Goal: Task Accomplishment & Management: Use online tool/utility

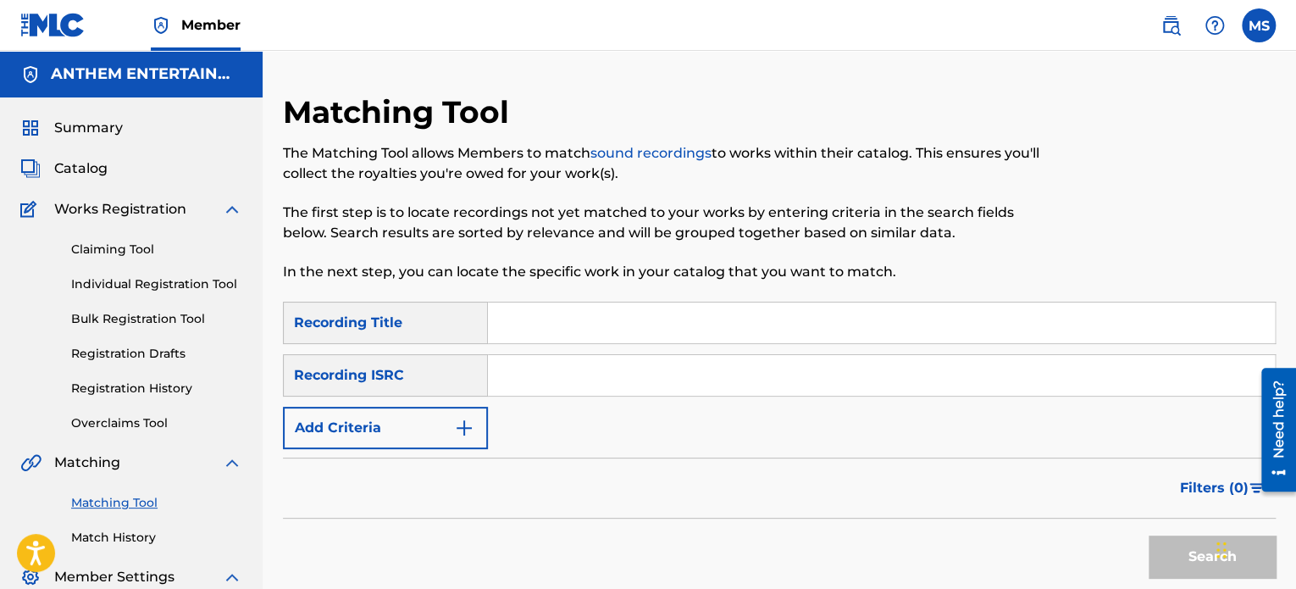
click at [586, 363] on input "Search Form" at bounding box center [881, 375] width 787 height 41
paste input "US3X52453007"
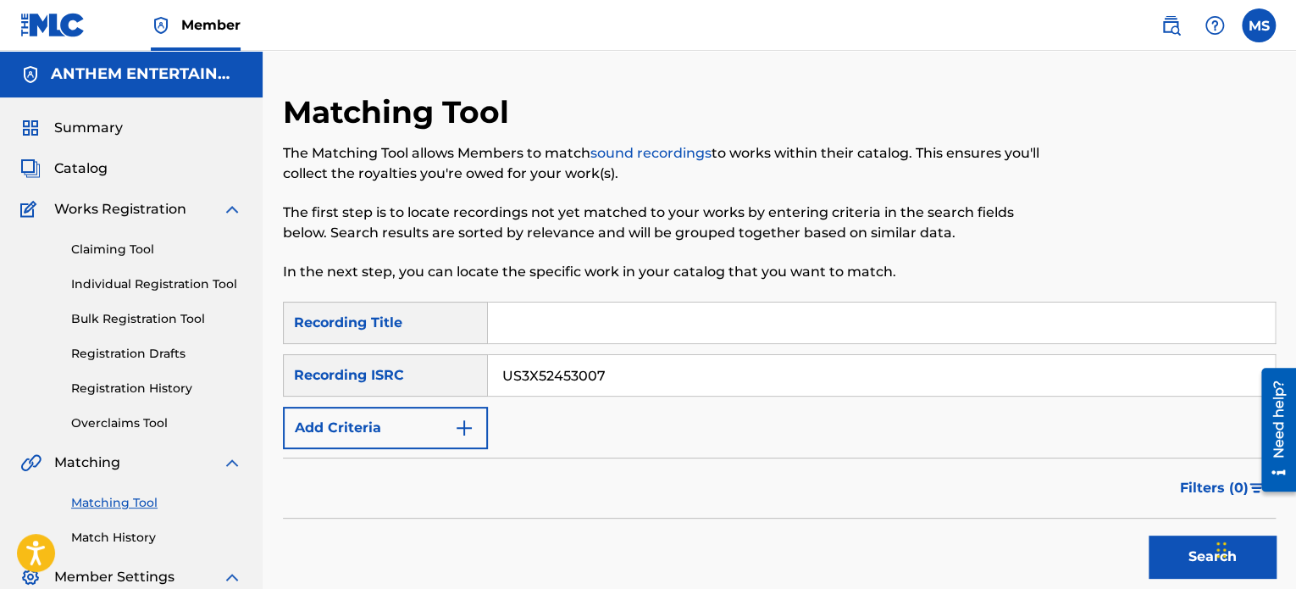
type input "US3X52453007"
click at [1149, 535] on button "Search" at bounding box center [1212, 556] width 127 height 42
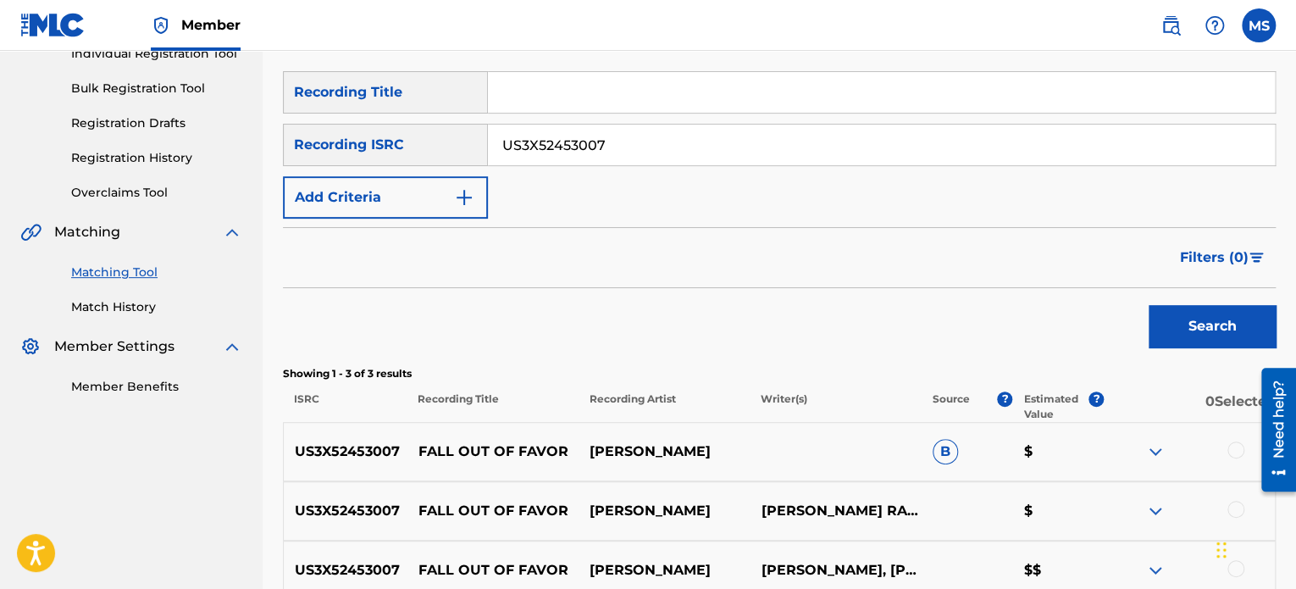
scroll to position [407, 0]
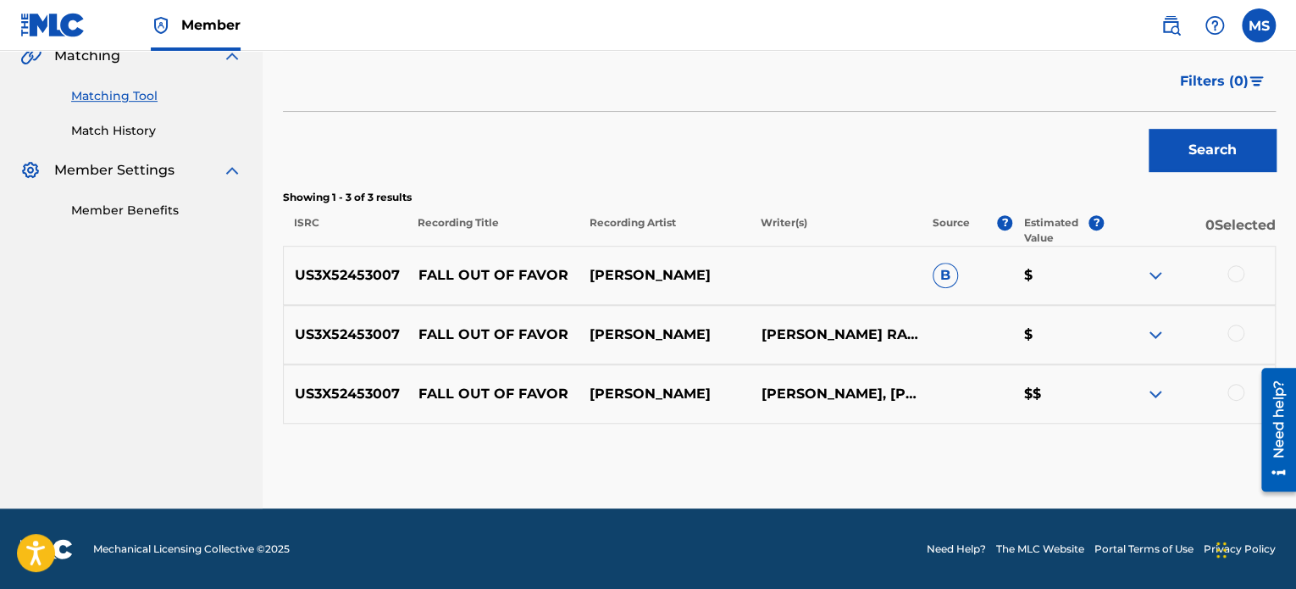
click at [1237, 389] on div at bounding box center [1235, 392] width 17 height 17
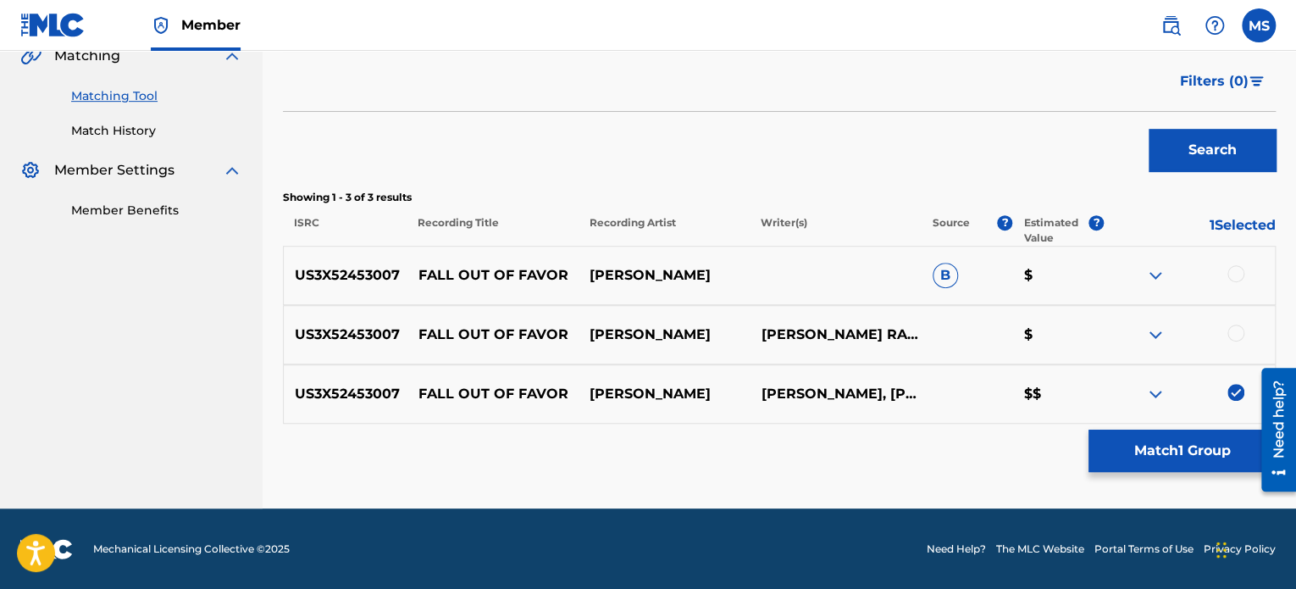
click at [1193, 453] on button "Match 1 Group" at bounding box center [1181, 450] width 187 height 42
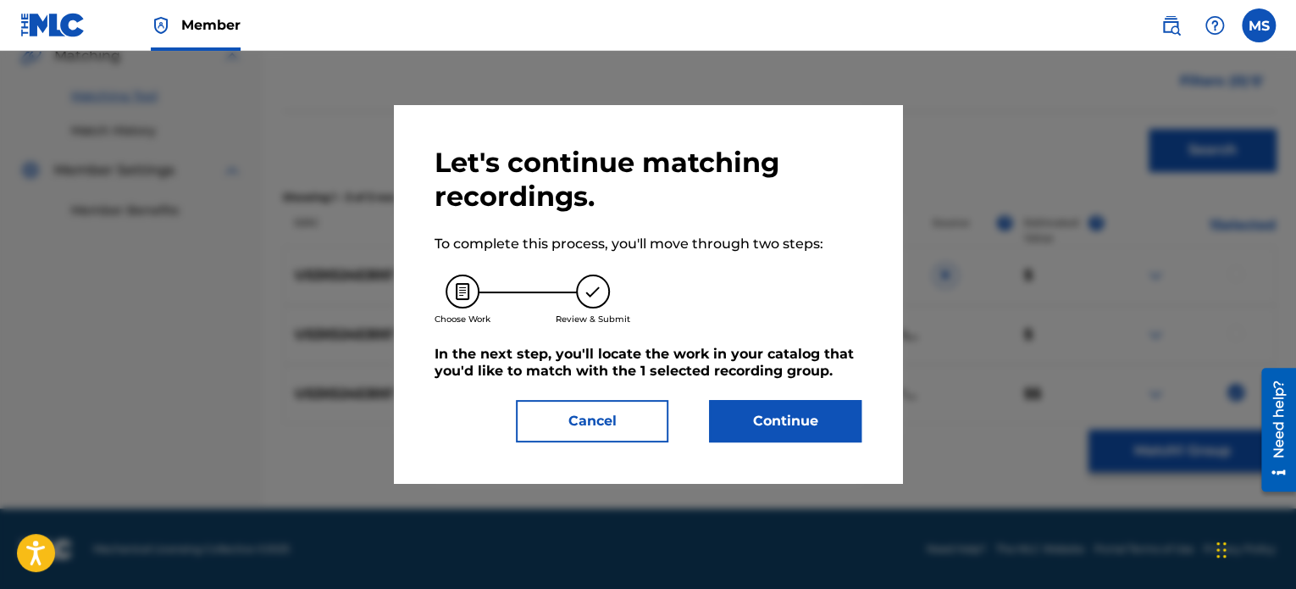
click at [830, 428] on button "Continue" at bounding box center [785, 421] width 152 height 42
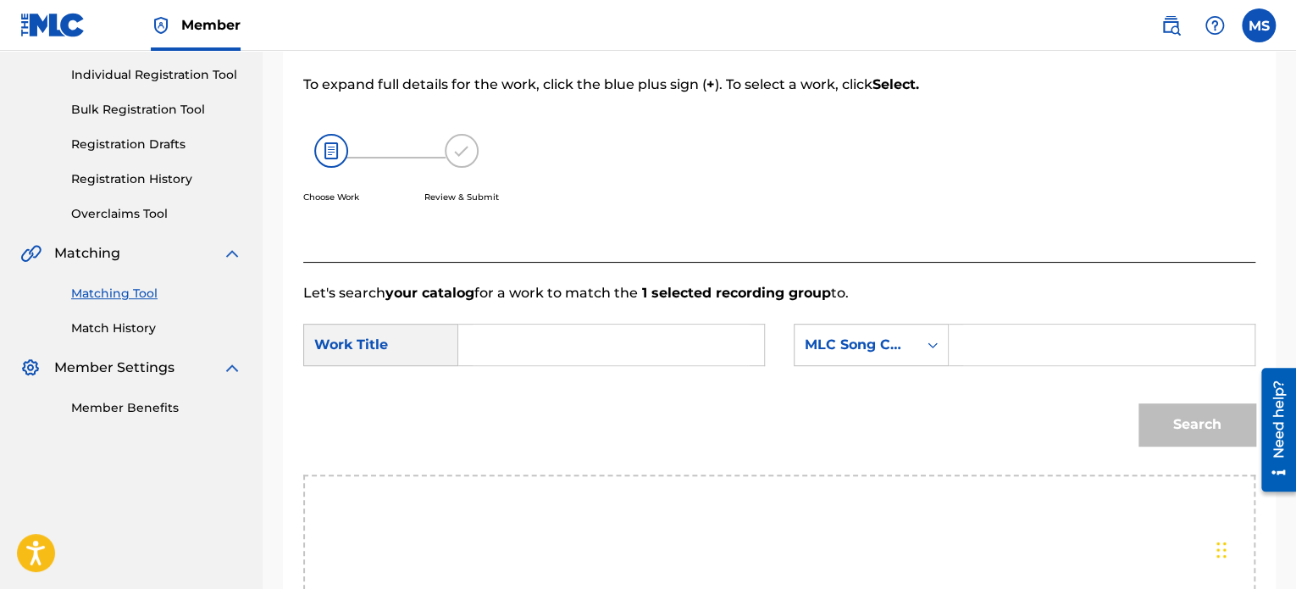
scroll to position [237, 0]
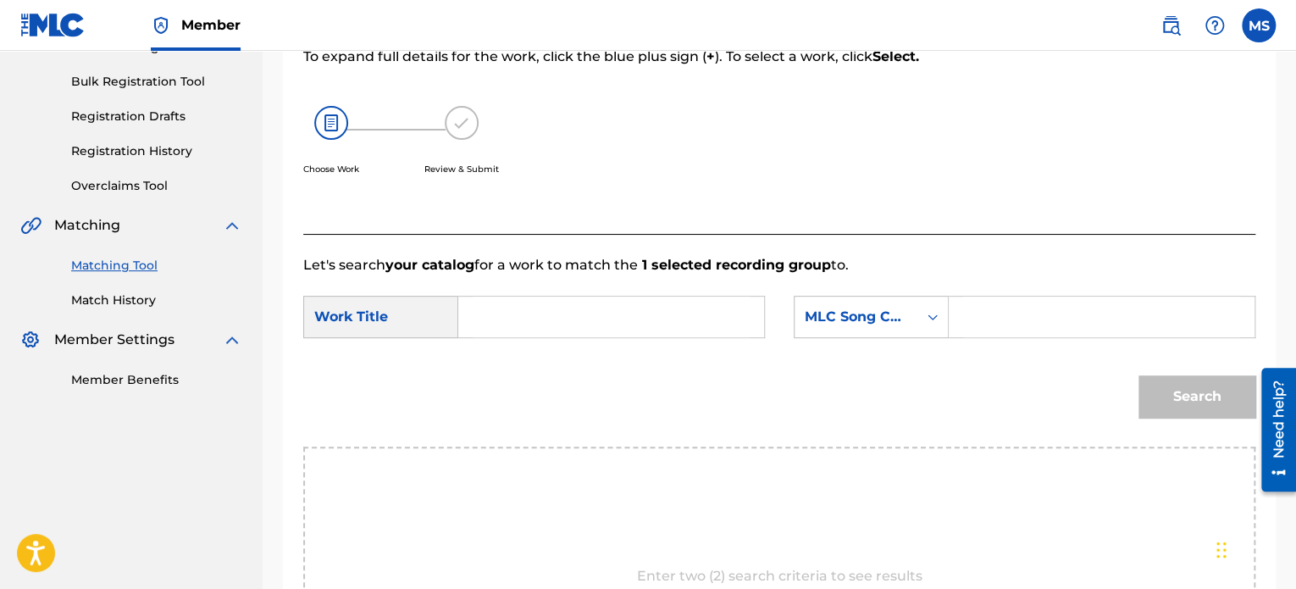
click at [565, 310] on input "Search Form" at bounding box center [611, 316] width 277 height 41
type input "fall out of favor"
click at [923, 326] on div "Search Form" at bounding box center [932, 317] width 30 height 30
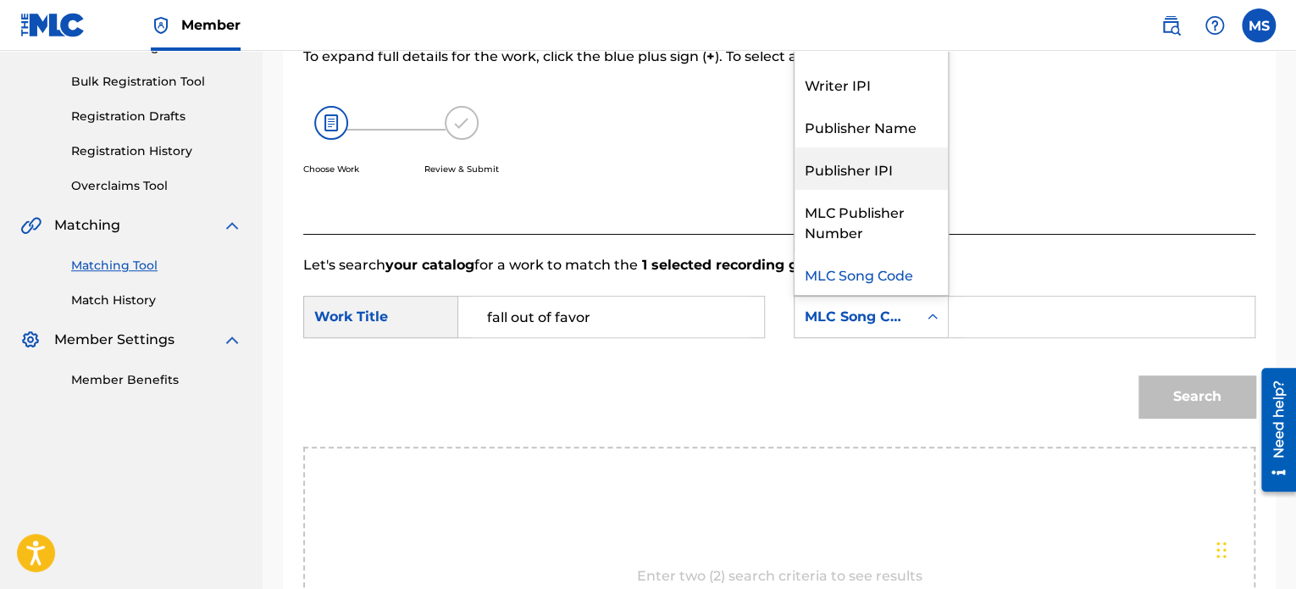
scroll to position [0, 0]
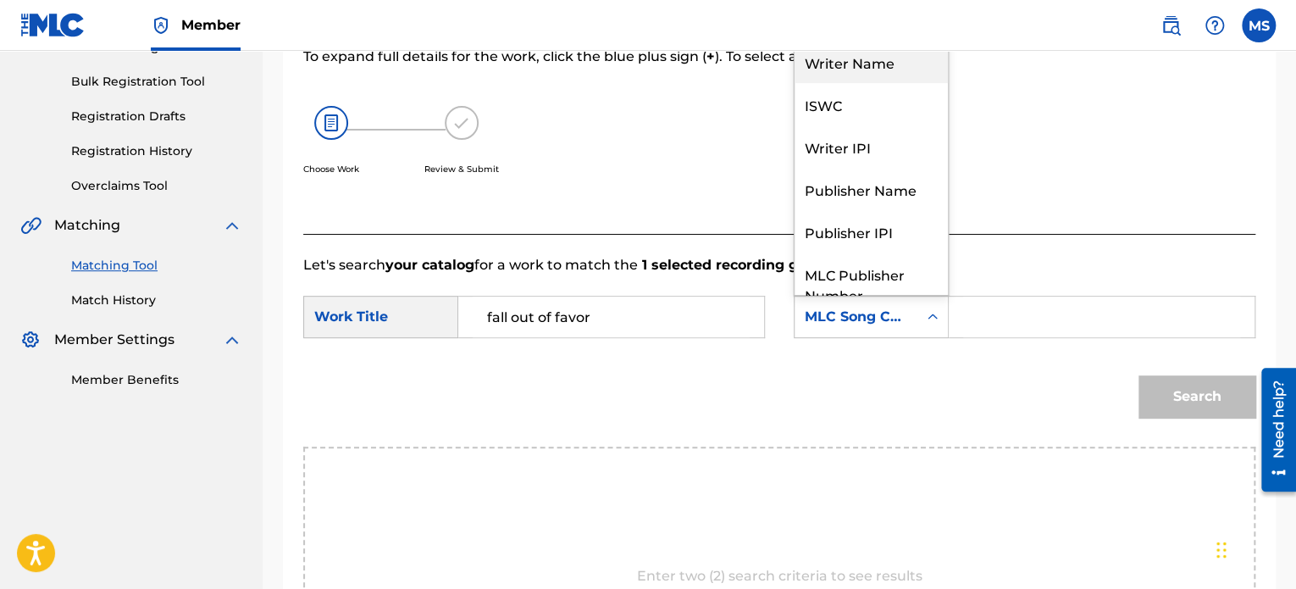
click at [870, 59] on div "Writer Name" at bounding box center [870, 62] width 153 height 42
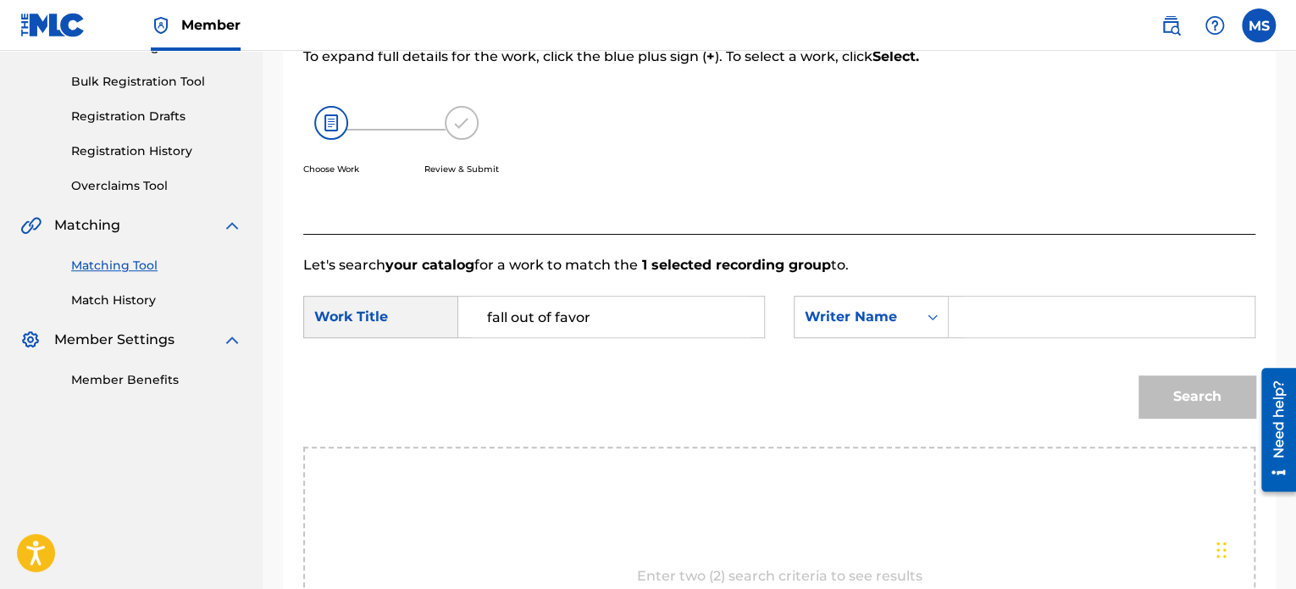
click at [974, 313] on input "Search Form" at bounding box center [1101, 316] width 277 height 41
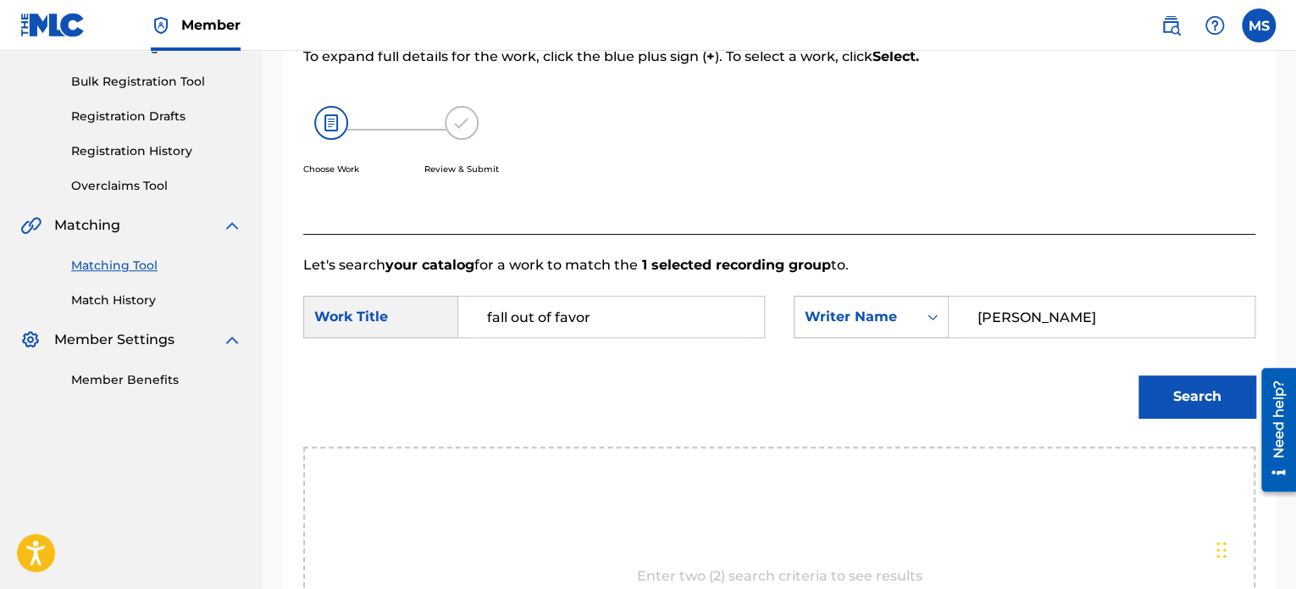
click at [1138, 375] on button "Search" at bounding box center [1196, 396] width 117 height 42
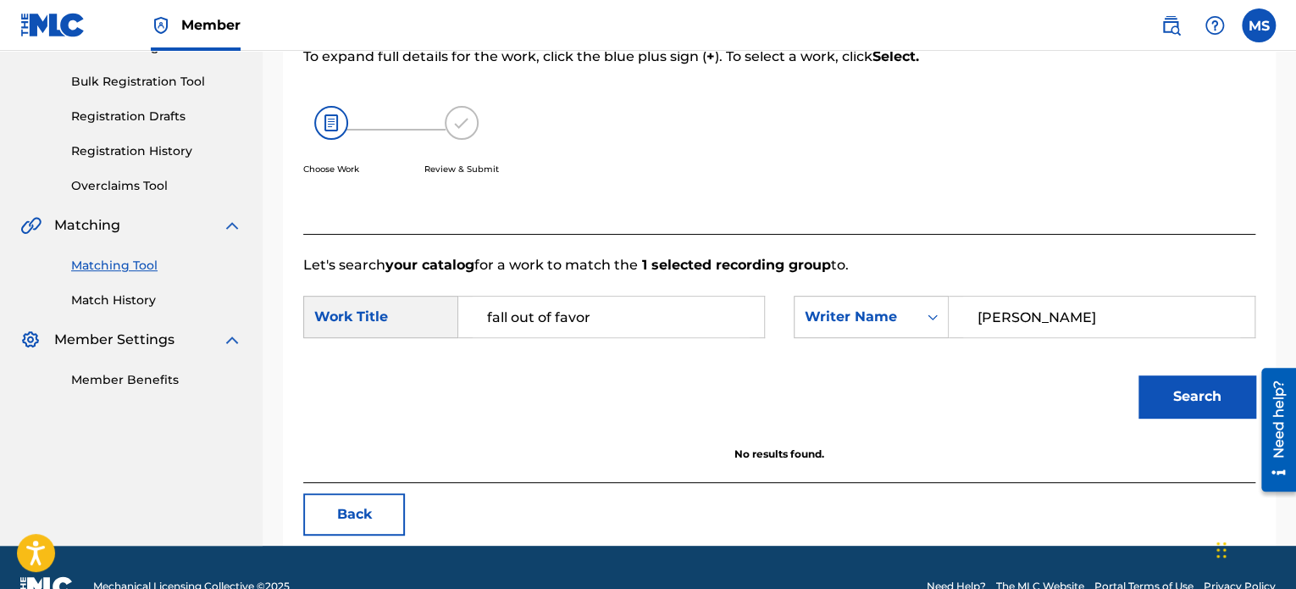
click at [1147, 402] on button "Search" at bounding box center [1196, 396] width 117 height 42
click at [1147, 401] on button "Search" at bounding box center [1196, 396] width 117 height 42
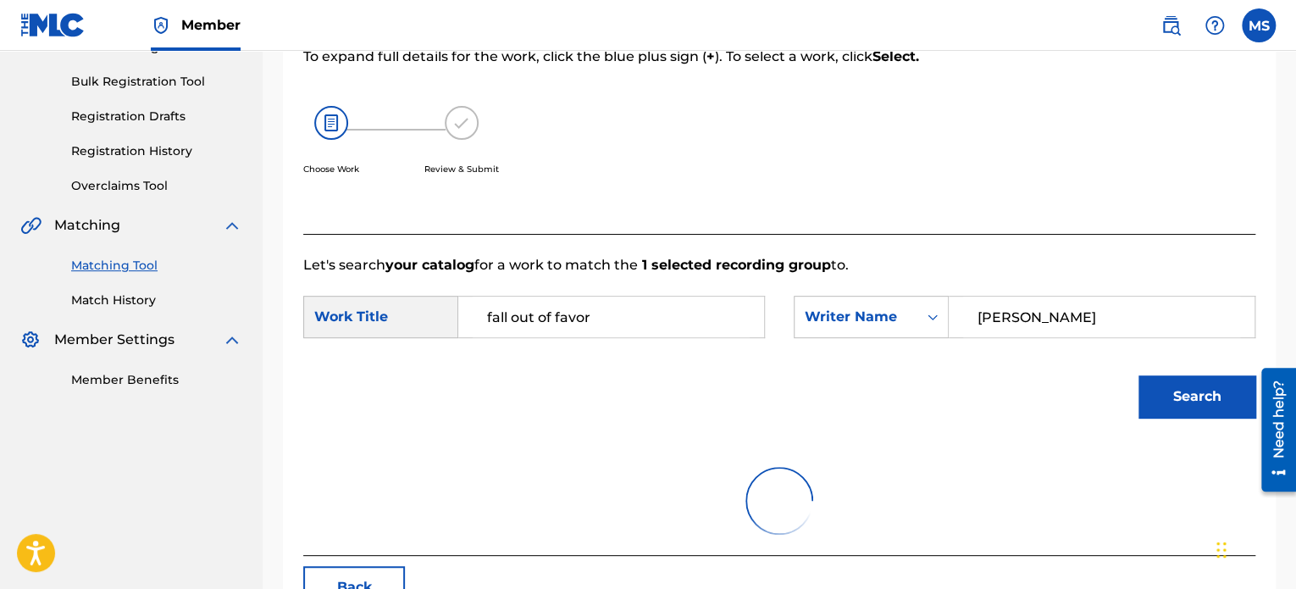
click at [1145, 401] on button "Search" at bounding box center [1196, 396] width 117 height 42
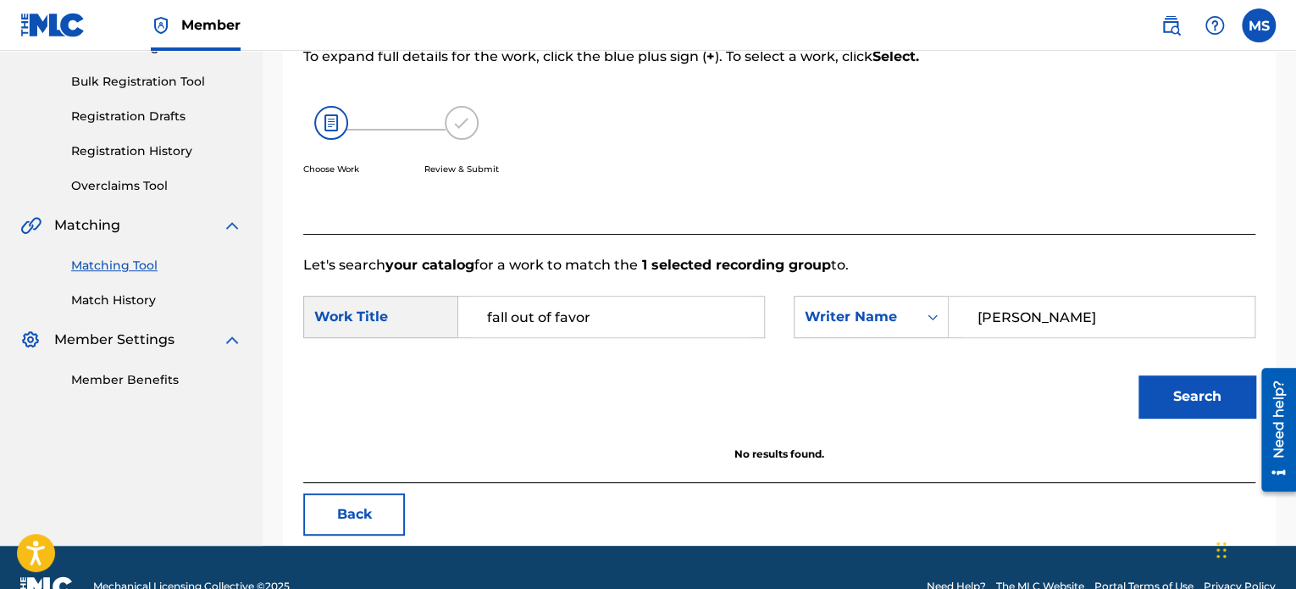
click at [999, 312] on input "joe hoogerhyde" at bounding box center [1101, 316] width 277 height 41
click at [1138, 375] on button "Search" at bounding box center [1196, 396] width 117 height 42
drag, startPoint x: 1077, startPoint y: 308, endPoint x: 974, endPoint y: 316, distance: 103.6
click at [974, 316] on input "hoogerhyde" at bounding box center [1101, 316] width 277 height 41
type input "anthony raneri"
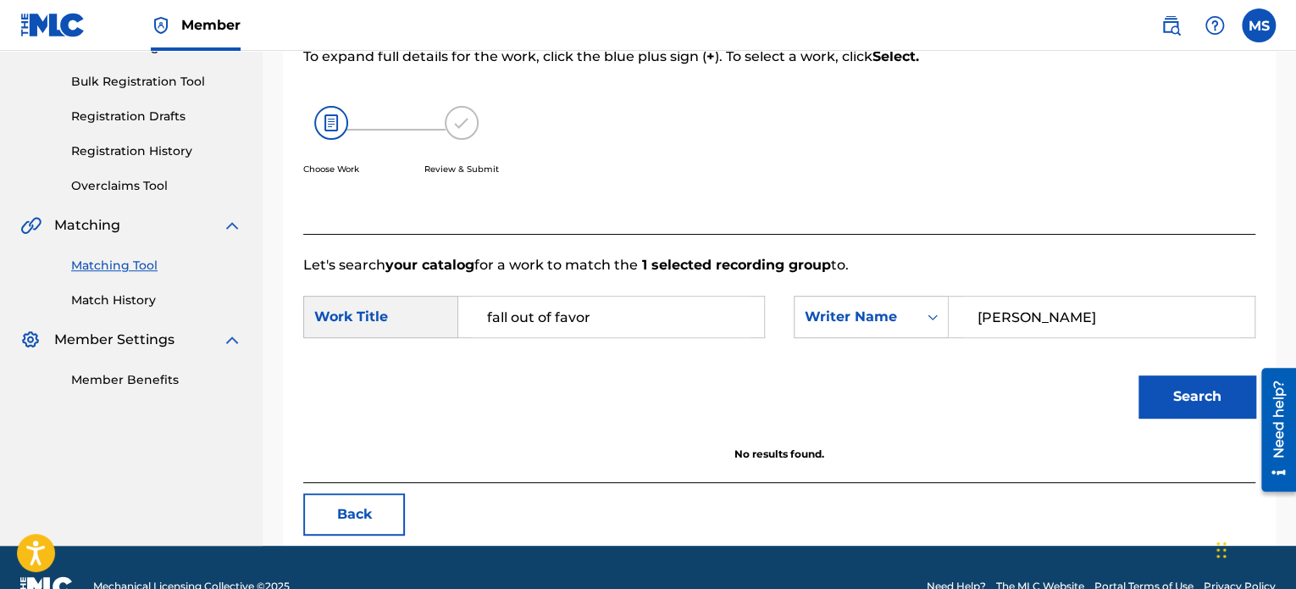
click at [1138, 375] on button "Search" at bounding box center [1196, 396] width 117 height 42
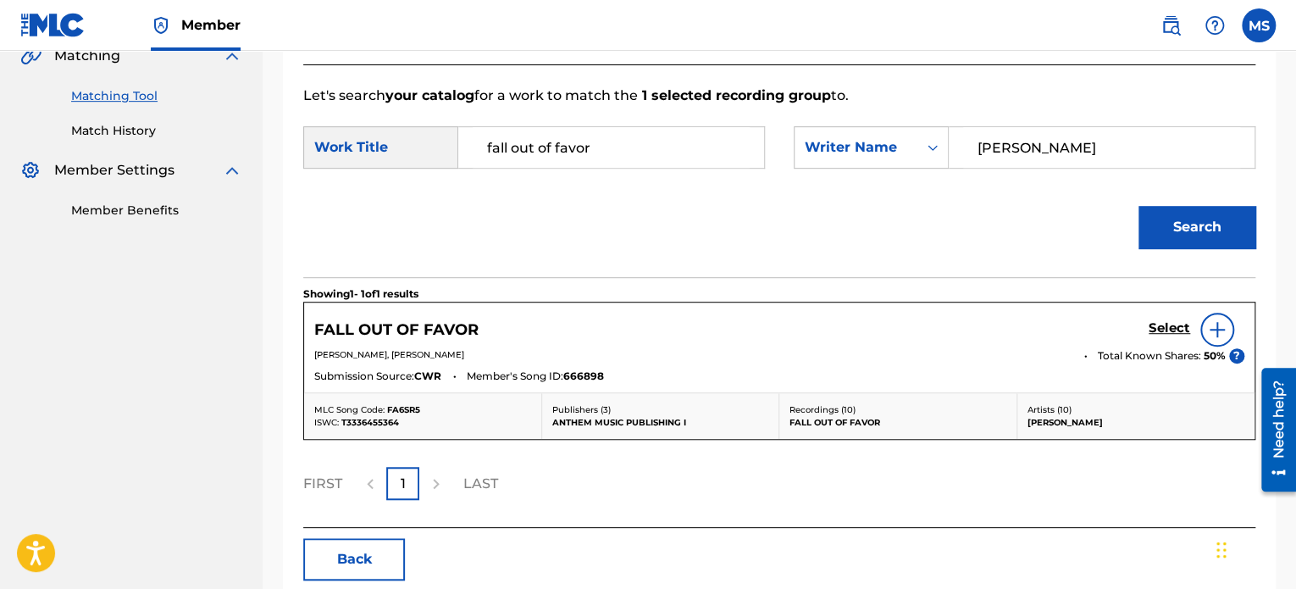
scroll to position [407, 0]
click at [1164, 324] on h5 "Select" at bounding box center [1170, 328] width 42 height 16
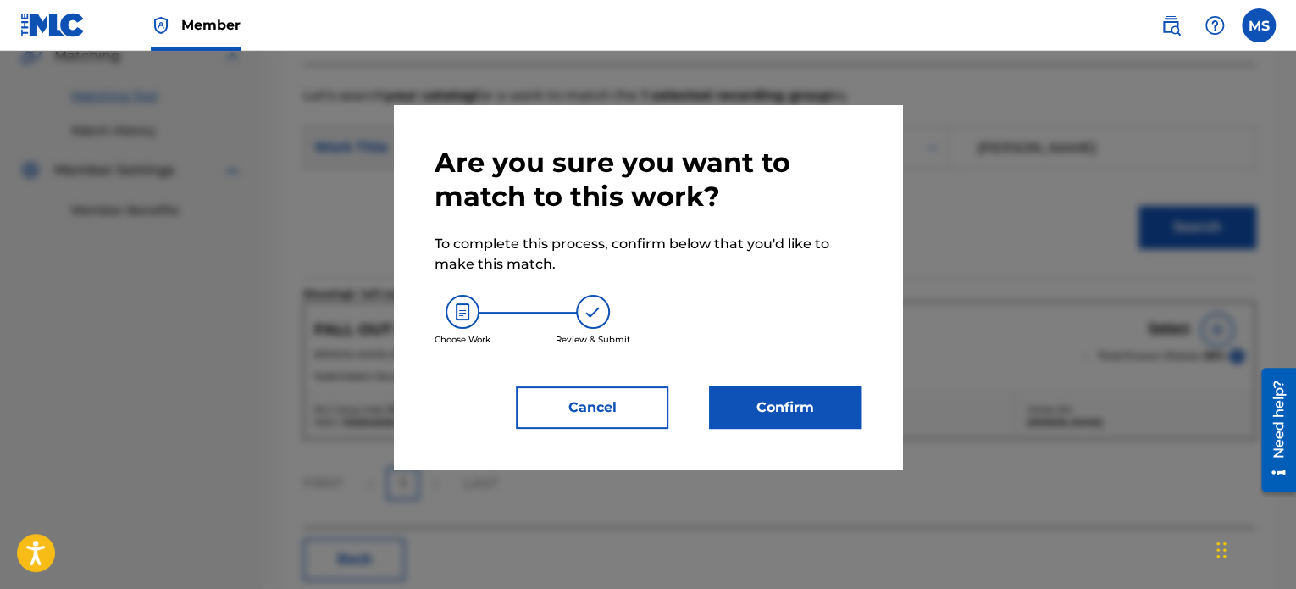
click at [803, 408] on button "Confirm" at bounding box center [785, 407] width 152 height 42
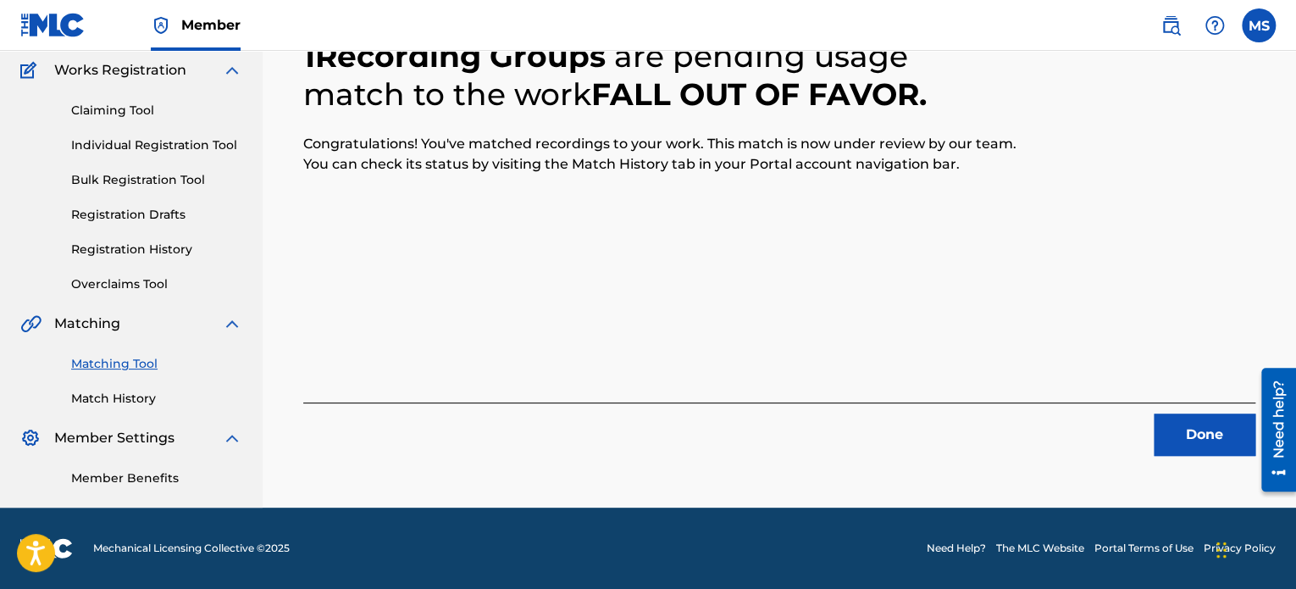
scroll to position [139, 0]
click at [1196, 437] on button "Done" at bounding box center [1205, 434] width 102 height 42
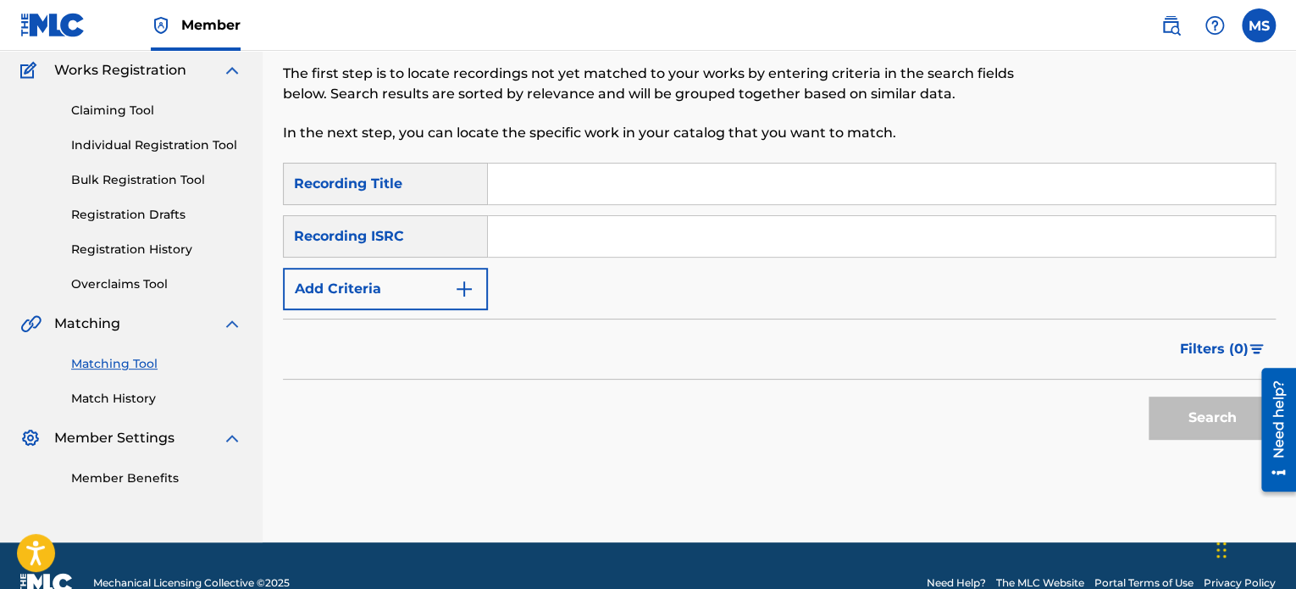
click at [545, 227] on input "Search Form" at bounding box center [881, 236] width 787 height 41
paste input "USHM92236980"
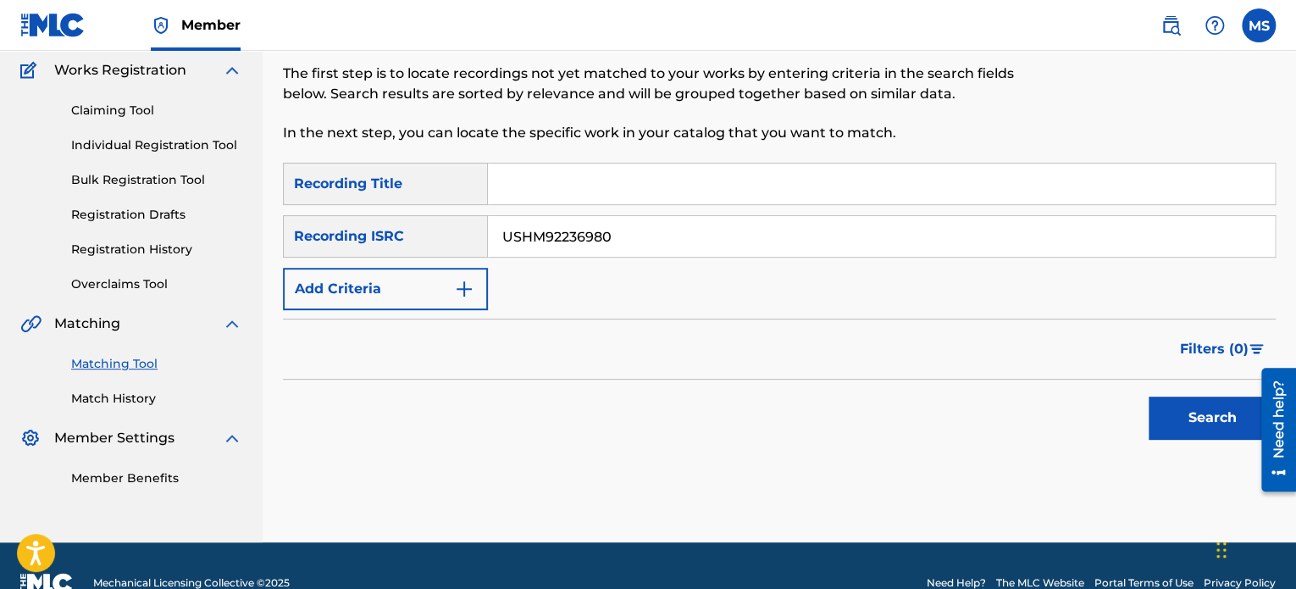
click at [1149, 396] on button "Search" at bounding box center [1212, 417] width 127 height 42
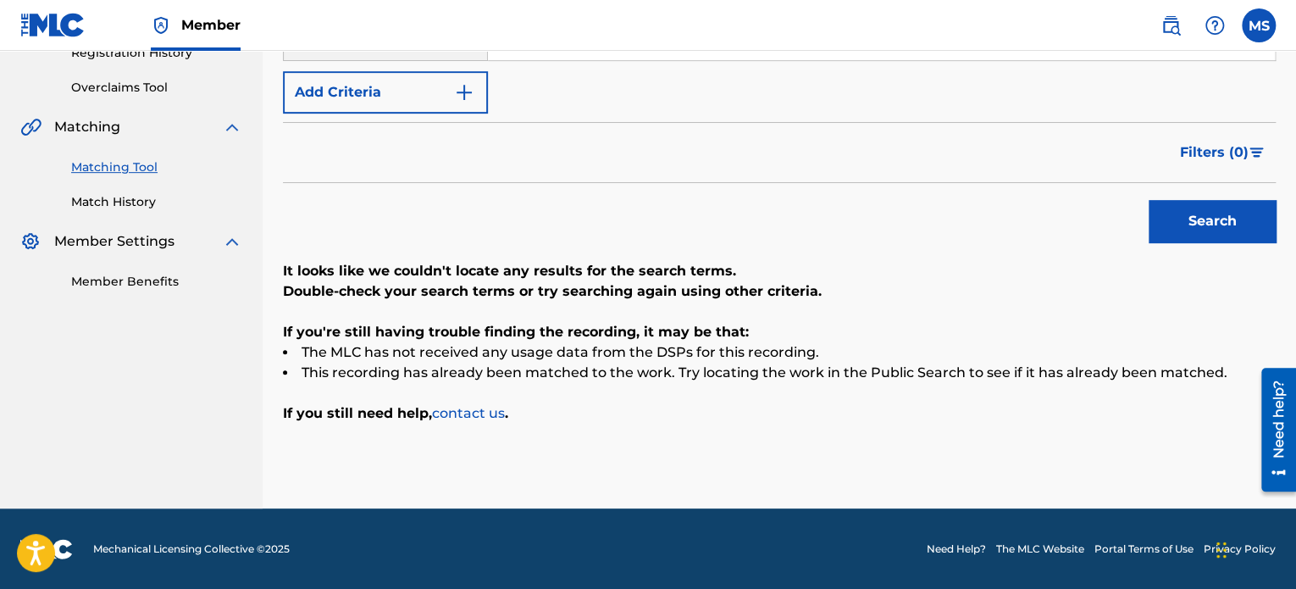
click at [1198, 240] on button "Search" at bounding box center [1212, 221] width 127 height 42
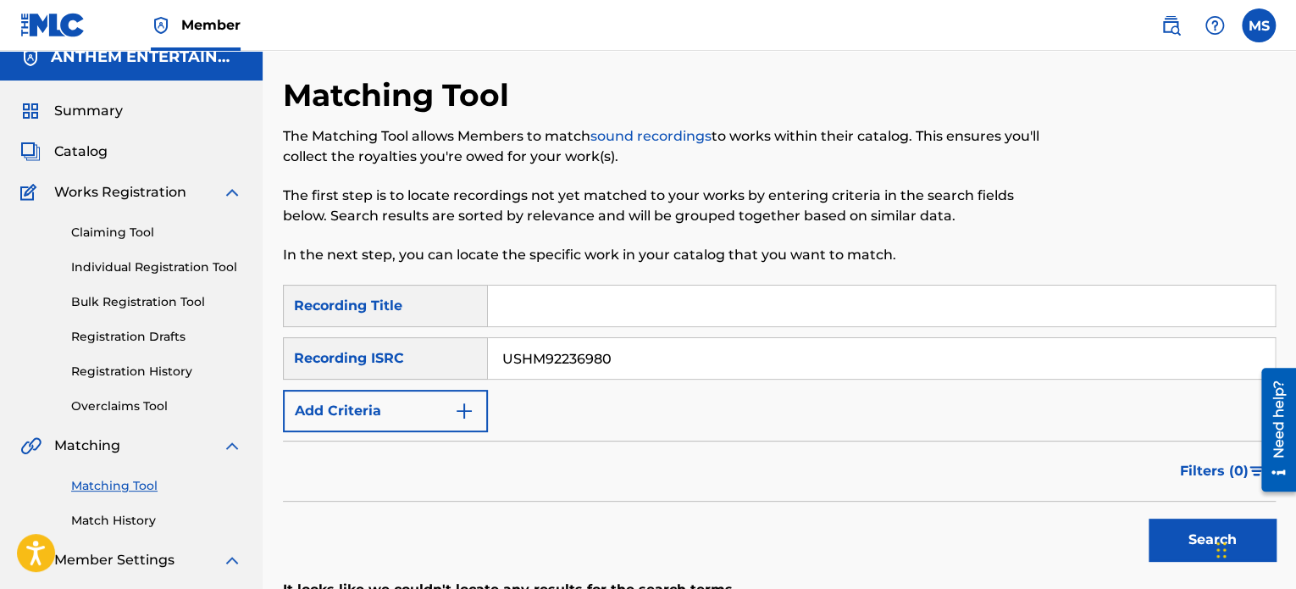
scroll to position [0, 0]
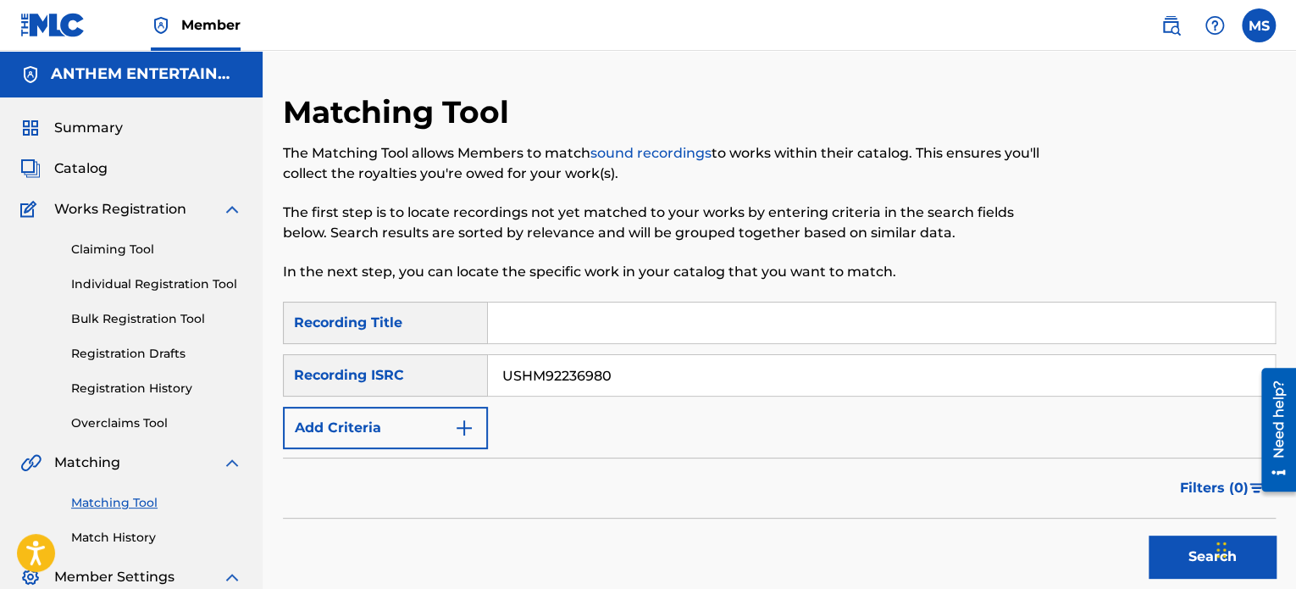
drag, startPoint x: 717, startPoint y: 379, endPoint x: 297, endPoint y: 339, distance: 421.2
click at [297, 339] on div "SearchWithCriteria410de7bc-6bf7-44a5-baa0-543966f67c80 Recording Title SearchWi…" at bounding box center [779, 375] width 993 height 147
paste input "CAM372300311"
type input "CAM372300311"
click at [1149, 535] on button "Search" at bounding box center [1212, 556] width 127 height 42
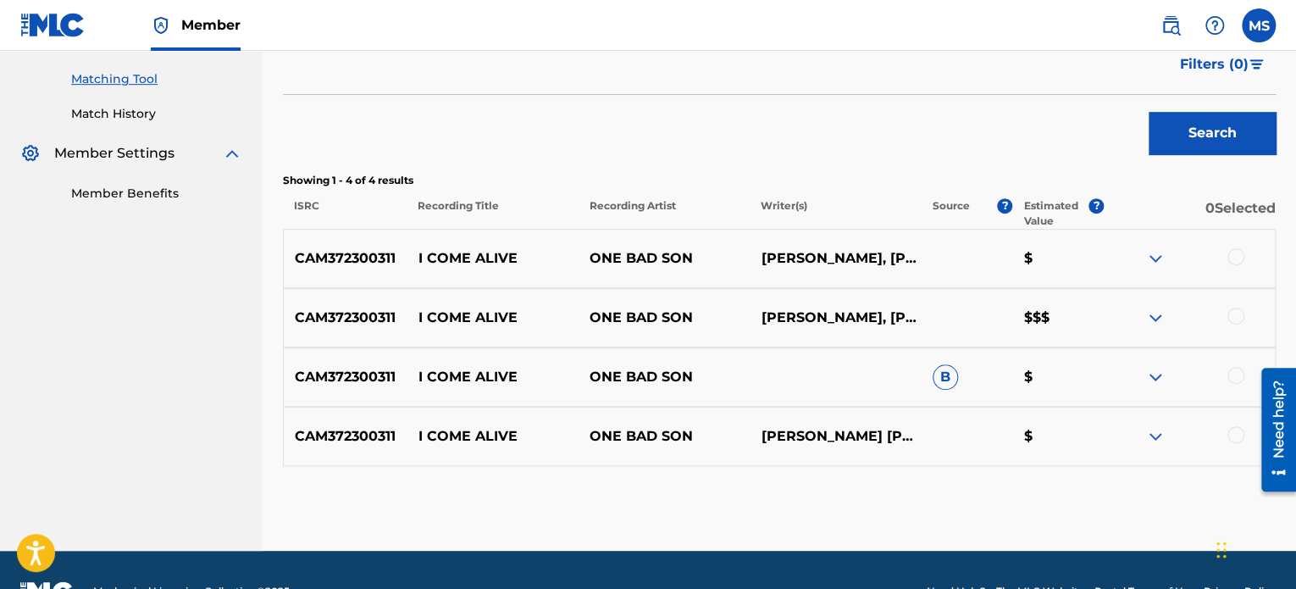
click at [1243, 131] on button "Search" at bounding box center [1212, 133] width 127 height 42
click at [1243, 86] on button "Filters ( 0 )" at bounding box center [1223, 64] width 106 height 42
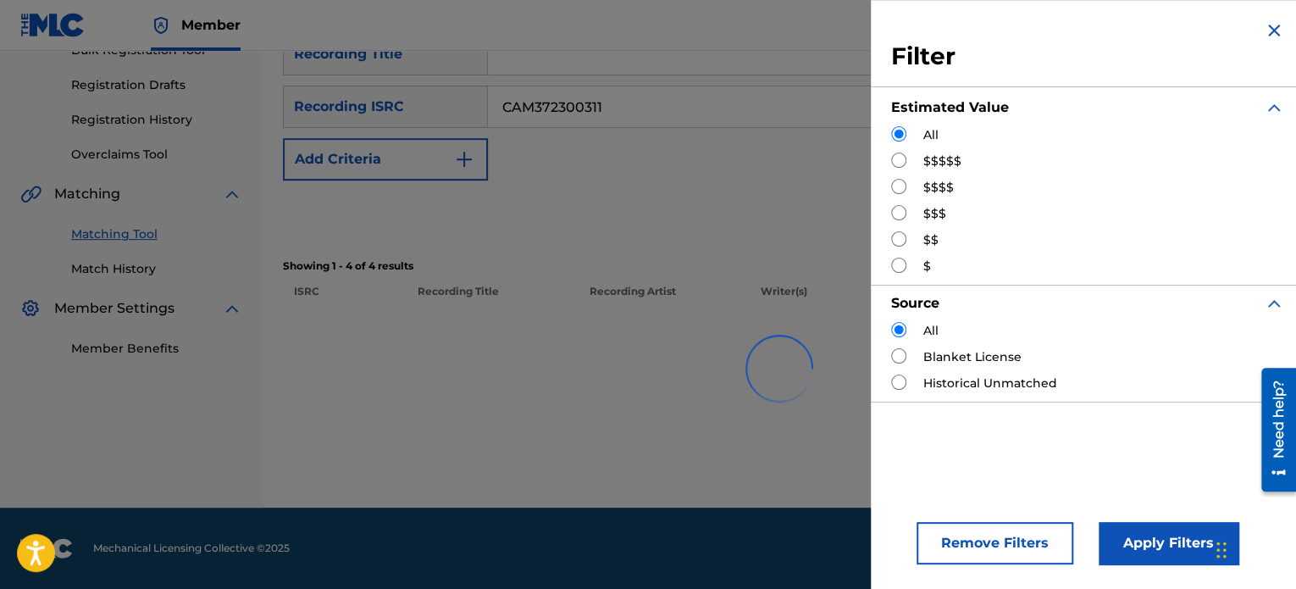
scroll to position [337, 0]
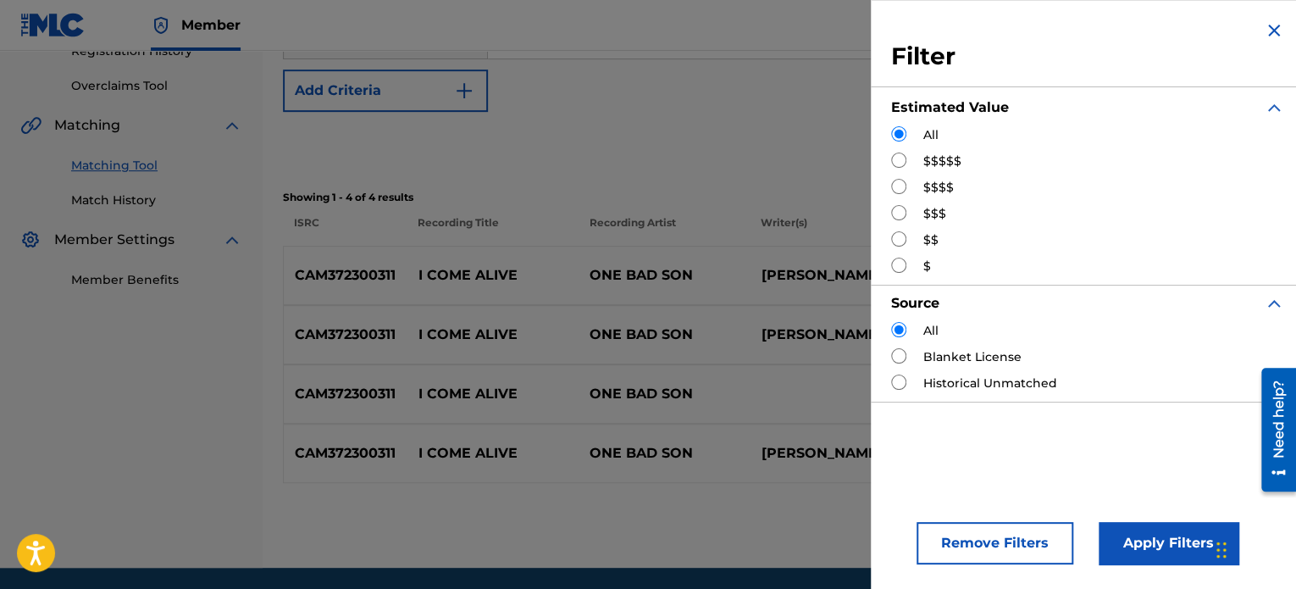
click at [642, 85] on div "SearchWithCriteria410de7bc-6bf7-44a5-baa0-543966f67c80 Recording Title SearchWi…" at bounding box center [779, 37] width 993 height 147
click at [1271, 32] on img "Search Form" at bounding box center [1274, 30] width 20 height 20
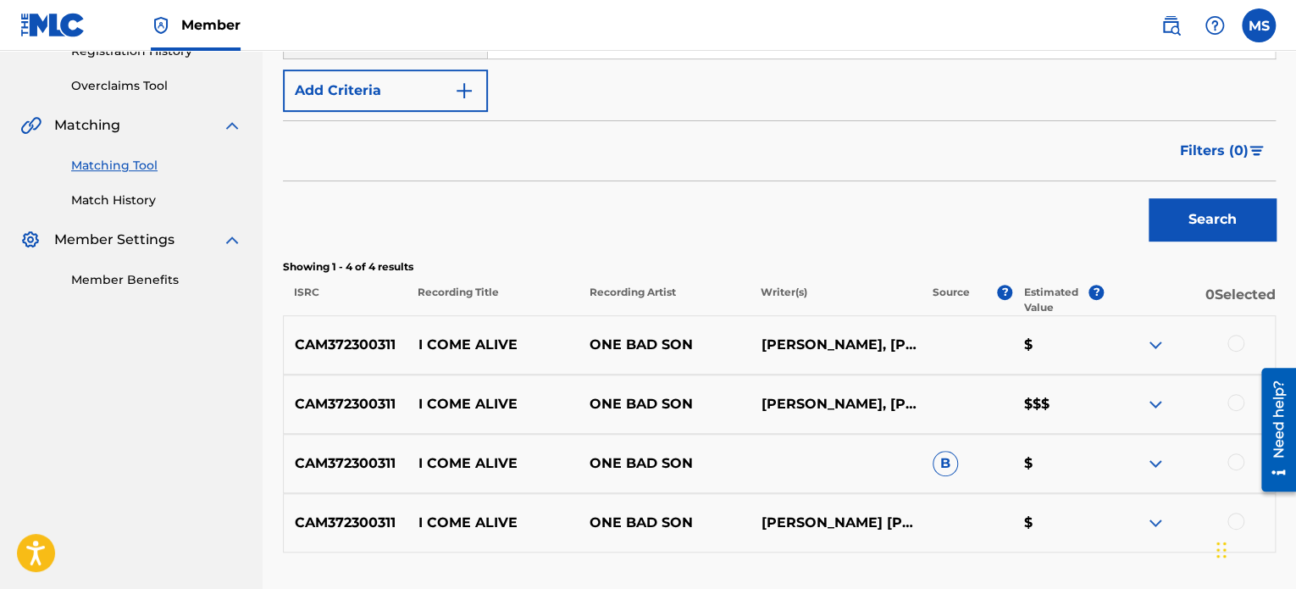
scroll to position [466, 0]
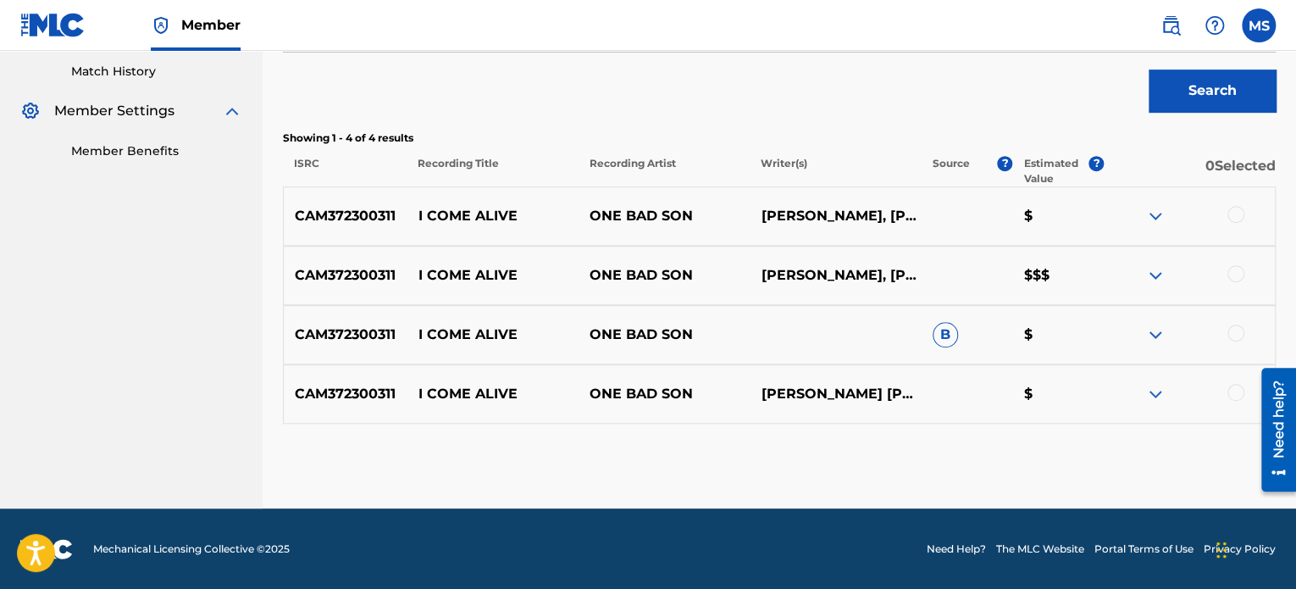
click at [1231, 275] on div at bounding box center [1235, 273] width 17 height 17
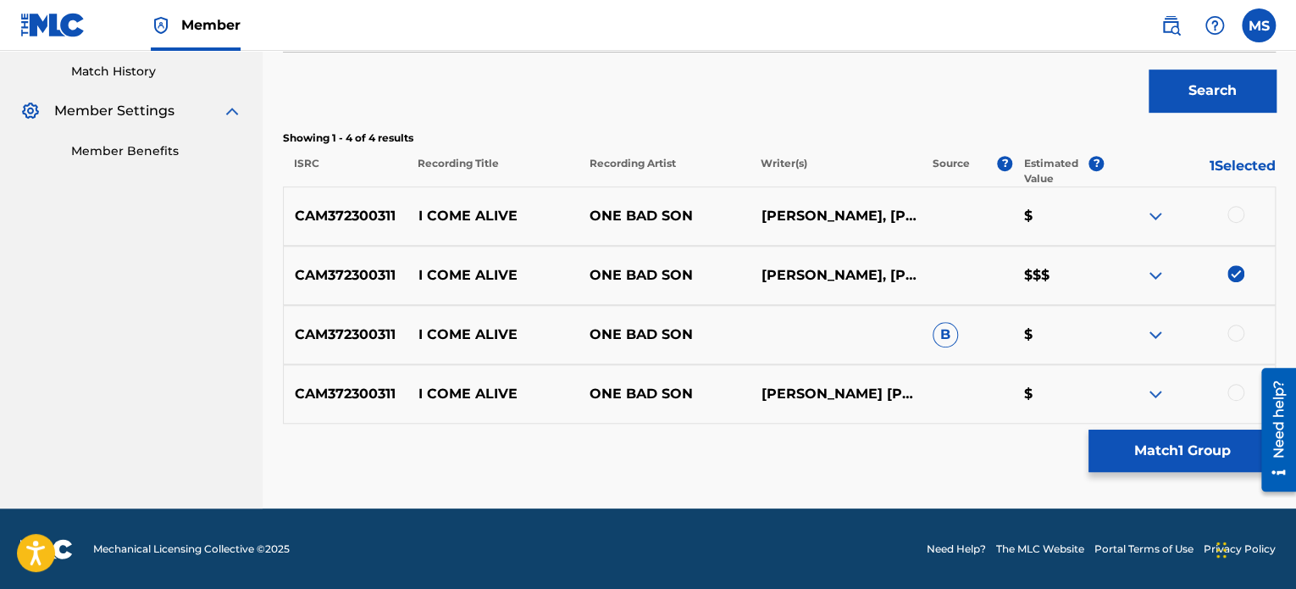
click at [1183, 450] on button "Match 1 Group" at bounding box center [1181, 450] width 187 height 42
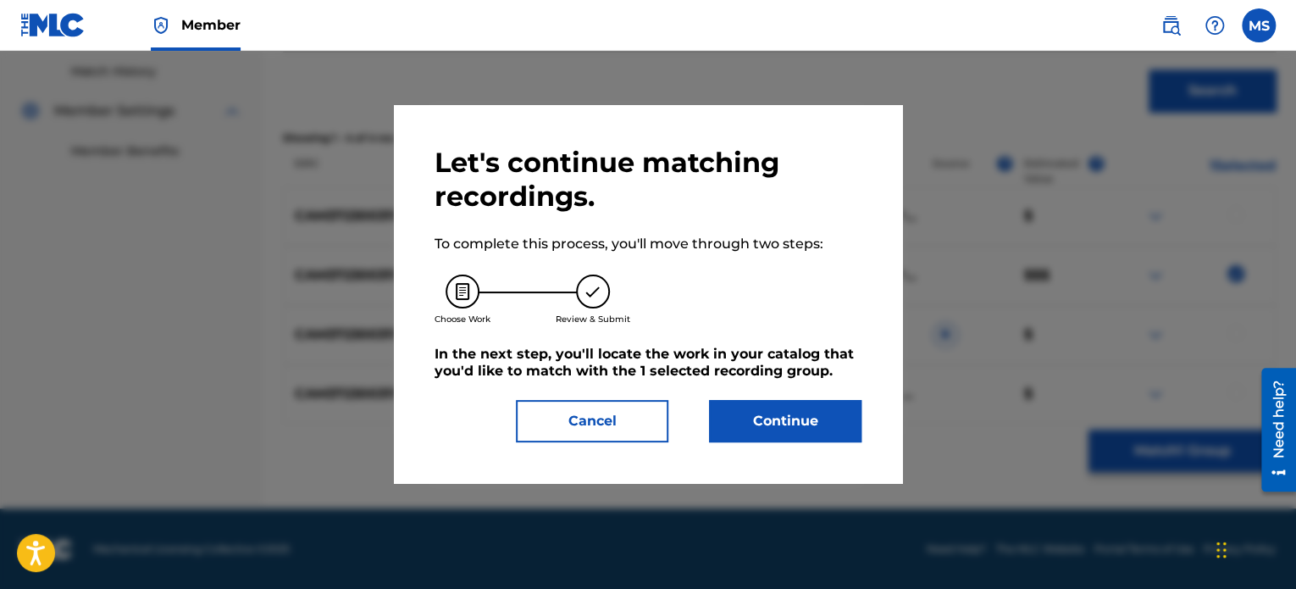
click at [811, 412] on button "Continue" at bounding box center [785, 421] width 152 height 42
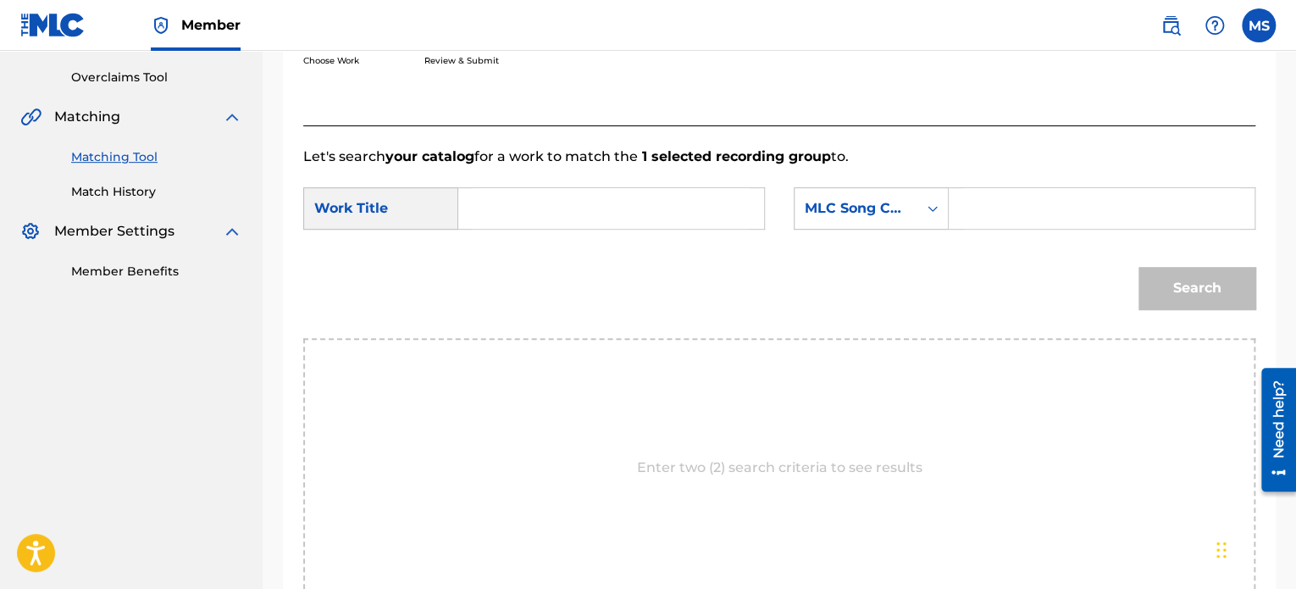
scroll to position [212, 0]
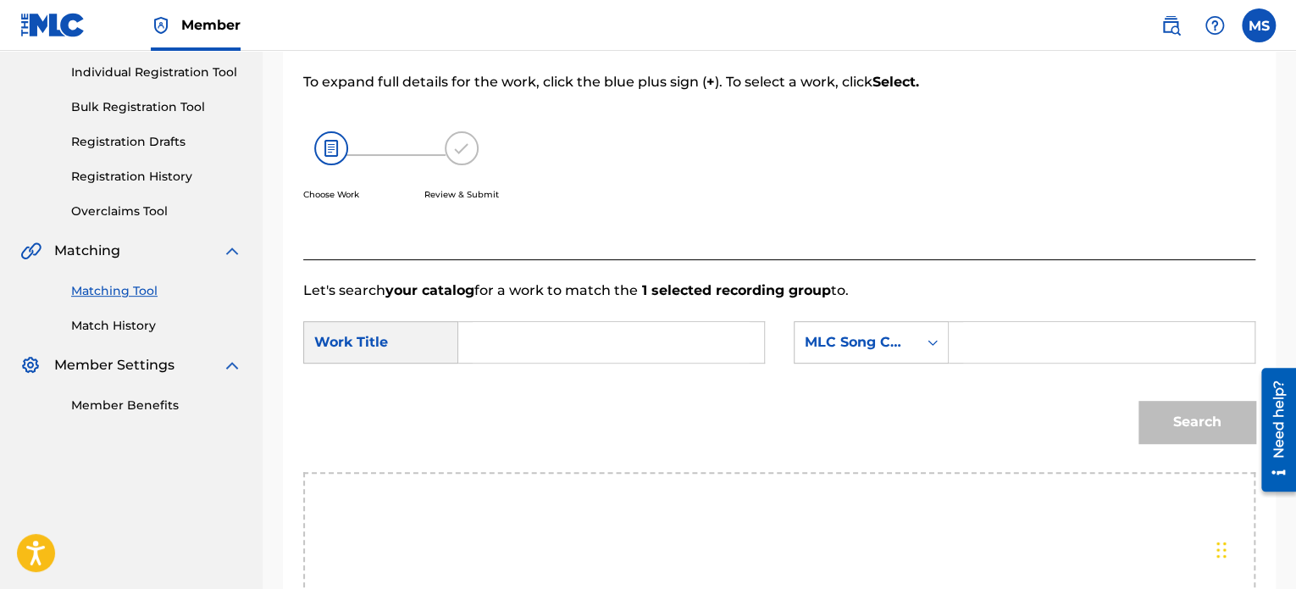
click at [516, 332] on input "Search Form" at bounding box center [611, 342] width 277 height 41
type input "i"
type input "I COME ALIVE"
click at [879, 317] on form "SearchWithCriteria14fbee4a-99f5-4950-acc6-c5f518e66ea3 Work Title I COME ALIVE …" at bounding box center [779, 386] width 952 height 171
drag, startPoint x: 891, startPoint y: 345, endPoint x: 877, endPoint y: 332, distance: 19.2
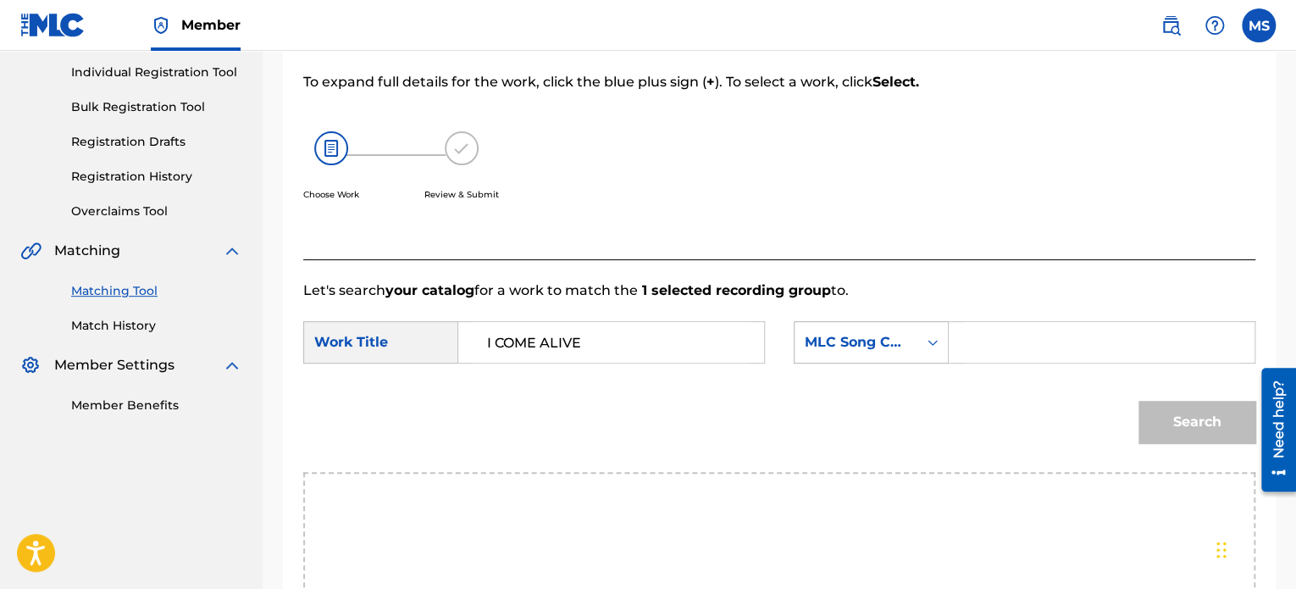
click at [893, 346] on div "MLC Song Code" at bounding box center [856, 342] width 102 height 20
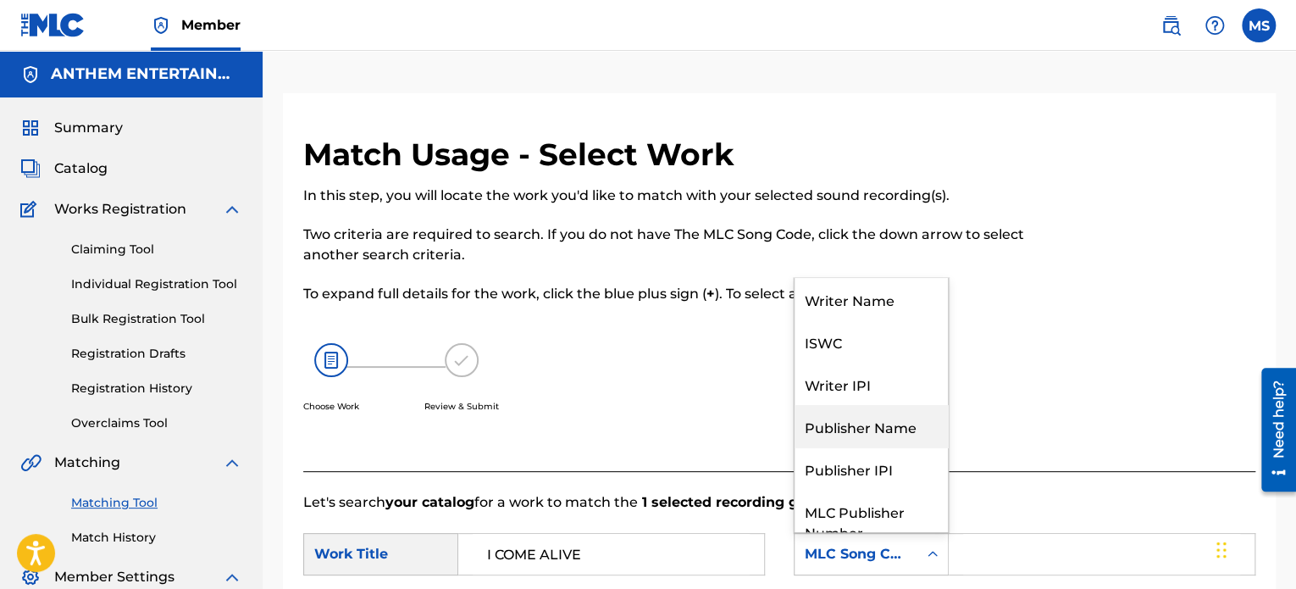
scroll to position [0, 0]
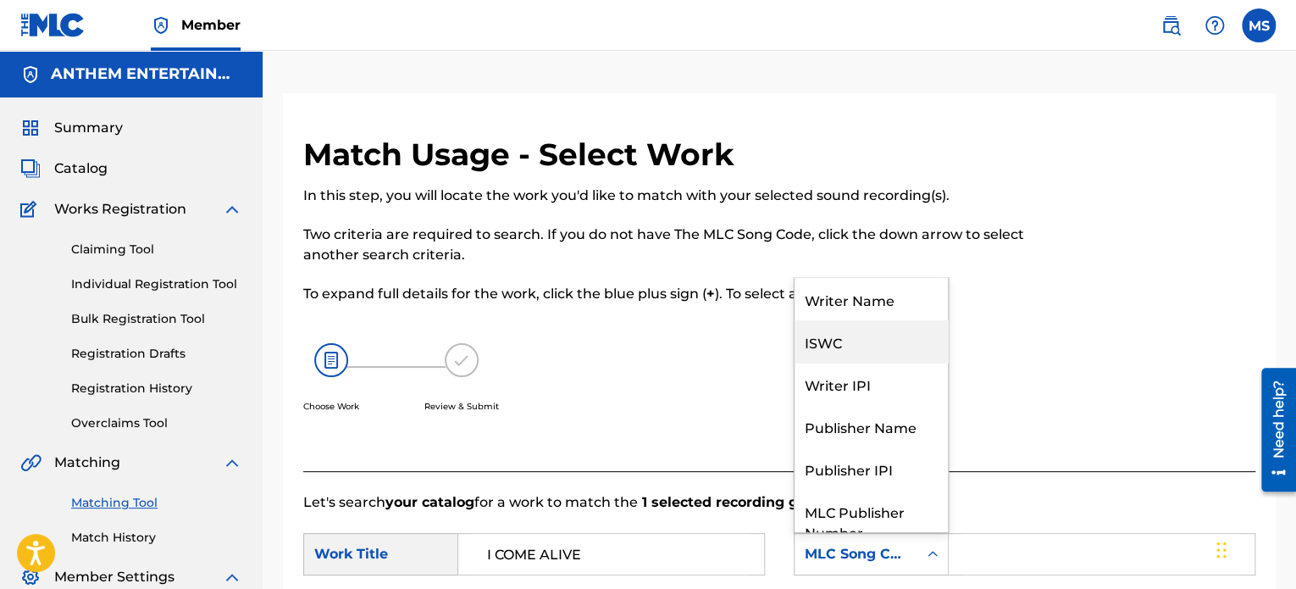
click at [885, 321] on div "ISWC" at bounding box center [870, 341] width 153 height 42
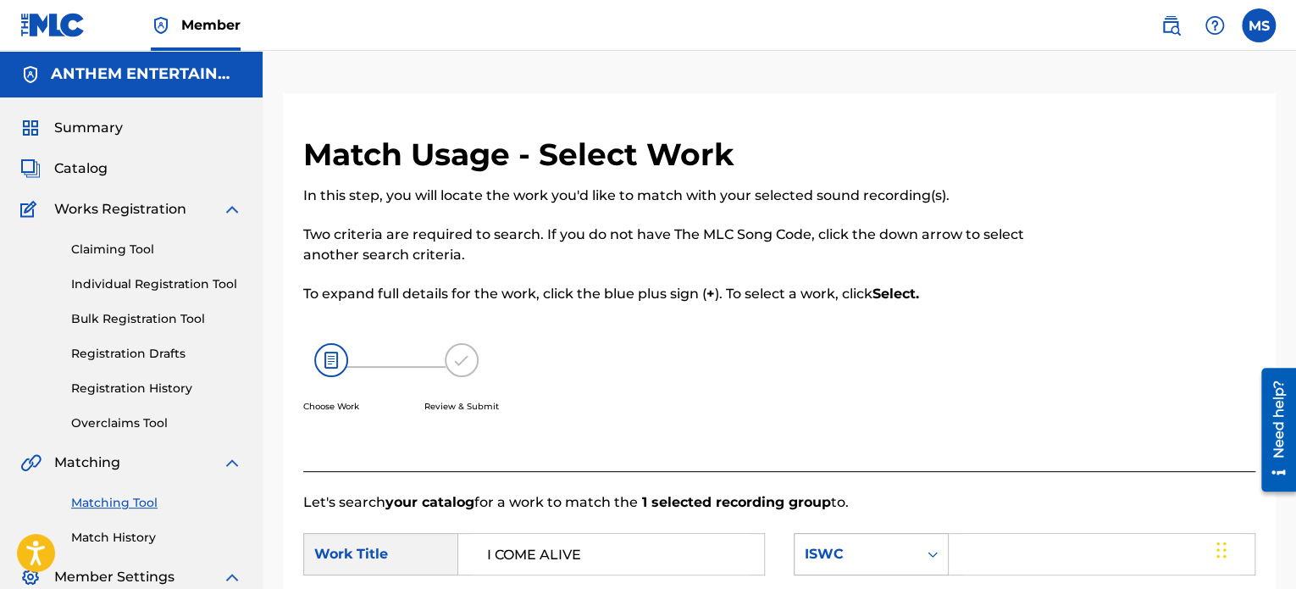
click at [869, 541] on div "ISWC" at bounding box center [855, 554] width 123 height 32
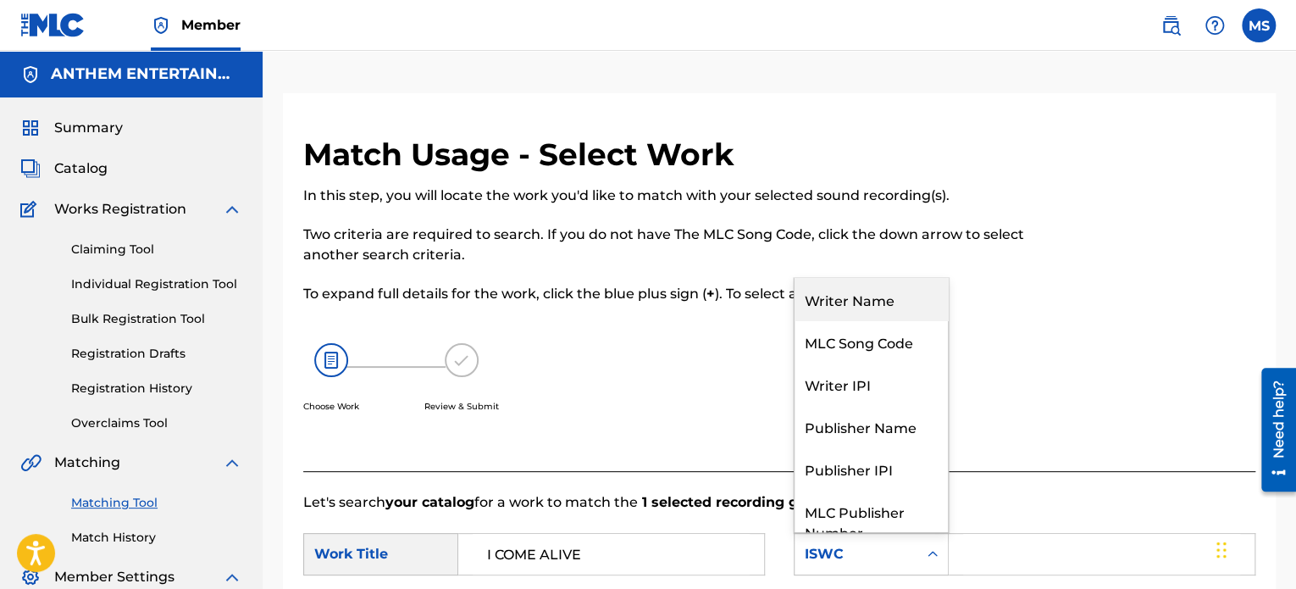
click at [874, 314] on div "Writer Name" at bounding box center [870, 299] width 153 height 42
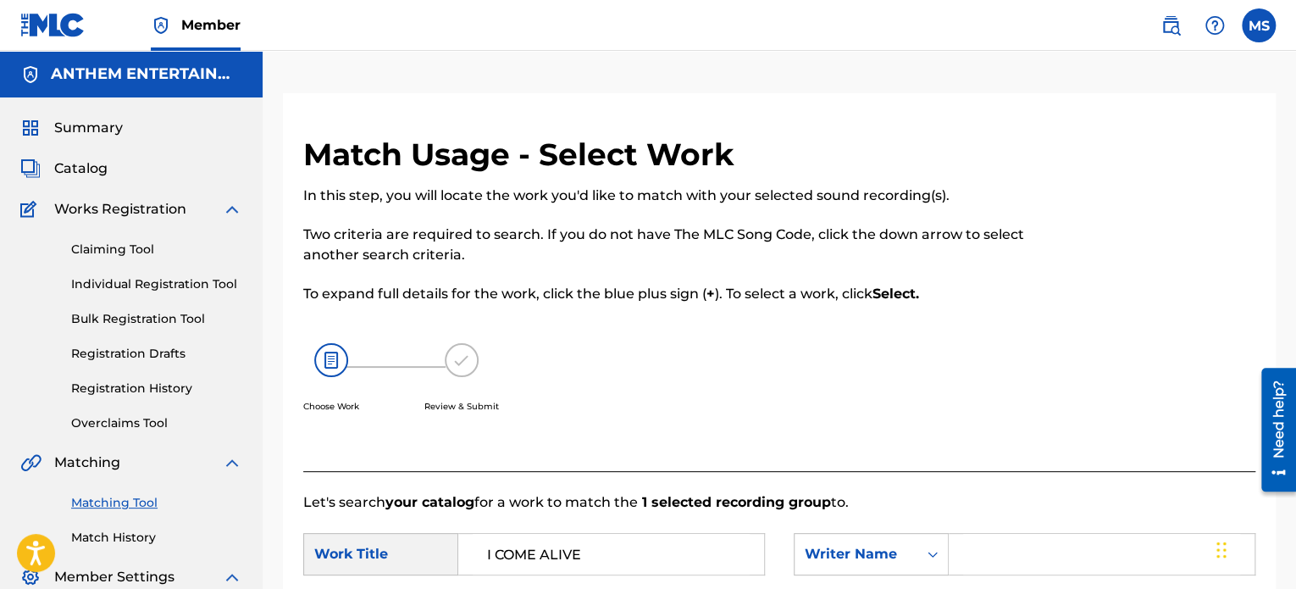
click at [977, 538] on input "Search Form" at bounding box center [1101, 554] width 277 height 41
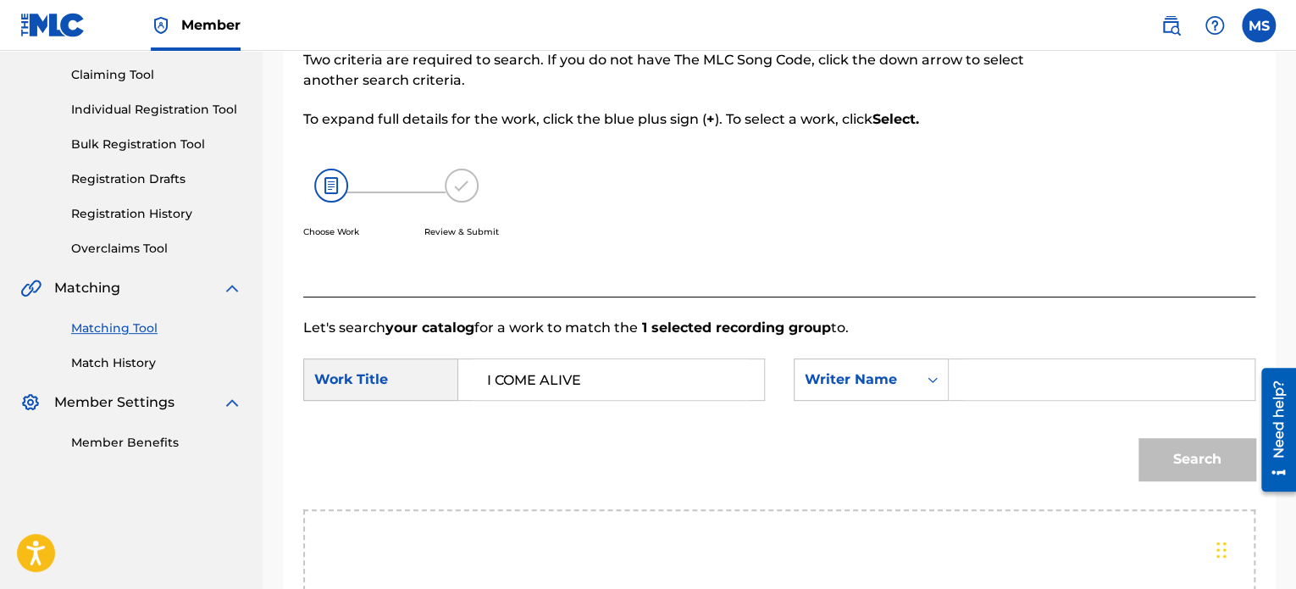
scroll to position [339, 0]
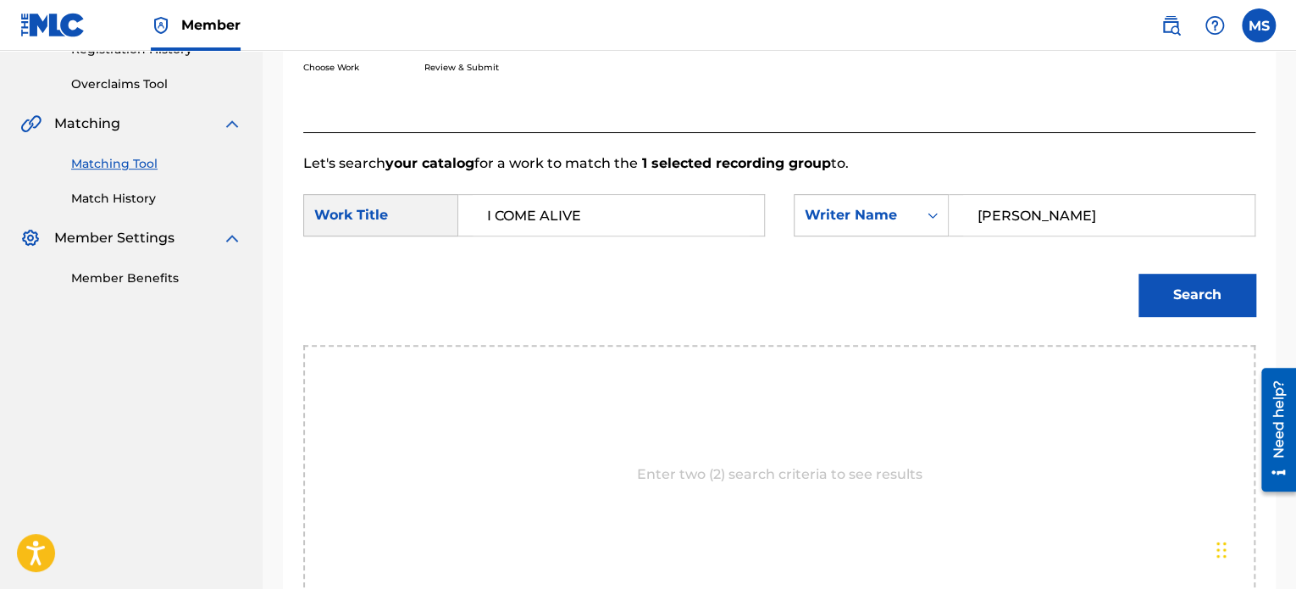
type input "[PERSON_NAME]"
click at [1138, 274] on button "Search" at bounding box center [1196, 295] width 117 height 42
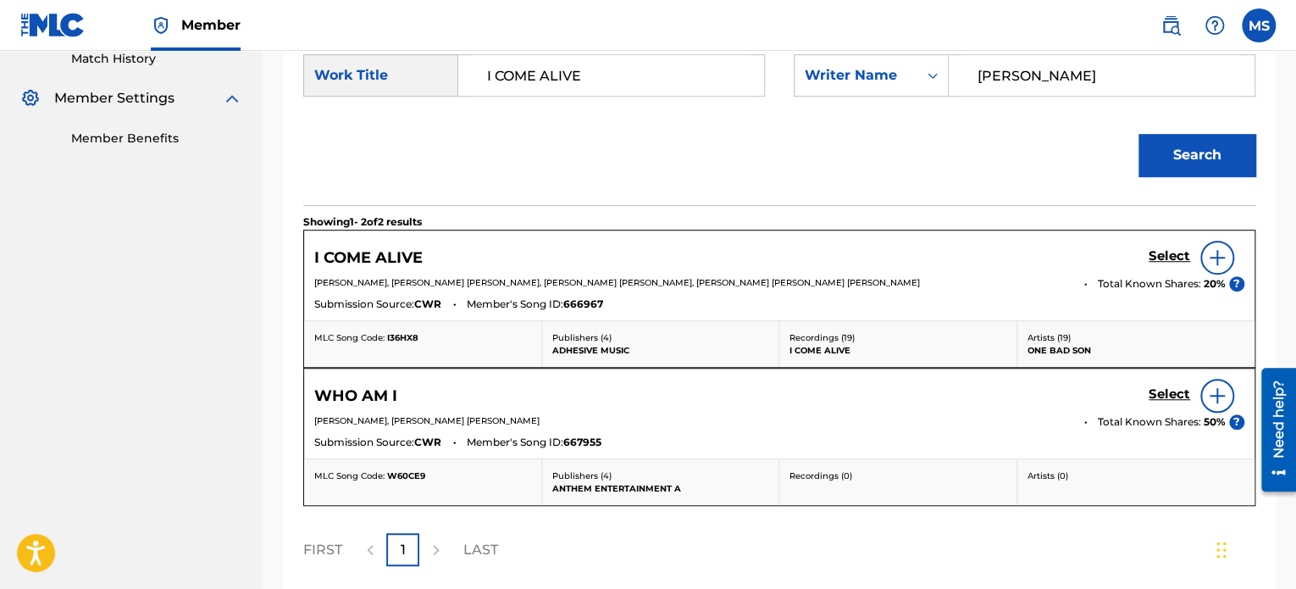
scroll to position [593, 0]
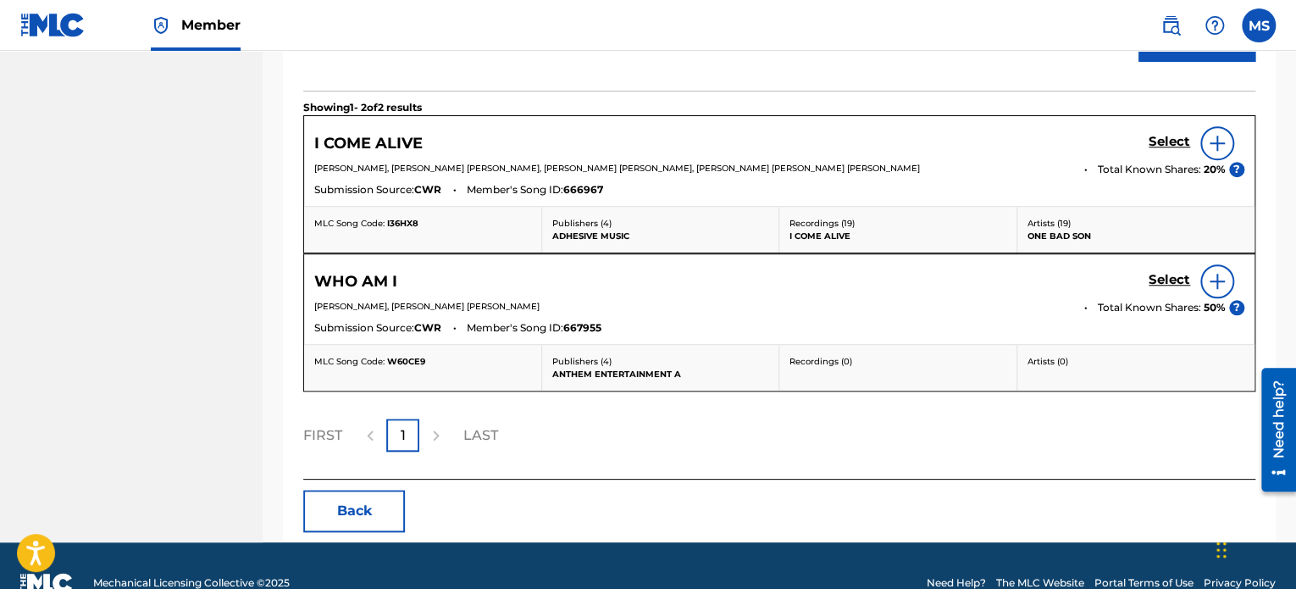
click at [1159, 137] on h5 "Select" at bounding box center [1170, 142] width 42 height 16
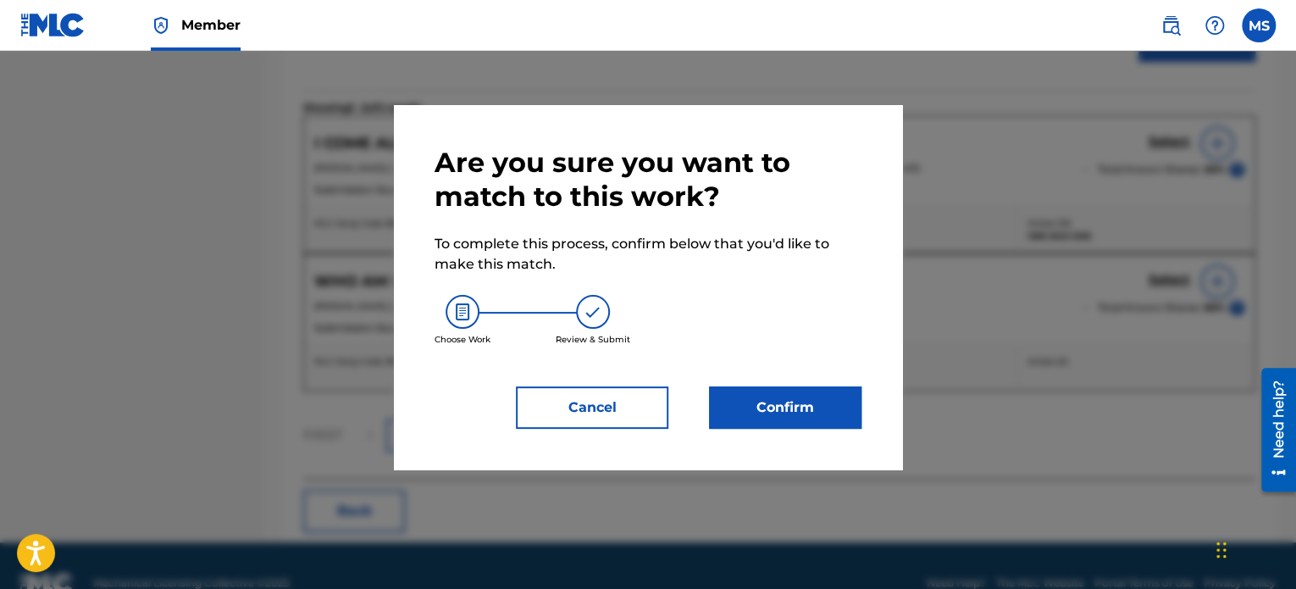
click at [776, 412] on button "Confirm" at bounding box center [785, 407] width 152 height 42
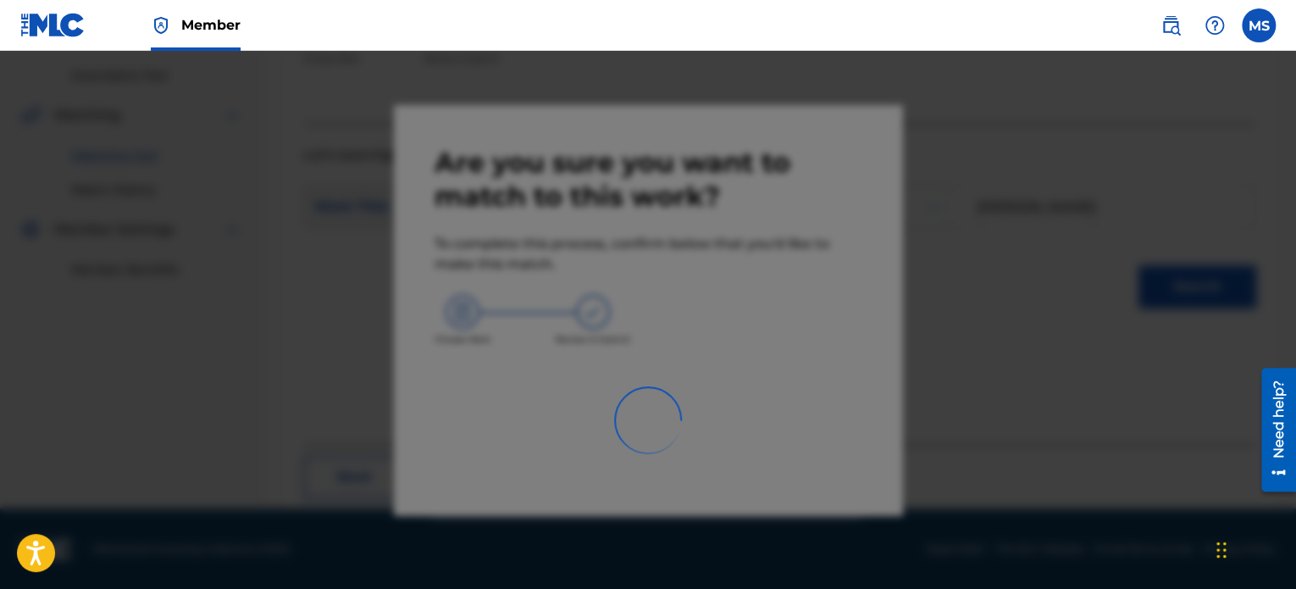
scroll to position [139, 0]
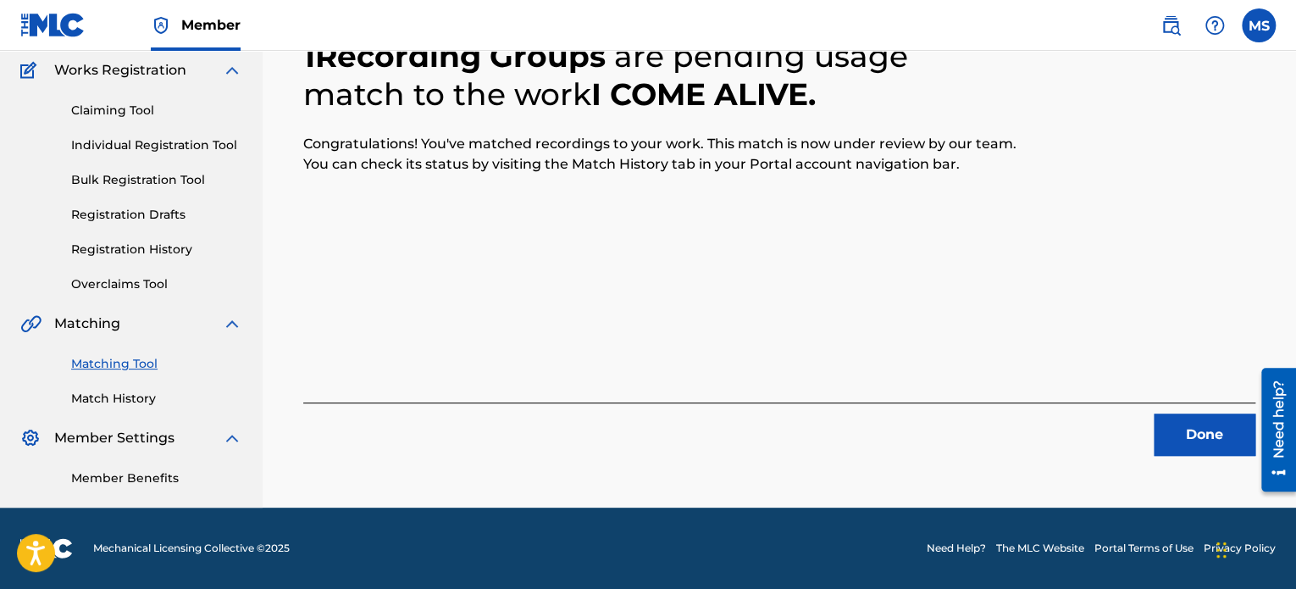
click at [1187, 429] on button "Done" at bounding box center [1205, 434] width 102 height 42
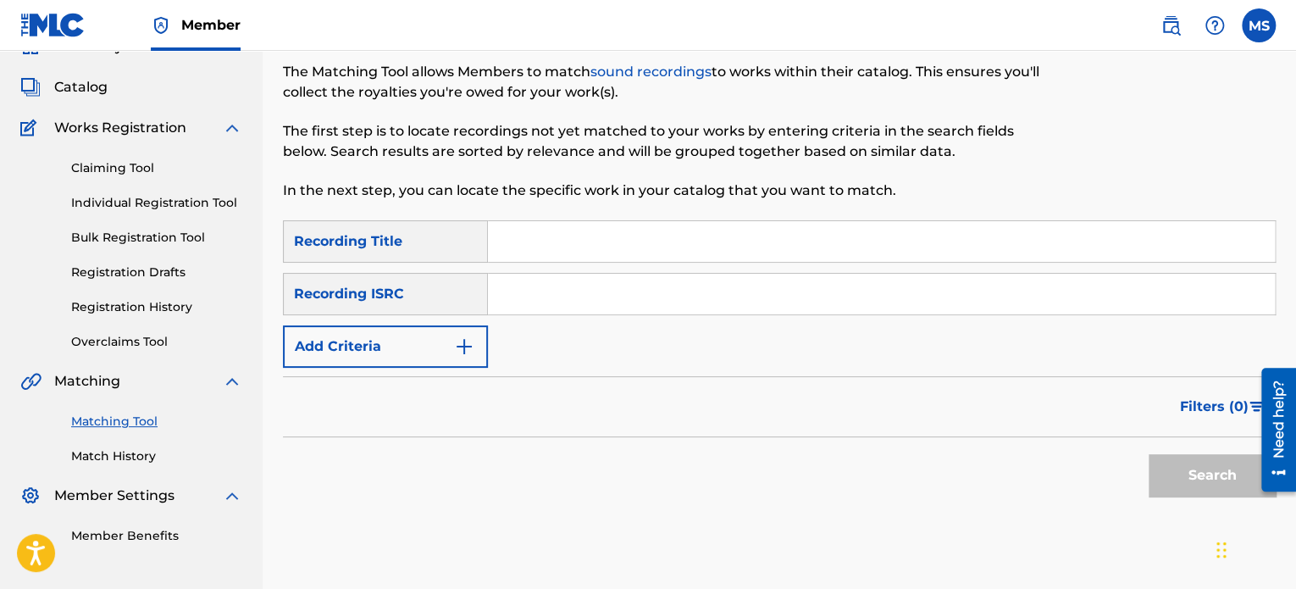
scroll to position [54, 0]
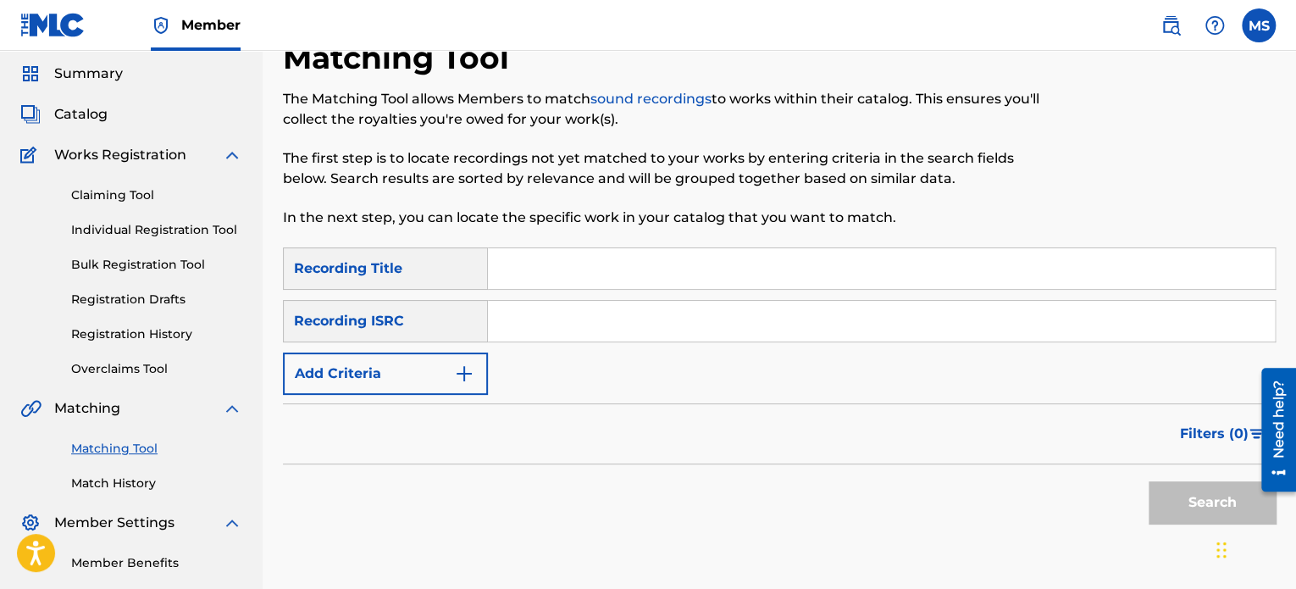
click at [573, 324] on input "Search Form" at bounding box center [881, 321] width 787 height 41
paste input "TCAIT2403087"
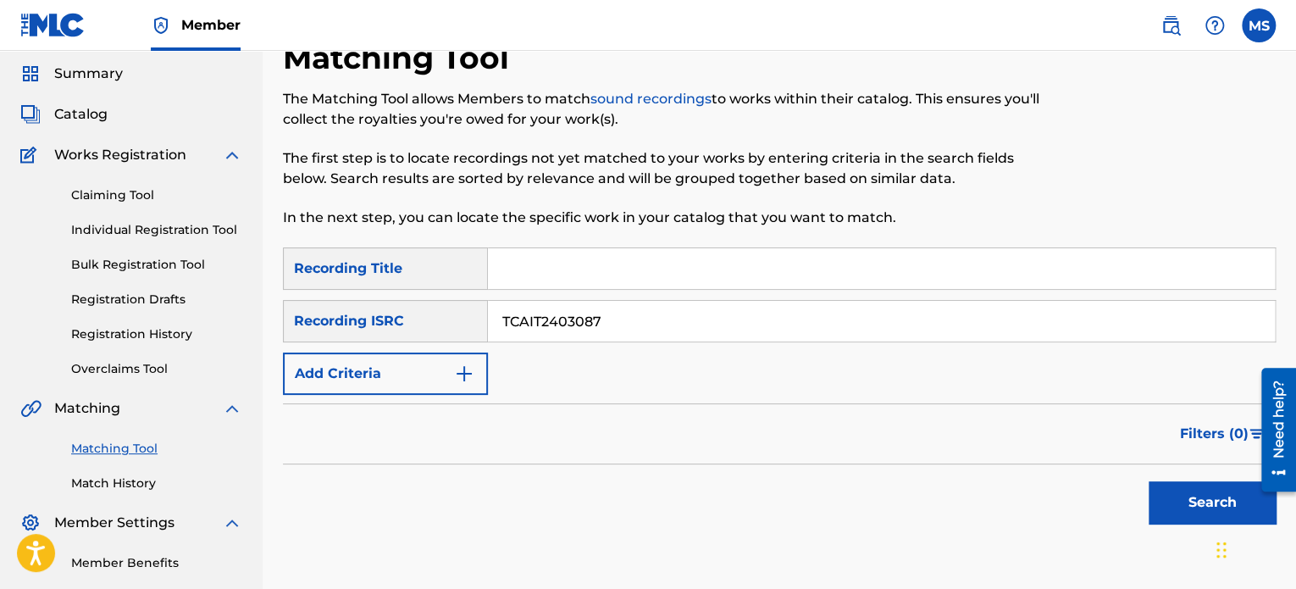
click at [1149, 481] on button "Search" at bounding box center [1212, 502] width 127 height 42
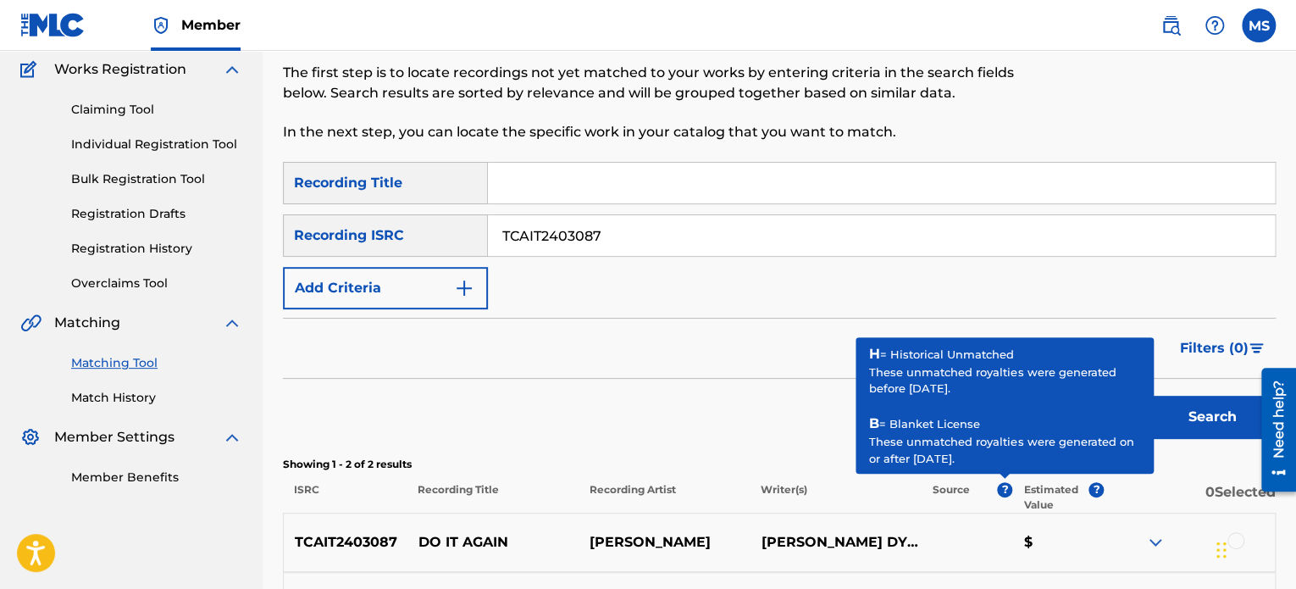
scroll to position [93, 0]
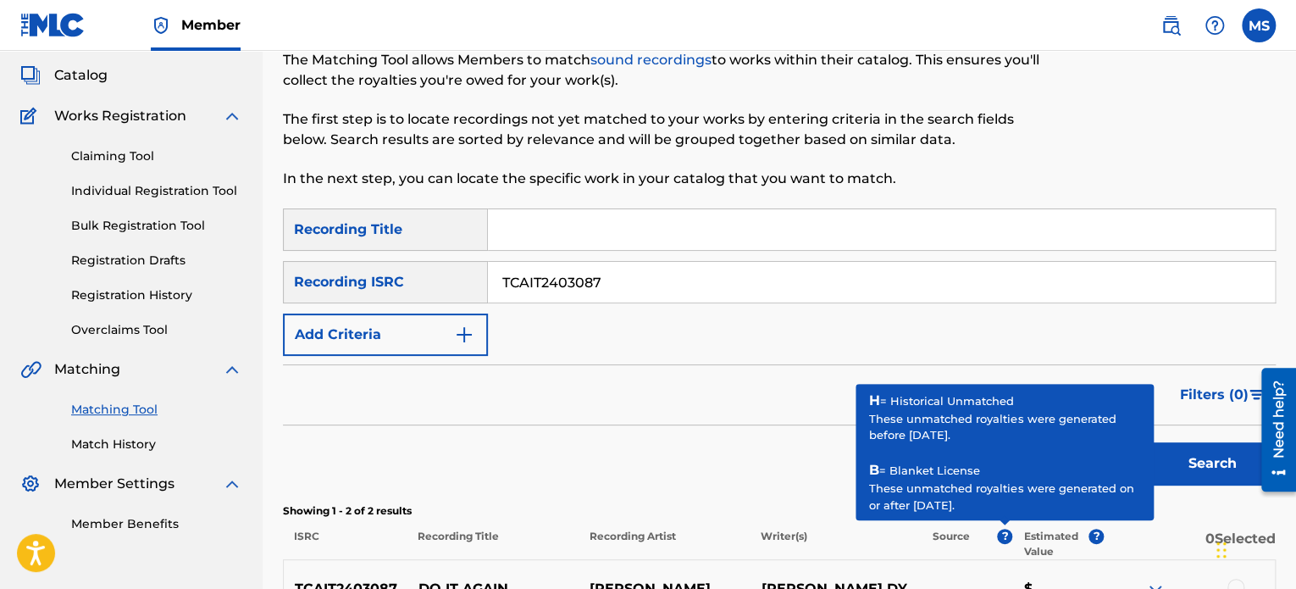
drag, startPoint x: 627, startPoint y: 270, endPoint x: 439, endPoint y: 289, distance: 189.0
click at [440, 289] on div "SearchWithCriteriafcf72cba-b111-4a0e-b4ac-7a7a304948f3 Recording ISRC TCAIT2403…" at bounding box center [779, 282] width 993 height 42
paste input "GL2255094"
type input "TCAGL2255094"
click at [1149, 442] on button "Search" at bounding box center [1212, 463] width 127 height 42
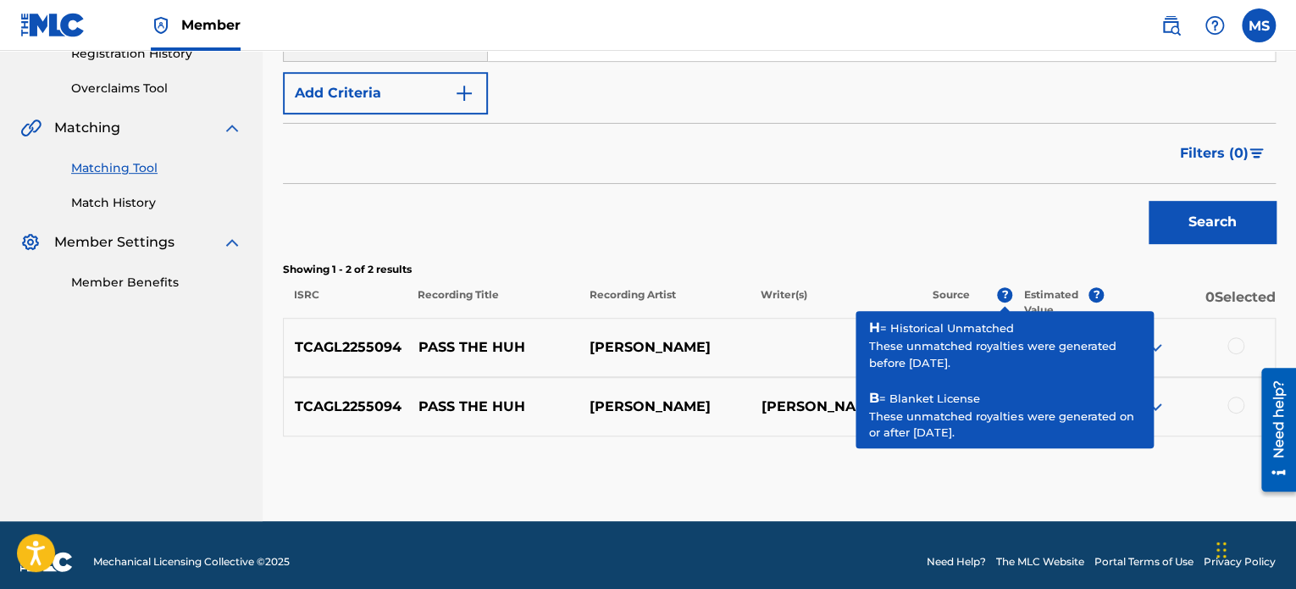
scroll to position [347, 0]
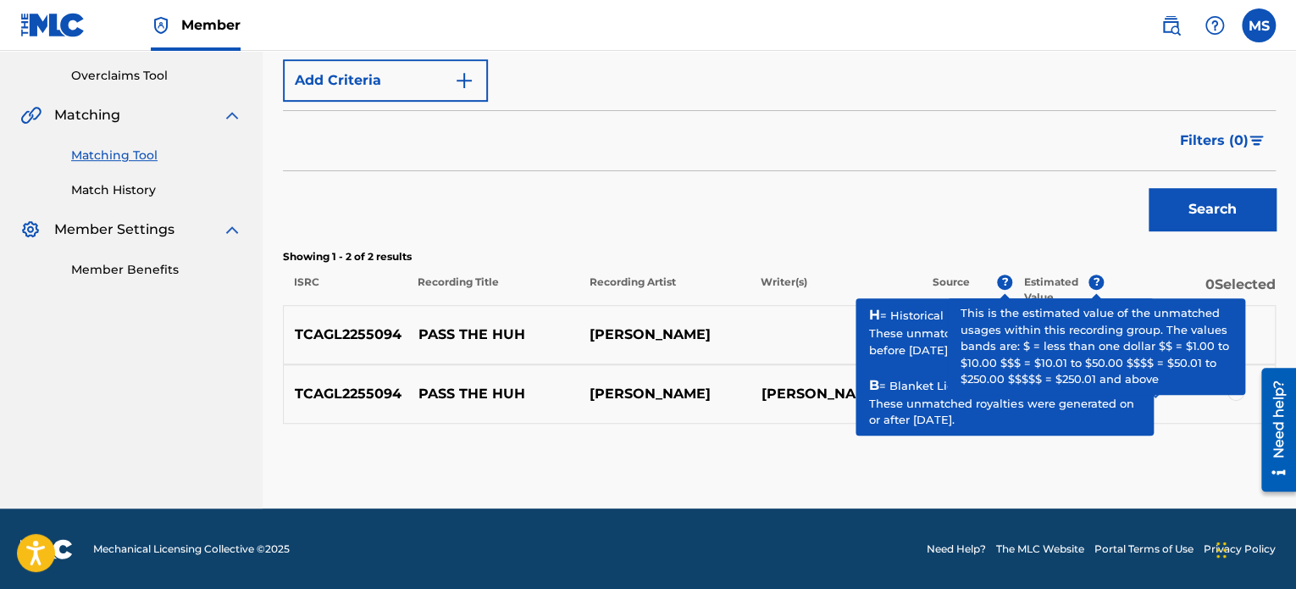
click at [1027, 186] on div "Search" at bounding box center [779, 205] width 993 height 68
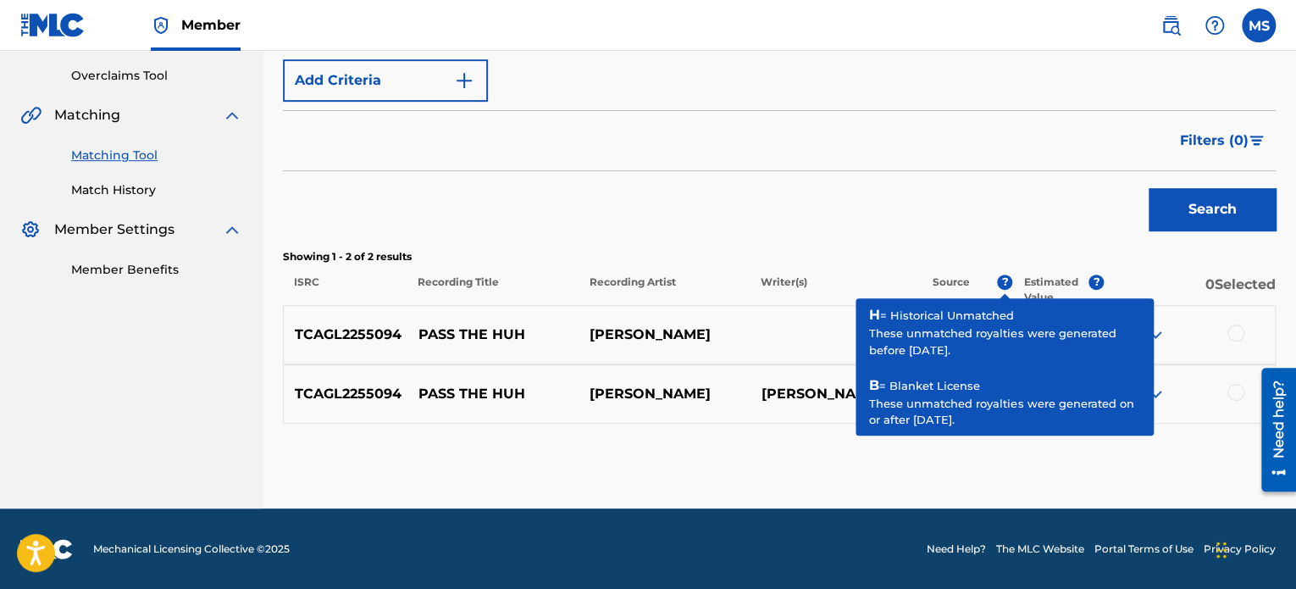
click at [1010, 277] on span "?" at bounding box center [1004, 281] width 15 height 15
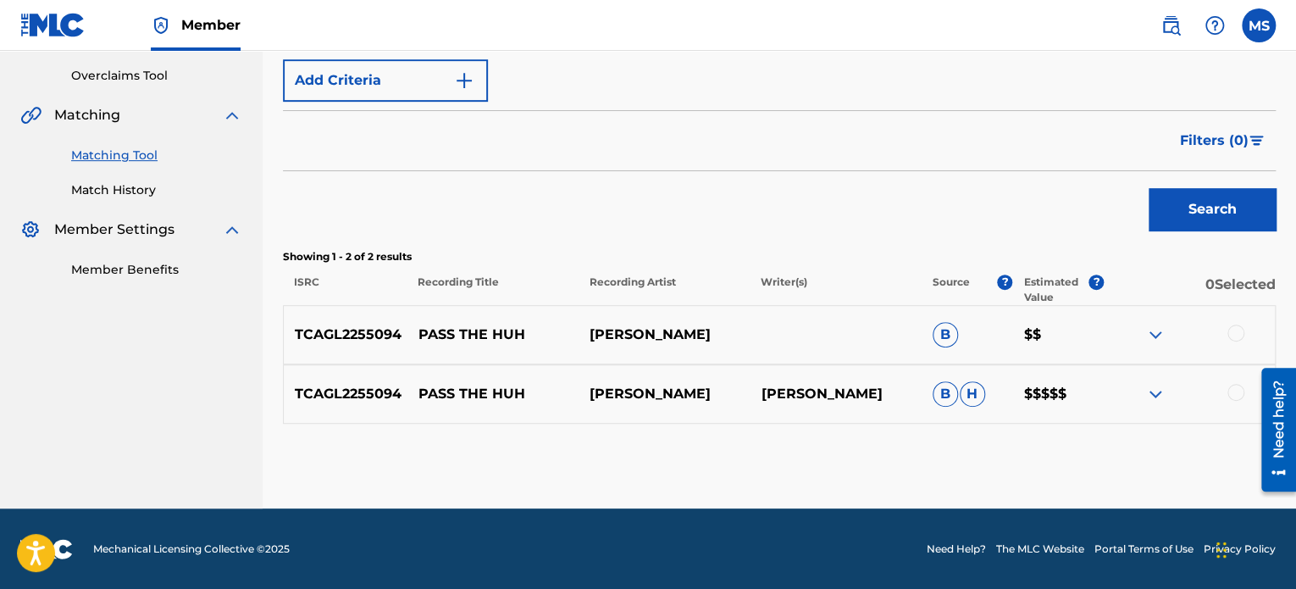
click at [1238, 328] on div at bounding box center [1235, 332] width 17 height 17
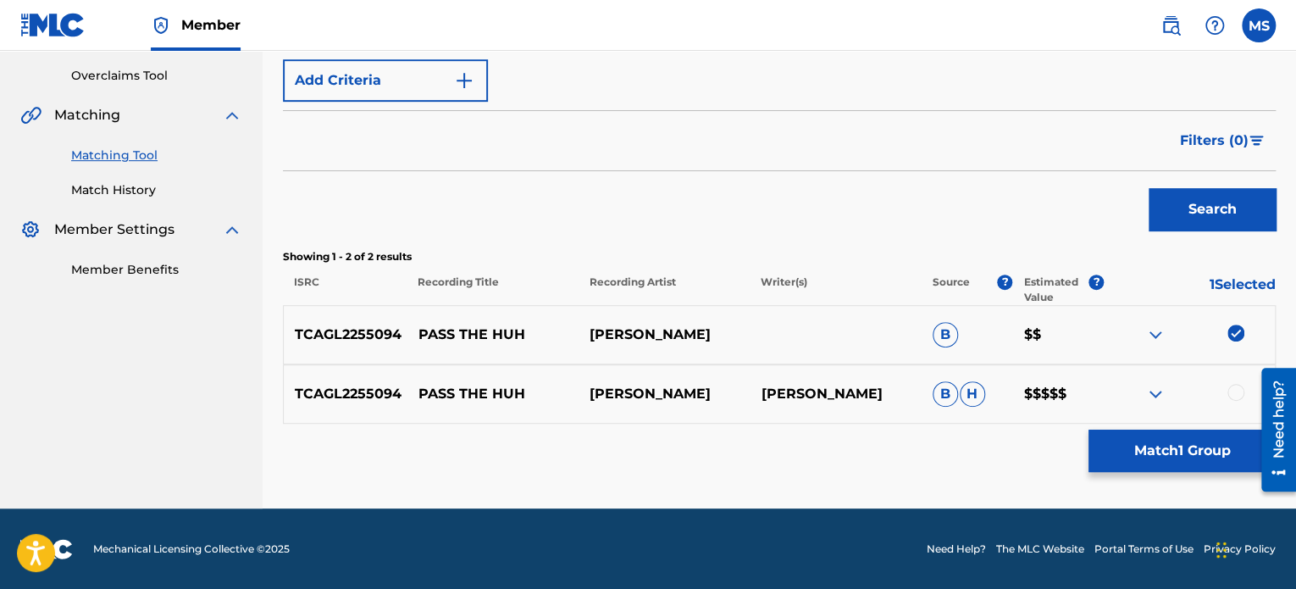
click at [1233, 390] on div at bounding box center [1235, 392] width 17 height 17
click at [1186, 451] on button "Match 2 Groups" at bounding box center [1181, 450] width 187 height 42
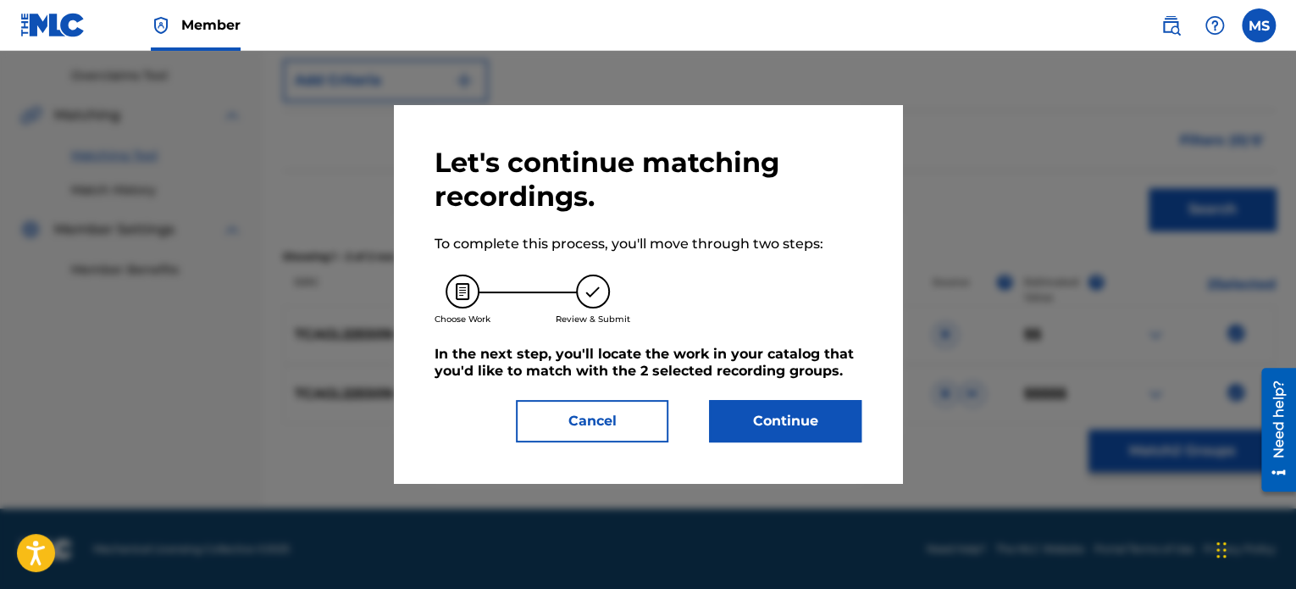
click at [826, 415] on button "Continue" at bounding box center [785, 421] width 152 height 42
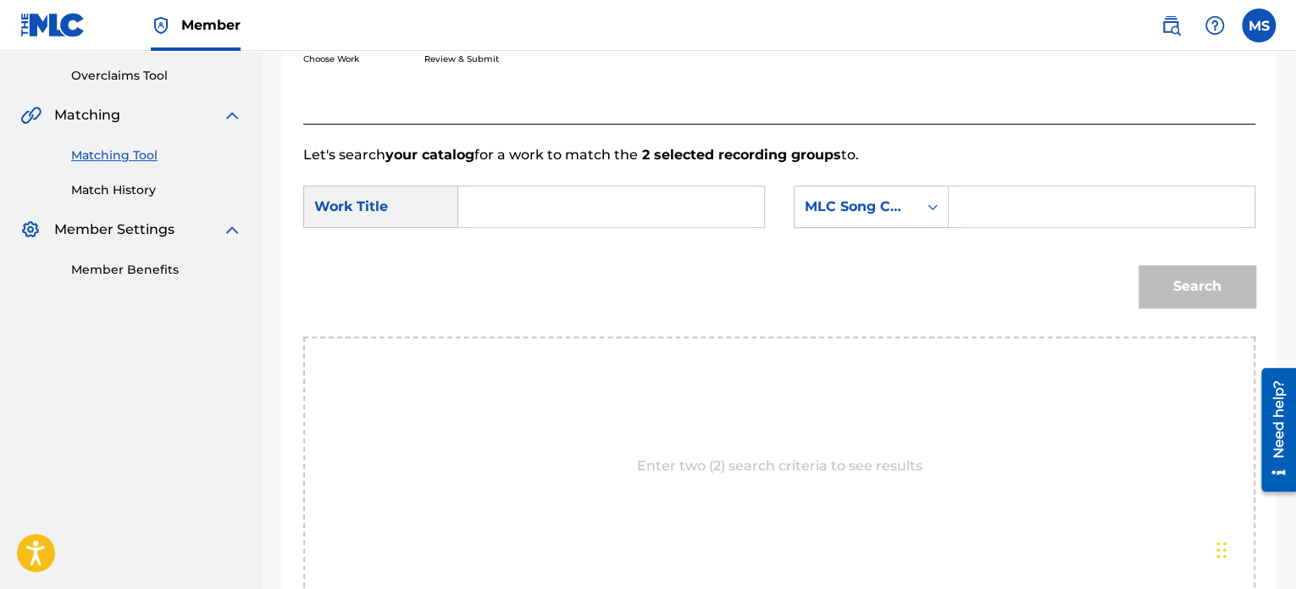
click at [519, 206] on input "Search Form" at bounding box center [611, 206] width 277 height 41
type input "PASS THE HUH"
click at [852, 185] on div "MLC Song Code" at bounding box center [871, 206] width 155 height 42
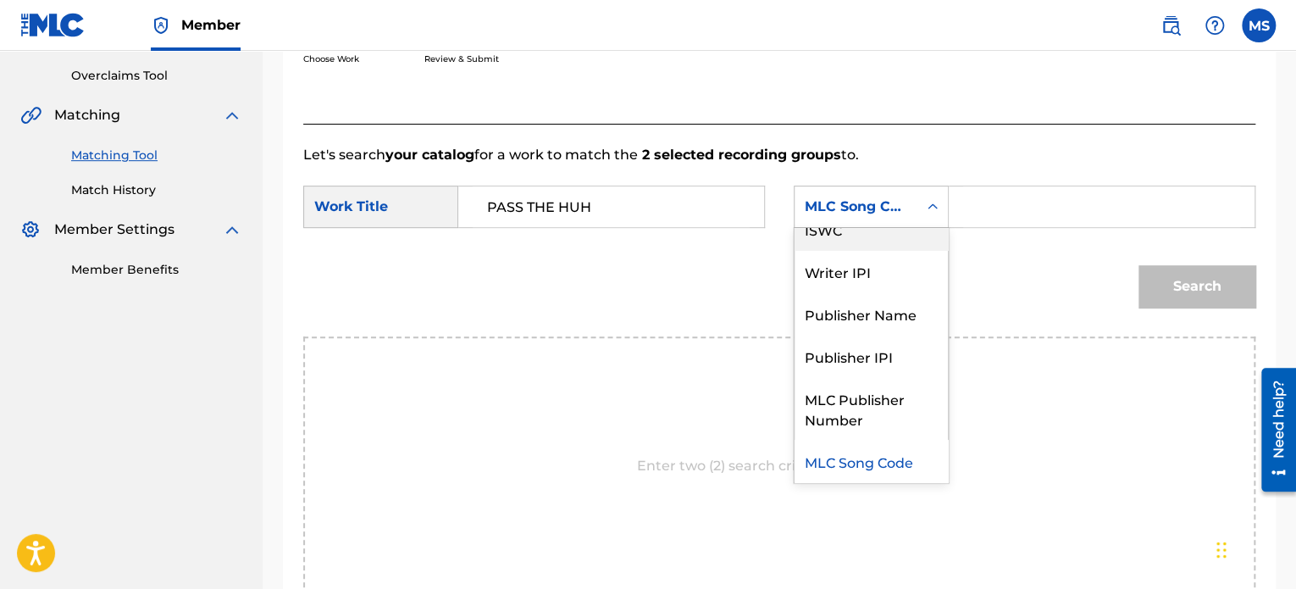
scroll to position [0, 0]
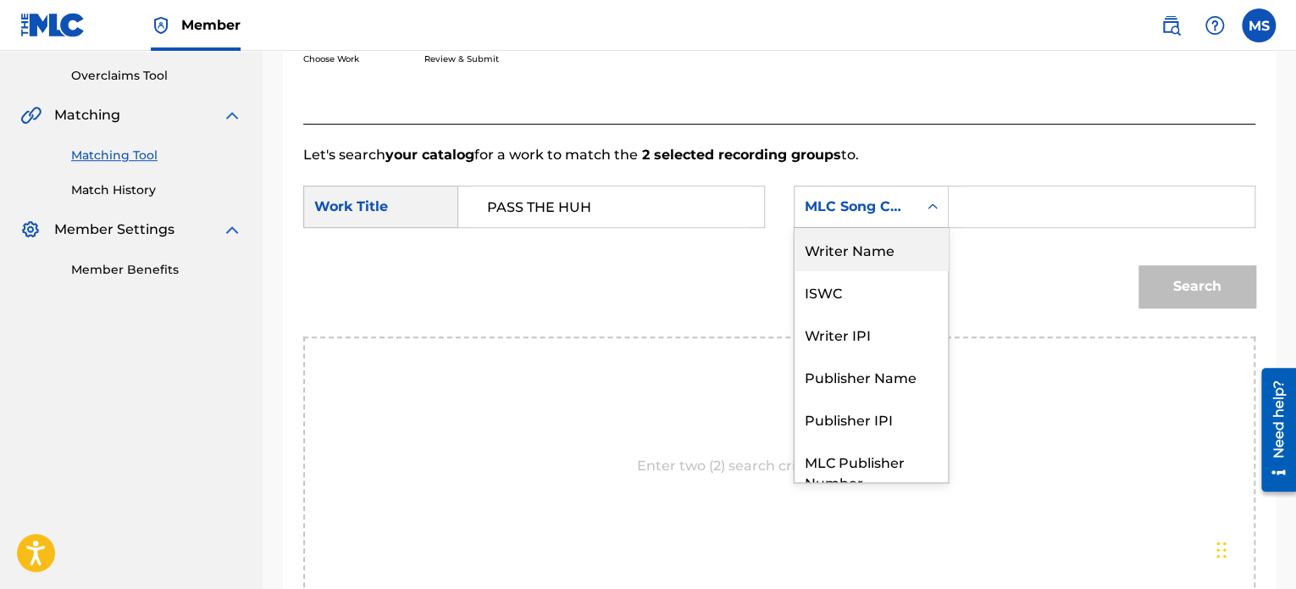
drag, startPoint x: 860, startPoint y: 258, endPoint x: 928, endPoint y: 230, distance: 74.1
click at [858, 257] on div "Writer Name" at bounding box center [870, 249] width 153 height 42
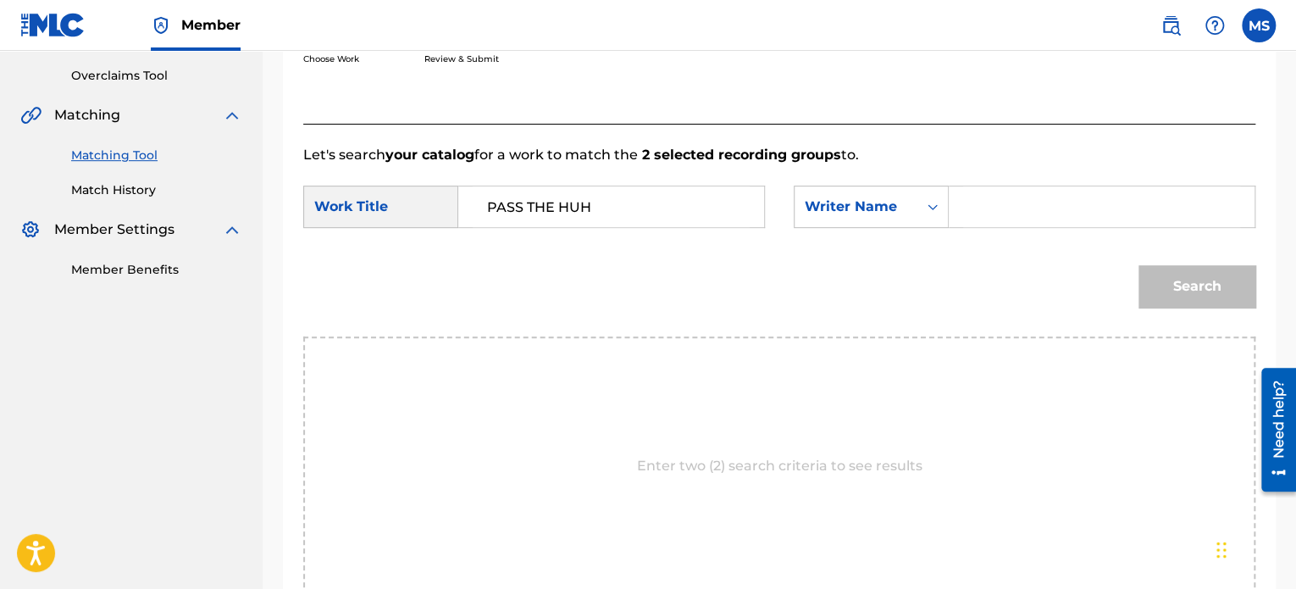
click at [999, 207] on input "Search Form" at bounding box center [1101, 206] width 277 height 41
type input "[PERSON_NAME]"
click at [1138, 265] on button "Search" at bounding box center [1196, 286] width 117 height 42
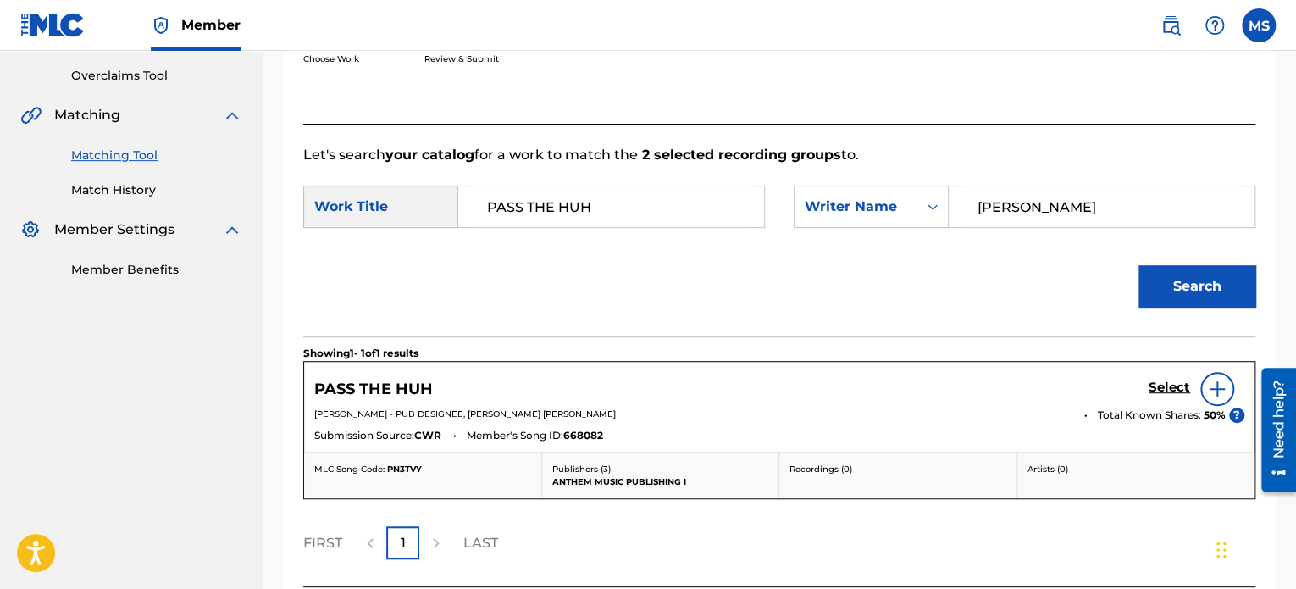
click at [1164, 379] on h5 "Select" at bounding box center [1170, 387] width 42 height 16
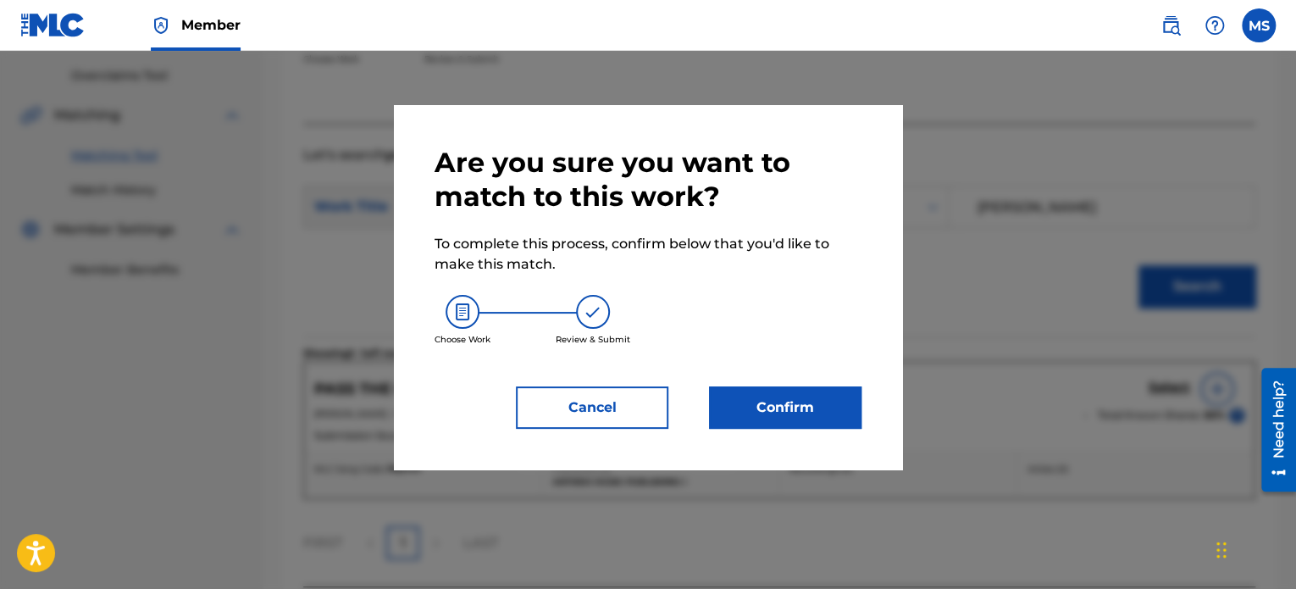
click at [795, 391] on button "Confirm" at bounding box center [785, 407] width 152 height 42
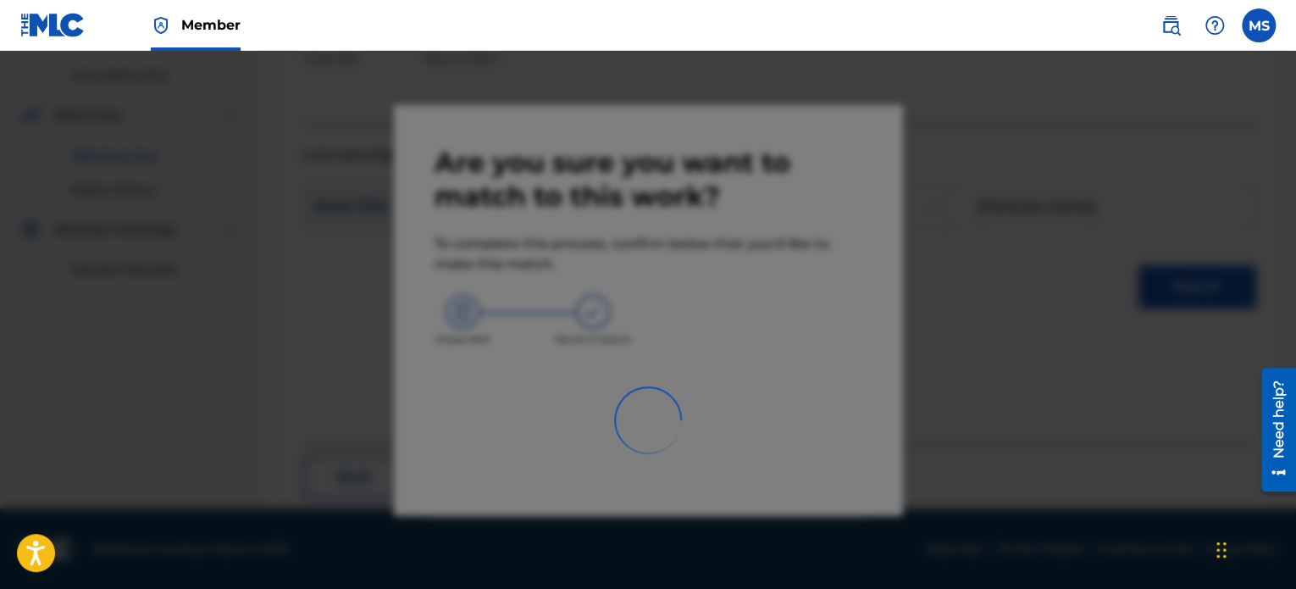
scroll to position [139, 0]
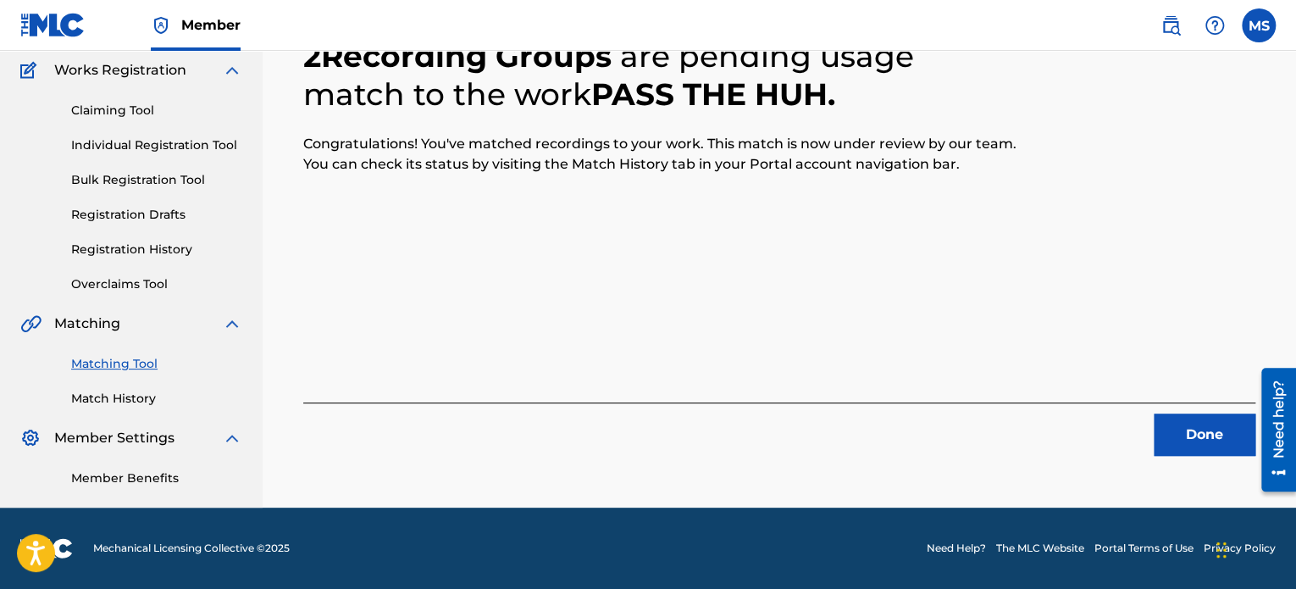
click at [1182, 437] on button "Done" at bounding box center [1205, 434] width 102 height 42
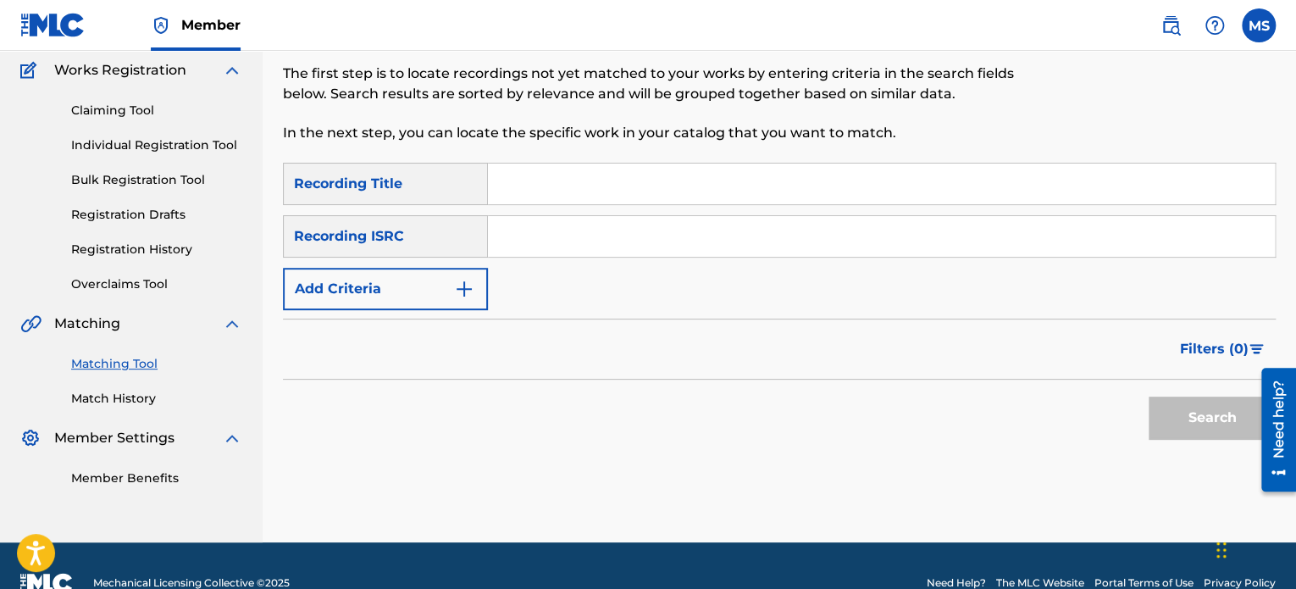
click at [628, 241] on input "Search Form" at bounding box center [881, 236] width 787 height 41
paste input "QM24S2403116"
click at [1149, 396] on button "Search" at bounding box center [1212, 417] width 127 height 42
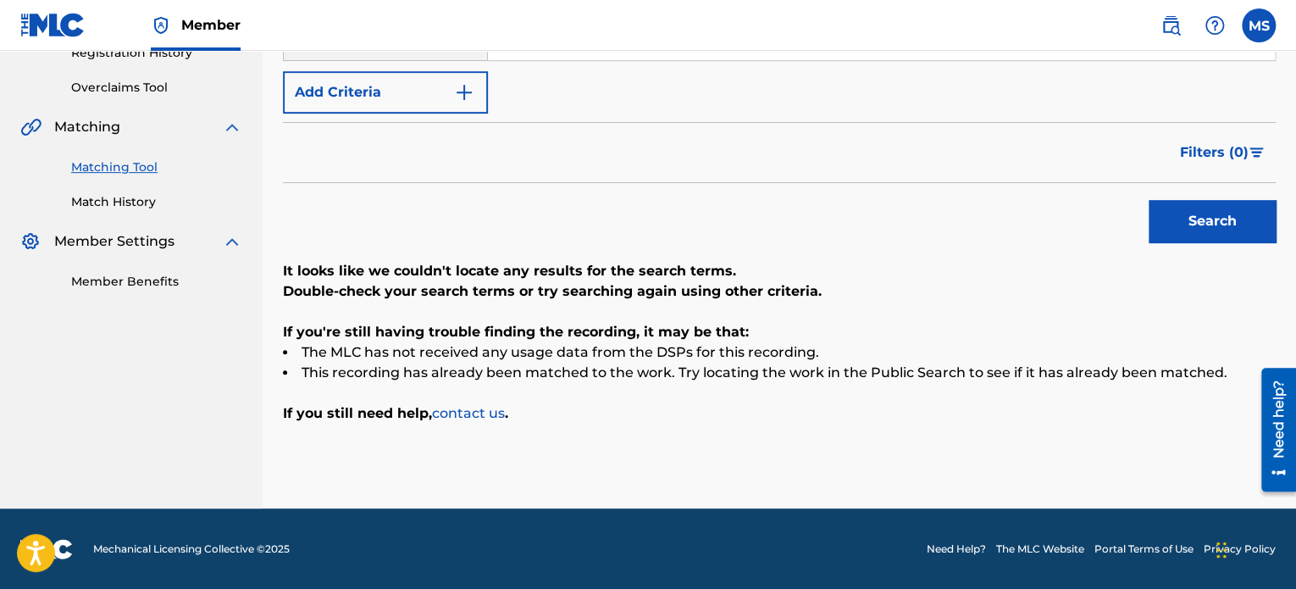
click at [1149, 200] on button "Search" at bounding box center [1212, 221] width 127 height 42
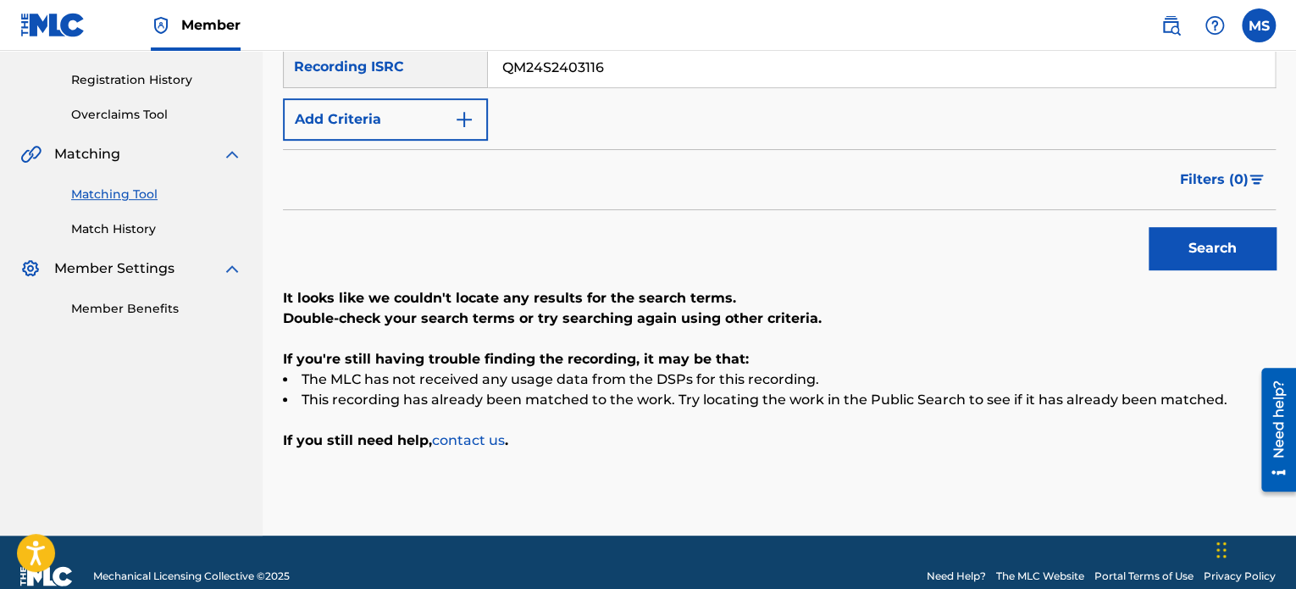
scroll to position [166, 0]
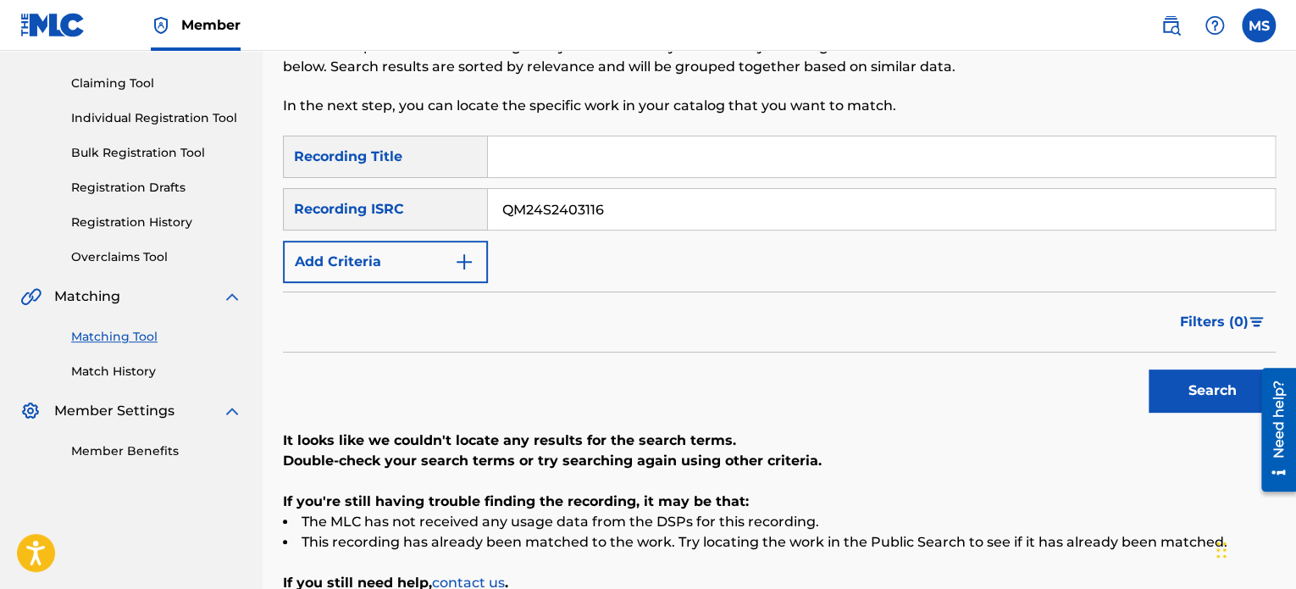
drag, startPoint x: 660, startPoint y: 212, endPoint x: 351, endPoint y: 176, distance: 311.2
click at [350, 176] on div "SearchWithCriteria410de7bc-6bf7-44a5-baa0-543966f67c80 Recording Title SearchWi…" at bounding box center [779, 209] width 993 height 147
paste input "CAB0W2400003"
click at [1149, 369] on button "Search" at bounding box center [1212, 390] width 127 height 42
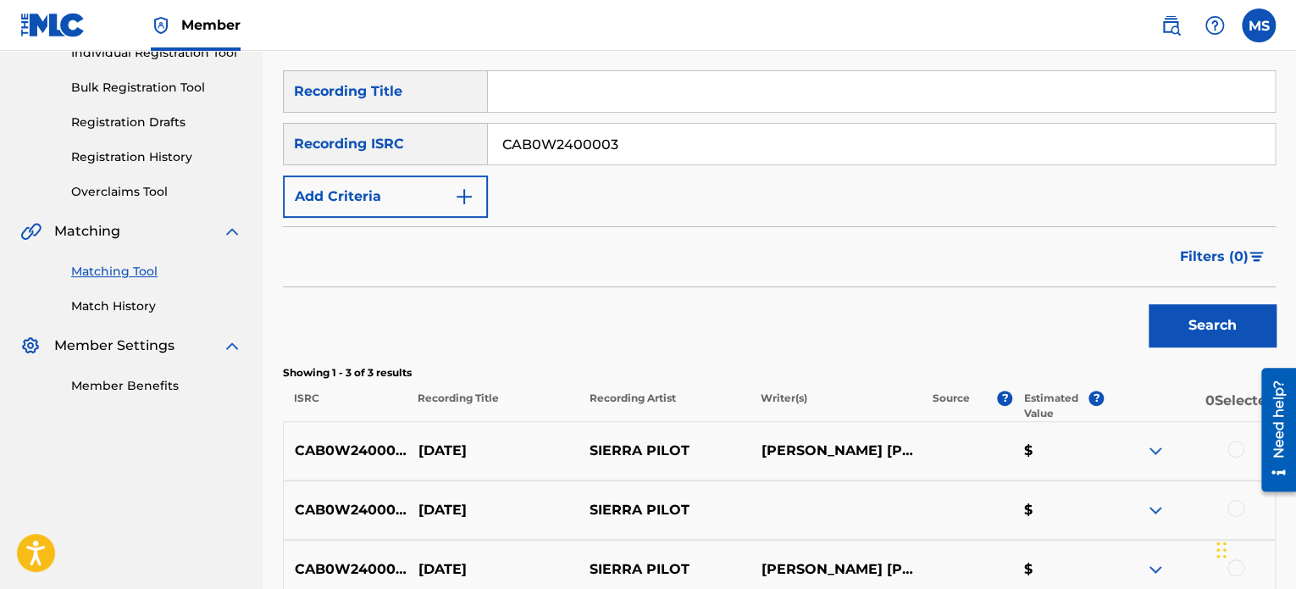
scroll to position [68, 0]
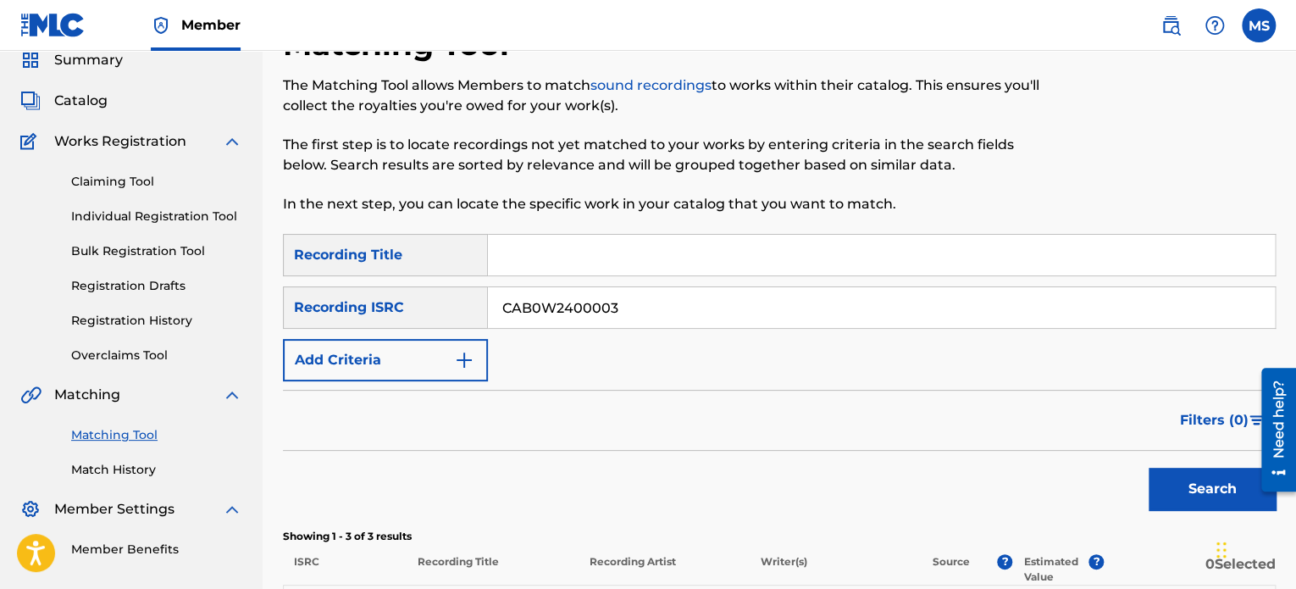
drag, startPoint x: 656, startPoint y: 313, endPoint x: 322, endPoint y: 313, distance: 333.7
click at [322, 313] on div "SearchWithCriteriafcf72cba-b111-4a0e-b4ac-7a7a304948f3 Recording ISRC CAB0W2400…" at bounding box center [779, 307] width 993 height 42
paste input "US3DF2493885"
click at [1149, 468] on button "Search" at bounding box center [1212, 489] width 127 height 42
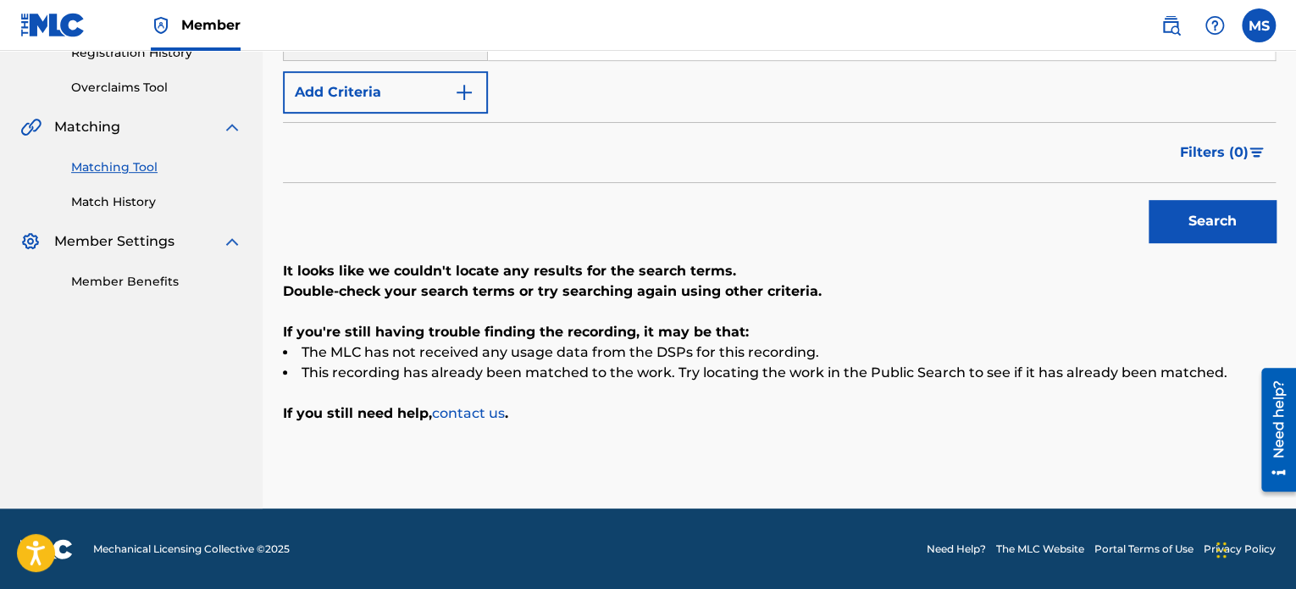
click at [1149, 200] on button "Search" at bounding box center [1212, 221] width 127 height 42
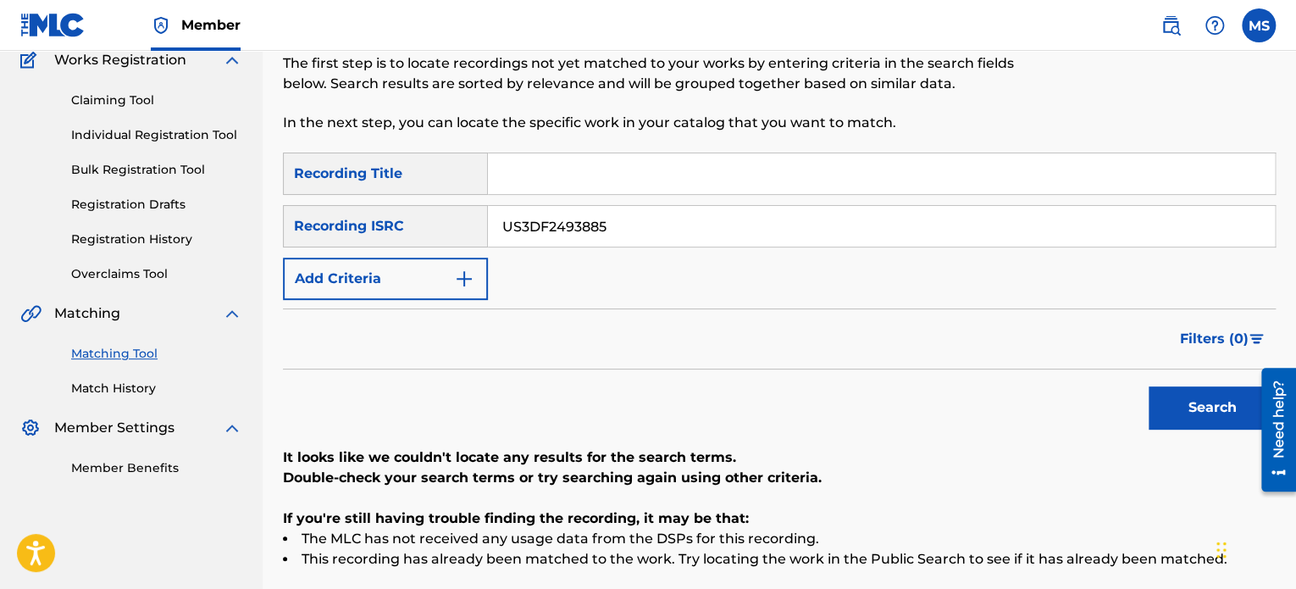
scroll to position [0, 0]
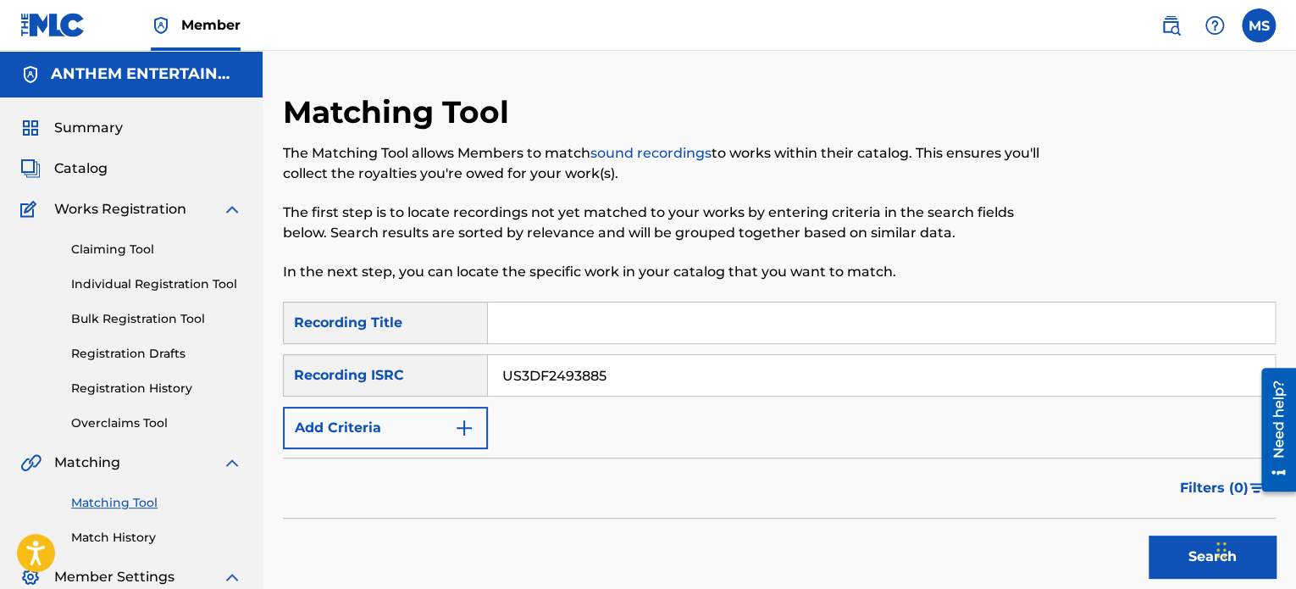
drag, startPoint x: 684, startPoint y: 369, endPoint x: 472, endPoint y: 379, distance: 212.8
click at [473, 379] on div "SearchWithCriteriafcf72cba-b111-4a0e-b4ac-7a7a304948f3 Recording ISRC US3DF2493…" at bounding box center [779, 375] width 993 height 42
paste input "QZA7T1700248"
click at [1149, 535] on button "Search" at bounding box center [1212, 556] width 127 height 42
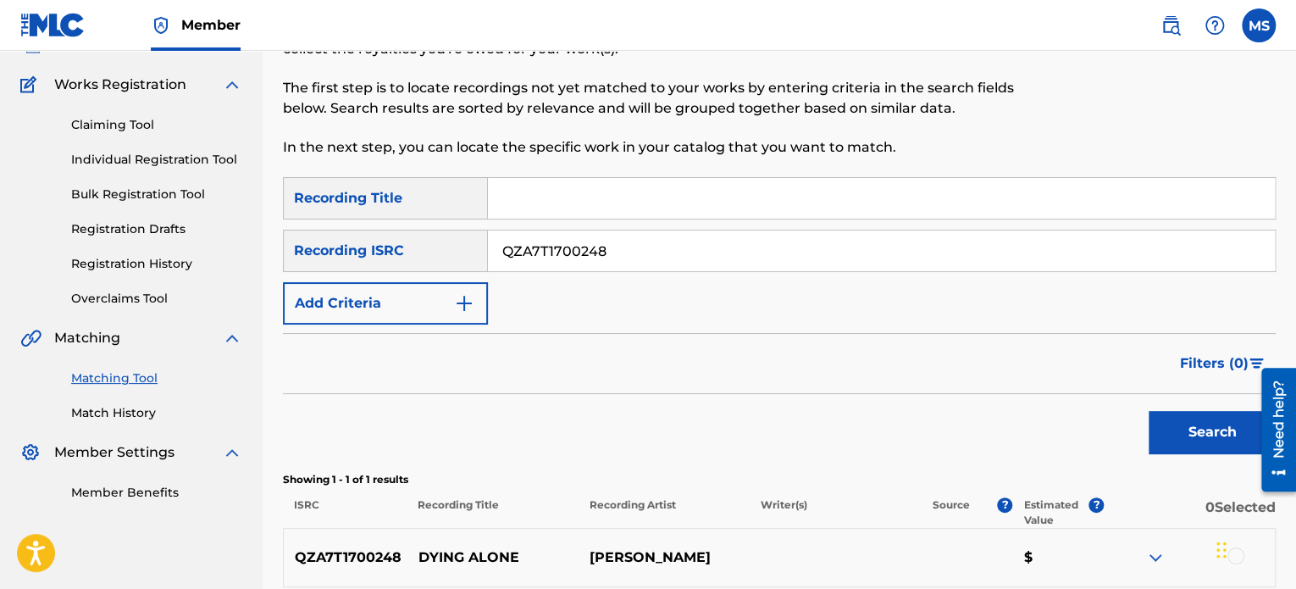
scroll to position [288, 0]
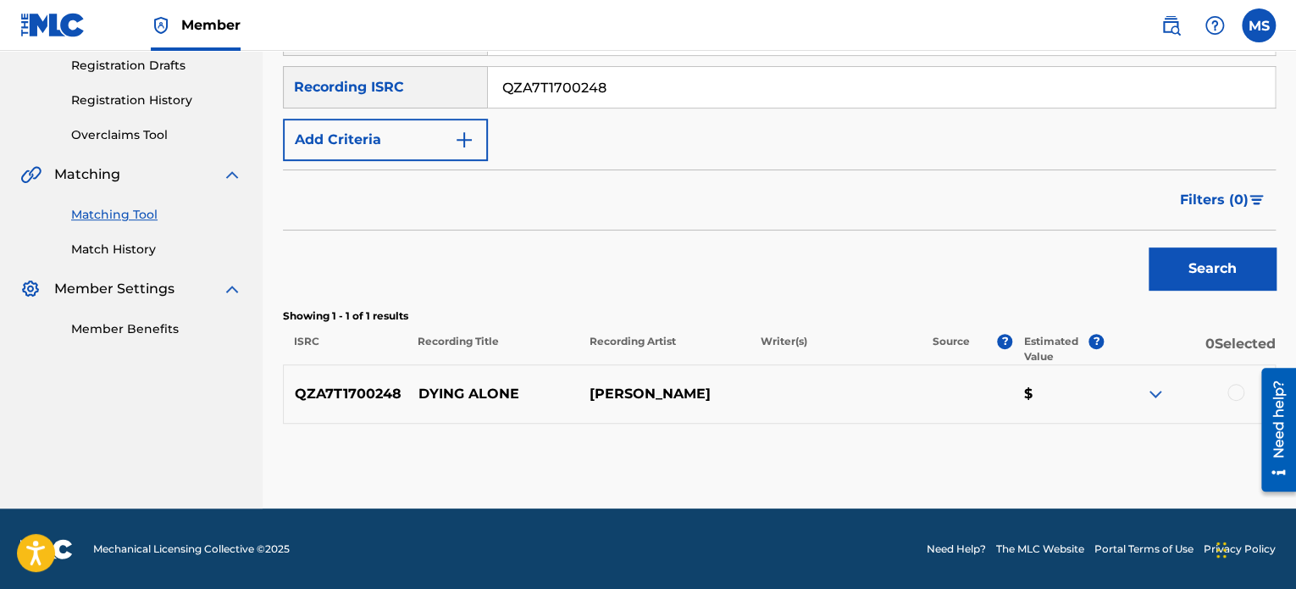
click at [1196, 265] on button "Search" at bounding box center [1212, 268] width 127 height 42
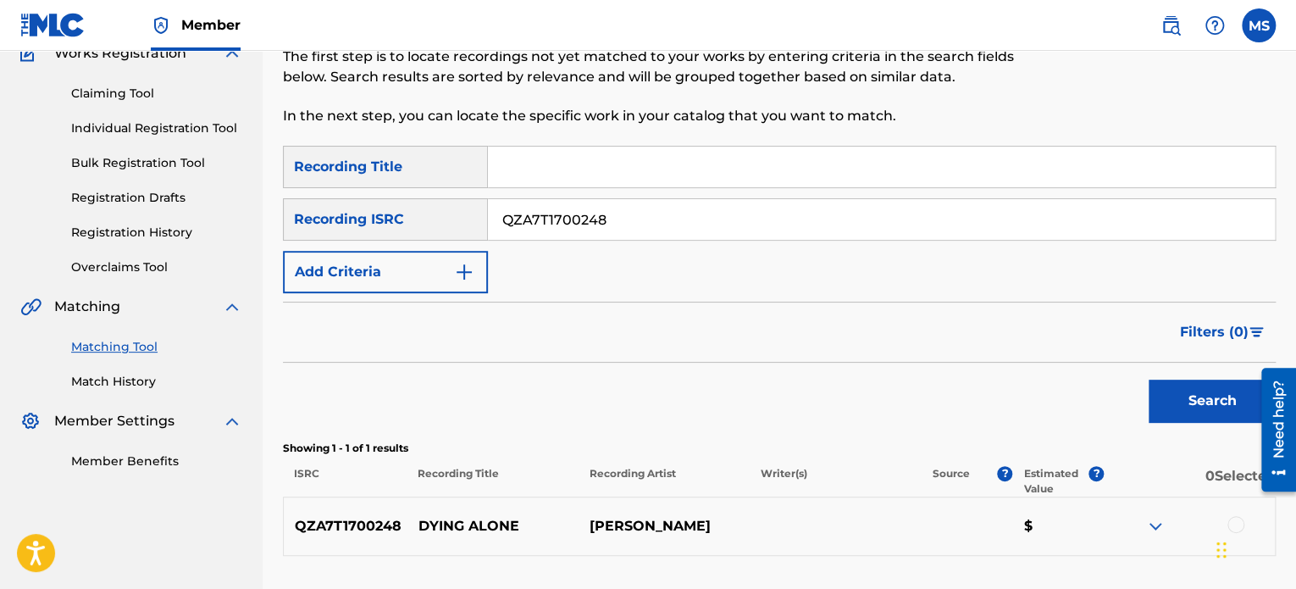
scroll to position [119, 0]
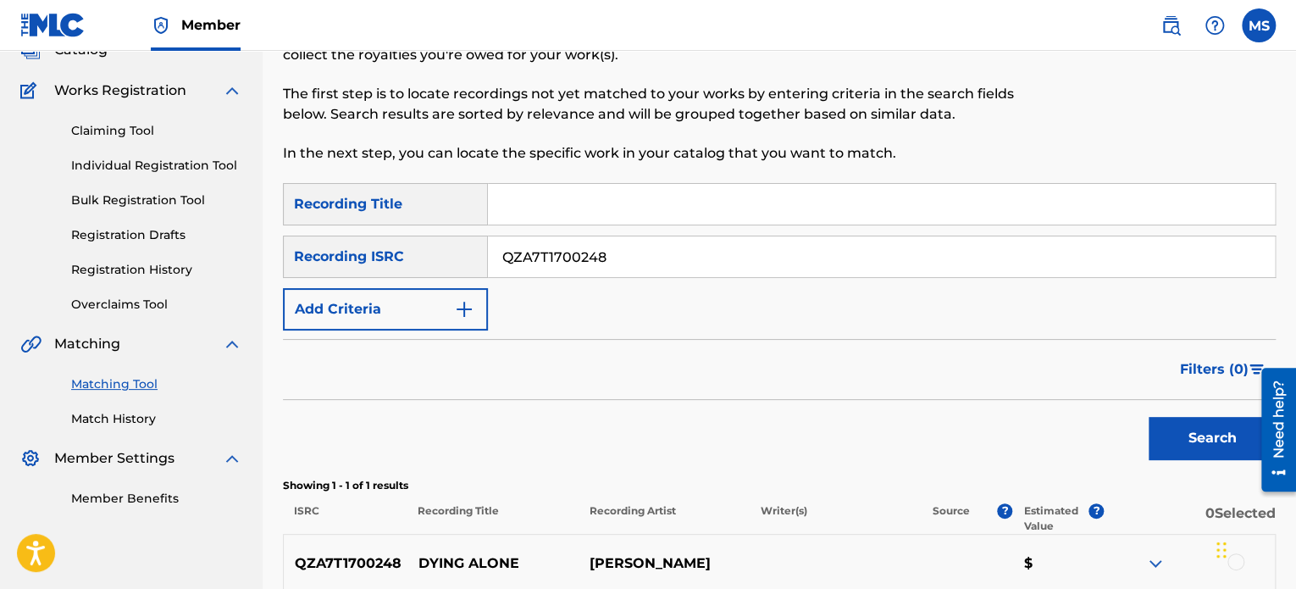
drag, startPoint x: 584, startPoint y: 263, endPoint x: 358, endPoint y: 263, distance: 226.2
click at [358, 263] on div "SearchWithCriteriafcf72cba-b111-4a0e-b4ac-7a7a304948f3 Recording ISRC QZA7T1700…" at bounding box center [779, 256] width 993 height 42
paste input "CAOA82400069"
click at [1149, 417] on button "Search" at bounding box center [1212, 438] width 127 height 42
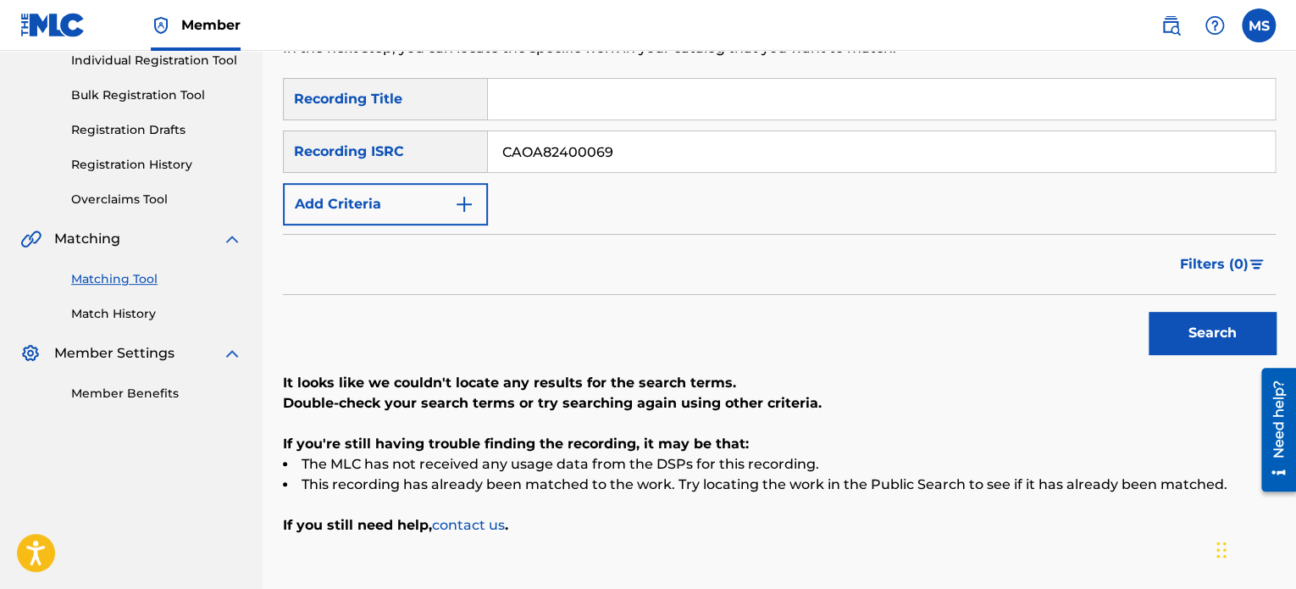
scroll to position [166, 0]
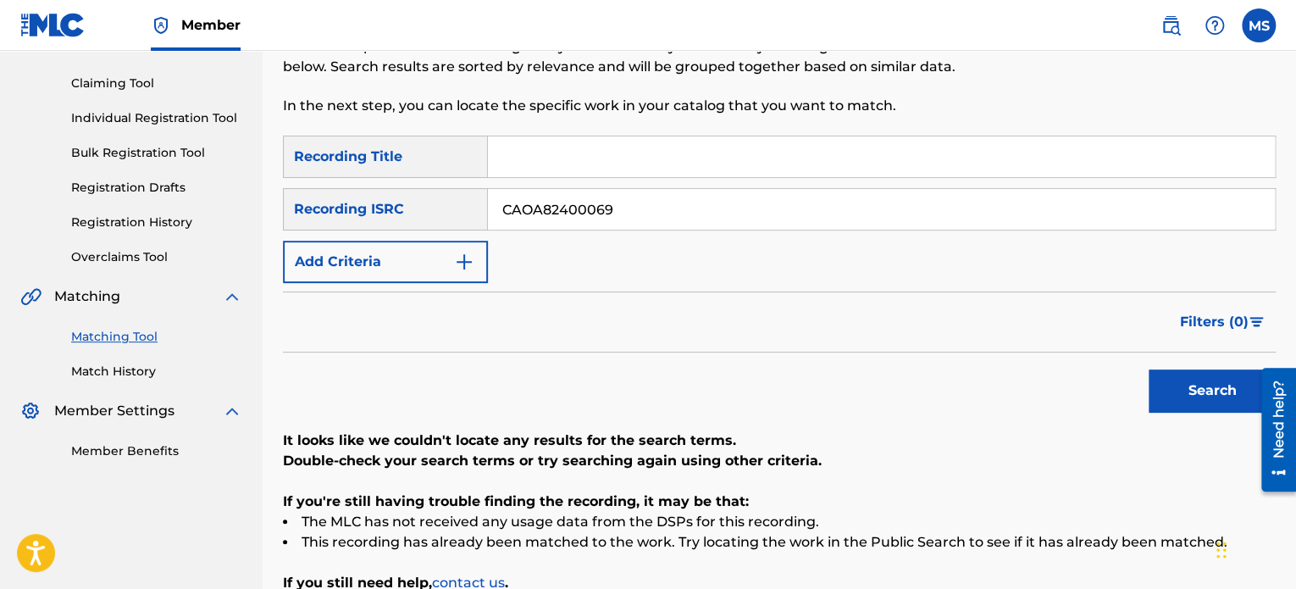
drag, startPoint x: 650, startPoint y: 215, endPoint x: 407, endPoint y: 202, distance: 243.4
click at [407, 202] on div "SearchWithCriteriafcf72cba-b111-4a0e-b4ac-7a7a304948f3 Recording ISRC CAOA82400…" at bounding box center [779, 209] width 993 height 42
paste input "CAOA82400075"
click at [1149, 369] on button "Search" at bounding box center [1212, 390] width 127 height 42
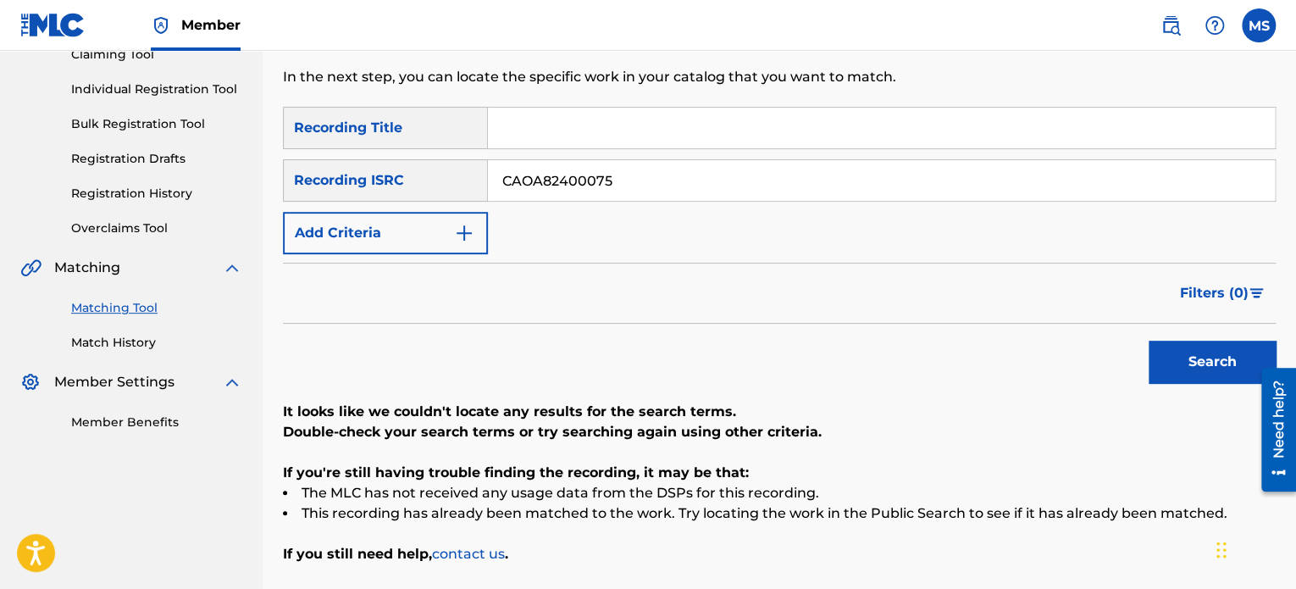
scroll to position [81, 0]
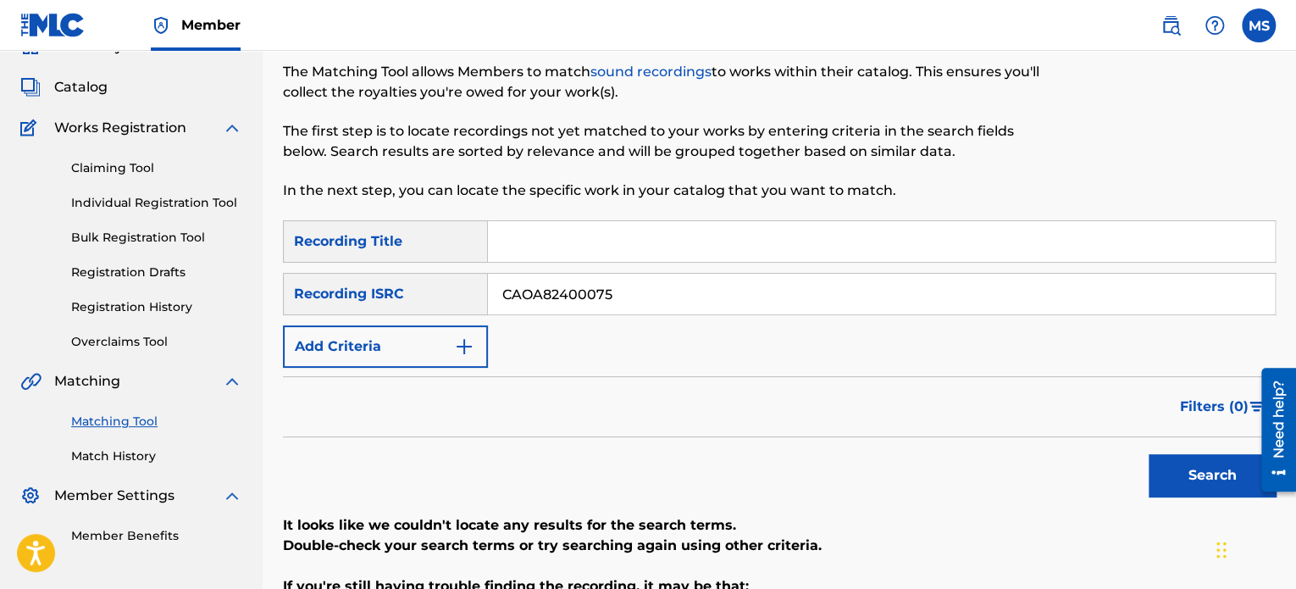
drag, startPoint x: 651, startPoint y: 304, endPoint x: 426, endPoint y: 296, distance: 225.4
click at [426, 296] on div "SearchWithCriteriafcf72cba-b111-4a0e-b4ac-7a7a304948f3 Recording ISRC CAOA82400…" at bounding box center [779, 294] width 993 height 42
paste input "QZXY22400013"
type input "QZXY22400013"
click at [1149, 454] on button "Search" at bounding box center [1212, 475] width 127 height 42
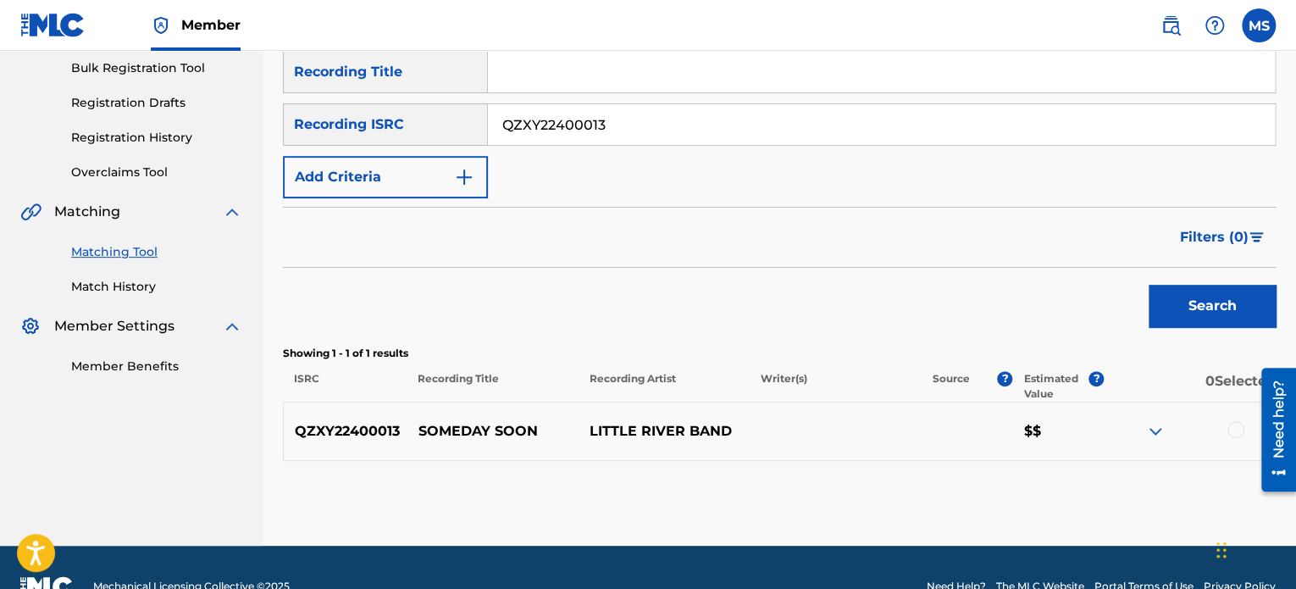
scroll to position [288, 0]
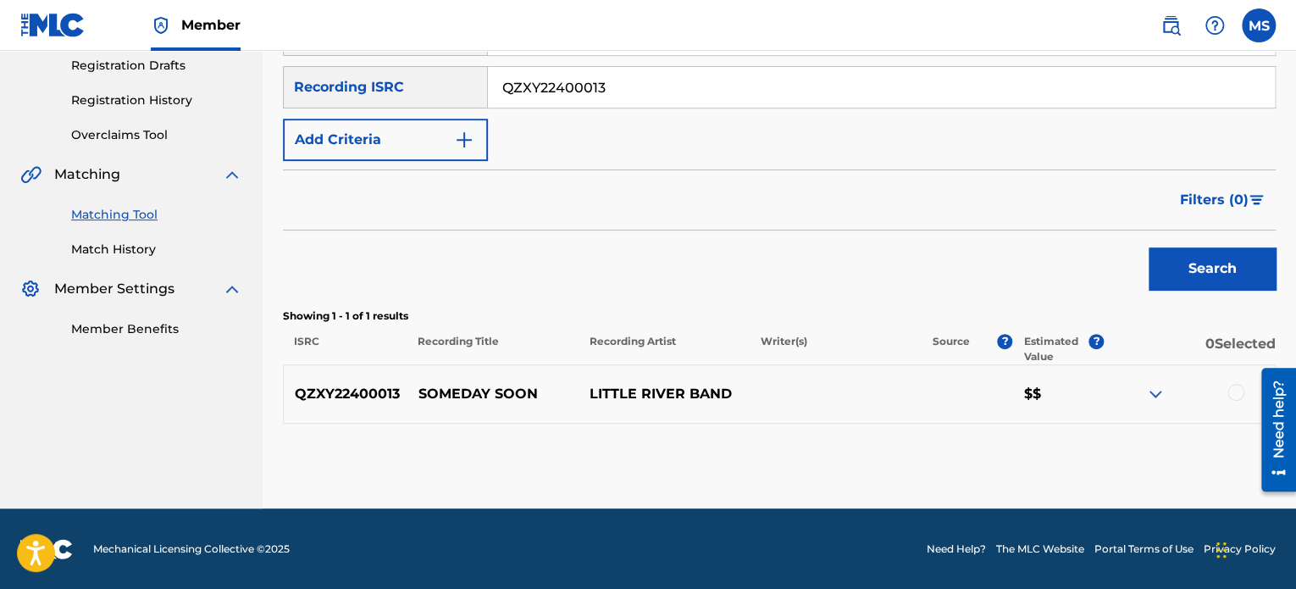
click at [1233, 389] on div at bounding box center [1235, 392] width 17 height 17
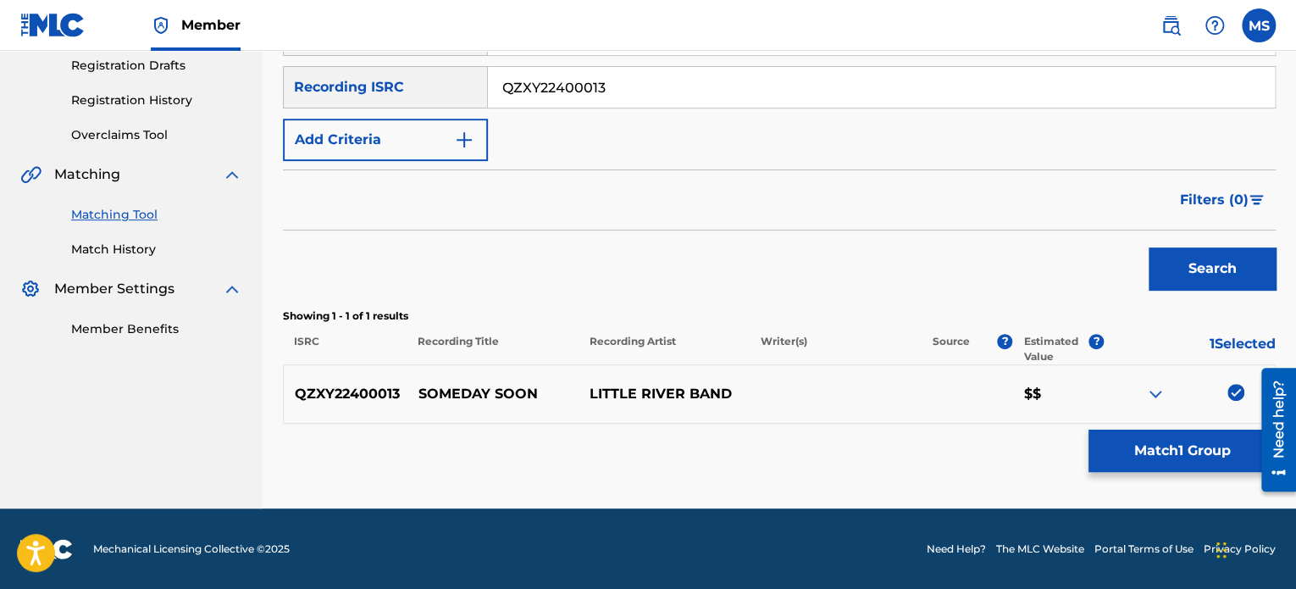
click at [1193, 453] on button "Match 1 Group" at bounding box center [1181, 450] width 187 height 42
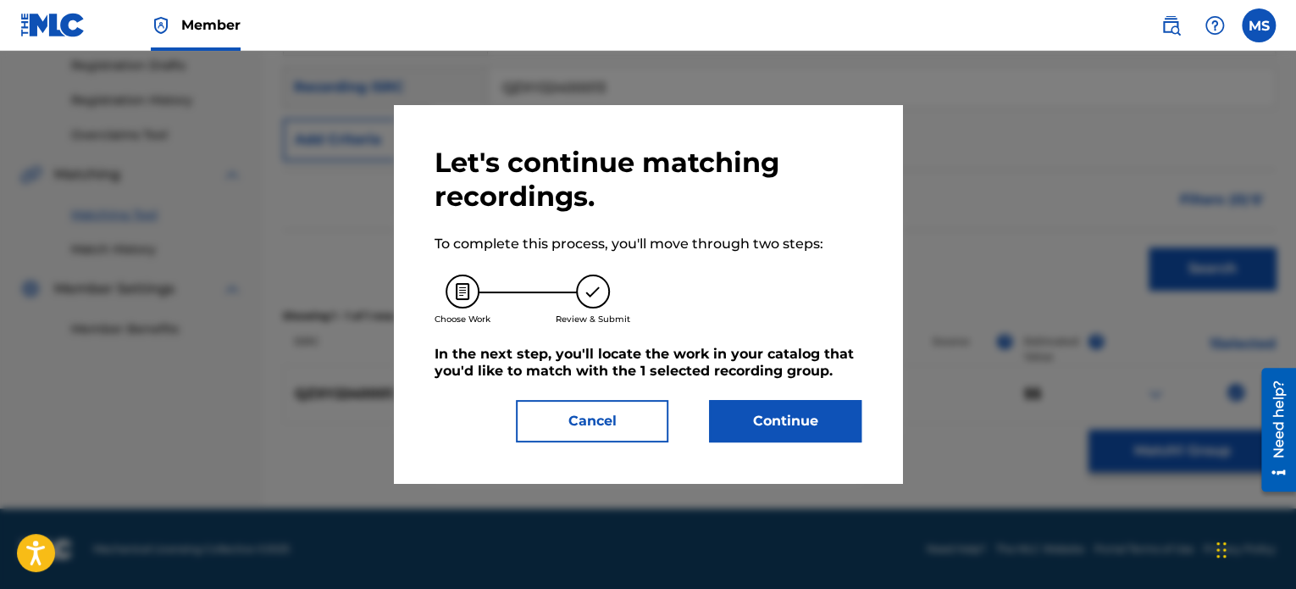
click at [756, 419] on button "Continue" at bounding box center [785, 421] width 152 height 42
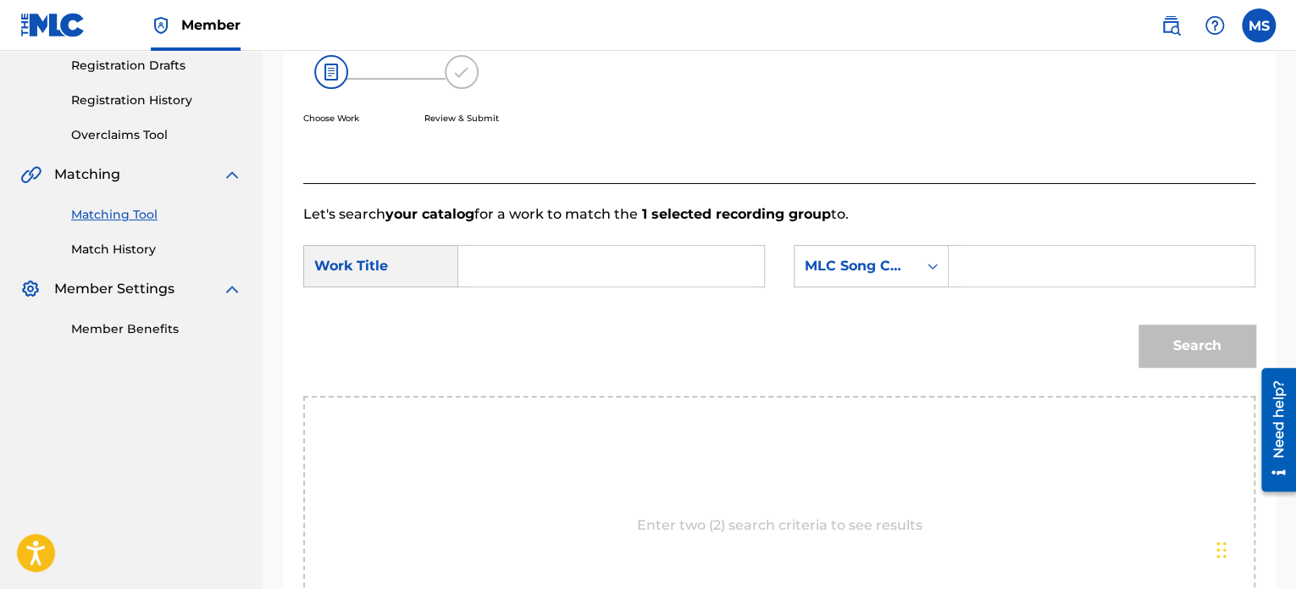
click at [523, 257] on input "Search Form" at bounding box center [611, 266] width 277 height 41
type input "SOMEDAY SOON"
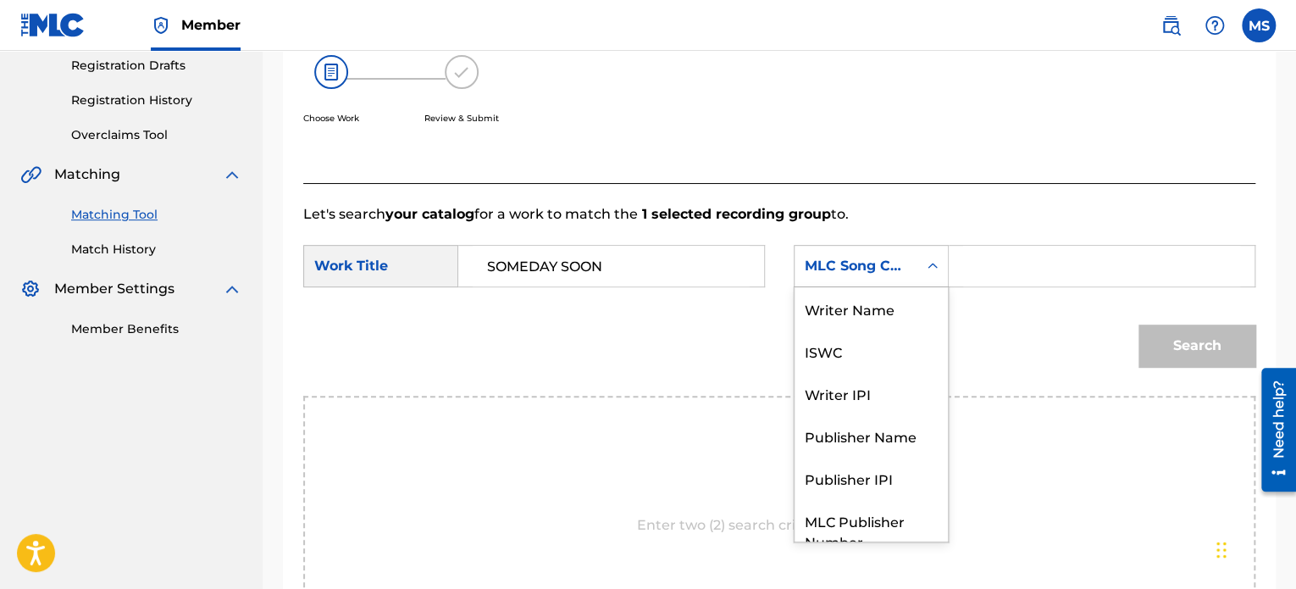
click at [914, 259] on div "MLC Song Code" at bounding box center [855, 266] width 123 height 32
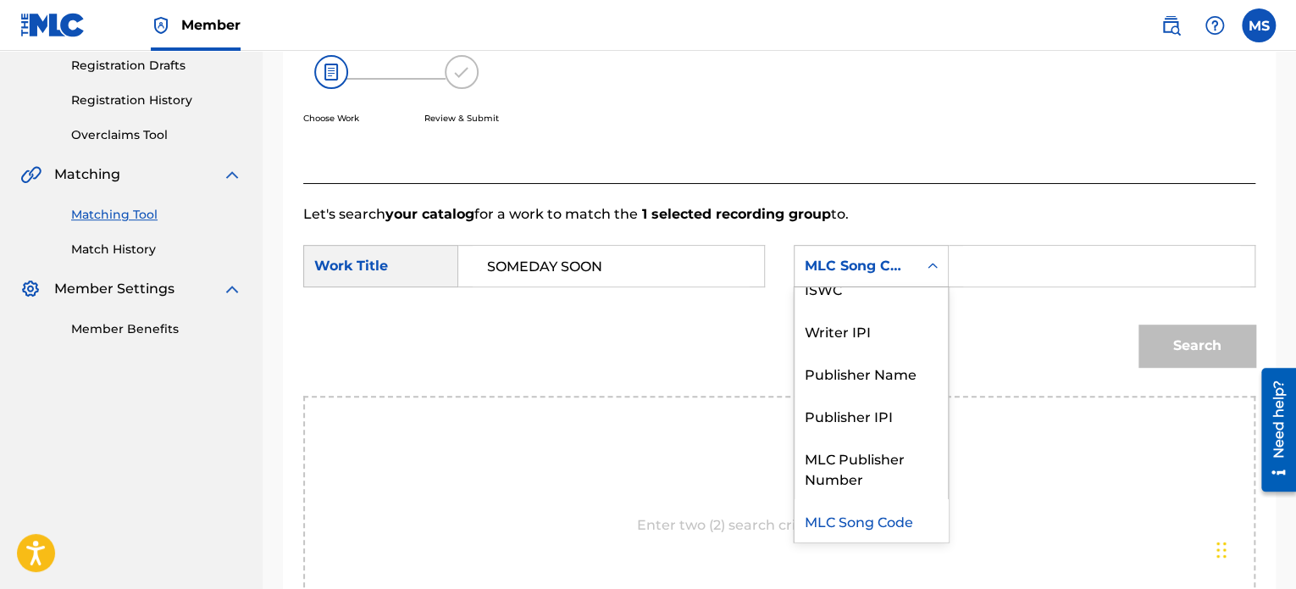
scroll to position [0, 0]
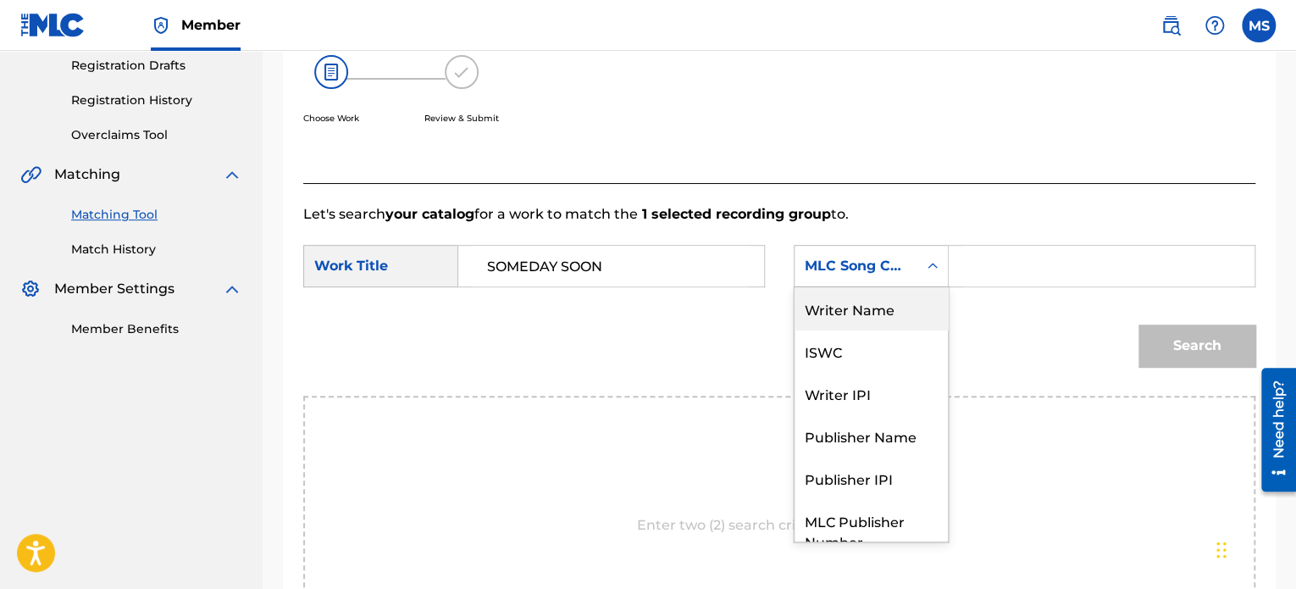
click at [897, 323] on div "Writer Name" at bounding box center [870, 308] width 153 height 42
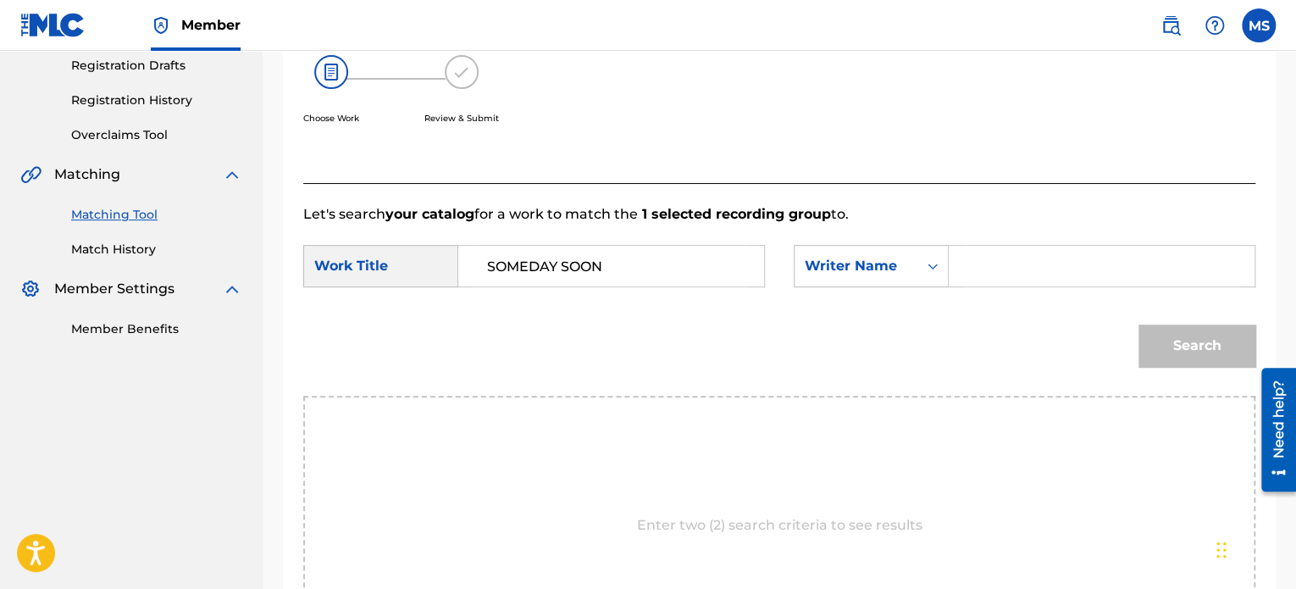
click at [983, 262] on input "Search Form" at bounding box center [1101, 266] width 277 height 41
type input "BRIAN WHITE"
click at [1138, 324] on button "Search" at bounding box center [1196, 345] width 117 height 42
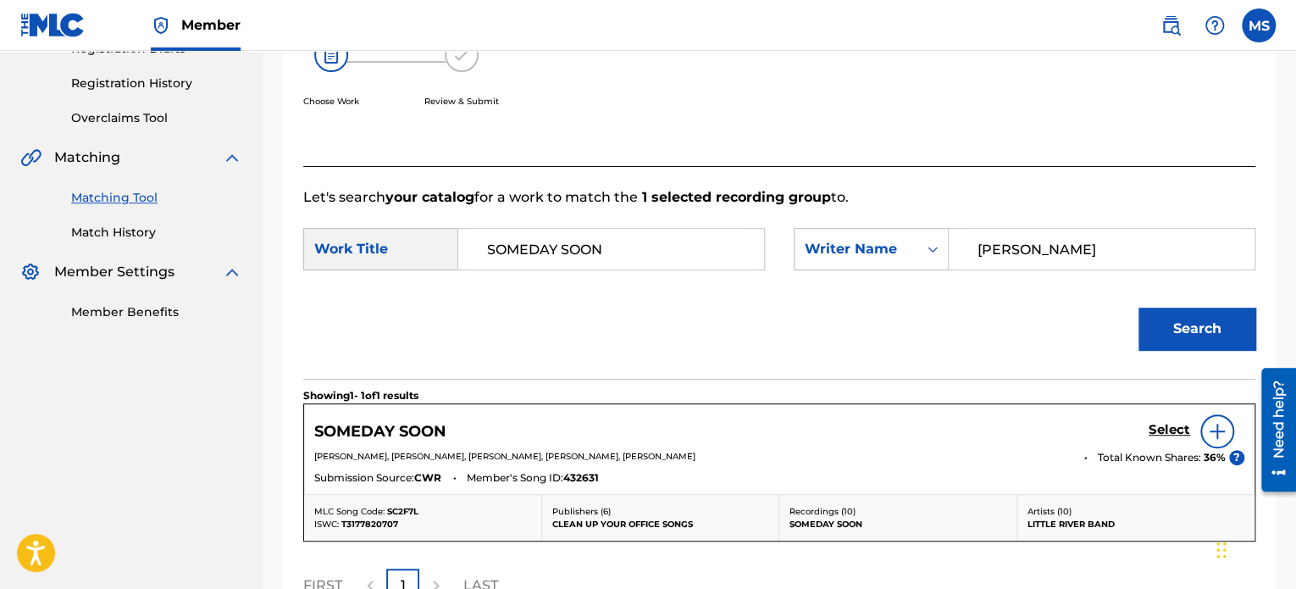
scroll to position [488, 0]
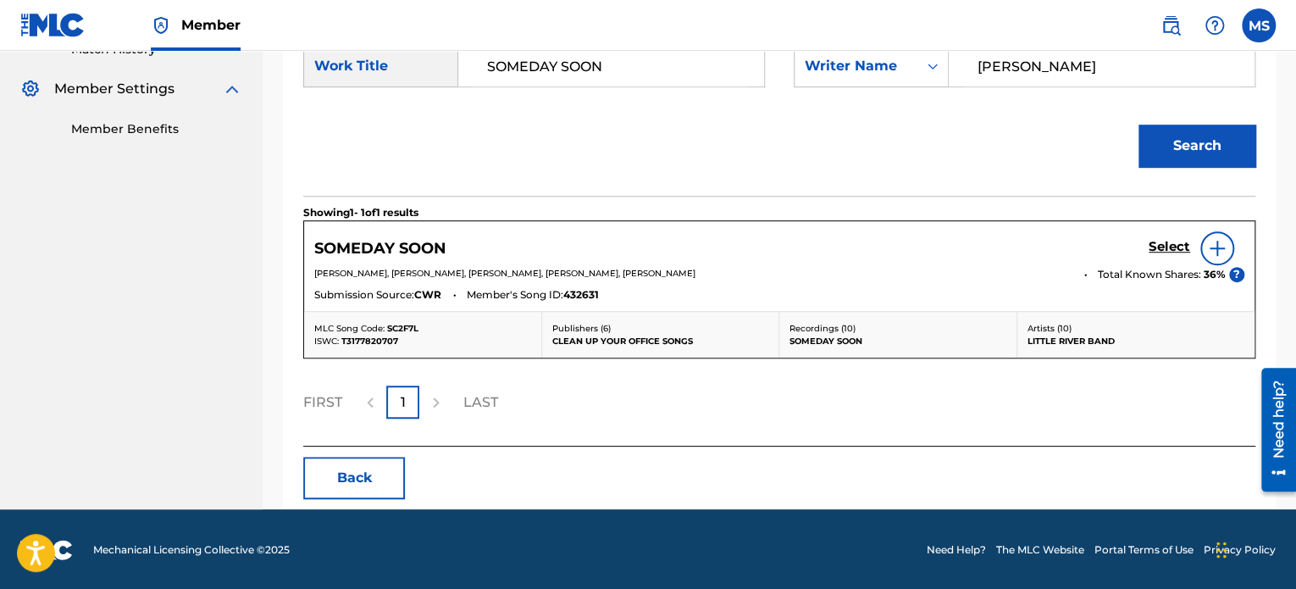
click at [1167, 239] on h5 "Select" at bounding box center [1170, 247] width 42 height 16
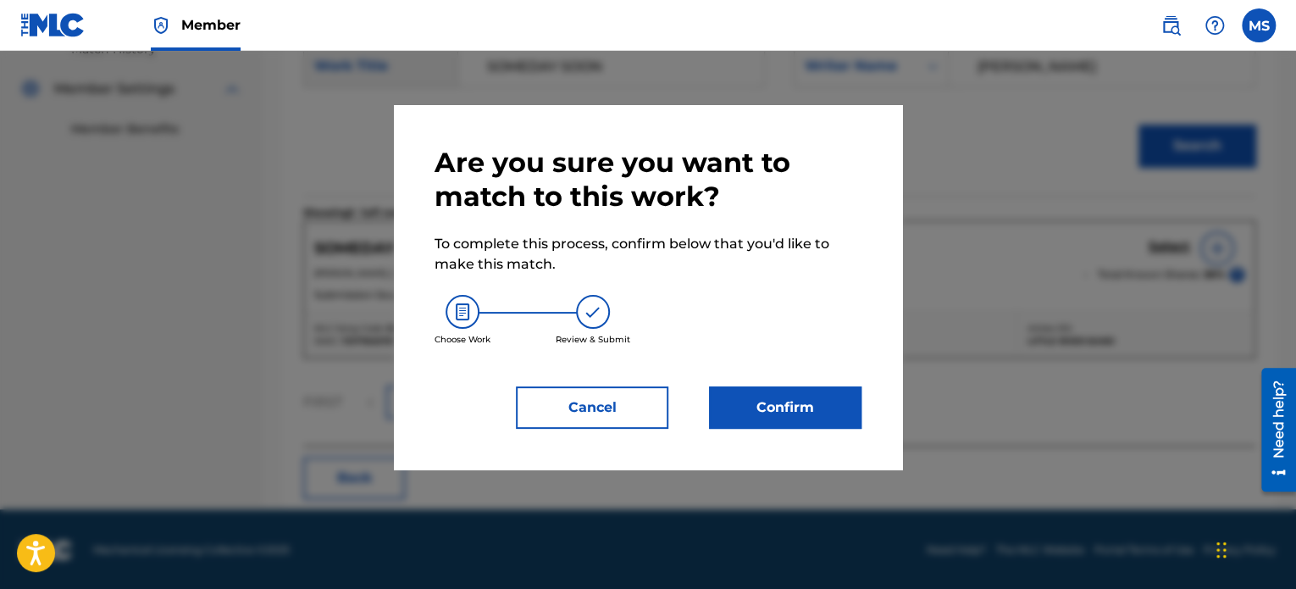
click at [803, 390] on button "Confirm" at bounding box center [785, 407] width 152 height 42
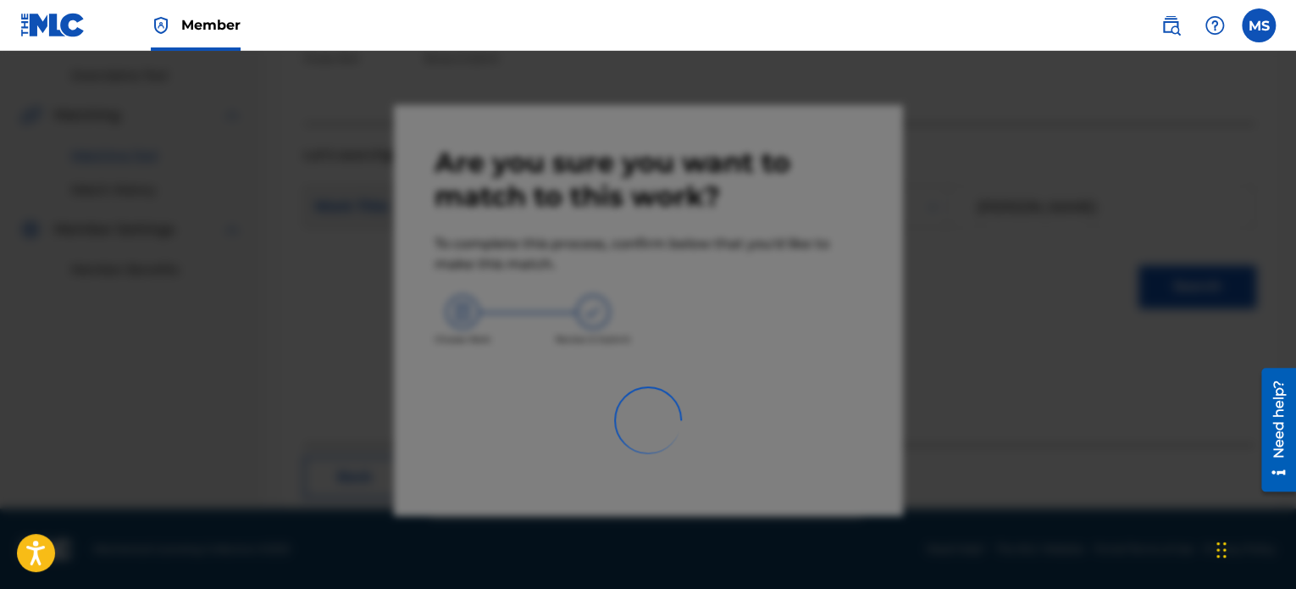
scroll to position [139, 0]
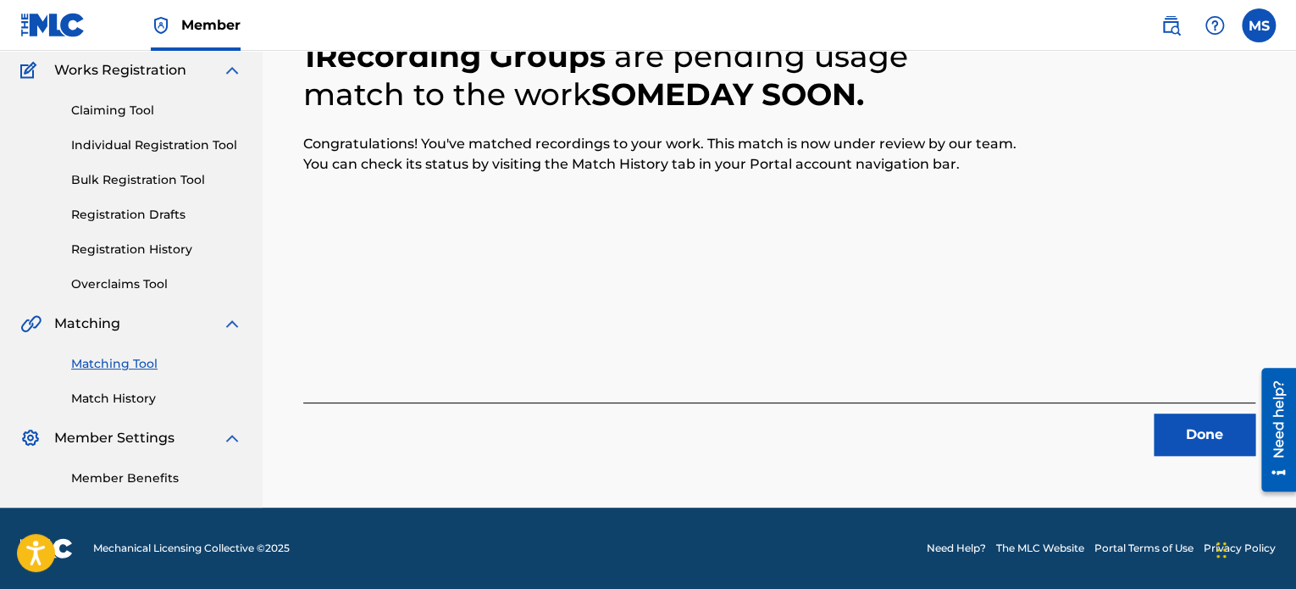
click at [1191, 439] on button "Done" at bounding box center [1205, 434] width 102 height 42
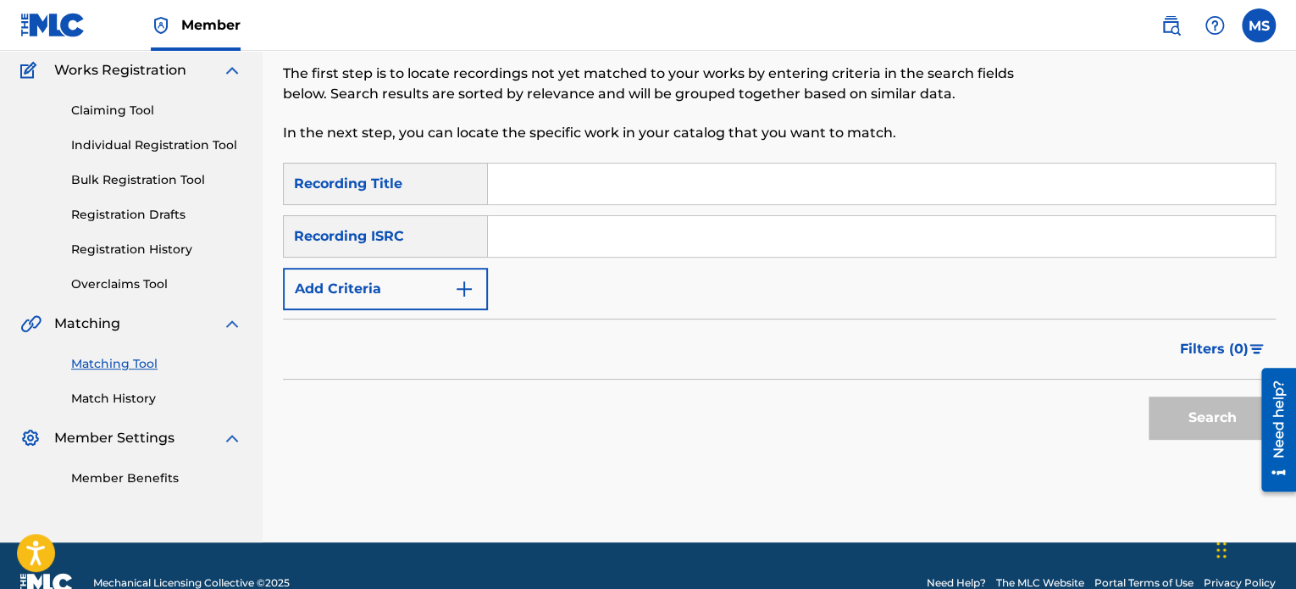
click at [591, 229] on input "Search Form" at bounding box center [881, 236] width 787 height 41
paste input "QZEQU2400654"
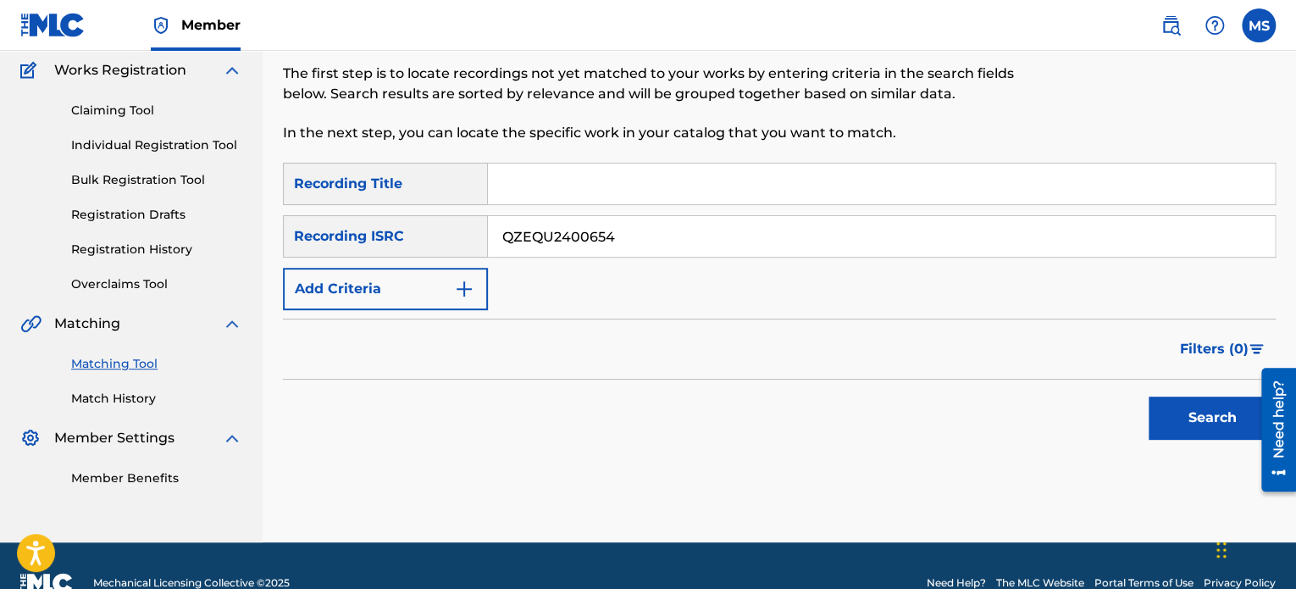
click at [1149, 396] on button "Search" at bounding box center [1212, 417] width 127 height 42
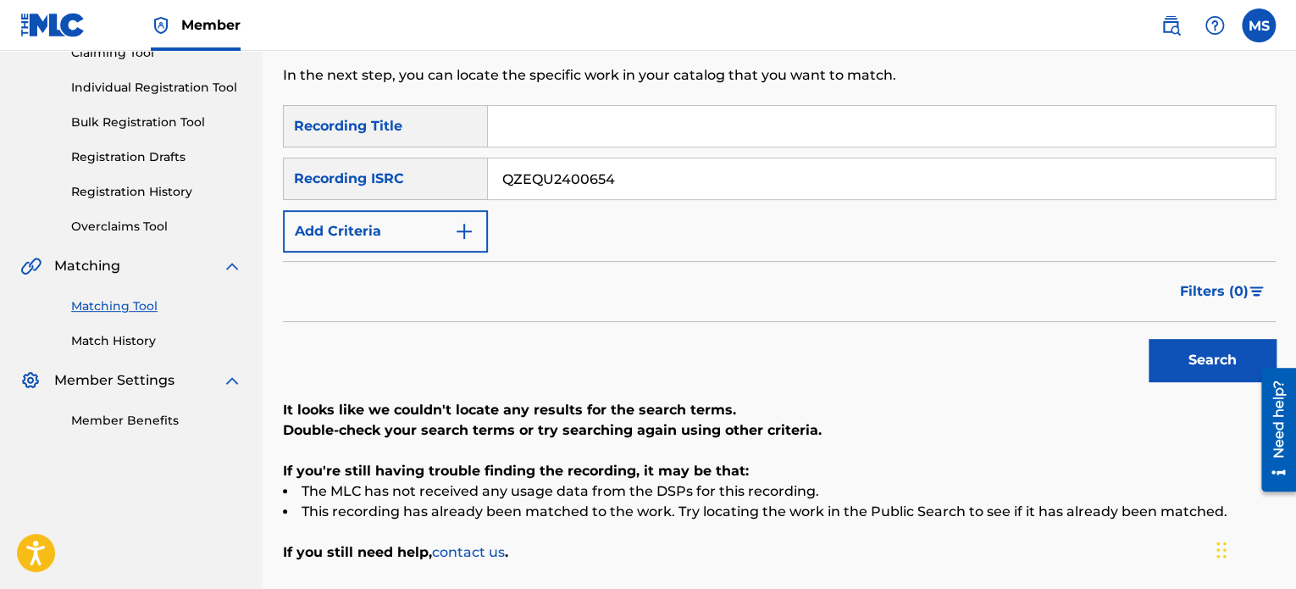
scroll to position [193, 0]
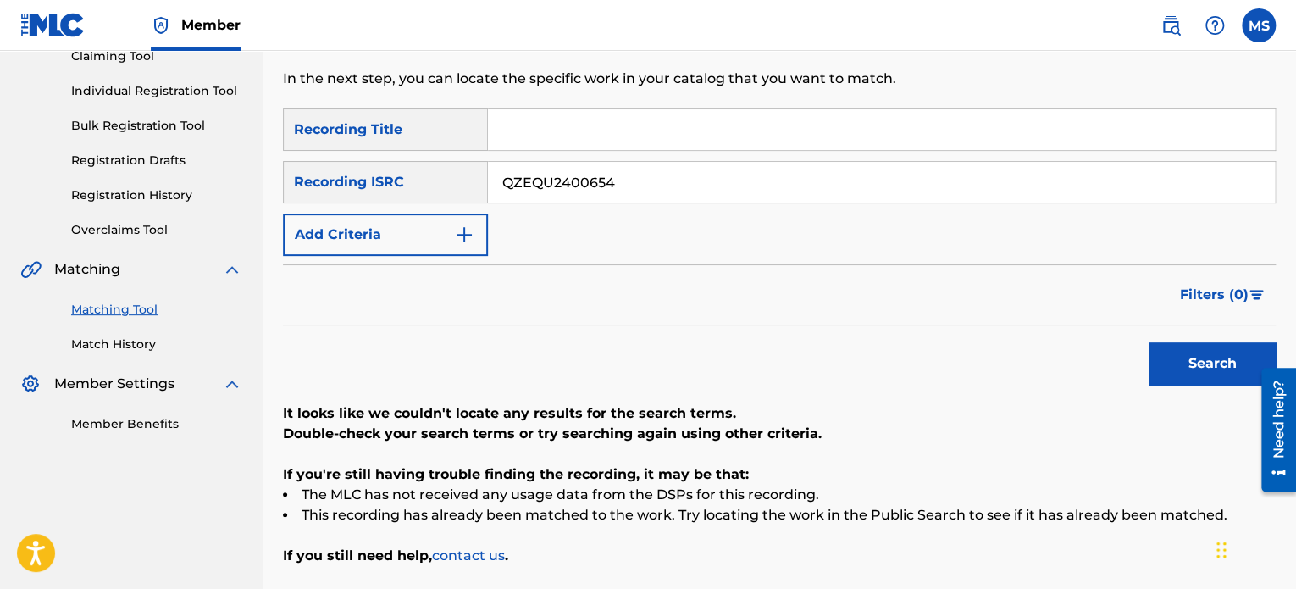
drag, startPoint x: 630, startPoint y: 185, endPoint x: 476, endPoint y: 199, distance: 154.8
click at [476, 199] on div "SearchWithCriteriafcf72cba-b111-4a0e-b4ac-7a7a304948f3 Recording ISRC QZEQU2400…" at bounding box center [779, 182] width 993 height 42
paste input "YG82300053"
click at [1149, 342] on button "Search" at bounding box center [1212, 363] width 127 height 42
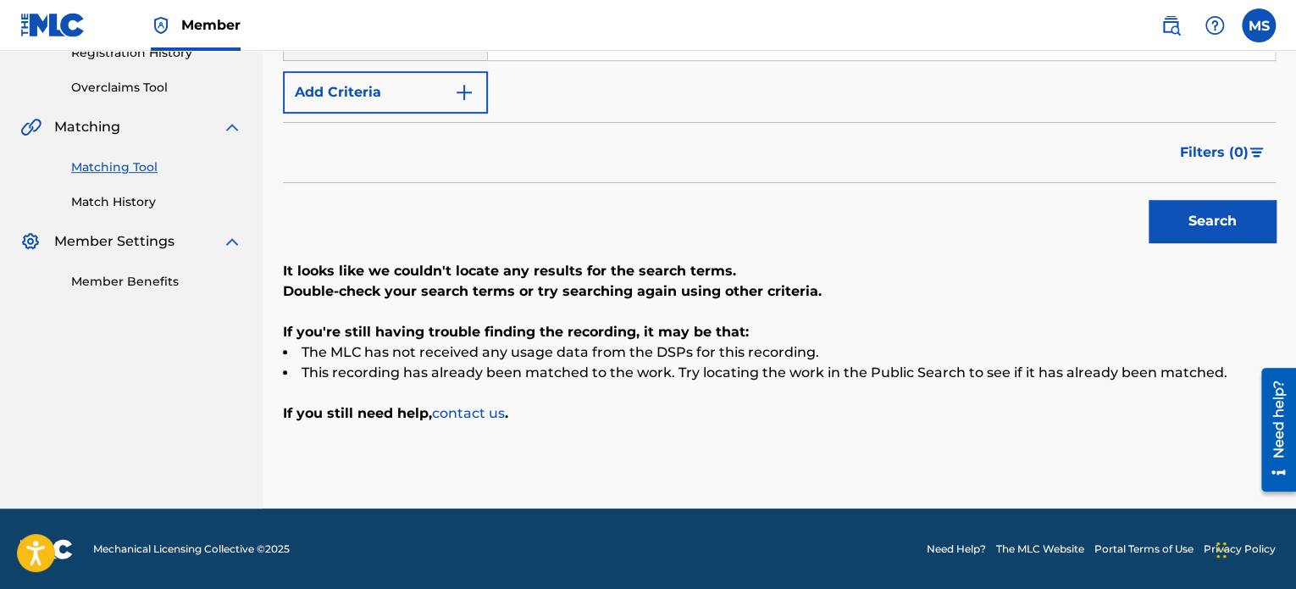
click at [1196, 219] on button "Search" at bounding box center [1212, 221] width 127 height 42
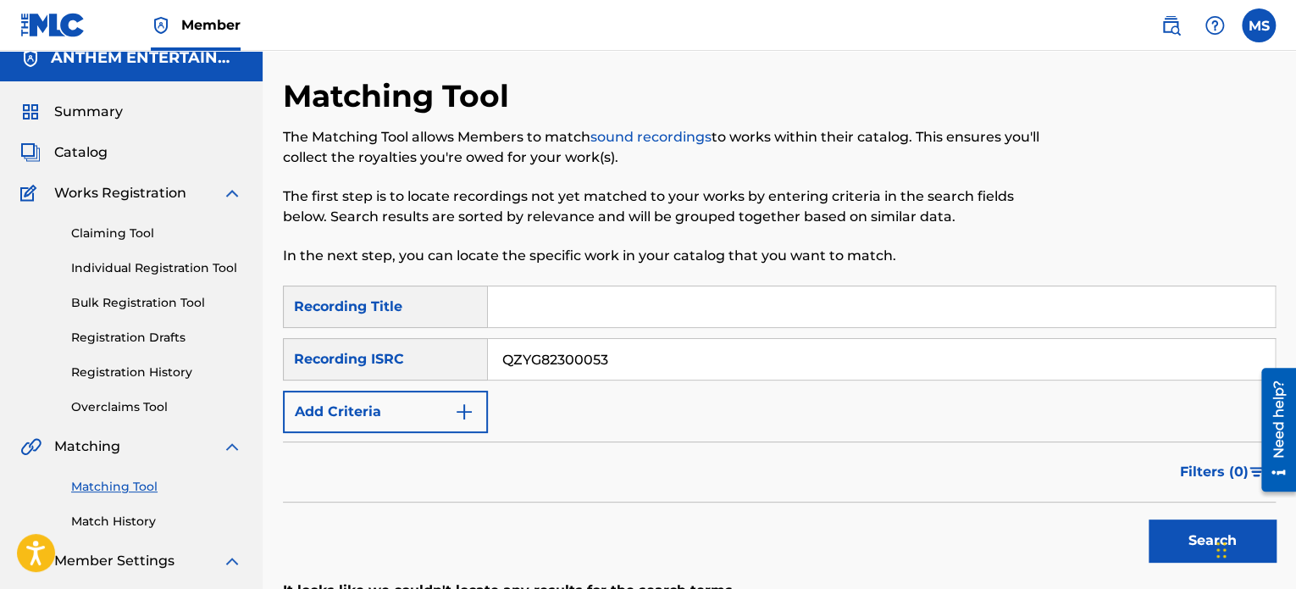
scroll to position [0, 0]
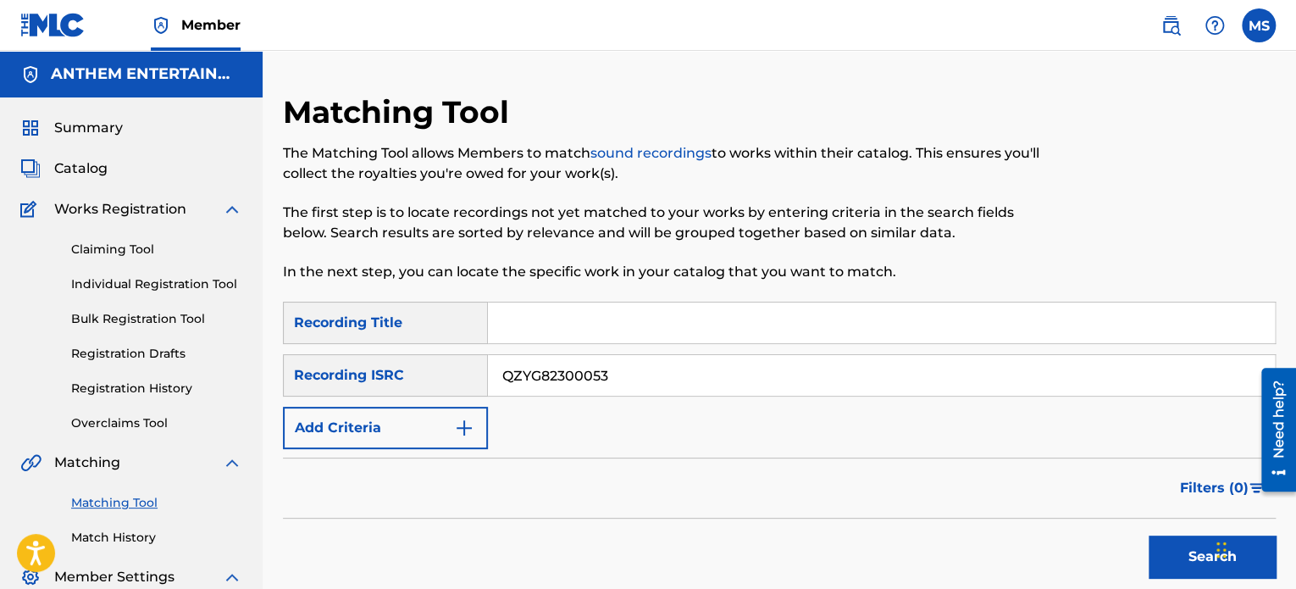
drag, startPoint x: 651, startPoint y: 373, endPoint x: 357, endPoint y: 375, distance: 294.8
click at [357, 375] on div "SearchWithCriteriafcf72cba-b111-4a0e-b4ac-7a7a304948f3 Recording ISRC QZYG82300…" at bounding box center [779, 375] width 993 height 42
paste input "CAB0W2400001"
click at [1149, 535] on button "Search" at bounding box center [1212, 556] width 127 height 42
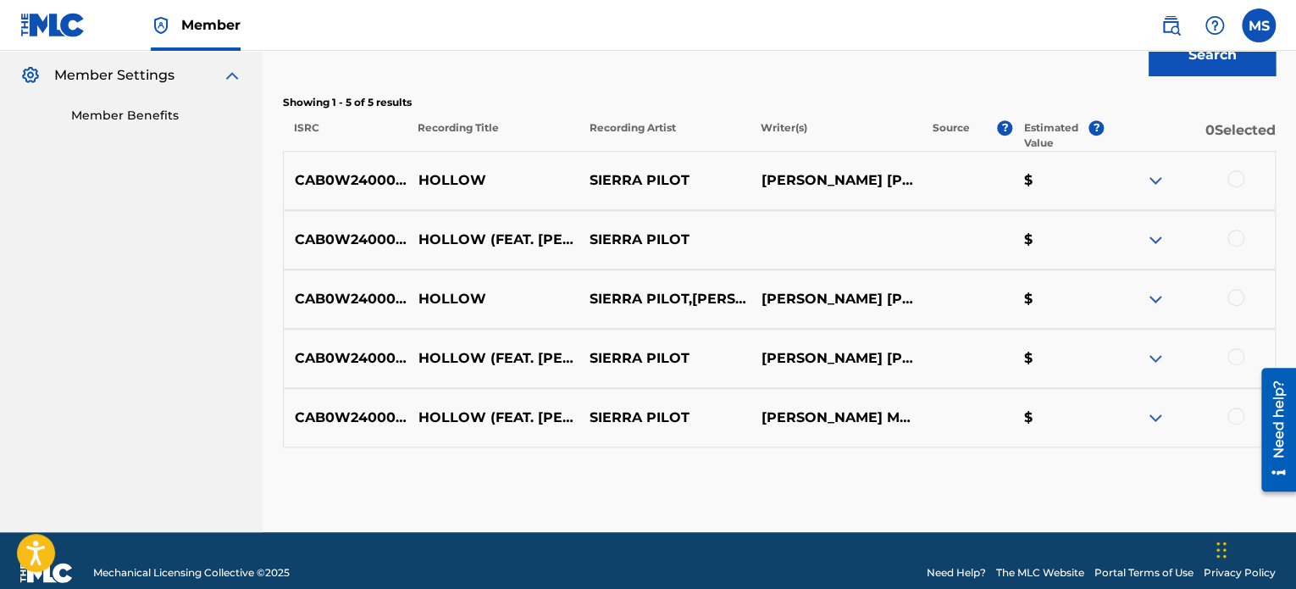
scroll to position [186, 0]
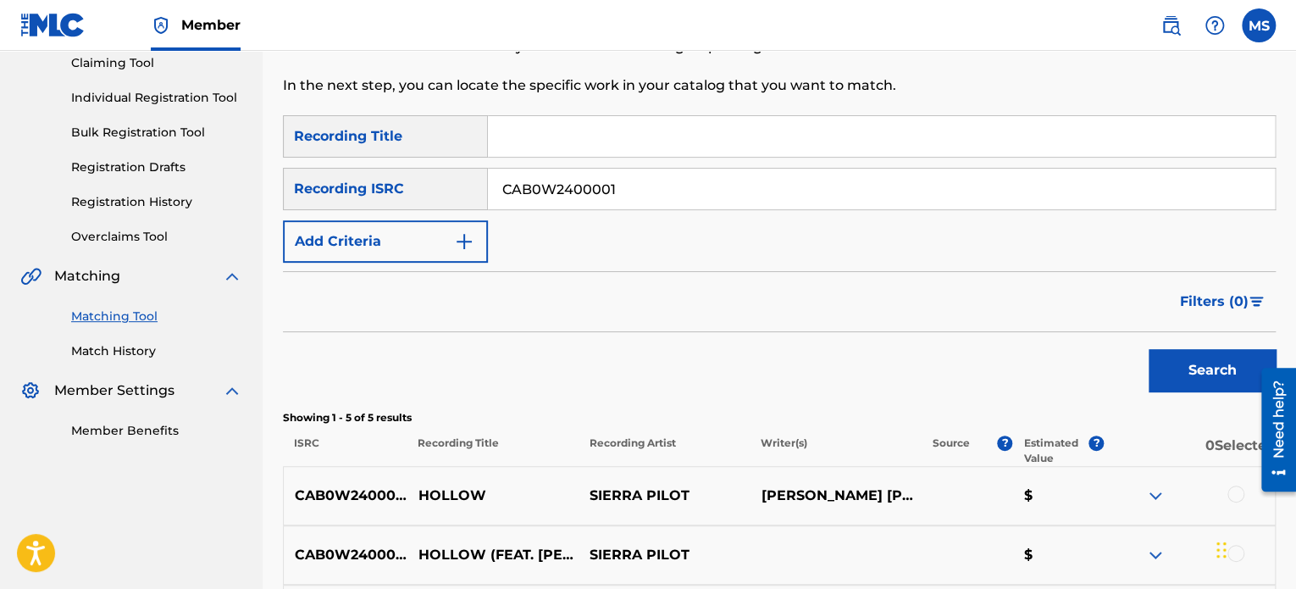
drag, startPoint x: 639, startPoint y: 195, endPoint x: 426, endPoint y: 178, distance: 214.1
click at [426, 178] on div "SearchWithCriteriafcf72cba-b111-4a0e-b4ac-7a7a304948f3 Recording ISRC CAB0W2400…" at bounding box center [779, 189] width 993 height 42
paste input "QZFZ42443980"
click at [1149, 349] on button "Search" at bounding box center [1212, 370] width 127 height 42
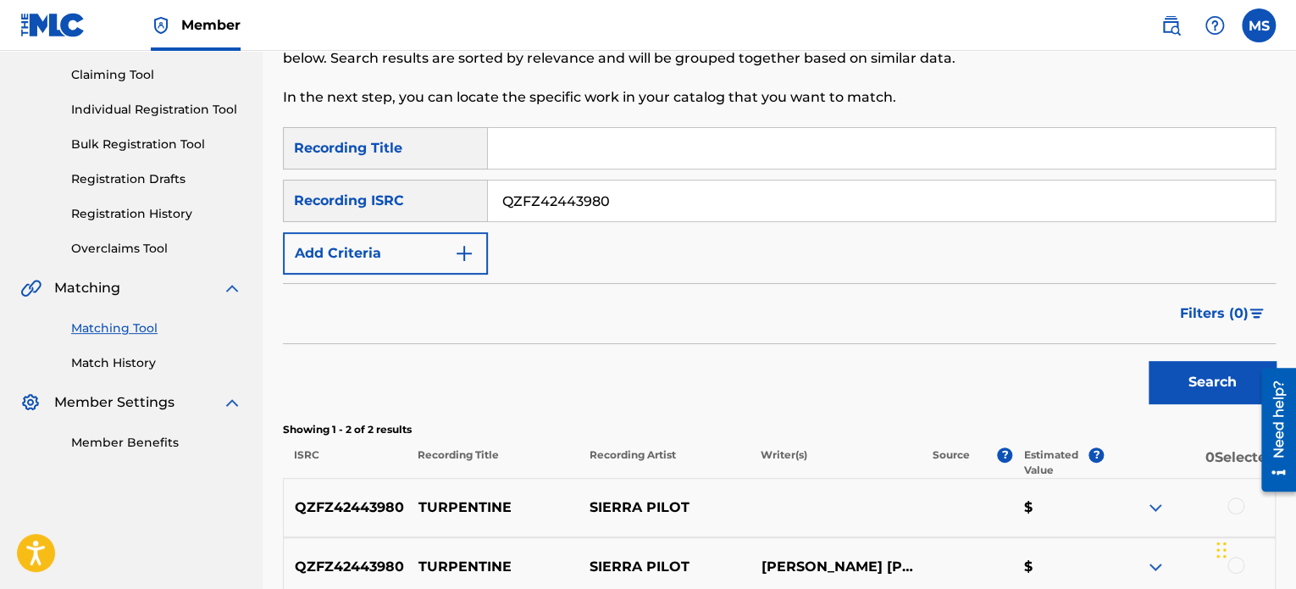
scroll to position [8, 0]
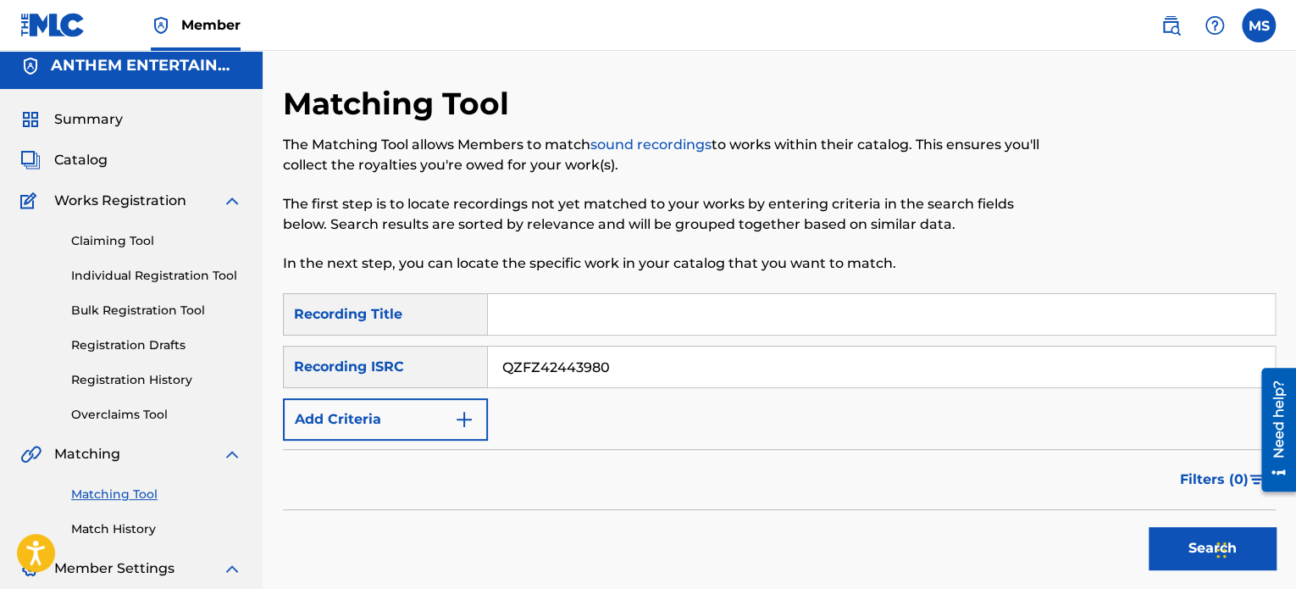
drag, startPoint x: 647, startPoint y: 362, endPoint x: 382, endPoint y: 364, distance: 265.1
click at [382, 364] on div "SearchWithCriteriafcf72cba-b111-4a0e-b4ac-7a7a304948f3 Recording ISRC QZFZ42443…" at bounding box center [779, 367] width 993 height 42
paste input "SEVWR2202701"
click at [1149, 527] on button "Search" at bounding box center [1212, 548] width 127 height 42
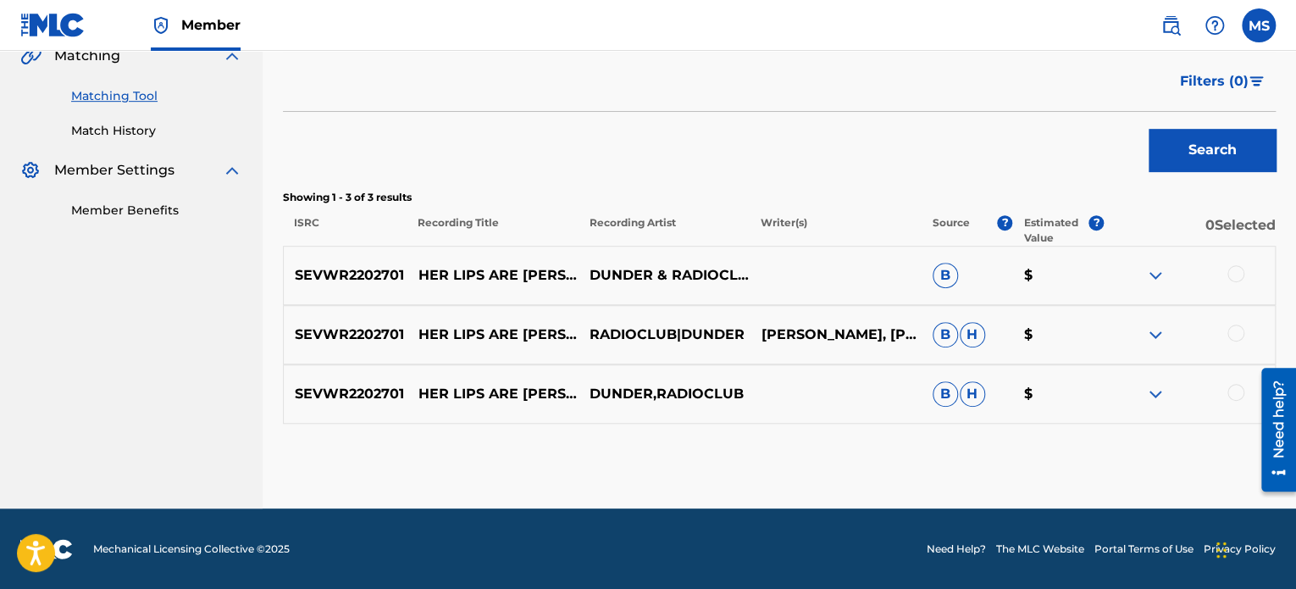
click at [1149, 129] on button "Search" at bounding box center [1212, 150] width 127 height 42
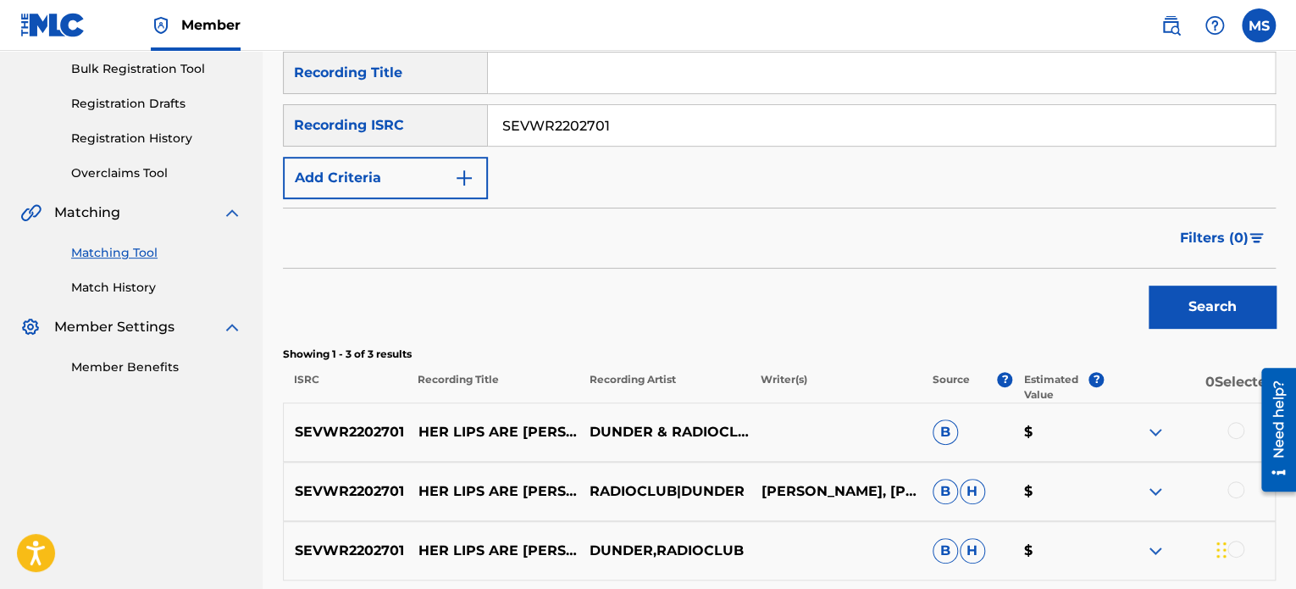
scroll to position [152, 0]
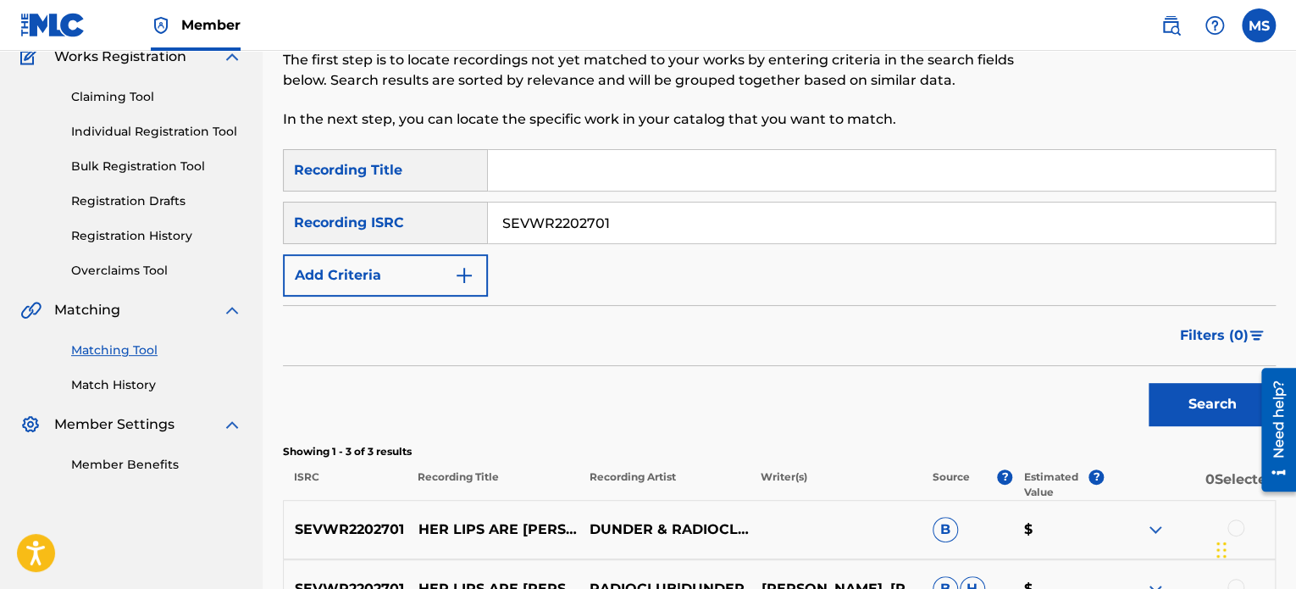
drag, startPoint x: 634, startPoint y: 225, endPoint x: 355, endPoint y: 203, distance: 280.4
click at [355, 203] on div "SearchWithCriteriafcf72cba-b111-4a0e-b4ac-7a7a304948f3 Recording ISRC SEVWR2202…" at bounding box center [779, 223] width 993 height 42
paste input "CA74P2300030"
click at [1149, 383] on button "Search" at bounding box center [1212, 404] width 127 height 42
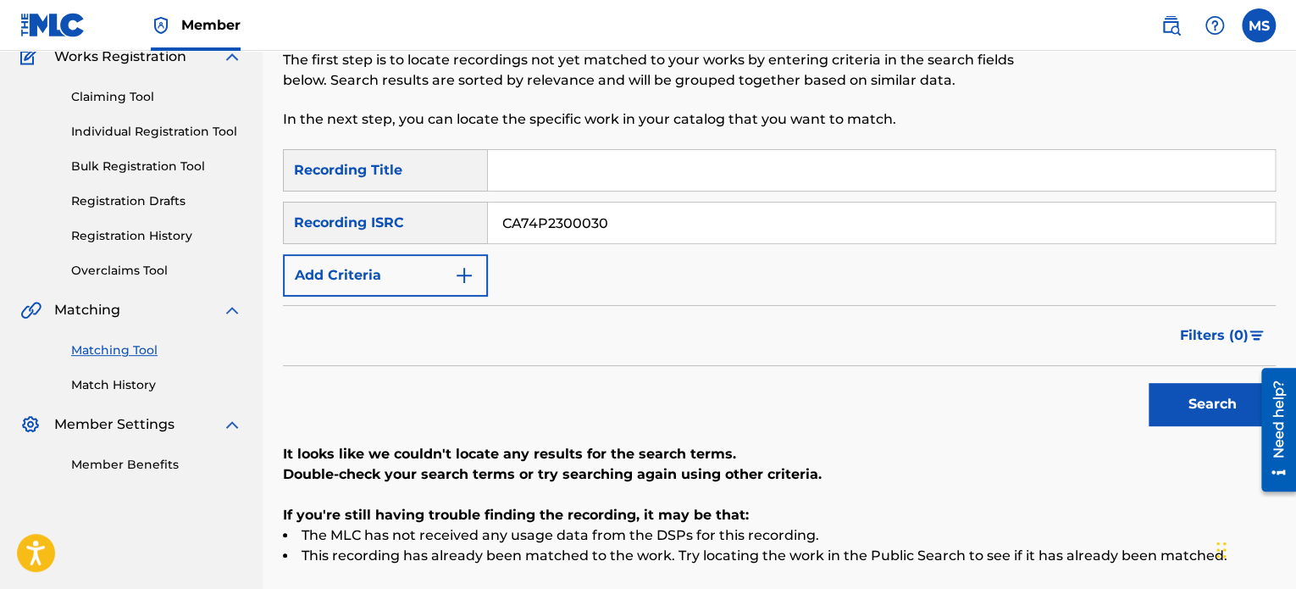
scroll to position [335, 0]
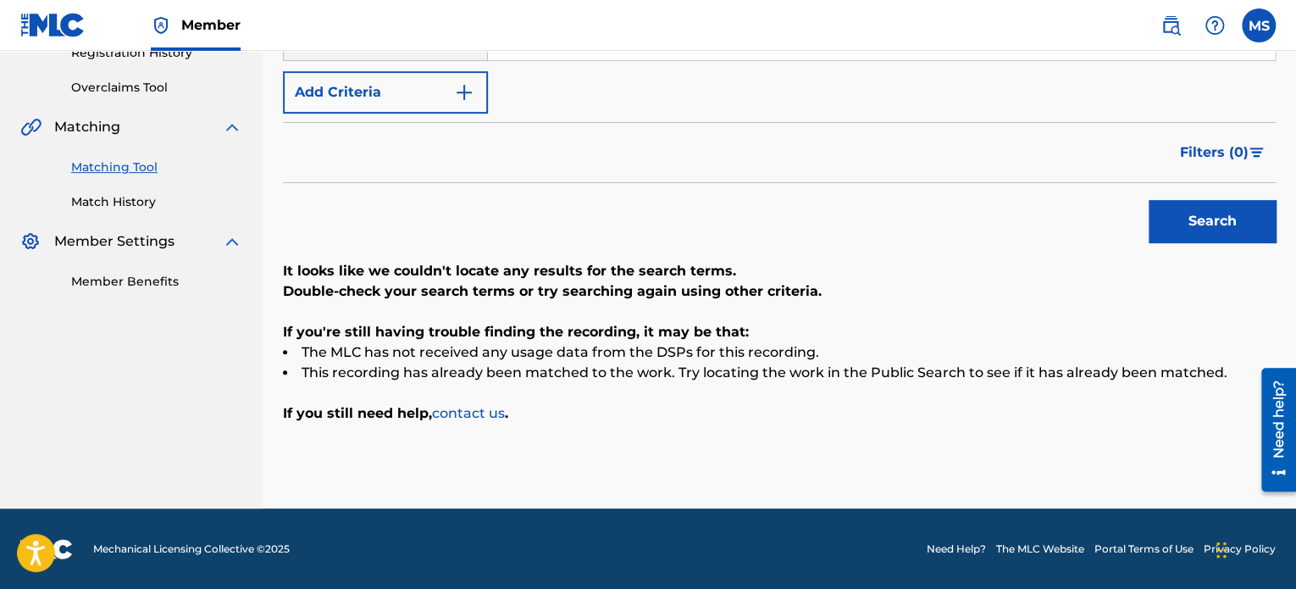
click at [1215, 230] on button "Search" at bounding box center [1212, 221] width 127 height 42
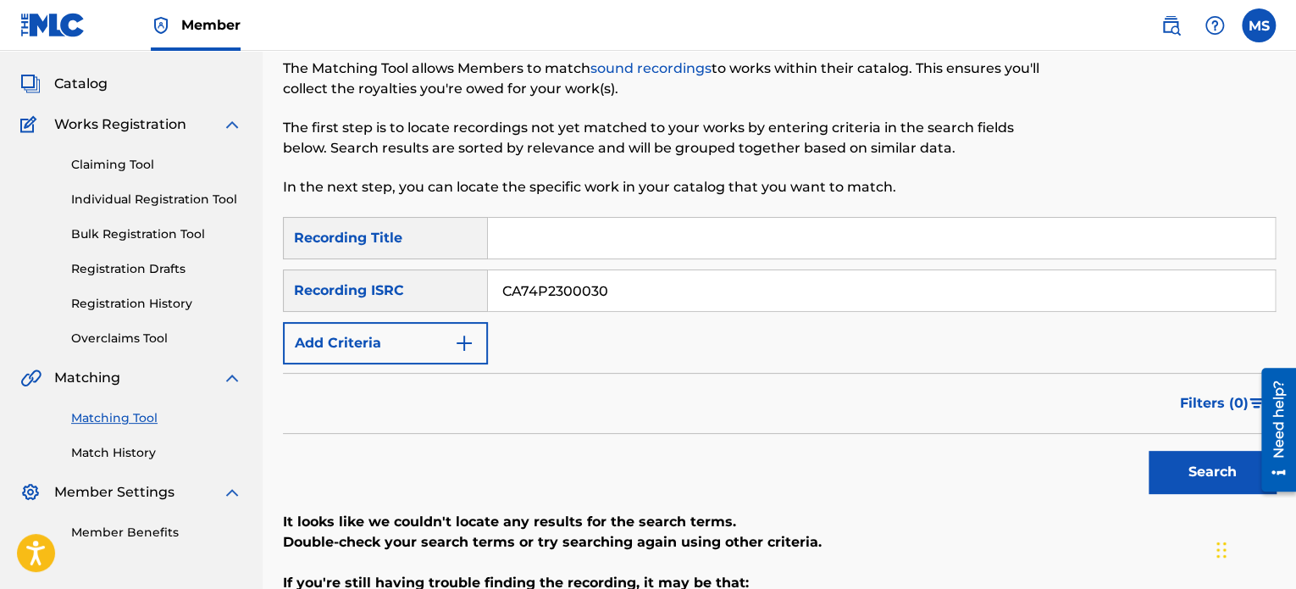
scroll to position [81, 0]
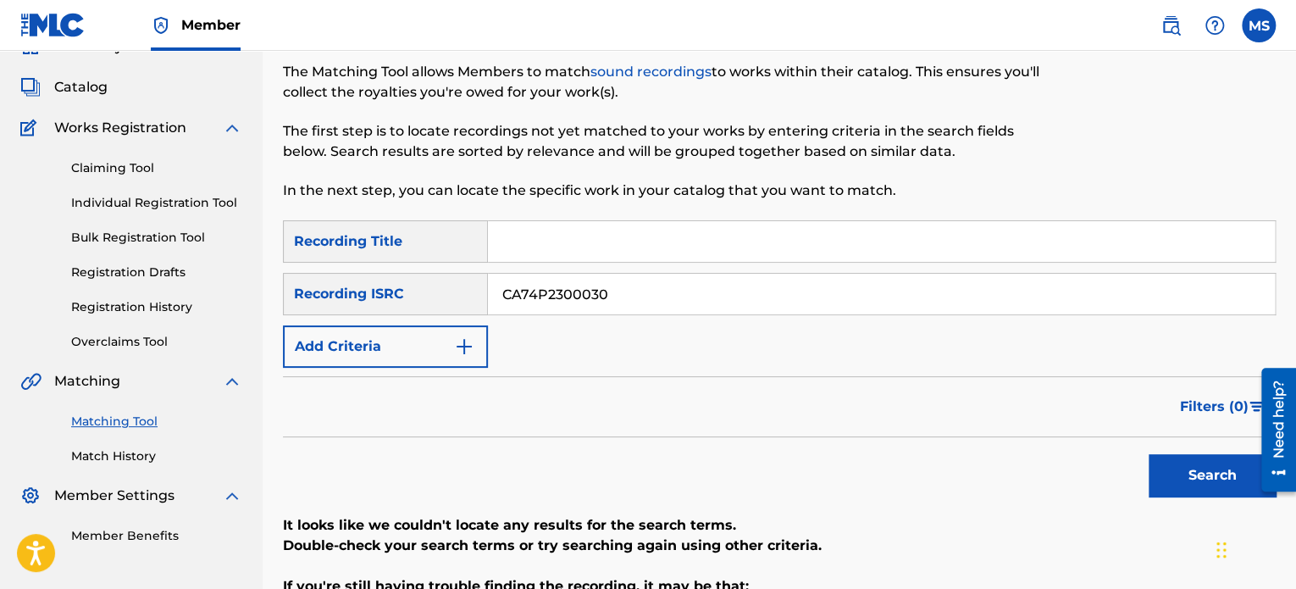
drag, startPoint x: 613, startPoint y: 304, endPoint x: 238, endPoint y: 254, distance: 378.5
click at [238, 254] on main "ANTHEM ENTERTAINMENT LP Summary Catalog Works Registration Claiming Tool Indivi…" at bounding box center [648, 366] width 1296 height 793
paste input "QZES72079301"
click at [1149, 454] on button "Search" at bounding box center [1212, 475] width 127 height 42
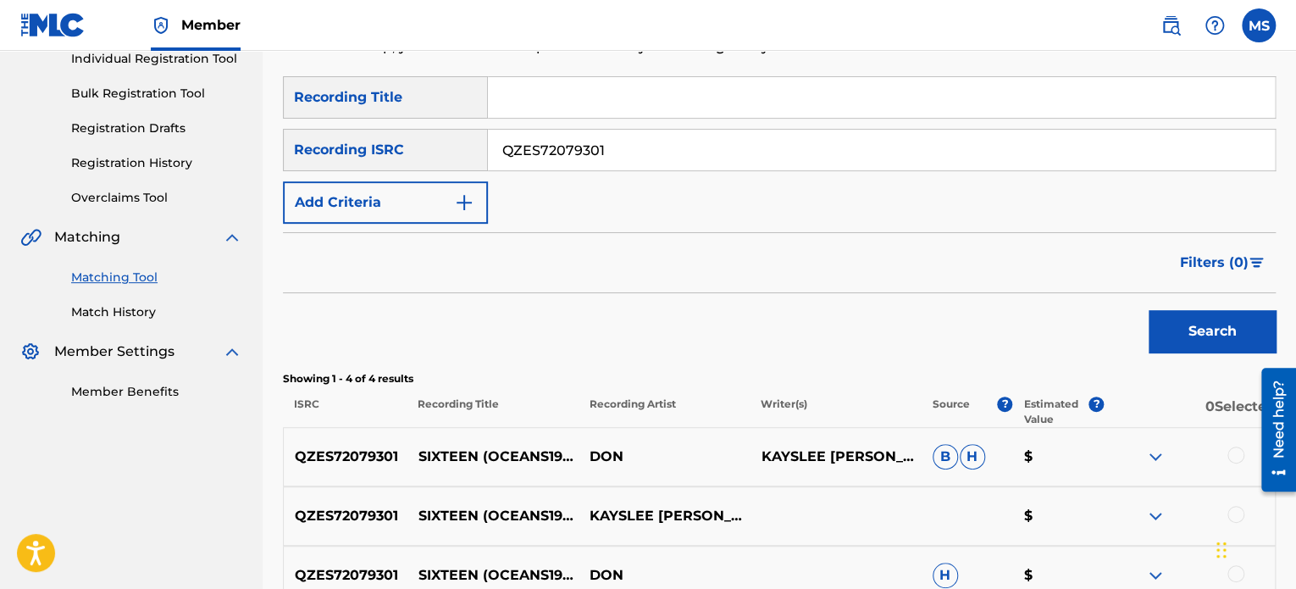
scroll to position [127, 0]
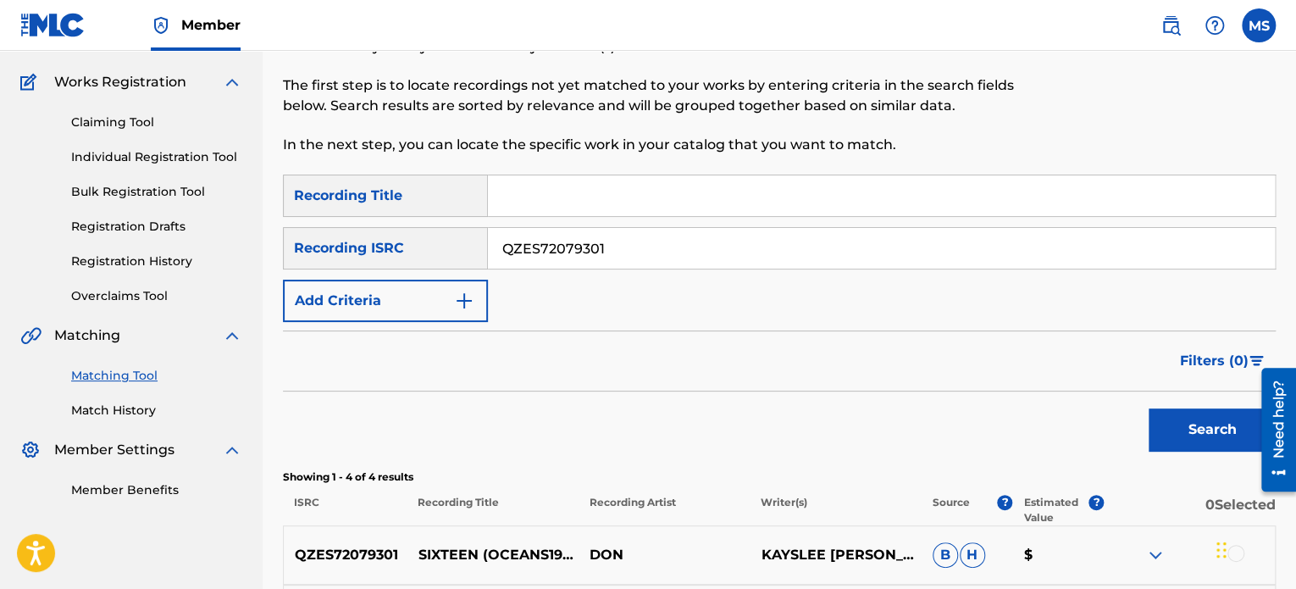
drag, startPoint x: 578, startPoint y: 240, endPoint x: 388, endPoint y: 240, distance: 189.7
click at [388, 240] on div "SearchWithCriteriafcf72cba-b111-4a0e-b4ac-7a7a304948f3 Recording ISRC QZES72079…" at bounding box center [779, 248] width 993 height 42
paste input "WFK2434373"
click at [1149, 408] on button "Search" at bounding box center [1212, 429] width 127 height 42
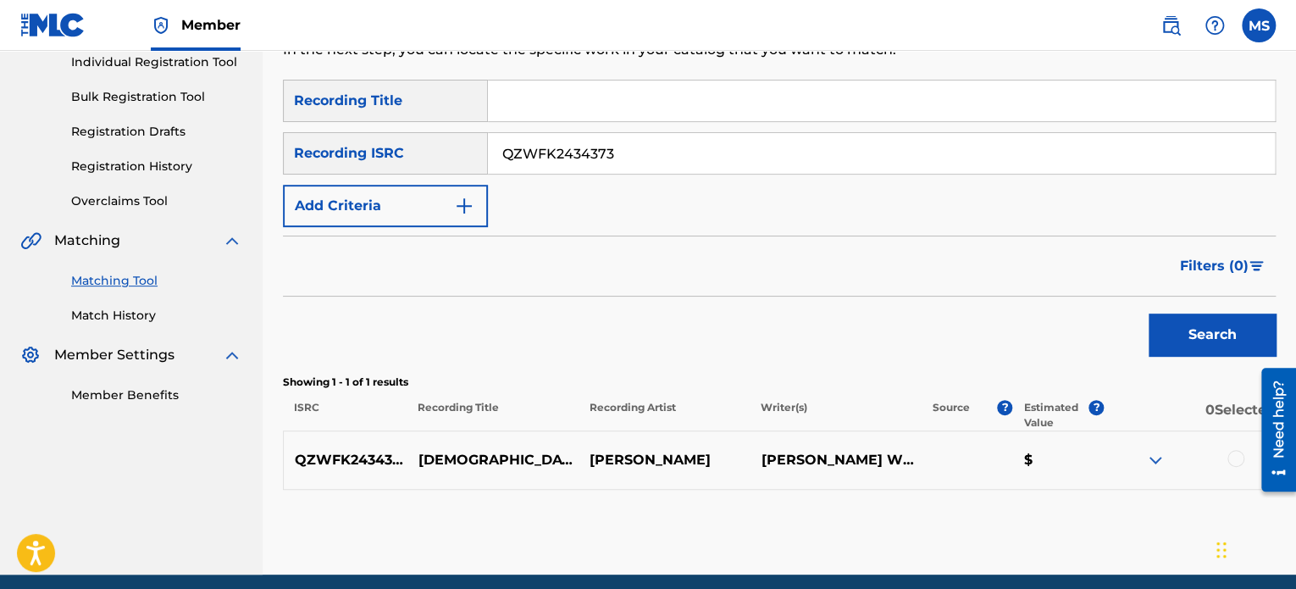
scroll to position [203, 0]
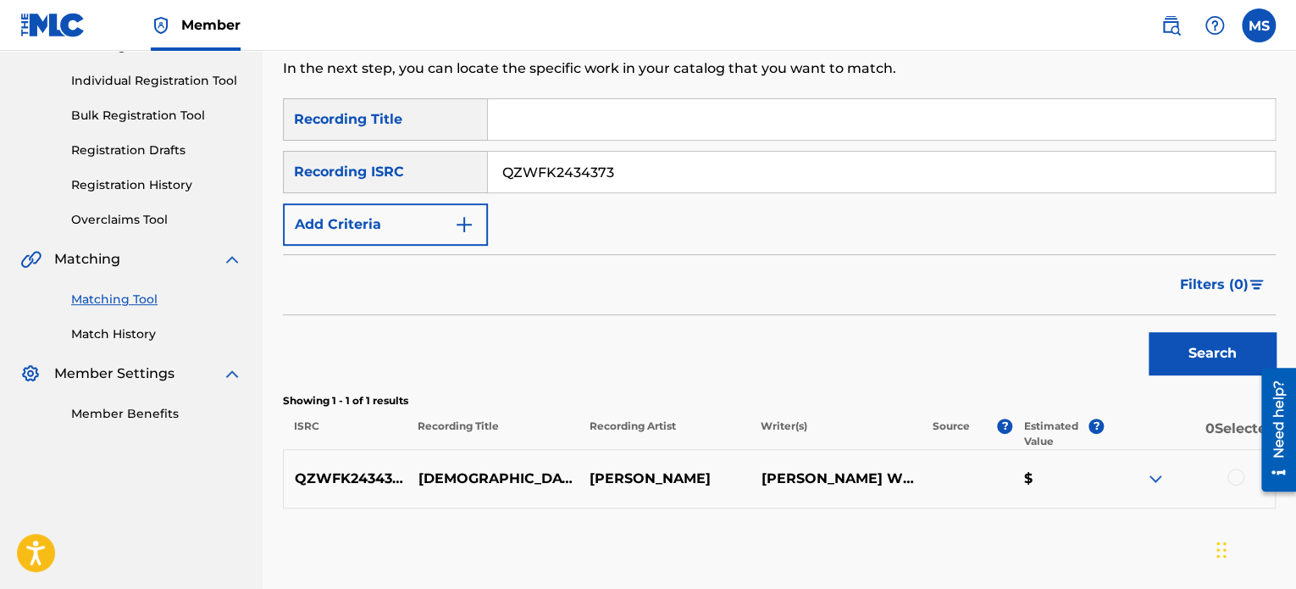
drag, startPoint x: 501, startPoint y: 161, endPoint x: 423, endPoint y: 152, distance: 79.3
click at [423, 152] on div "SearchWithCriteriafcf72cba-b111-4a0e-b4ac-7a7a304948f3 Recording ISRC QZWFK2434…" at bounding box center [779, 172] width 993 height 42
paste input "L38225396"
click at [1149, 332] on button "Search" at bounding box center [1212, 353] width 127 height 42
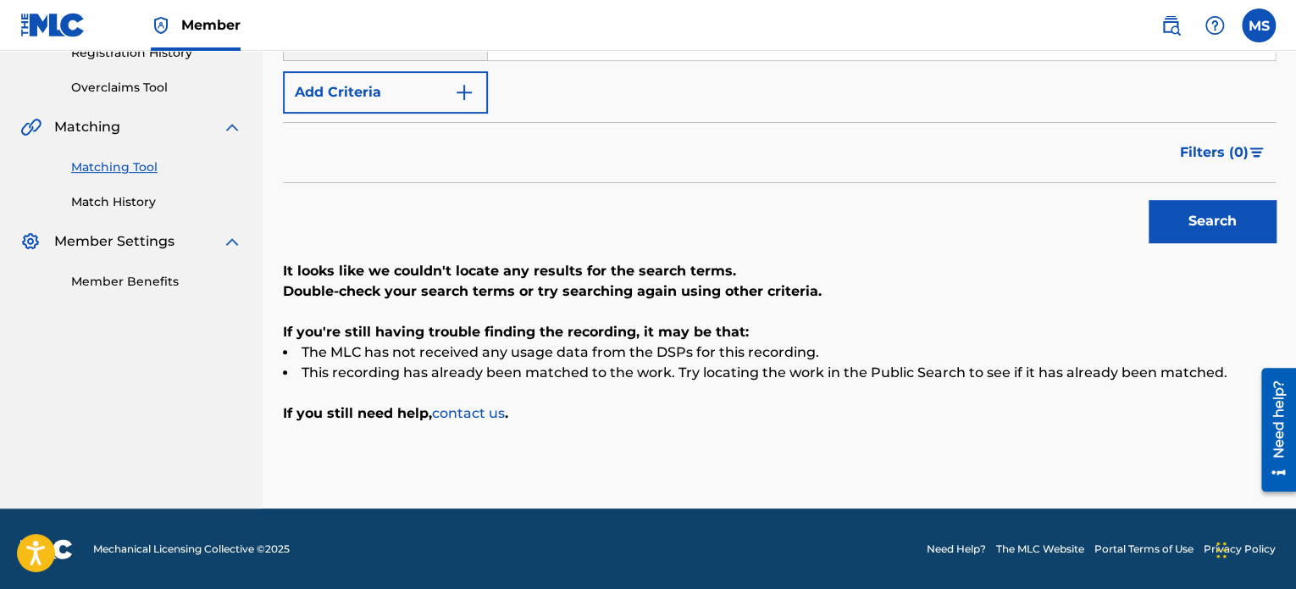
scroll to position [166, 0]
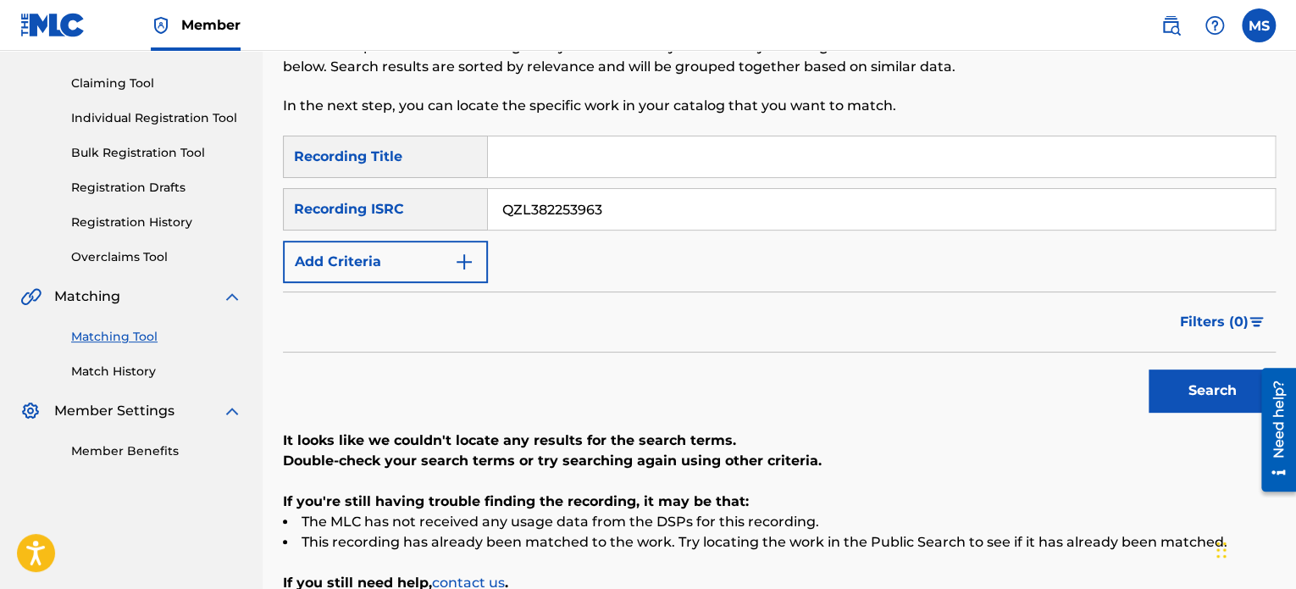
drag, startPoint x: 614, startPoint y: 207, endPoint x: 346, endPoint y: 194, distance: 268.8
click at [346, 194] on div "SearchWithCriteriafcf72cba-b111-4a0e-b4ac-7a7a304948f3 Recording ISRC QZL382253…" at bounding box center [779, 209] width 993 height 42
paste input "XY22400004"
type input "QZXY22400004"
click at [1149, 369] on button "Search" at bounding box center [1212, 390] width 127 height 42
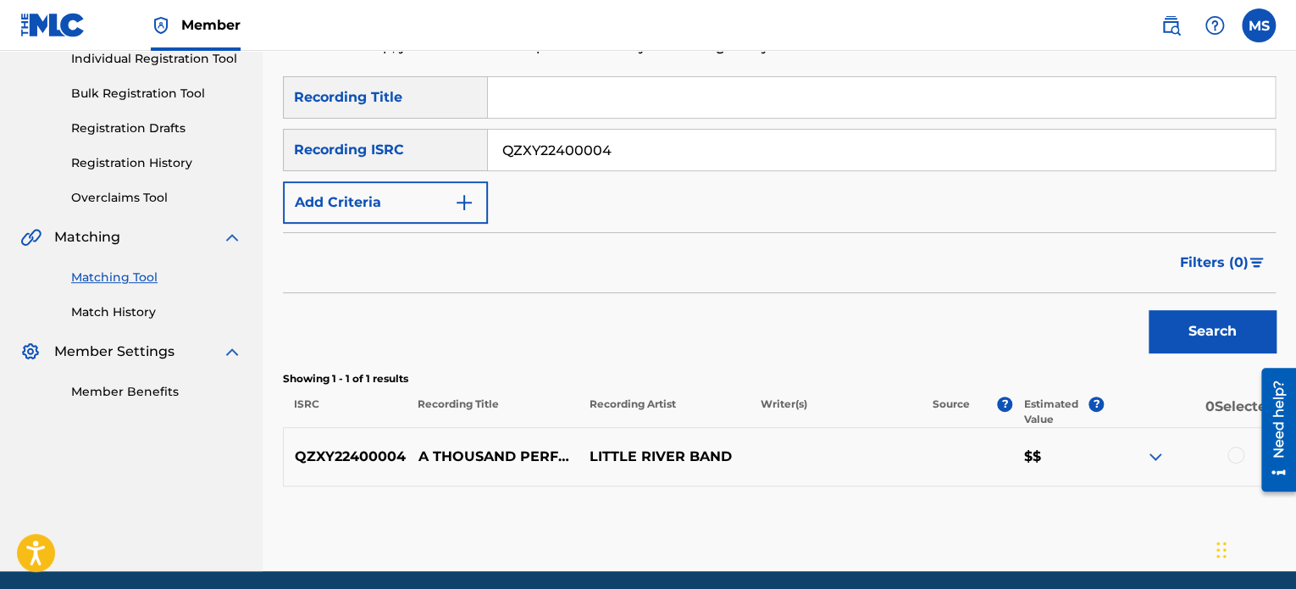
scroll to position [288, 0]
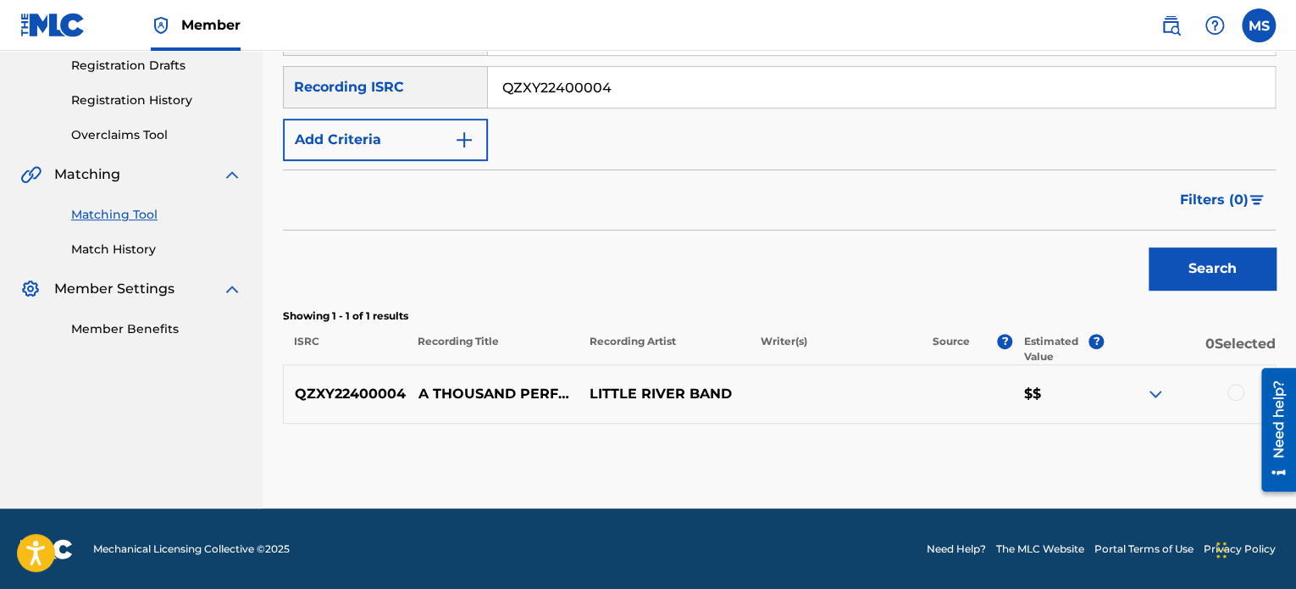
click at [1237, 394] on div at bounding box center [1235, 392] width 17 height 17
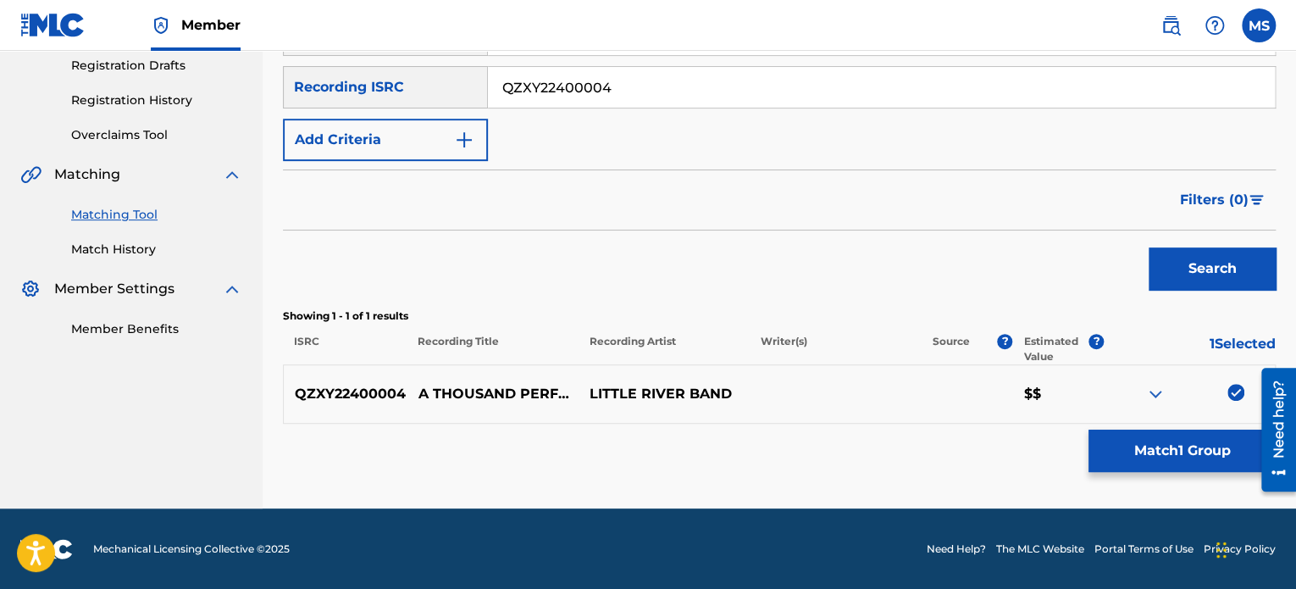
click at [1172, 451] on button "Match 1 Group" at bounding box center [1181, 450] width 187 height 42
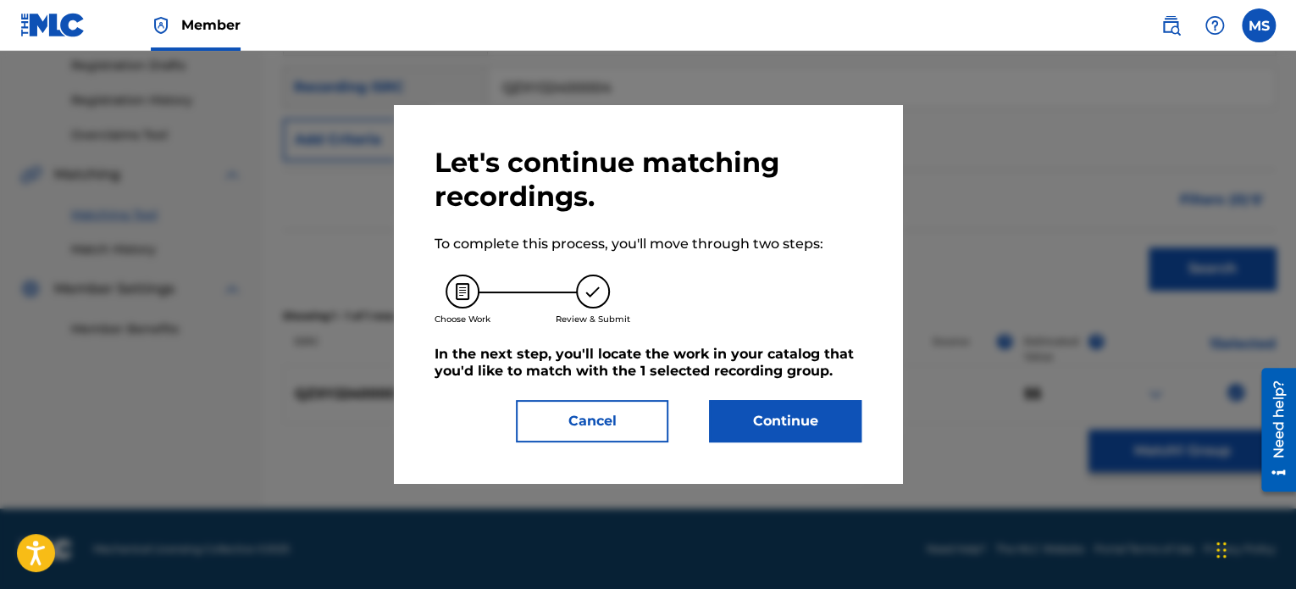
click at [833, 429] on button "Continue" at bounding box center [785, 421] width 152 height 42
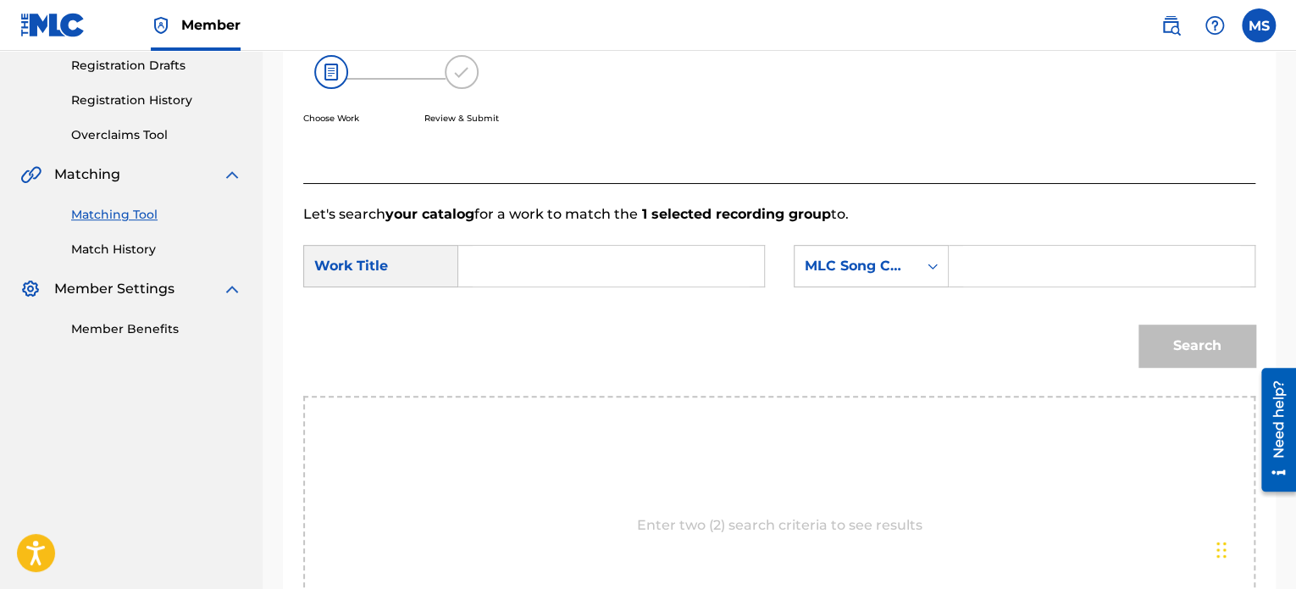
click at [489, 263] on input "Search Form" at bounding box center [611, 266] width 277 height 41
type input "A THOUSAND PERFECT SUNSETS"
click at [823, 263] on div "MLC Song Code" at bounding box center [856, 266] width 102 height 20
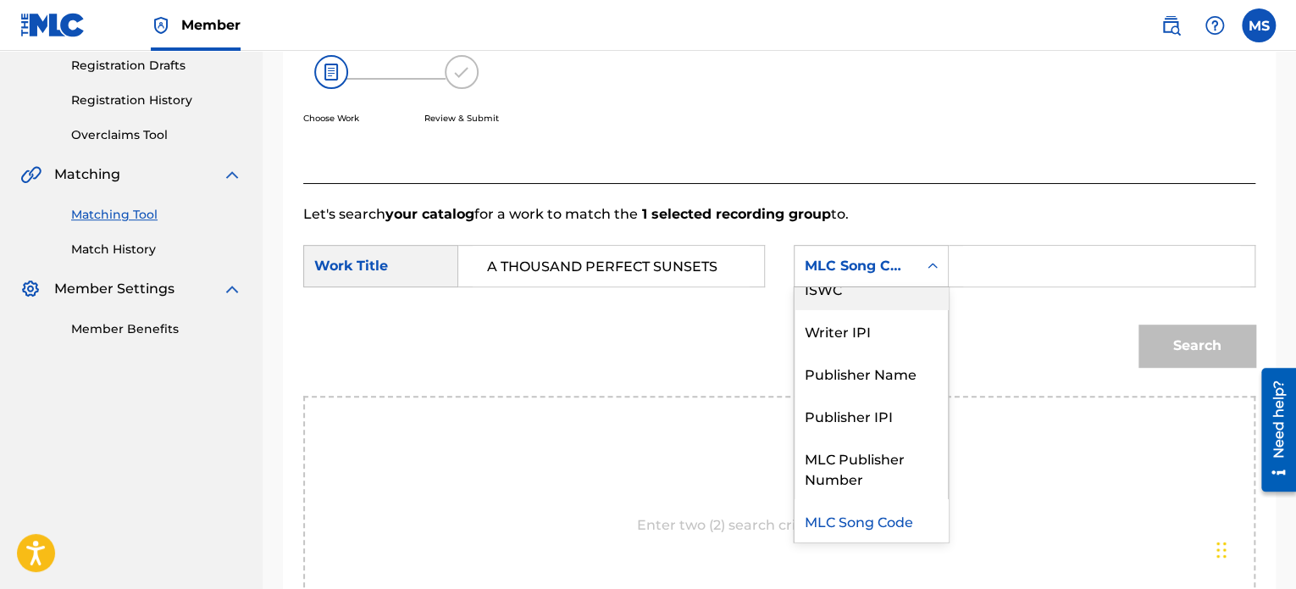
scroll to position [0, 0]
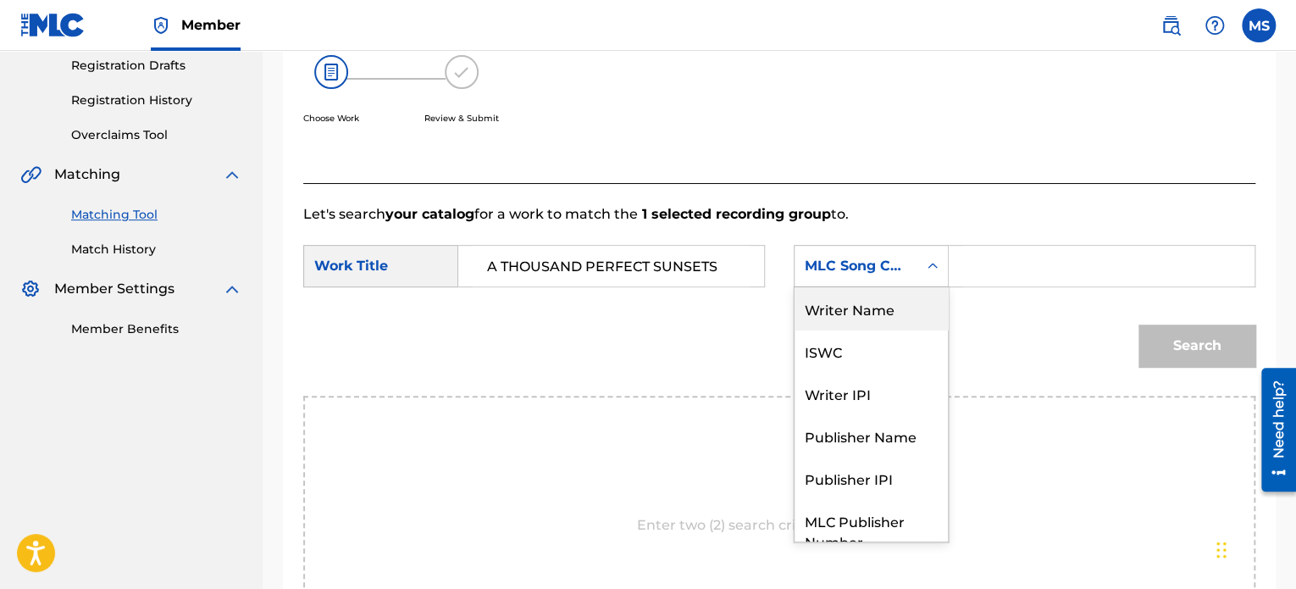
click at [820, 305] on div "Writer Name" at bounding box center [870, 308] width 153 height 42
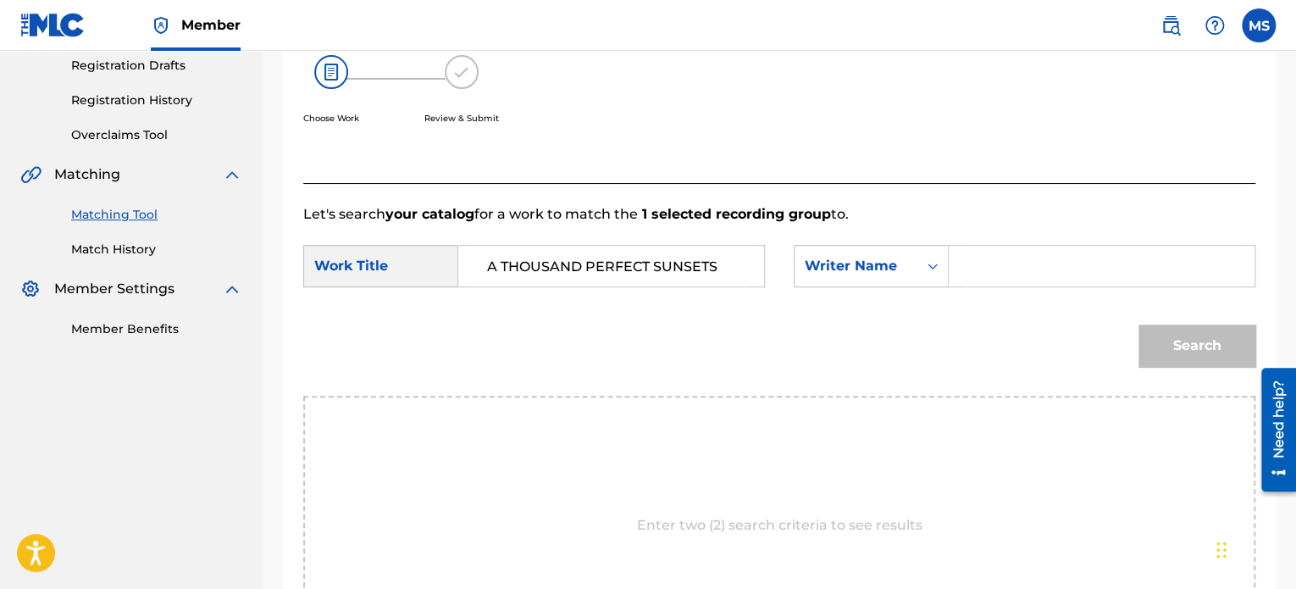
click at [965, 252] on input "Search Form" at bounding box center [1101, 266] width 277 height 41
type input "BRIAN WHITE"
click at [1138, 324] on button "Search" at bounding box center [1196, 345] width 117 height 42
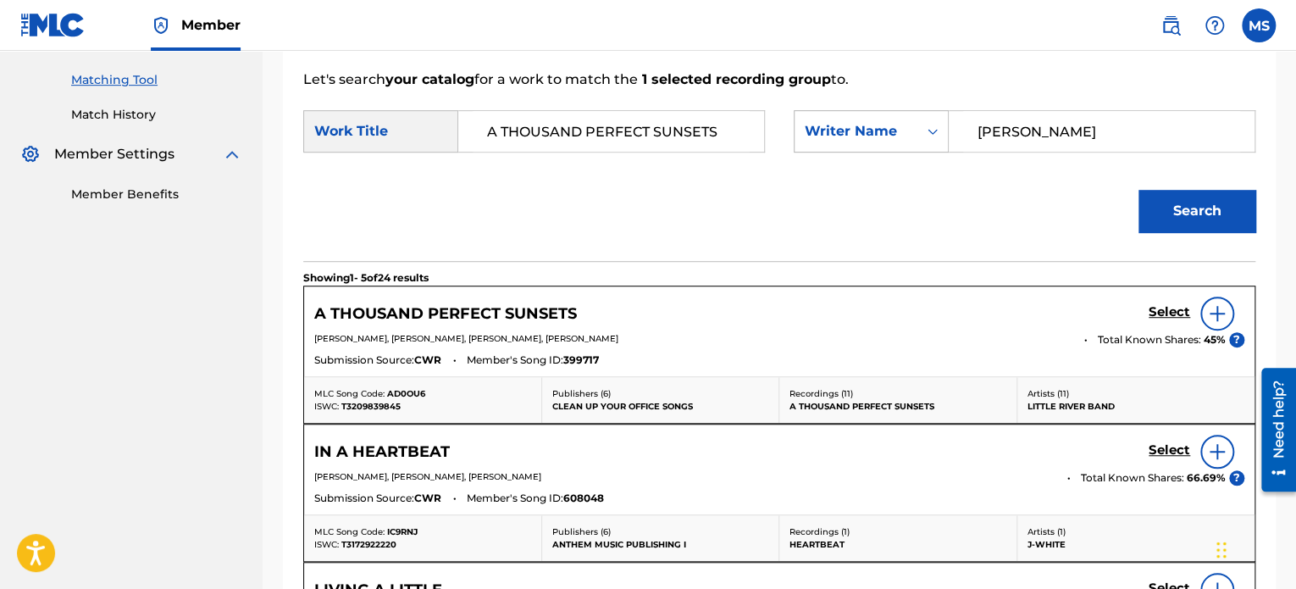
scroll to position [457, 0]
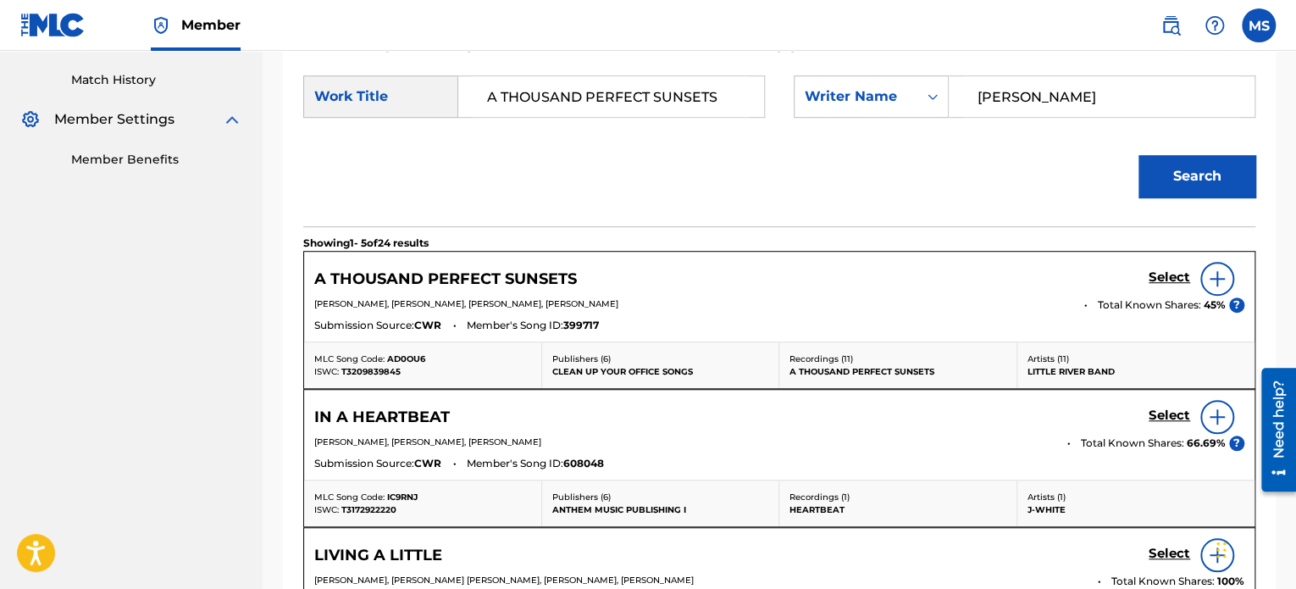
click at [1168, 278] on h5 "Select" at bounding box center [1170, 277] width 42 height 16
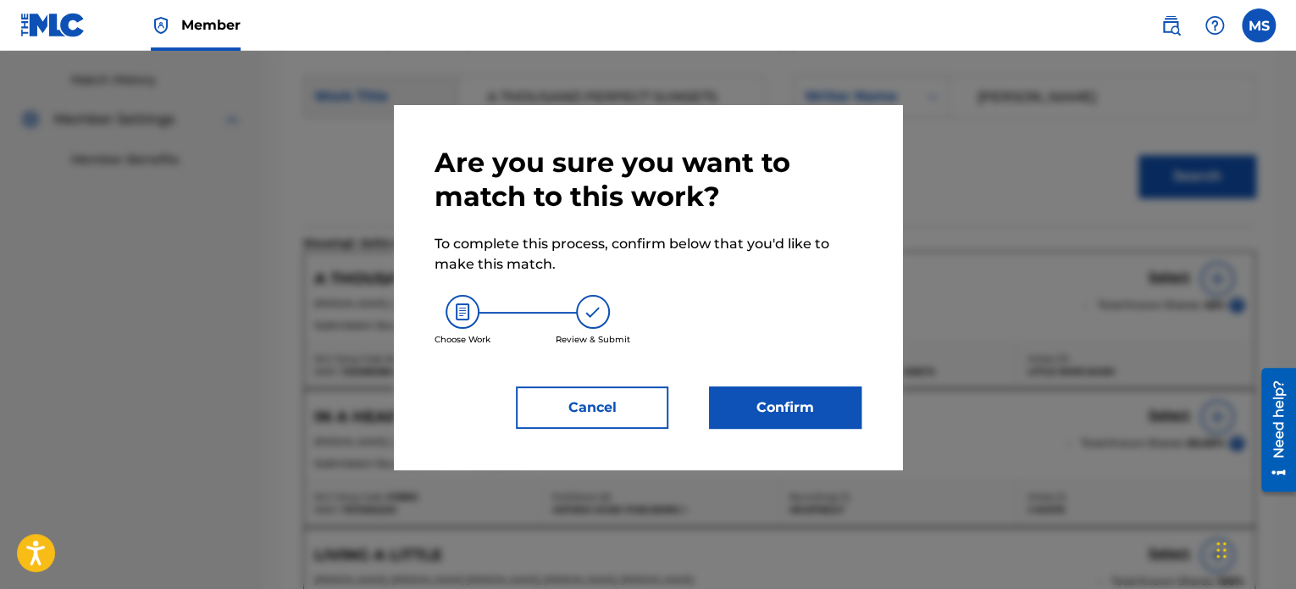
click at [756, 387] on button "Confirm" at bounding box center [785, 407] width 152 height 42
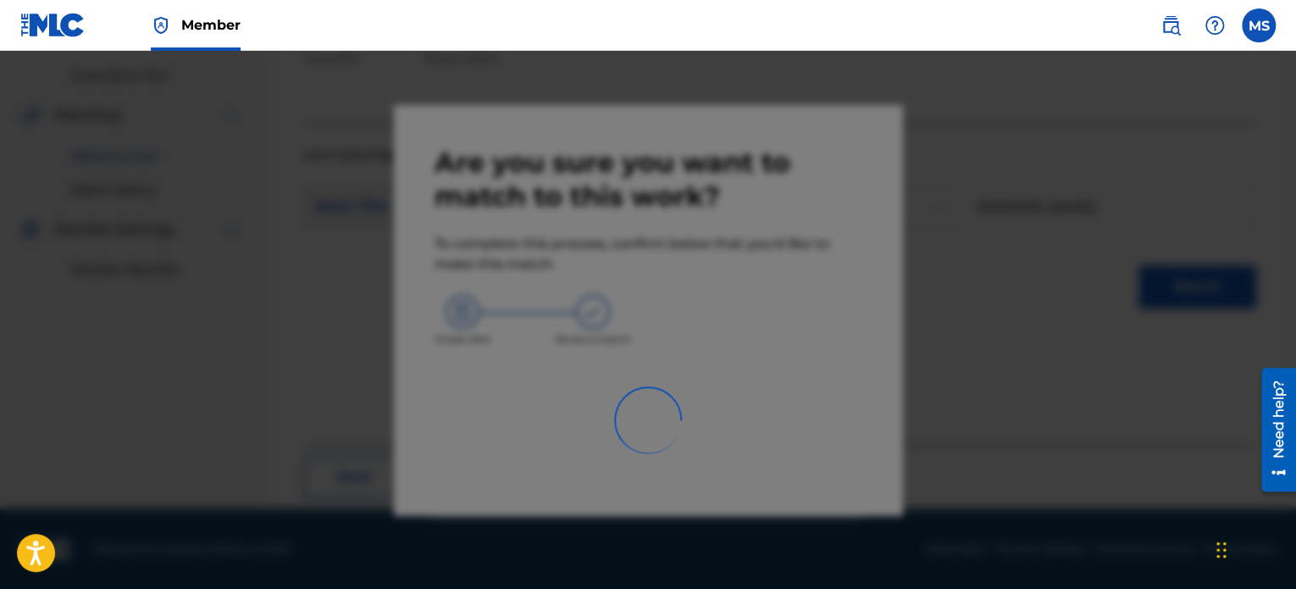
scroll to position [139, 0]
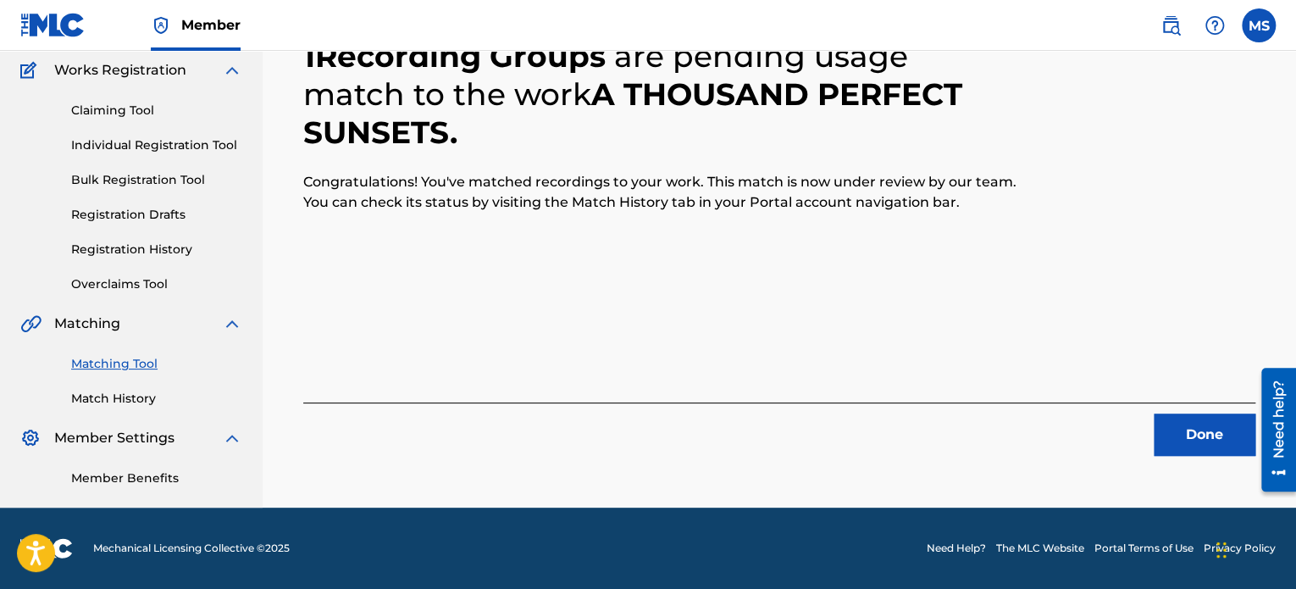
click at [1189, 424] on button "Done" at bounding box center [1205, 434] width 102 height 42
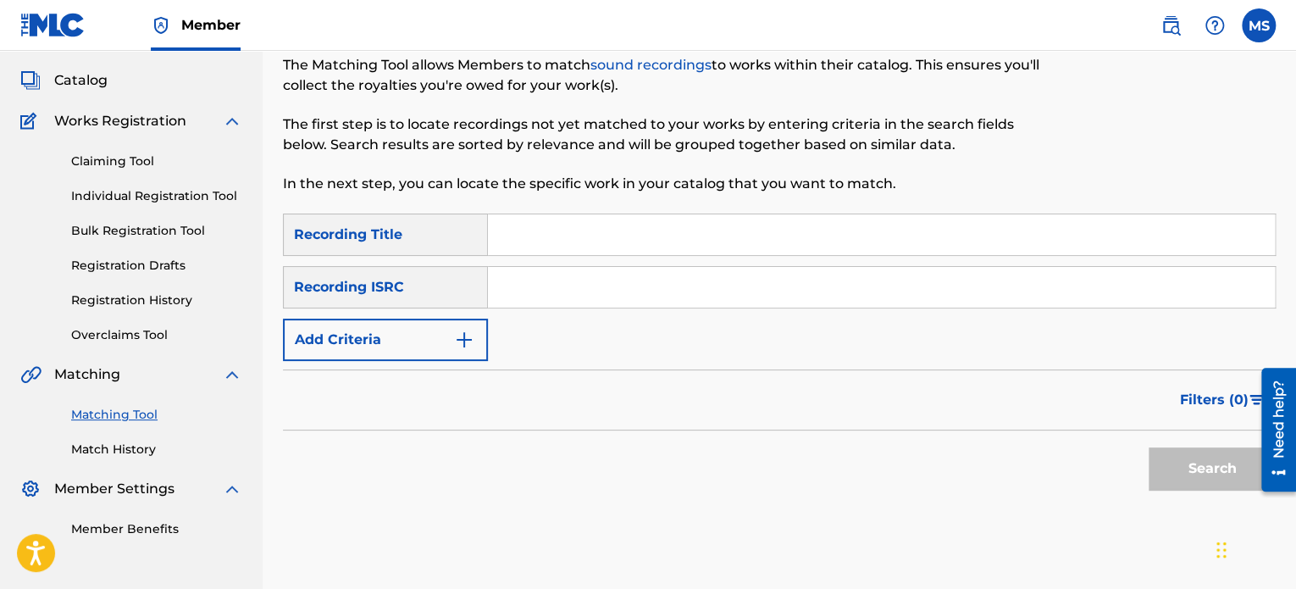
scroll to position [169, 0]
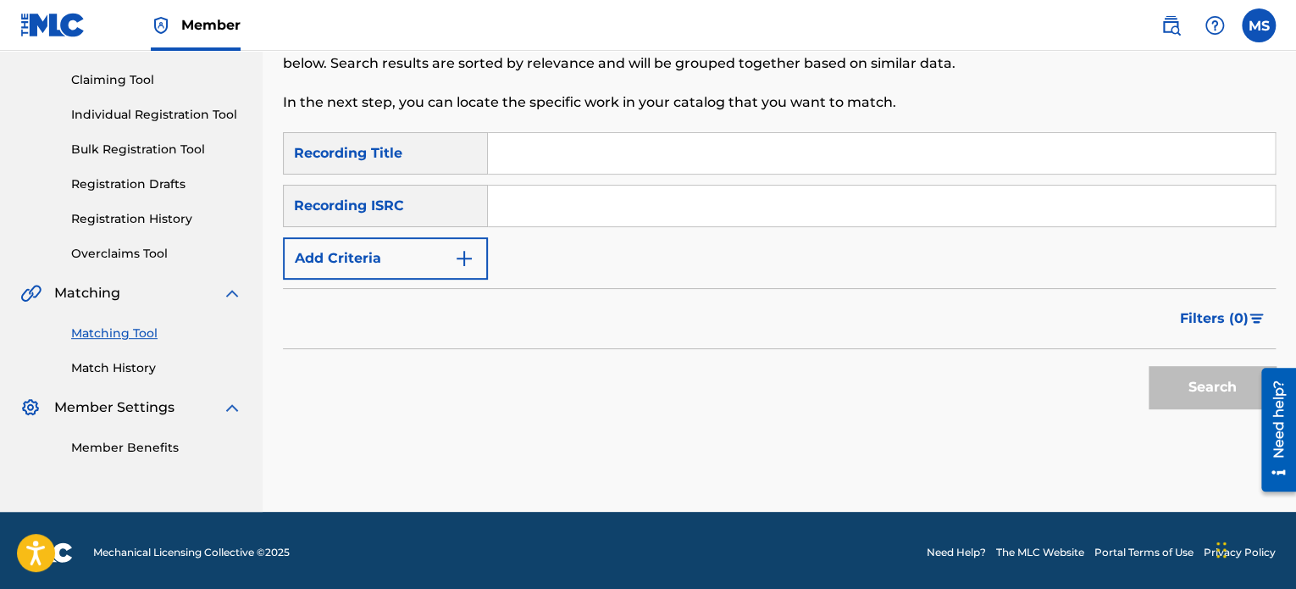
click at [558, 196] on input "Search Form" at bounding box center [881, 205] width 787 height 41
paste input "USL4Q2445096"
click at [1149, 366] on button "Search" at bounding box center [1212, 387] width 127 height 42
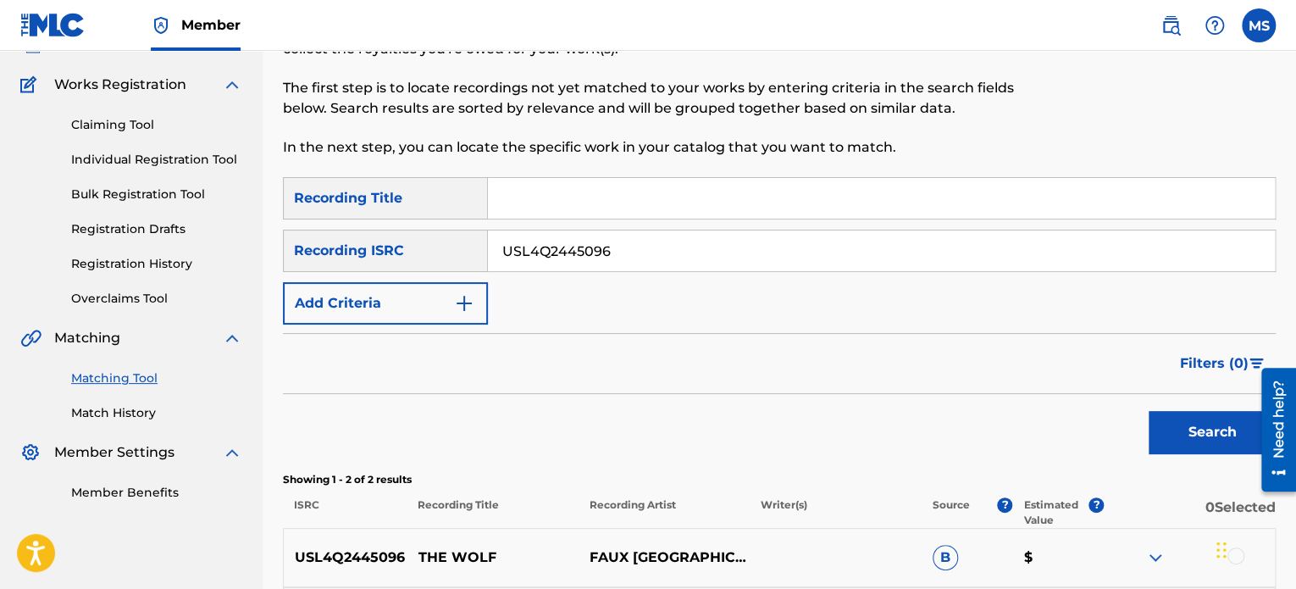
scroll to position [124, 0]
drag, startPoint x: 658, startPoint y: 252, endPoint x: 418, endPoint y: 254, distance: 239.7
click at [418, 254] on div "SearchWithCriteriafcf72cba-b111-4a0e-b4ac-7a7a304948f3 Recording ISRC USL4Q2445…" at bounding box center [779, 251] width 993 height 42
paste input "QZS7J2473082"
click at [1149, 412] on button "Search" at bounding box center [1212, 433] width 127 height 42
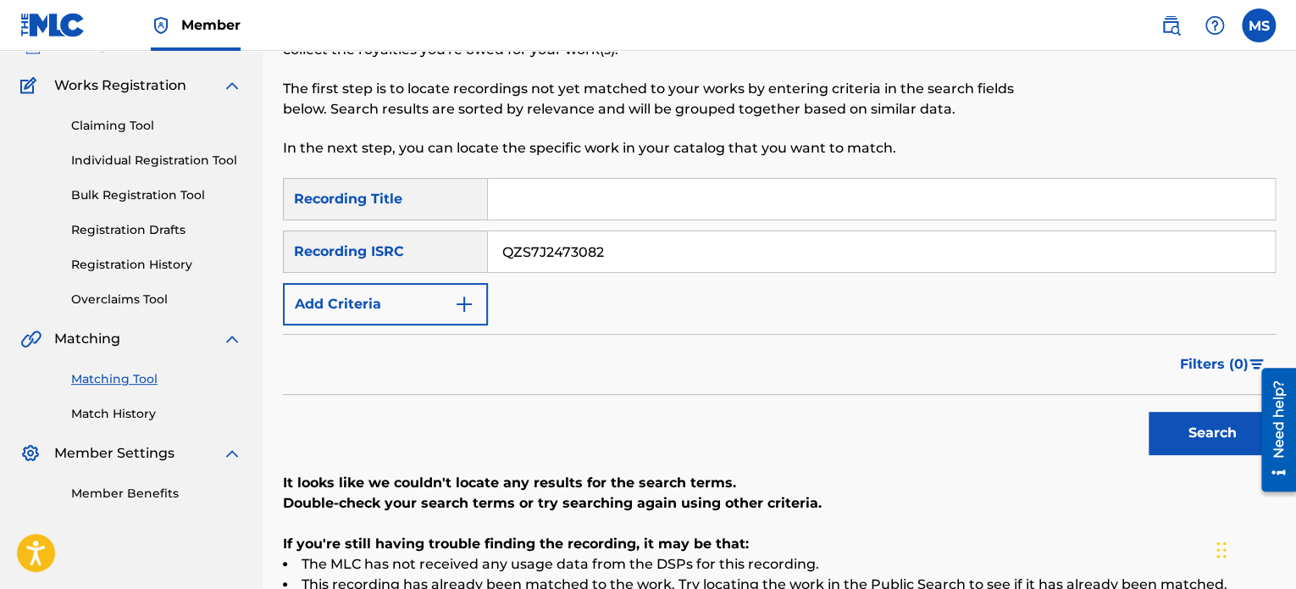
scroll to position [174, 0]
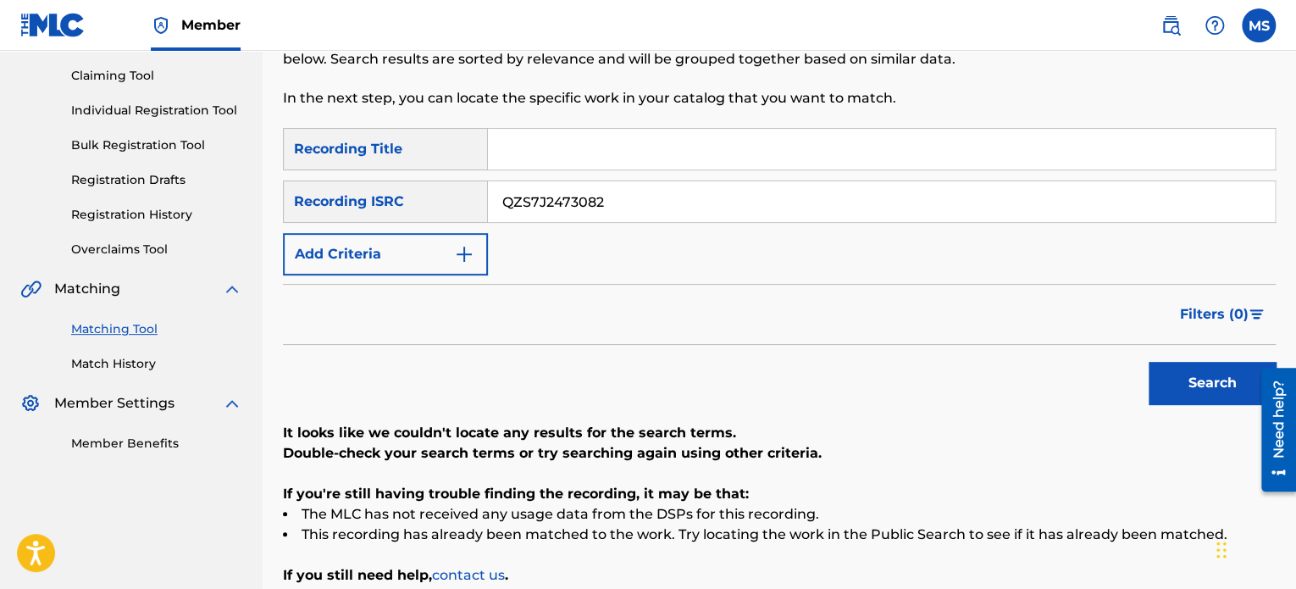
click at [1149, 362] on button "Search" at bounding box center [1212, 383] width 127 height 42
drag, startPoint x: 634, startPoint y: 211, endPoint x: 414, endPoint y: 191, distance: 220.3
click at [414, 191] on div "SearchWithCriteriafcf72cba-b111-4a0e-b4ac-7a7a304948f3 Recording ISRC QZS7J2473…" at bounding box center [779, 201] width 993 height 42
paste input "CACN42100001"
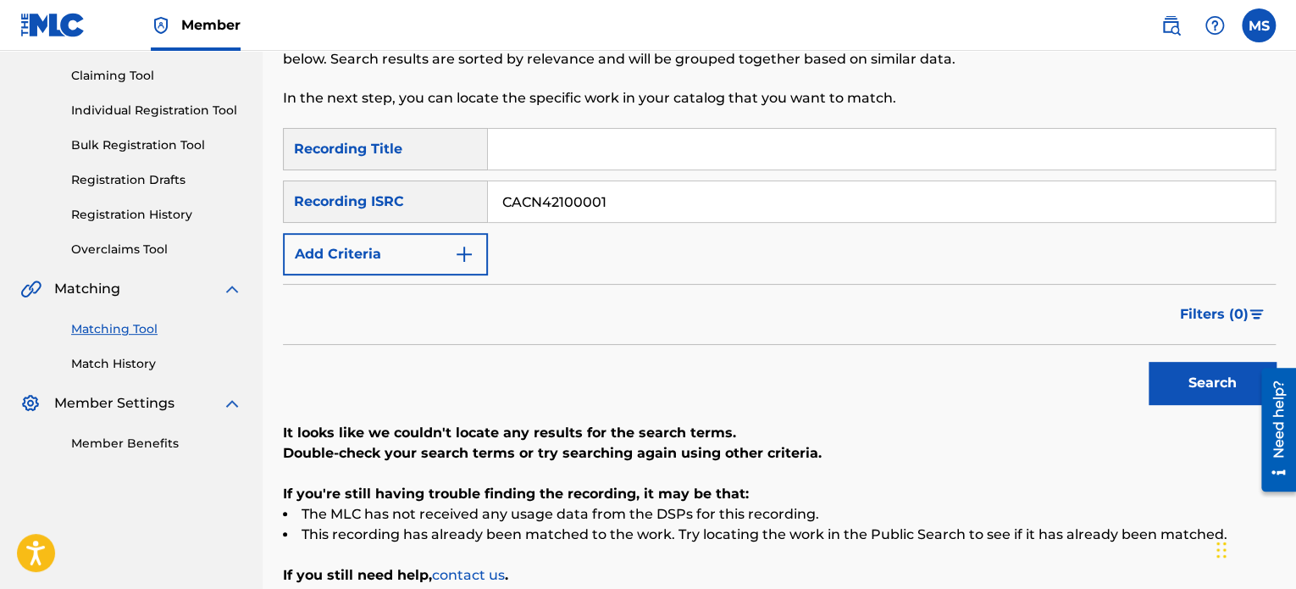
click at [1149, 362] on button "Search" at bounding box center [1212, 383] width 127 height 42
drag, startPoint x: 667, startPoint y: 198, endPoint x: 468, endPoint y: 201, distance: 199.9
click at [468, 201] on div "SearchWithCriteriafcf72cba-b111-4a0e-b4ac-7a7a304948f3 Recording ISRC CACN42100…" at bounding box center [779, 201] width 993 height 42
paste input "USL4Q2331974"
click at [1149, 362] on button "Search" at bounding box center [1212, 383] width 127 height 42
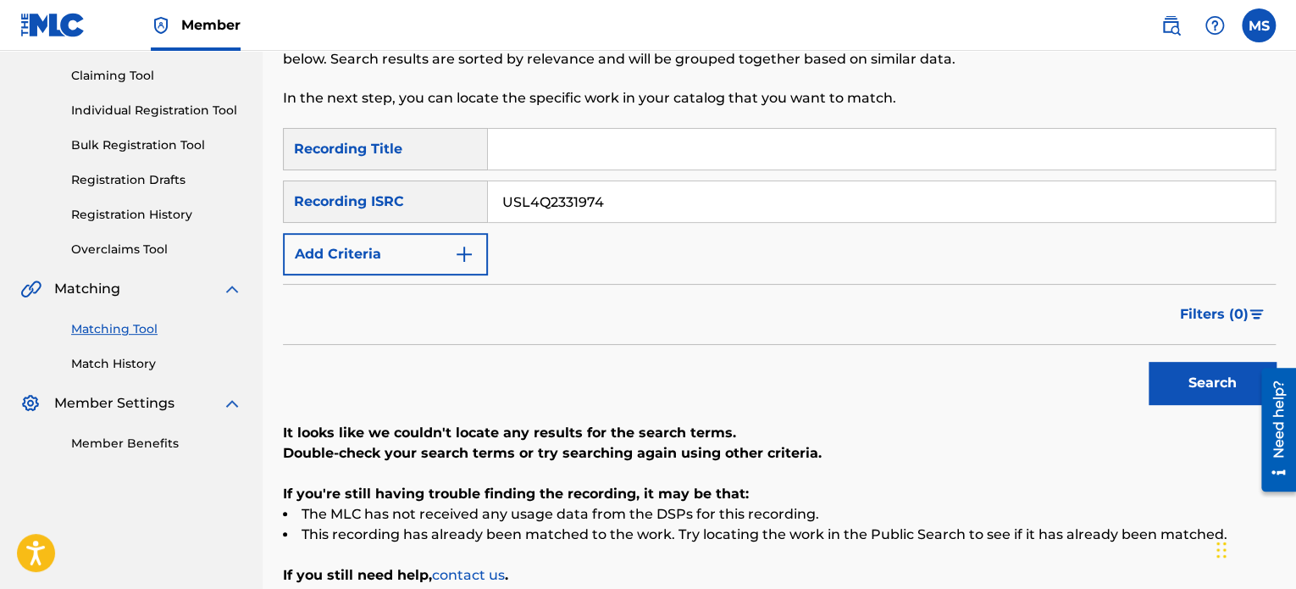
click at [631, 199] on input "USL4Q2331974" at bounding box center [881, 201] width 787 height 41
drag, startPoint x: 661, startPoint y: 201, endPoint x: 479, endPoint y: 199, distance: 182.1
click at [479, 199] on div "SearchWithCriteriafcf72cba-b111-4a0e-b4ac-7a7a304948f3 Recording ISRC USL4Q2331…" at bounding box center [779, 201] width 993 height 42
paste input "QZNMU2088802"
click at [1149, 362] on button "Search" at bounding box center [1212, 383] width 127 height 42
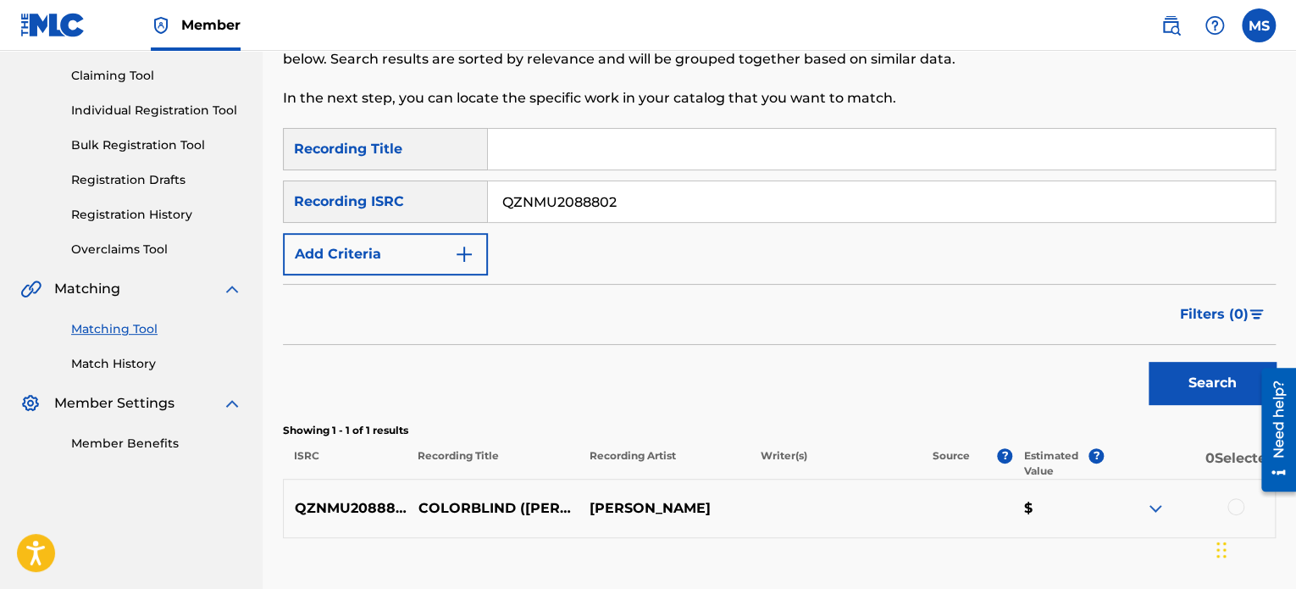
drag, startPoint x: 627, startPoint y: 199, endPoint x: 381, endPoint y: 209, distance: 245.8
click at [381, 209] on div "SearchWithCriteriafcf72cba-b111-4a0e-b4ac-7a7a304948f3 Recording ISRC QZNMU2088…" at bounding box center [779, 201] width 993 height 42
paste input "QZNJY2343187"
click at [1149, 362] on button "Search" at bounding box center [1212, 383] width 127 height 42
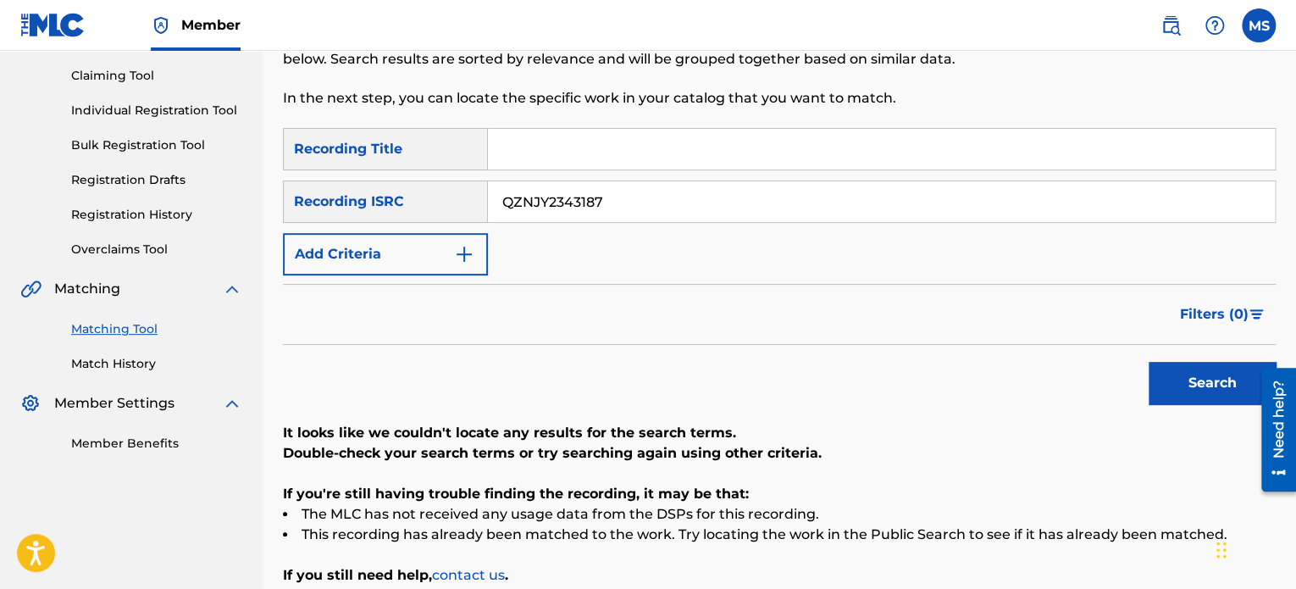
drag, startPoint x: 659, startPoint y: 213, endPoint x: 481, endPoint y: 185, distance: 179.9
click at [481, 185] on div "SearchWithCriteriafcf72cba-b111-4a0e-b4ac-7a7a304948f3 Recording ISRC QZNJY2343…" at bounding box center [779, 201] width 993 height 42
paste input "L382253960"
click at [1149, 362] on button "Search" at bounding box center [1212, 383] width 127 height 42
drag, startPoint x: 656, startPoint y: 198, endPoint x: 427, endPoint y: 216, distance: 229.4
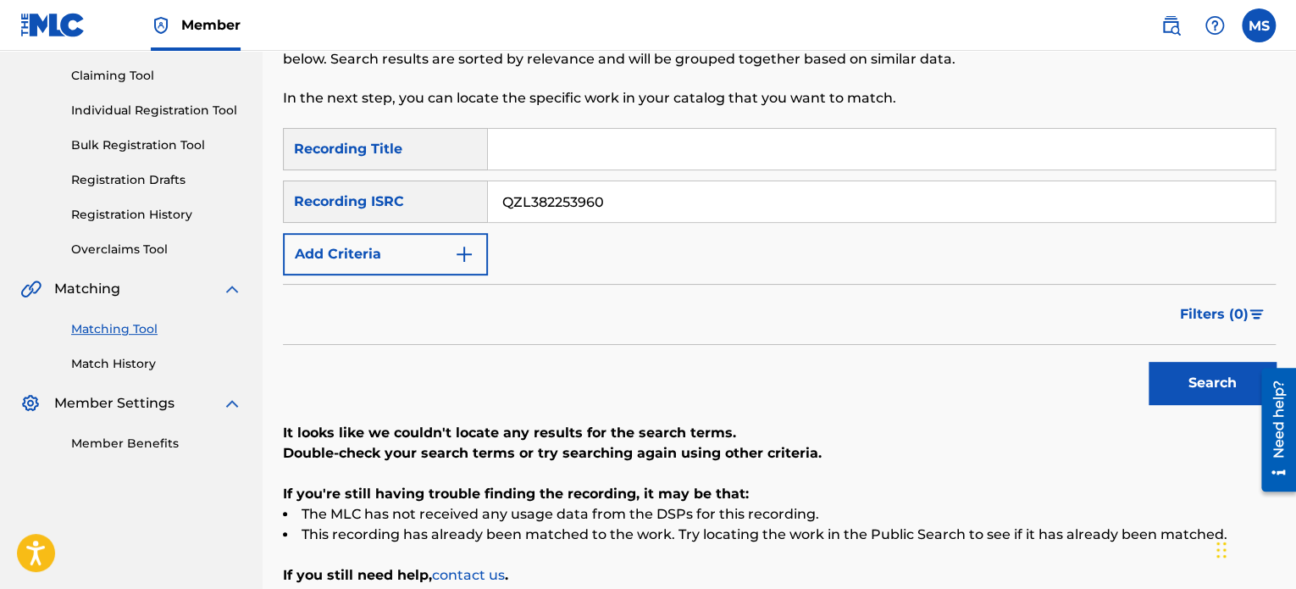
click at [427, 216] on div "SearchWithCriteriafcf72cba-b111-4a0e-b4ac-7a7a304948f3 Recording ISRC QZL382253…" at bounding box center [779, 201] width 993 height 42
paste input "QZF8N2166631"
click at [1149, 362] on button "Search" at bounding box center [1212, 383] width 127 height 42
drag, startPoint x: 629, startPoint y: 189, endPoint x: 470, endPoint y: 203, distance: 159.9
click at [470, 203] on div "SearchWithCriteriafcf72cba-b111-4a0e-b4ac-7a7a304948f3 Recording ISRC QZF8N2166…" at bounding box center [779, 201] width 993 height 42
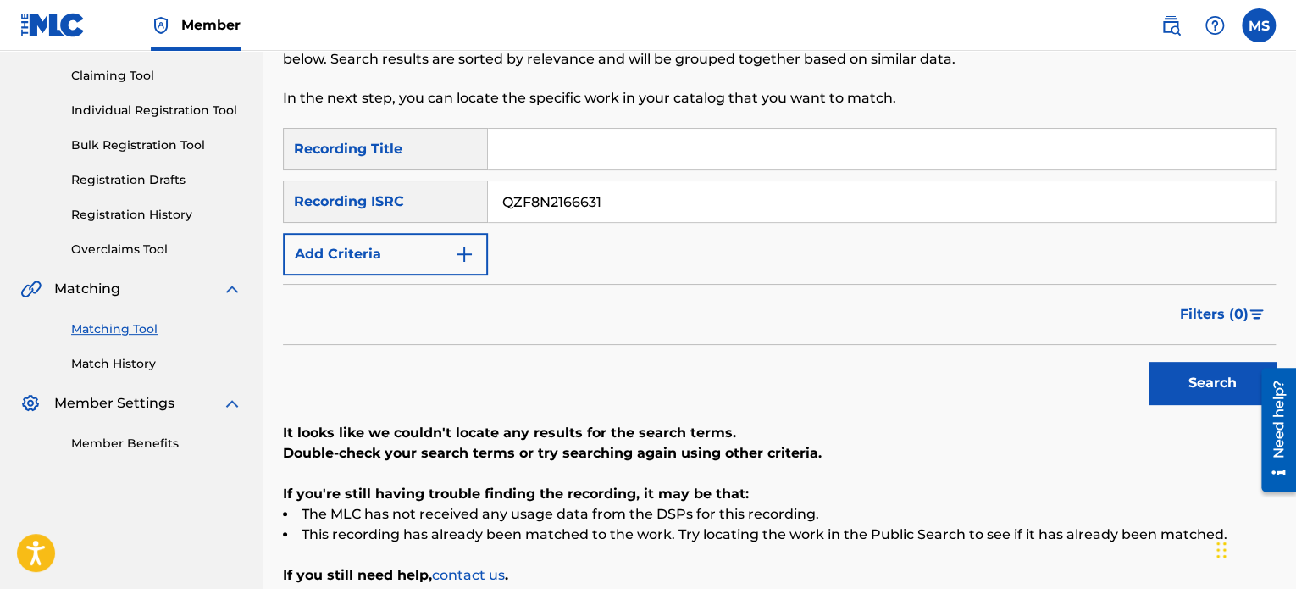
paste input "CACN42300027"
click at [1149, 362] on button "Search" at bounding box center [1212, 383] width 127 height 42
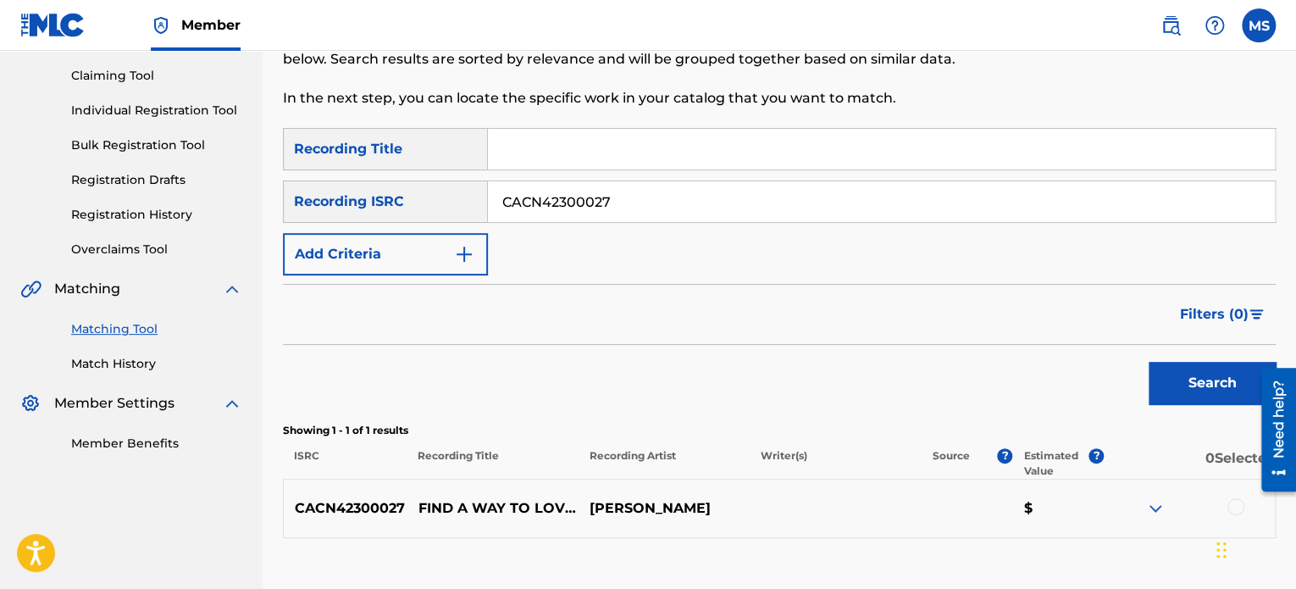
scroll to position [288, 0]
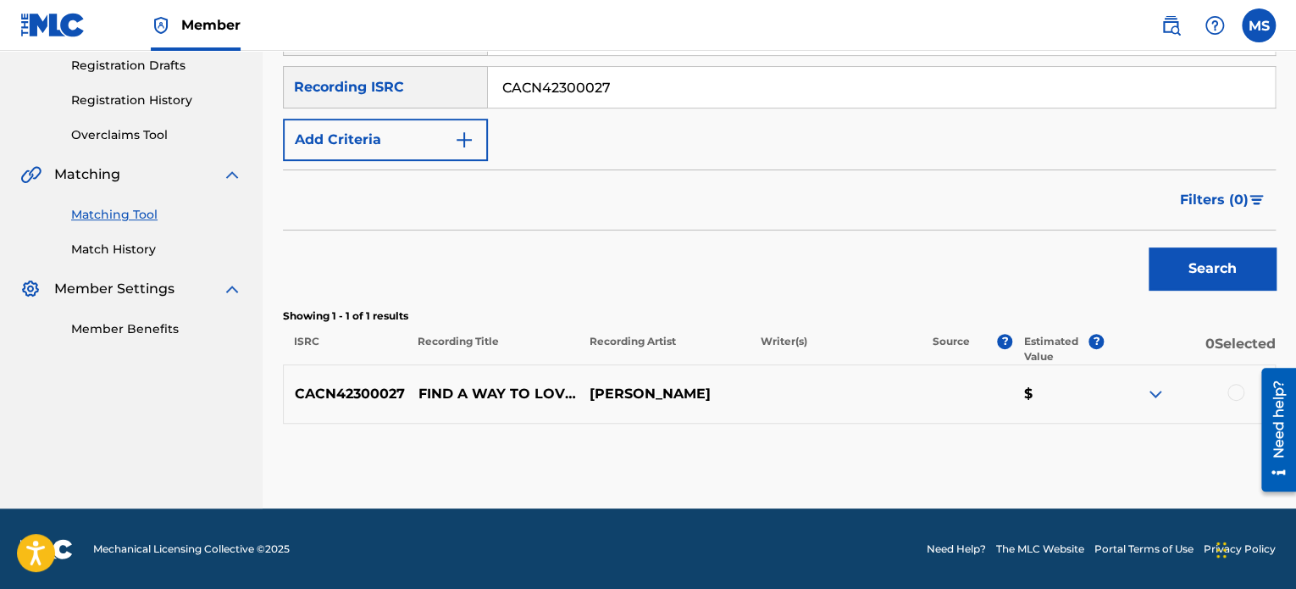
drag, startPoint x: 670, startPoint y: 86, endPoint x: 398, endPoint y: 76, distance: 272.0
click at [398, 76] on div "SearchWithCriteriafcf72cba-b111-4a0e-b4ac-7a7a304948f3 Recording ISRC CACN42300…" at bounding box center [779, 87] width 993 height 42
paste input "QZEQU2400438"
click at [1149, 247] on button "Search" at bounding box center [1212, 268] width 127 height 42
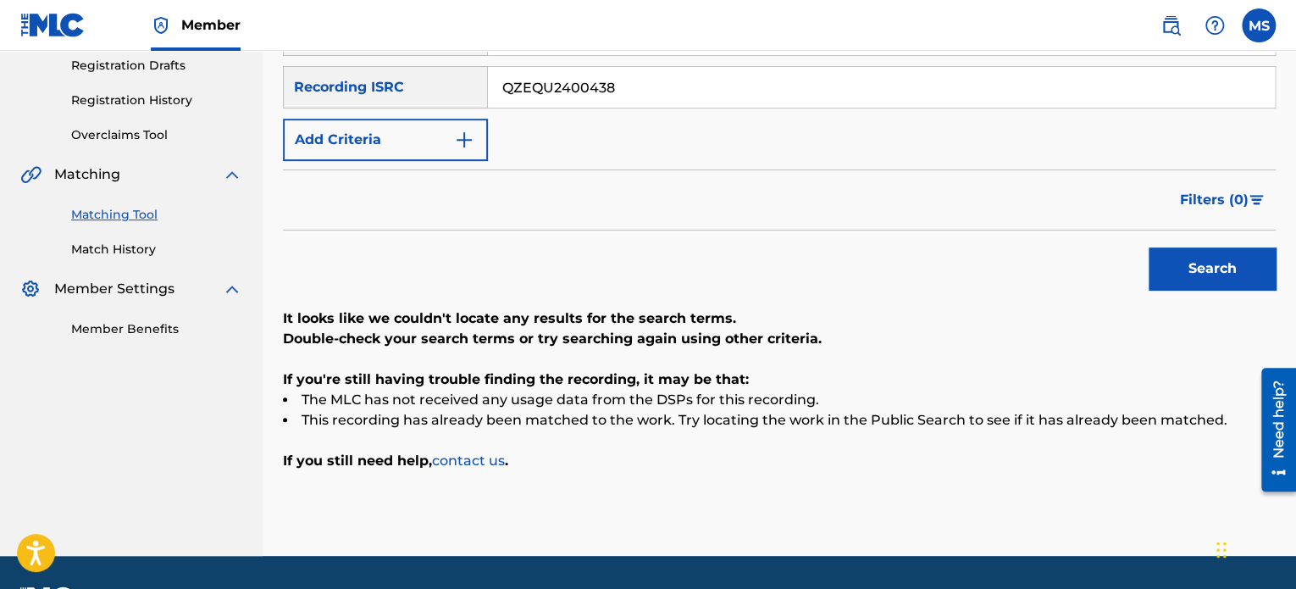
drag, startPoint x: 605, startPoint y: 85, endPoint x: 450, endPoint y: 89, distance: 155.1
click at [450, 89] on div "SearchWithCriteriafcf72cba-b111-4a0e-b4ac-7a7a304948f3 Recording ISRC QZEQU2400…" at bounding box center [779, 87] width 993 height 42
drag, startPoint x: 661, startPoint y: 97, endPoint x: 488, endPoint y: 85, distance: 173.2
click at [488, 85] on input "QZEQU2400438" at bounding box center [881, 87] width 787 height 41
paste input "CASA72300099"
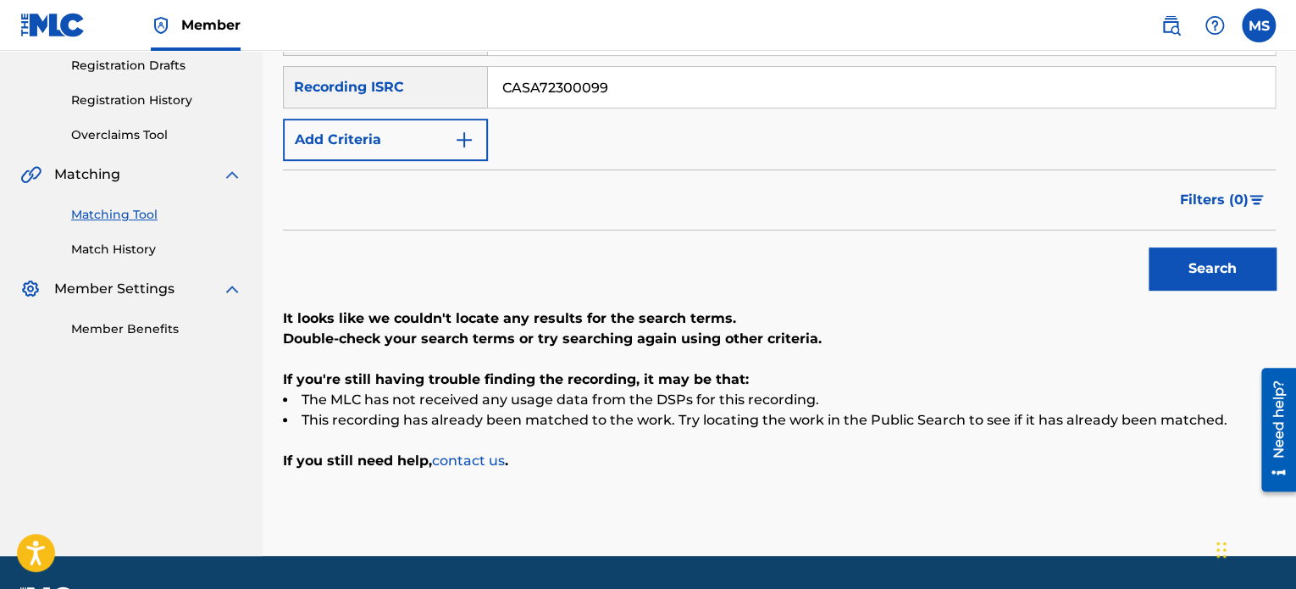
click at [1149, 247] on button "Search" at bounding box center [1212, 268] width 127 height 42
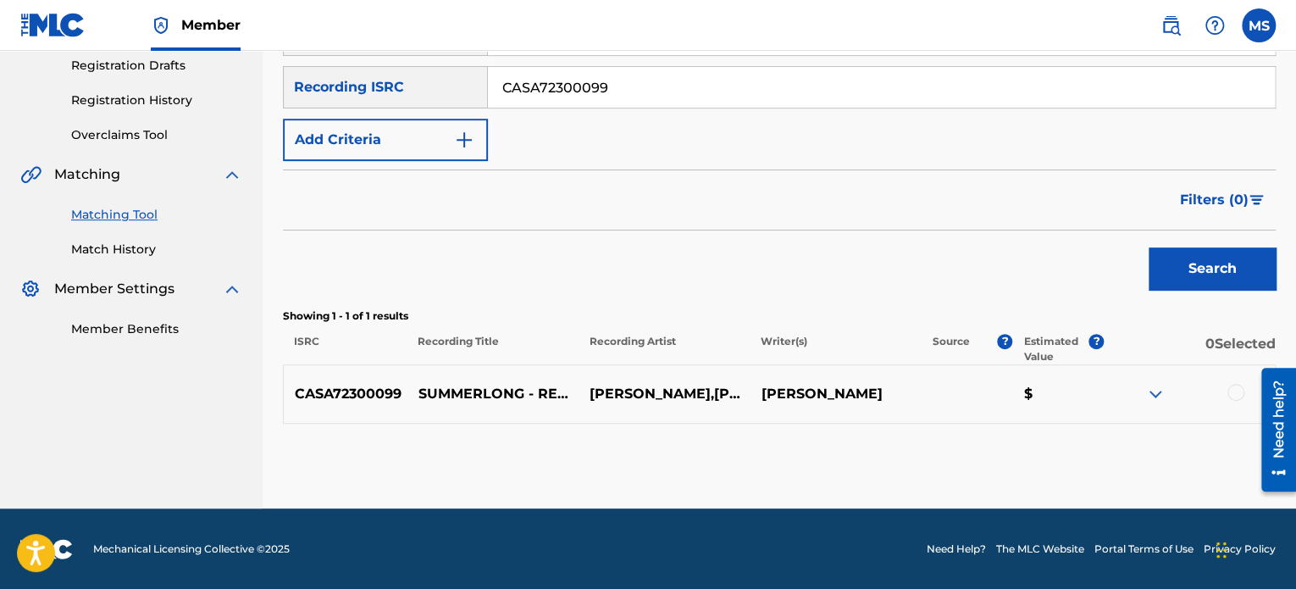
click at [651, 85] on input "CASA72300099" at bounding box center [881, 87] width 787 height 41
drag, startPoint x: 640, startPoint y: 85, endPoint x: 440, endPoint y: 87, distance: 200.8
click at [440, 87] on div "SearchWithCriteriafcf72cba-b111-4a0e-b4ac-7a7a304948f3 Recording ISRC CASA72300…" at bounding box center [779, 87] width 993 height 42
paste input "CAUM82400041"
click at [1149, 247] on button "Search" at bounding box center [1212, 268] width 127 height 42
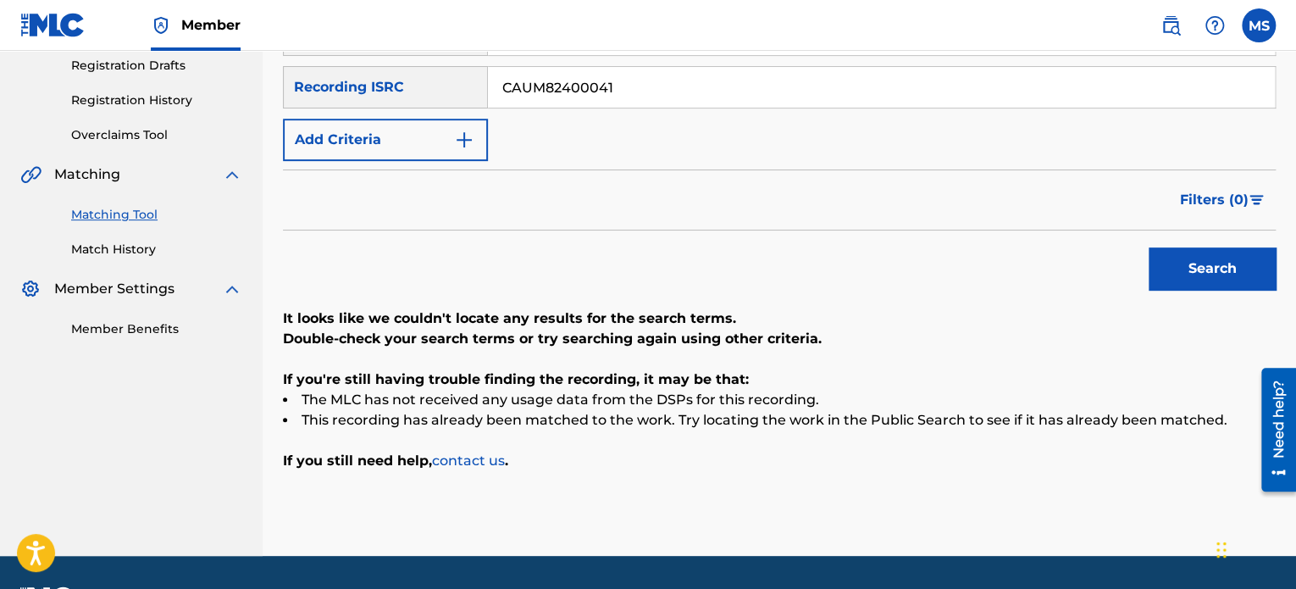
drag, startPoint x: 623, startPoint y: 89, endPoint x: 429, endPoint y: 78, distance: 194.3
click at [429, 78] on div "SearchWithCriteriafcf72cba-b111-4a0e-b4ac-7a7a304948f3 Recording ISRC CAUM82400…" at bounding box center [779, 87] width 993 height 42
paste input "USL4Q2445095"
click at [1149, 247] on button "Search" at bounding box center [1212, 268] width 127 height 42
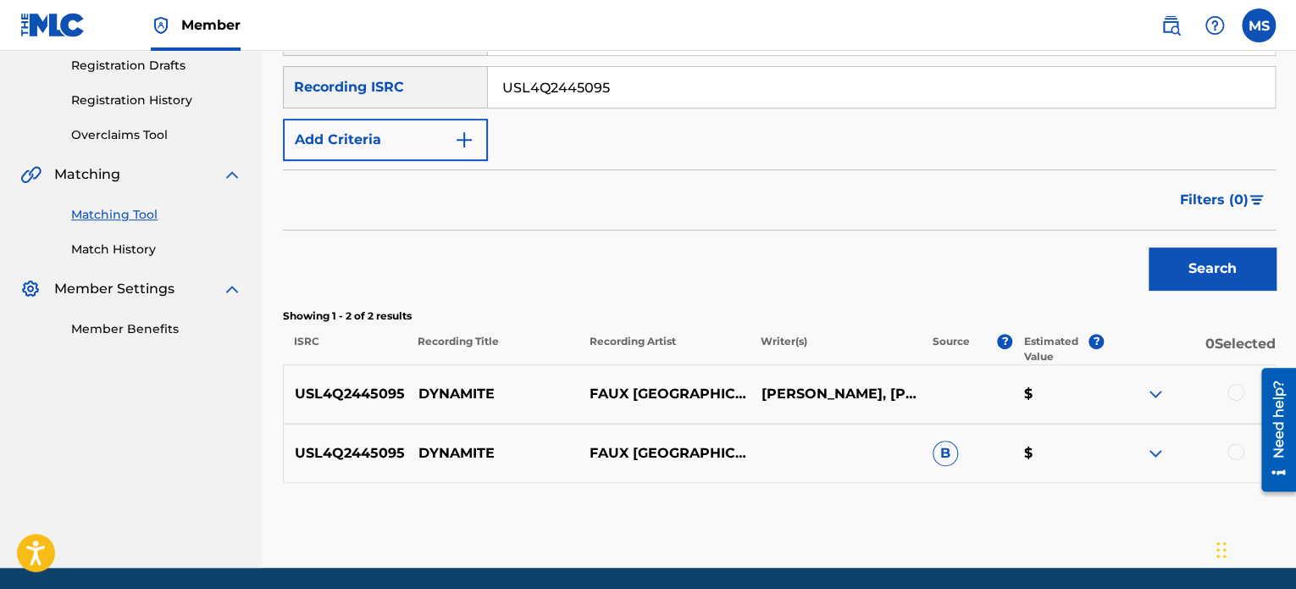
drag, startPoint x: 628, startPoint y: 83, endPoint x: 365, endPoint y: 77, distance: 263.5
click at [365, 77] on div "SearchWithCriteriafcf72cba-b111-4a0e-b4ac-7a7a304948f3 Recording ISRC USL4Q2445…" at bounding box center [779, 87] width 993 height 42
paste input "US38Y2413511"
click at [1149, 247] on button "Search" at bounding box center [1212, 268] width 127 height 42
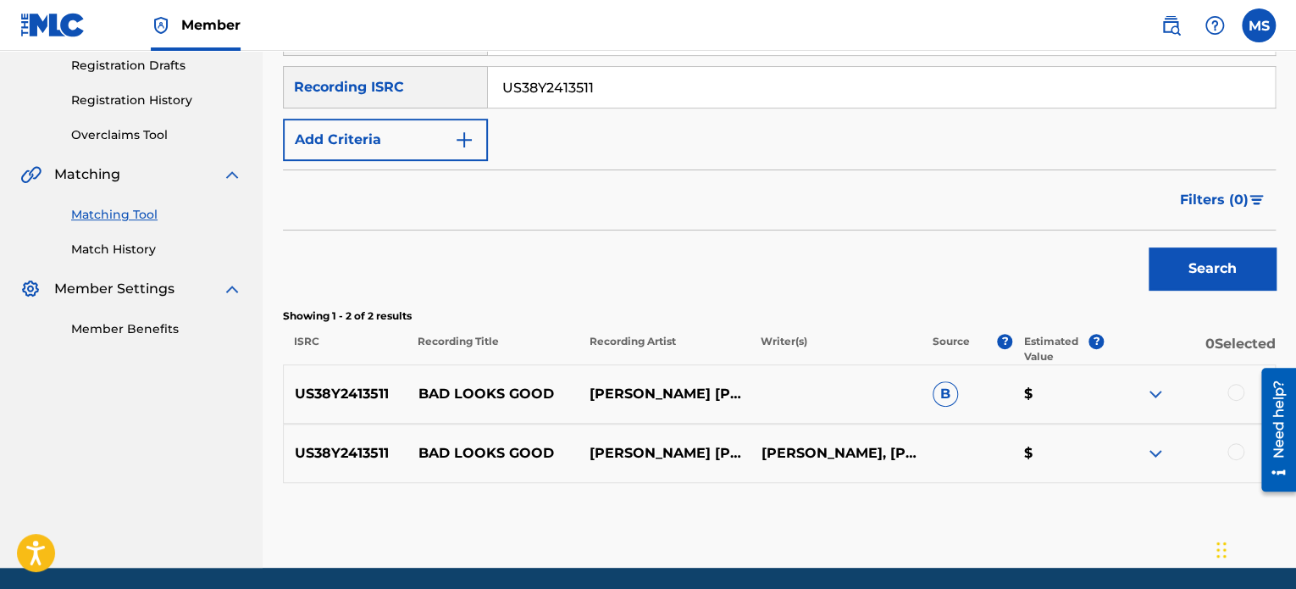
click at [630, 100] on input "US38Y2413511" at bounding box center [881, 87] width 787 height 41
drag, startPoint x: 651, startPoint y: 82, endPoint x: 399, endPoint y: 108, distance: 253.7
click at [399, 108] on div "SearchWithCriteria410de7bc-6bf7-44a5-baa0-543966f67c80 Recording Title SearchWi…" at bounding box center [779, 87] width 993 height 147
paste input "2626"
click at [1149, 247] on button "Search" at bounding box center [1212, 268] width 127 height 42
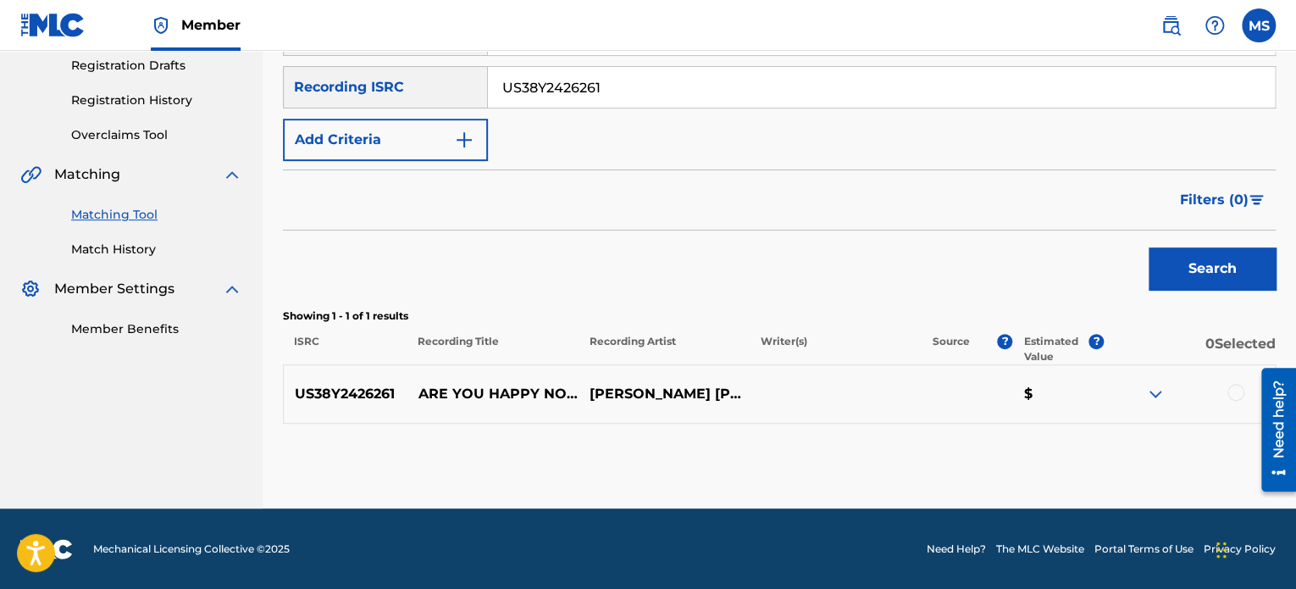
drag, startPoint x: 577, startPoint y: 85, endPoint x: 452, endPoint y: 65, distance: 126.0
click at [452, 66] on div "SearchWithCriteriafcf72cba-b111-4a0e-b4ac-7a7a304948f3 Recording ISRC US38Y2426…" at bounding box center [779, 87] width 993 height 42
paste input "QZZ7T2459138"
click at [1149, 247] on button "Search" at bounding box center [1212, 268] width 127 height 42
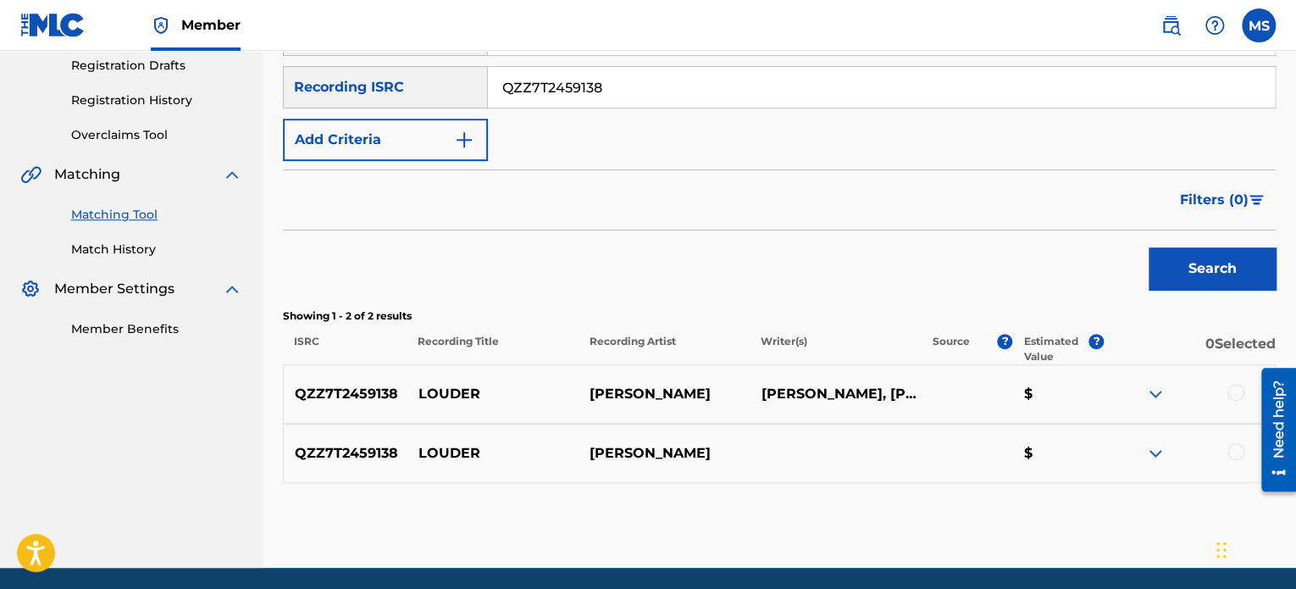
drag, startPoint x: 609, startPoint y: 88, endPoint x: 407, endPoint y: 76, distance: 202.8
click at [407, 76] on div "SearchWithCriteriafcf72cba-b111-4a0e-b4ac-7a7a304948f3 Recording ISRC QZZ7T2459…" at bounding box center [779, 87] width 993 height 42
paste input "AUAB02400160"
click at [1149, 247] on button "Search" at bounding box center [1212, 268] width 127 height 42
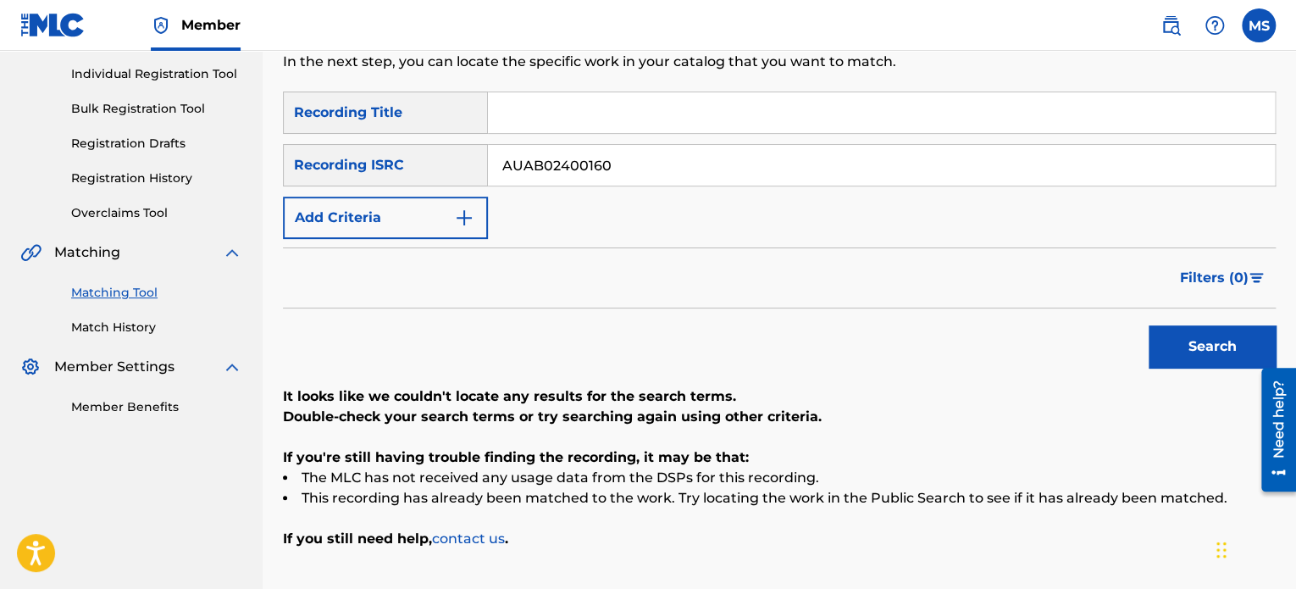
scroll to position [209, 0]
click at [644, 162] on input "AUAB02400160" at bounding box center [881, 166] width 787 height 41
drag, startPoint x: 647, startPoint y: 164, endPoint x: 451, endPoint y: 174, distance: 195.9
click at [451, 174] on div "SearchWithCriteriafcf72cba-b111-4a0e-b4ac-7a7a304948f3 Recording ISRC AUAB02400…" at bounding box center [779, 166] width 993 height 42
paste input "QZ3BS2400001"
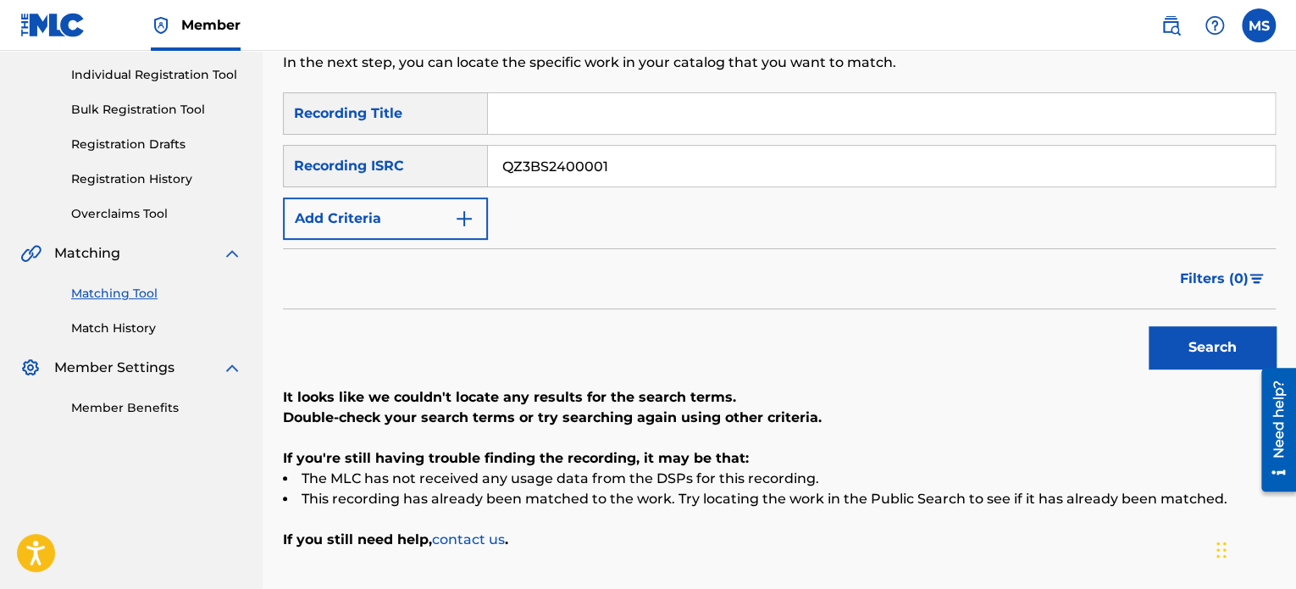
click at [1149, 326] on button "Search" at bounding box center [1212, 347] width 127 height 42
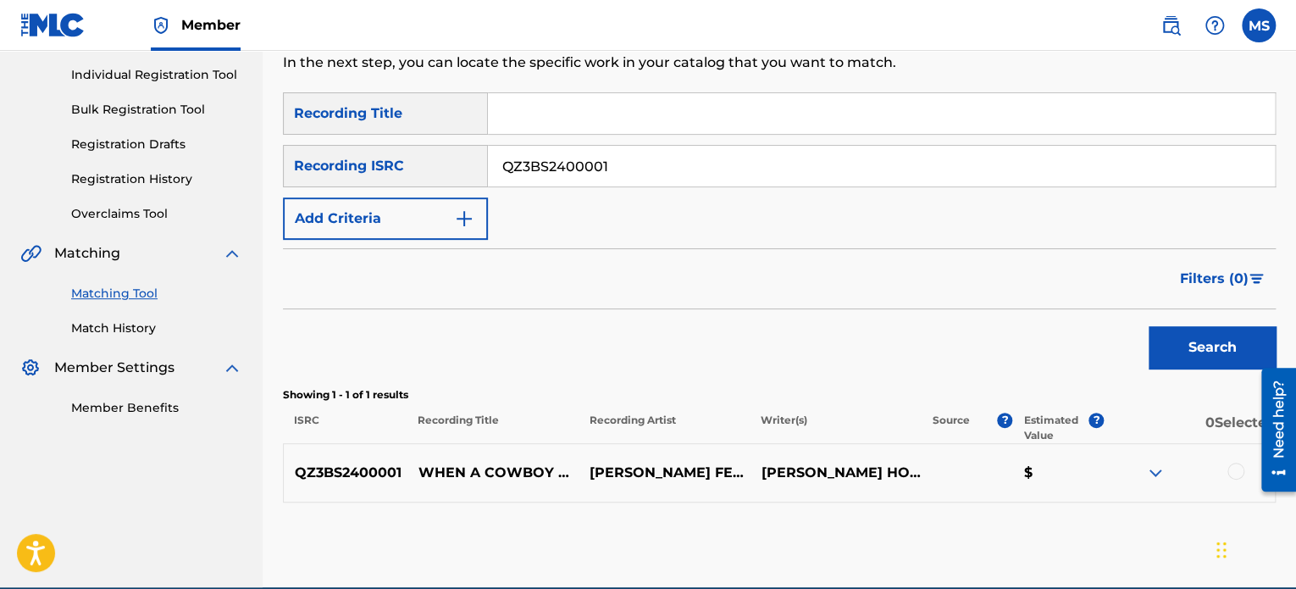
drag, startPoint x: 662, startPoint y: 165, endPoint x: 417, endPoint y: 152, distance: 245.1
click at [417, 152] on div "SearchWithCriteriafcf72cba-b111-4a0e-b4ac-7a7a304948f3 Recording ISRC QZ3BS2400…" at bounding box center [779, 166] width 993 height 42
paste input "USL4Q2331978"
click at [1149, 326] on button "Search" at bounding box center [1212, 347] width 127 height 42
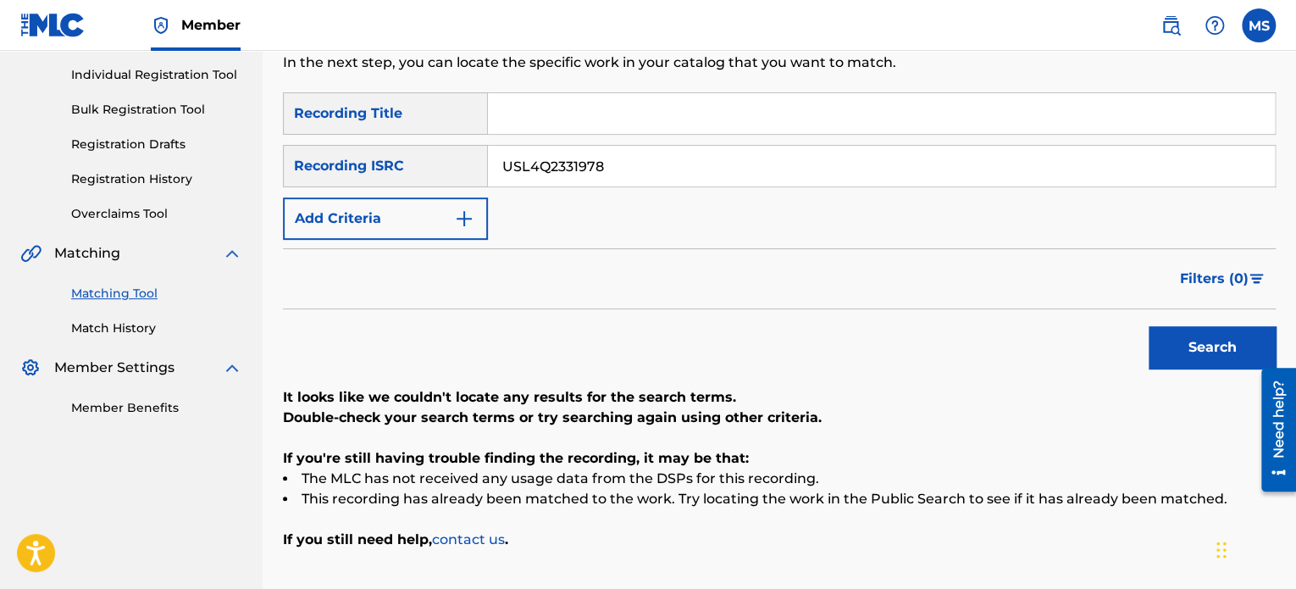
drag, startPoint x: 651, startPoint y: 169, endPoint x: 396, endPoint y: 138, distance: 256.9
click at [396, 138] on div "SearchWithCriteria410de7bc-6bf7-44a5-baa0-543966f67c80 Recording Title SearchWi…" at bounding box center [779, 165] width 993 height 147
paste input "CAM372400062"
type input "CAM372400062"
click at [1149, 326] on button "Search" at bounding box center [1212, 347] width 127 height 42
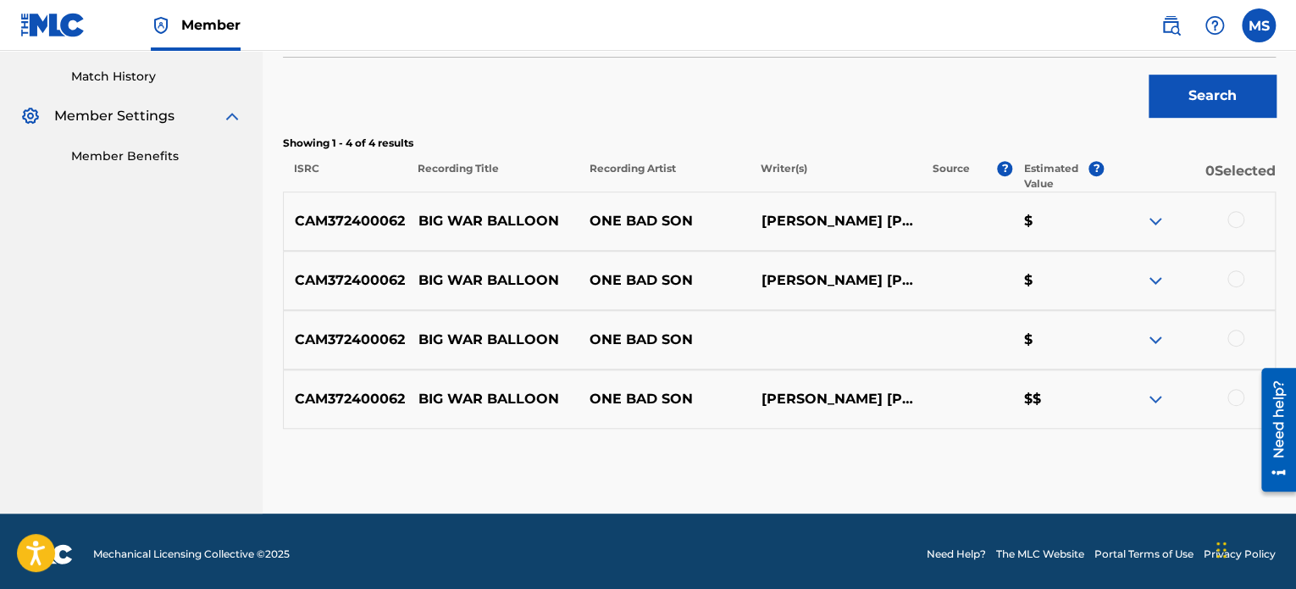
scroll to position [466, 0]
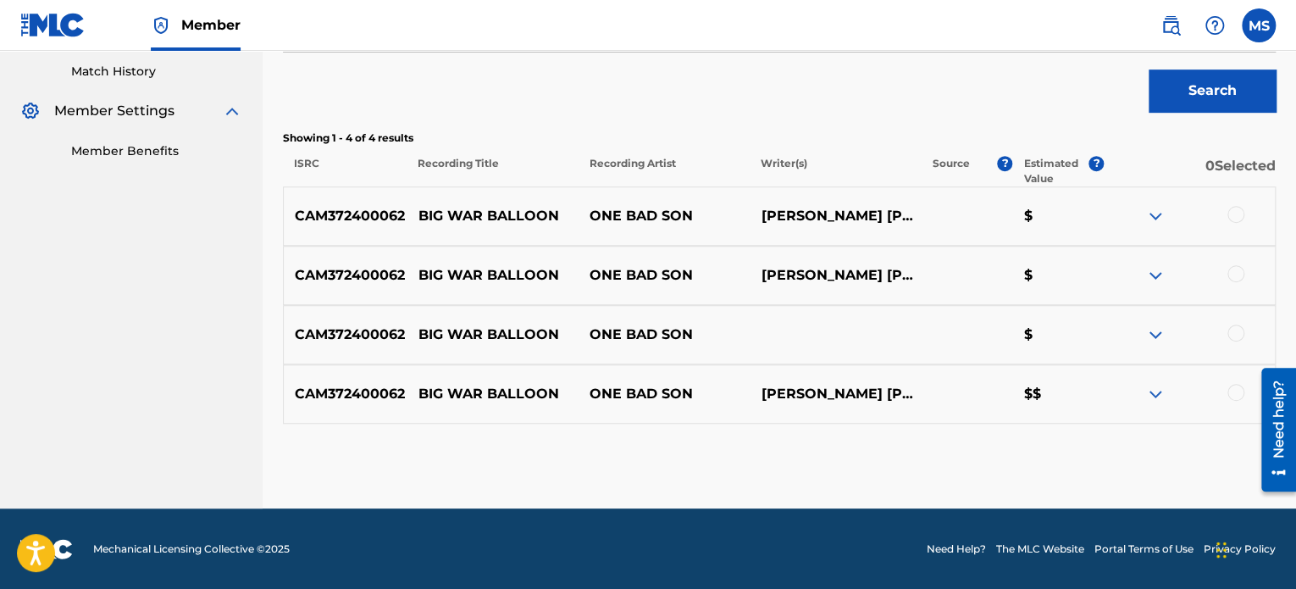
click at [1228, 396] on div at bounding box center [1235, 392] width 17 height 17
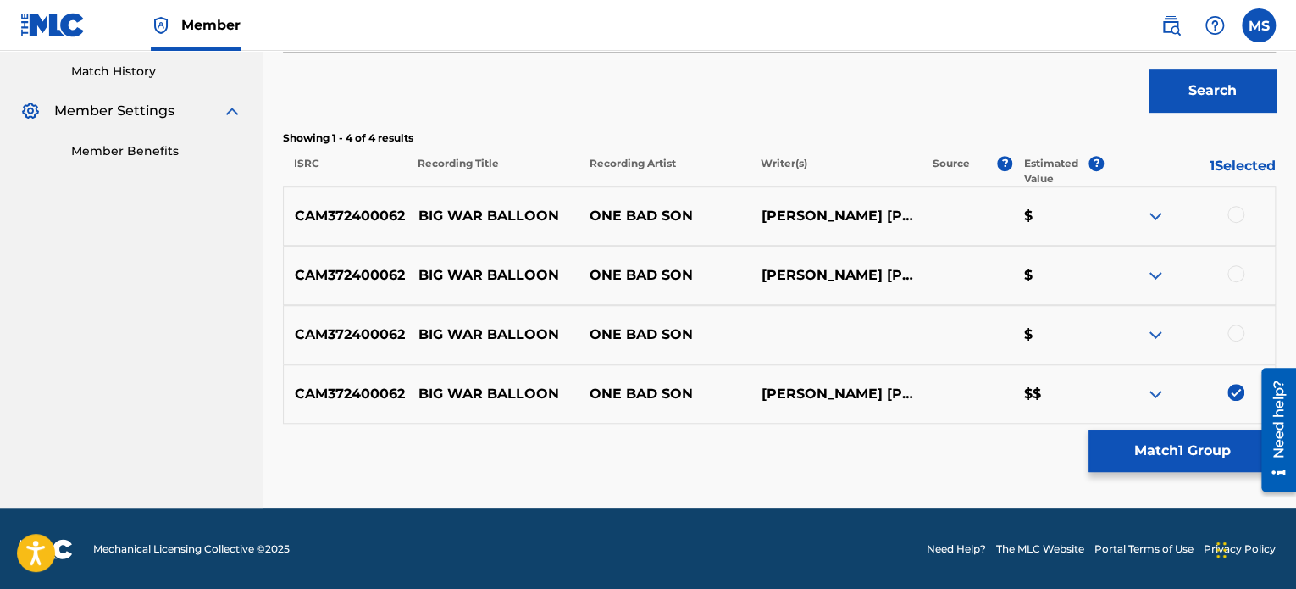
click at [1220, 442] on button "Match 1 Group" at bounding box center [1181, 450] width 187 height 42
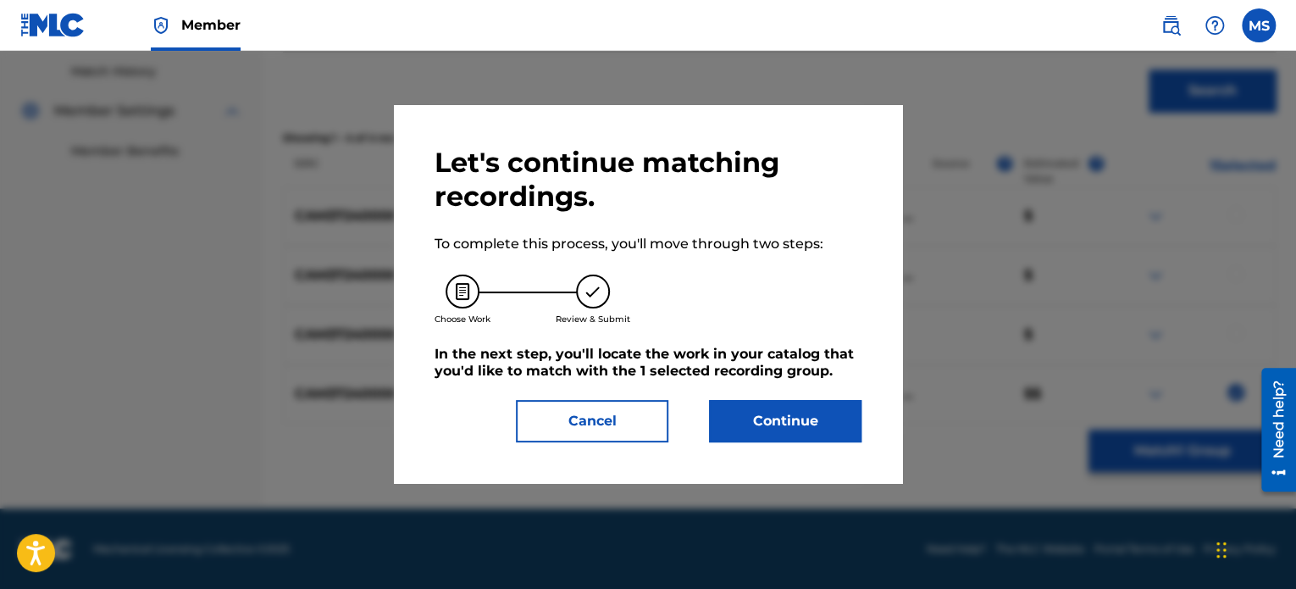
click at [841, 426] on button "Continue" at bounding box center [785, 421] width 152 height 42
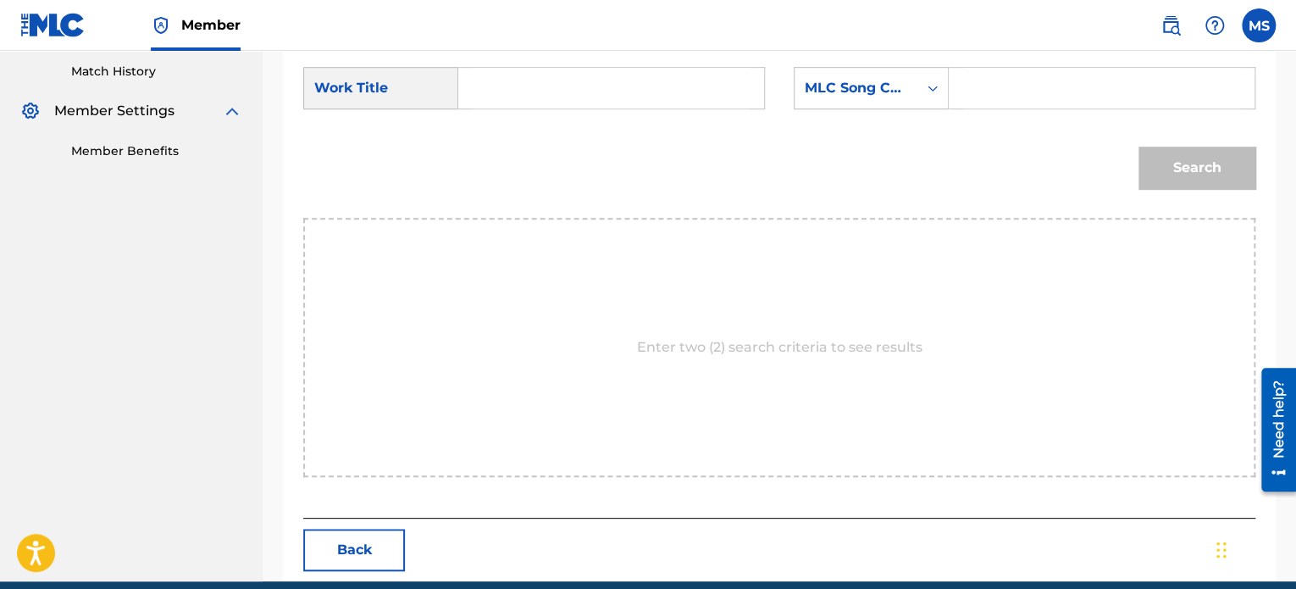
click at [670, 92] on input "Search Form" at bounding box center [611, 88] width 277 height 41
type input "BIG WAR BALLOON"
click at [898, 79] on div "MLC Song Code" at bounding box center [856, 88] width 102 height 20
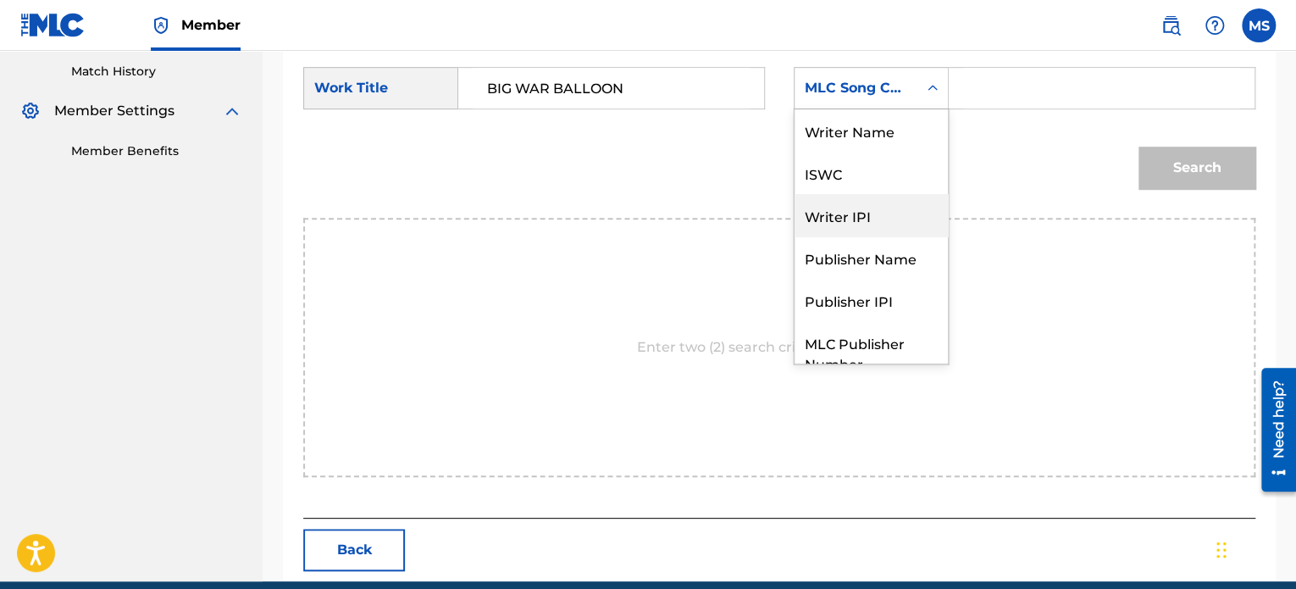
scroll to position [0, 0]
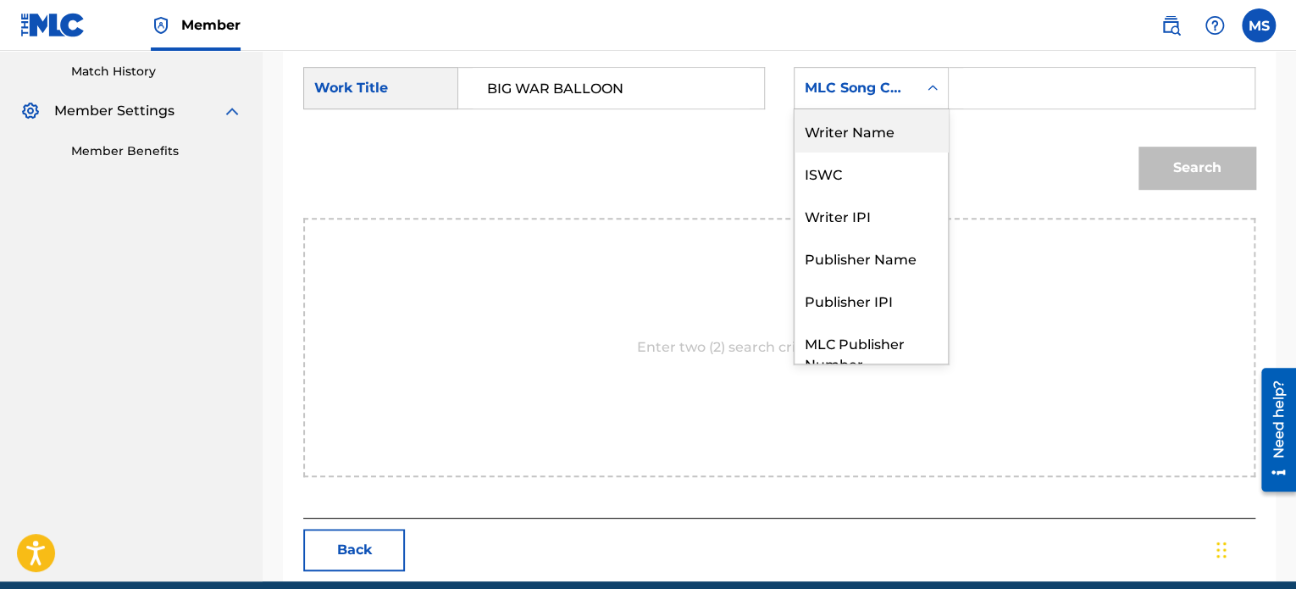
click at [868, 136] on div "Writer Name" at bounding box center [870, 130] width 153 height 42
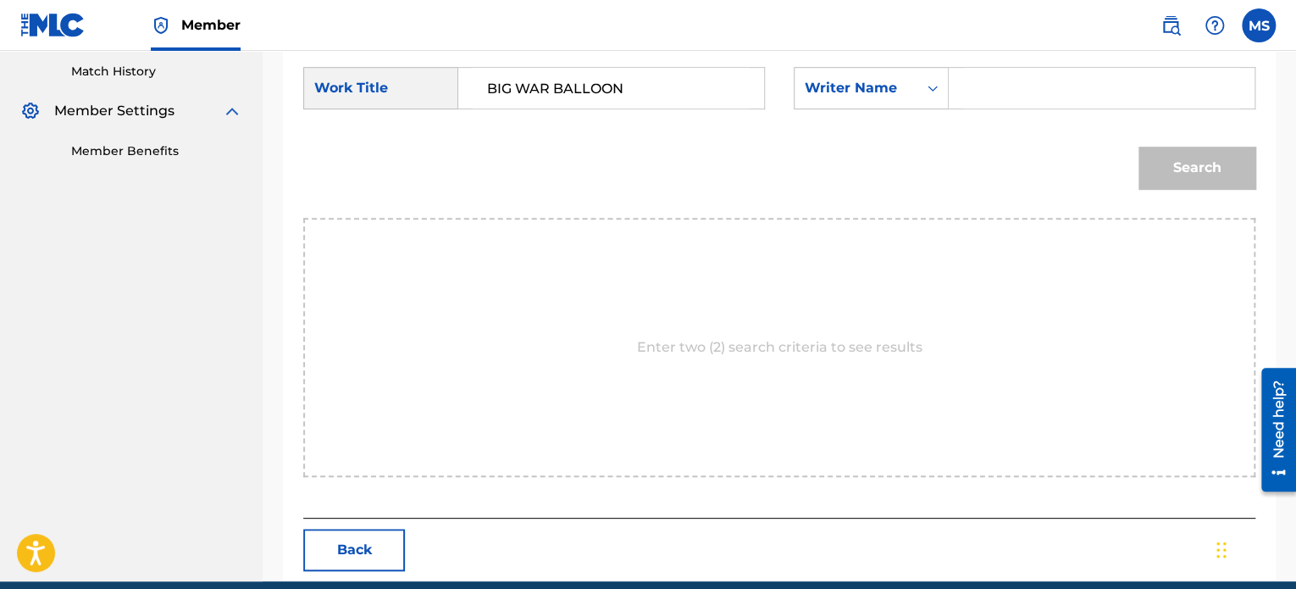
click at [989, 82] on input "Search Form" at bounding box center [1101, 88] width 277 height 41
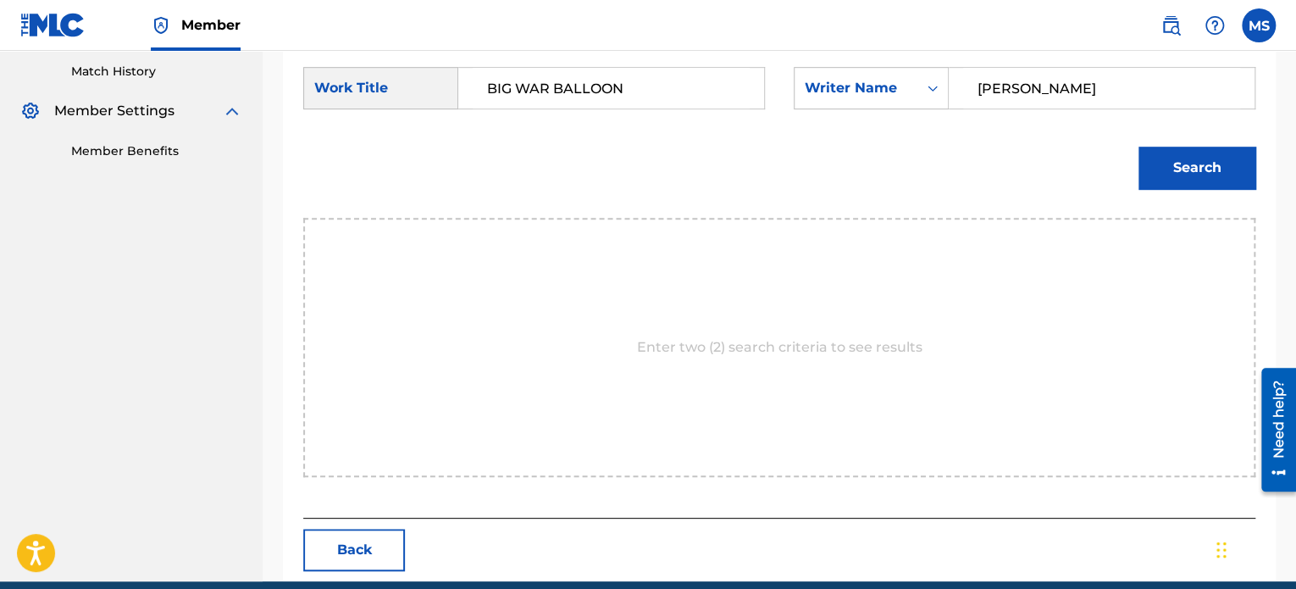
type input "[PERSON_NAME]"
click at [1138, 147] on button "Search" at bounding box center [1196, 168] width 117 height 42
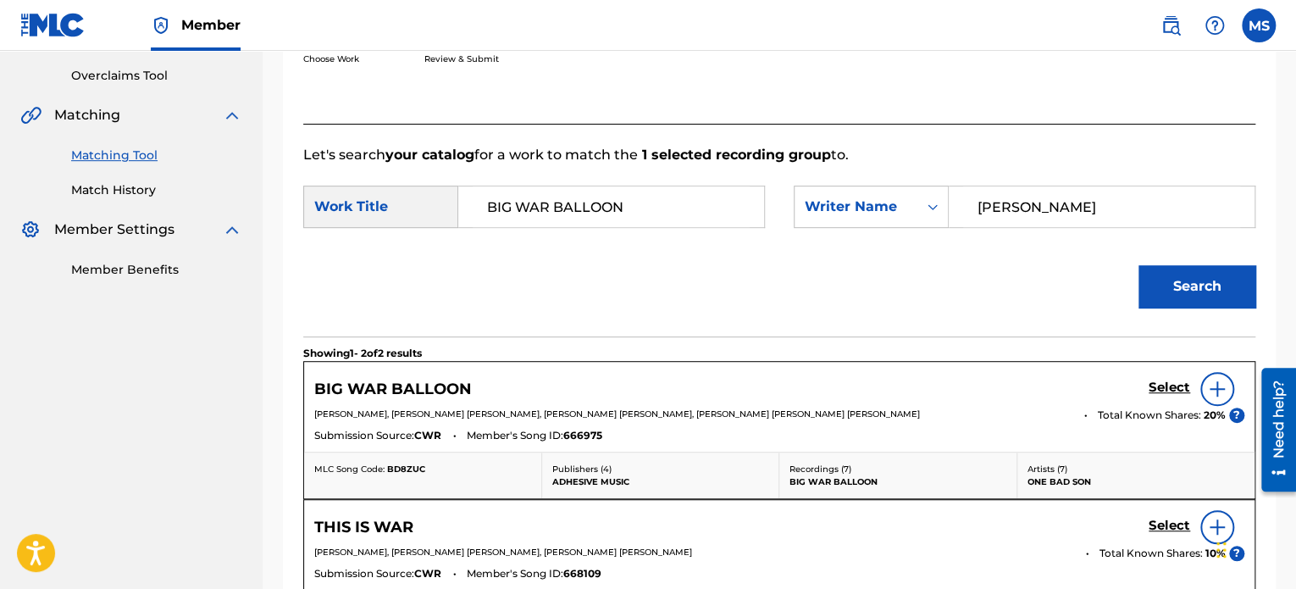
scroll to position [466, 0]
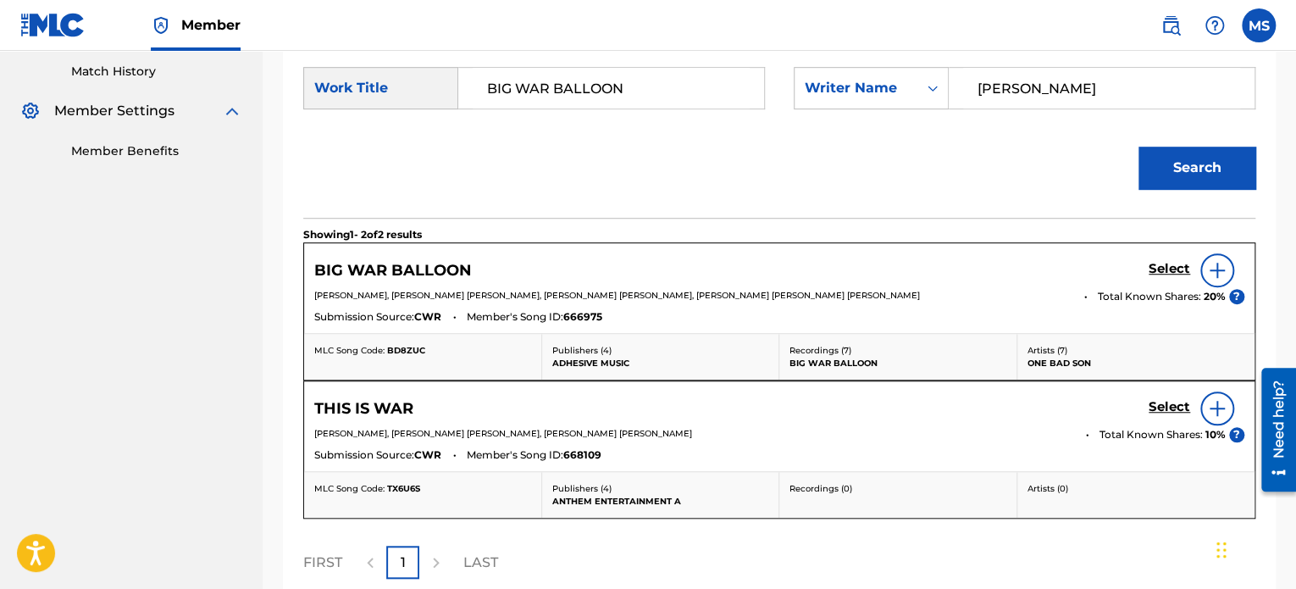
click at [1166, 264] on h5 "Select" at bounding box center [1170, 269] width 42 height 16
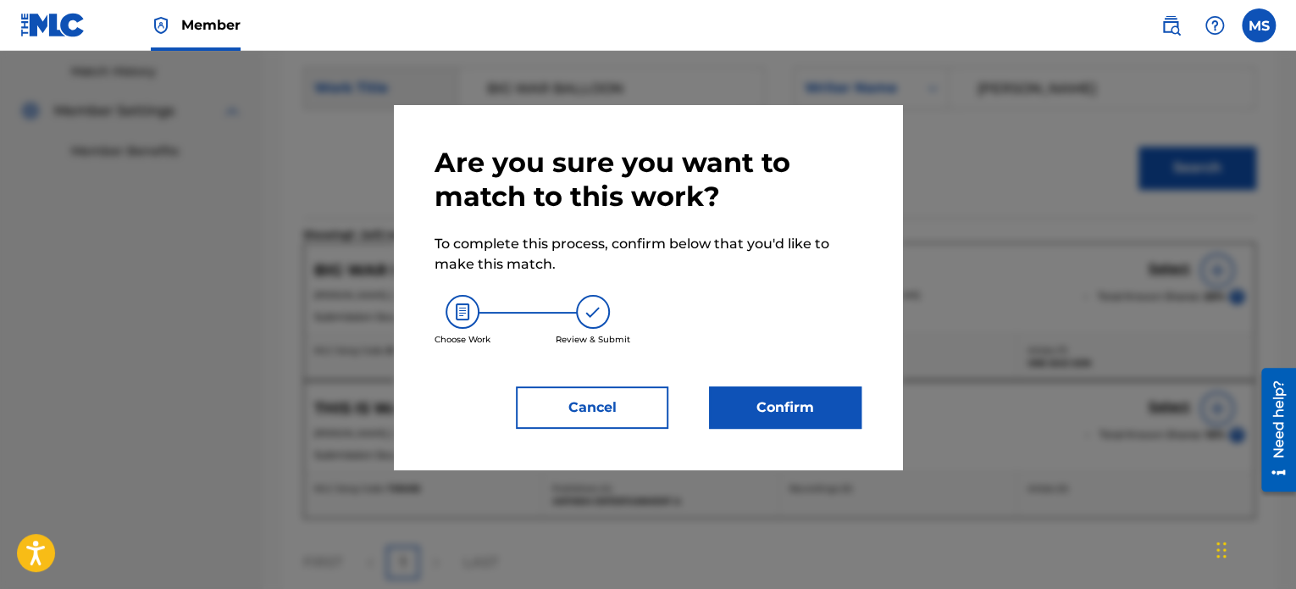
click at [840, 396] on button "Confirm" at bounding box center [785, 407] width 152 height 42
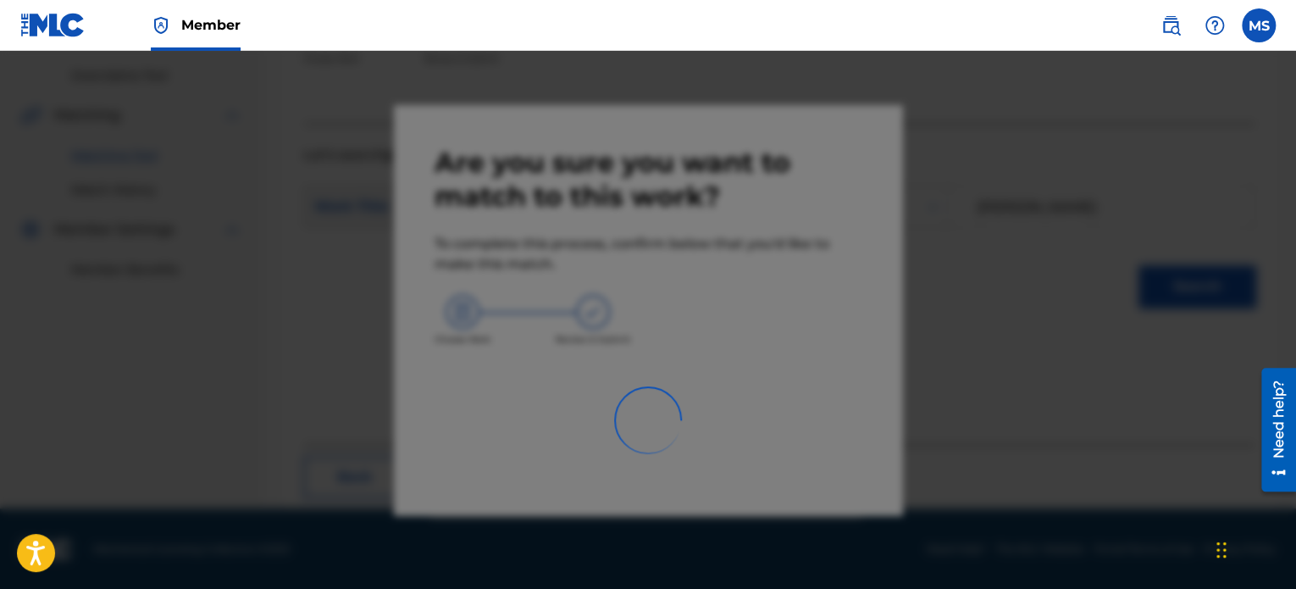
scroll to position [139, 0]
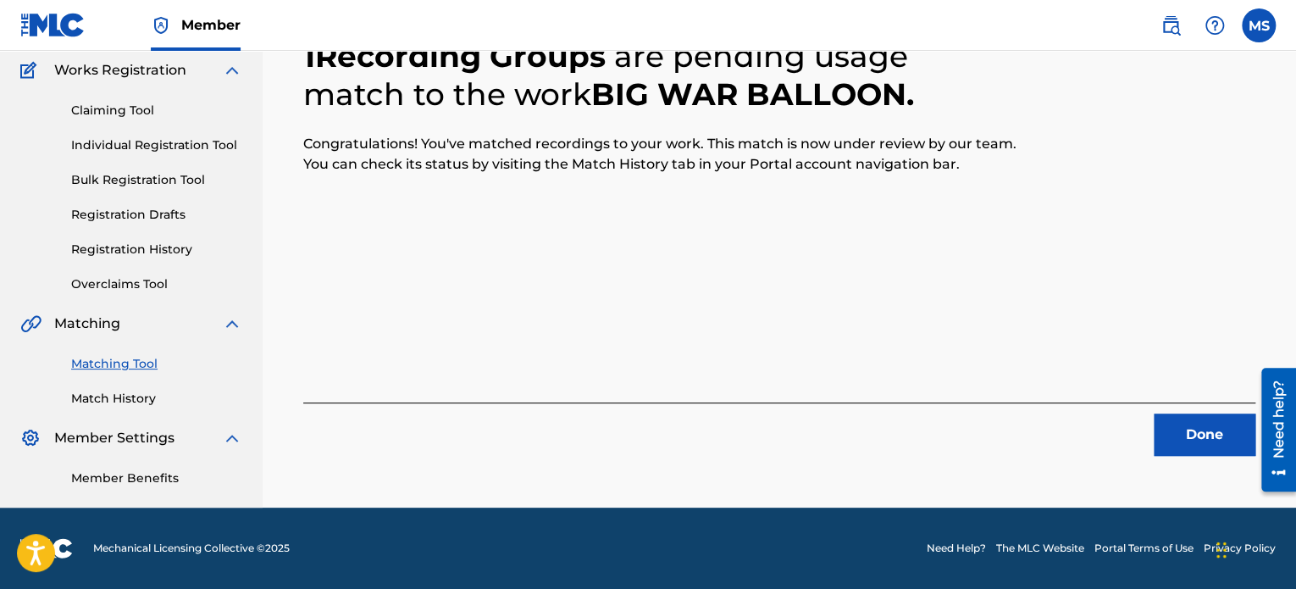
click at [1169, 439] on button "Done" at bounding box center [1205, 434] width 102 height 42
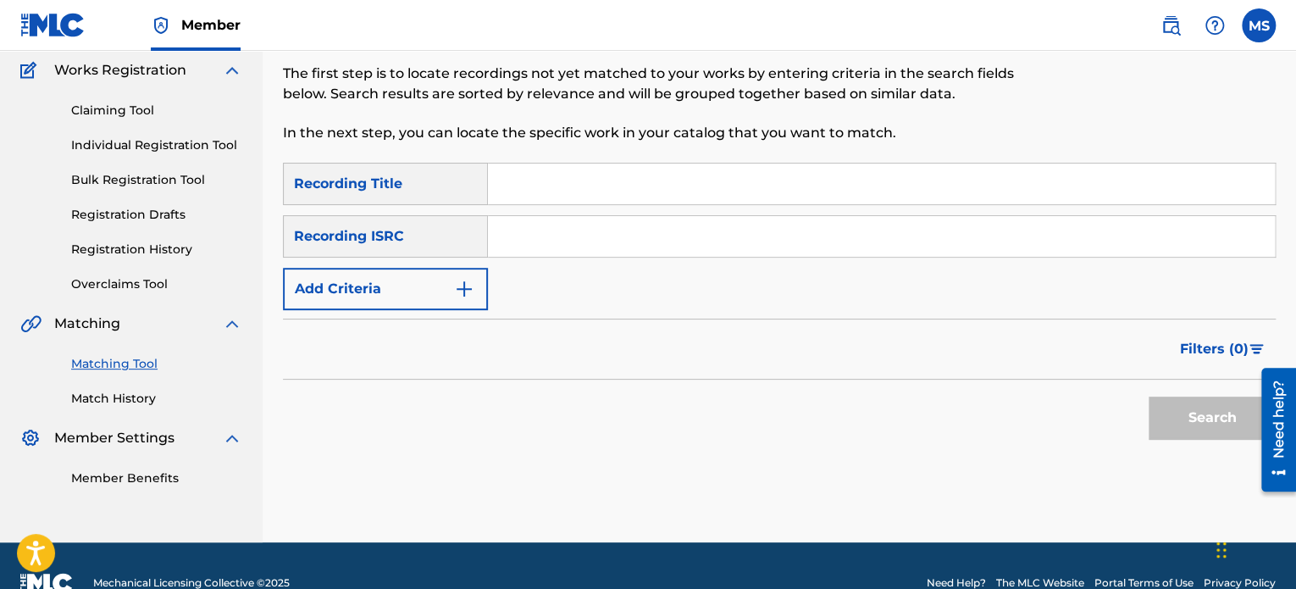
click at [592, 254] on input "Search Form" at bounding box center [881, 236] width 787 height 41
paste input "CAM372300312"
type input "CAM372300312"
click at [1149, 396] on button "Search" at bounding box center [1212, 417] width 127 height 42
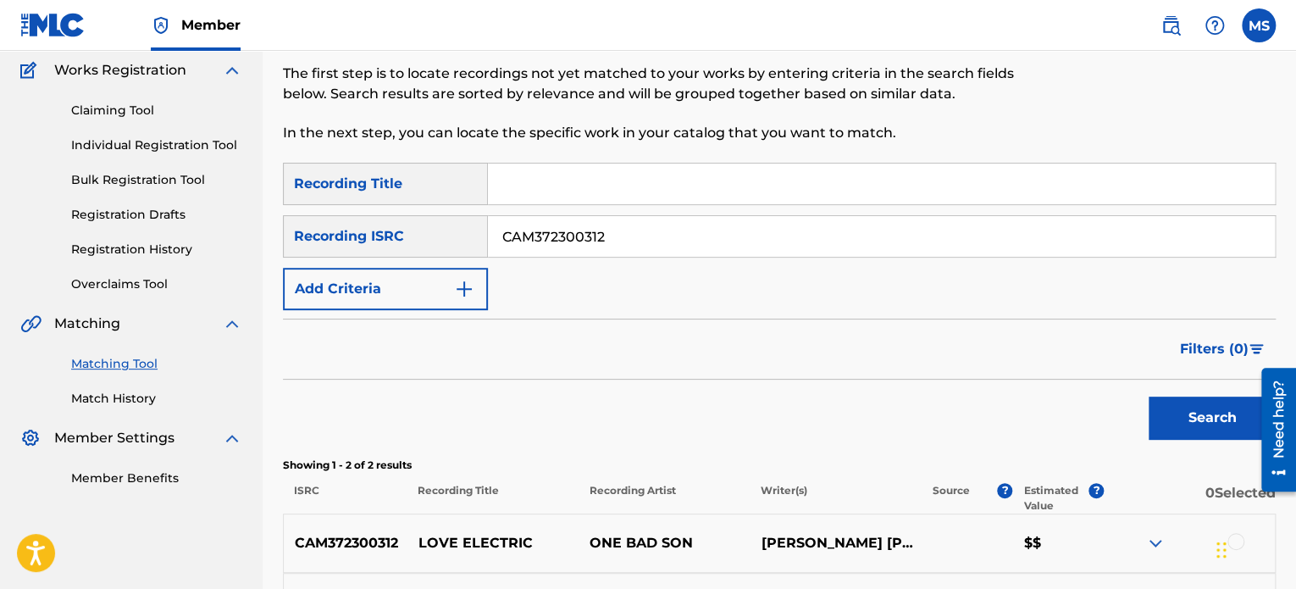
scroll to position [347, 0]
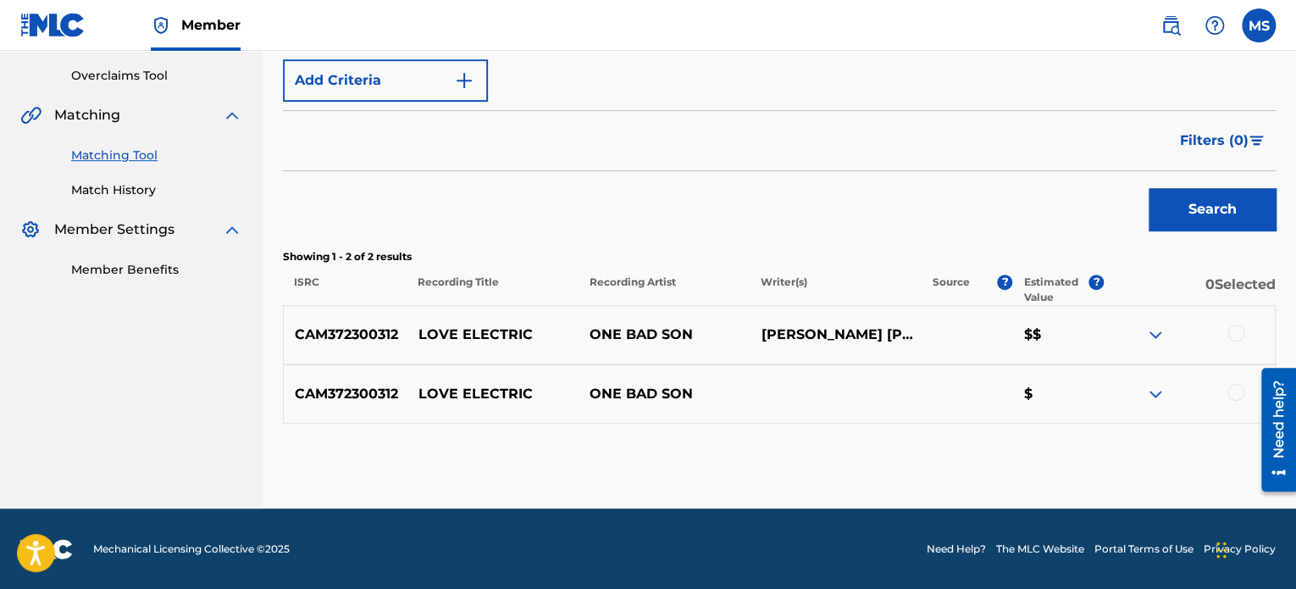
click at [1237, 337] on div at bounding box center [1235, 332] width 17 height 17
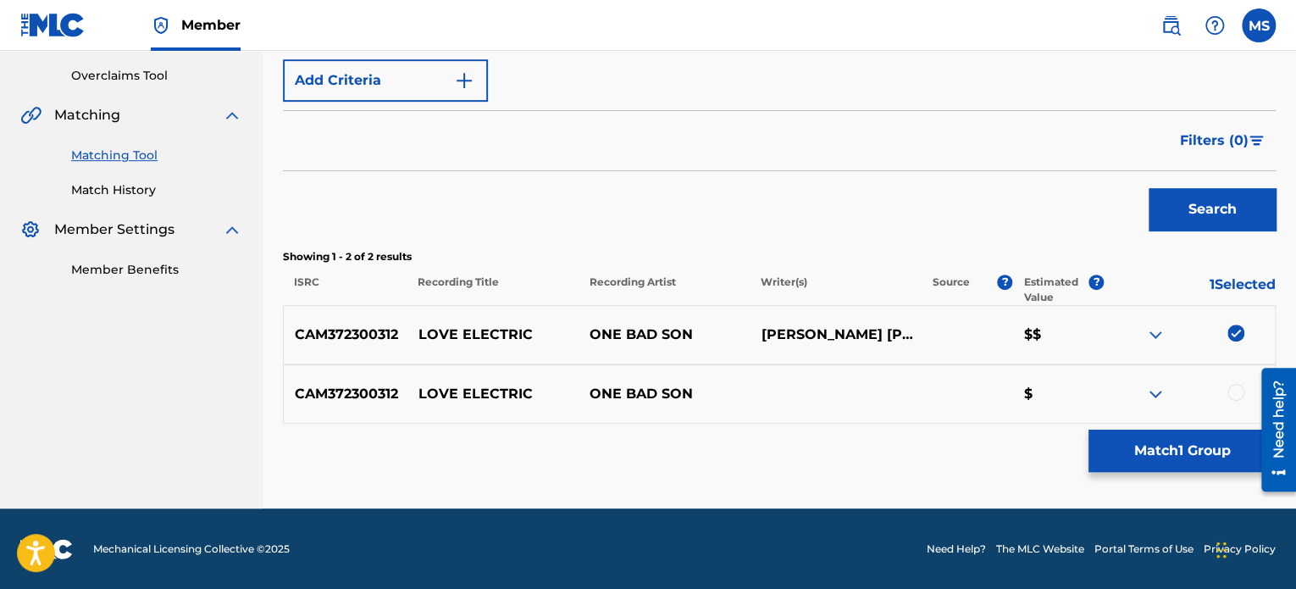
click at [1185, 446] on button "Match 1 Group" at bounding box center [1181, 450] width 187 height 42
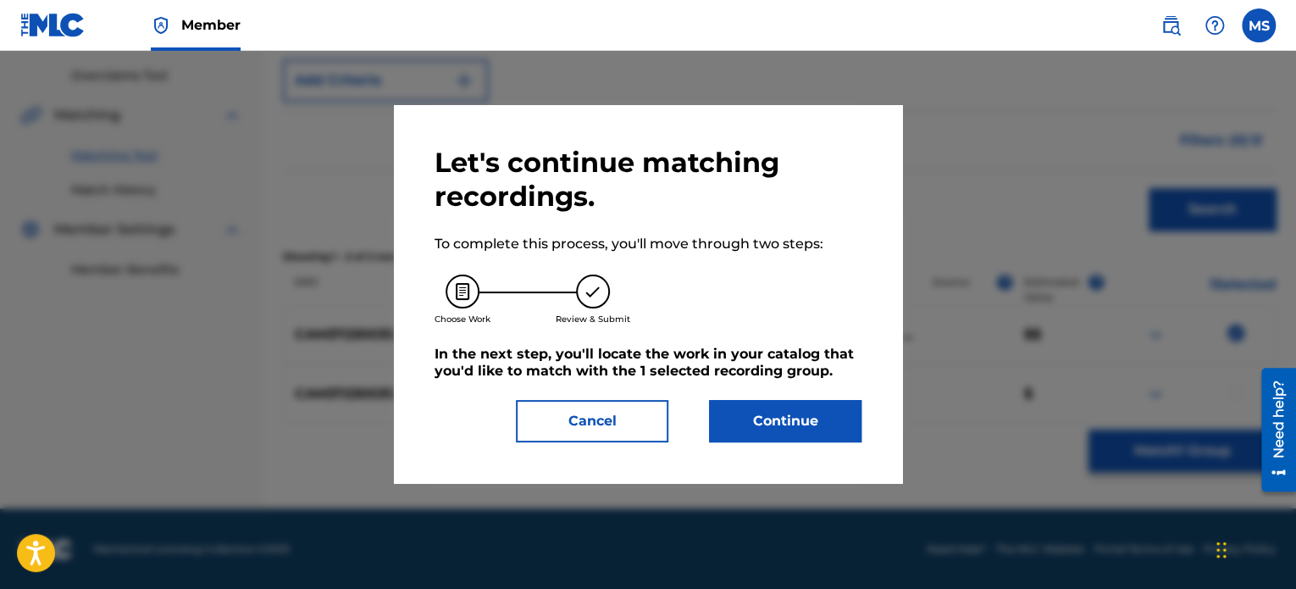
click at [820, 410] on button "Continue" at bounding box center [785, 421] width 152 height 42
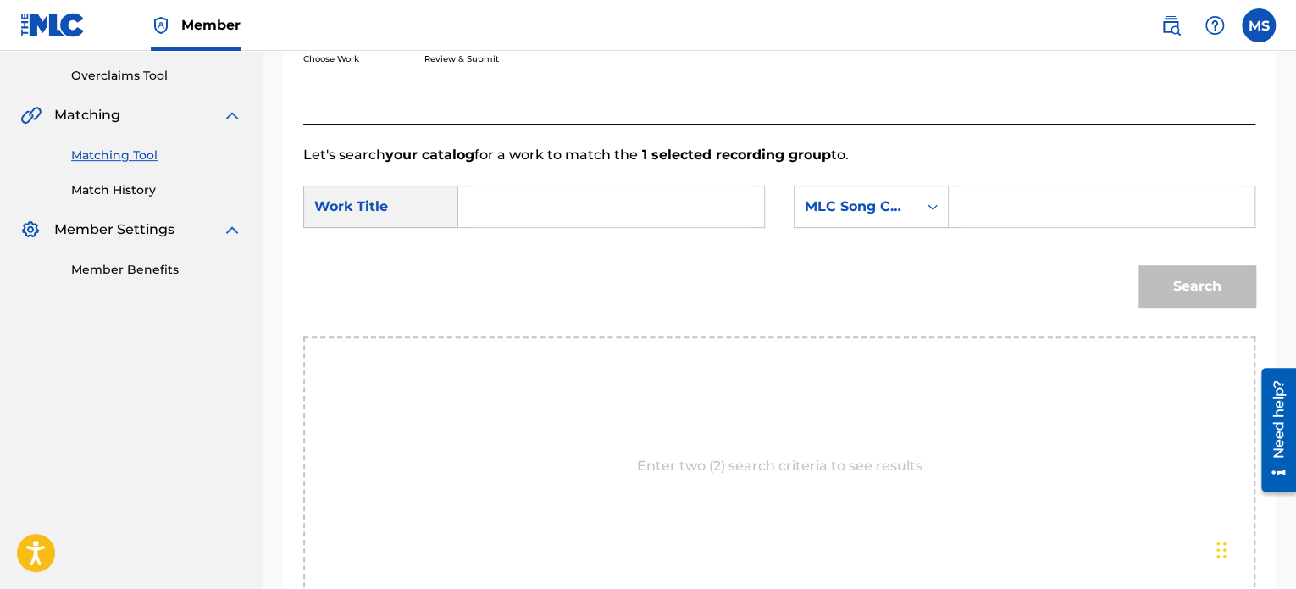
click at [534, 209] on input "Search Form" at bounding box center [611, 206] width 277 height 41
type input "LOVE ELECTRIC"
click at [922, 206] on div "Search Form" at bounding box center [932, 206] width 30 height 30
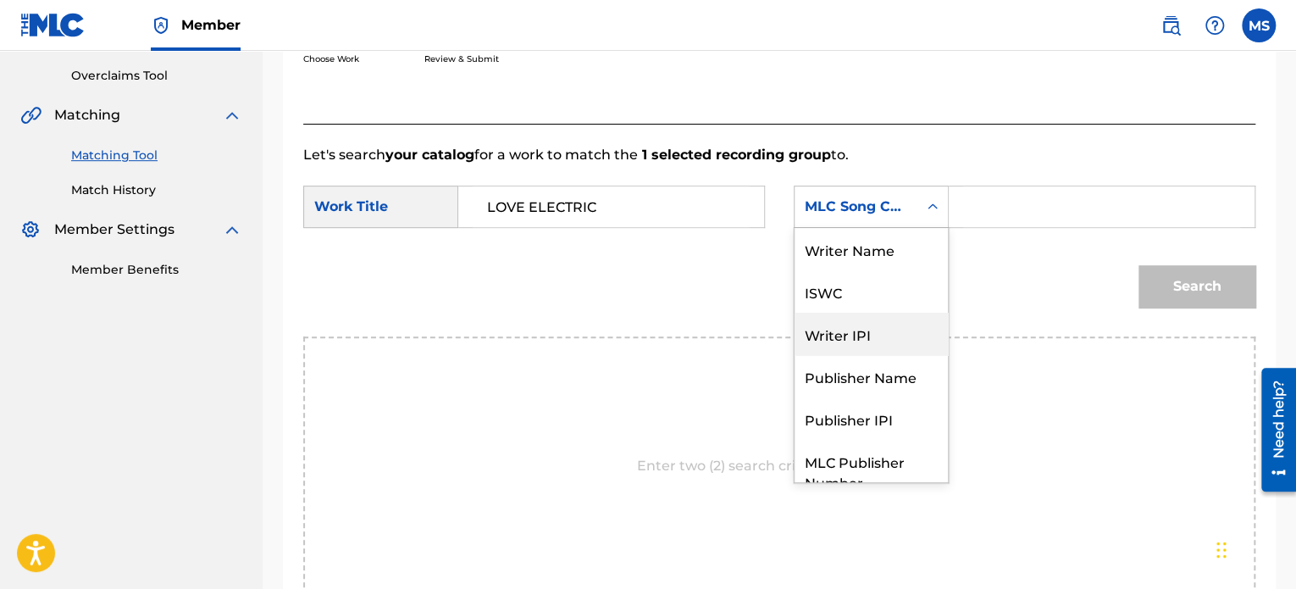
scroll to position [0, 0]
click at [870, 251] on div "Writer Name" at bounding box center [870, 249] width 153 height 42
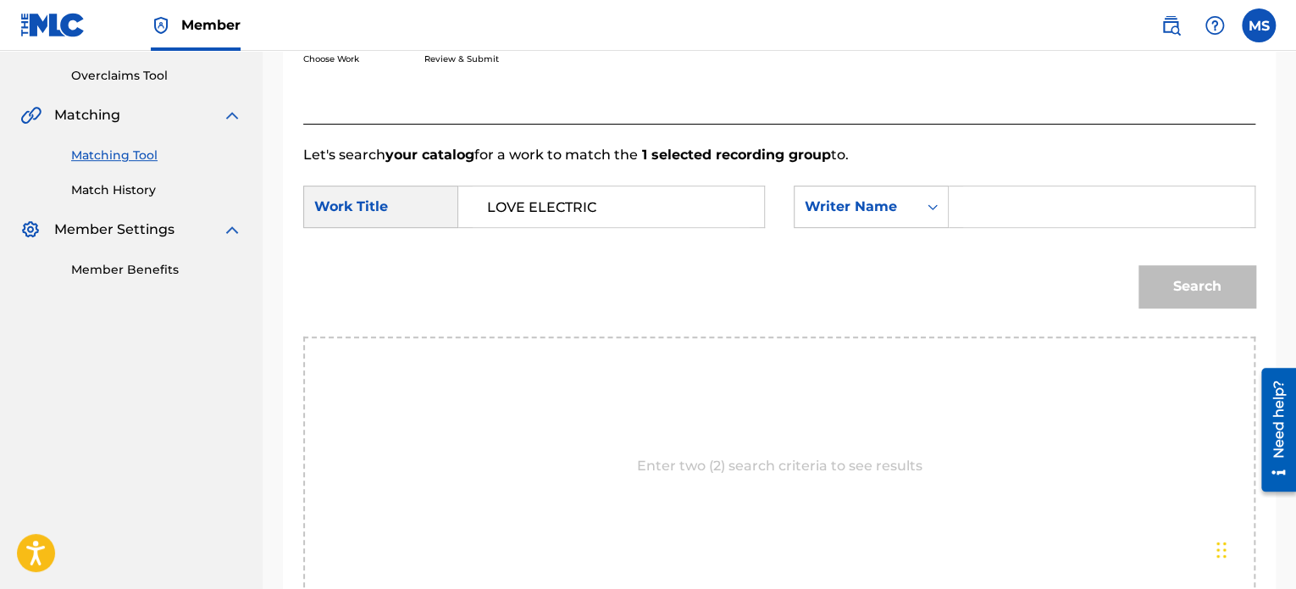
click at [979, 205] on input "Search Form" at bounding box center [1101, 206] width 277 height 41
type input "[PERSON_NAME]"
click at [1138, 265] on button "Search" at bounding box center [1196, 286] width 117 height 42
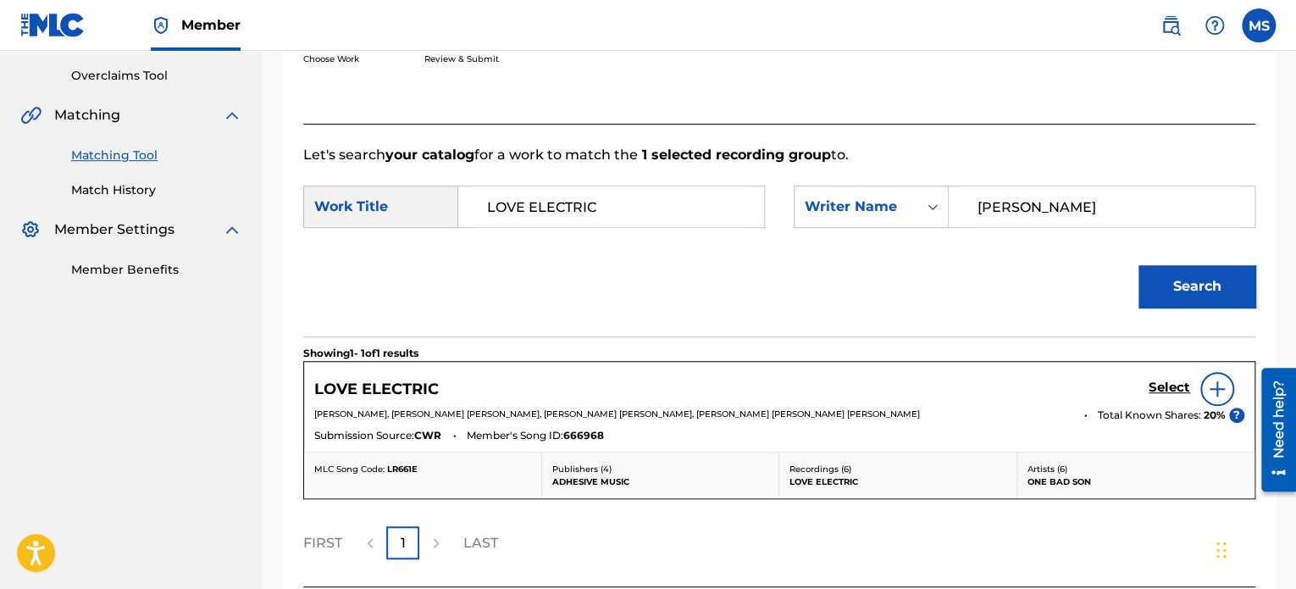
click at [1175, 385] on h5 "Select" at bounding box center [1170, 387] width 42 height 16
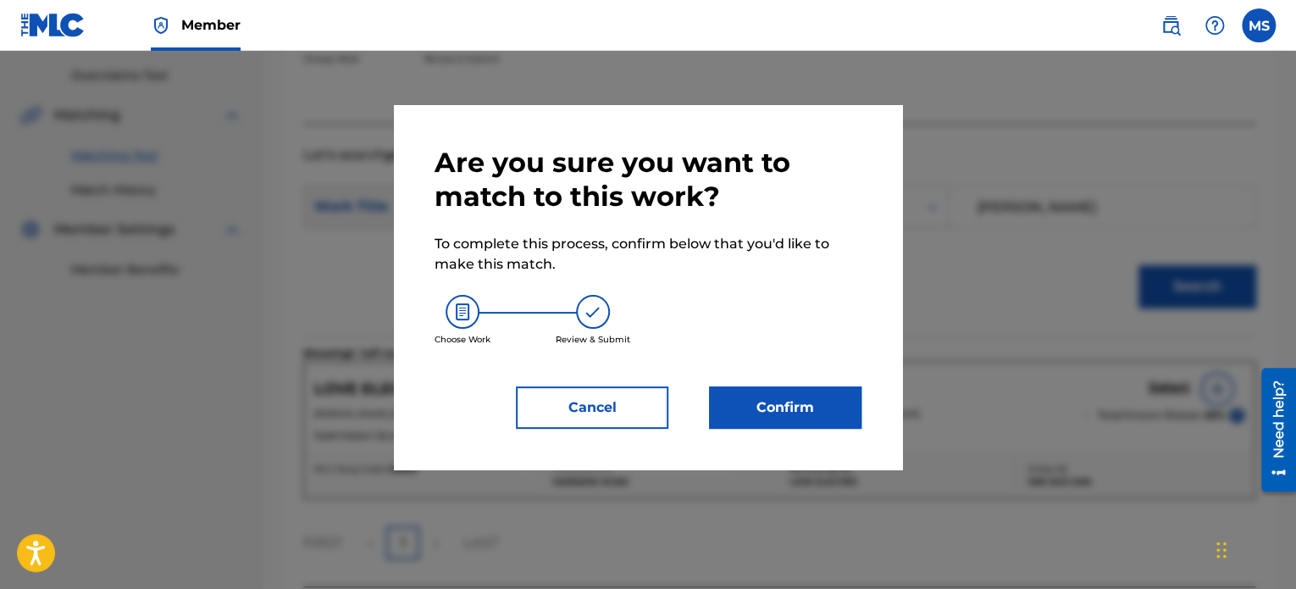
click at [746, 399] on button "Confirm" at bounding box center [785, 407] width 152 height 42
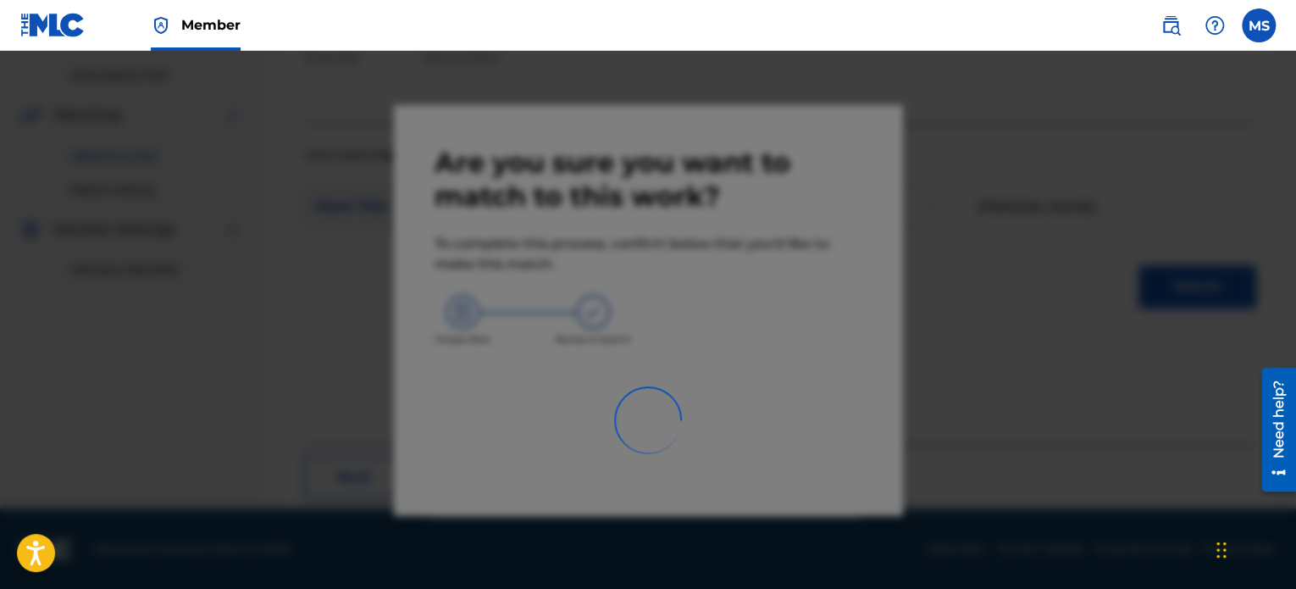
scroll to position [139, 0]
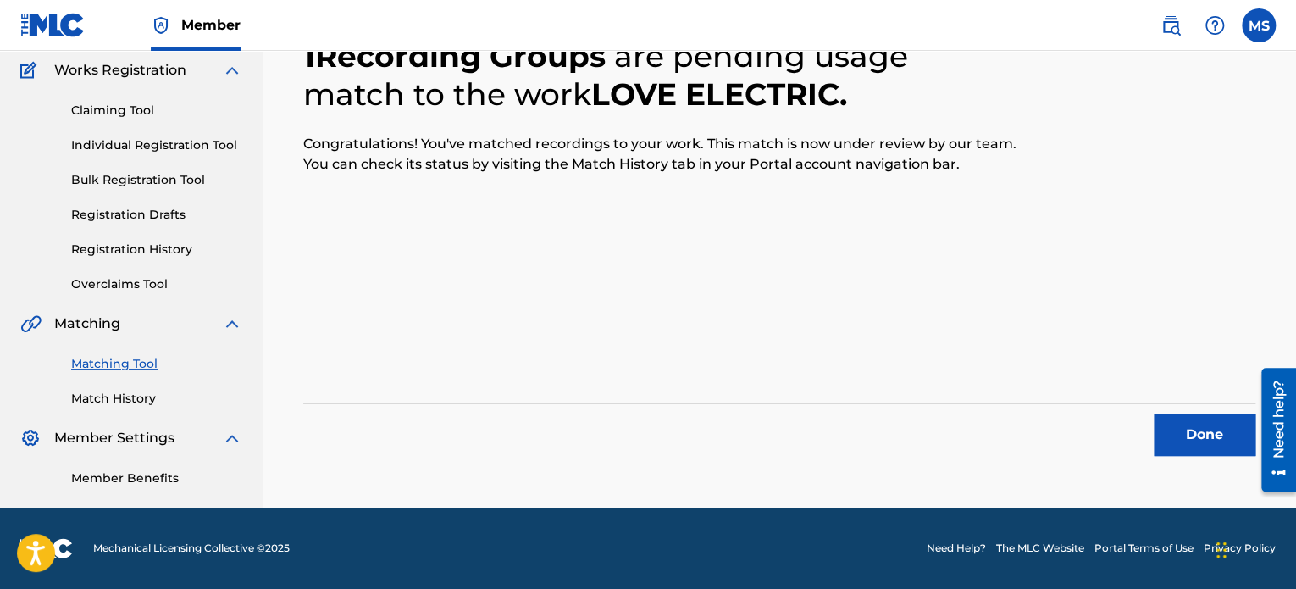
click at [1184, 441] on button "Done" at bounding box center [1205, 434] width 102 height 42
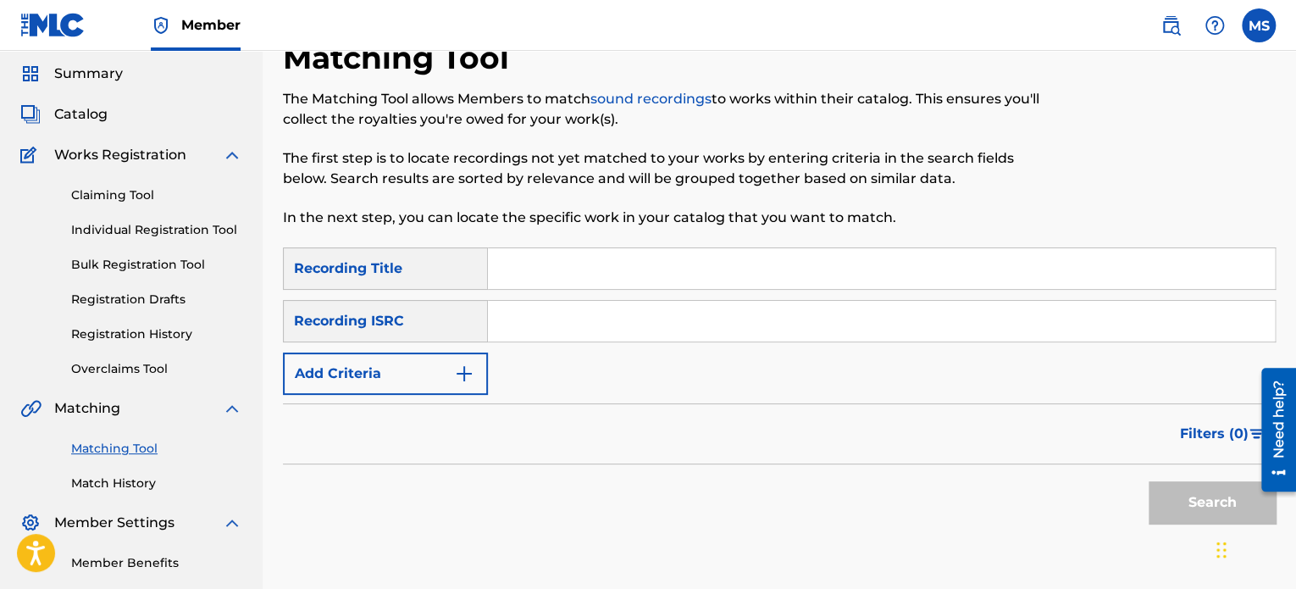
scroll to position [0, 0]
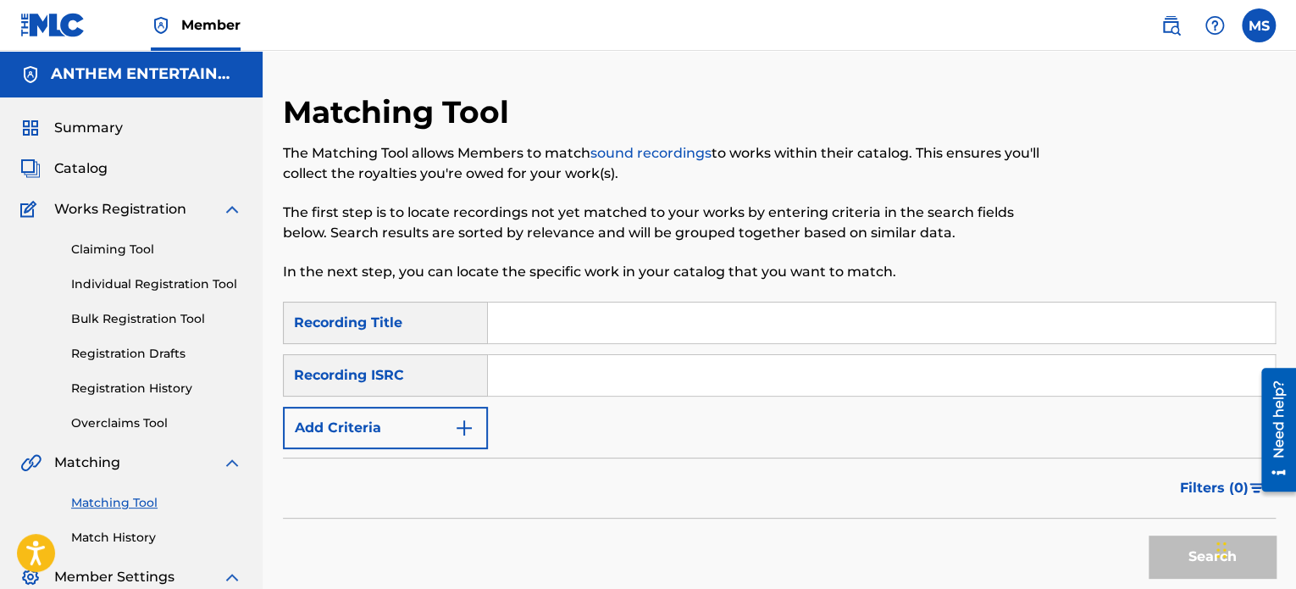
click at [569, 372] on input "Search Form" at bounding box center [881, 375] width 787 height 41
paste input "CAM372400063"
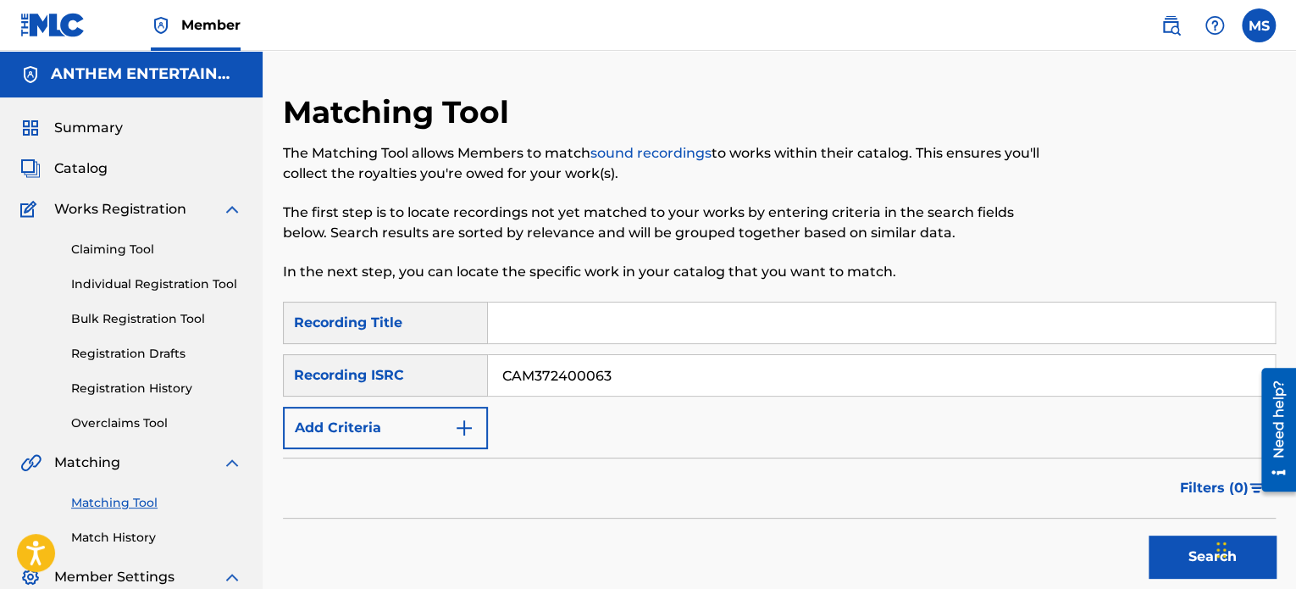
click at [1149, 535] on button "Search" at bounding box center [1212, 556] width 127 height 42
drag, startPoint x: 627, startPoint y: 365, endPoint x: 417, endPoint y: 400, distance: 212.9
click at [417, 400] on div "SearchWithCriteria410de7bc-6bf7-44a5-baa0-543966f67c80 Recording Title SearchWi…" at bounding box center [779, 375] width 993 height 147
paste input "QZNMY2103088"
click at [1149, 535] on button "Search" at bounding box center [1212, 556] width 127 height 42
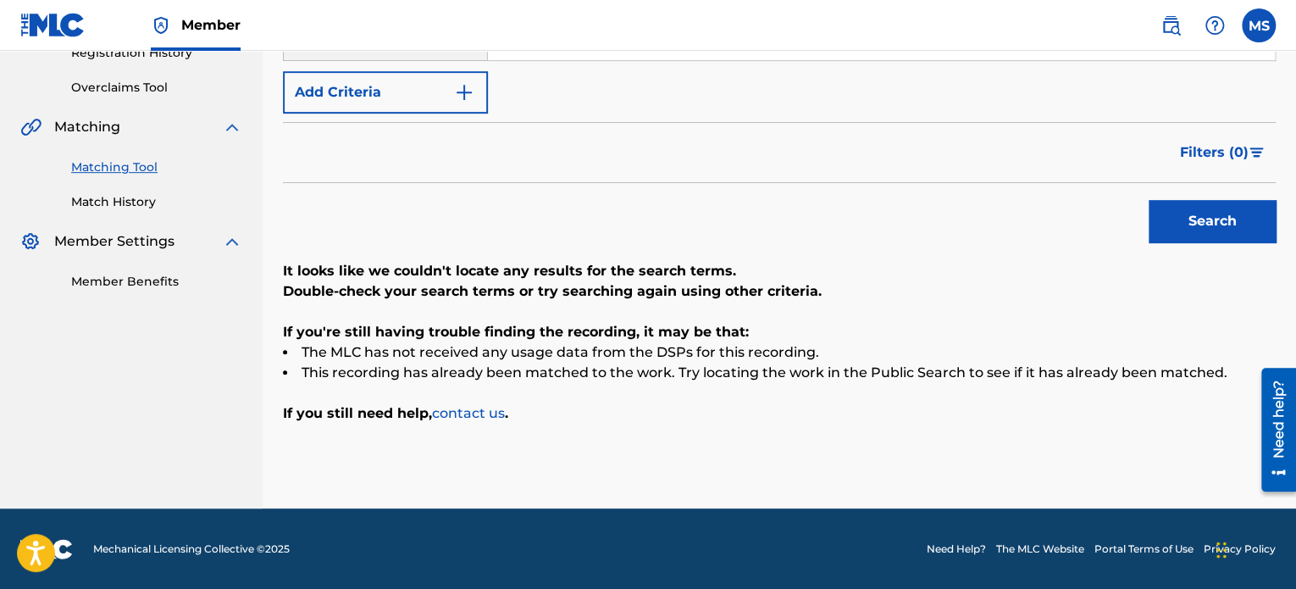
click at [1149, 200] on button "Search" at bounding box center [1212, 221] width 127 height 42
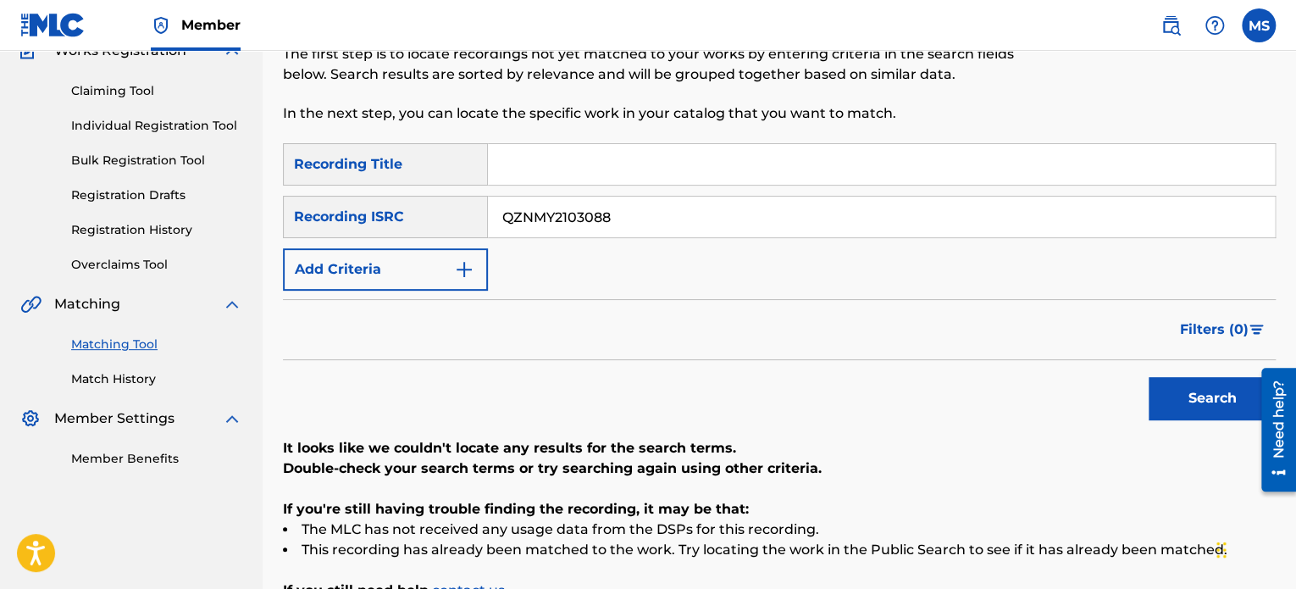
scroll to position [146, 0]
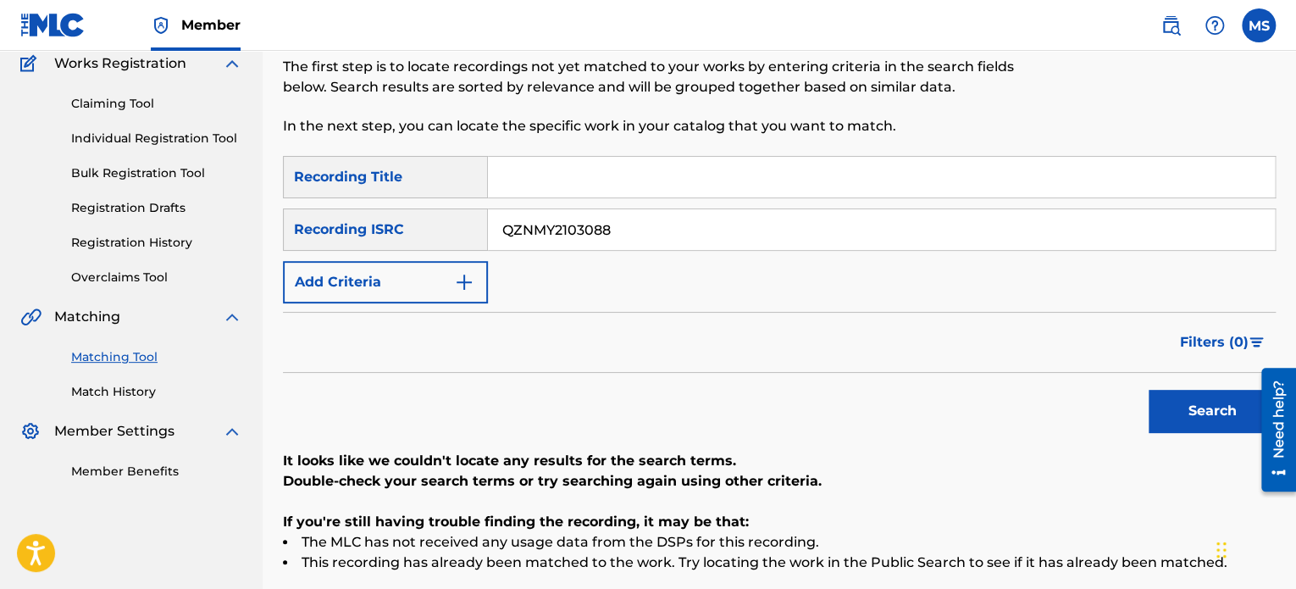
drag, startPoint x: 660, startPoint y: 223, endPoint x: 437, endPoint y: 219, distance: 222.8
click at [437, 219] on div "SearchWithCriteriafcf72cba-b111-4a0e-b4ac-7a7a304948f3 Recording ISRC QZNMY2103…" at bounding box center [779, 229] width 993 height 42
paste input "DGA082381924"
click at [1149, 390] on button "Search" at bounding box center [1212, 411] width 127 height 42
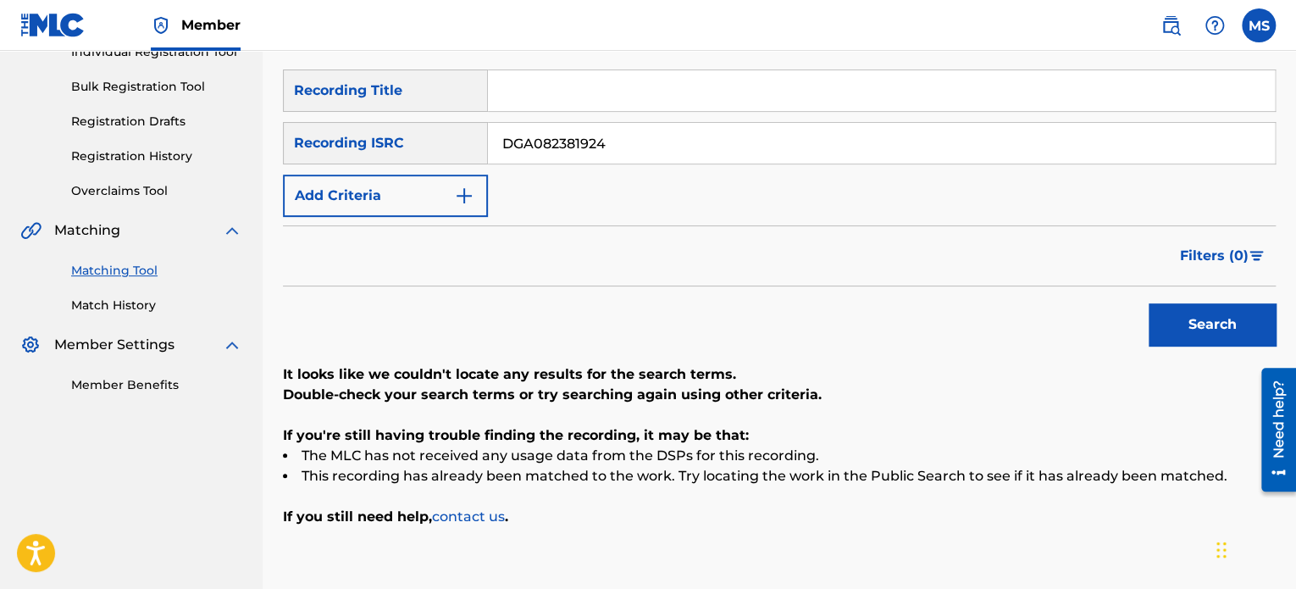
scroll to position [166, 0]
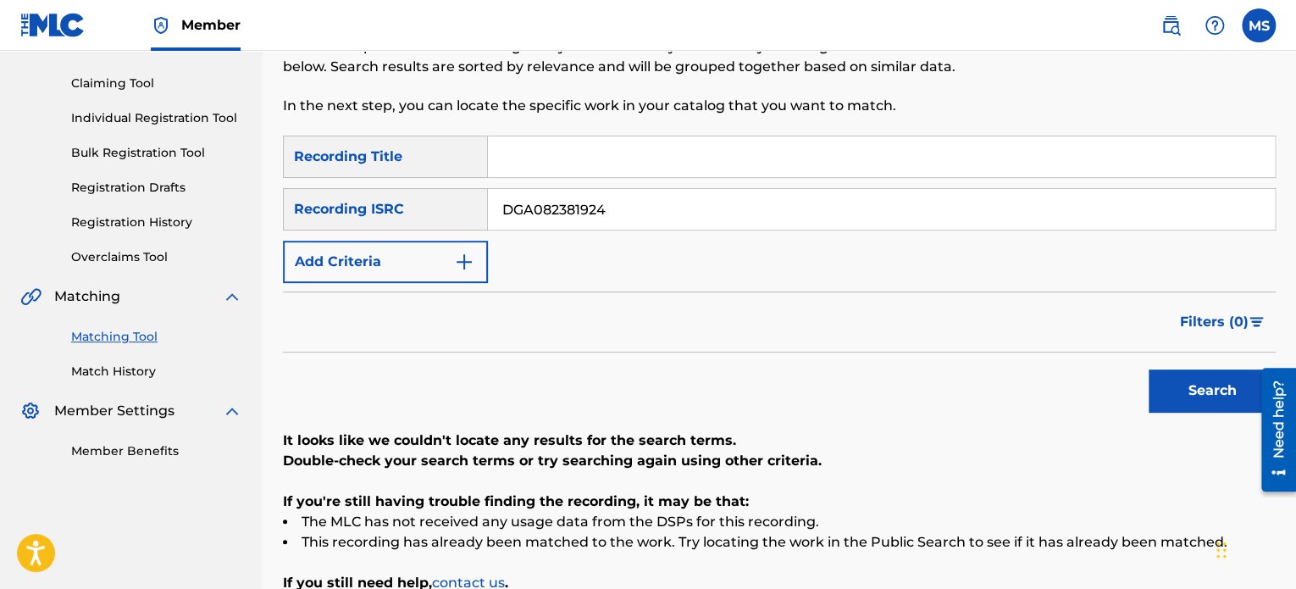
drag, startPoint x: 664, startPoint y: 209, endPoint x: 389, endPoint y: 198, distance: 275.5
click at [389, 198] on div "SearchWithCriteriafcf72cba-b111-4a0e-b4ac-7a7a304948f3 Recording ISRC DGA082381…" at bounding box center [779, 209] width 993 height 42
paste input "FR2X42200167"
click at [1149, 369] on button "Search" at bounding box center [1212, 390] width 127 height 42
drag, startPoint x: 636, startPoint y: 206, endPoint x: 307, endPoint y: 191, distance: 329.0
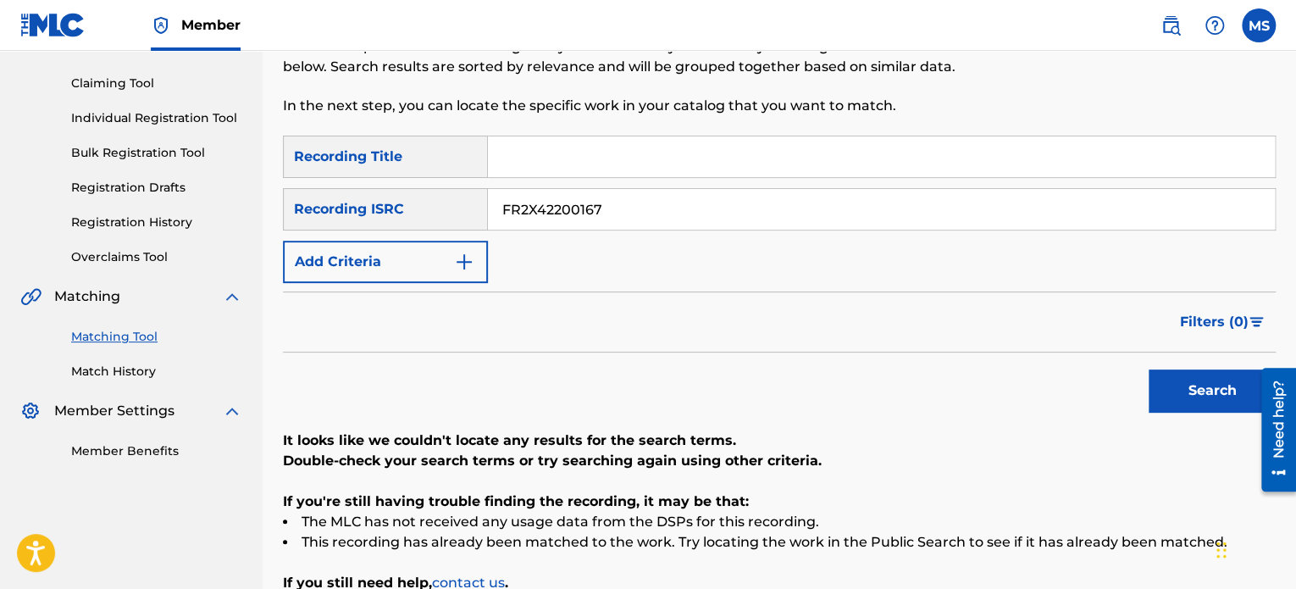
click at [311, 195] on div "SearchWithCriteriafcf72cba-b111-4a0e-b4ac-7a7a304948f3 Recording ISRC FR2X42200…" at bounding box center [779, 209] width 993 height 42
paste input "ISRC Performing Artist TCAHT2498465"
type input "ISRC Performing Artist TCAHT2498465"
click at [1149, 369] on button "Search" at bounding box center [1212, 390] width 127 height 42
click at [429, 213] on div "Recording ISRC" at bounding box center [385, 209] width 205 height 42
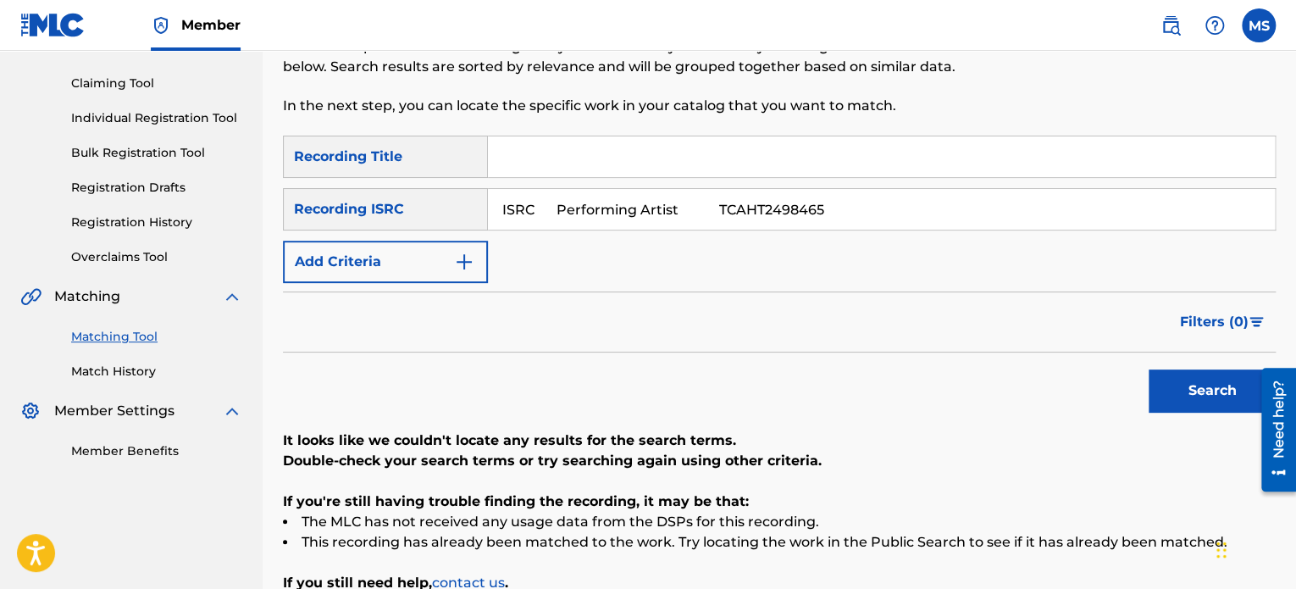
click at [525, 210] on input "ISRC Performing Artist TCAHT2498465" at bounding box center [881, 209] width 787 height 41
click at [637, 210] on input "ISRC Performing Artist TCAHT2498465" at bounding box center [881, 209] width 787 height 41
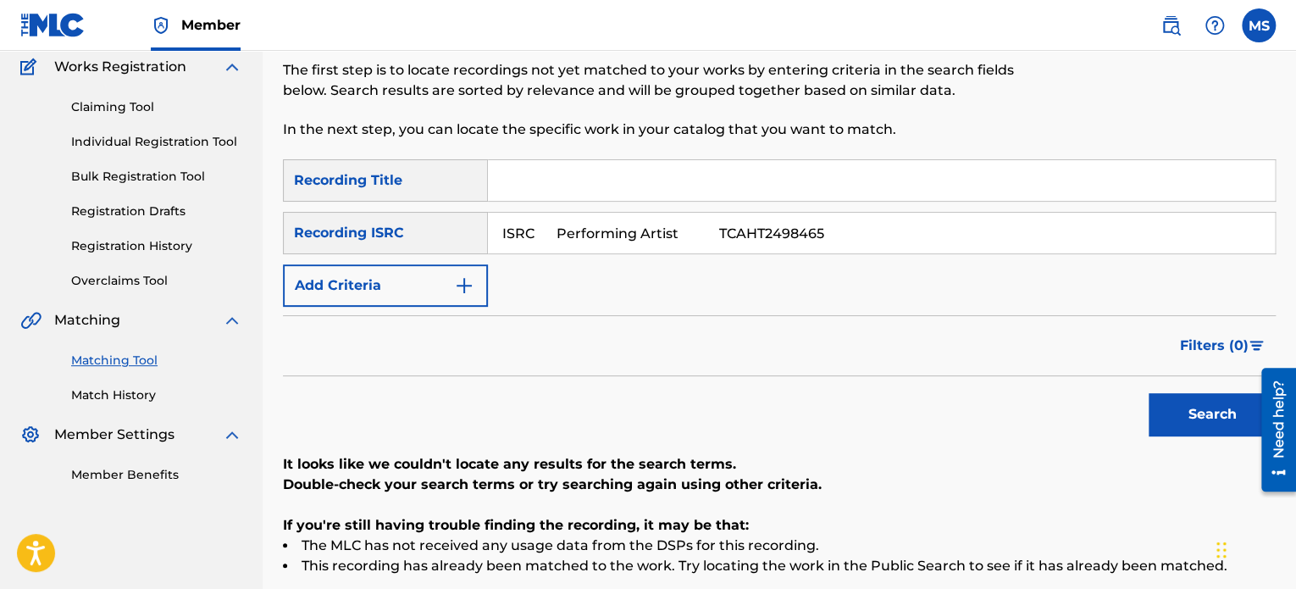
scroll to position [0, 0]
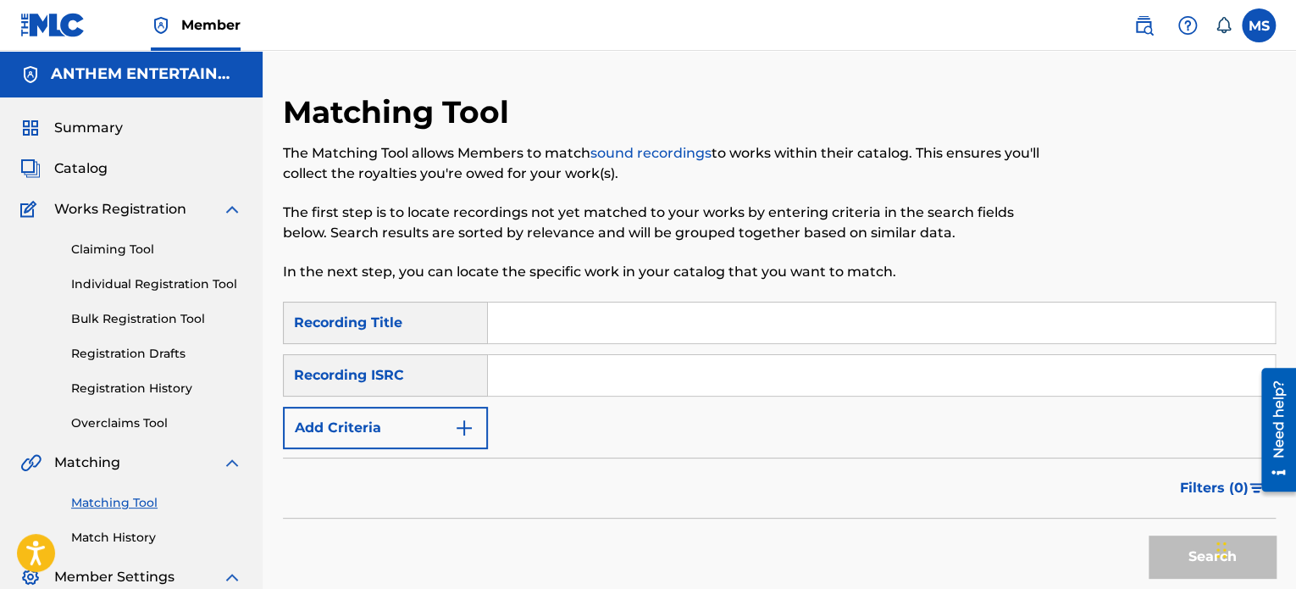
drag, startPoint x: 0, startPoint y: 0, endPoint x: 732, endPoint y: 367, distance: 818.6
click at [732, 367] on input "Search Form" at bounding box center [881, 375] width 787 height 41
paste input "QZW9M2258417"
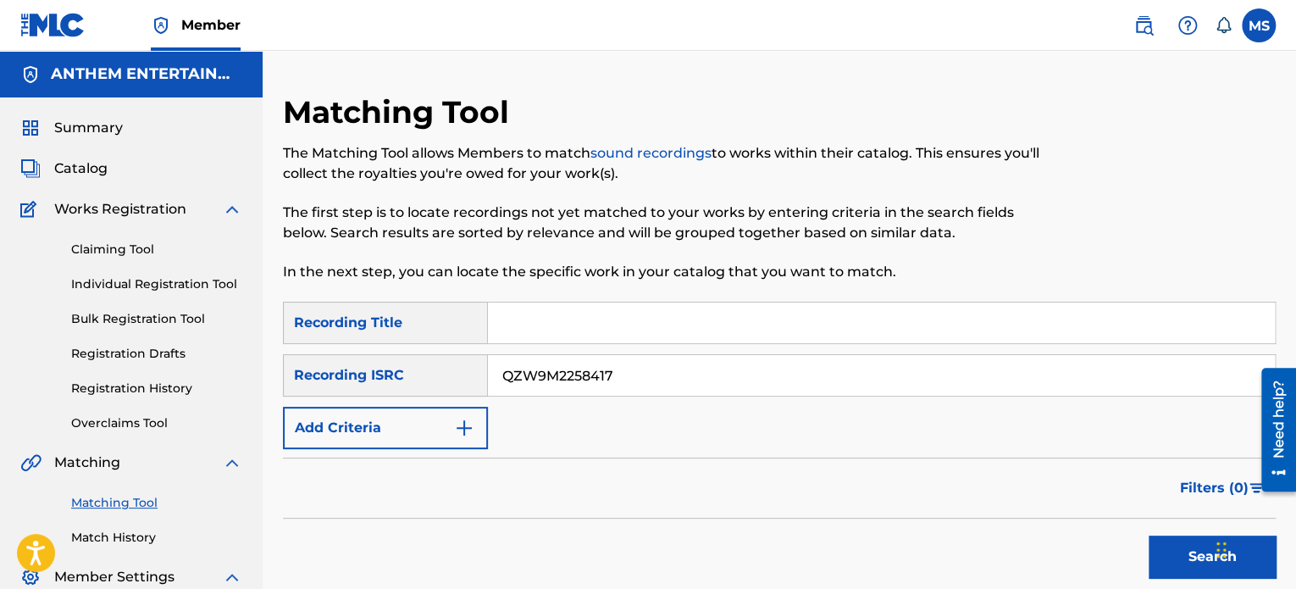
click at [1149, 535] on button "Search" at bounding box center [1212, 556] width 127 height 42
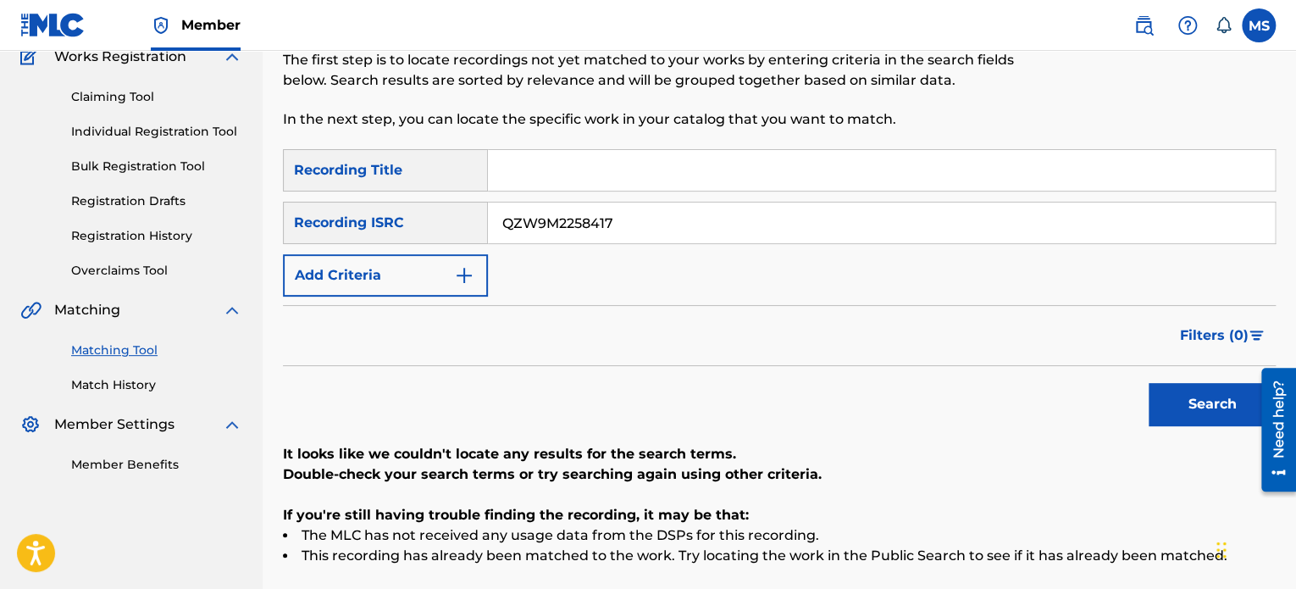
scroll to position [335, 0]
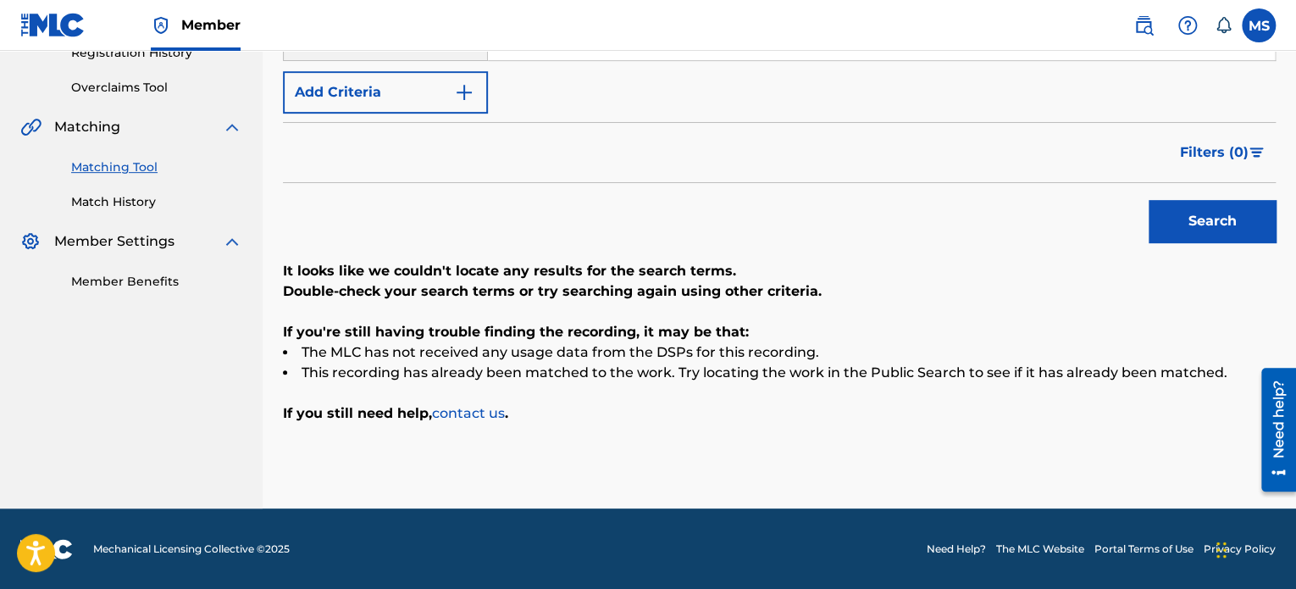
click at [1209, 219] on button "Search" at bounding box center [1212, 221] width 127 height 42
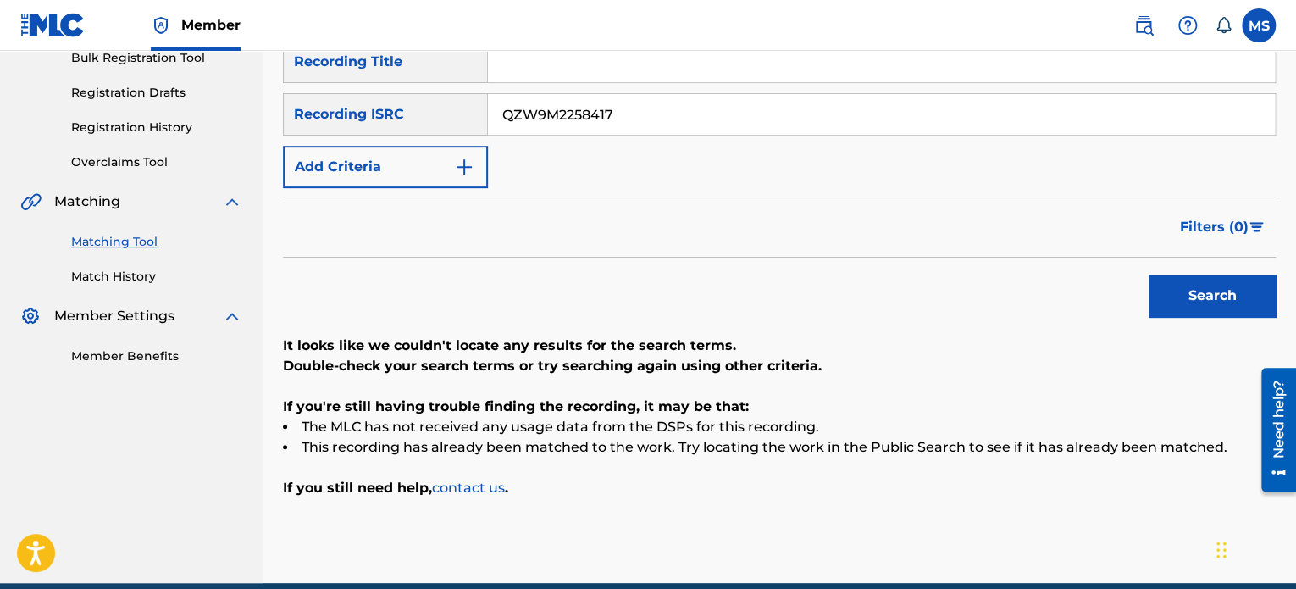
scroll to position [166, 0]
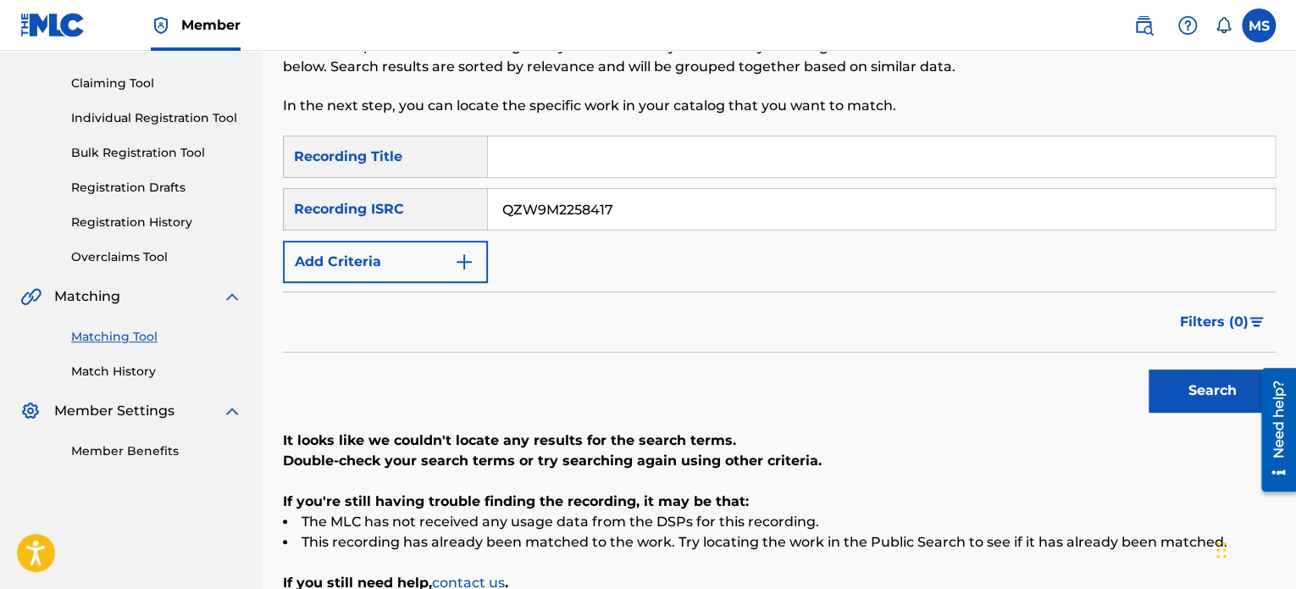
drag, startPoint x: 658, startPoint y: 206, endPoint x: 427, endPoint y: 206, distance: 231.2
click at [427, 206] on div "SearchWithCriteria2f91f187-93f5-4d35-90d2-e852745499d4 Recording ISRC QZW9M2258…" at bounding box center [779, 209] width 993 height 42
paste input "QM6P42412468"
click at [1149, 369] on button "Search" at bounding box center [1212, 390] width 127 height 42
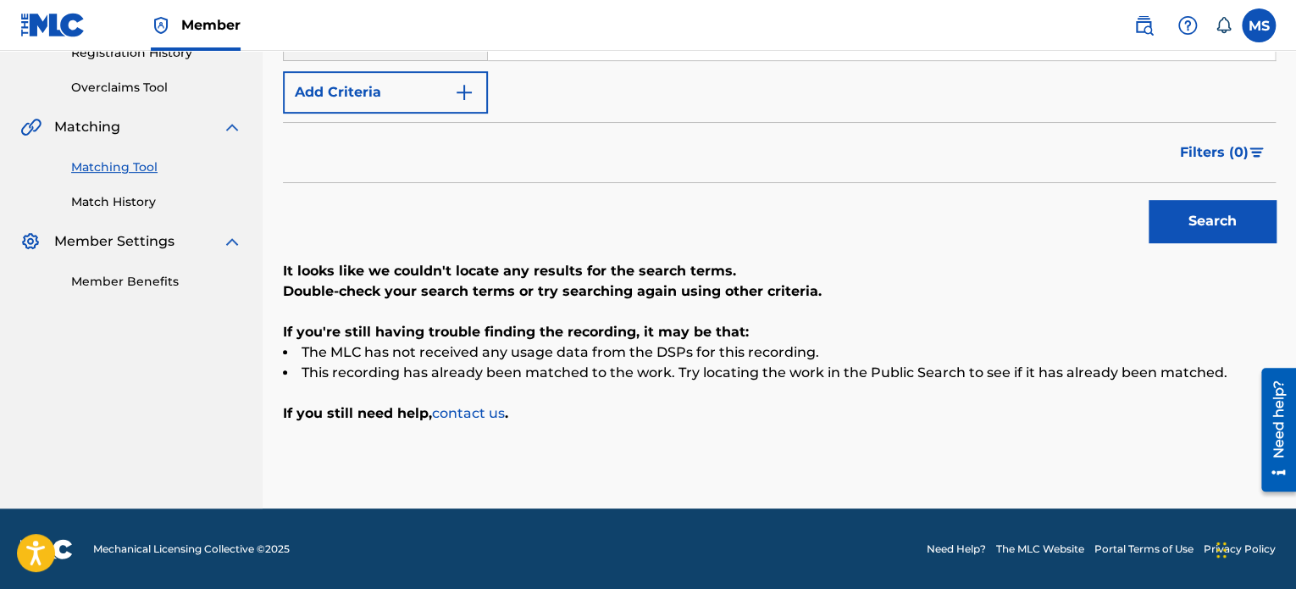
scroll to position [0, 0]
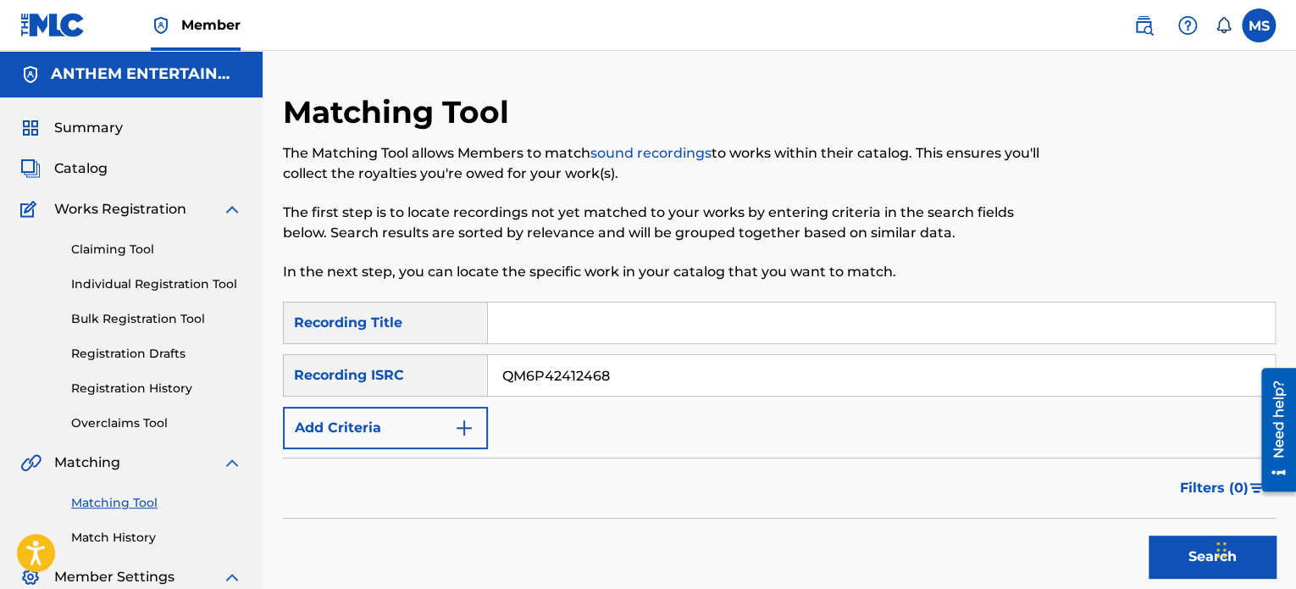
drag, startPoint x: 645, startPoint y: 375, endPoint x: 192, endPoint y: 300, distance: 459.4
click at [195, 316] on main "ANTHEM ENTERTAINMENT LP Summary Catalog Works Registration Claiming Tool Indivi…" at bounding box center [648, 447] width 1296 height 793
paste input "CAENV2480992"
click at [1149, 535] on button "Search" at bounding box center [1212, 556] width 127 height 42
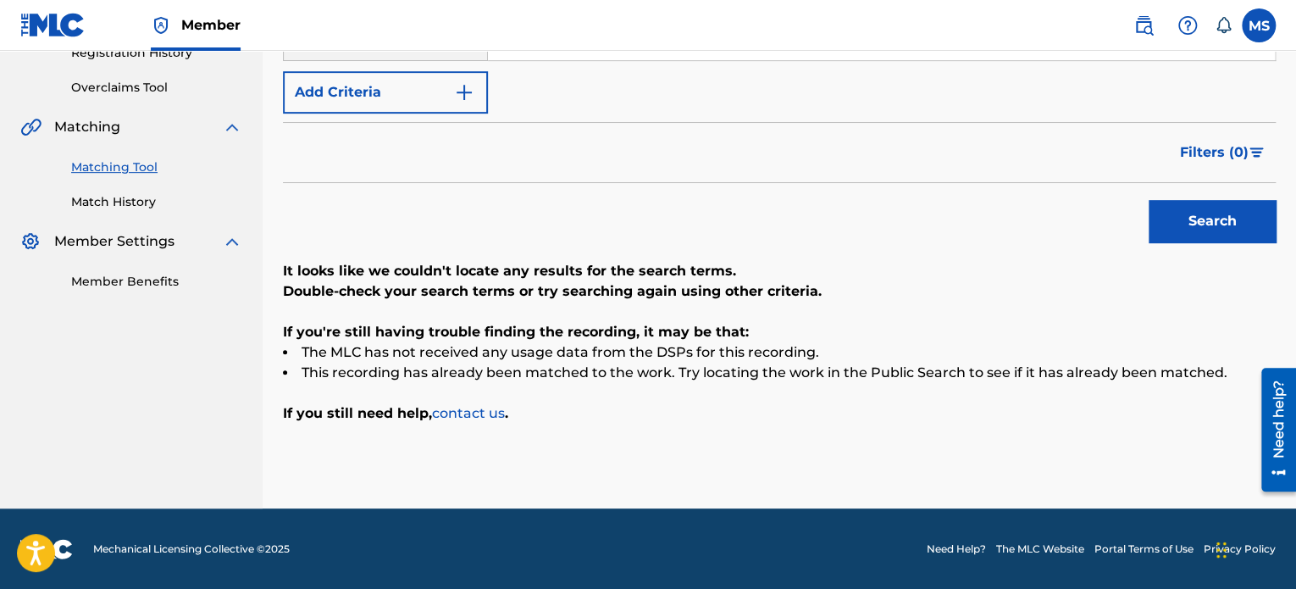
click at [1192, 200] on button "Search" at bounding box center [1212, 221] width 127 height 42
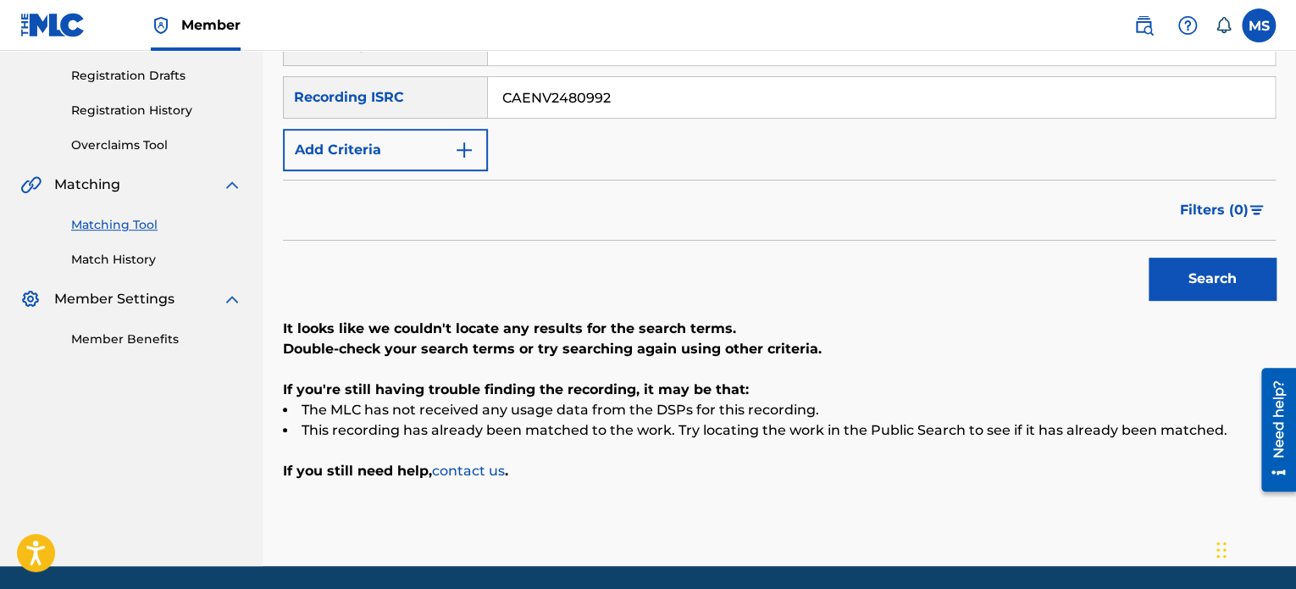
scroll to position [166, 0]
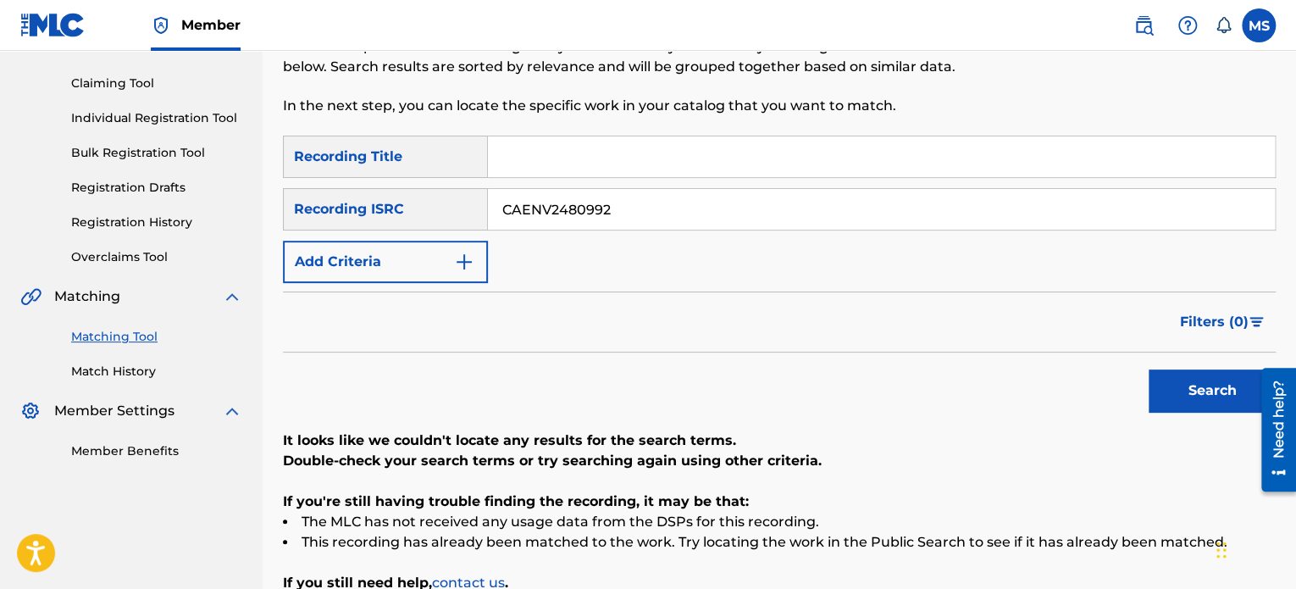
drag, startPoint x: 637, startPoint y: 217, endPoint x: 322, endPoint y: 206, distance: 315.3
click at [323, 206] on div "SearchWithCriteria2f91f187-93f5-4d35-90d2-e852745499d4 Recording ISRC CAENV2480…" at bounding box center [779, 209] width 993 height 42
paste input "QM6P42445816"
click at [1149, 369] on button "Search" at bounding box center [1212, 390] width 127 height 42
drag, startPoint x: 634, startPoint y: 221, endPoint x: 241, endPoint y: 182, distance: 394.1
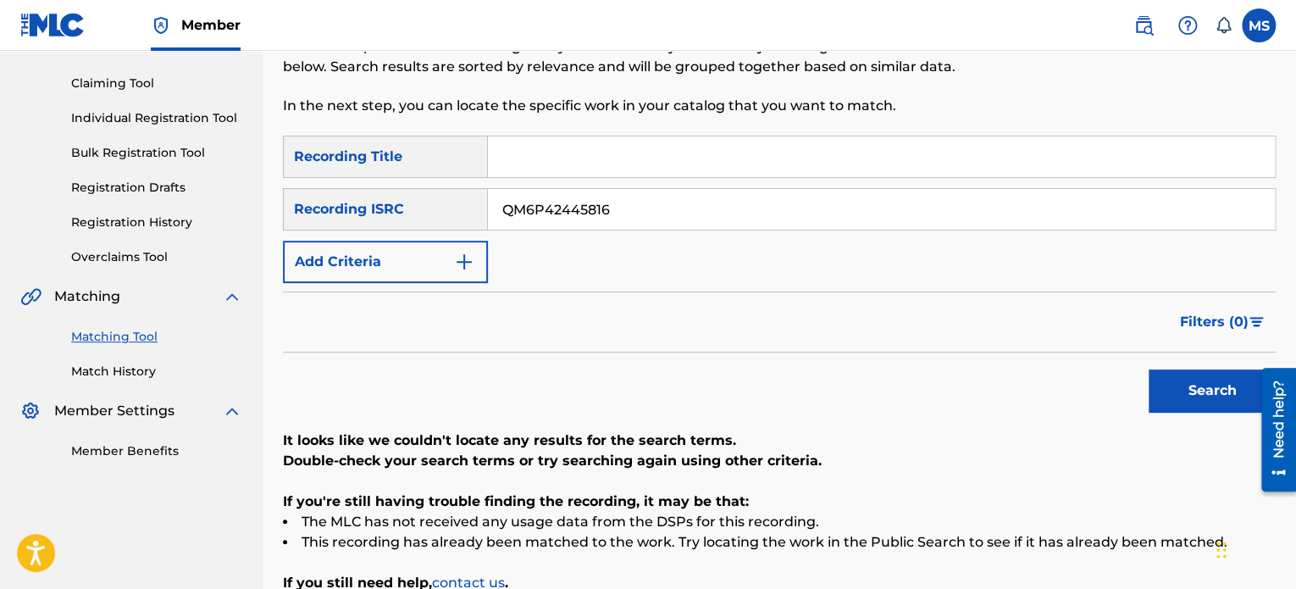
click at [241, 182] on main "ANTHEM ENTERTAINMENT LP Summary Catalog Works Registration Claiming Tool Indivi…" at bounding box center [648, 281] width 1296 height 793
paste input "USCRB2400307"
type input "USCRB2400307"
click at [1149, 369] on button "Search" at bounding box center [1212, 390] width 127 height 42
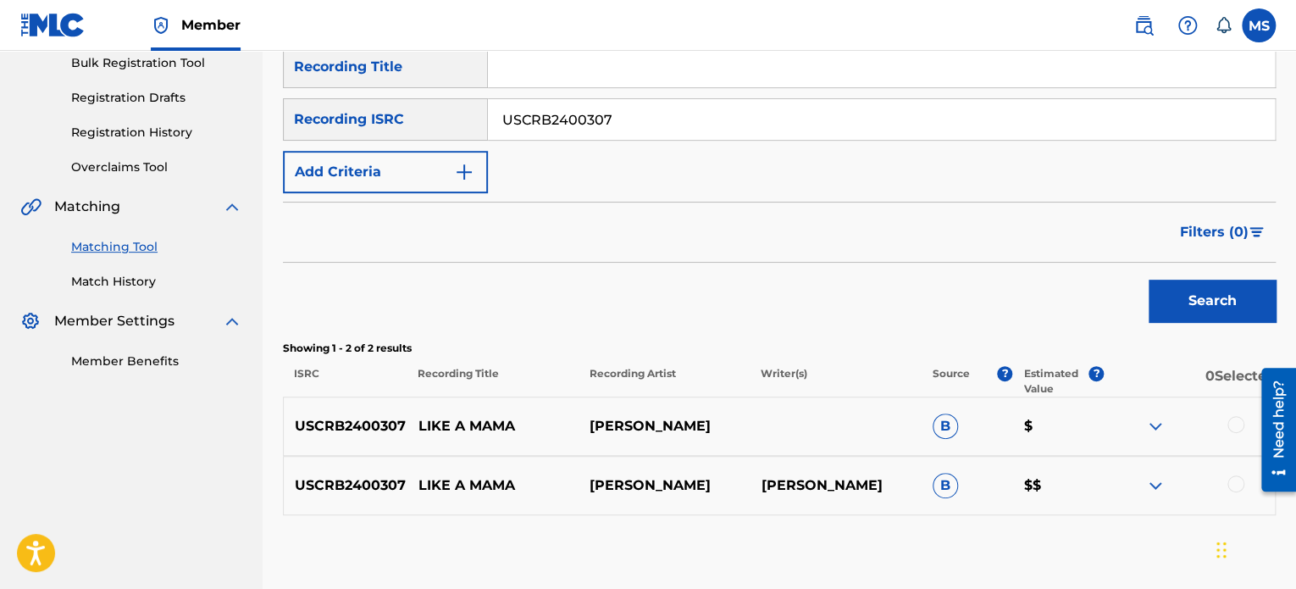
scroll to position [347, 0]
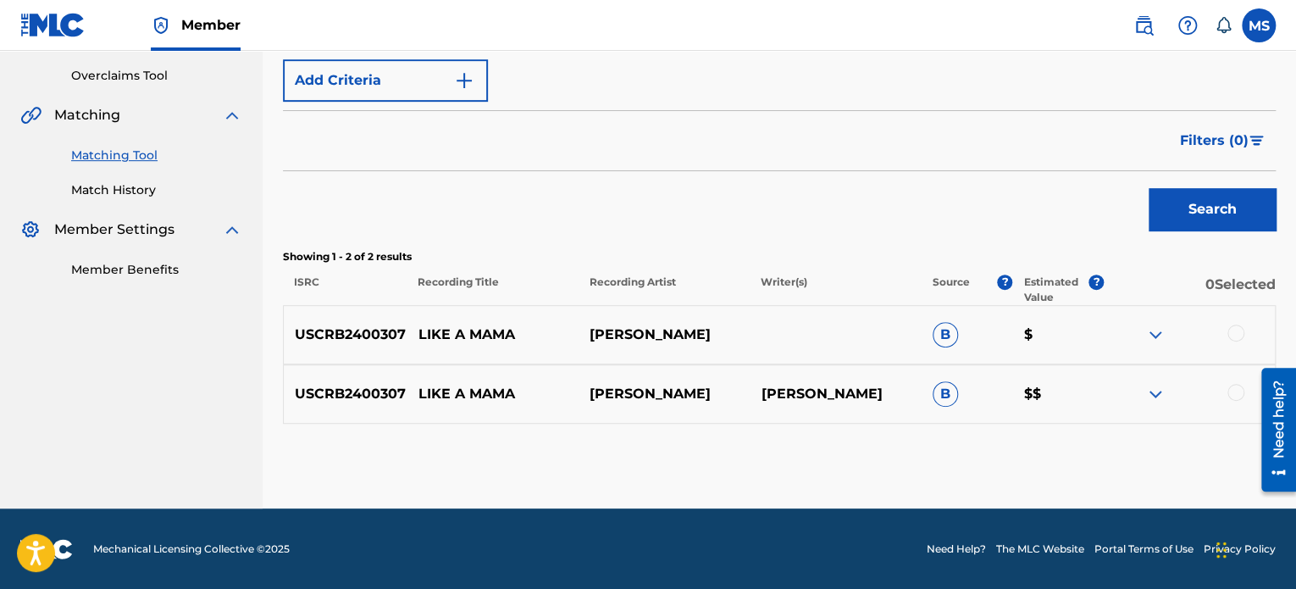
click at [1234, 397] on div at bounding box center [1235, 392] width 17 height 17
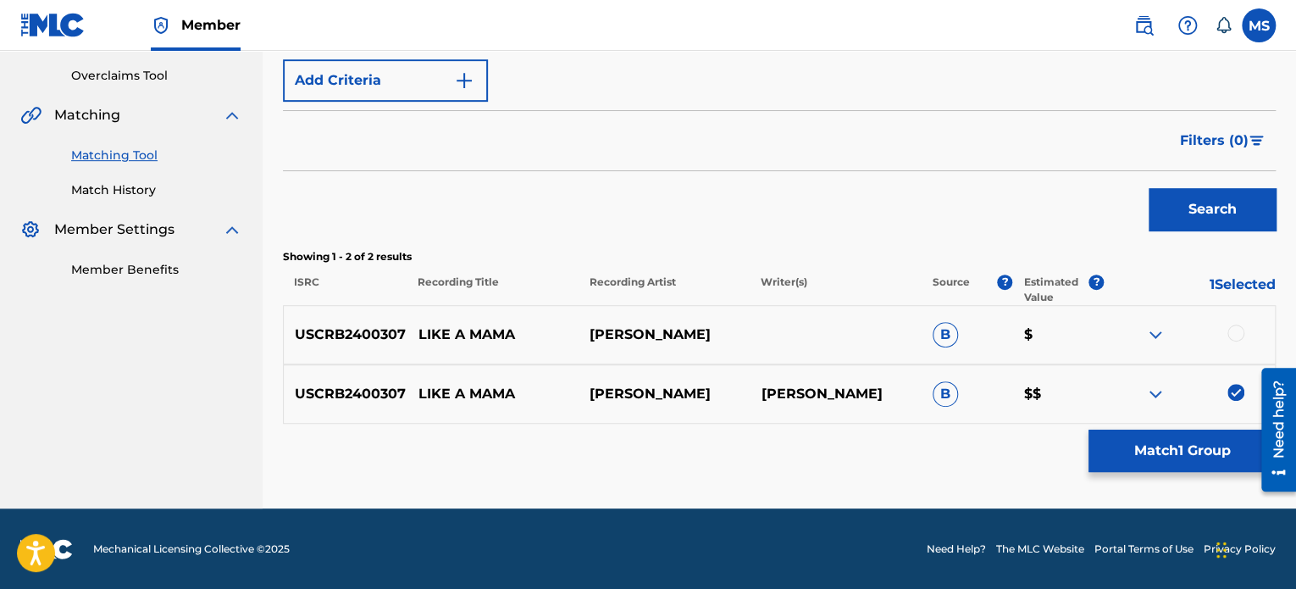
click at [1208, 448] on button "Match 1 Group" at bounding box center [1181, 450] width 187 height 42
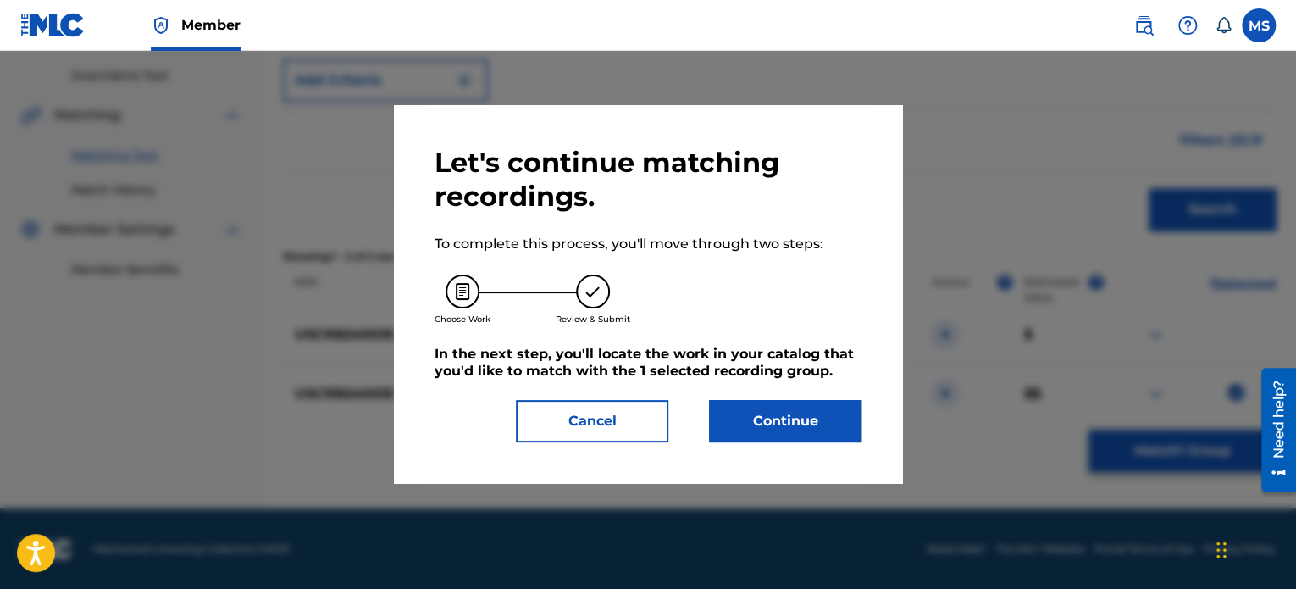
click at [728, 421] on button "Continue" at bounding box center [785, 421] width 152 height 42
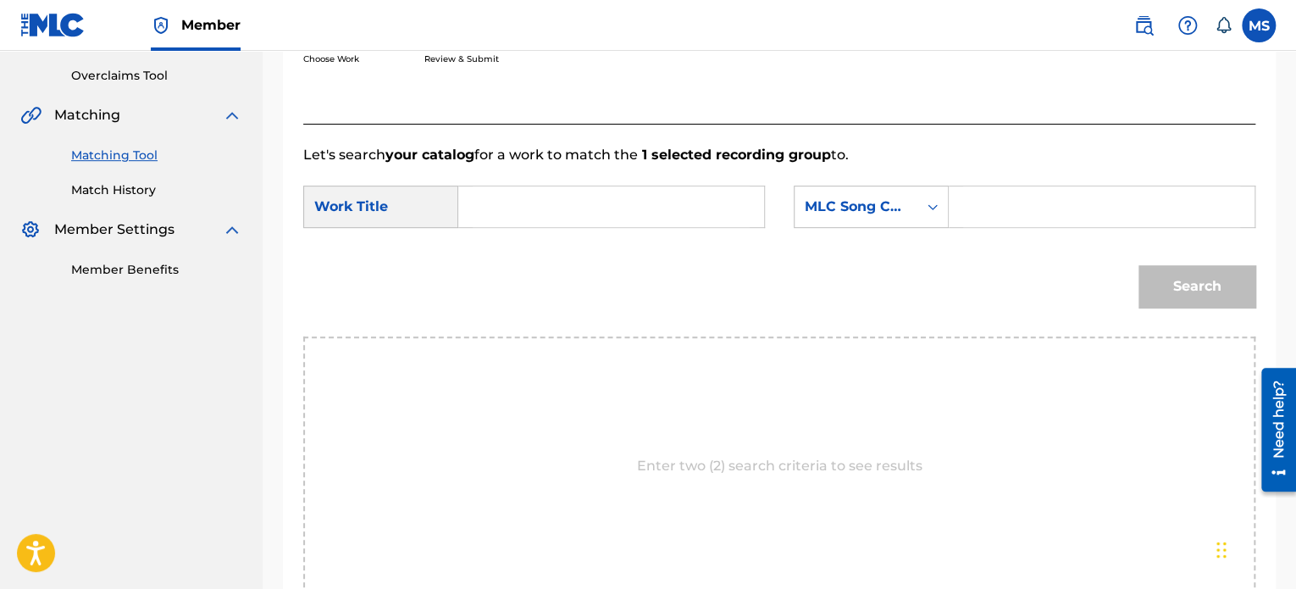
click at [529, 206] on input "Search Form" at bounding box center [611, 206] width 277 height 41
type input "LIFE IS LIKE A MAMA"
click at [877, 191] on div "MLC Song Code" at bounding box center [855, 207] width 123 height 32
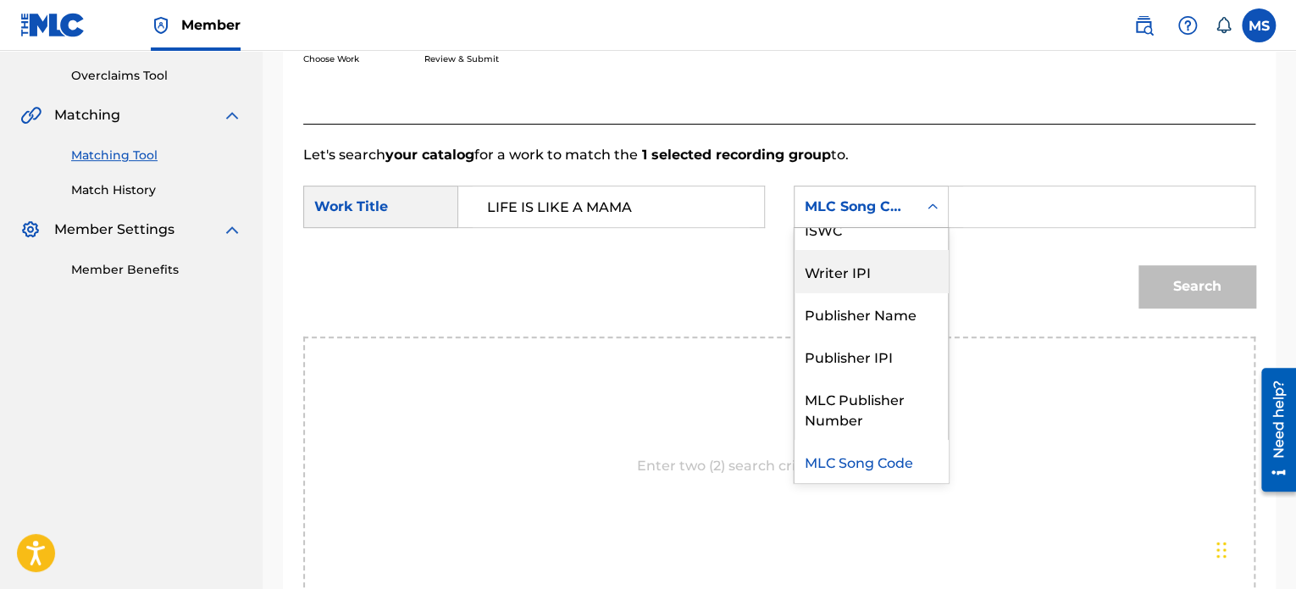
scroll to position [0, 0]
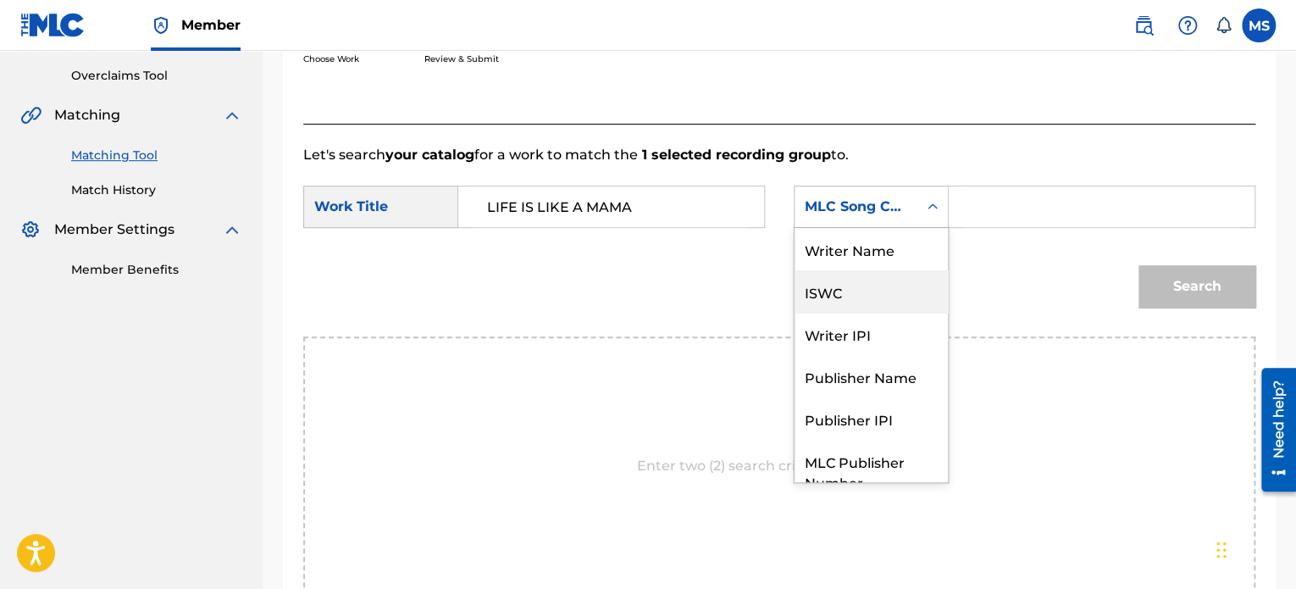
click at [848, 255] on div "Writer Name" at bounding box center [870, 249] width 153 height 42
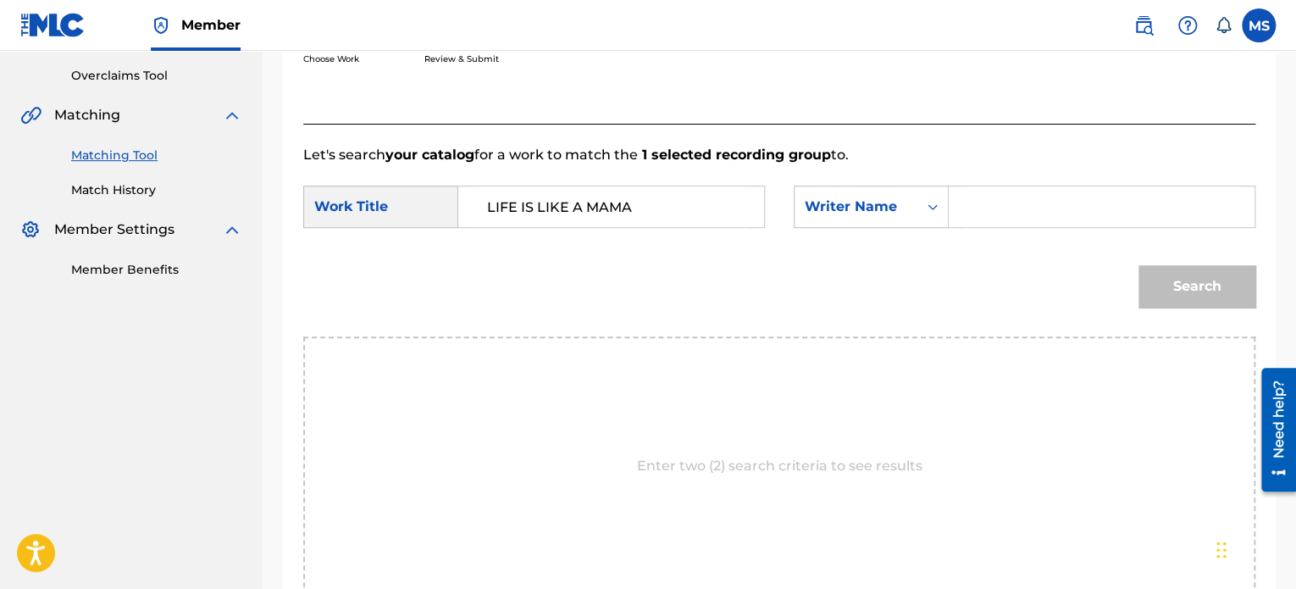
click at [974, 208] on input "Search Form" at bounding box center [1101, 206] width 277 height 41
type input "[PERSON_NAME]"
click at [1138, 265] on button "Search" at bounding box center [1196, 286] width 117 height 42
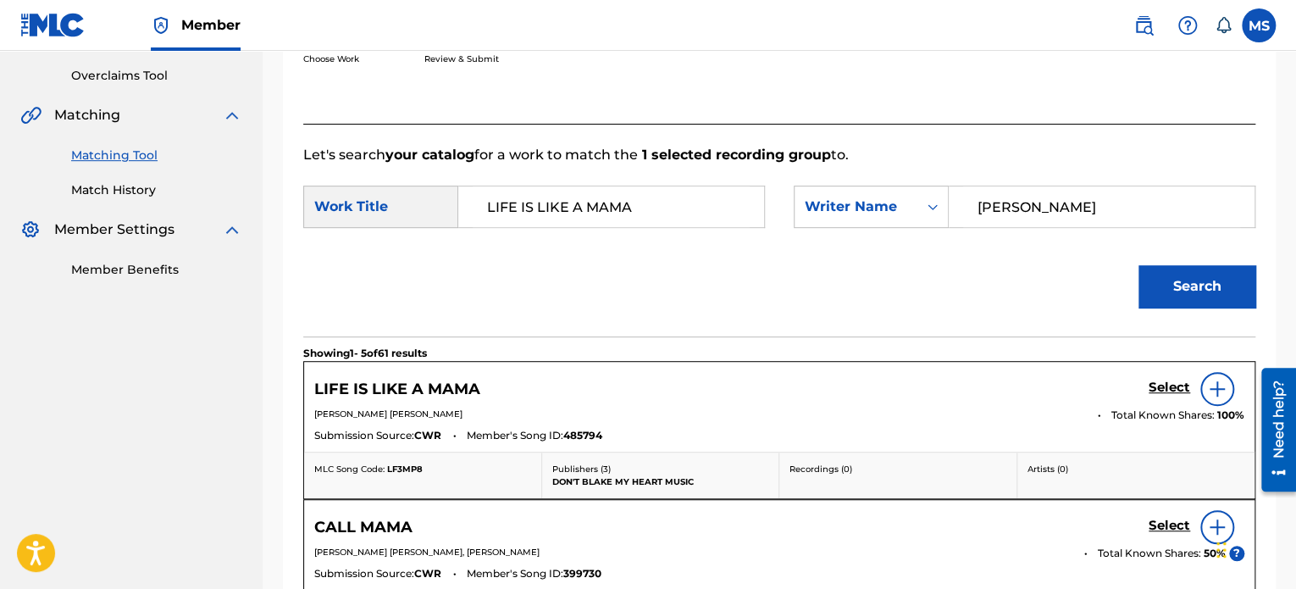
click at [1163, 385] on h5 "Select" at bounding box center [1170, 387] width 42 height 16
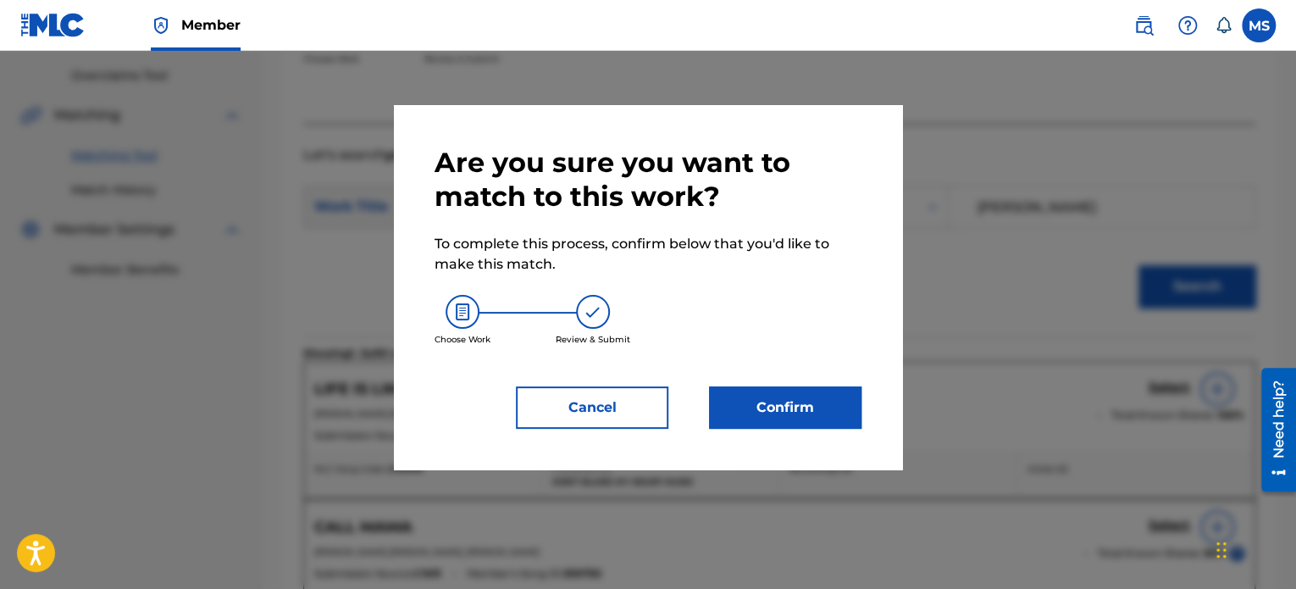
click at [839, 401] on button "Confirm" at bounding box center [785, 407] width 152 height 42
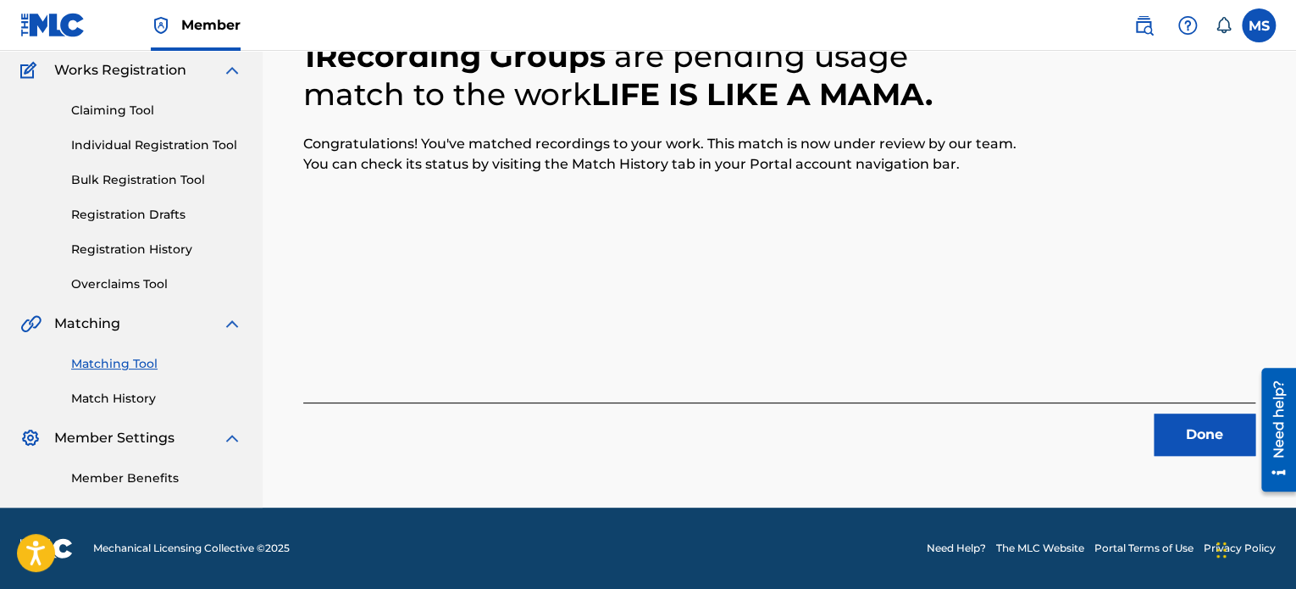
scroll to position [139, 0]
click at [1185, 429] on button "Done" at bounding box center [1205, 434] width 102 height 42
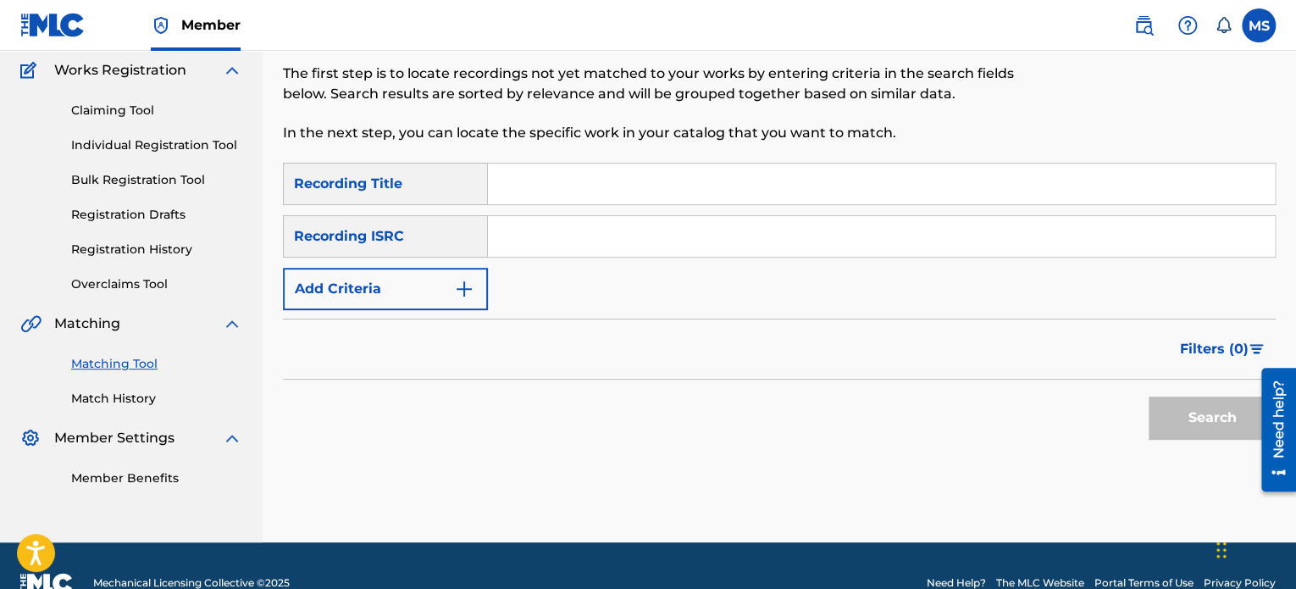
click at [521, 235] on input "Search Form" at bounding box center [881, 236] width 787 height 41
paste input "USCRB2400307"
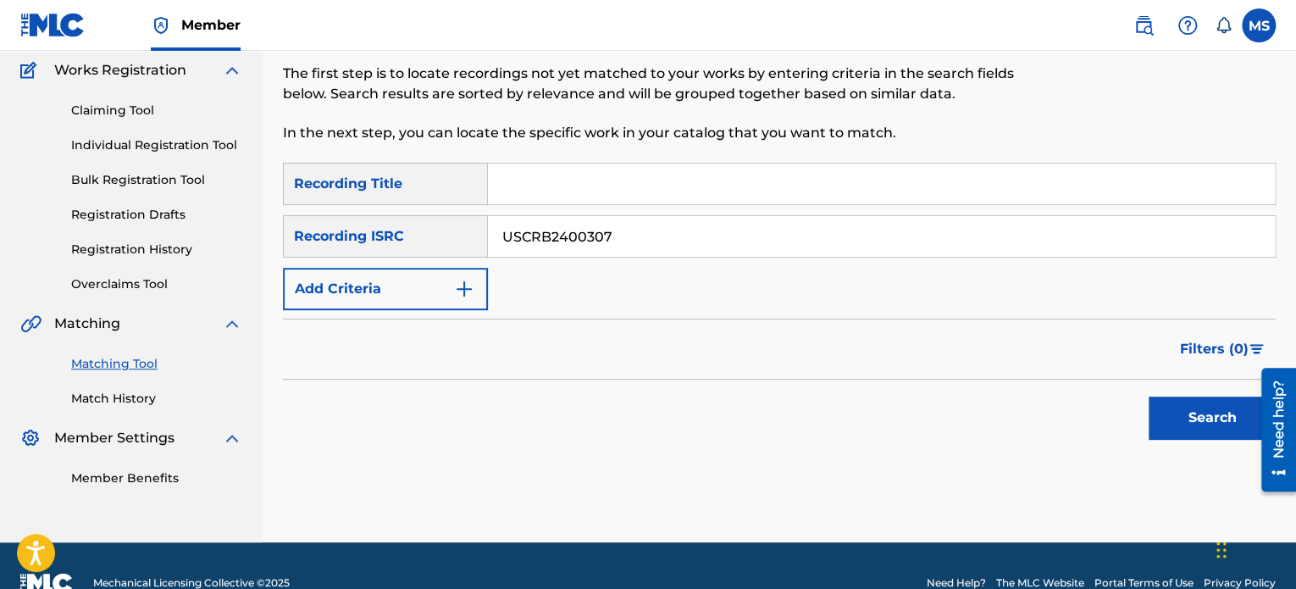
click at [1149, 396] on button "Search" at bounding box center [1212, 417] width 127 height 42
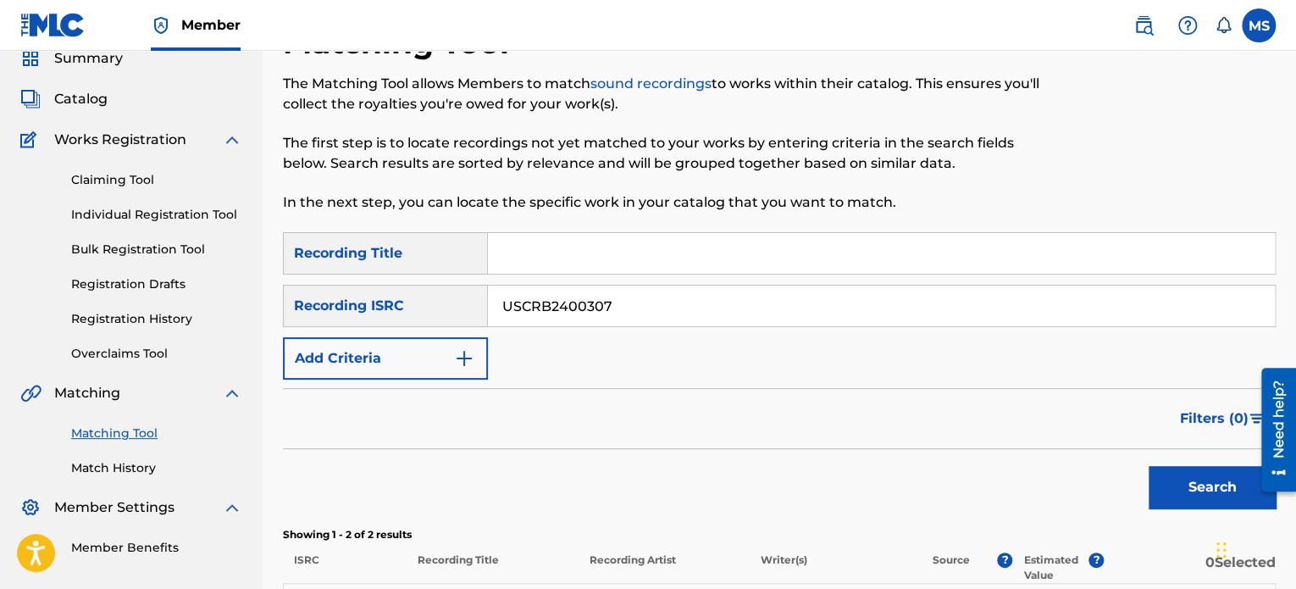
scroll to position [0, 0]
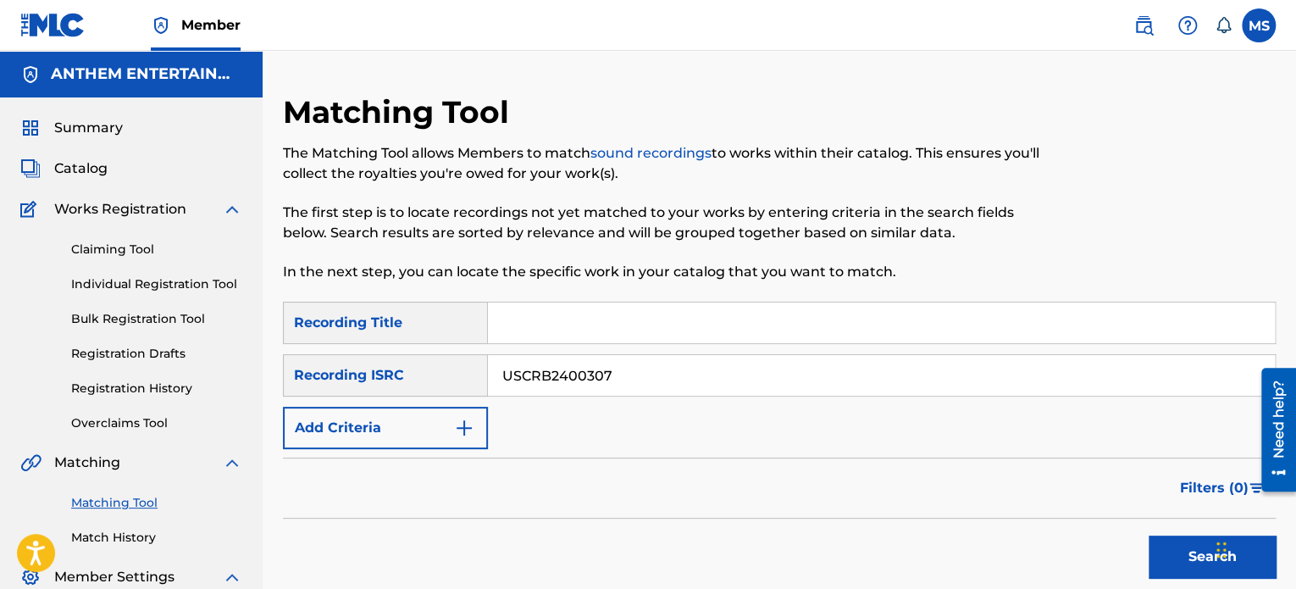
drag, startPoint x: 647, startPoint y: 364, endPoint x: 416, endPoint y: 395, distance: 233.2
click at [416, 395] on div "SearchWithCriteria2f91f187-93f5-4d35-90d2-e852745499d4 Recording ISRC USCRB2400…" at bounding box center [779, 375] width 993 height 42
paste input "QZA7T1700252"
click at [1149, 535] on button "Search" at bounding box center [1212, 556] width 127 height 42
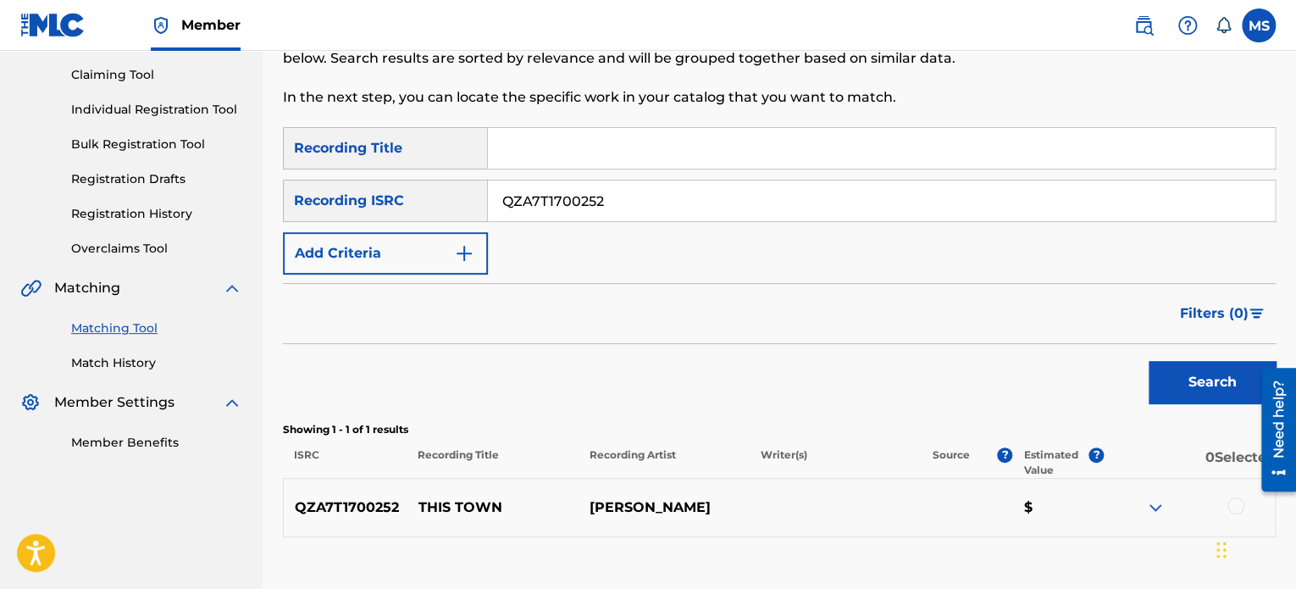
scroll to position [197, 0]
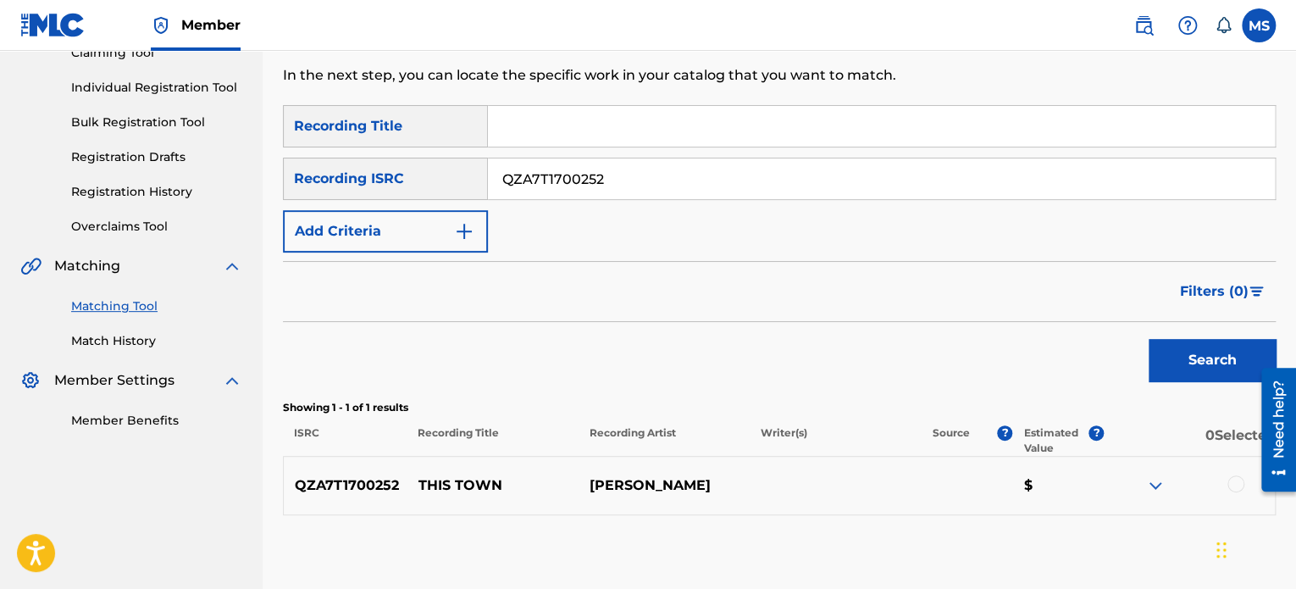
click at [1149, 339] on button "Search" at bounding box center [1212, 360] width 127 height 42
drag, startPoint x: 620, startPoint y: 174, endPoint x: 451, endPoint y: 166, distance: 169.6
click at [451, 166] on div "SearchWithCriteria2f91f187-93f5-4d35-90d2-e852745499d4 Recording ISRC QZA7T1700…" at bounding box center [779, 179] width 993 height 42
paste input "49"
click at [1149, 339] on button "Search" at bounding box center [1212, 360] width 127 height 42
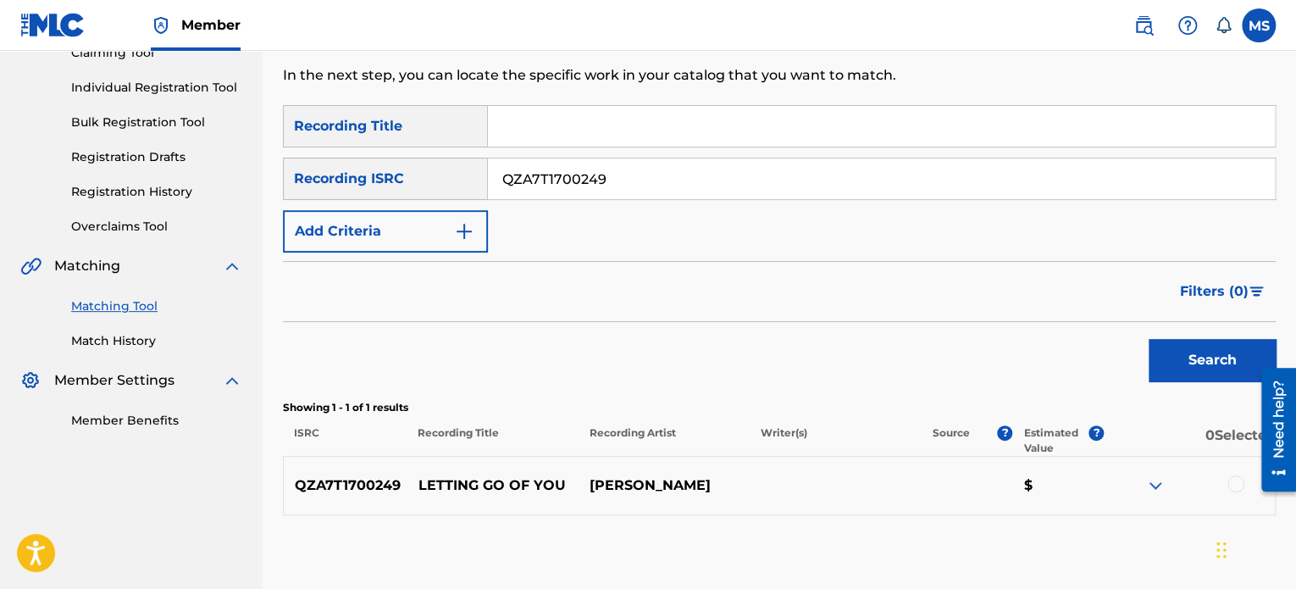
scroll to position [288, 0]
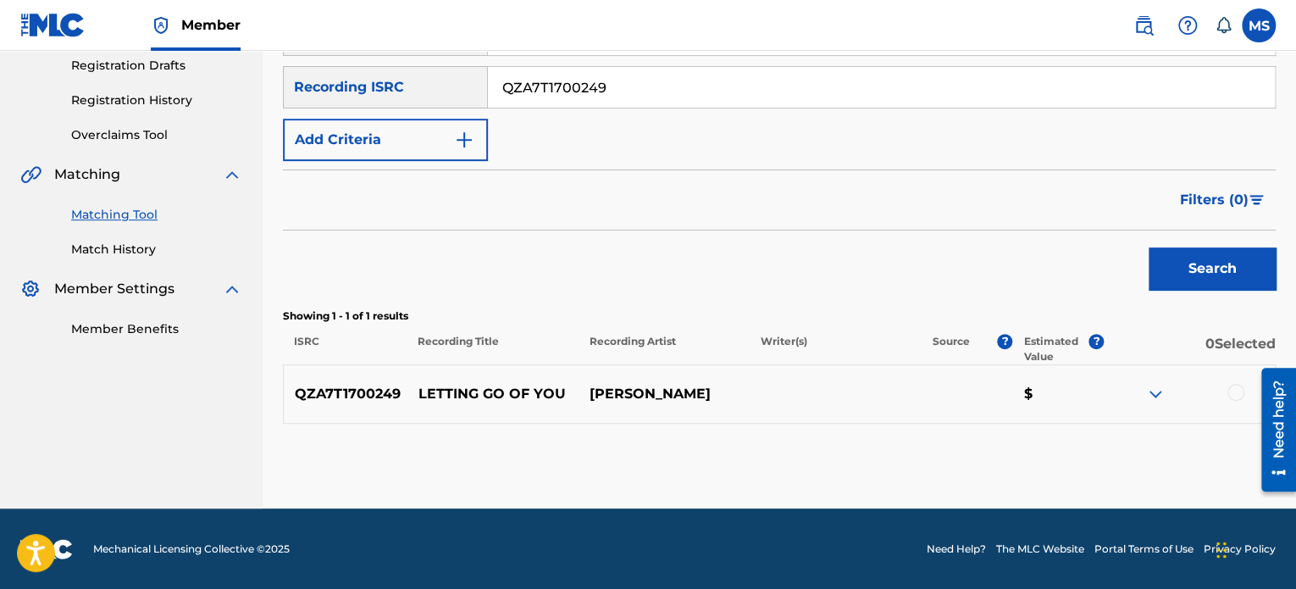
drag, startPoint x: 617, startPoint y: 81, endPoint x: 409, endPoint y: 78, distance: 207.5
click at [409, 78] on div "SearchWithCriteria2f91f187-93f5-4d35-90d2-e852745499d4 Recording ISRC QZA7T1700…" at bounding box center [779, 87] width 993 height 42
paste input "USDY41993203"
type input "USDY41993203"
click at [1149, 247] on button "Search" at bounding box center [1212, 268] width 127 height 42
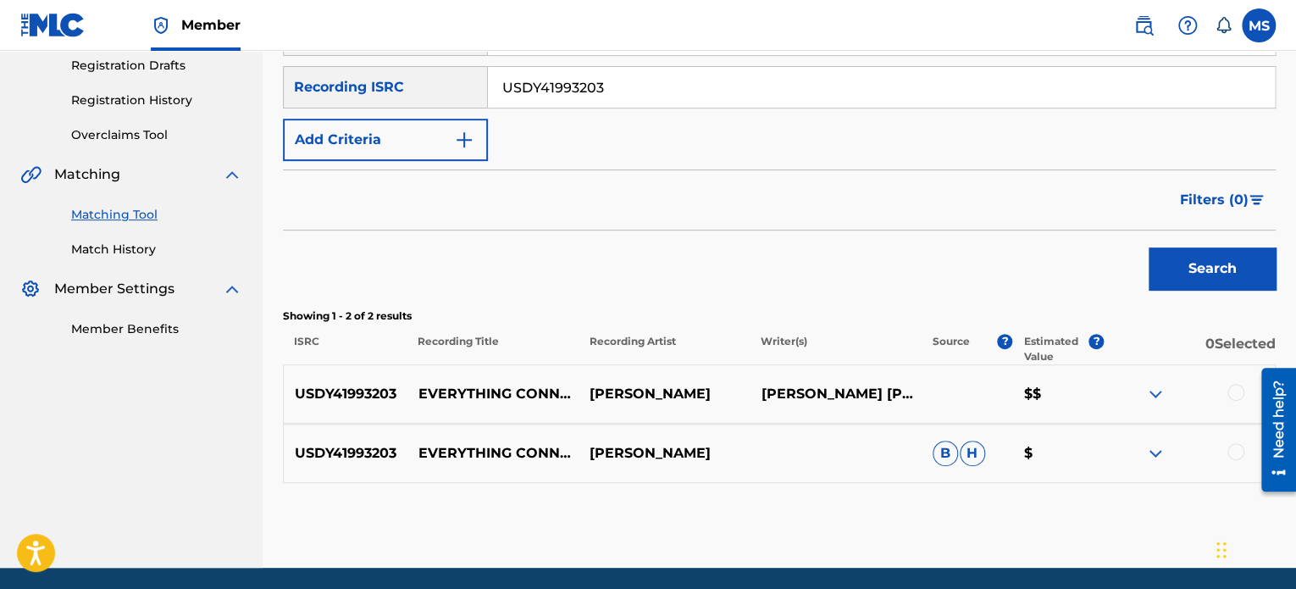
click at [1229, 388] on div at bounding box center [1235, 392] width 17 height 17
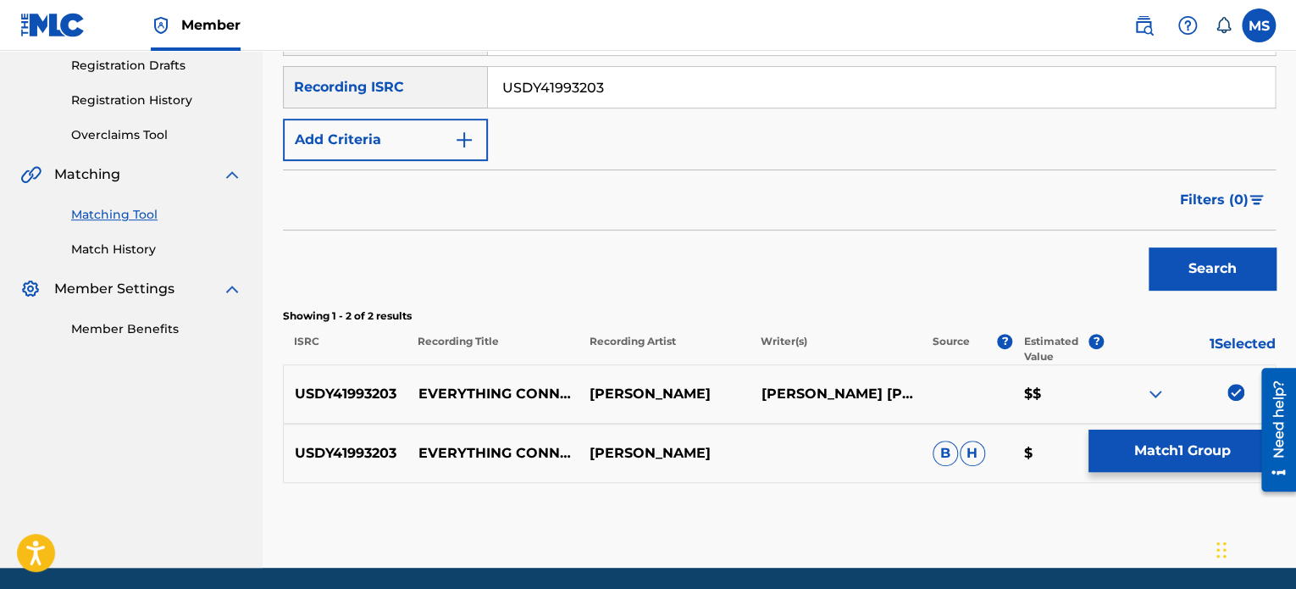
click at [1223, 440] on button "Match 1 Group" at bounding box center [1181, 450] width 187 height 42
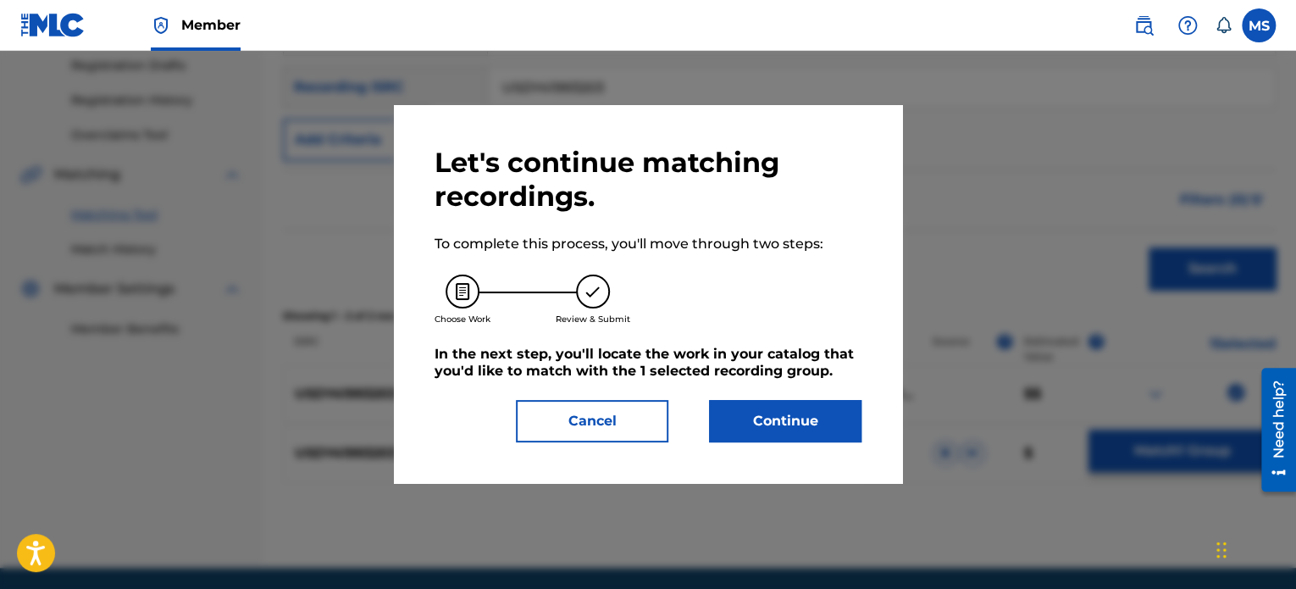
click at [756, 412] on button "Continue" at bounding box center [785, 421] width 152 height 42
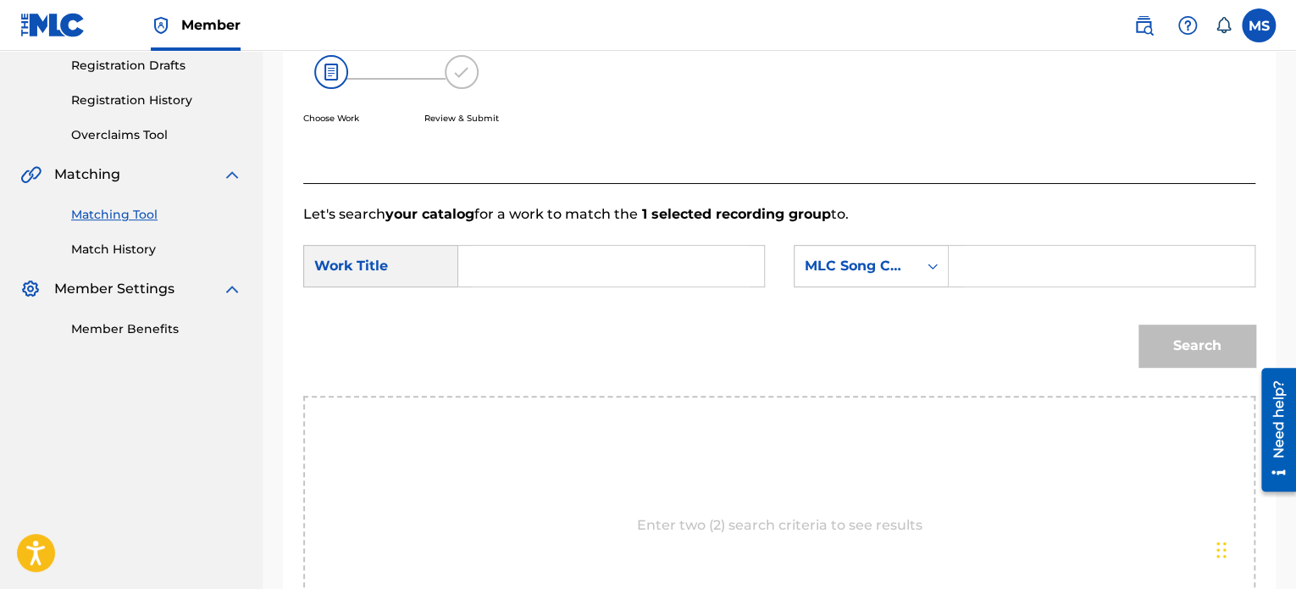
click at [620, 269] on input "Search Form" at bounding box center [611, 266] width 277 height 41
type input "EVERYTHING CONNECTED"
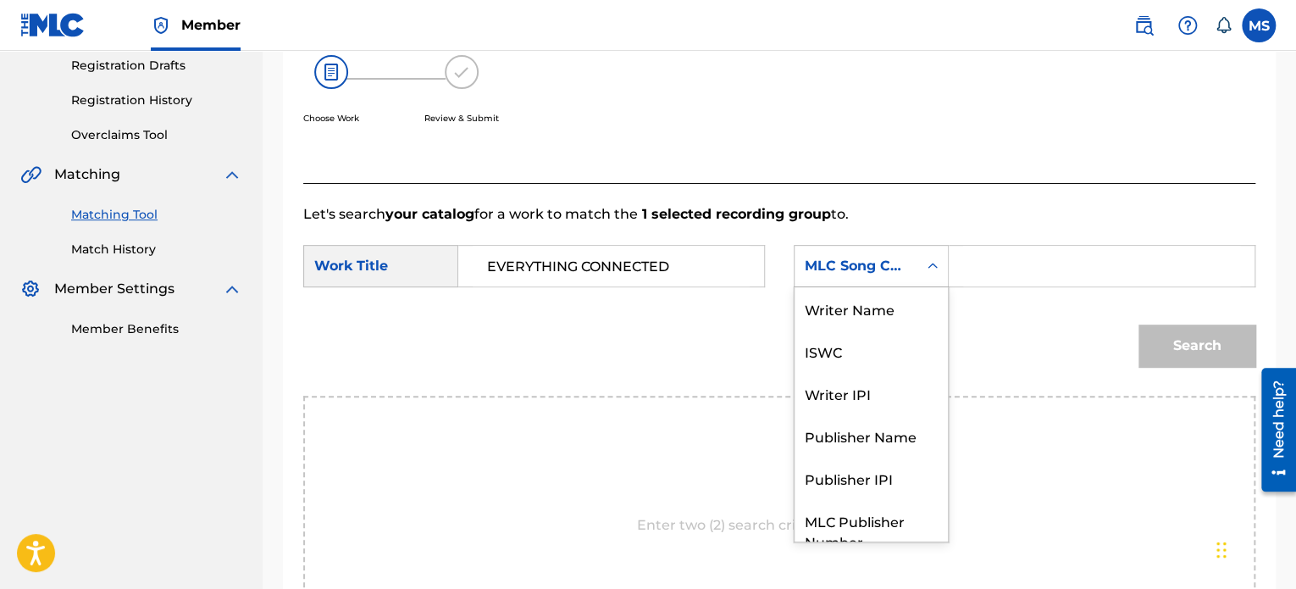
click at [860, 275] on div "MLC Song Code" at bounding box center [855, 266] width 123 height 32
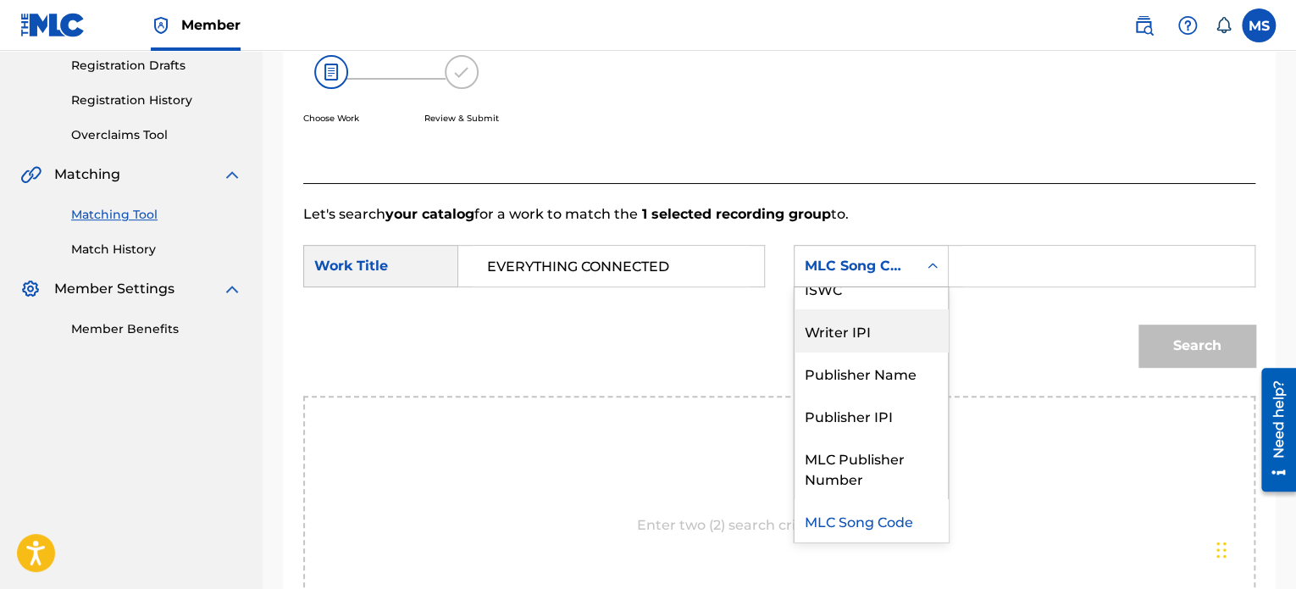
scroll to position [0, 0]
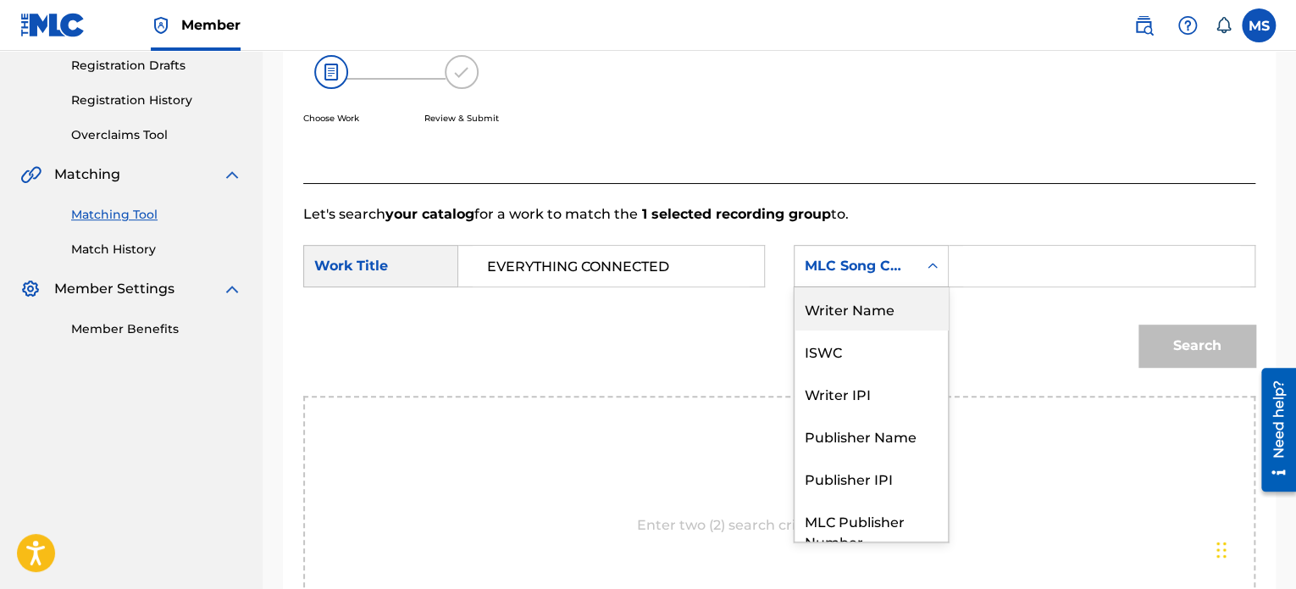
click at [872, 311] on div "Writer Name" at bounding box center [870, 308] width 153 height 42
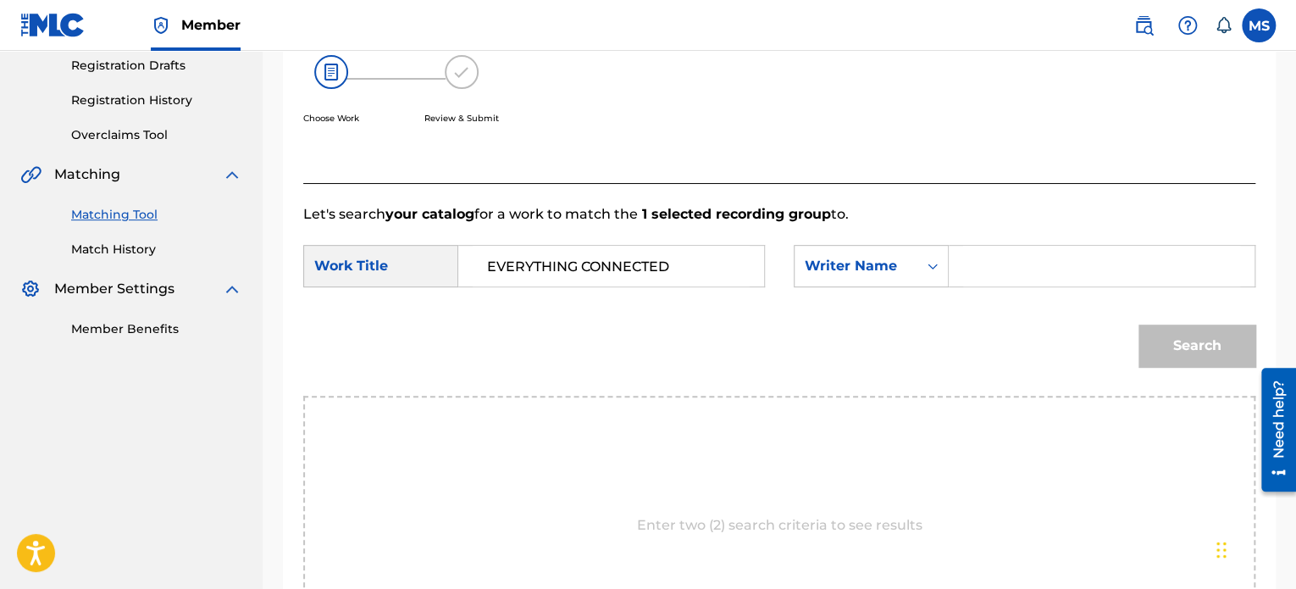
drag, startPoint x: 949, startPoint y: 268, endPoint x: 972, endPoint y: 274, distance: 23.6
click at [972, 274] on div "Search Form" at bounding box center [1102, 266] width 307 height 42
click at [972, 274] on input "Search Form" at bounding box center [1101, 266] width 277 height 41
type input "[PERSON_NAME]"
click at [1138, 324] on button "Search" at bounding box center [1196, 345] width 117 height 42
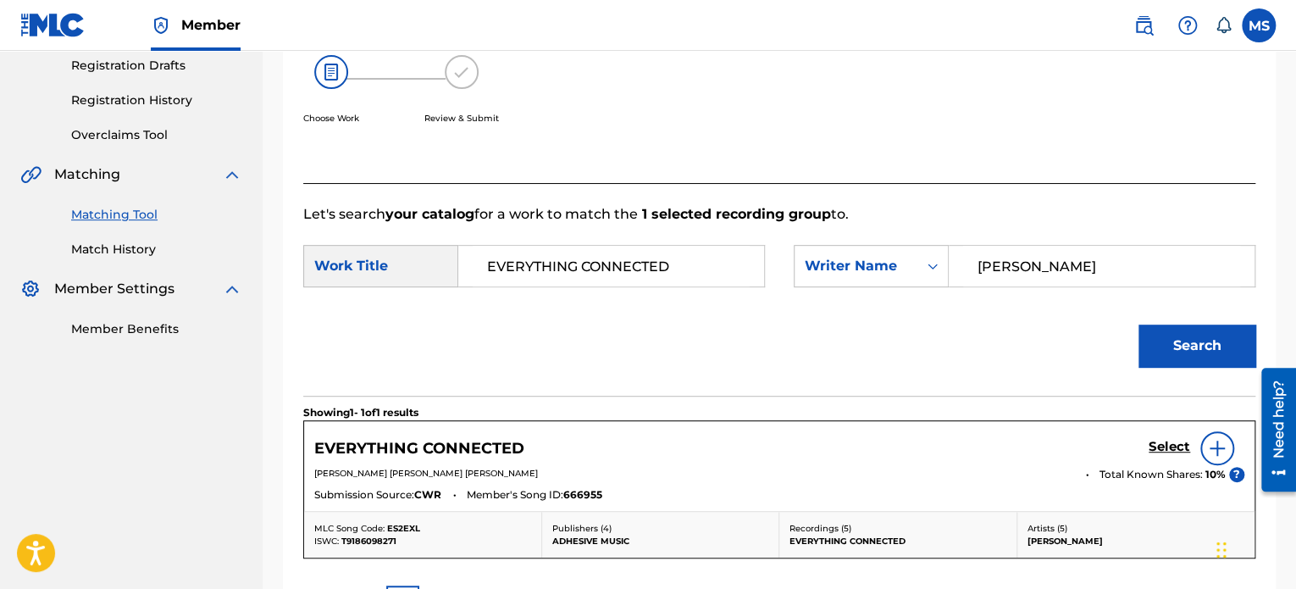
click at [1160, 443] on h5 "Select" at bounding box center [1170, 447] width 42 height 16
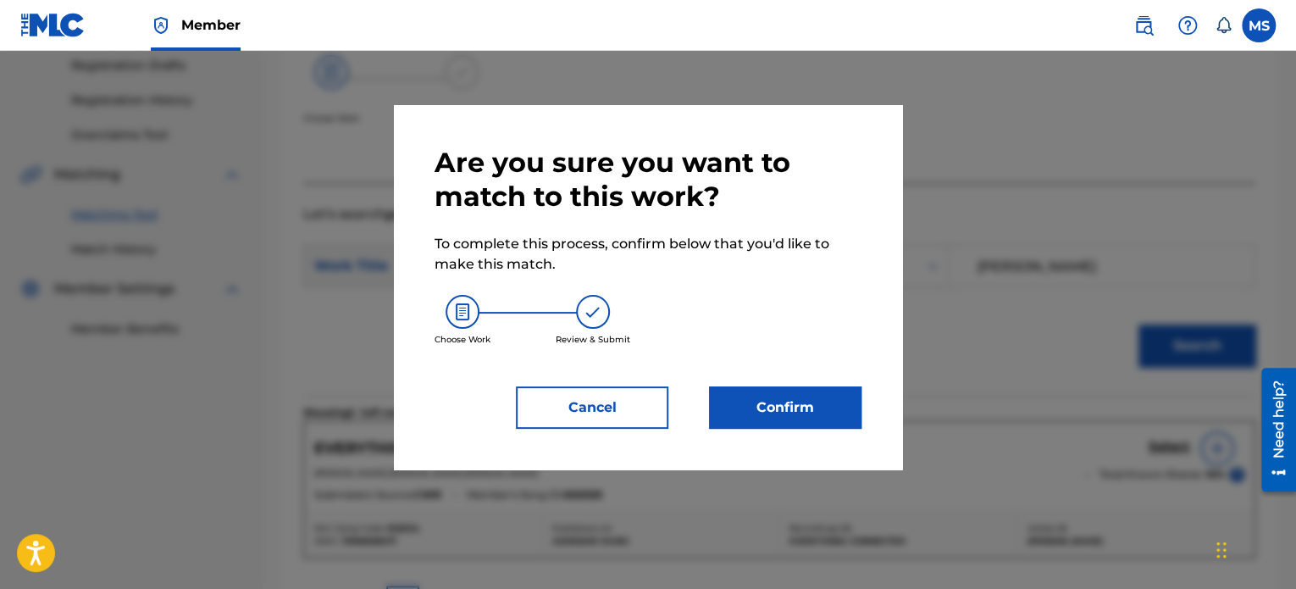
click at [815, 412] on button "Confirm" at bounding box center [785, 407] width 152 height 42
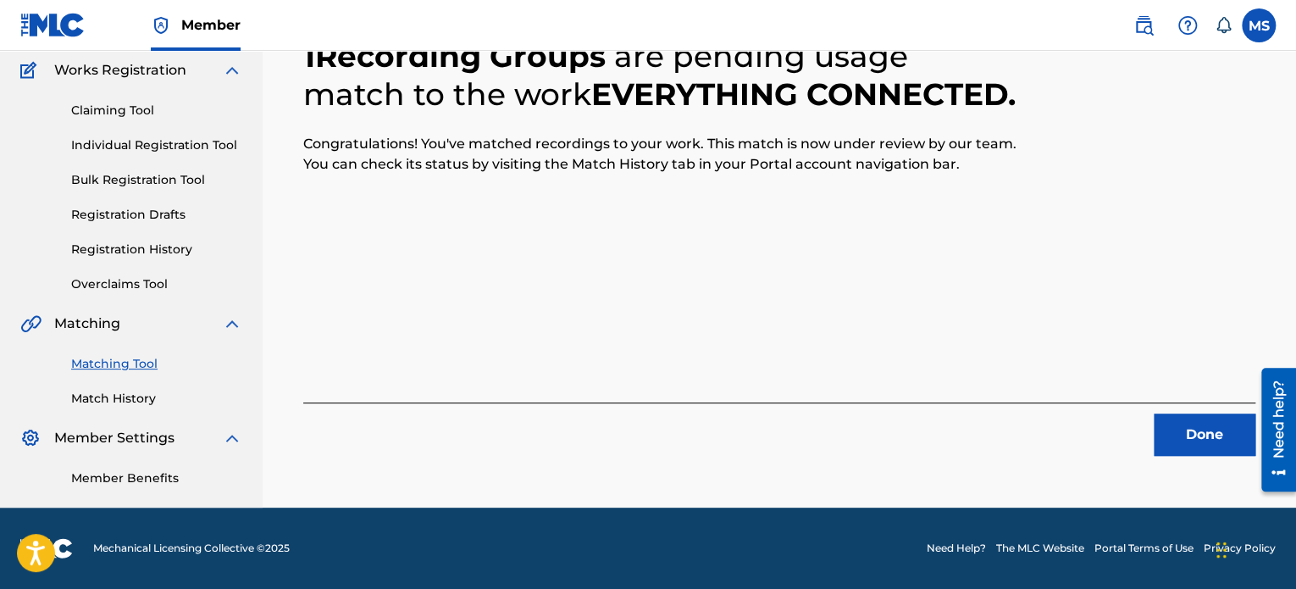
scroll to position [139, 0]
click at [1206, 429] on button "Done" at bounding box center [1205, 434] width 102 height 42
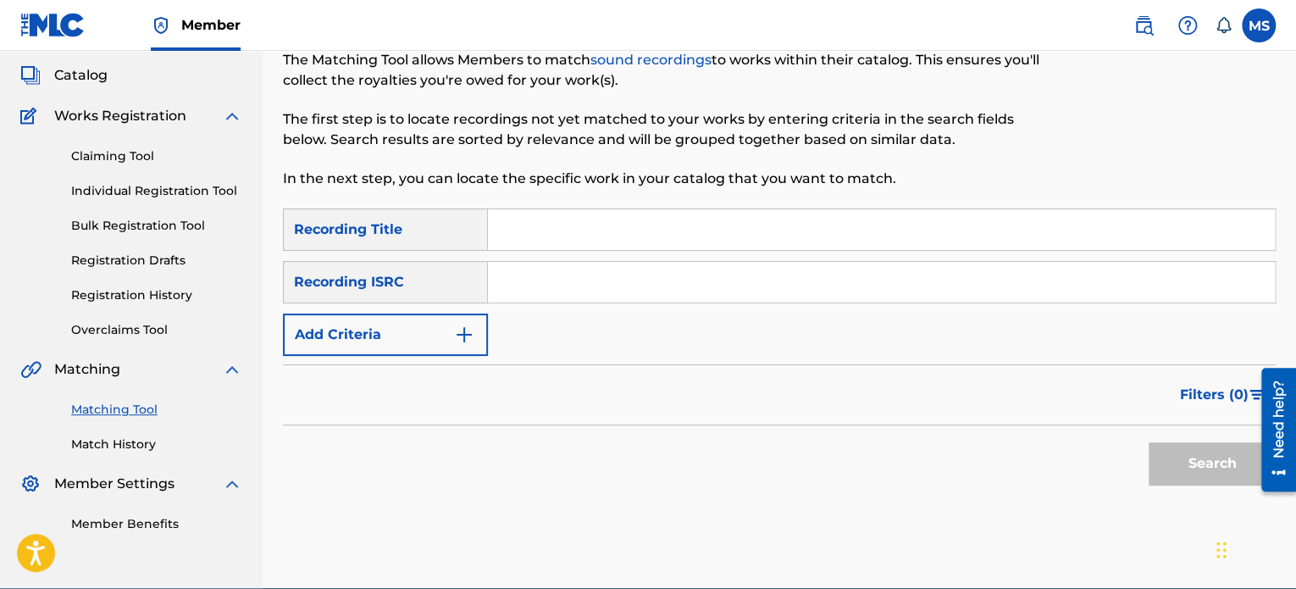
scroll to position [54, 0]
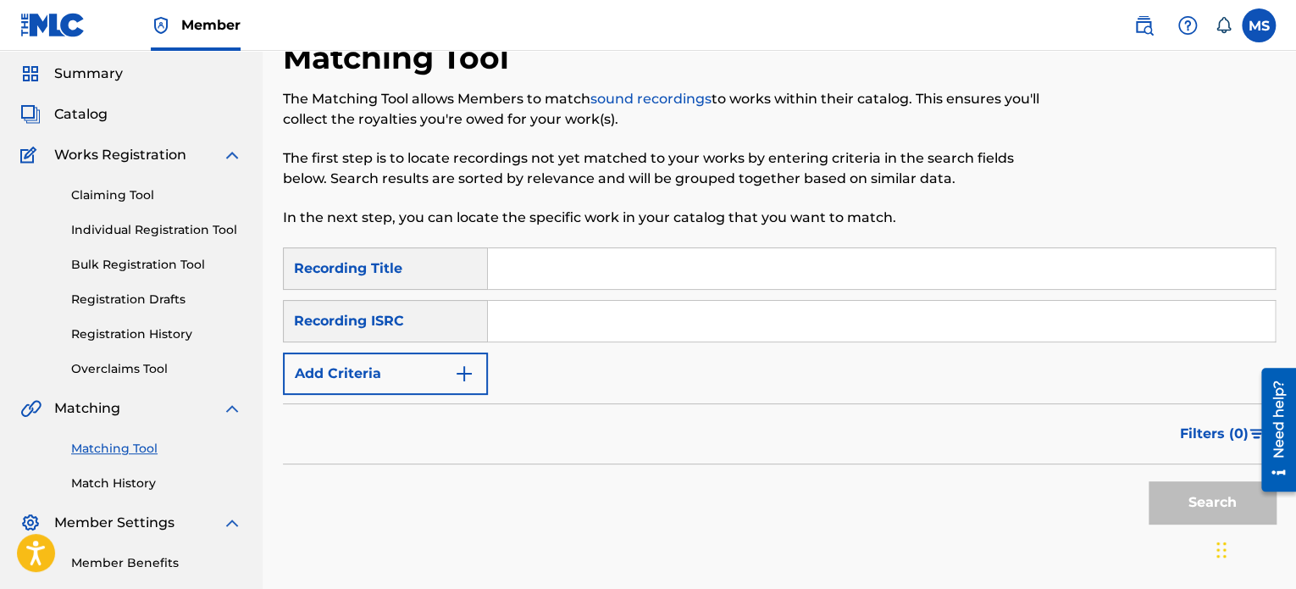
click at [586, 325] on input "Search Form" at bounding box center [881, 321] width 787 height 41
paste input "USHM91771379"
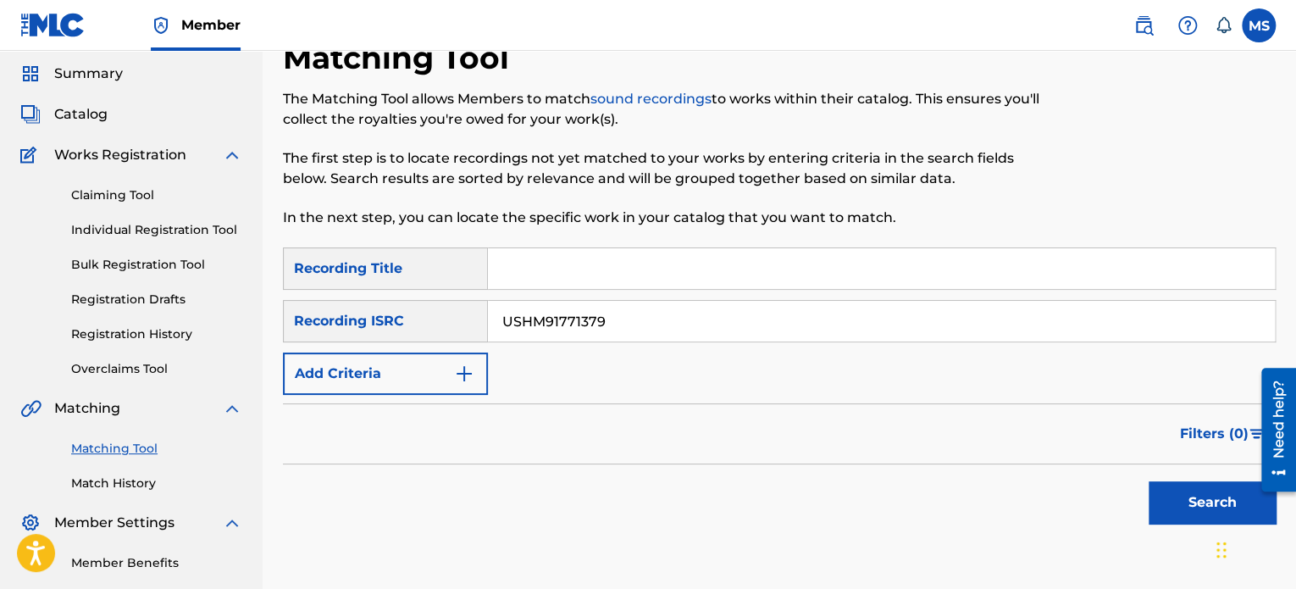
click at [1149, 481] on button "Search" at bounding box center [1212, 502] width 127 height 42
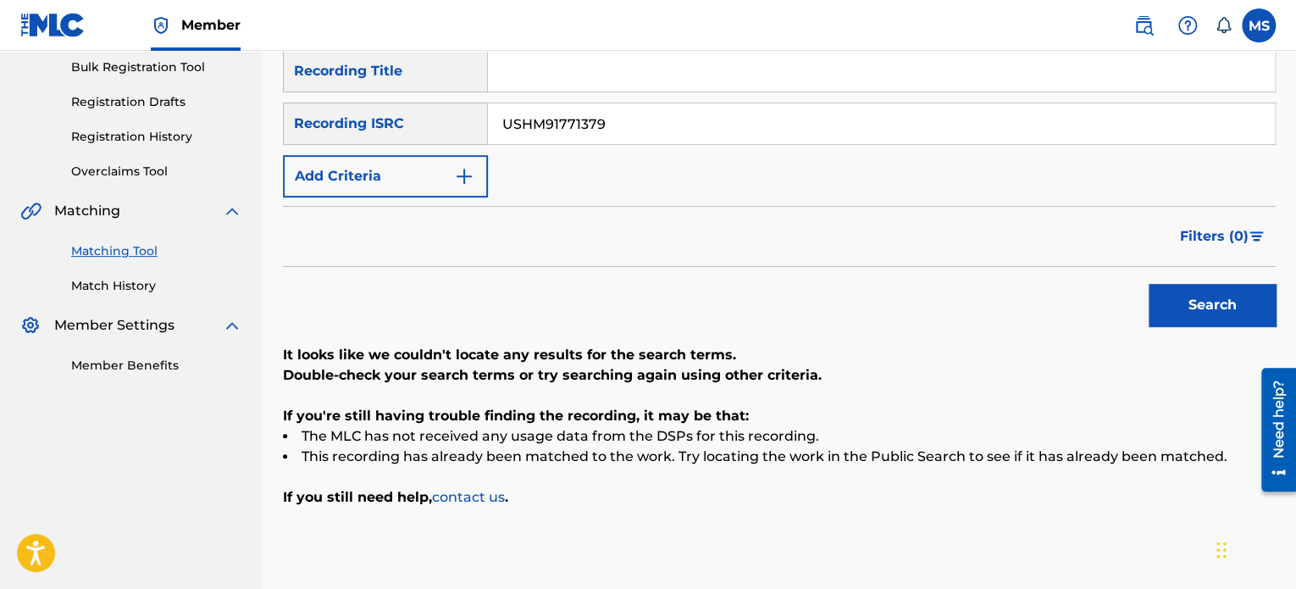
scroll to position [251, 0]
drag, startPoint x: 657, startPoint y: 134, endPoint x: 497, endPoint y: 134, distance: 160.1
click at [497, 134] on input "USHM91771379" at bounding box center [881, 124] width 787 height 41
paste input "L4Q1890043"
click at [1149, 285] on button "Search" at bounding box center [1212, 306] width 127 height 42
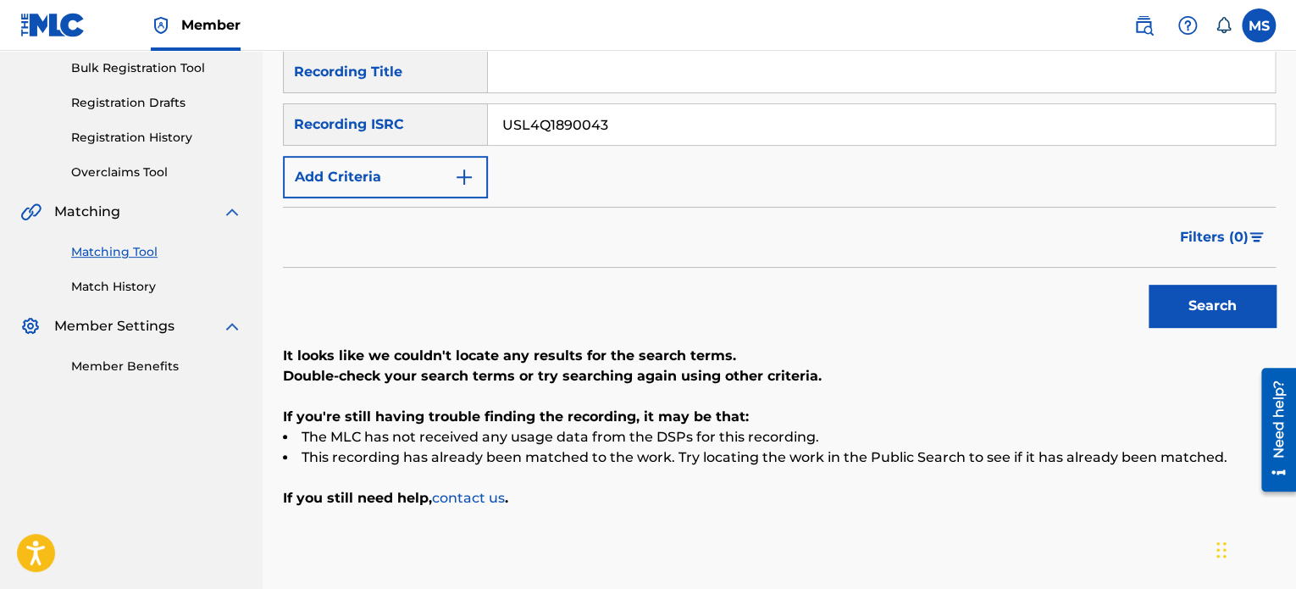
drag, startPoint x: 666, startPoint y: 134, endPoint x: 436, endPoint y: 110, distance: 230.8
click at [436, 110] on div "SearchWithCriteria2f91f187-93f5-4d35-90d2-e852745499d4 Recording ISRC USL4Q1890…" at bounding box center [779, 124] width 993 height 42
paste input "QZTBE2324977"
click at [1149, 285] on button "Search" at bounding box center [1212, 306] width 127 height 42
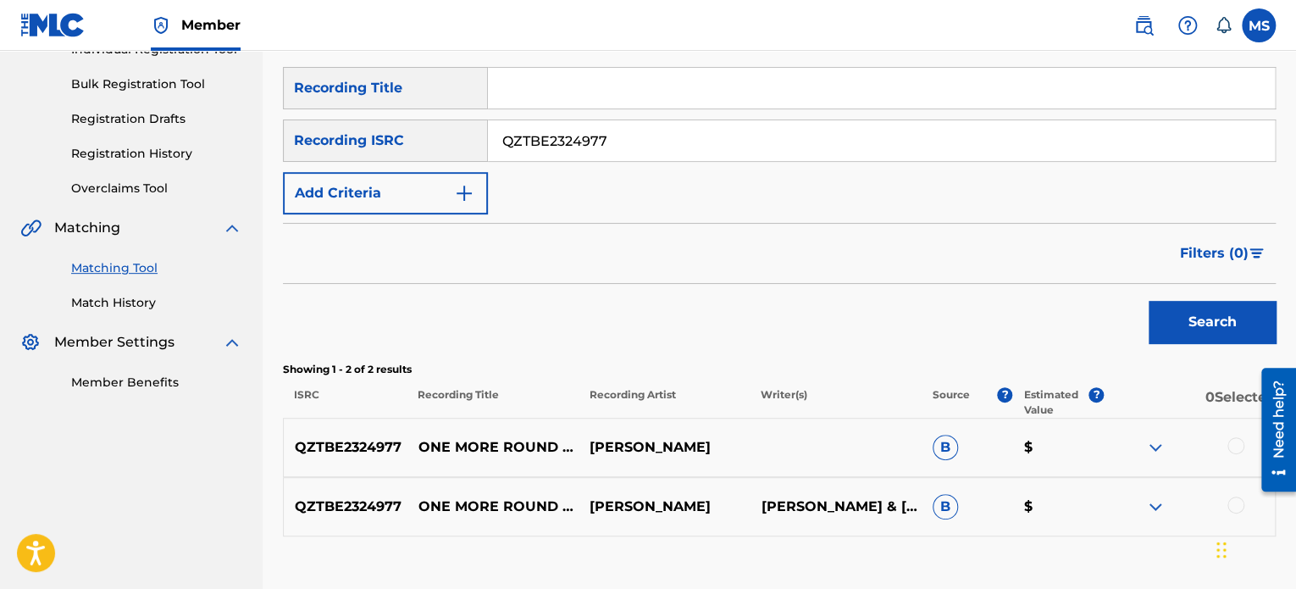
scroll to position [8, 0]
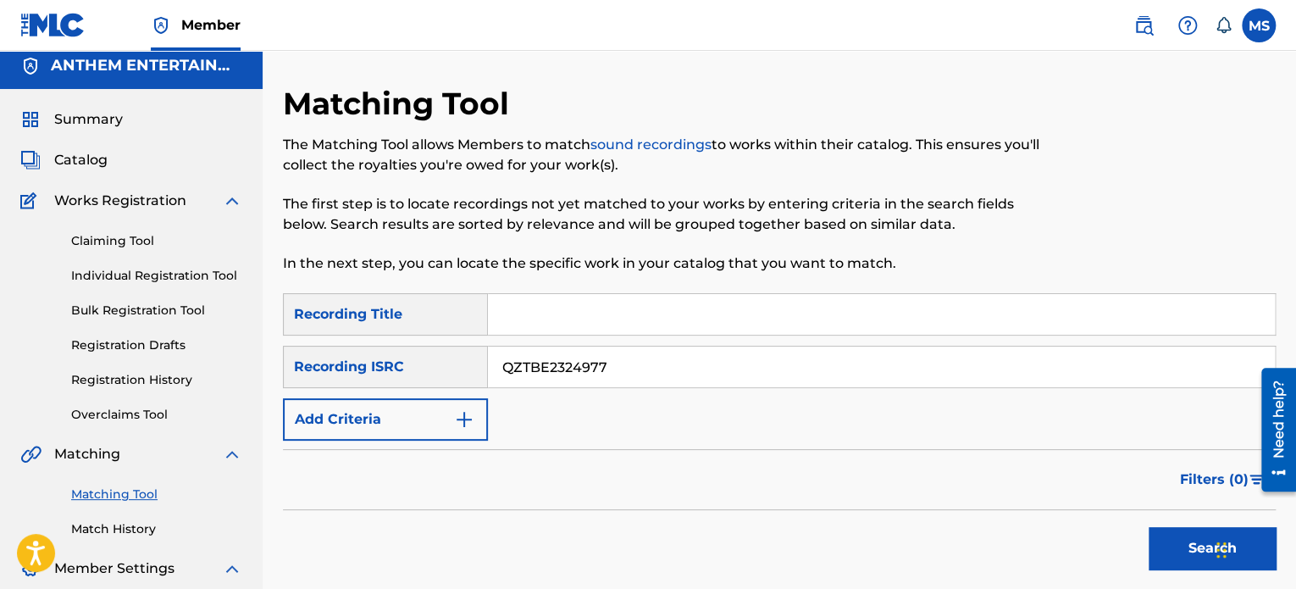
drag, startPoint x: 630, startPoint y: 368, endPoint x: 313, endPoint y: 366, distance: 317.6
click at [313, 366] on div "SearchWithCriteria2f91f187-93f5-4d35-90d2-e852745499d4 Recording ISRC QZTBE2324…" at bounding box center [779, 367] width 993 height 42
paste input "CACN42200021"
click at [1149, 527] on button "Search" at bounding box center [1212, 548] width 127 height 42
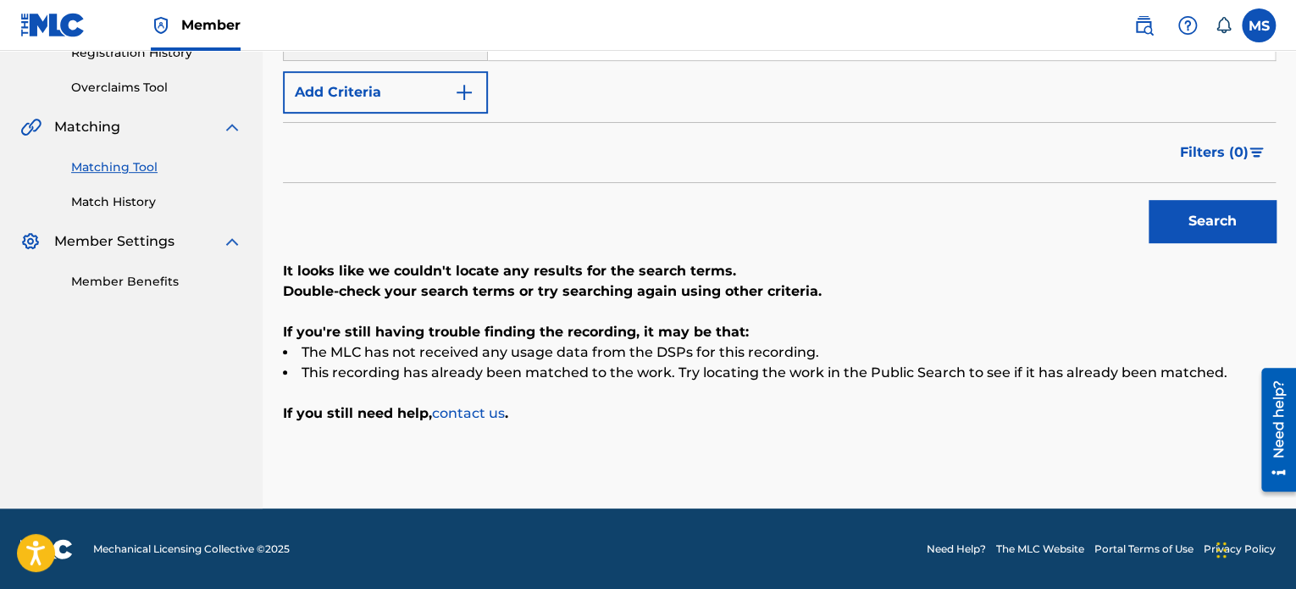
click at [1194, 213] on button "Search" at bounding box center [1212, 221] width 127 height 42
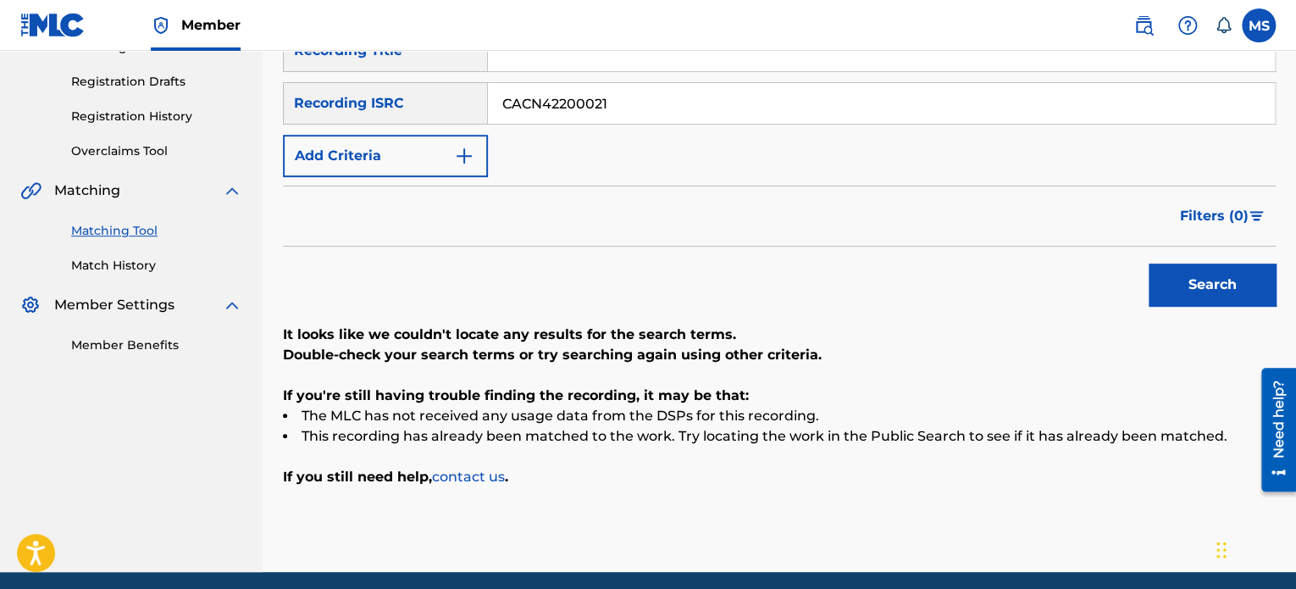
scroll to position [166, 0]
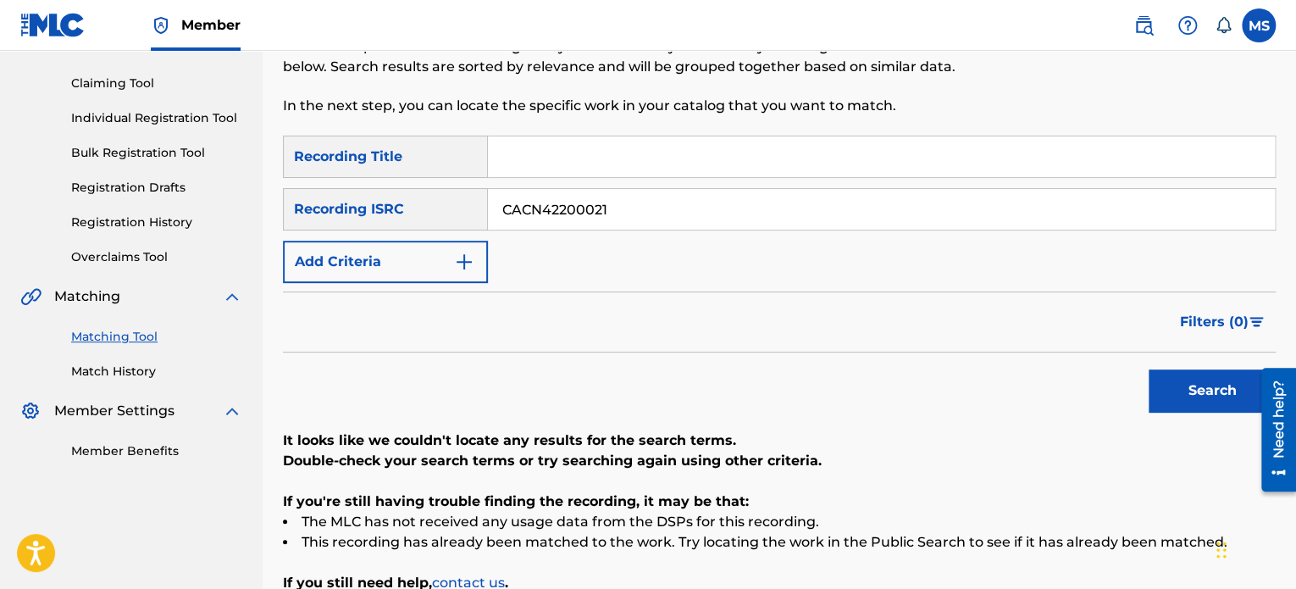
drag, startPoint x: 633, startPoint y: 208, endPoint x: 435, endPoint y: 225, distance: 198.1
click at [435, 225] on div "SearchWithCriteria2f91f187-93f5-4d35-90d2-e852745499d4 Recording ISRC CACN42200…" at bounding box center [779, 209] width 993 height 42
paste input "USL4Q2331976"
click at [1149, 369] on button "Search" at bounding box center [1212, 390] width 127 height 42
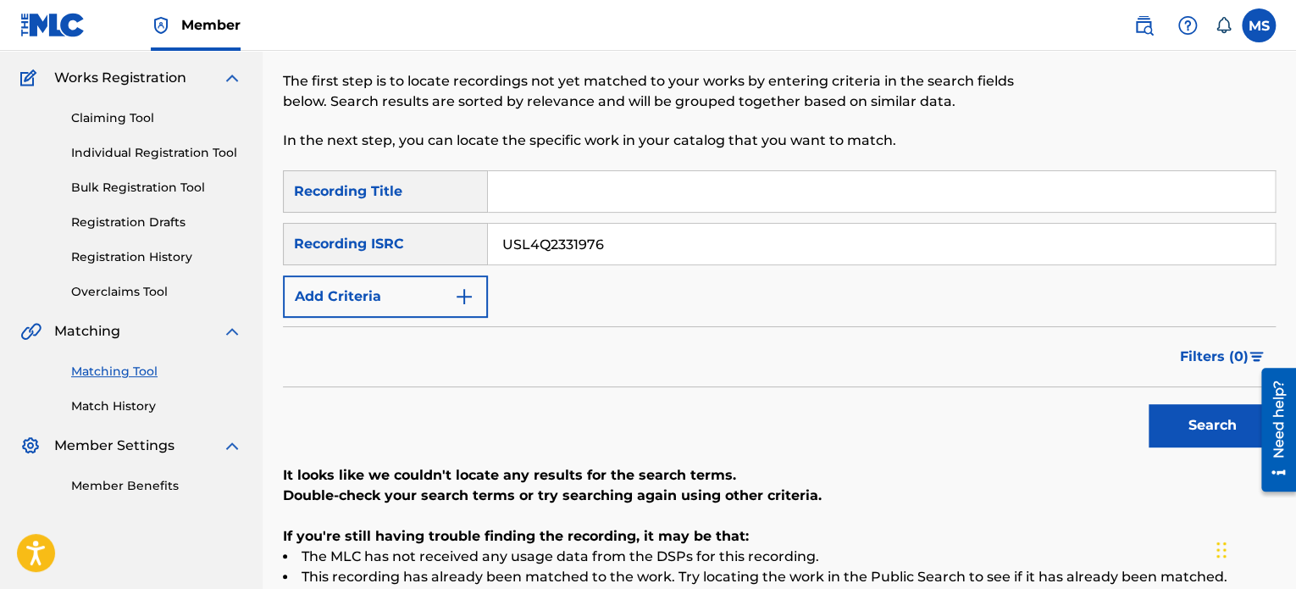
scroll to position [81, 0]
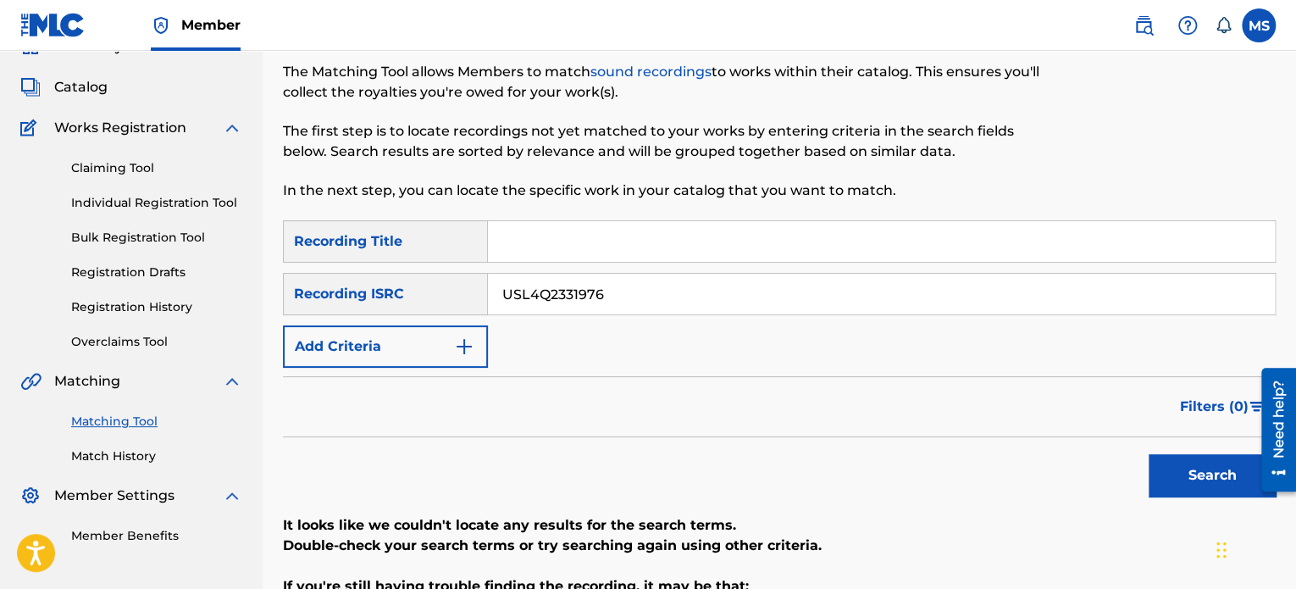
drag, startPoint x: 627, startPoint y: 294, endPoint x: 368, endPoint y: 306, distance: 259.5
click at [368, 306] on div "SearchWithCriteria2f91f187-93f5-4d35-90d2-e852745499d4 Recording ISRC USL4Q2331…" at bounding box center [779, 294] width 993 height 42
paste input "QZYG82300064"
click at [1149, 454] on button "Search" at bounding box center [1212, 475] width 127 height 42
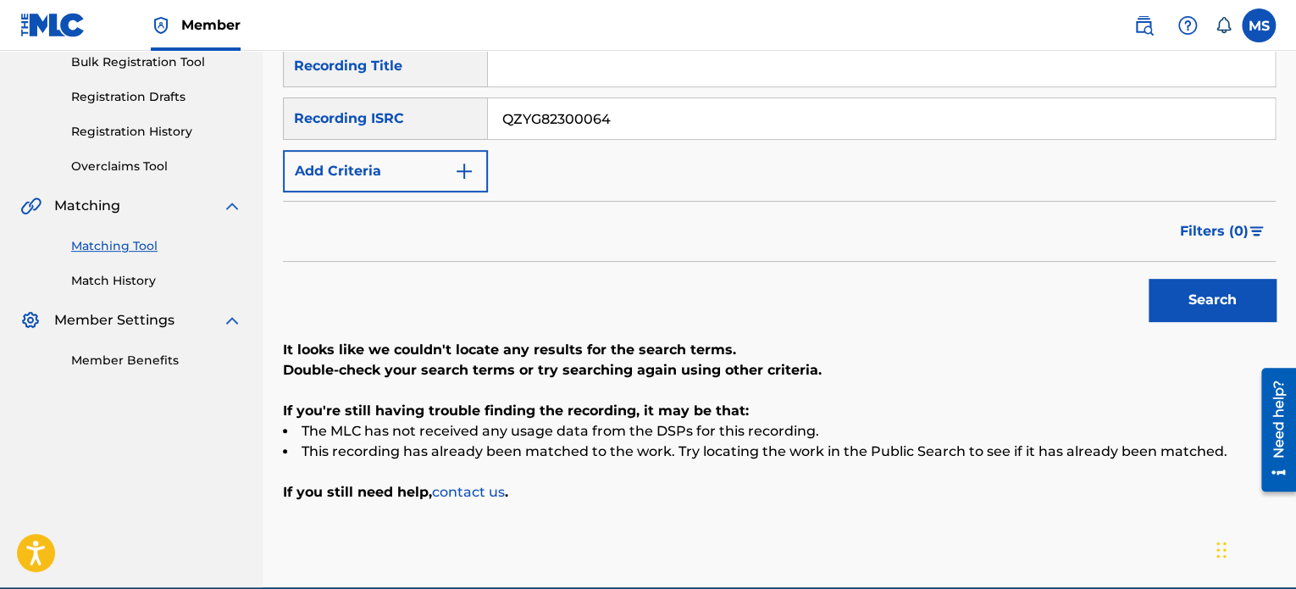
scroll to position [254, 0]
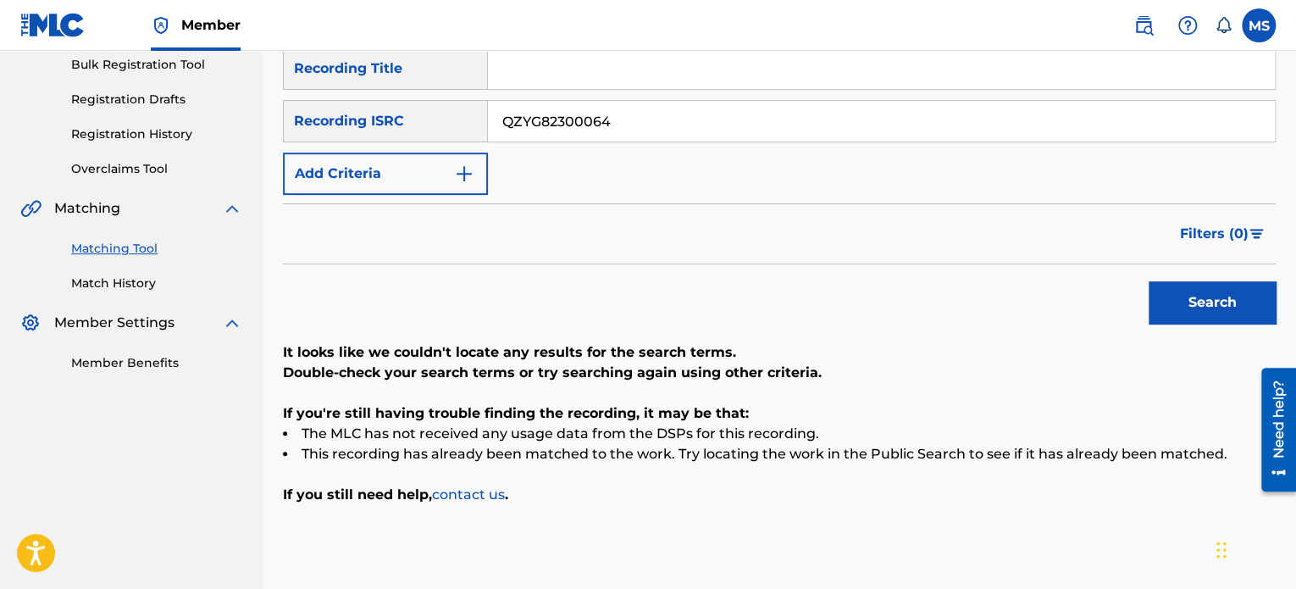
drag, startPoint x: 624, startPoint y: 115, endPoint x: 426, endPoint y: 122, distance: 198.3
click at [426, 122] on div "SearchWithCriteria2f91f187-93f5-4d35-90d2-e852745499d4 Recording ISRC QZYG82300…" at bounding box center [779, 121] width 993 height 42
paste input "CACN42300025"
click at [1149, 281] on button "Search" at bounding box center [1212, 302] width 127 height 42
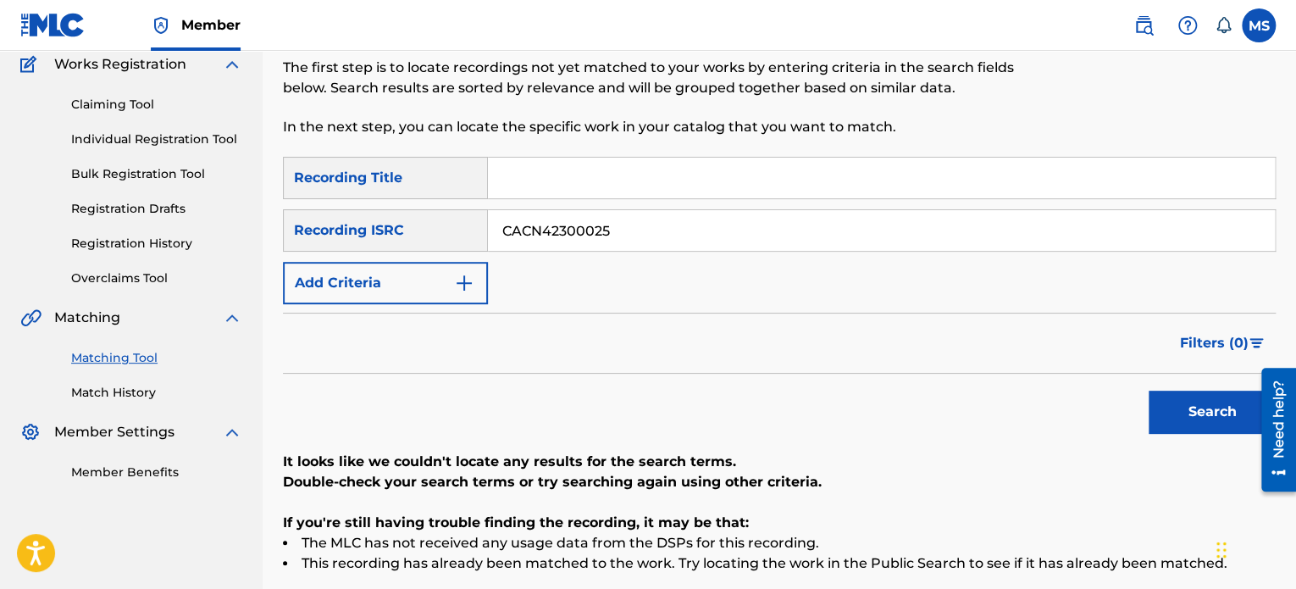
scroll to position [138, 0]
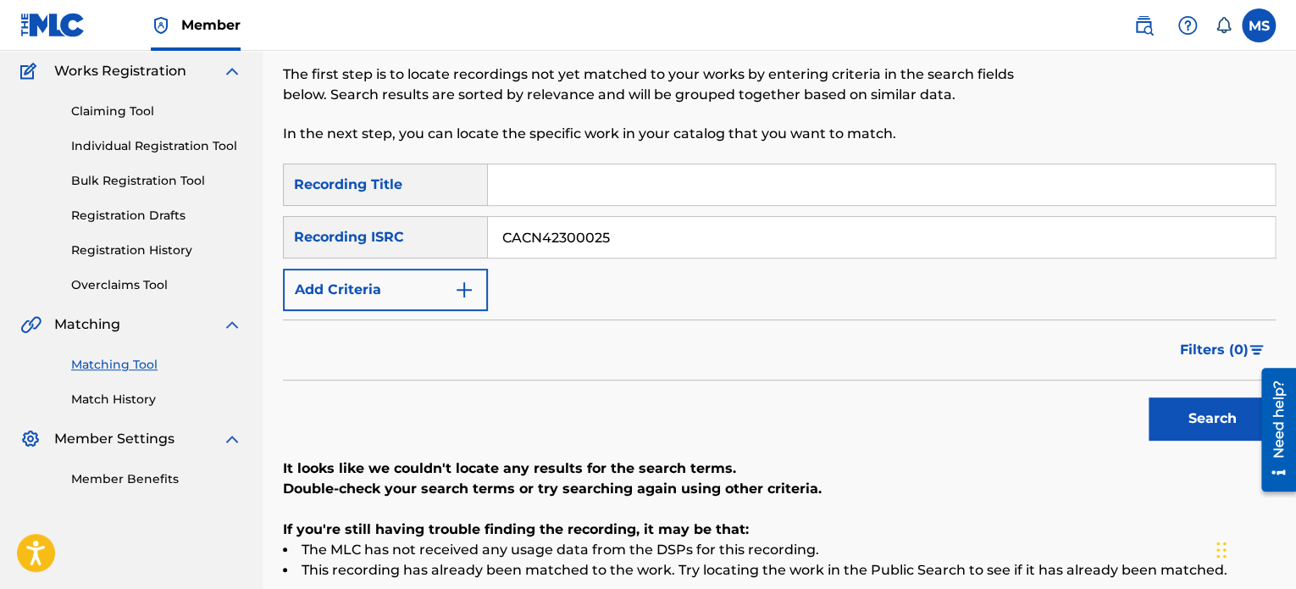
drag, startPoint x: 639, startPoint y: 243, endPoint x: 393, endPoint y: 230, distance: 246.8
click at [393, 230] on div "SearchWithCriteria2f91f187-93f5-4d35-90d2-e852745499d4 Recording ISRC CACN42300…" at bounding box center [779, 237] width 993 height 42
paste input "100032"
click at [1149, 397] on button "Search" at bounding box center [1212, 418] width 127 height 42
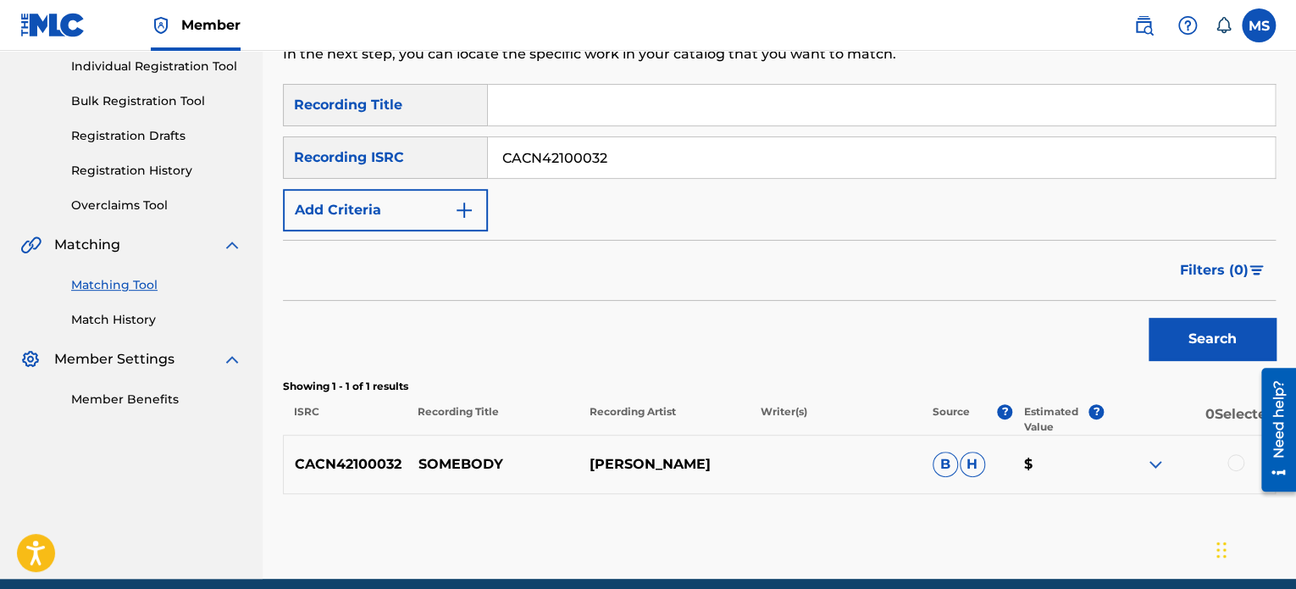
scroll to position [119, 0]
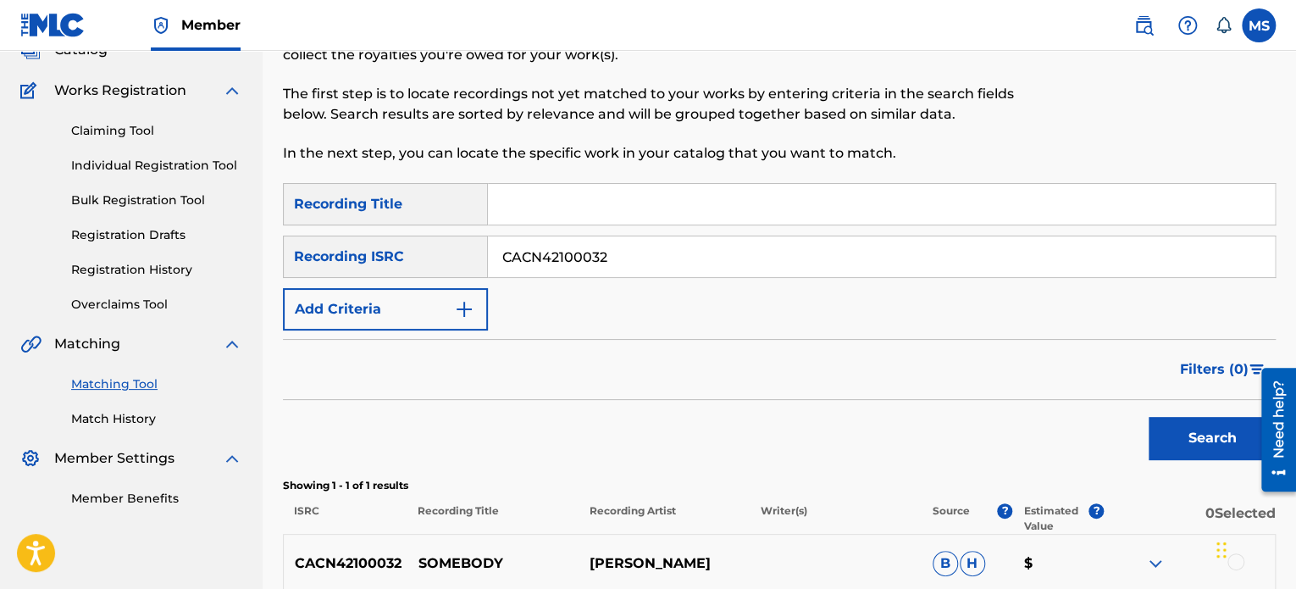
drag, startPoint x: 658, startPoint y: 262, endPoint x: 227, endPoint y: 250, distance: 431.3
click at [227, 250] on main "ANTHEM ENTERTAINMENT LP Summary Catalog Works Registration Claiming Tool Indivi…" at bounding box center [648, 304] width 1296 height 745
paste input "CA7K21600003"
click at [1149, 417] on button "Search" at bounding box center [1212, 438] width 127 height 42
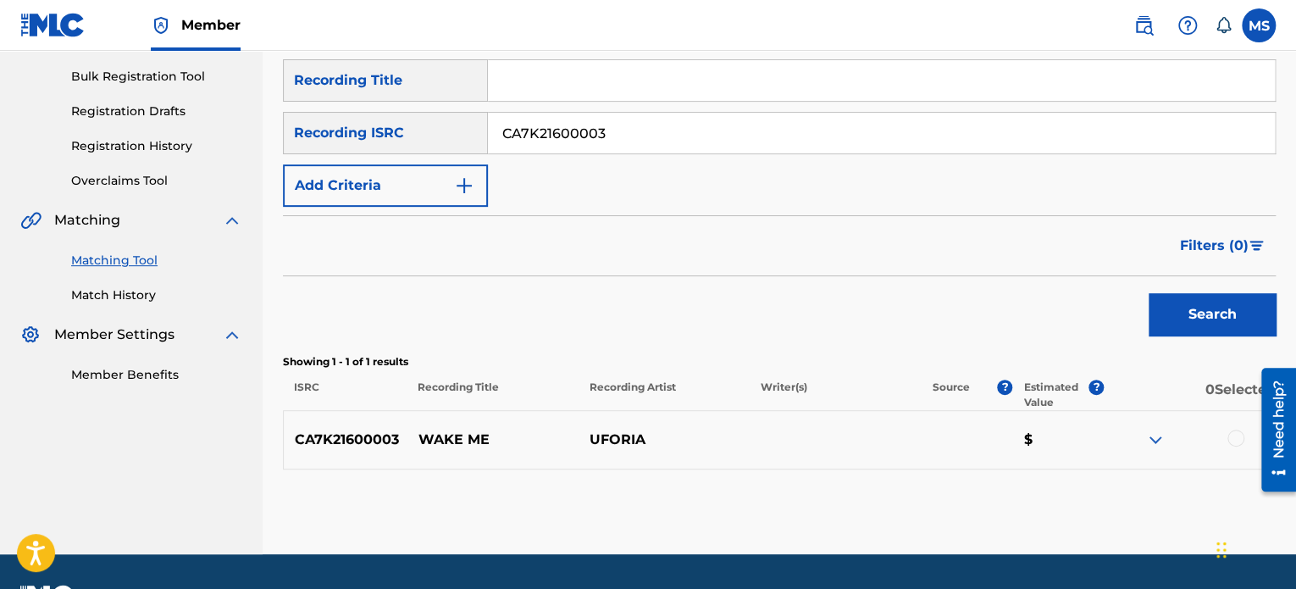
scroll to position [203, 0]
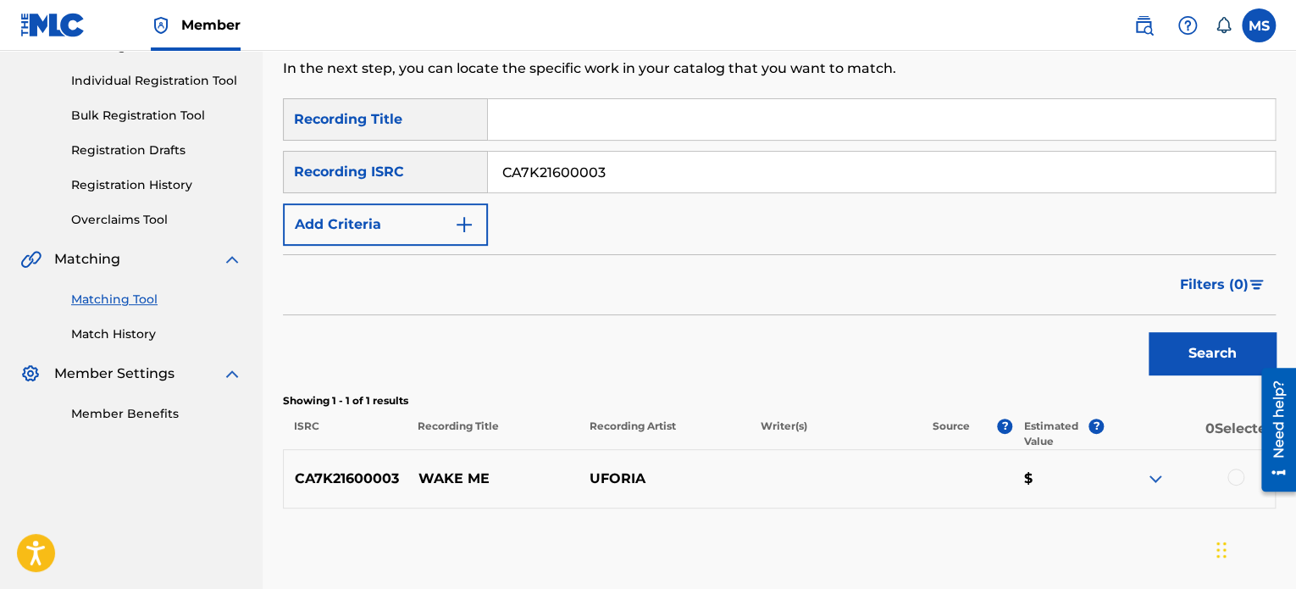
drag, startPoint x: 630, startPoint y: 174, endPoint x: 352, endPoint y: 173, distance: 277.8
click at [355, 174] on div "SearchWithCriteria2f91f187-93f5-4d35-90d2-e852745499d4 Recording ISRC CA7K21600…" at bounding box center [779, 172] width 993 height 42
paste input "CADXY2000006"
click at [1149, 332] on button "Search" at bounding box center [1212, 353] width 127 height 42
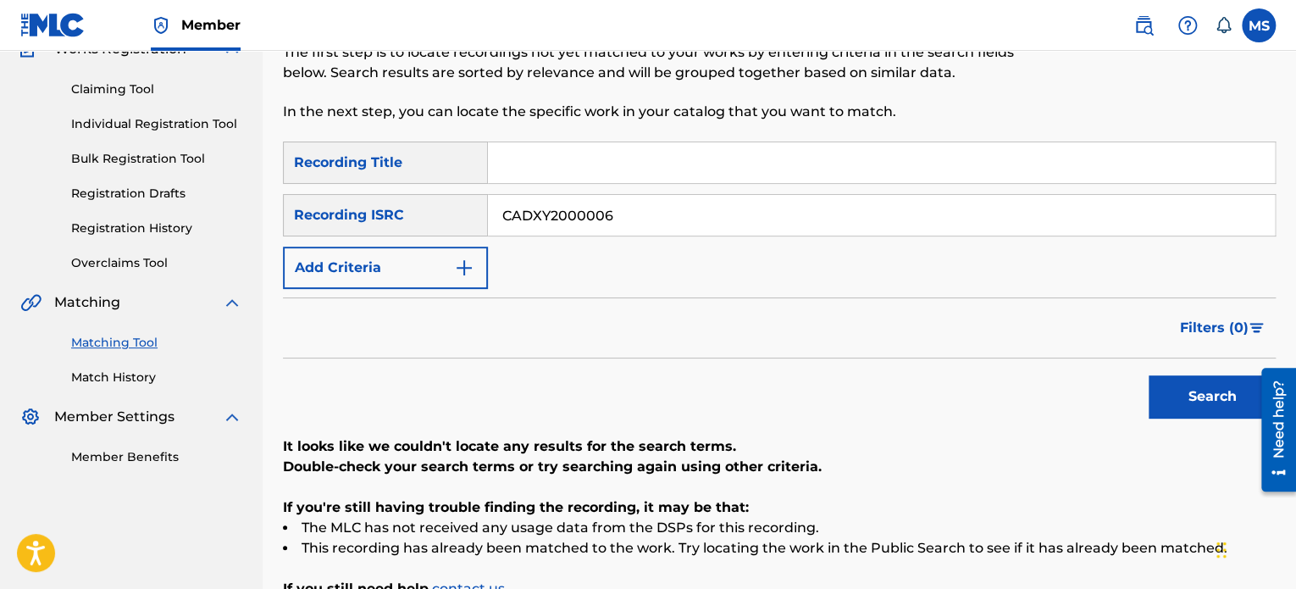
scroll to position [135, 0]
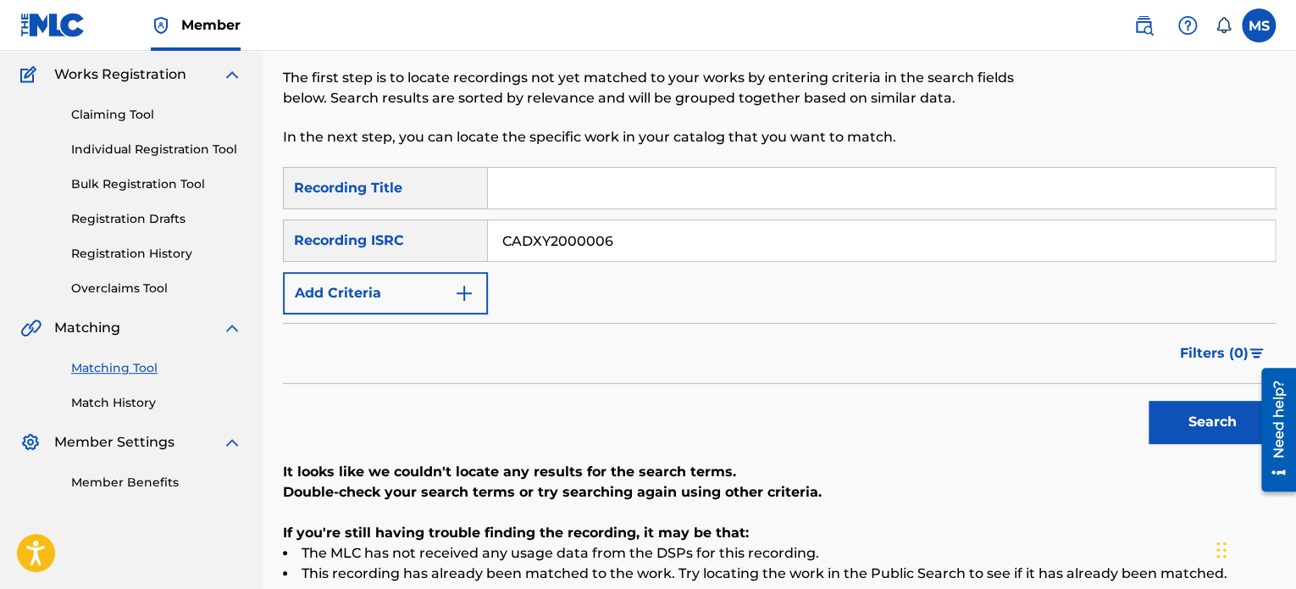
drag, startPoint x: 673, startPoint y: 241, endPoint x: 396, endPoint y: 225, distance: 277.4
click at [396, 225] on div "SearchWithCriteria2f91f187-93f5-4d35-90d2-e852745499d4 Recording ISRC CADXY2000…" at bounding box center [779, 240] width 993 height 42
paste input "AUMGB2400479"
click at [1149, 401] on button "Search" at bounding box center [1212, 422] width 127 height 42
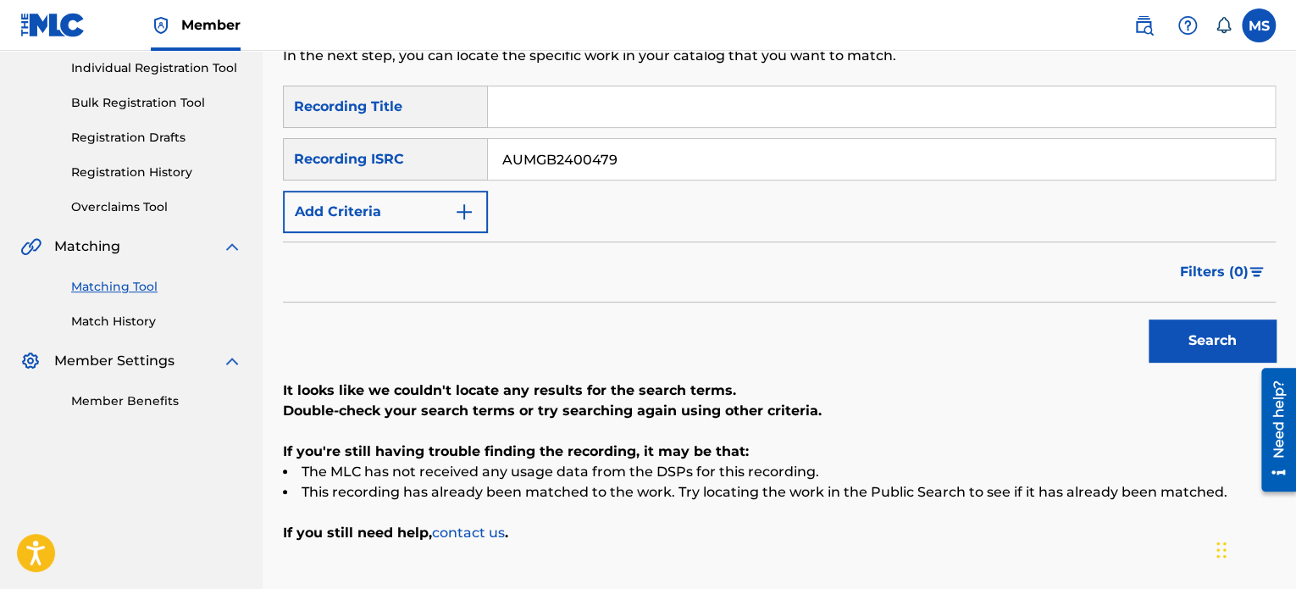
scroll to position [211, 0]
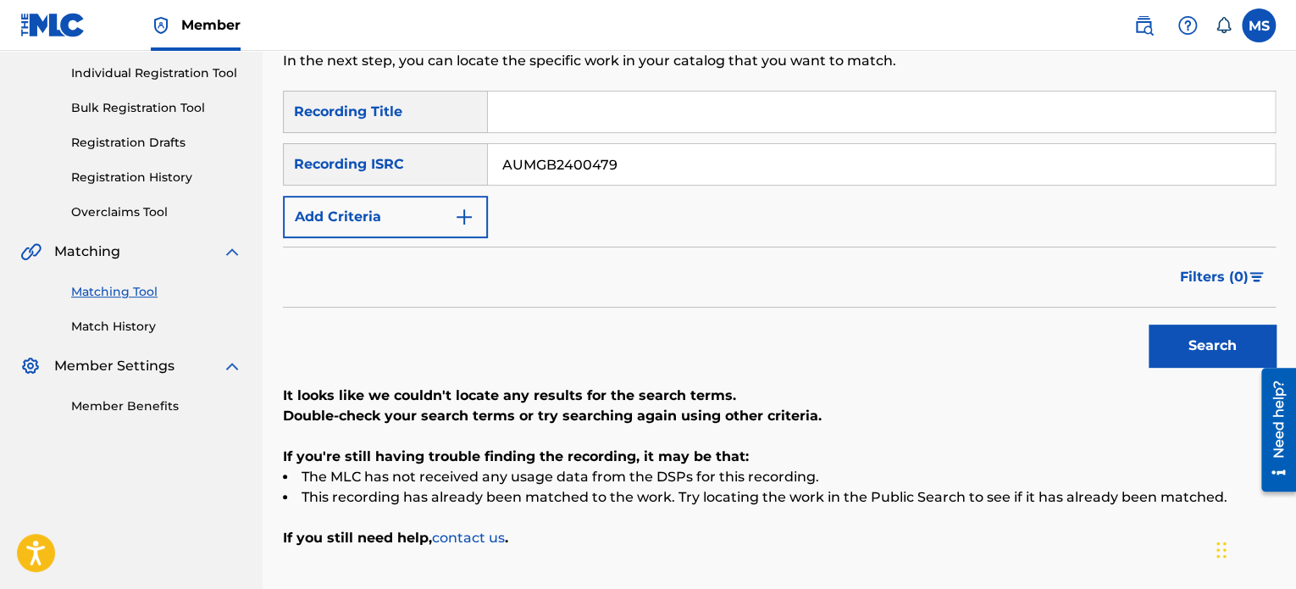
drag, startPoint x: 647, startPoint y: 162, endPoint x: 446, endPoint y: 161, distance: 201.6
click at [446, 161] on div "SearchWithCriteria2f91f187-93f5-4d35-90d2-e852745499d4 Recording ISRC AUMGB2400…" at bounding box center [779, 164] width 993 height 42
paste input "QZNJW2456407"
click at [1149, 324] on button "Search" at bounding box center [1212, 345] width 127 height 42
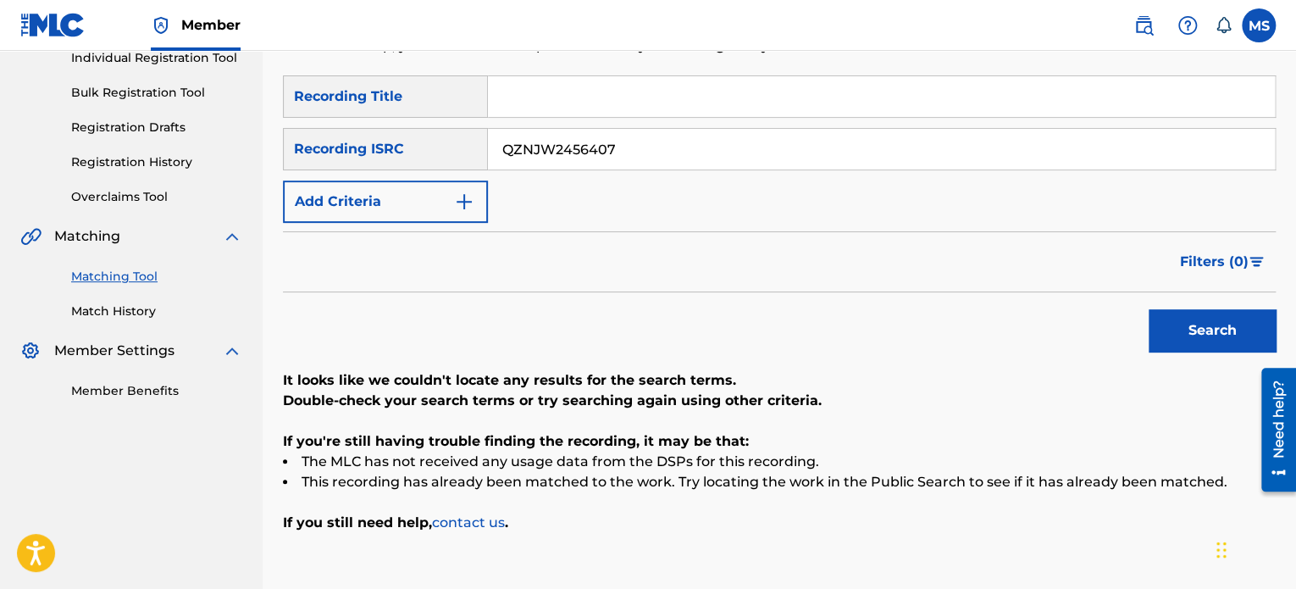
scroll to position [221, 0]
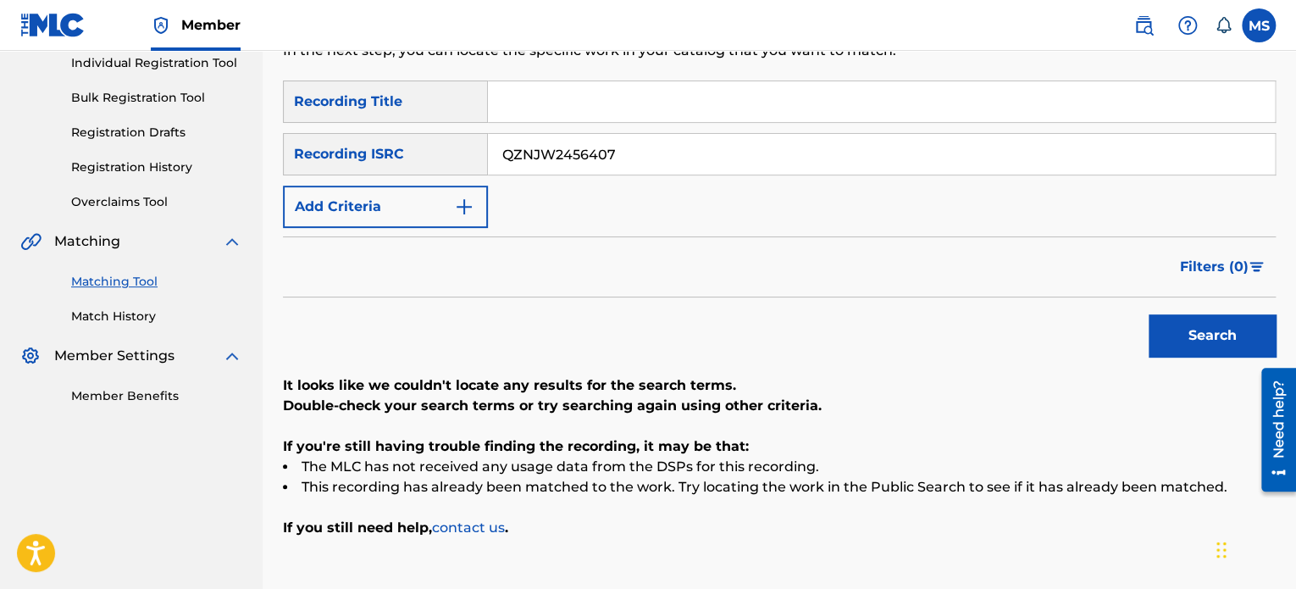
drag, startPoint x: 626, startPoint y: 155, endPoint x: 484, endPoint y: 152, distance: 141.5
click at [484, 152] on div "SearchWithCriteria2f91f187-93f5-4d35-90d2-e852745499d4 Recording ISRC QZNJW2456…" at bounding box center [779, 154] width 993 height 42
paste input "L382253961"
click at [1149, 314] on button "Search" at bounding box center [1212, 335] width 127 height 42
drag, startPoint x: 623, startPoint y: 145, endPoint x: 501, endPoint y: 158, distance: 122.7
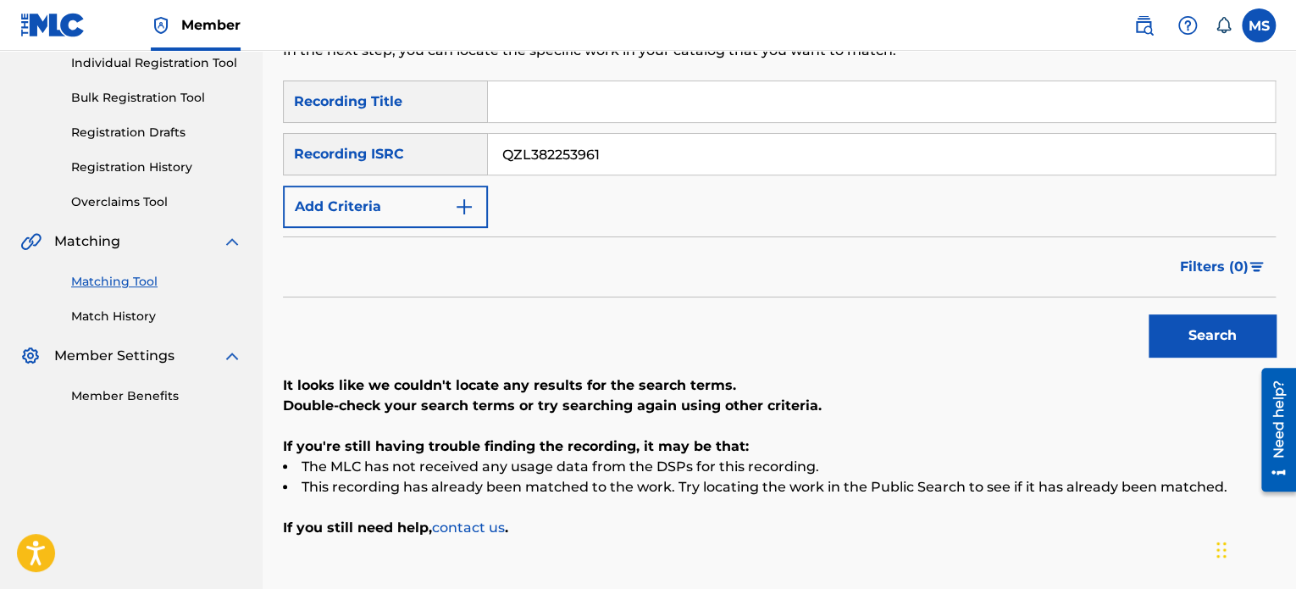
click at [501, 158] on input "QZL382253961" at bounding box center [881, 154] width 787 height 41
paste input "SE5BU1805402"
click at [1149, 314] on button "Search" at bounding box center [1212, 335] width 127 height 42
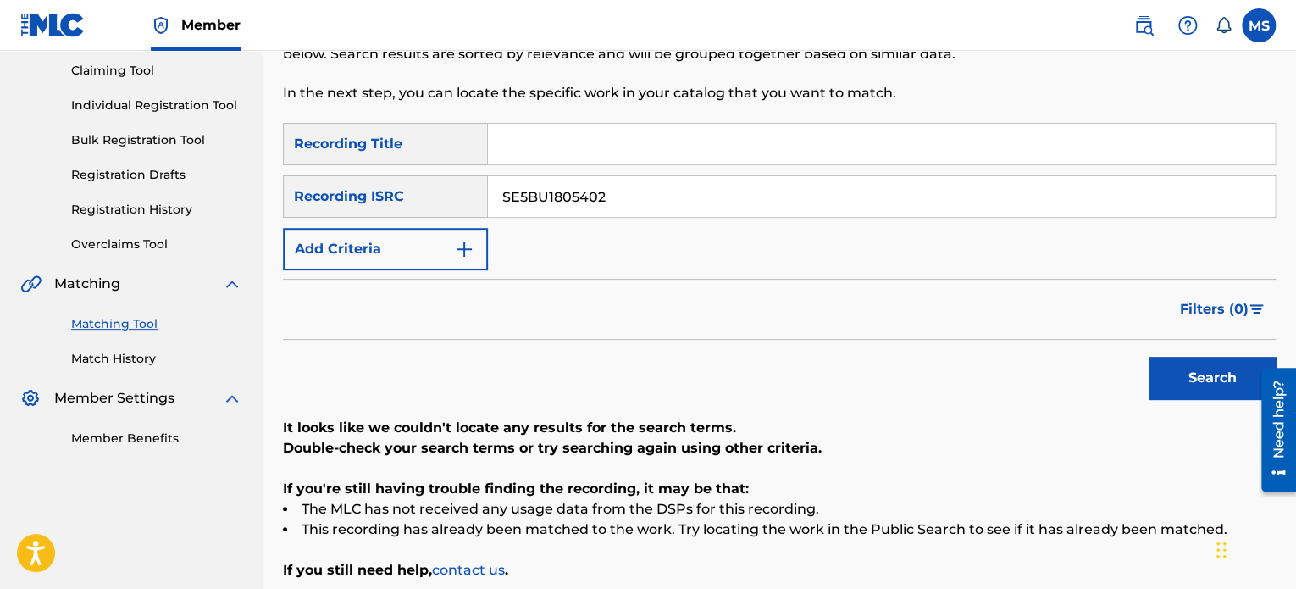
scroll to position [175, 0]
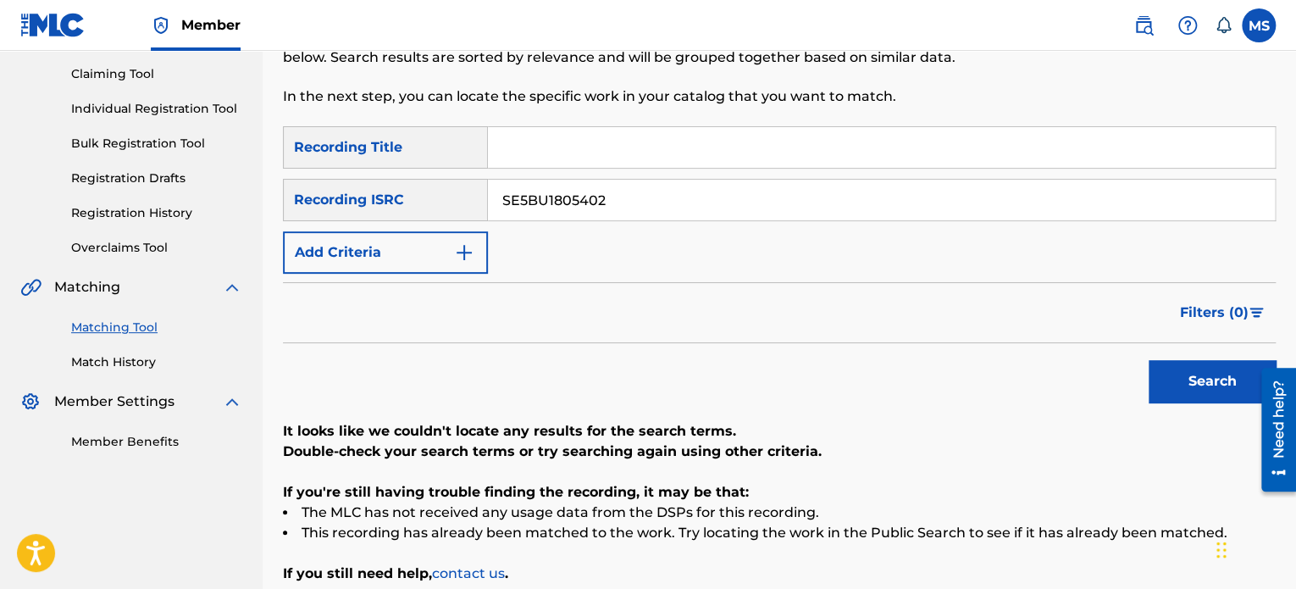
drag, startPoint x: 620, startPoint y: 200, endPoint x: 385, endPoint y: 224, distance: 236.7
click at [385, 224] on div "SearchWithCriteriaada29f91-2cea-4886-aa57-4c8e84e9b321 Recording Title SearchWi…" at bounding box center [779, 199] width 993 height 147
paste input "SE5BU1805397"
click at [1149, 360] on button "Search" at bounding box center [1212, 381] width 127 height 42
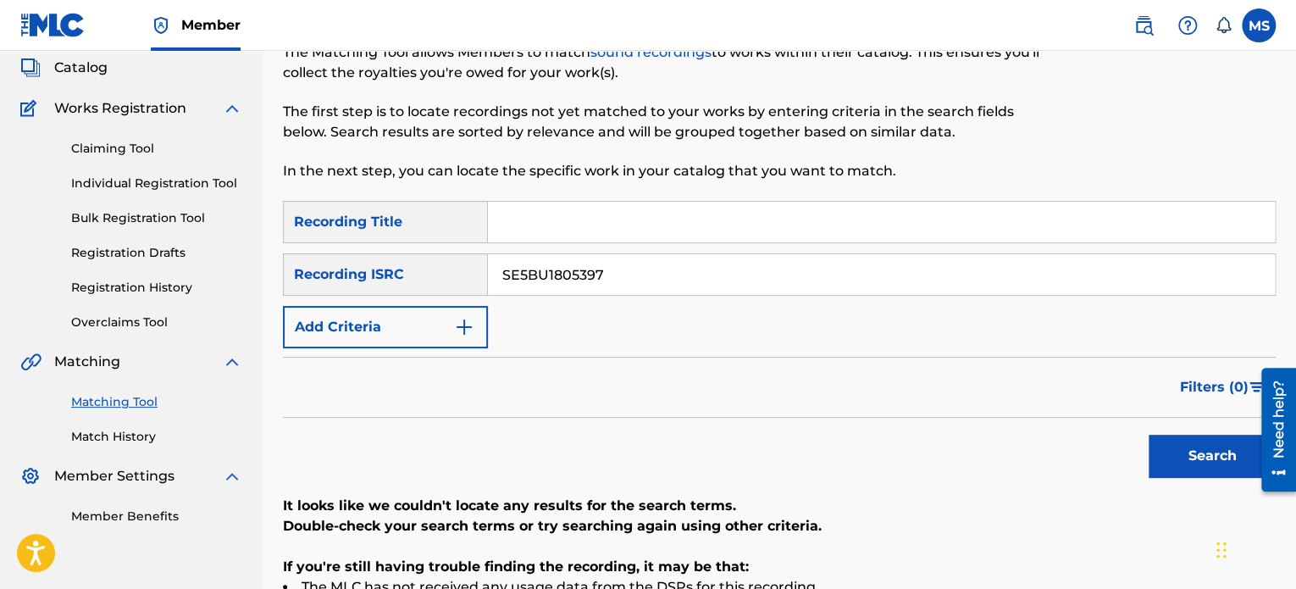
scroll to position [95, 0]
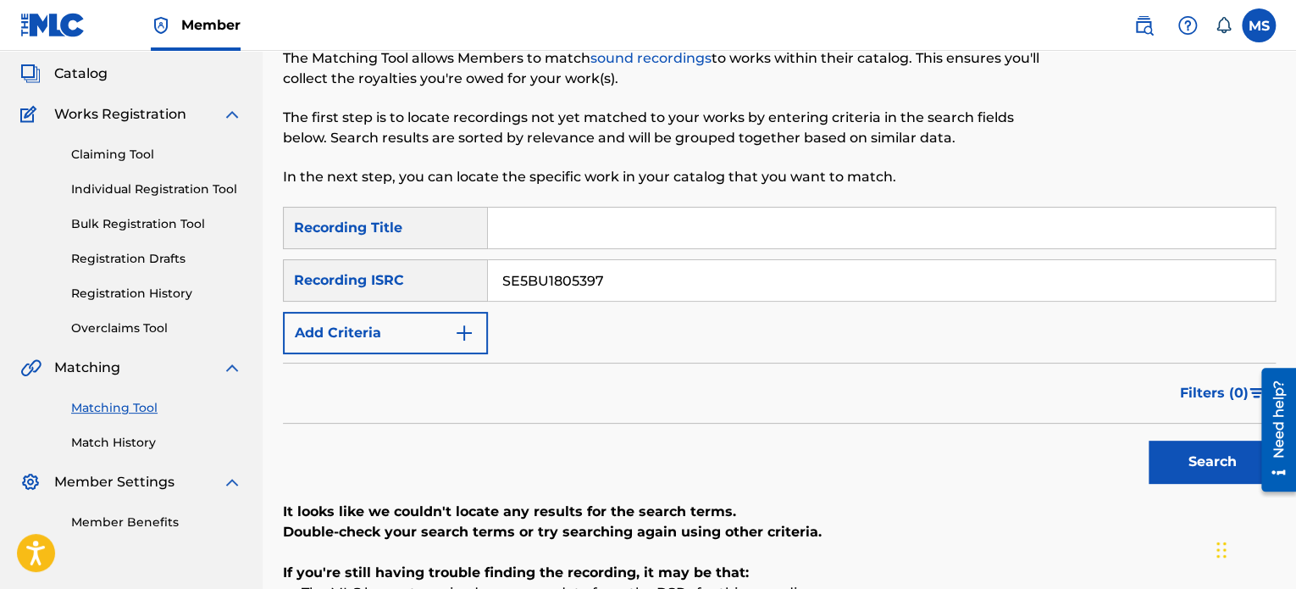
drag, startPoint x: 630, startPoint y: 275, endPoint x: 431, endPoint y: 289, distance: 199.5
click at [431, 289] on div "SearchWithCriteria2f91f187-93f5-4d35-90d2-e852745499d4 Recording ISRC SE5BU1805…" at bounding box center [779, 280] width 993 height 42
paste input "CA7K21600004"
click at [1149, 440] on button "Search" at bounding box center [1212, 461] width 127 height 42
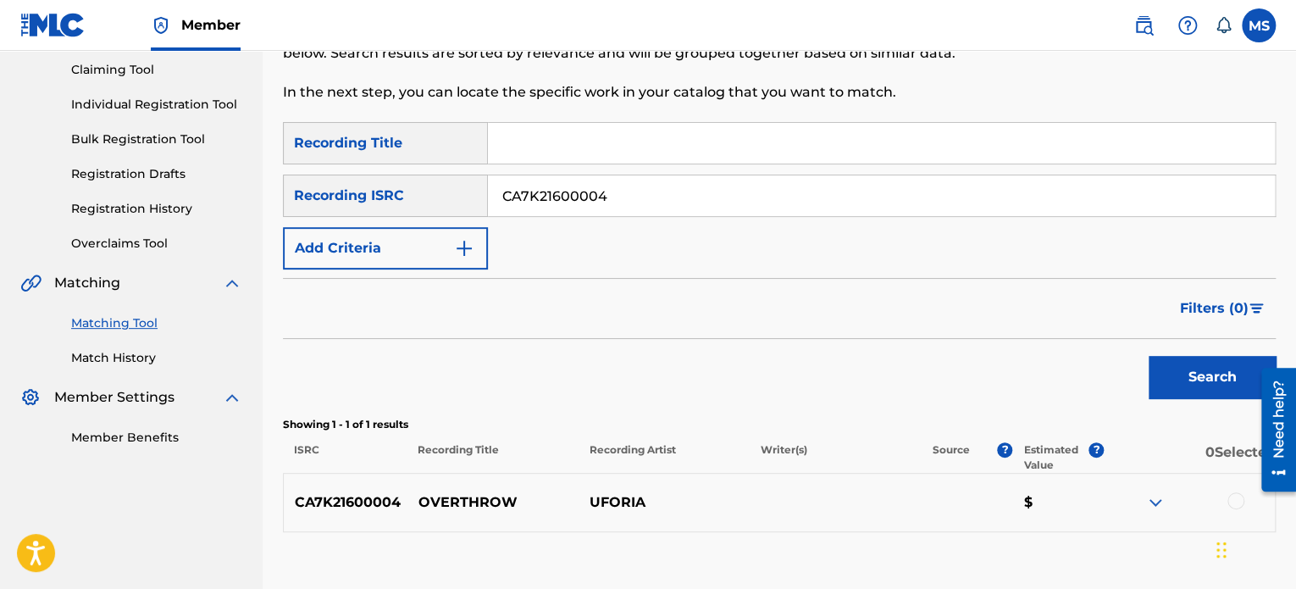
scroll to position [177, 0]
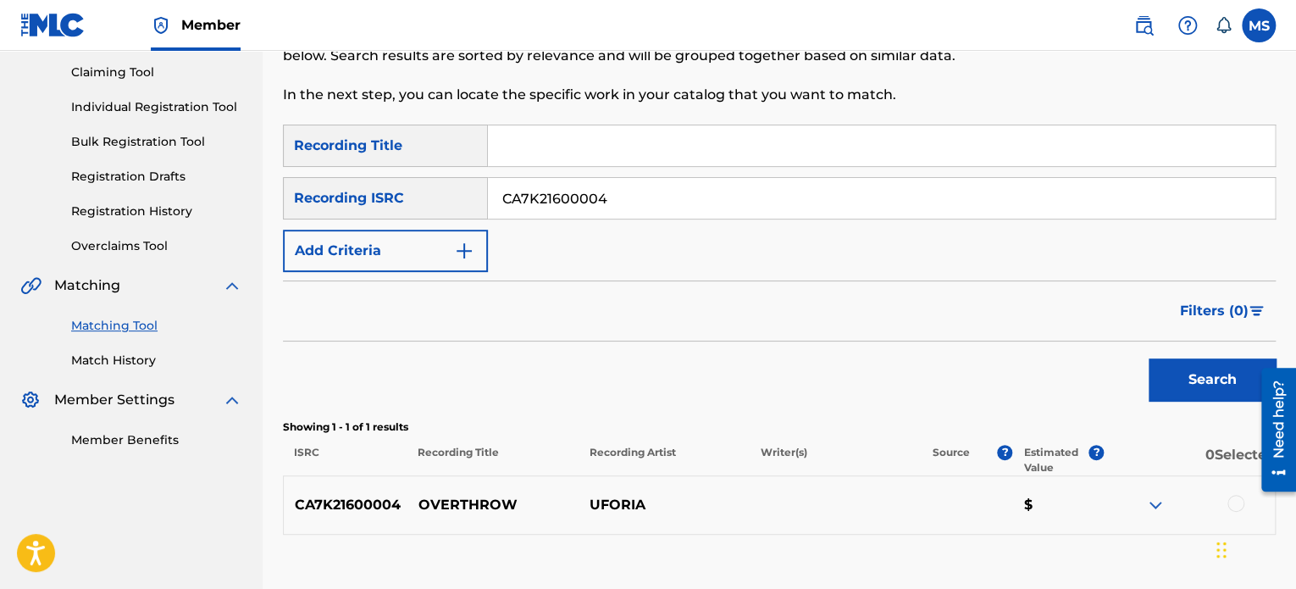
drag, startPoint x: 654, startPoint y: 202, endPoint x: 413, endPoint y: 217, distance: 241.0
click at [413, 217] on div "SearchWithCriteria2f91f187-93f5-4d35-90d2-e852745499d4 Recording ISRC CA7K21600…" at bounding box center [779, 198] width 993 height 42
paste input "EKZ21"
click at [1149, 358] on button "Search" at bounding box center [1212, 379] width 127 height 42
click at [667, 185] on input "CAEKZ2100004" at bounding box center [881, 198] width 787 height 41
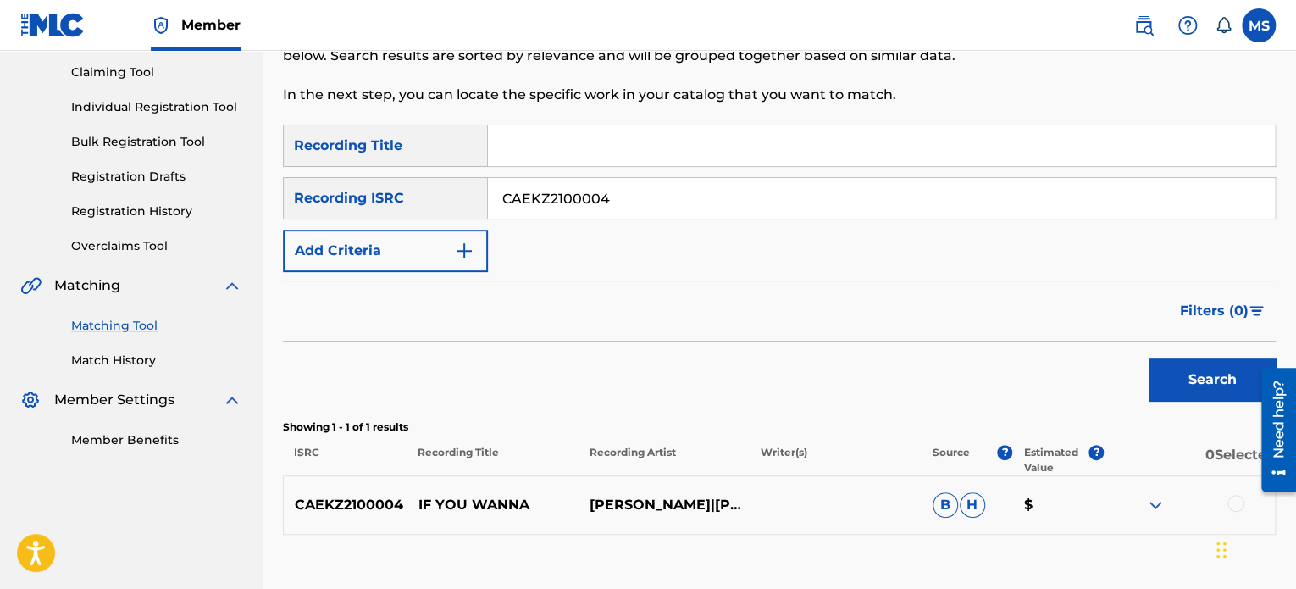
click at [654, 196] on input "CAEKZ2100004" at bounding box center [881, 198] width 787 height 41
drag, startPoint x: 638, startPoint y: 207, endPoint x: 466, endPoint y: 179, distance: 174.2
click at [466, 179] on div "SearchWithCriteria2f91f187-93f5-4d35-90d2-e852745499d4 Recording ISRC CAEKZ2100…" at bounding box center [779, 198] width 993 height 42
paste input "USUYG1539901"
click at [1149, 358] on button "Search" at bounding box center [1212, 379] width 127 height 42
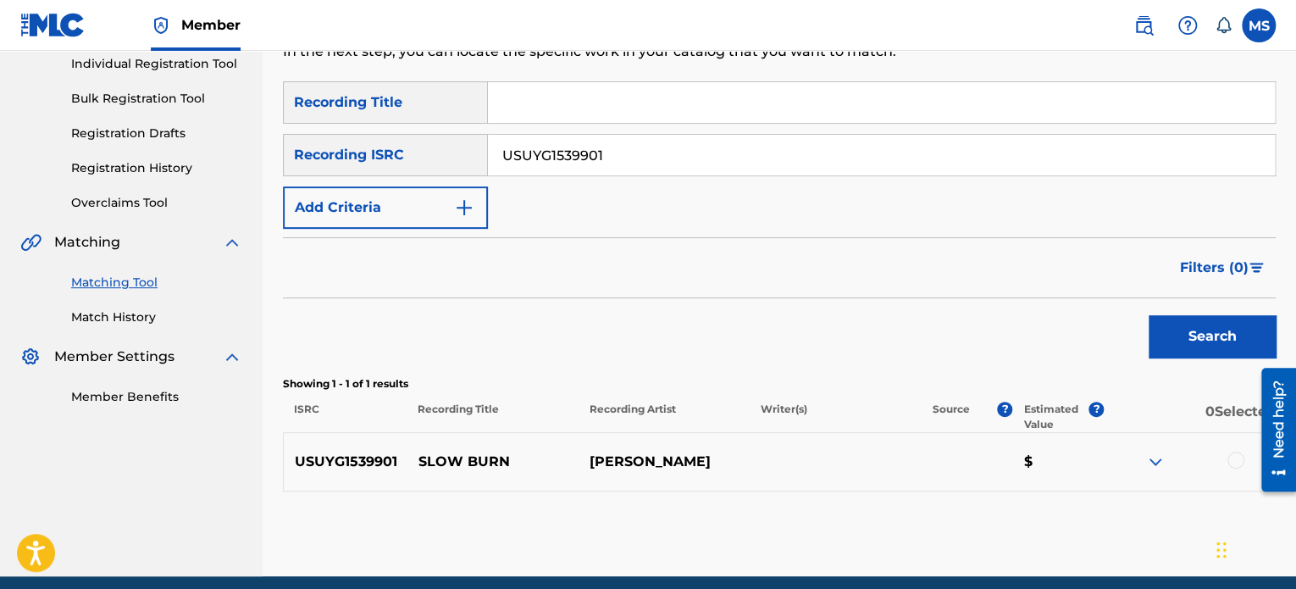
scroll to position [203, 0]
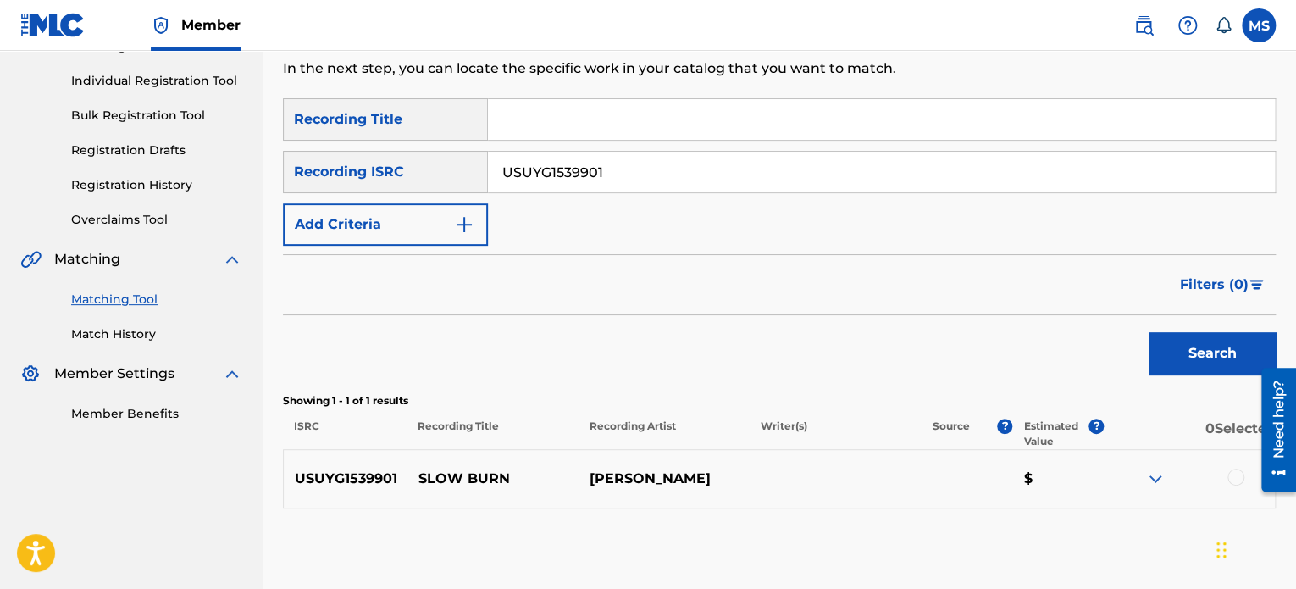
drag, startPoint x: 647, startPoint y: 165, endPoint x: 379, endPoint y: 192, distance: 269.0
click at [379, 192] on div "SearchWithCriteriaada29f91-2cea-4886-aa57-4c8e84e9b321 Recording Title SearchWi…" at bounding box center [779, 171] width 993 height 147
paste input "QM4MA2400005"
click at [1149, 332] on button "Search" at bounding box center [1212, 353] width 127 height 42
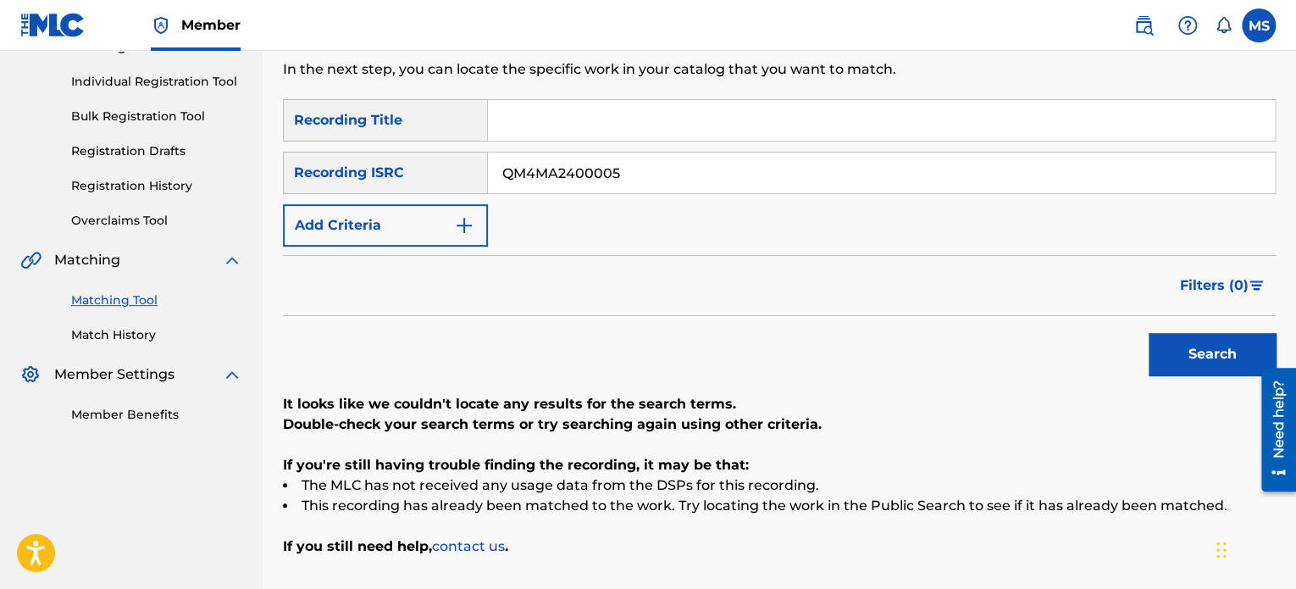
scroll to position [200, 0]
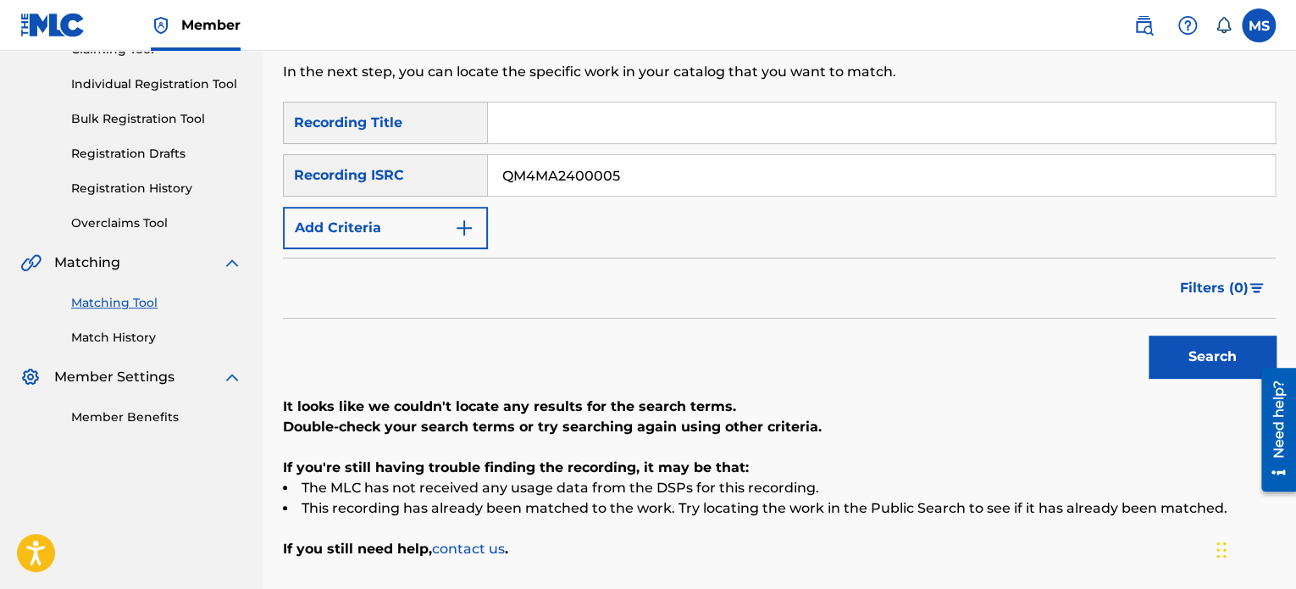
click at [650, 178] on input "QM4MA2400005" at bounding box center [881, 175] width 787 height 41
drag, startPoint x: 678, startPoint y: 177, endPoint x: 373, endPoint y: 169, distance: 305.0
click at [373, 169] on div "SearchWithCriteria2f91f187-93f5-4d35-90d2-e852745499d4 Recording ISRC QM4MA2400…" at bounding box center [779, 175] width 993 height 42
paste input "TX2481004"
click at [1149, 335] on button "Search" at bounding box center [1212, 356] width 127 height 42
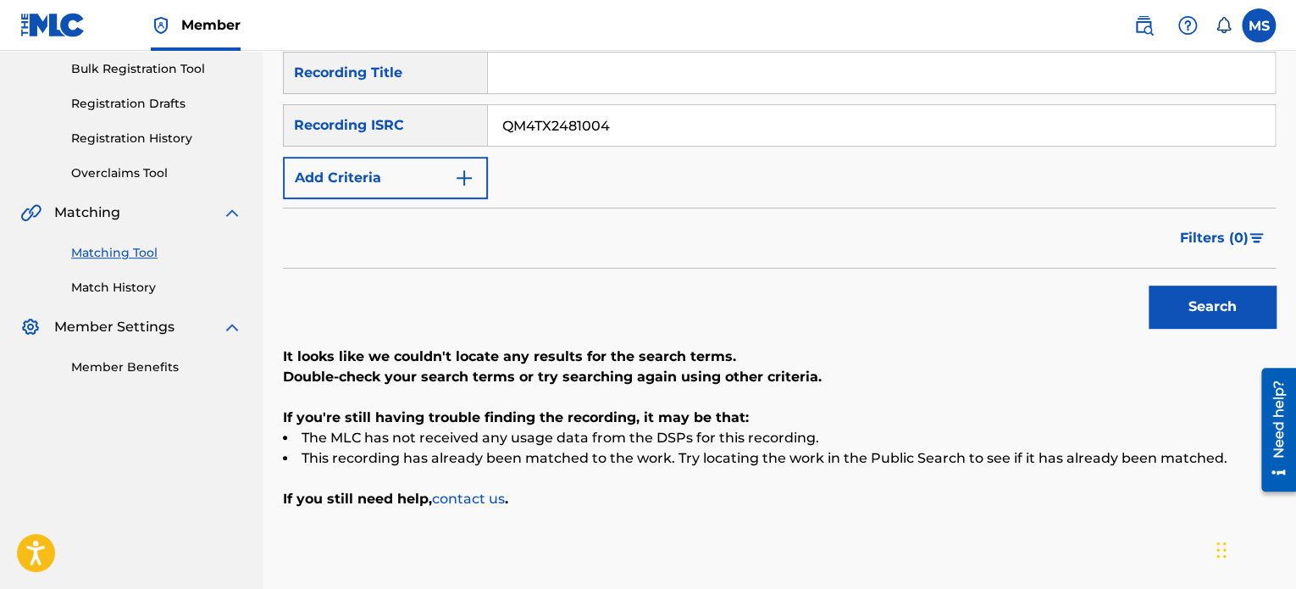
scroll to position [247, 0]
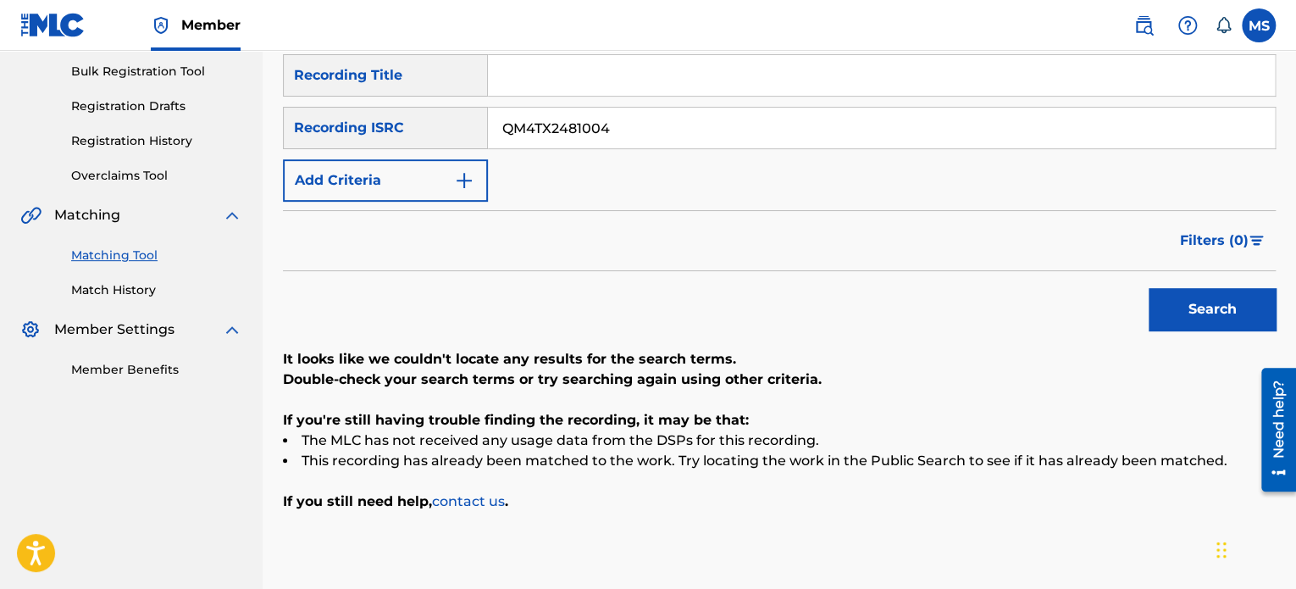
click at [648, 128] on input "QM4TX2481004" at bounding box center [881, 128] width 787 height 41
drag, startPoint x: 636, startPoint y: 129, endPoint x: 377, endPoint y: 128, distance: 259.2
click at [377, 128] on div "SearchWithCriteria2f91f187-93f5-4d35-90d2-e852745499d4 Recording ISRC QM4TX2481…" at bounding box center [779, 128] width 993 height 42
paste input "QM24S2402851"
click at [1149, 288] on button "Search" at bounding box center [1212, 309] width 127 height 42
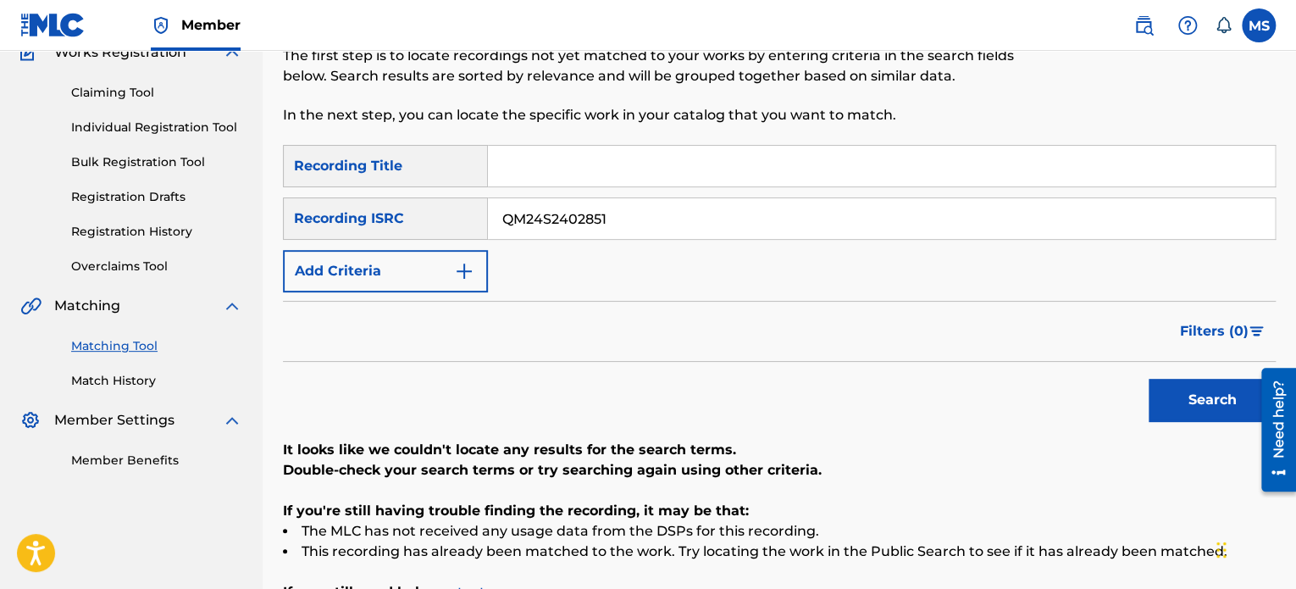
scroll to position [156, 0]
drag, startPoint x: 623, startPoint y: 214, endPoint x: 330, endPoint y: 212, distance: 293.1
click at [330, 212] on div "SearchWithCriteria2f91f187-93f5-4d35-90d2-e852745499d4 Recording ISRC QM24S2402…" at bounding box center [779, 219] width 993 height 42
paste input "QM3DF2208016"
type input "QM3DF2208016"
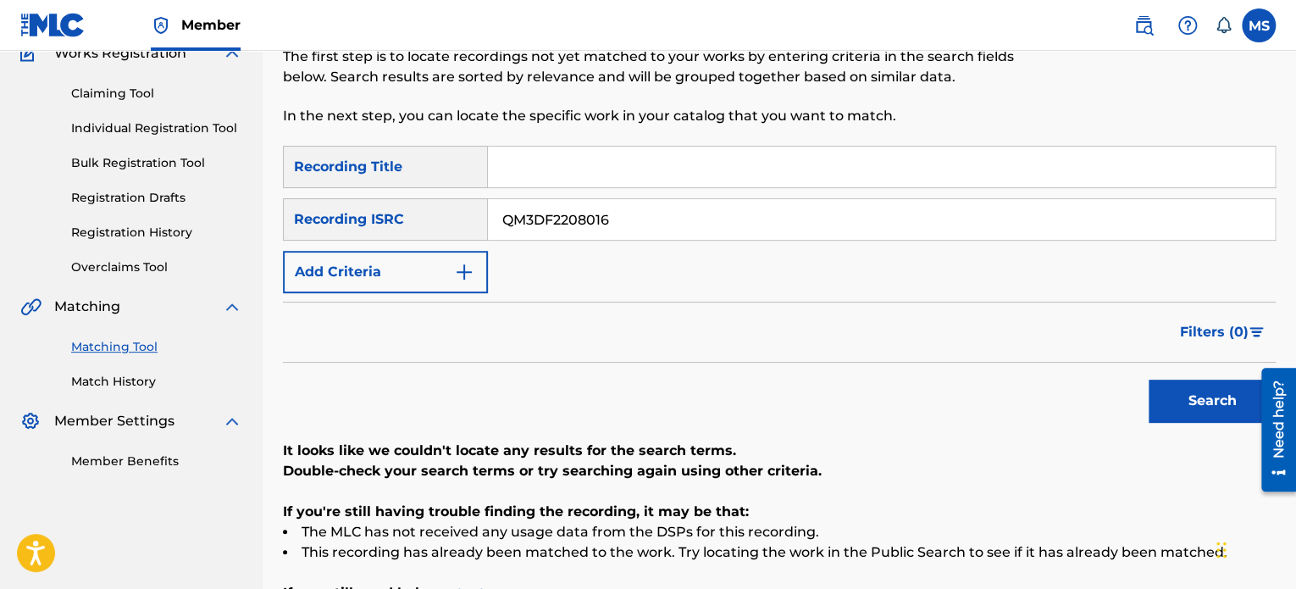
click at [1149, 379] on button "Search" at bounding box center [1212, 400] width 127 height 42
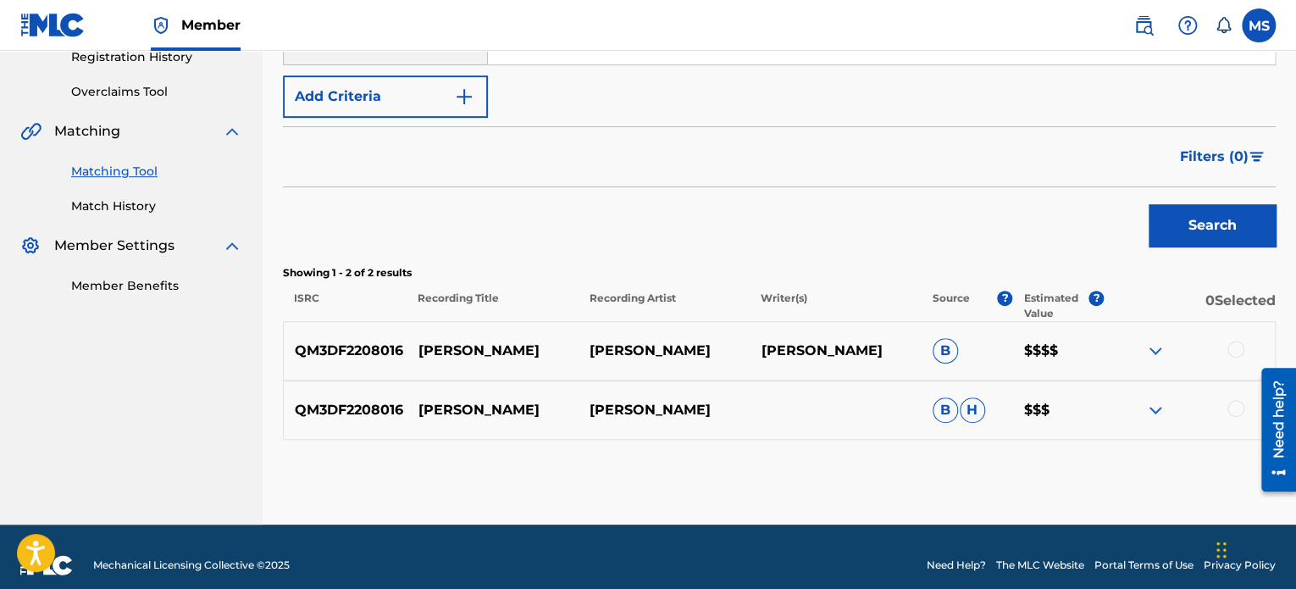
scroll to position [335, 0]
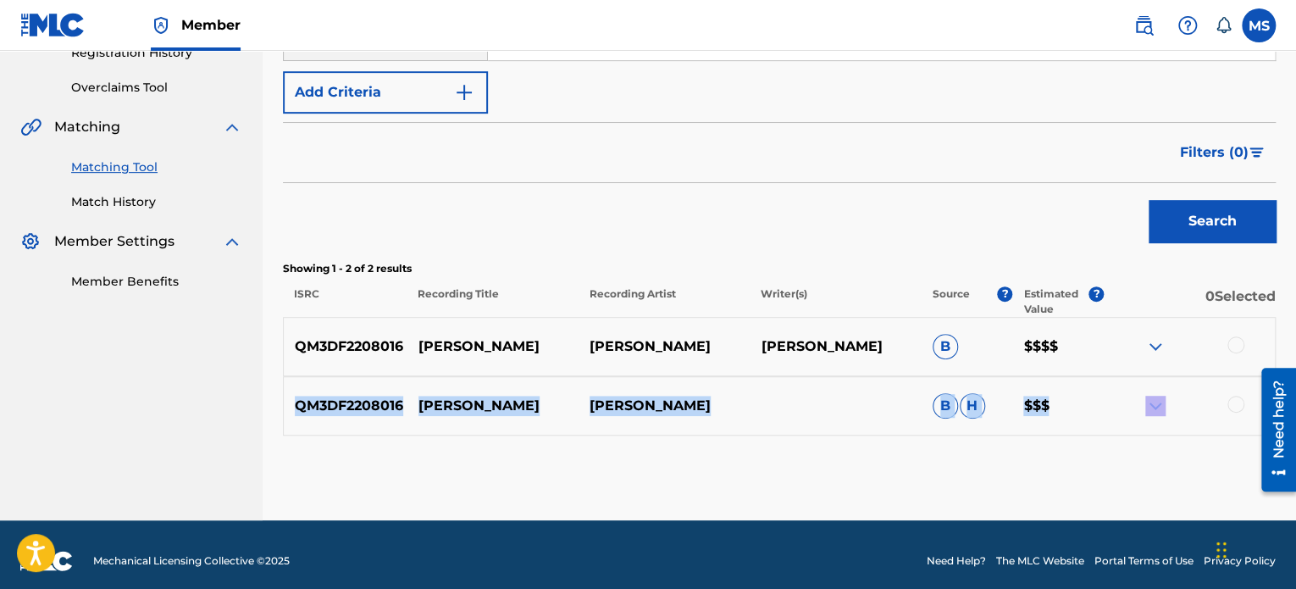
drag, startPoint x: 1242, startPoint y: 348, endPoint x: 1230, endPoint y: 397, distance: 50.5
click at [1230, 397] on div "QM3DF2208016 CHLOE [PERSON_NAME] [PERSON_NAME] B $$$$ QM3DF2208016 CHLOE [PERSO…" at bounding box center [779, 376] width 993 height 119
click at [1230, 397] on div at bounding box center [1235, 404] width 17 height 17
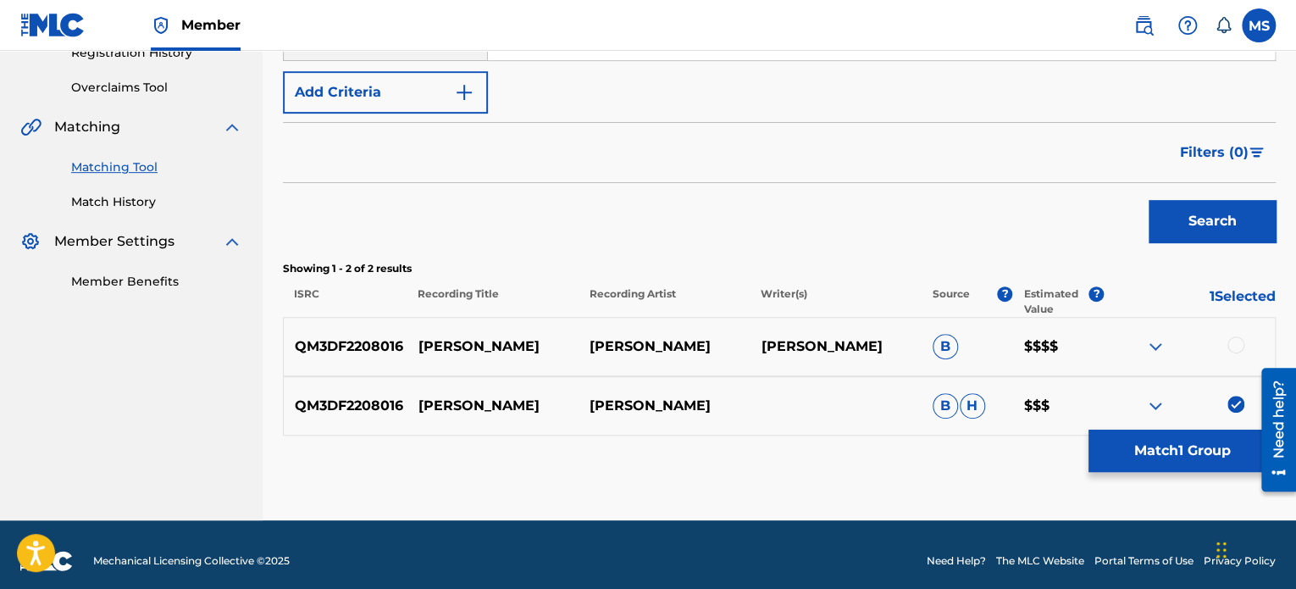
click at [1018, 463] on div "Matching Tool The Matching Tool allows Members to match sound recordings to wor…" at bounding box center [779, 139] width 993 height 762
click at [1231, 341] on div at bounding box center [1235, 344] width 17 height 17
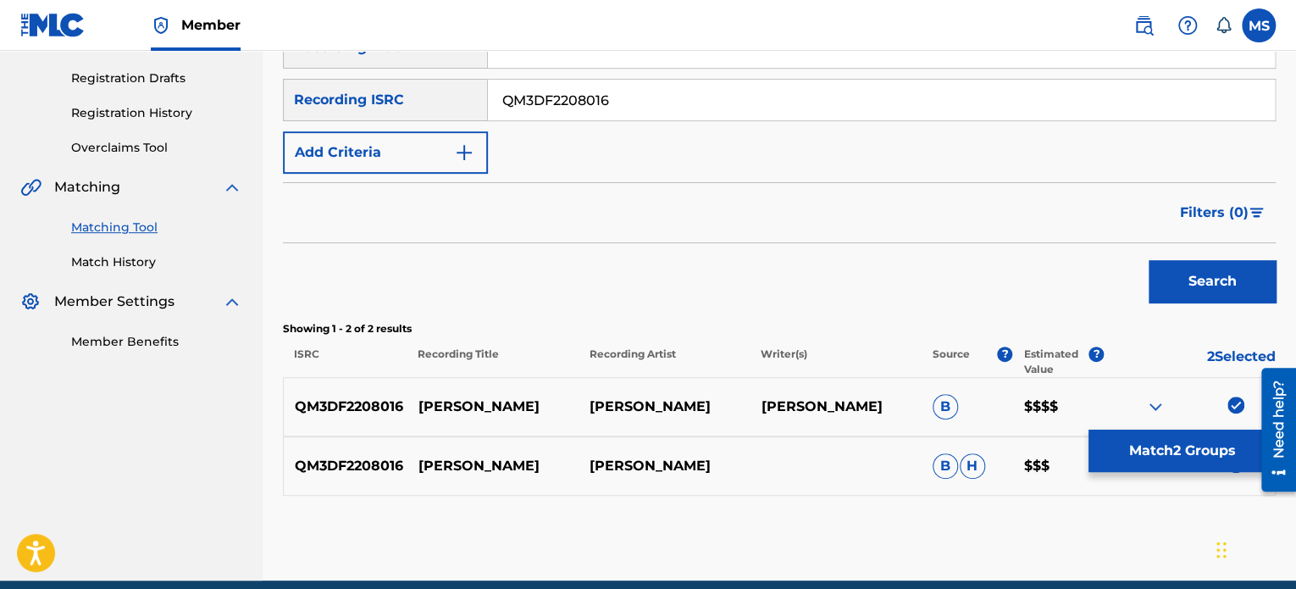
scroll to position [347, 0]
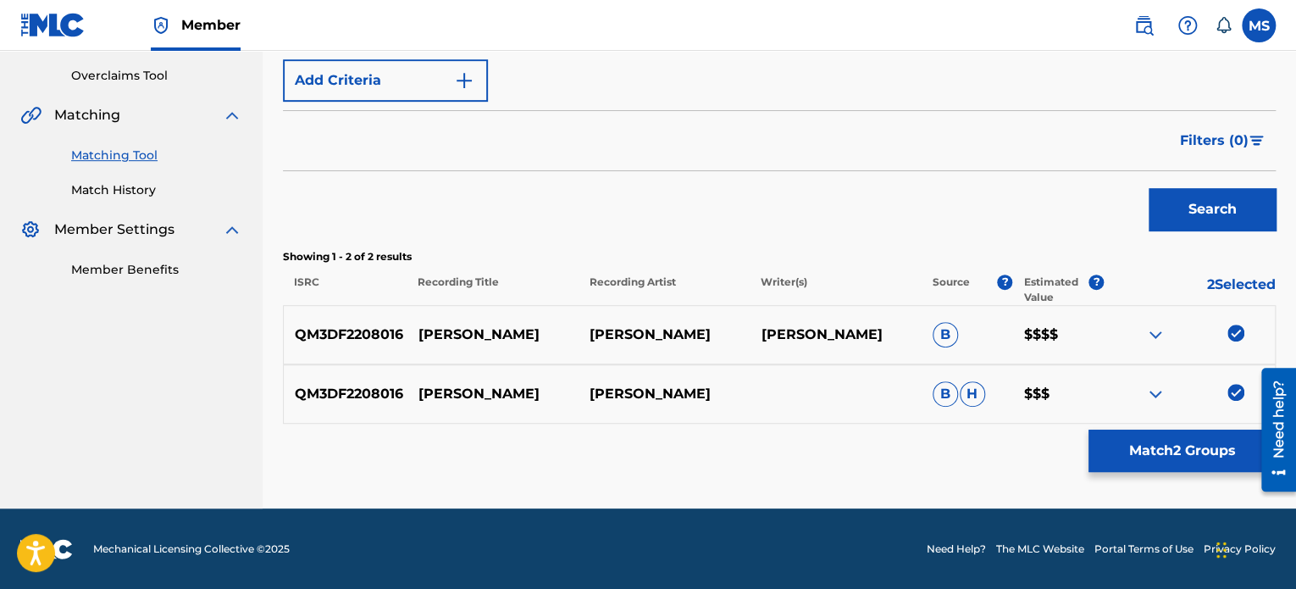
click at [1125, 449] on button "Match 2 Groups" at bounding box center [1181, 450] width 187 height 42
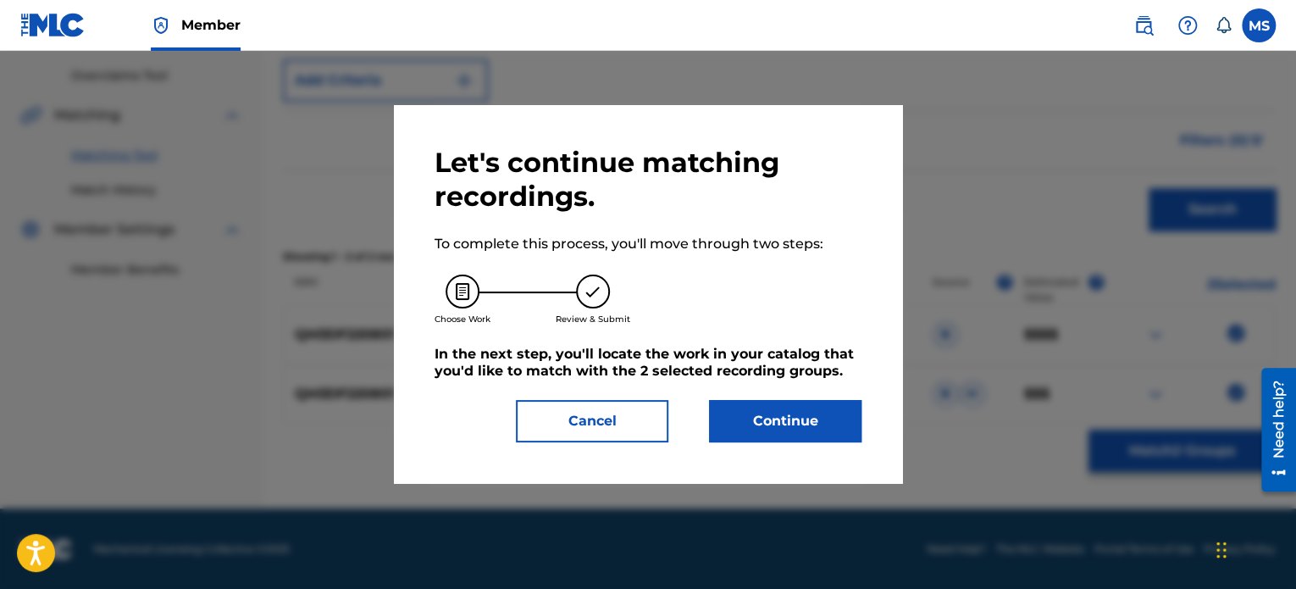
click at [822, 413] on button "Continue" at bounding box center [785, 421] width 152 height 42
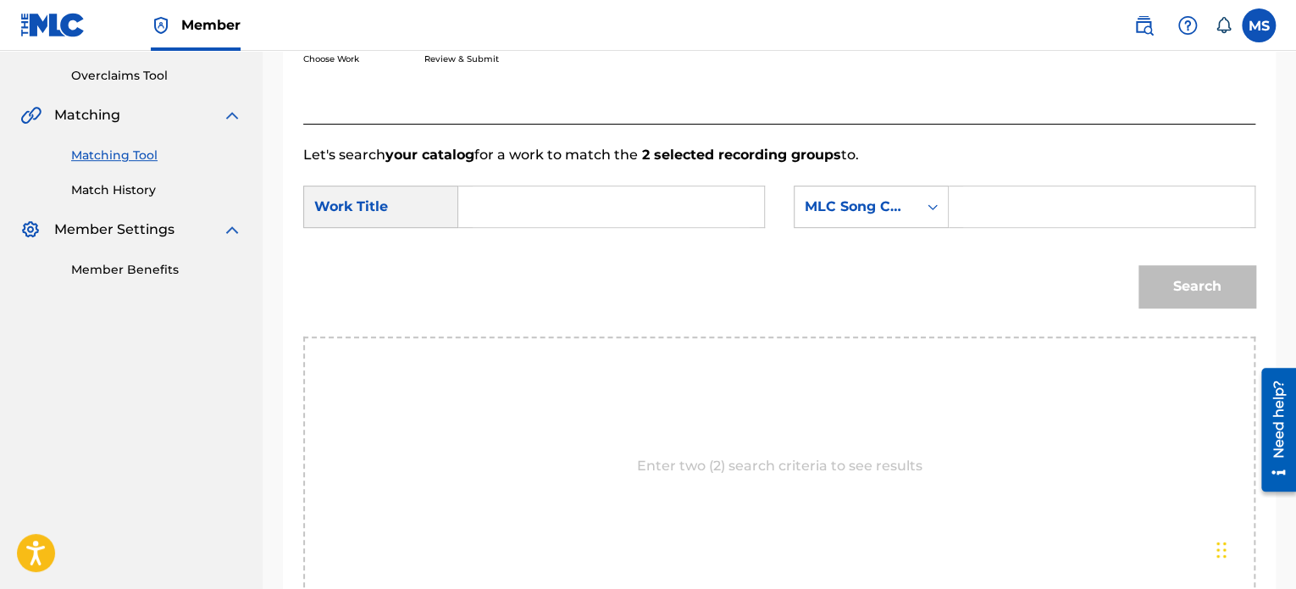
click at [608, 187] on input "Search Form" at bounding box center [611, 206] width 277 height 41
type input "[PERSON_NAME]"
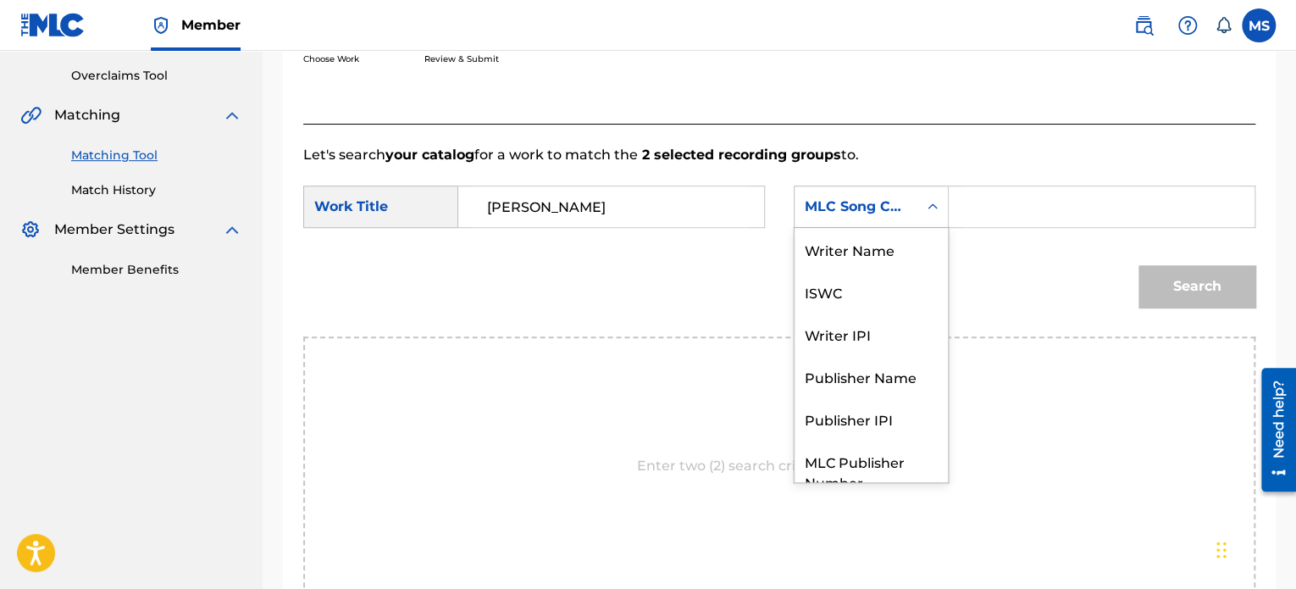
click at [825, 206] on div "MLC Song Code" at bounding box center [856, 207] width 102 height 20
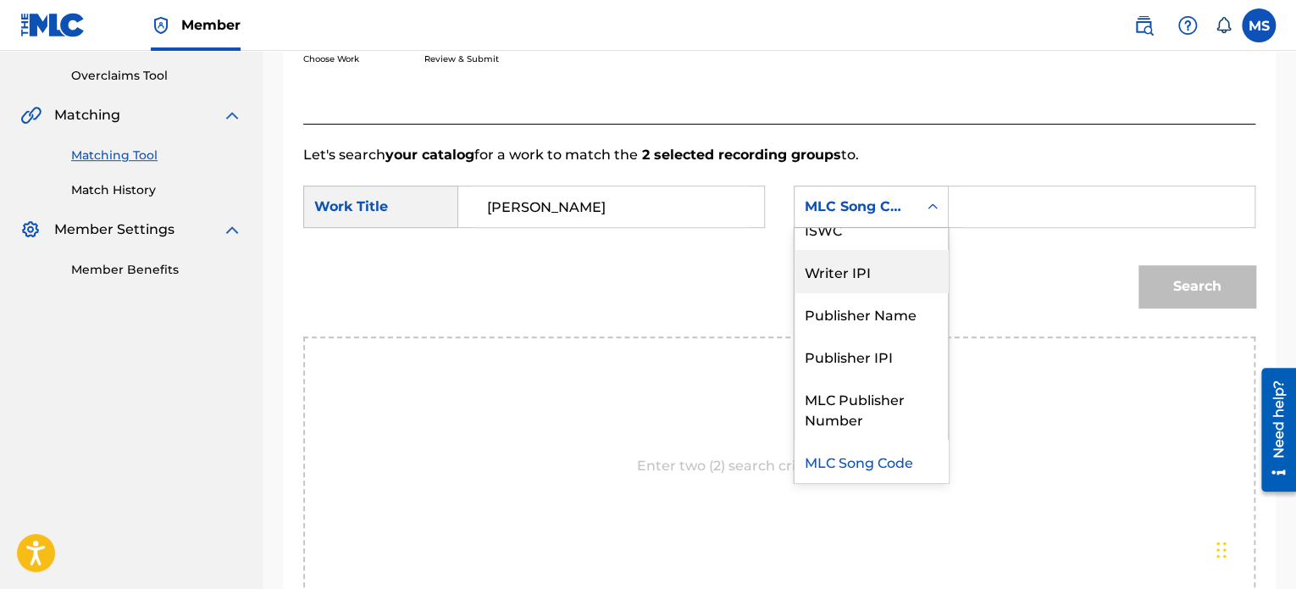
scroll to position [0, 0]
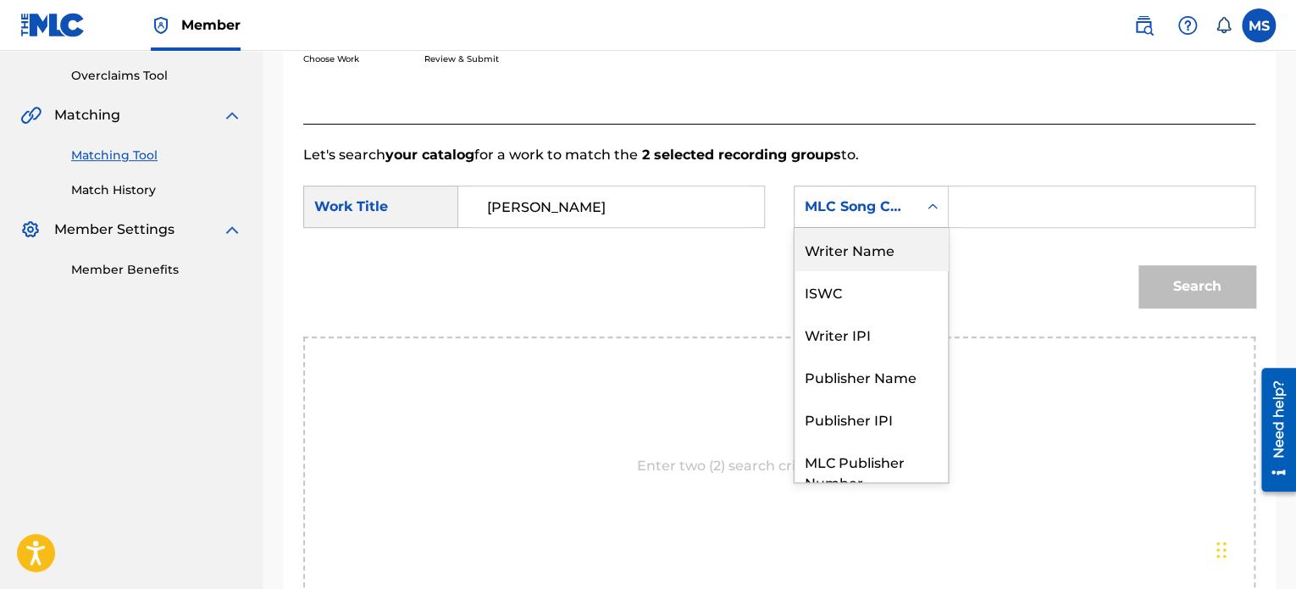
click at [862, 250] on div "Writer Name" at bounding box center [870, 249] width 153 height 42
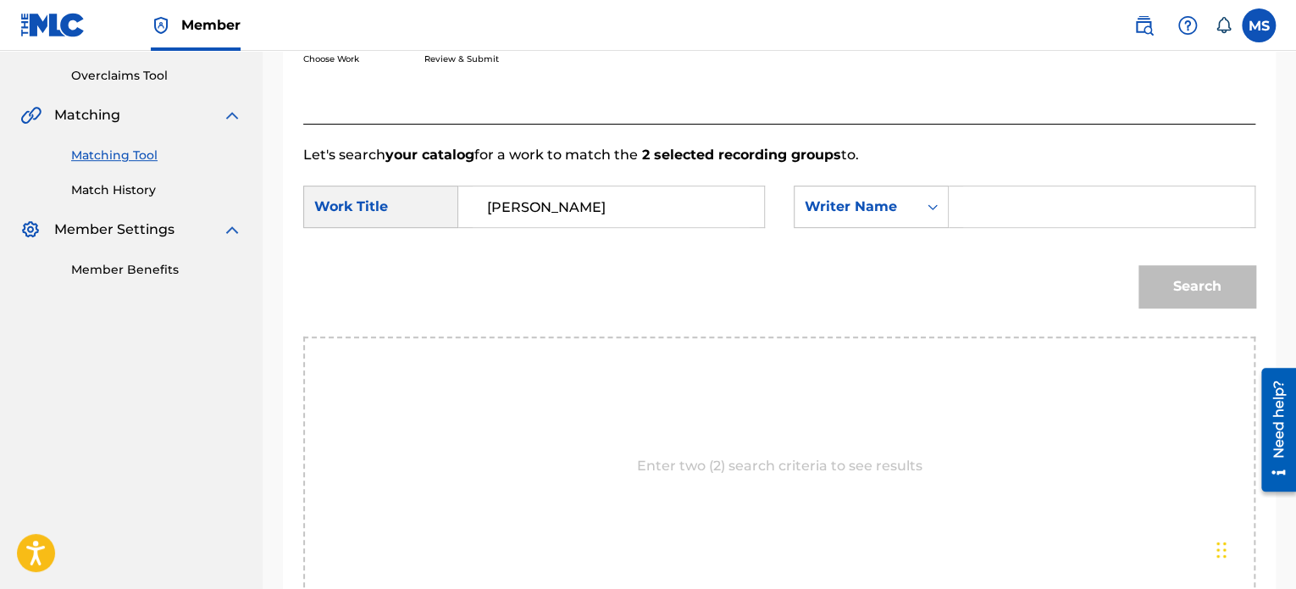
click at [1005, 209] on input "Search Form" at bounding box center [1101, 206] width 277 height 41
type input "[PERSON_NAME]"
click at [1138, 265] on button "Search" at bounding box center [1196, 286] width 117 height 42
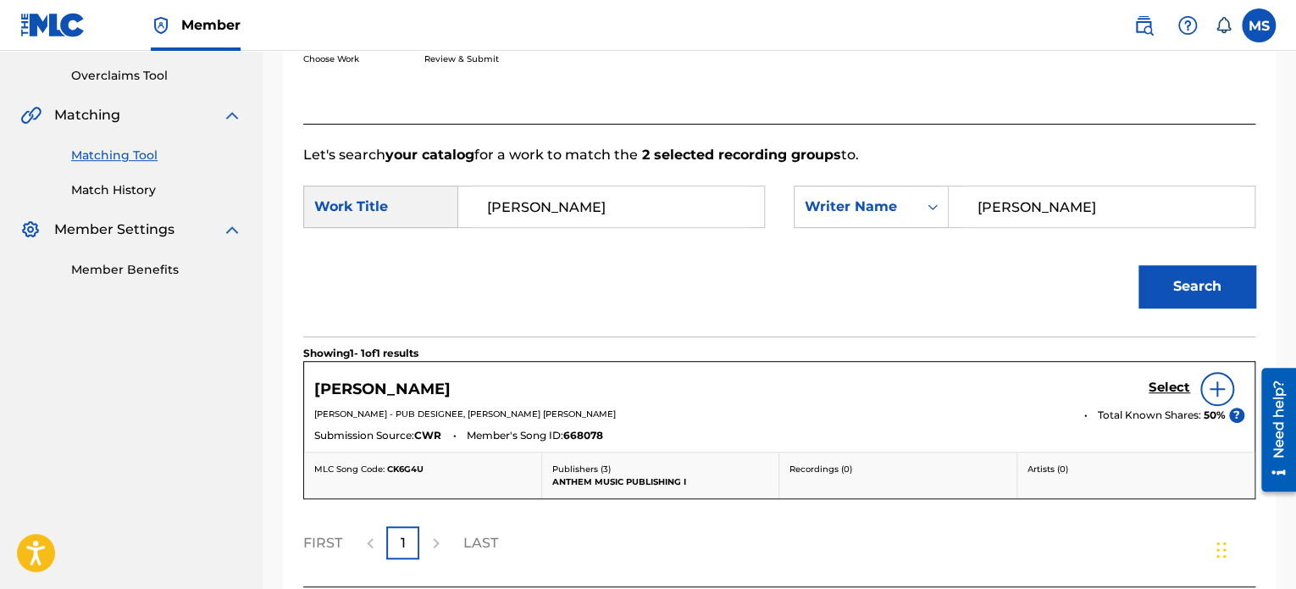
click at [1168, 382] on h5 "Select" at bounding box center [1170, 387] width 42 height 16
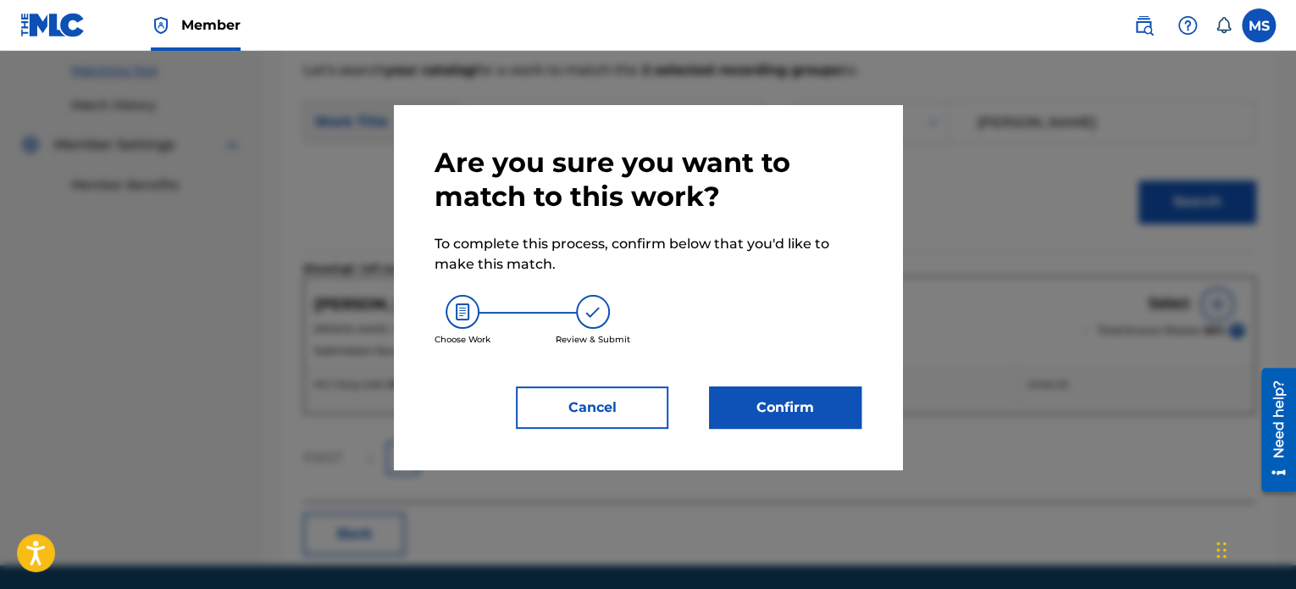
click at [804, 404] on button "Confirm" at bounding box center [785, 407] width 152 height 42
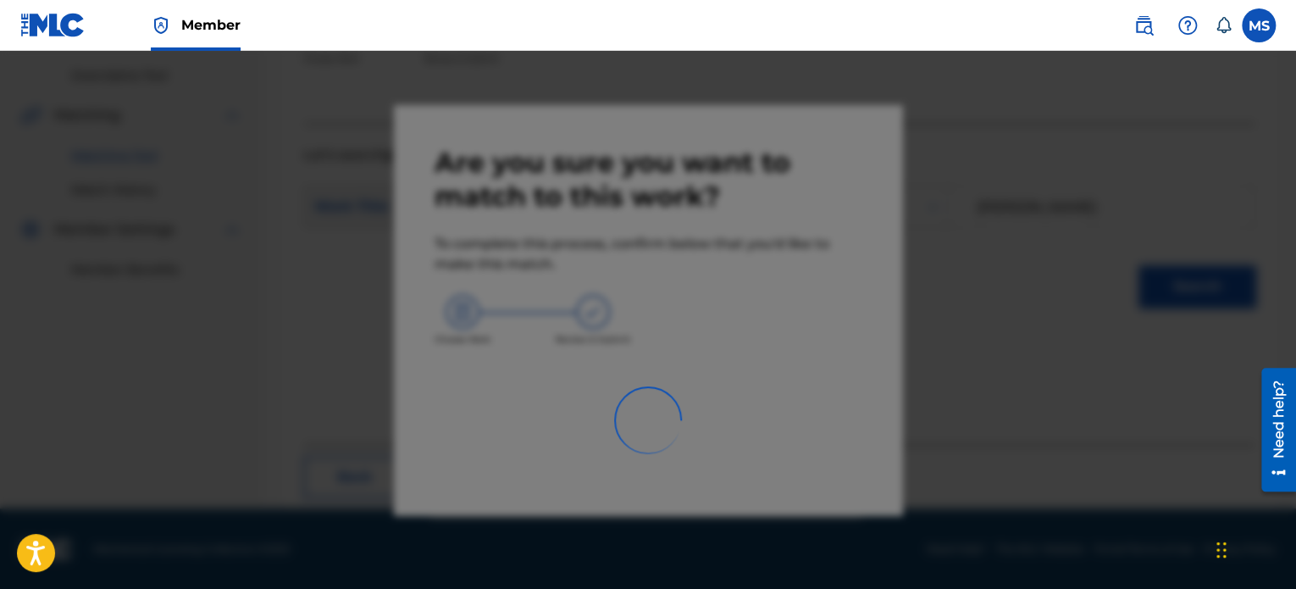
scroll to position [139, 0]
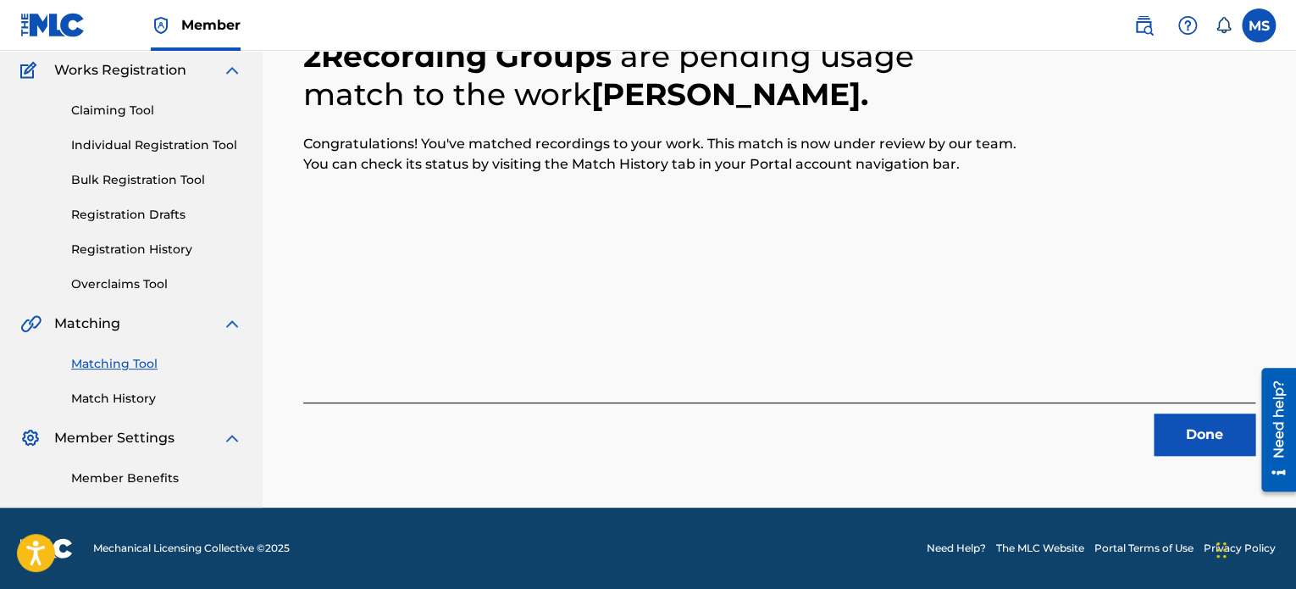
click at [1187, 432] on button "Done" at bounding box center [1205, 434] width 102 height 42
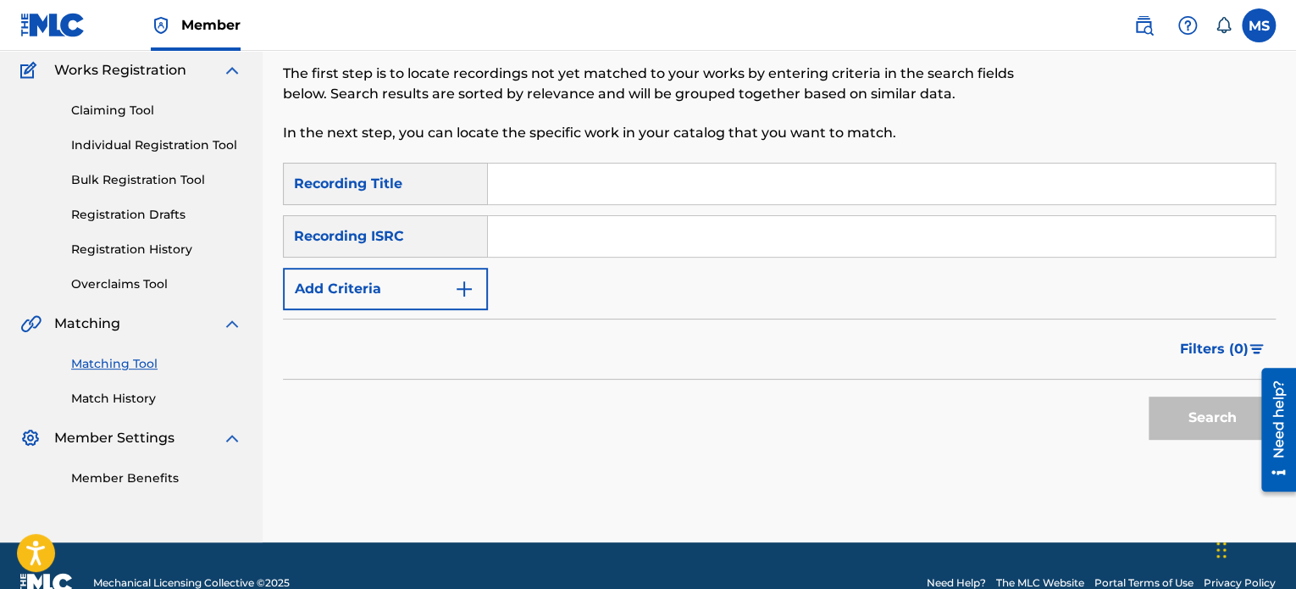
click at [561, 231] on input "Search Form" at bounding box center [881, 236] width 787 height 41
paste input "TCAIA2493796"
click at [1149, 396] on button "Search" at bounding box center [1212, 417] width 127 height 42
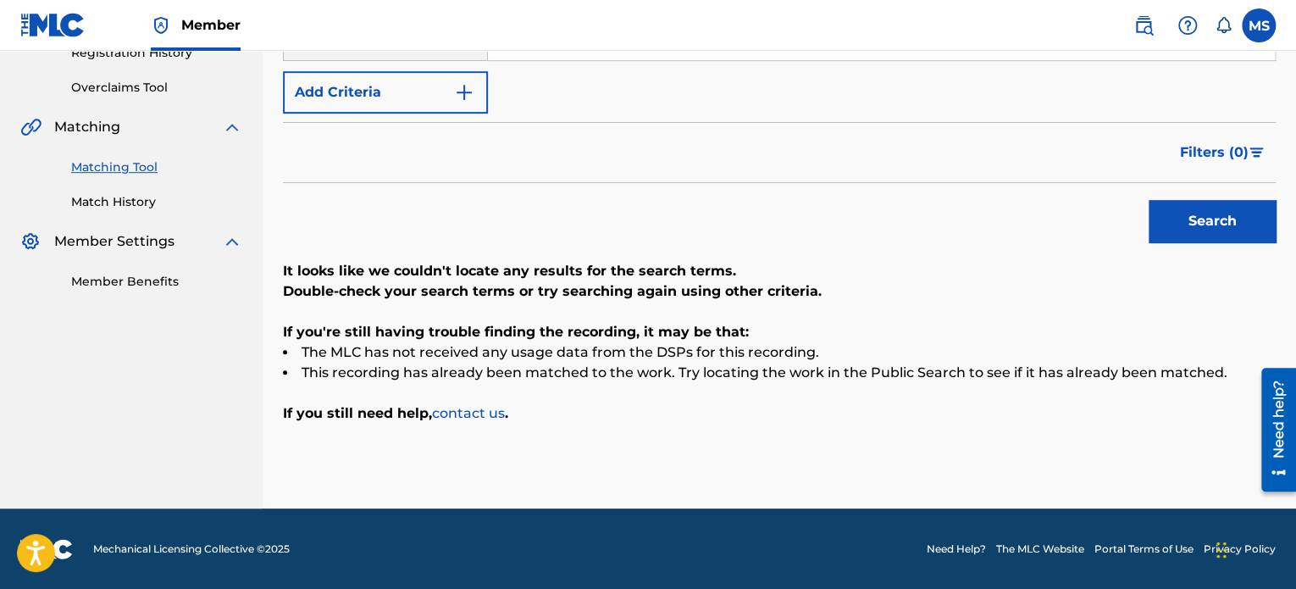
scroll to position [0, 0]
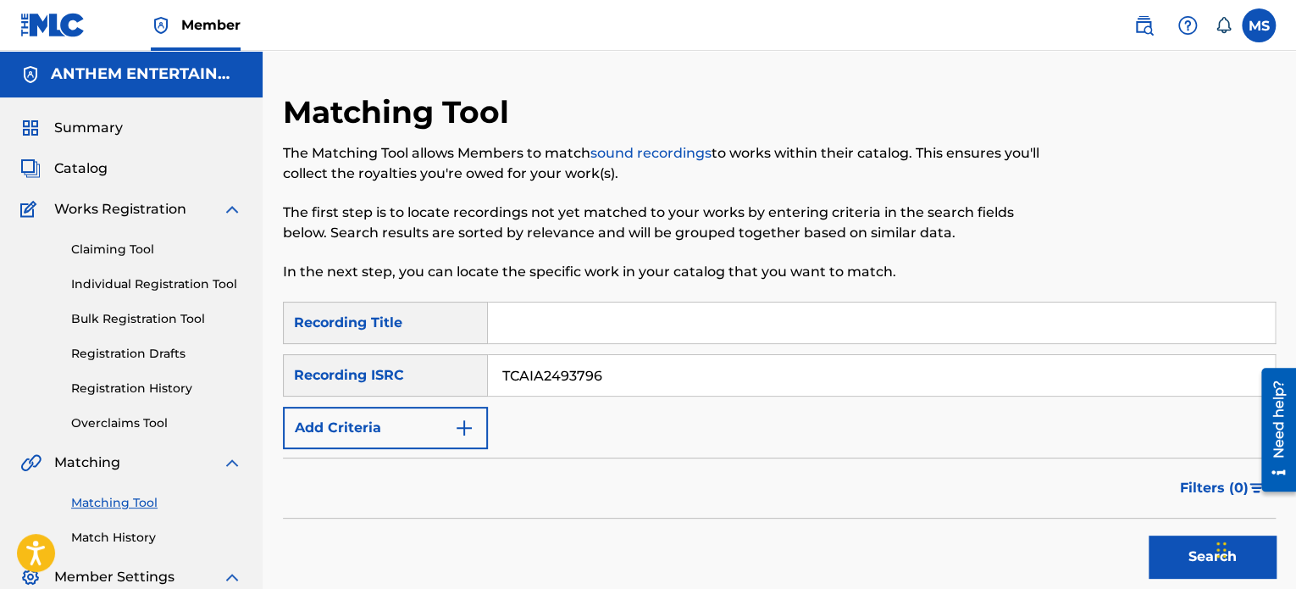
drag, startPoint x: 613, startPoint y: 372, endPoint x: 367, endPoint y: 418, distance: 250.7
click at [367, 418] on div "SearchWithCriteriaada29f91-2cea-4886-aa57-4c8e84e9b321 Recording Title SearchWi…" at bounding box center [779, 375] width 993 height 147
paste input "CAHWU2300001"
click at [1149, 535] on button "Search" at bounding box center [1212, 556] width 127 height 42
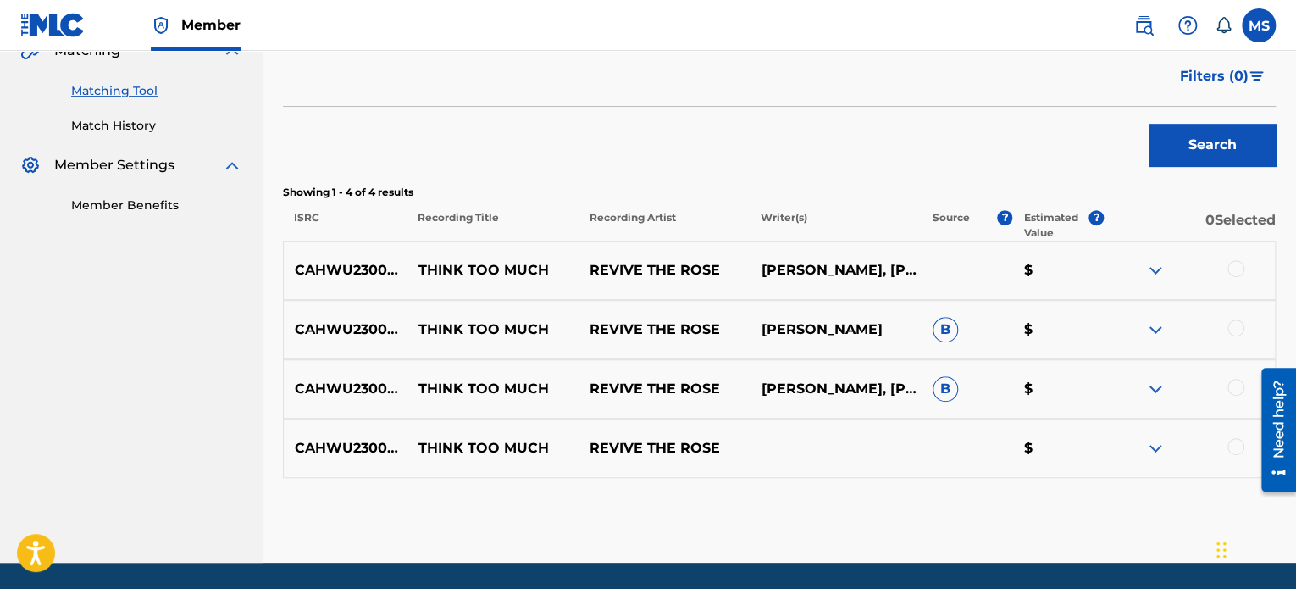
scroll to position [466, 0]
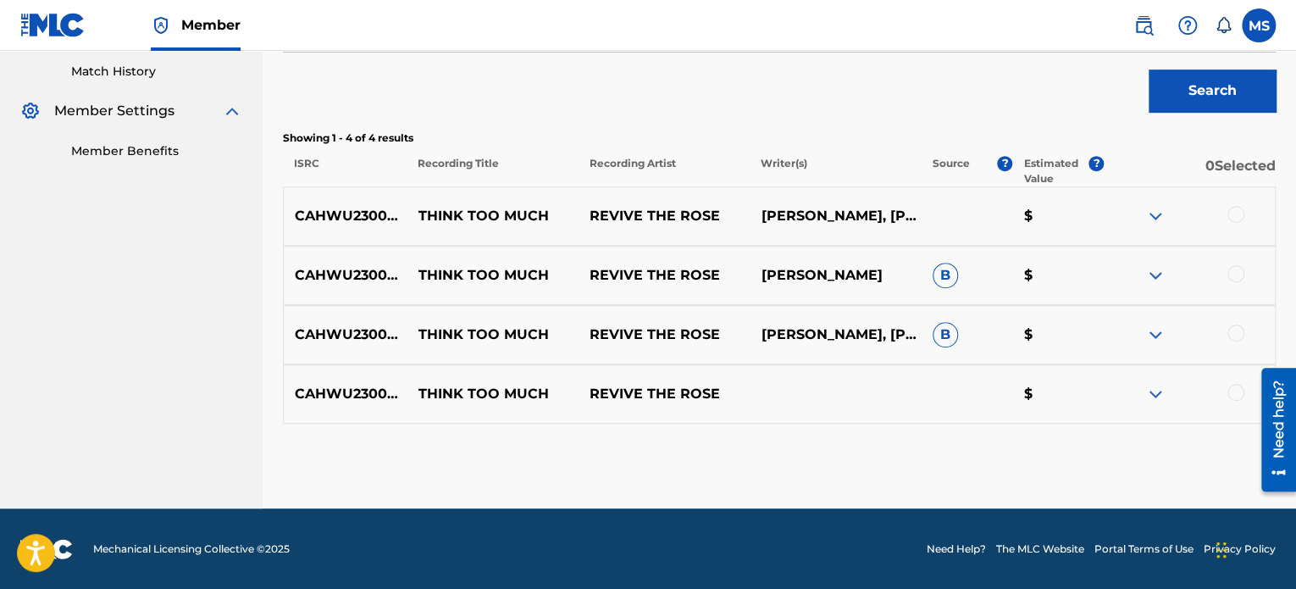
click at [1225, 80] on button "Search" at bounding box center [1212, 90] width 127 height 42
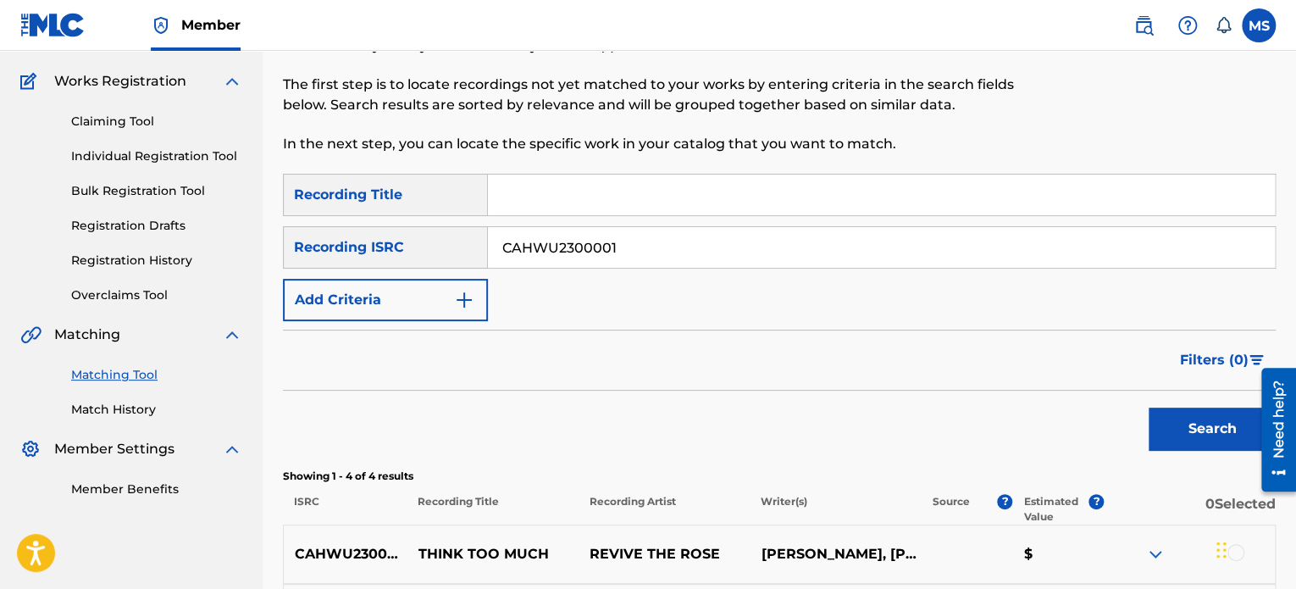
scroll to position [0, 0]
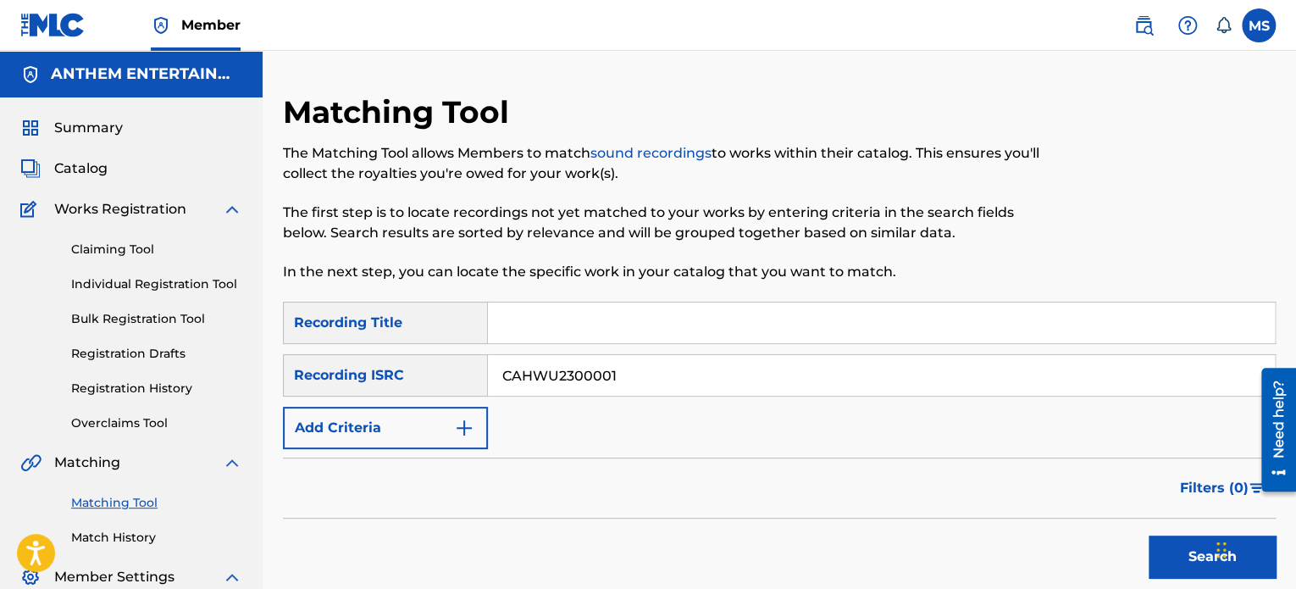
drag, startPoint x: 658, startPoint y: 374, endPoint x: 291, endPoint y: 368, distance: 367.6
click at [291, 368] on div "SearchWithCriteria2f91f187-93f5-4d35-90d2-e852745499d4 Recording ISRC CAHWU2300…" at bounding box center [779, 375] width 993 height 42
paste input "AUAB02400530"
click at [1149, 535] on button "Search" at bounding box center [1212, 556] width 127 height 42
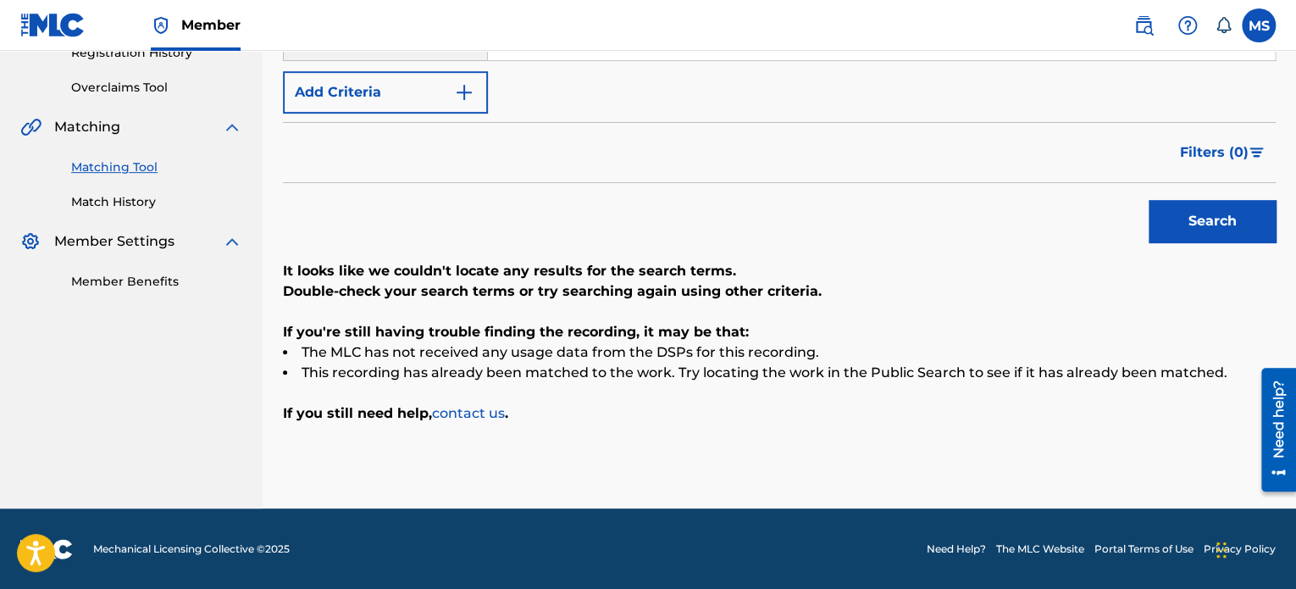
click at [1215, 195] on div "Search" at bounding box center [1208, 217] width 136 height 68
click at [1221, 230] on button "Search" at bounding box center [1212, 221] width 127 height 42
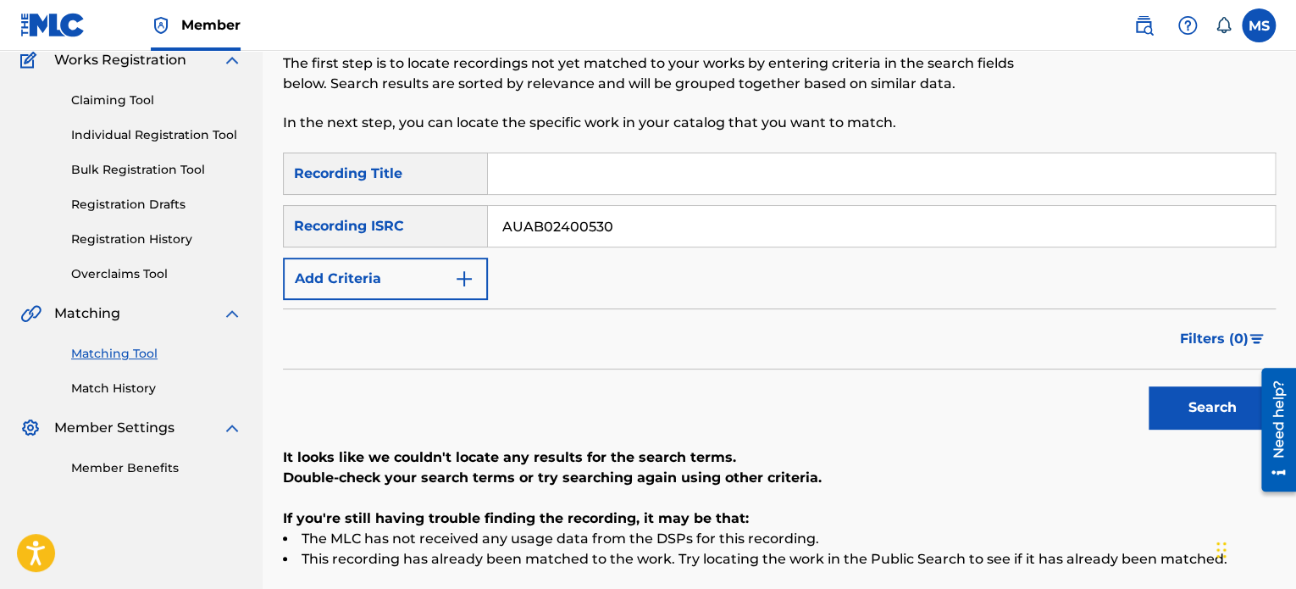
scroll to position [149, 0]
drag, startPoint x: 649, startPoint y: 217, endPoint x: 417, endPoint y: 235, distance: 232.8
click at [417, 235] on div "SearchWithCriteria2f91f187-93f5-4d35-90d2-e852745499d4 Recording ISRC AUAB02400…" at bounding box center [779, 226] width 993 height 42
paste input "QZHN51907304"
type input "QZHN51907304"
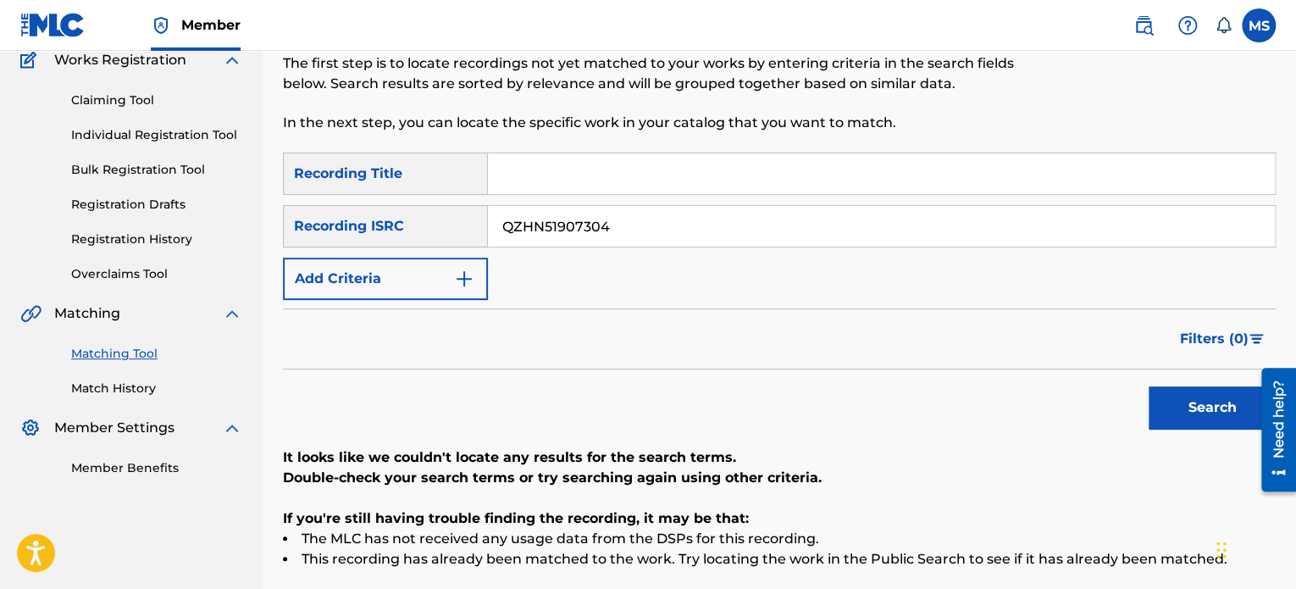
click at [1149, 386] on button "Search" at bounding box center [1212, 407] width 127 height 42
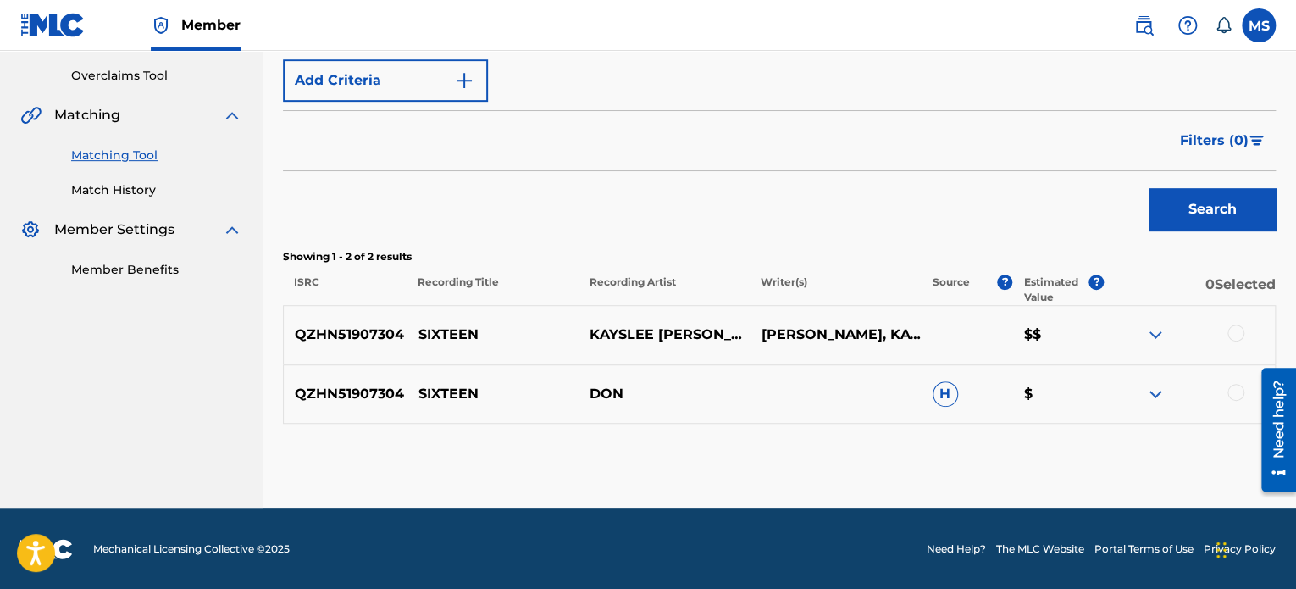
scroll to position [346, 0]
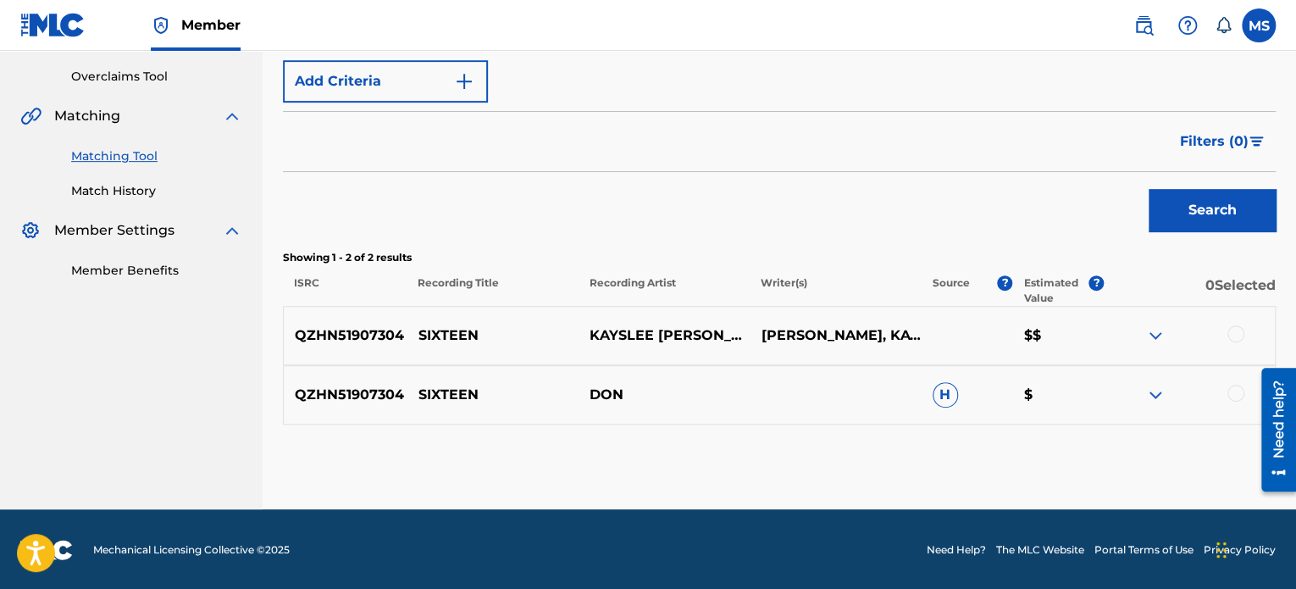
click at [1235, 330] on div at bounding box center [1235, 333] width 17 height 17
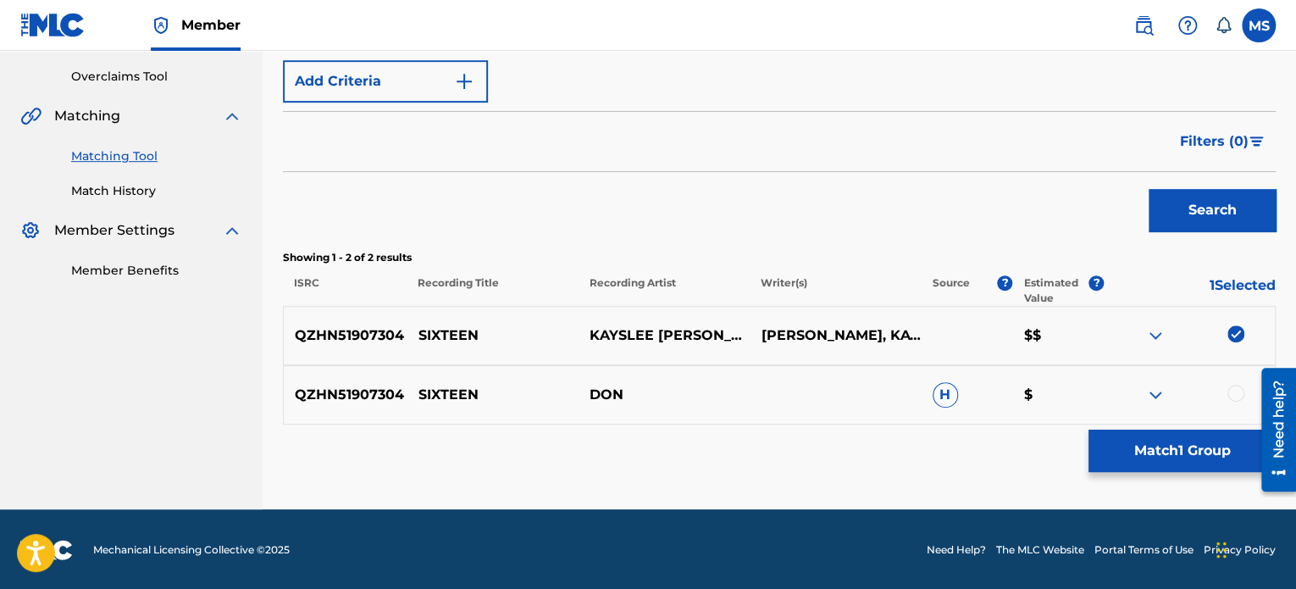
click at [1165, 457] on button "Match 1 Group" at bounding box center [1181, 450] width 187 height 42
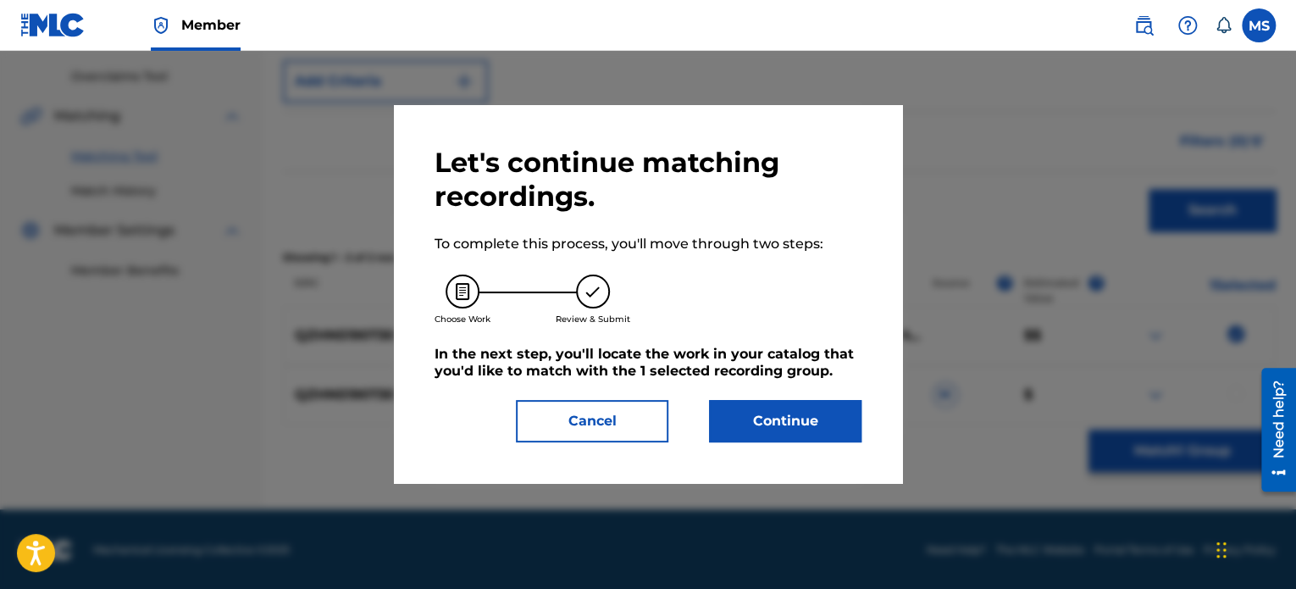
click at [792, 415] on button "Continue" at bounding box center [785, 421] width 152 height 42
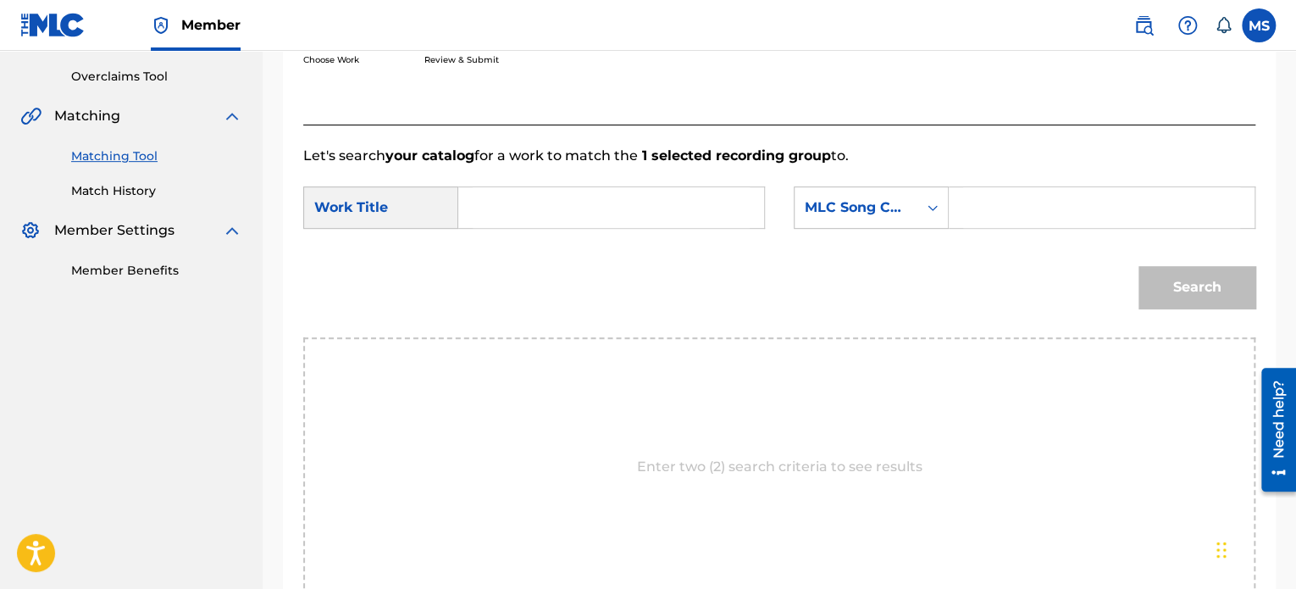
click at [552, 219] on input "Search Form" at bounding box center [611, 207] width 277 height 41
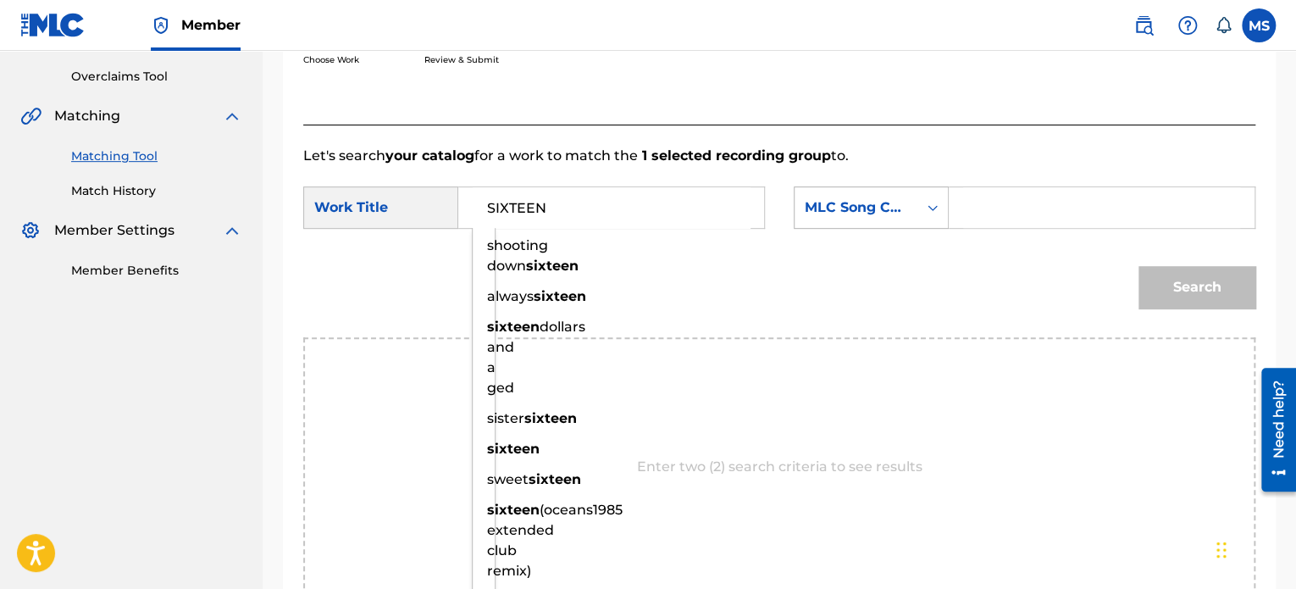
type input "SIXTEEN"
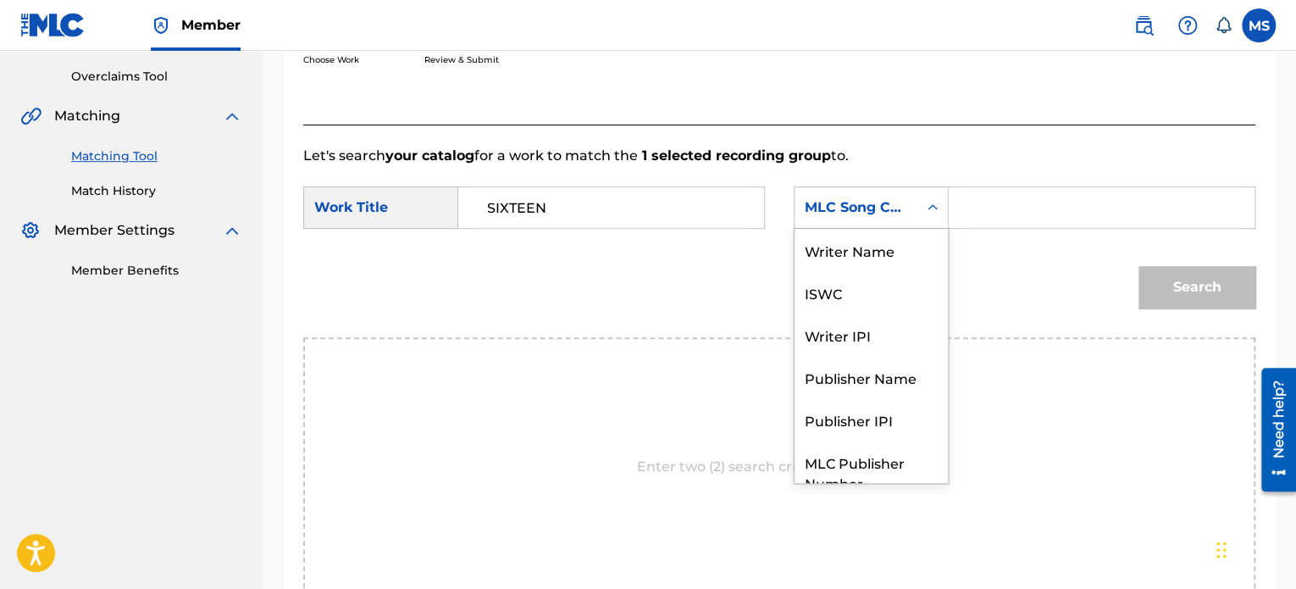
click at [885, 199] on div "MLC Song Code" at bounding box center [856, 207] width 102 height 20
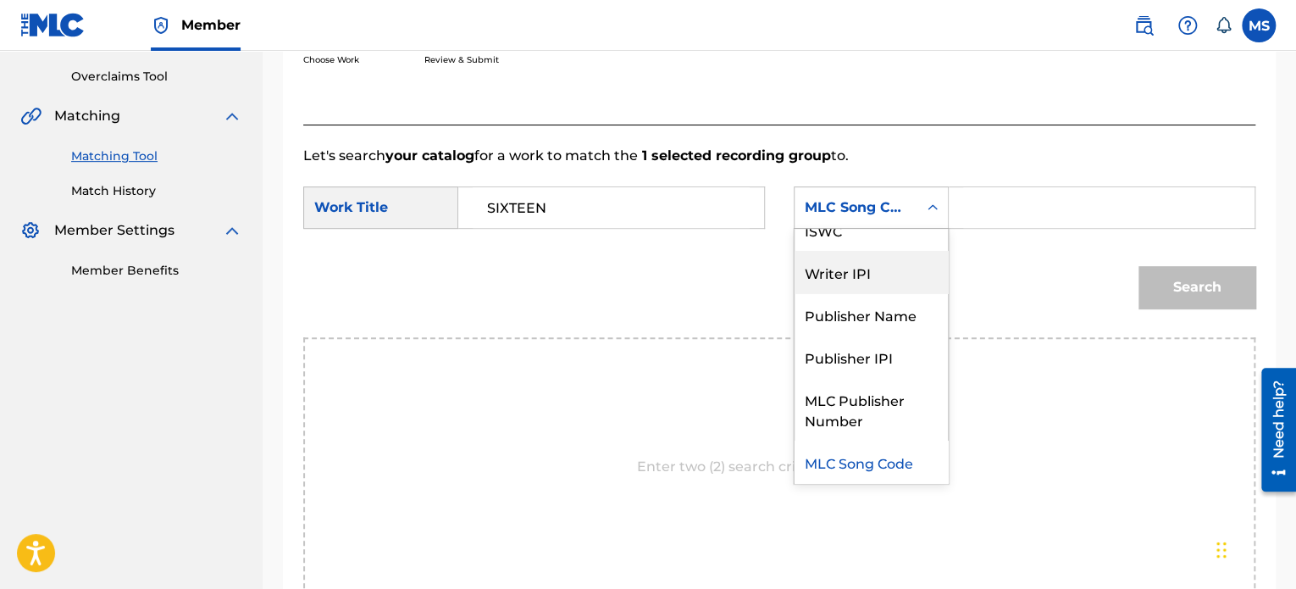
scroll to position [0, 0]
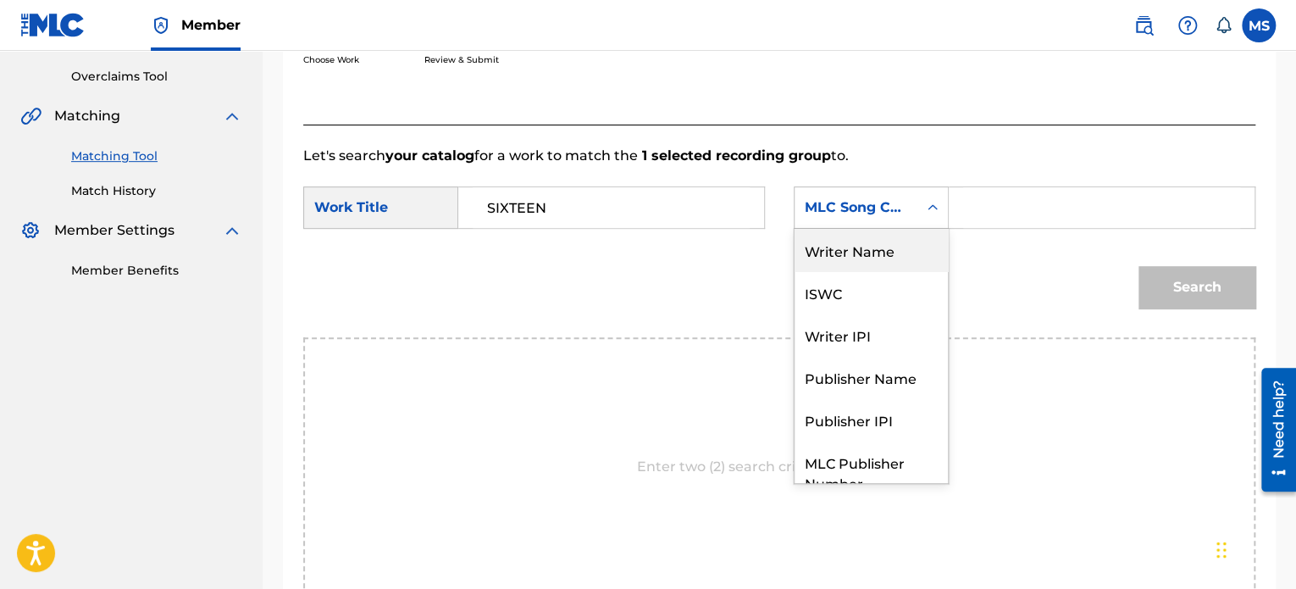
click at [845, 252] on div "Writer Name" at bounding box center [870, 250] width 153 height 42
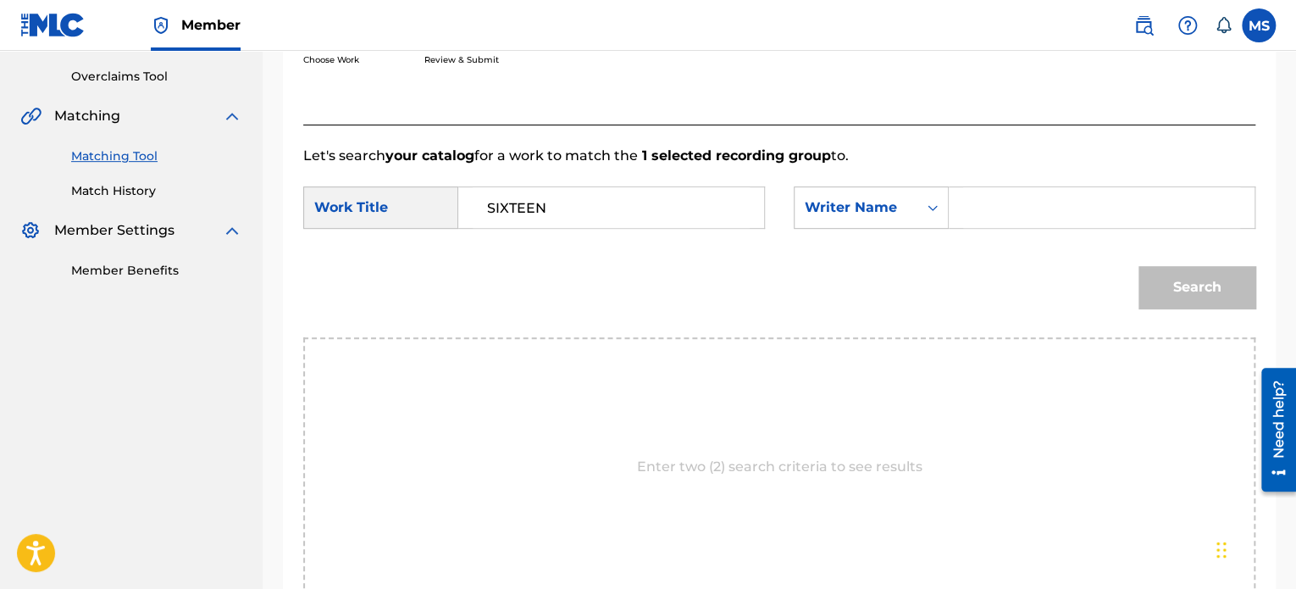
click at [977, 209] on input "Search Form" at bounding box center [1101, 207] width 277 height 41
type input "[PERSON_NAME]"
click at [1138, 266] on button "Search" at bounding box center [1196, 287] width 117 height 42
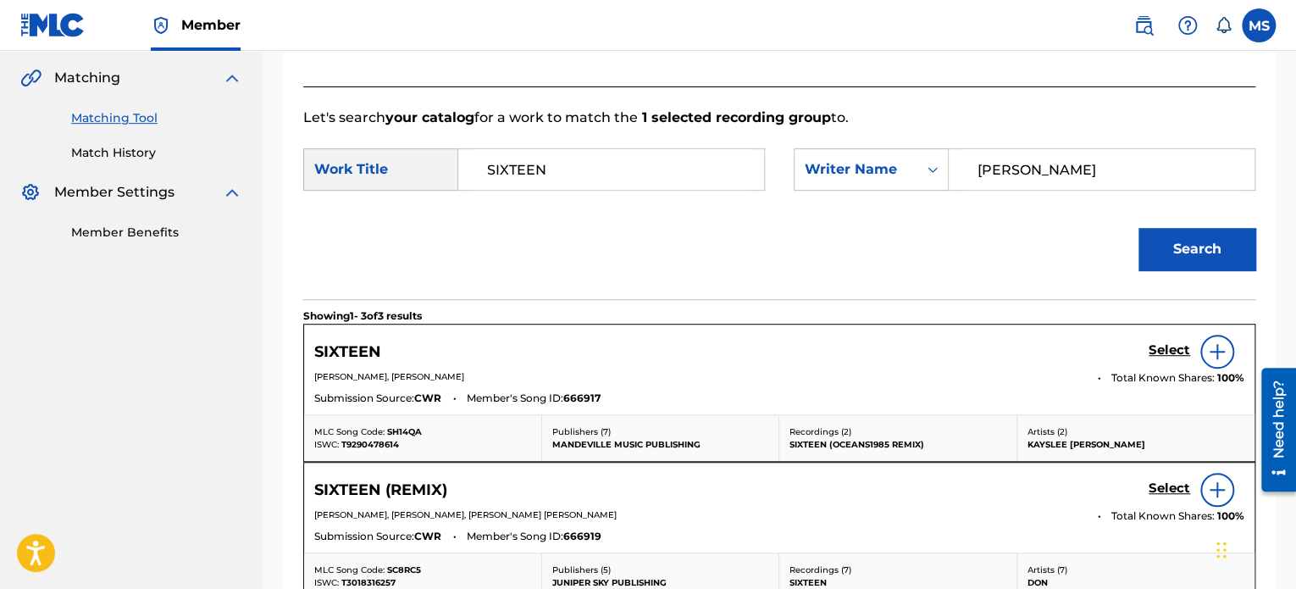
scroll to position [423, 0]
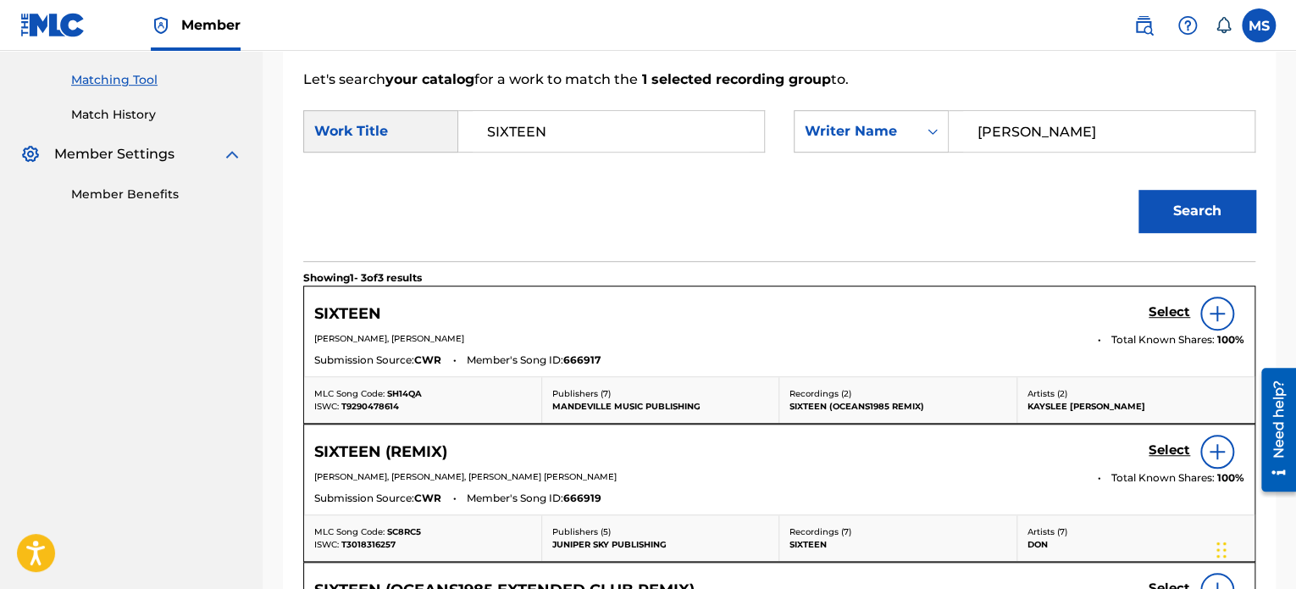
click at [1160, 305] on h5 "Select" at bounding box center [1170, 312] width 42 height 16
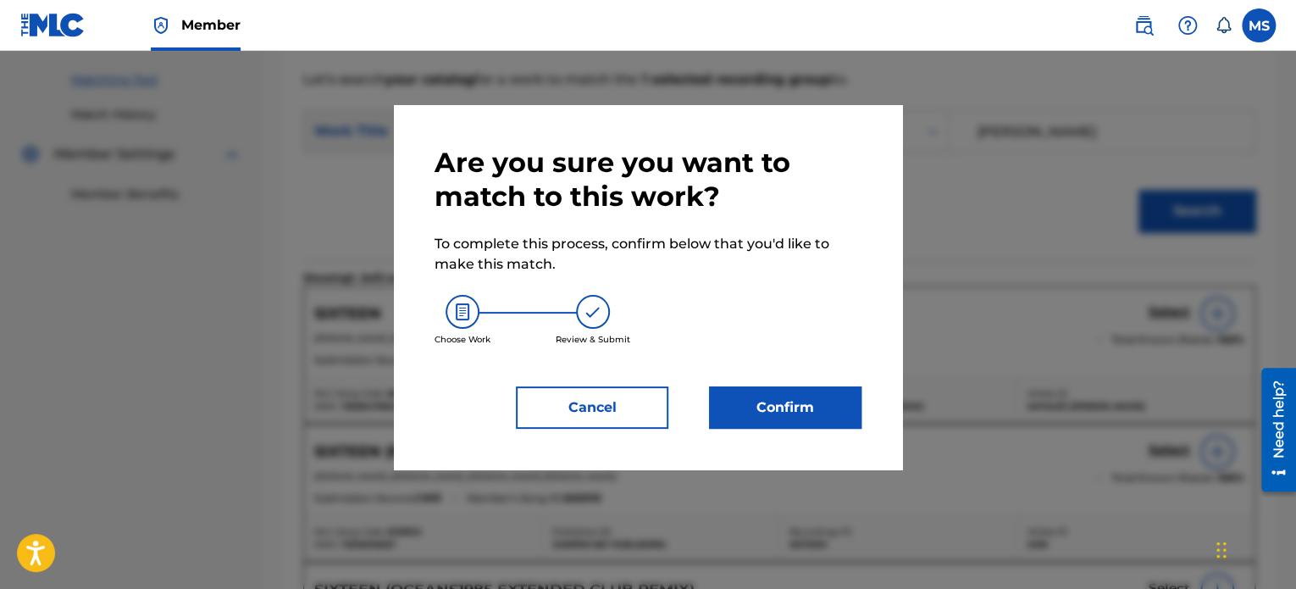
click at [734, 407] on button "Confirm" at bounding box center [785, 407] width 152 height 42
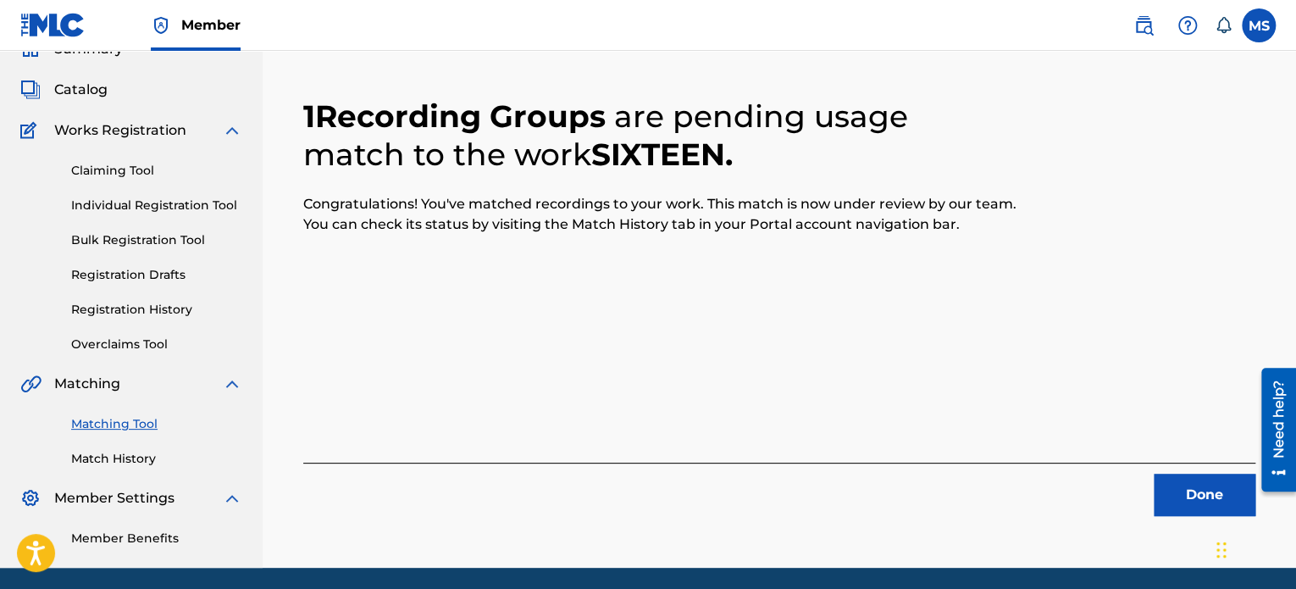
scroll to position [139, 0]
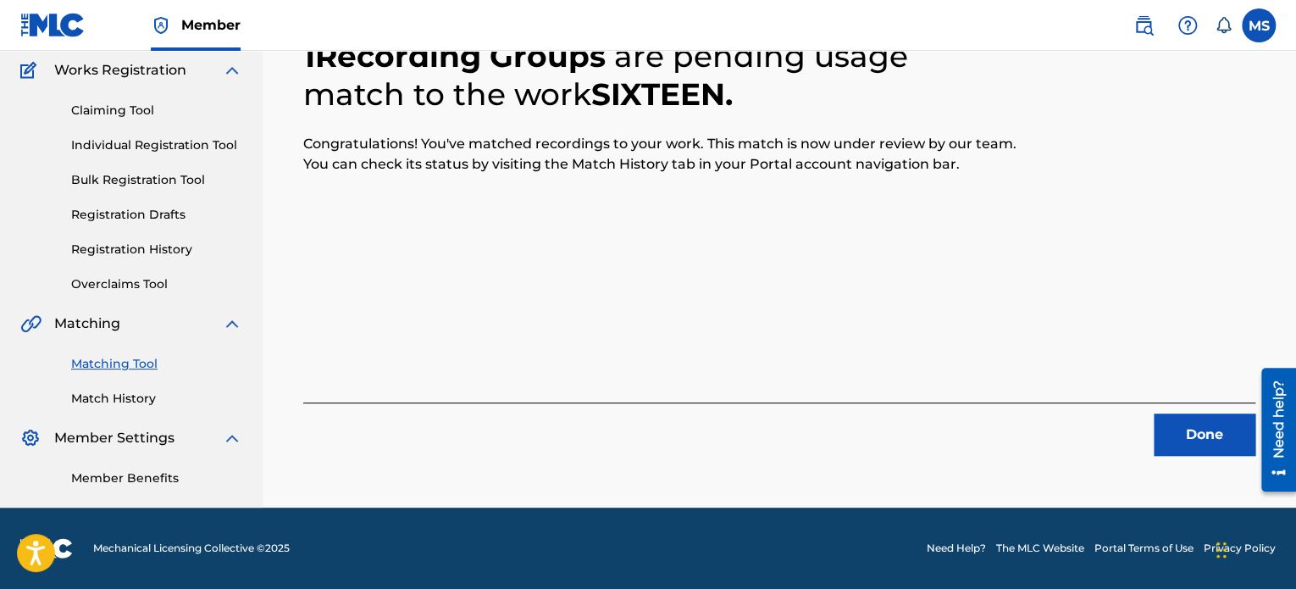
click at [1181, 424] on button "Done" at bounding box center [1205, 434] width 102 height 42
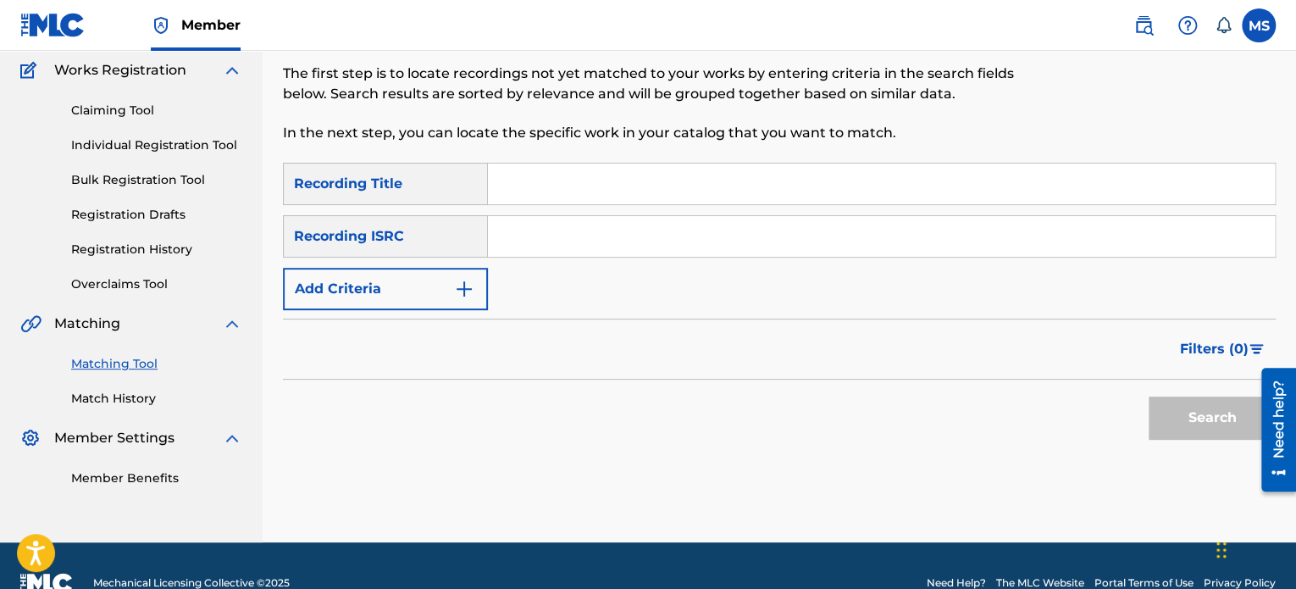
click at [539, 232] on input "Search Form" at bounding box center [881, 236] width 787 height 41
paste input "QZHN51907307"
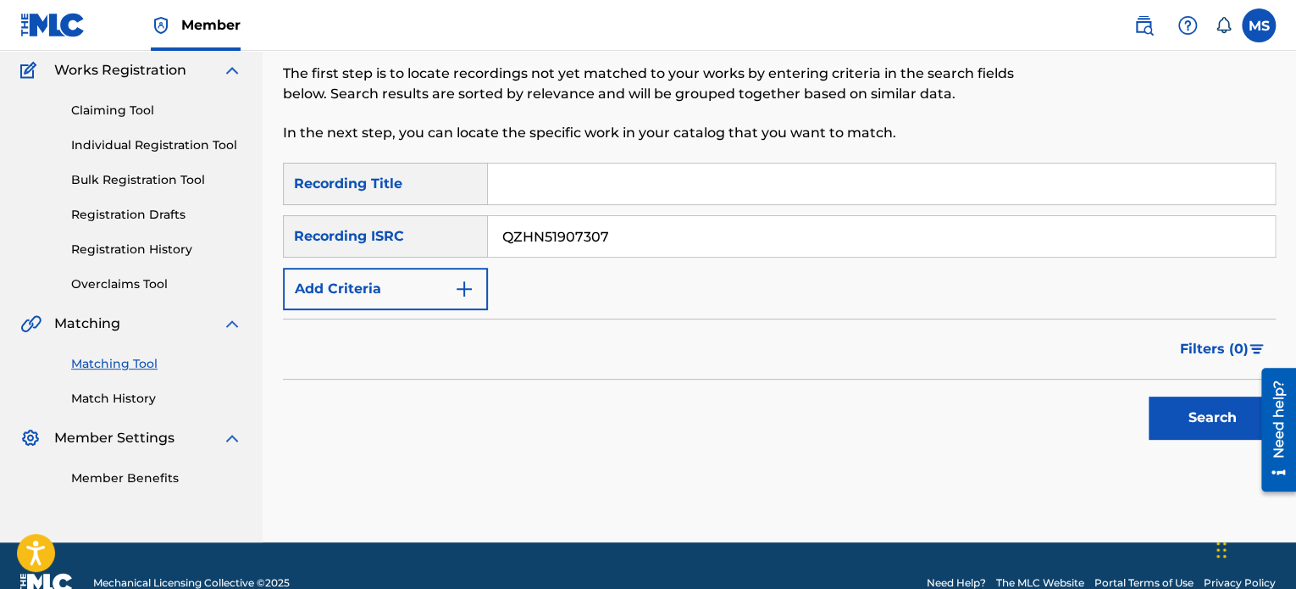
click at [1149, 396] on button "Search" at bounding box center [1212, 417] width 127 height 42
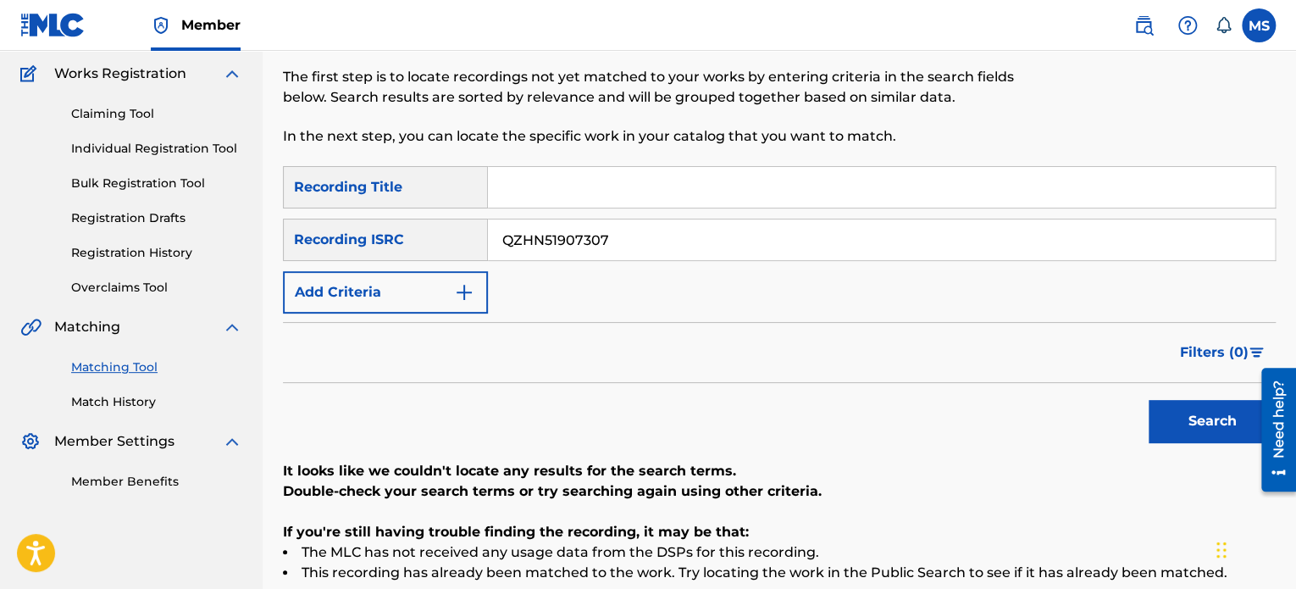
scroll to position [132, 0]
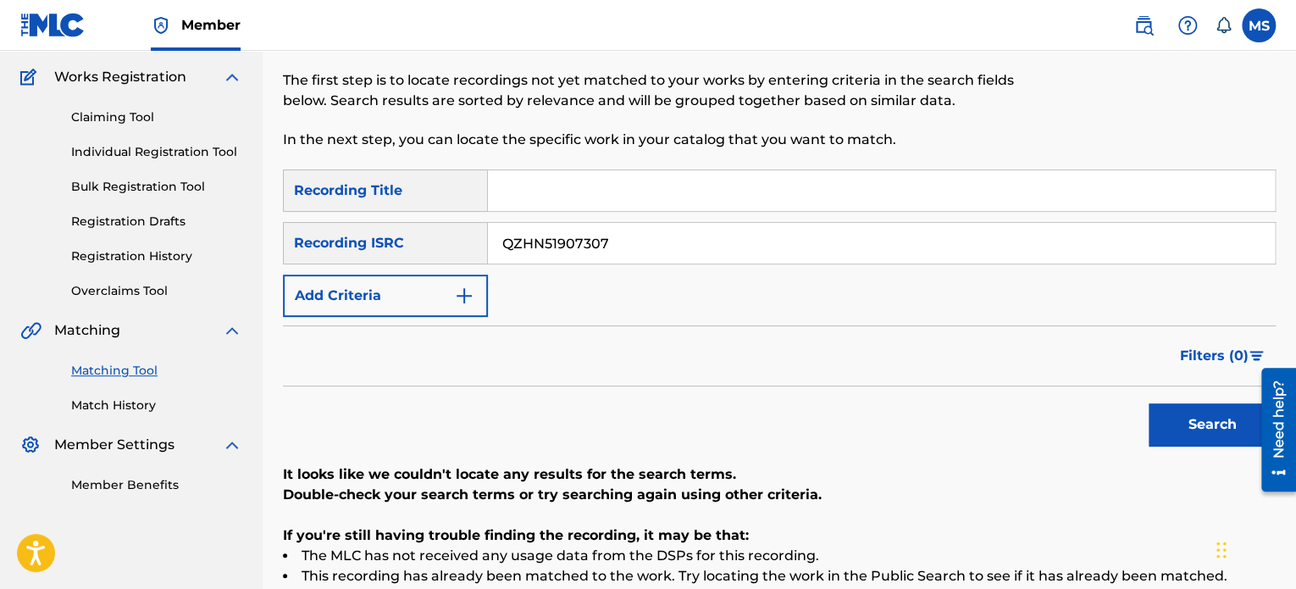
drag, startPoint x: 620, startPoint y: 240, endPoint x: 327, endPoint y: 254, distance: 293.4
click at [327, 254] on div "SearchWithCriteria2f91f187-93f5-4d35-90d2-e852745499d4 Recording ISRC QZHN51907…" at bounding box center [779, 243] width 993 height 42
paste input "QZTB32382604"
click at [1149, 403] on button "Search" at bounding box center [1212, 424] width 127 height 42
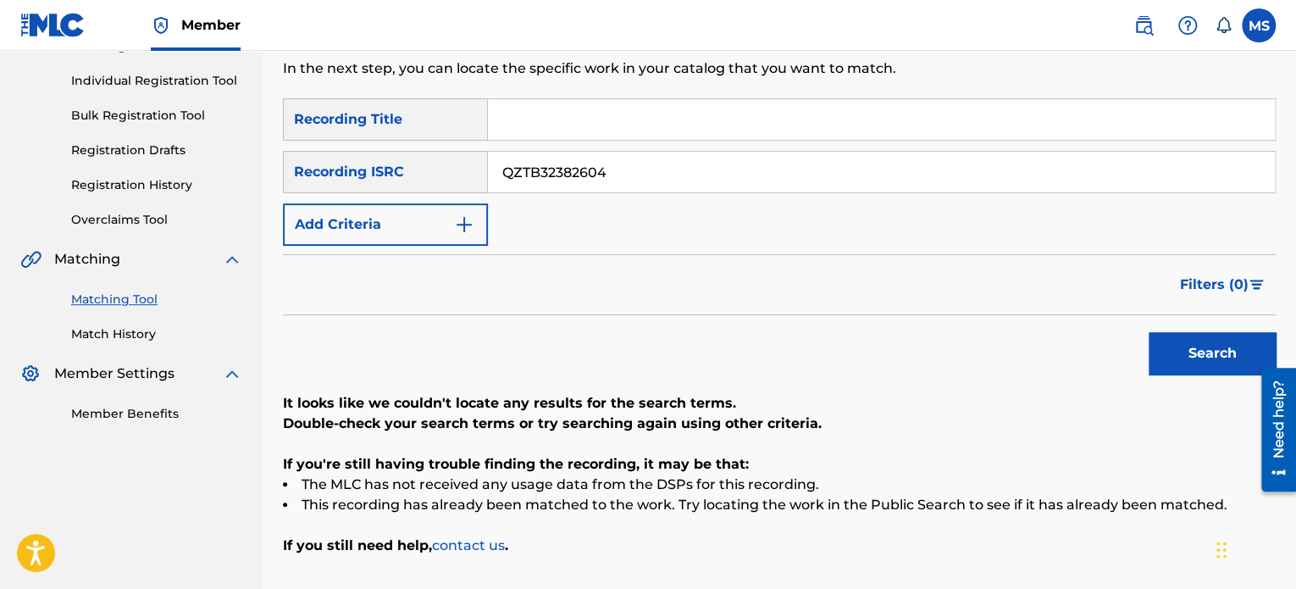
scroll to position [200, 0]
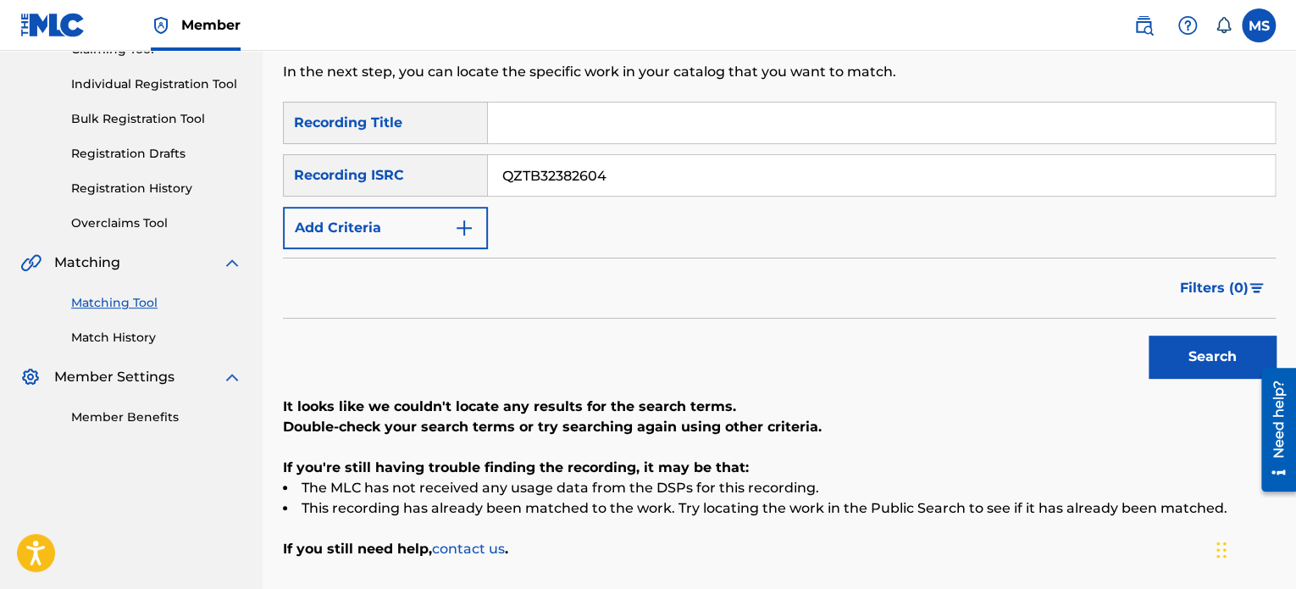
drag, startPoint x: 655, startPoint y: 182, endPoint x: 396, endPoint y: 143, distance: 262.1
click at [396, 143] on div "SearchWithCriteriaada29f91-2cea-4886-aa57-4c8e84e9b321 Recording Title SearchWi…" at bounding box center [779, 175] width 993 height 147
paste input "SEVWR2006001"
click at [1149, 335] on button "Search" at bounding box center [1212, 356] width 127 height 42
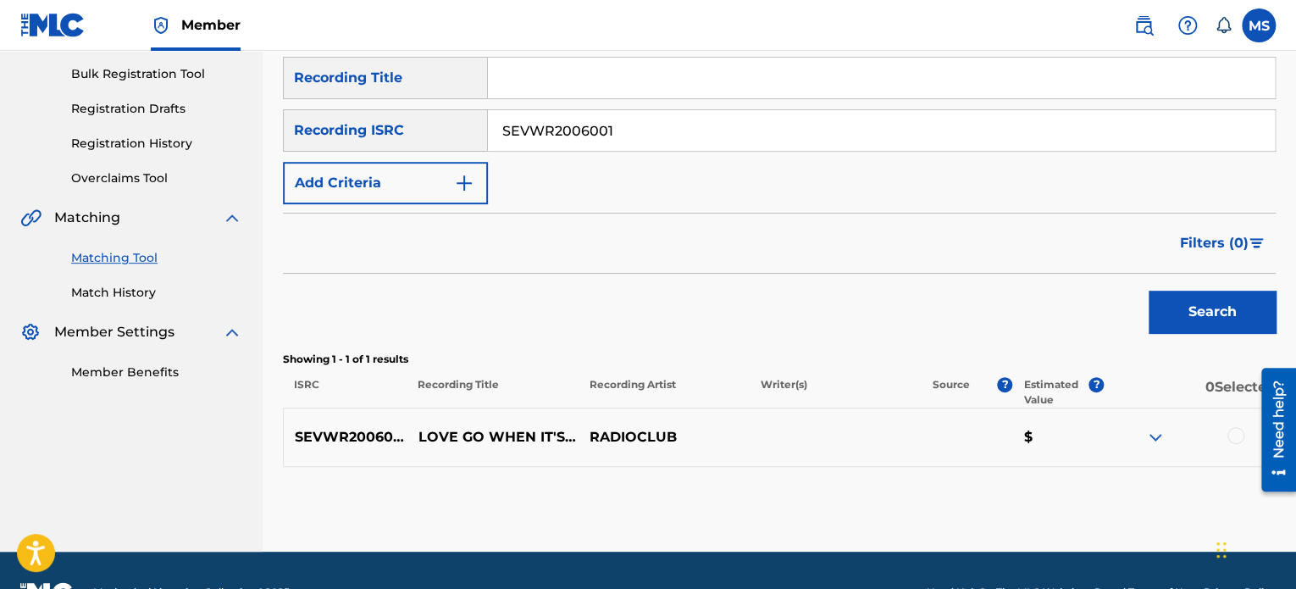
scroll to position [244, 0]
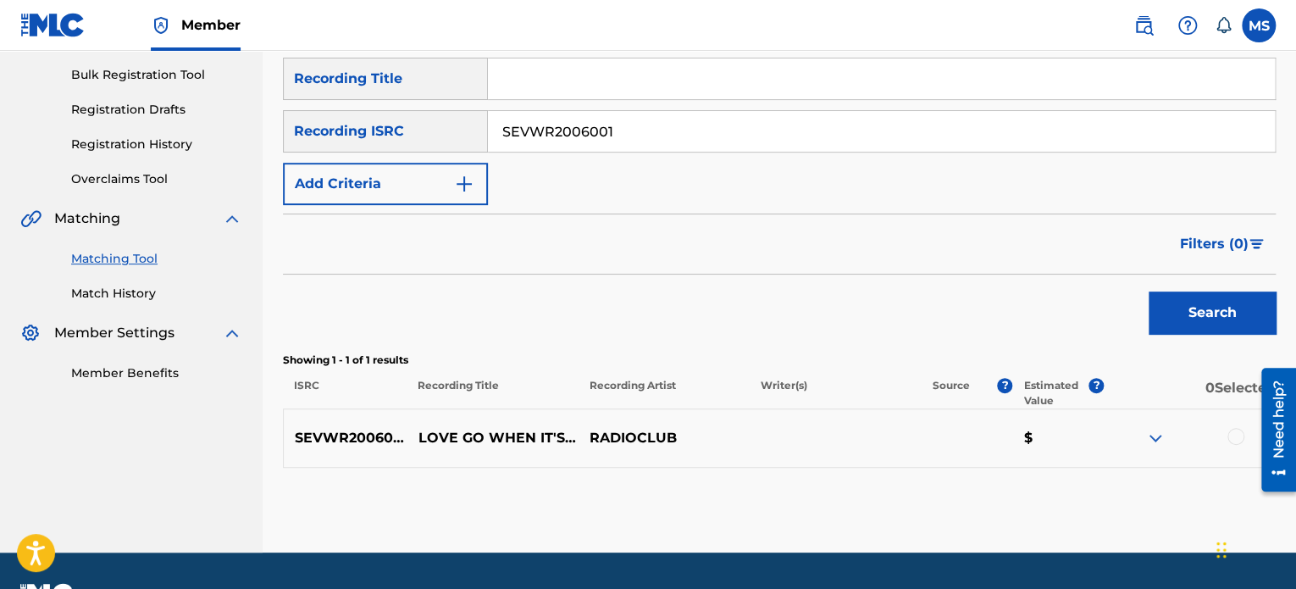
drag, startPoint x: 634, startPoint y: 133, endPoint x: 315, endPoint y: 106, distance: 320.5
click at [316, 106] on div "SearchWithCriteriaada29f91-2cea-4886-aa57-4c8e84e9b321 Recording Title SearchWi…" at bounding box center [779, 131] width 993 height 147
paste input "SE5BU1805400"
click at [1149, 291] on button "Search" at bounding box center [1212, 312] width 127 height 42
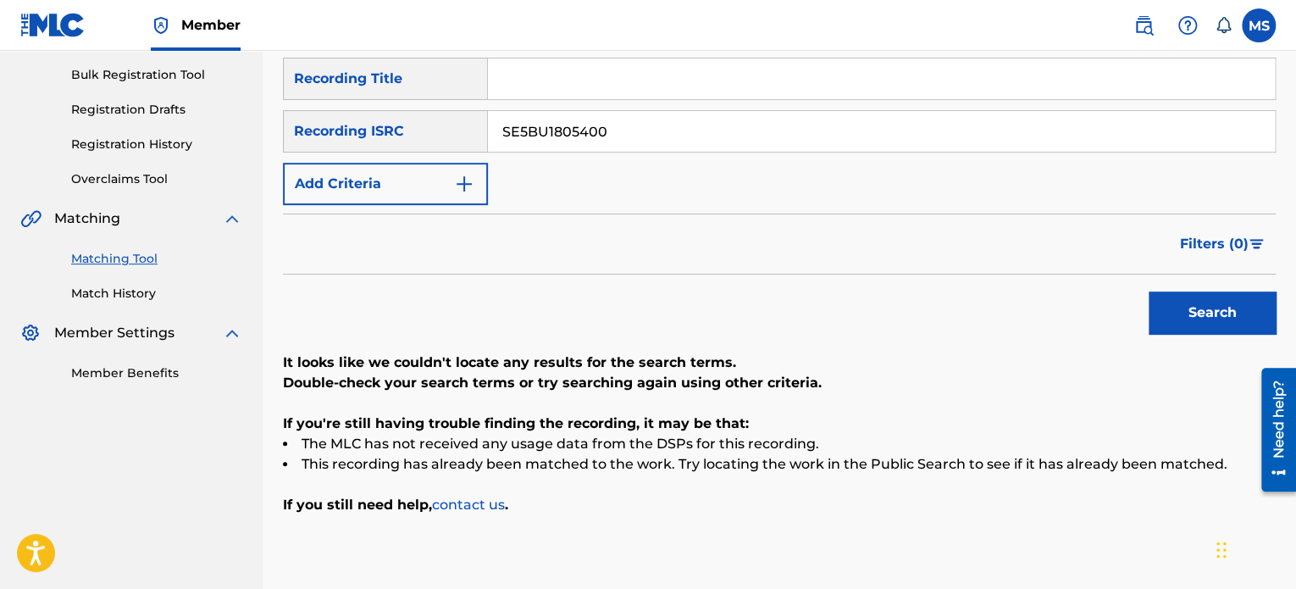
click at [1149, 291] on button "Search" at bounding box center [1212, 312] width 127 height 42
drag, startPoint x: 505, startPoint y: 127, endPoint x: 417, endPoint y: 127, distance: 88.1
click at [417, 127] on div "SearchWithCriteria2f91f187-93f5-4d35-90d2-e852745499d4 Recording ISRC SE5BU1805…" at bounding box center [779, 131] width 993 height 42
paste input "QZTVM245387"
click at [1149, 291] on button "Search" at bounding box center [1212, 312] width 127 height 42
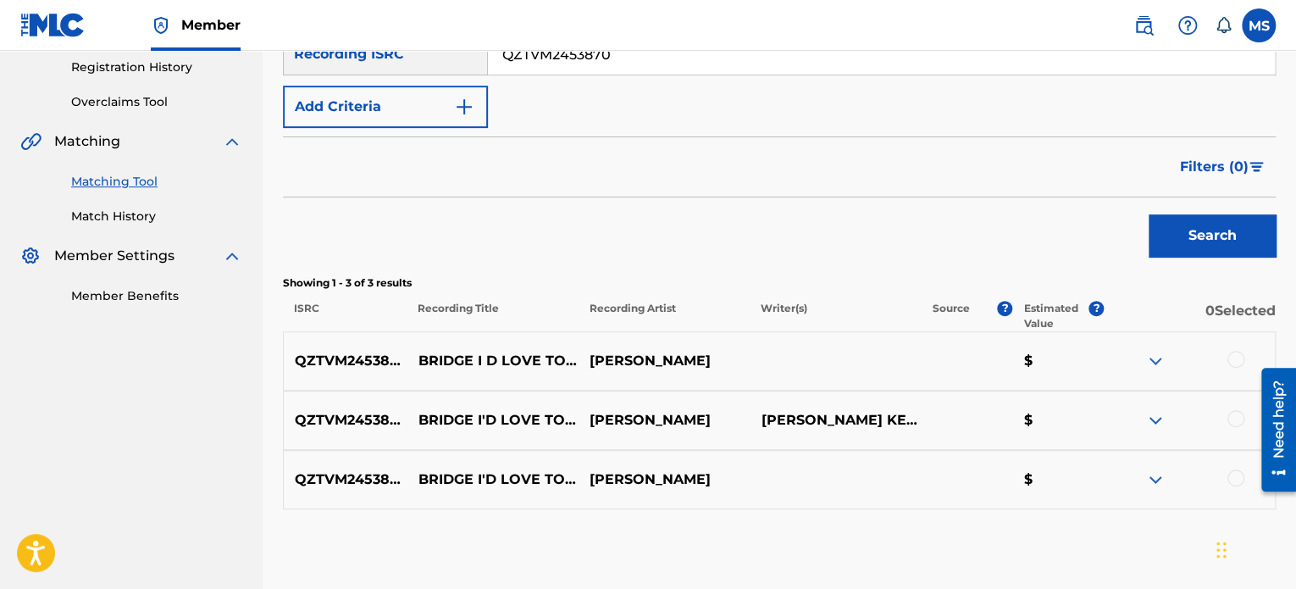
scroll to position [152, 0]
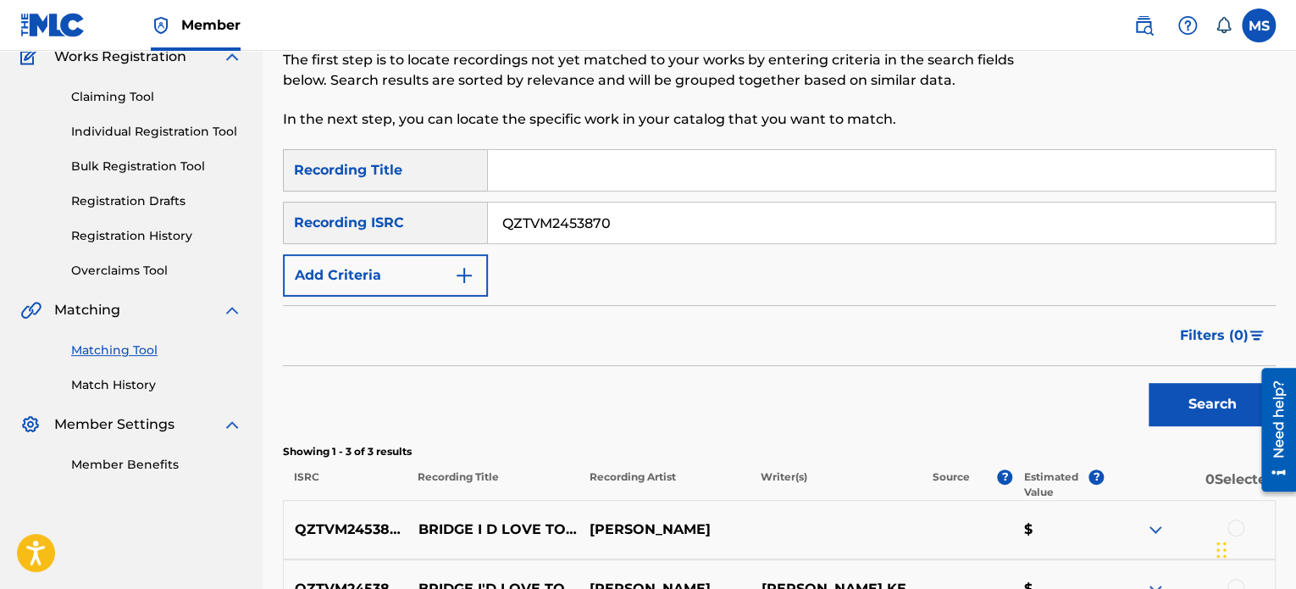
drag, startPoint x: 627, startPoint y: 209, endPoint x: 474, endPoint y: 229, distance: 153.7
click at [474, 229] on div "SearchWithCriteria2f91f187-93f5-4d35-90d2-e852745499d4 Recording ISRC QZTVM2453…" at bounding box center [779, 223] width 993 height 42
paste input "CAM372100093"
click at [1149, 383] on button "Search" at bounding box center [1212, 404] width 127 height 42
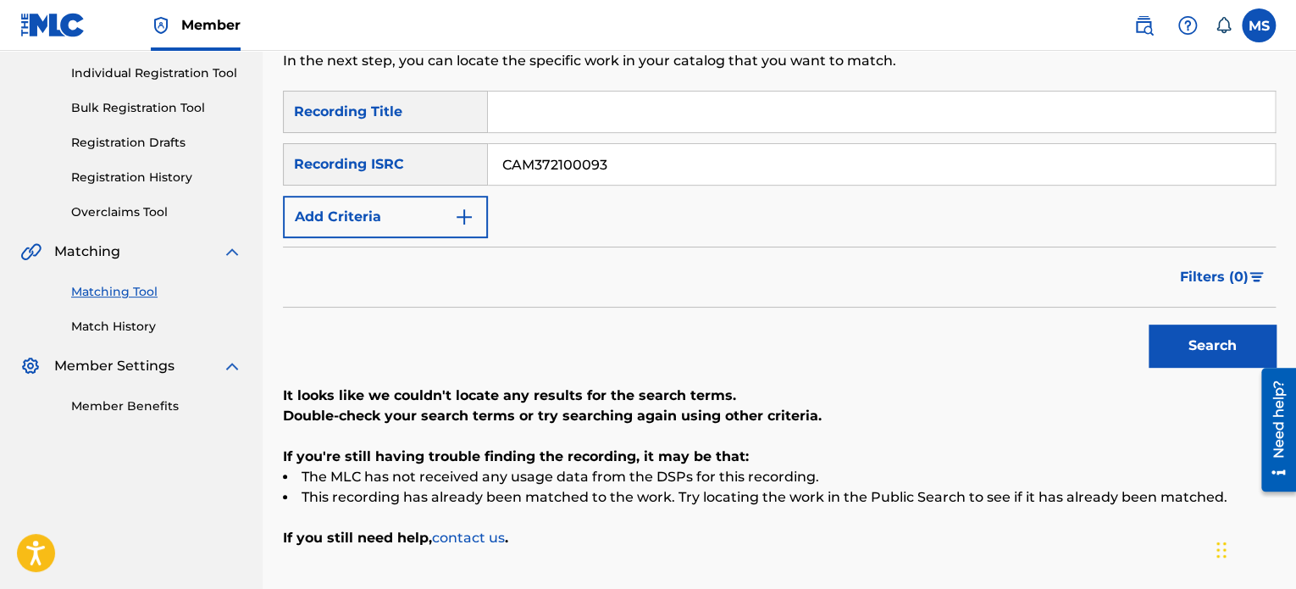
scroll to position [81, 0]
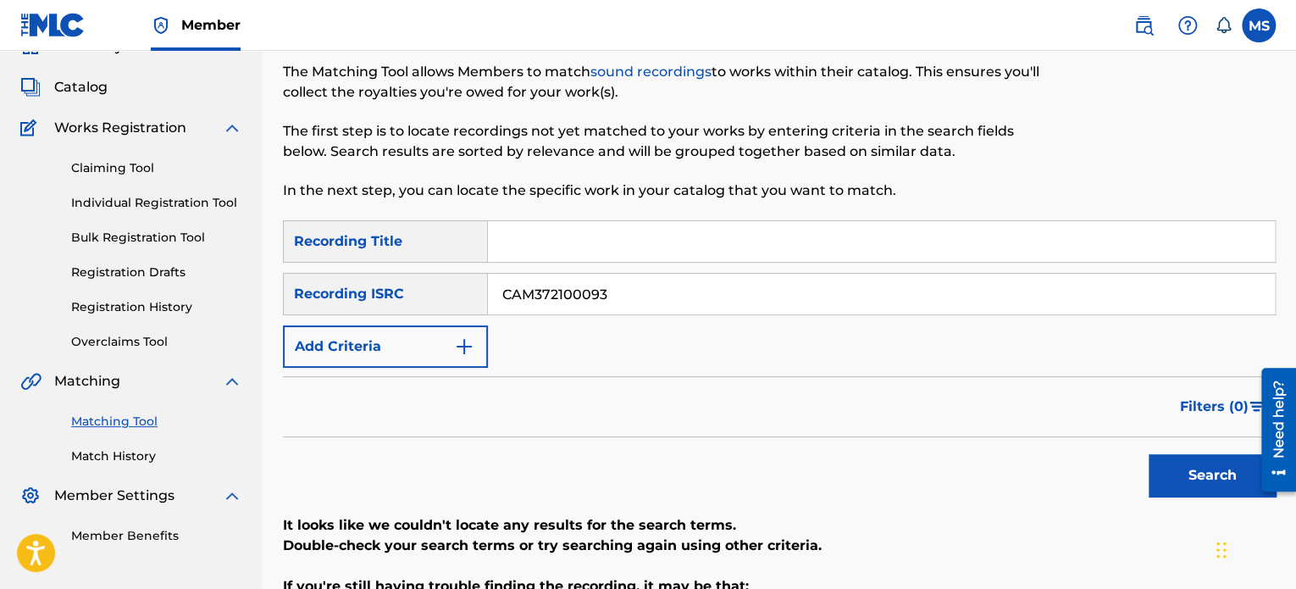
drag, startPoint x: 641, startPoint y: 306, endPoint x: 354, endPoint y: 294, distance: 287.4
click at [354, 294] on div "SearchWithCriteria2f91f187-93f5-4d35-90d2-e852745499d4 Recording ISRC CAM372100…" at bounding box center [779, 294] width 993 height 42
paste input "CA7K21600005"
click at [1149, 454] on button "Search" at bounding box center [1212, 475] width 127 height 42
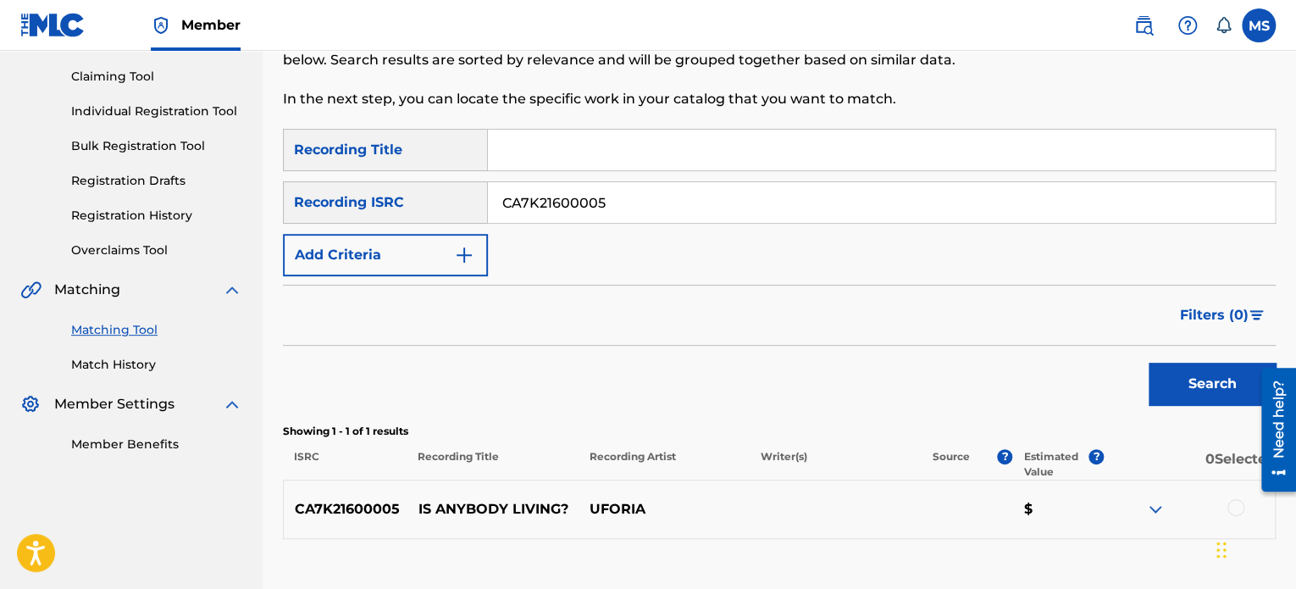
scroll to position [288, 0]
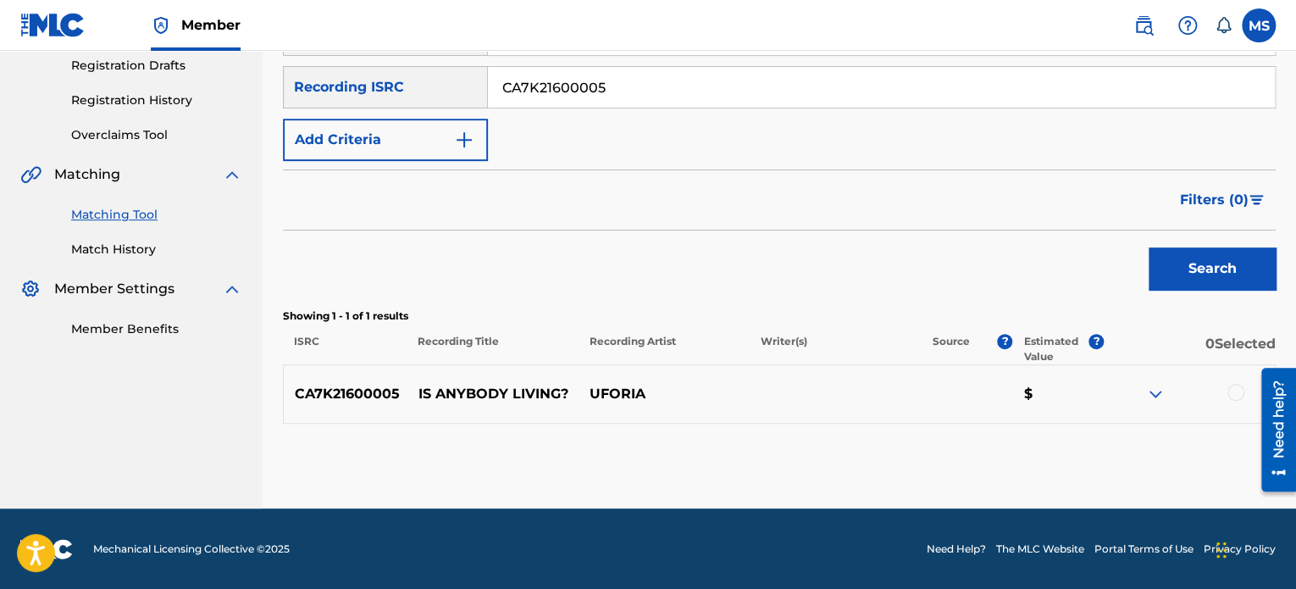
drag, startPoint x: 673, startPoint y: 88, endPoint x: 379, endPoint y: 86, distance: 293.9
click at [379, 86] on div "SearchWithCriteria2f91f187-93f5-4d35-90d2-e852745499d4 Recording ISRC CA7K21600…" at bounding box center [779, 87] width 993 height 42
paste input "USX8Y1700026"
click at [1149, 247] on button "Search" at bounding box center [1212, 268] width 127 height 42
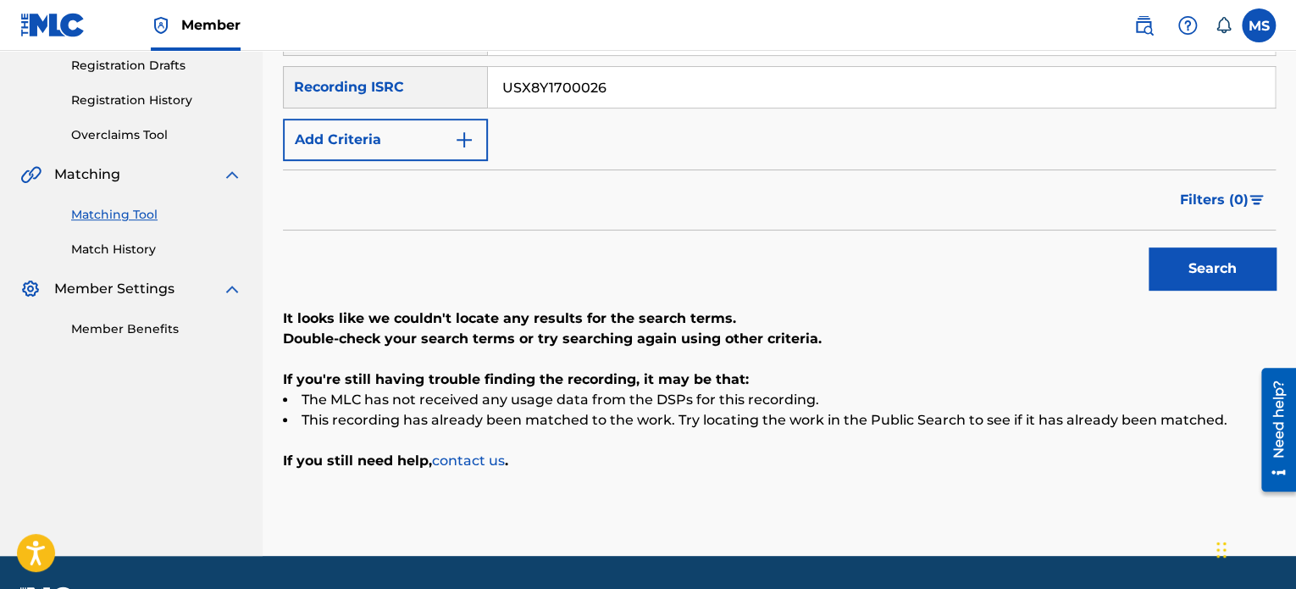
drag, startPoint x: 454, startPoint y: 96, endPoint x: 324, endPoint y: 96, distance: 130.4
click at [324, 96] on div "SearchWithCriteria2f91f187-93f5-4d35-90d2-e852745499d4 Recording ISRC USX8Y1700…" at bounding box center [779, 87] width 993 height 42
paste input "QZMER2079378"
type input "QZMER2079378"
click at [1149, 247] on button "Search" at bounding box center [1212, 268] width 127 height 42
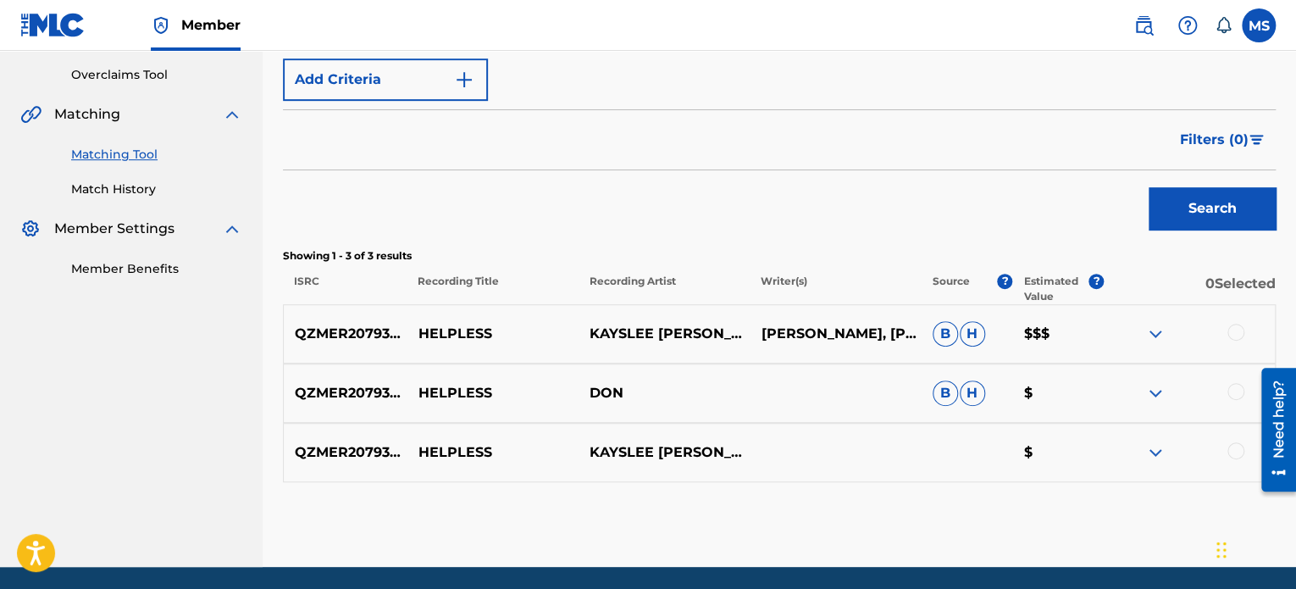
scroll to position [407, 0]
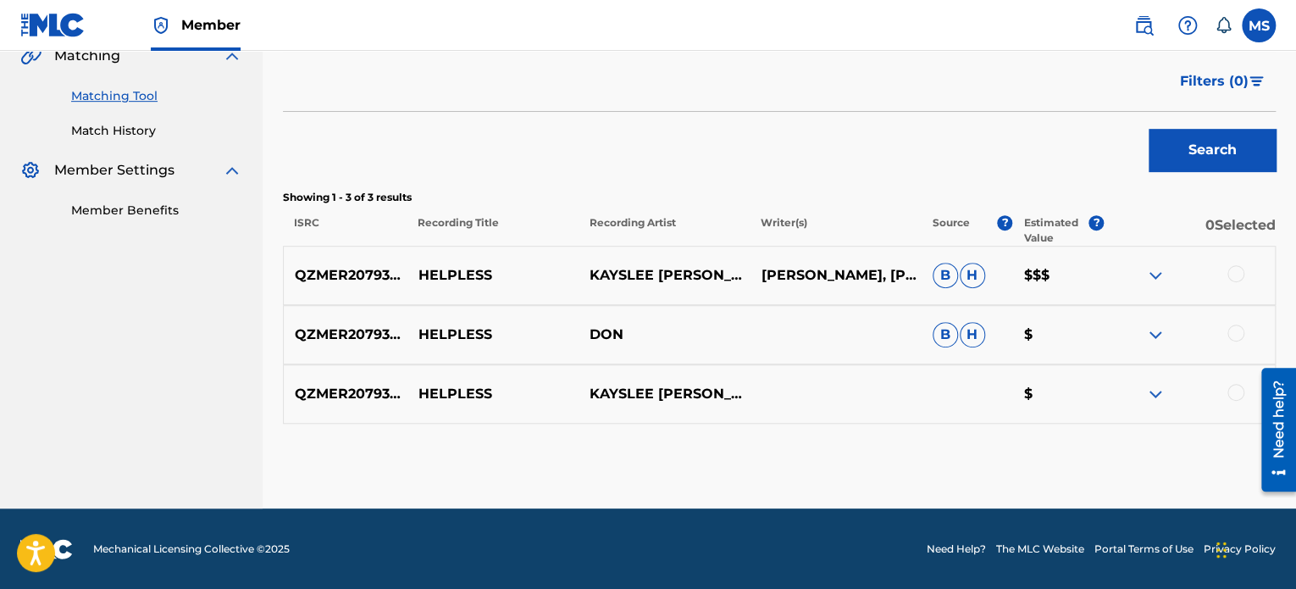
click at [1234, 269] on div at bounding box center [1235, 273] width 17 height 17
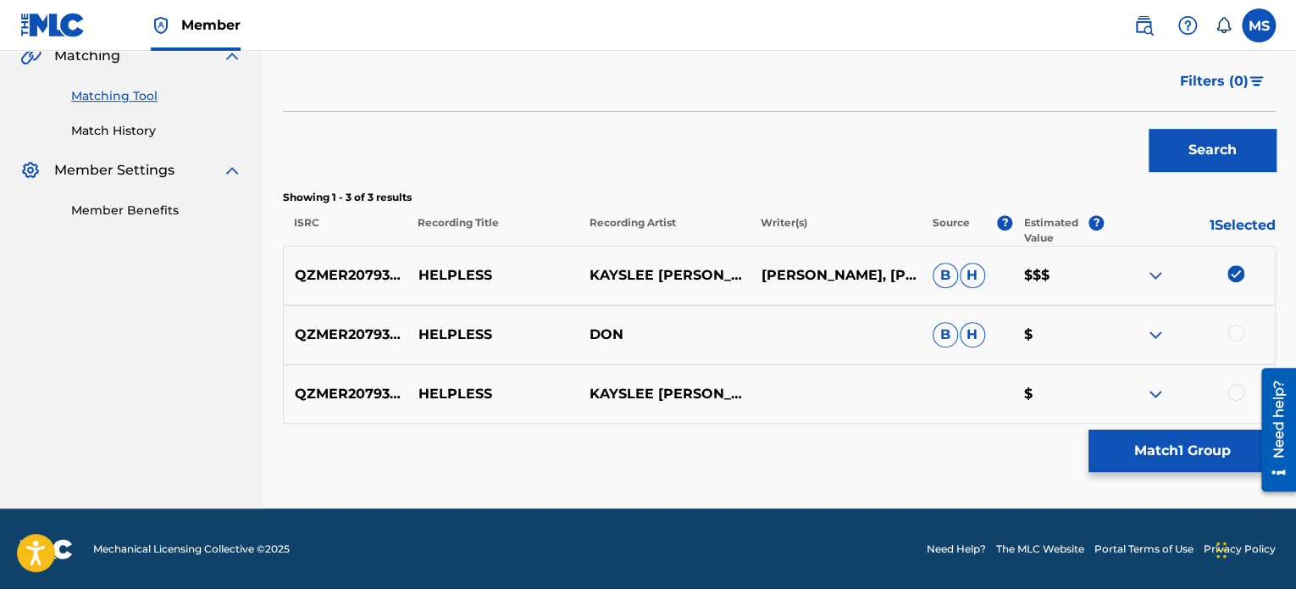
click at [1172, 451] on button "Match 1 Group" at bounding box center [1181, 450] width 187 height 42
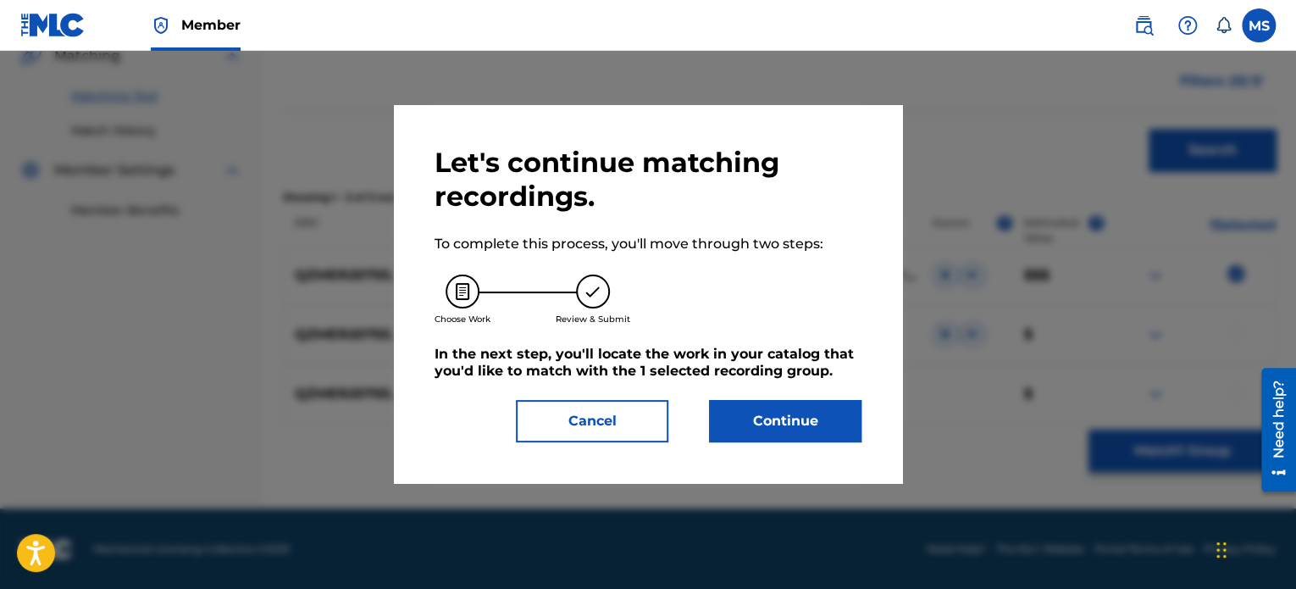
click at [785, 417] on button "Continue" at bounding box center [785, 421] width 152 height 42
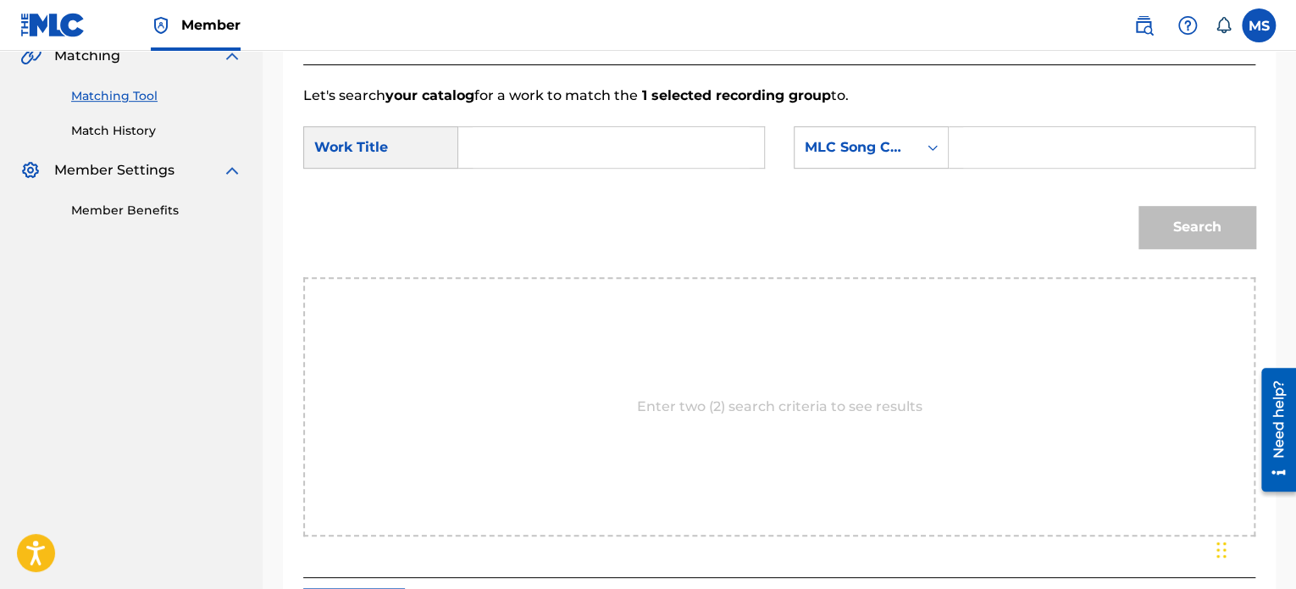
click at [495, 146] on input "Search Form" at bounding box center [611, 147] width 277 height 41
type input "HELPLESS"
click at [916, 149] on div "MLC Song Code" at bounding box center [855, 147] width 123 height 32
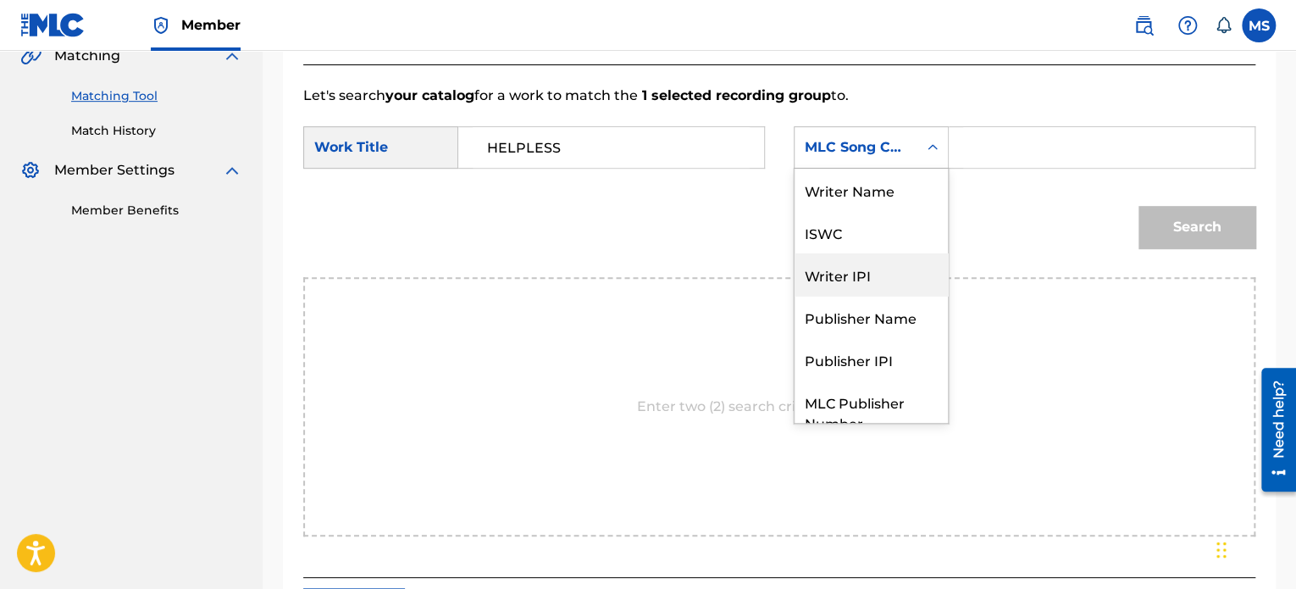
scroll to position [0, 0]
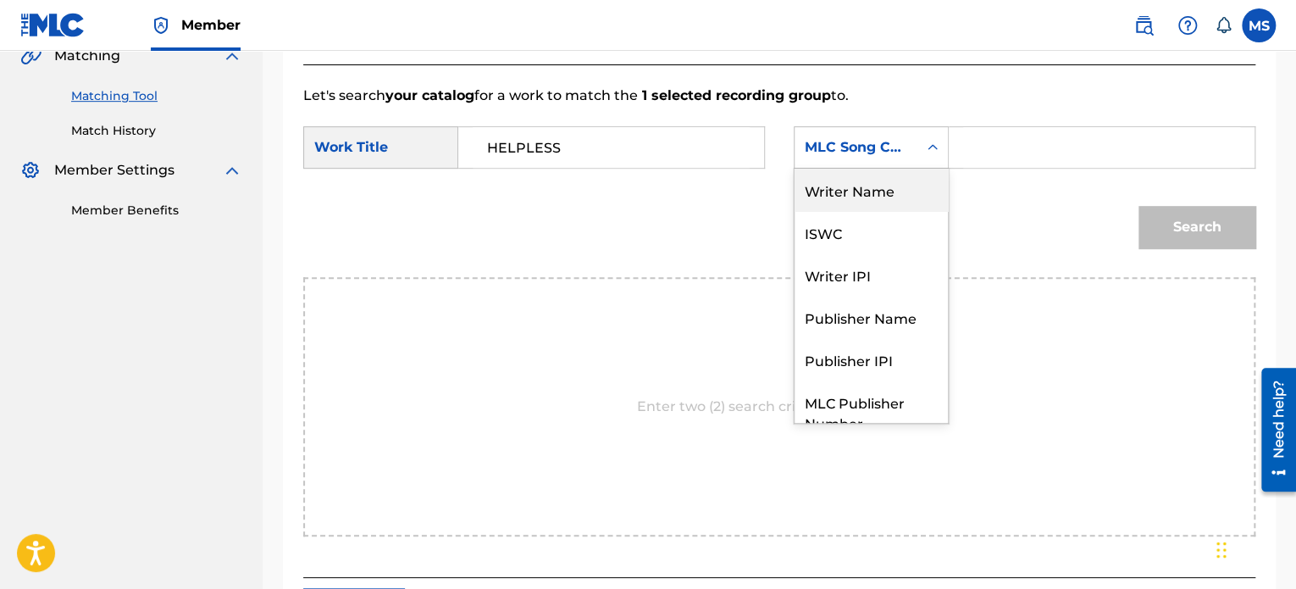
click at [850, 201] on div "Writer Name" at bounding box center [870, 190] width 153 height 42
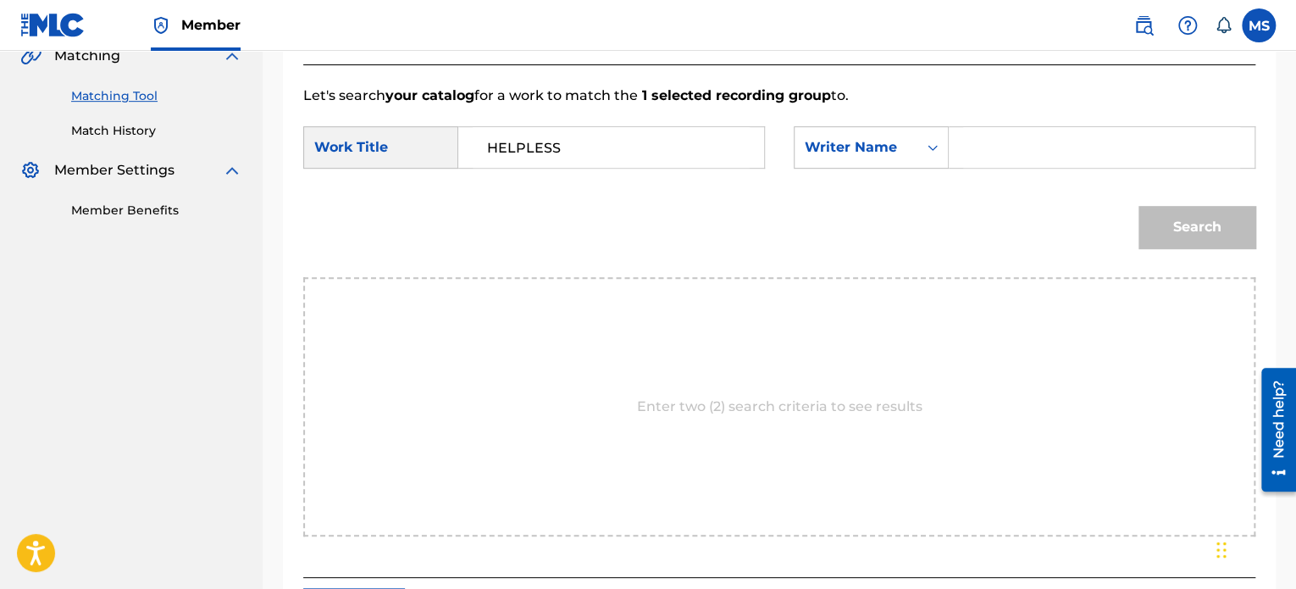
click at [1027, 147] on input "Search Form" at bounding box center [1101, 147] width 277 height 41
type input "[PERSON_NAME]"
click at [1138, 206] on button "Search" at bounding box center [1196, 227] width 117 height 42
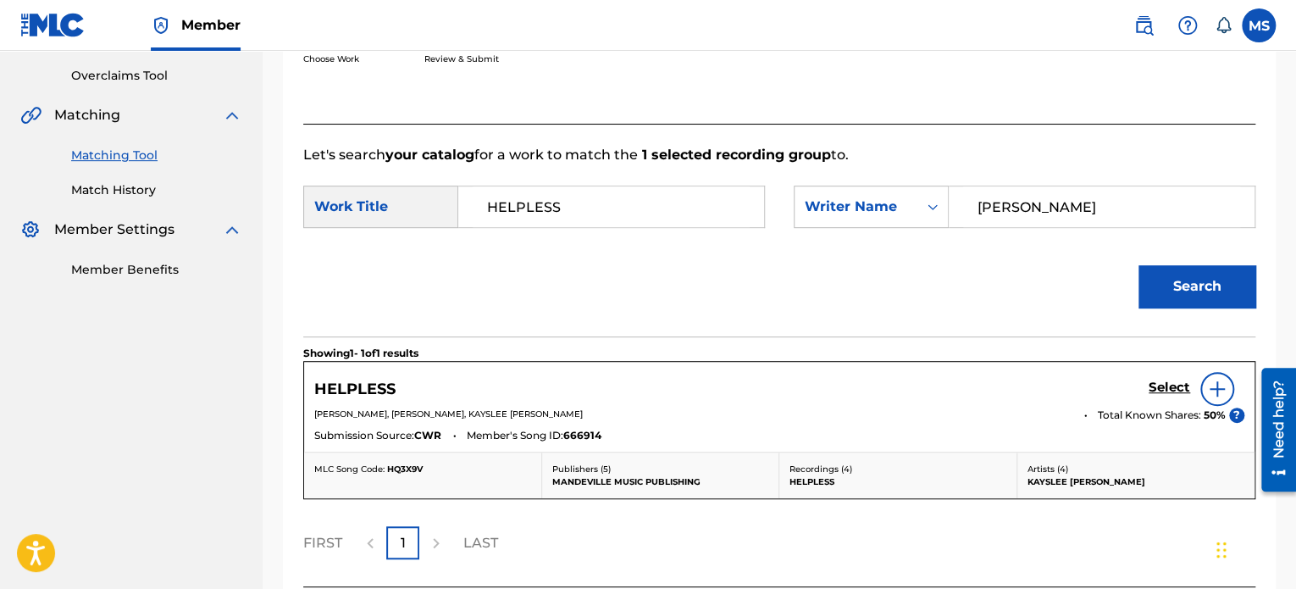
scroll to position [407, 0]
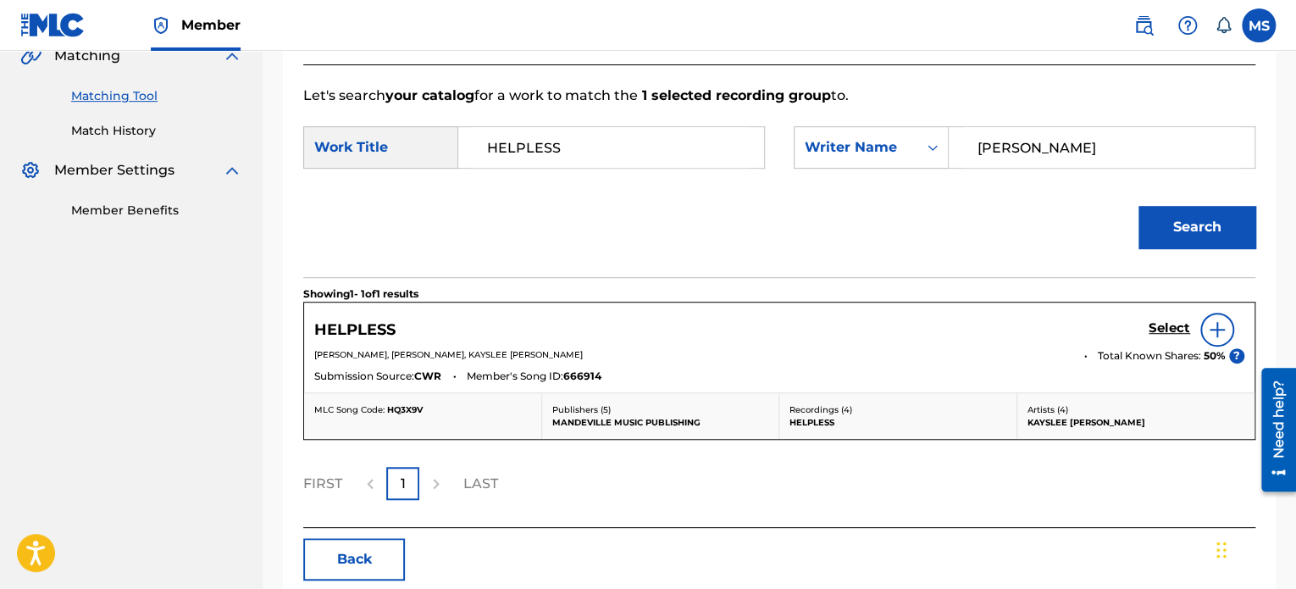
click at [1176, 322] on h5 "Select" at bounding box center [1170, 328] width 42 height 16
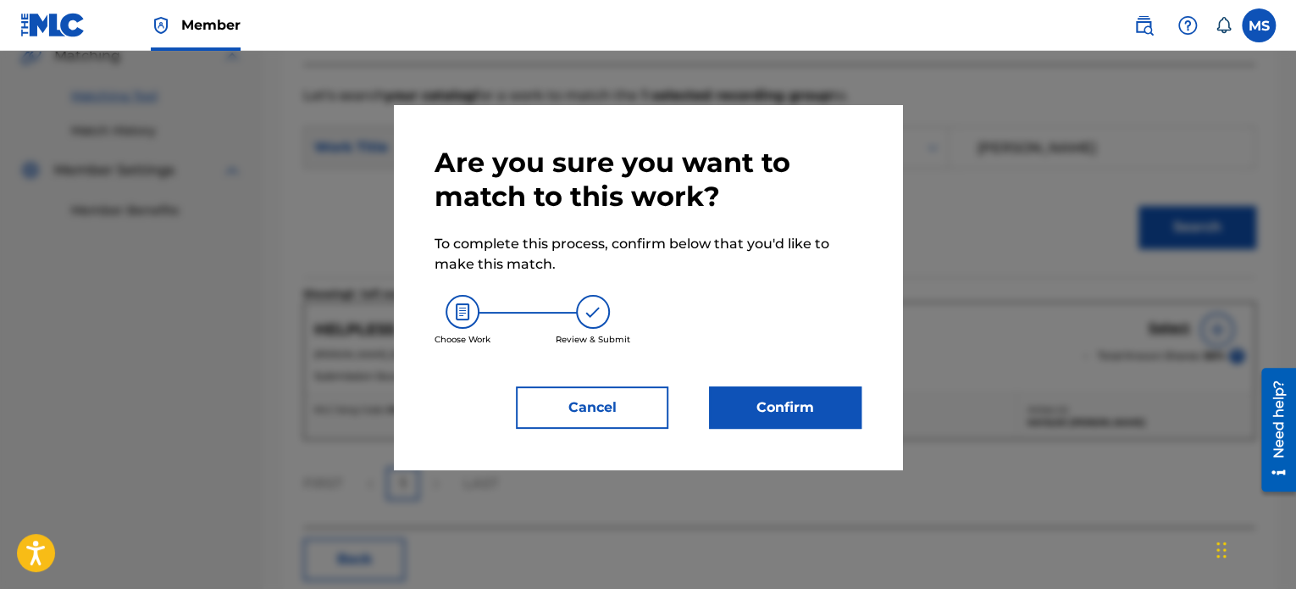
click at [824, 416] on button "Confirm" at bounding box center [785, 407] width 152 height 42
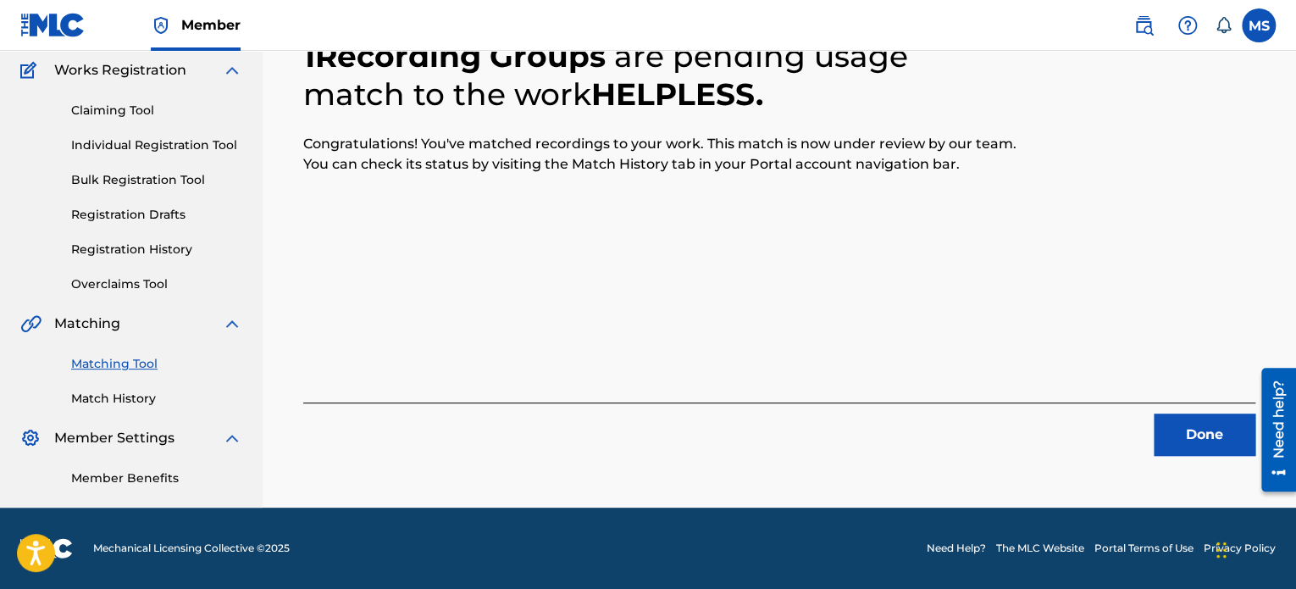
scroll to position [139, 0]
click at [1194, 435] on button "Done" at bounding box center [1205, 434] width 102 height 42
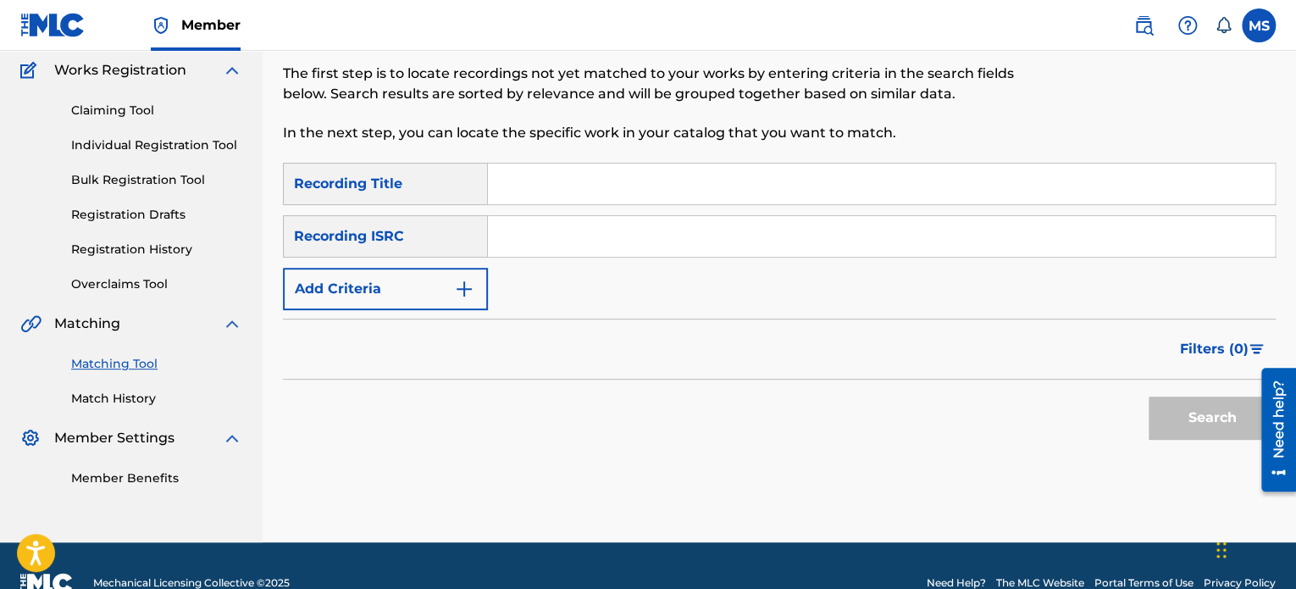
click at [545, 252] on input "Search Form" at bounding box center [881, 236] width 787 height 41
paste input "CA7K21800010"
click at [545, 252] on input "CA7K21800010" at bounding box center [881, 236] width 787 height 41
click at [1149, 396] on button "Search" at bounding box center [1212, 417] width 127 height 42
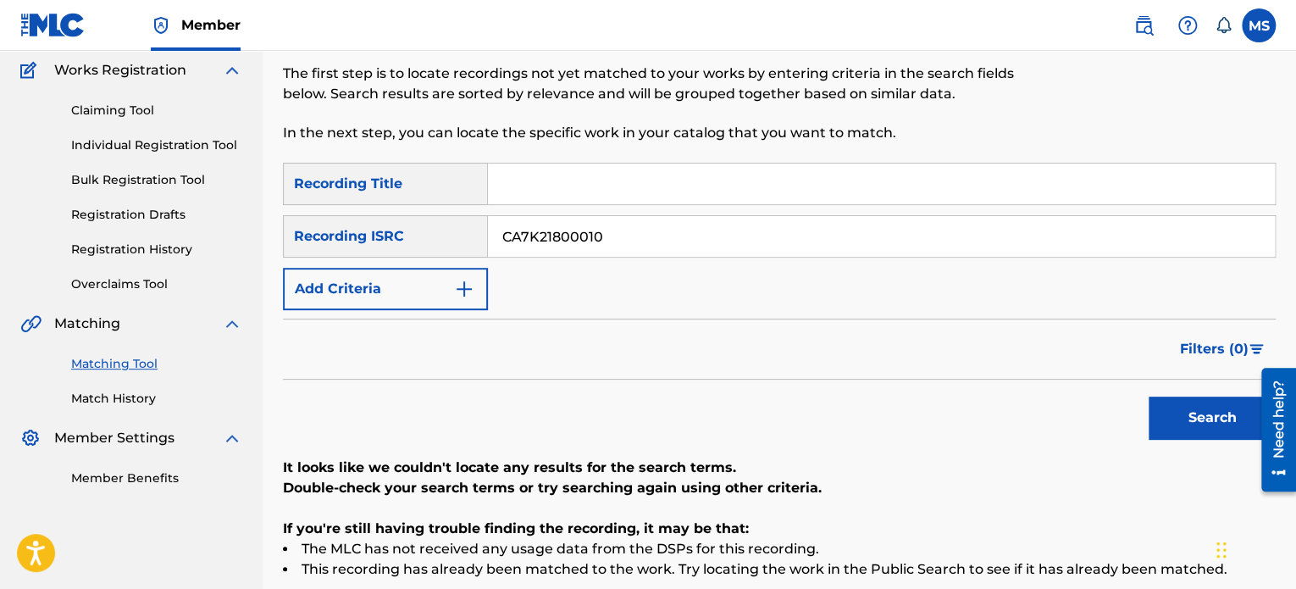
drag, startPoint x: 529, startPoint y: 235, endPoint x: 459, endPoint y: 231, distance: 70.4
click at [459, 231] on div "SearchWithCriteria2f91f187-93f5-4d35-90d2-e852745499d4 Recording ISRC CA7K21800…" at bounding box center [779, 236] width 993 height 42
paste input "08"
click at [1149, 396] on button "Search" at bounding box center [1212, 417] width 127 height 42
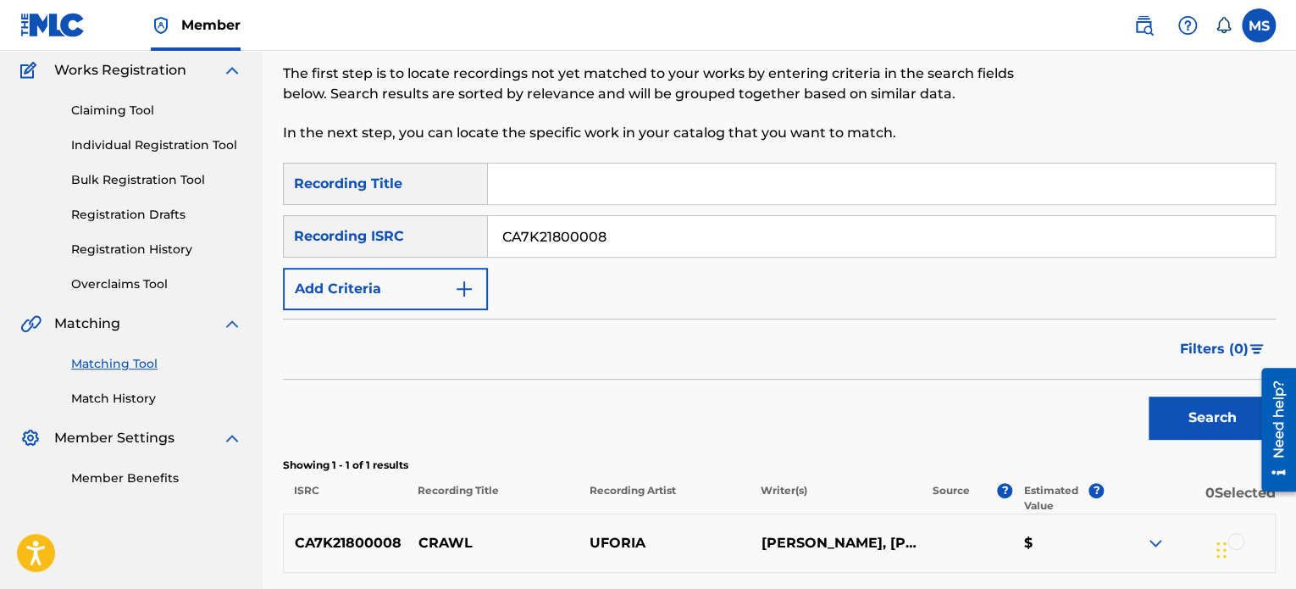
scroll to position [288, 0]
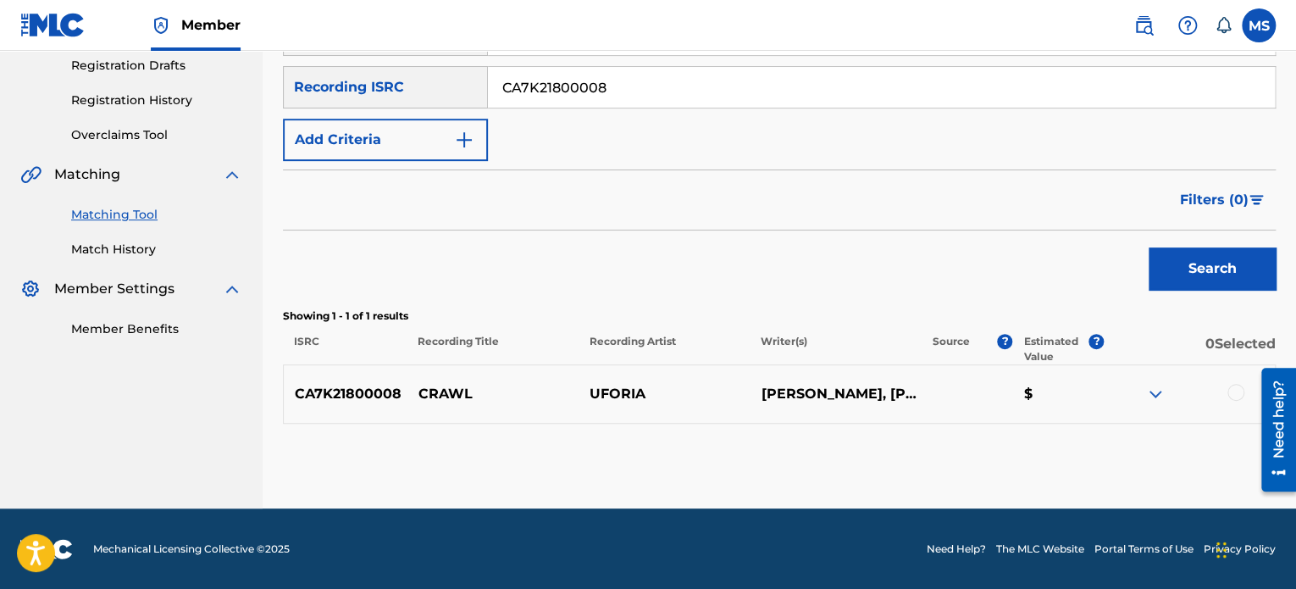
drag, startPoint x: 681, startPoint y: 80, endPoint x: 240, endPoint y: 80, distance: 441.3
click at [240, 80] on main "ANTHEM ENTERTAINMENT LP Summary Catalog Works Registration Claiming Tool Indivi…" at bounding box center [648, 135] width 1296 height 745
paste input "DXY2000005"
click at [1149, 247] on button "Search" at bounding box center [1212, 268] width 127 height 42
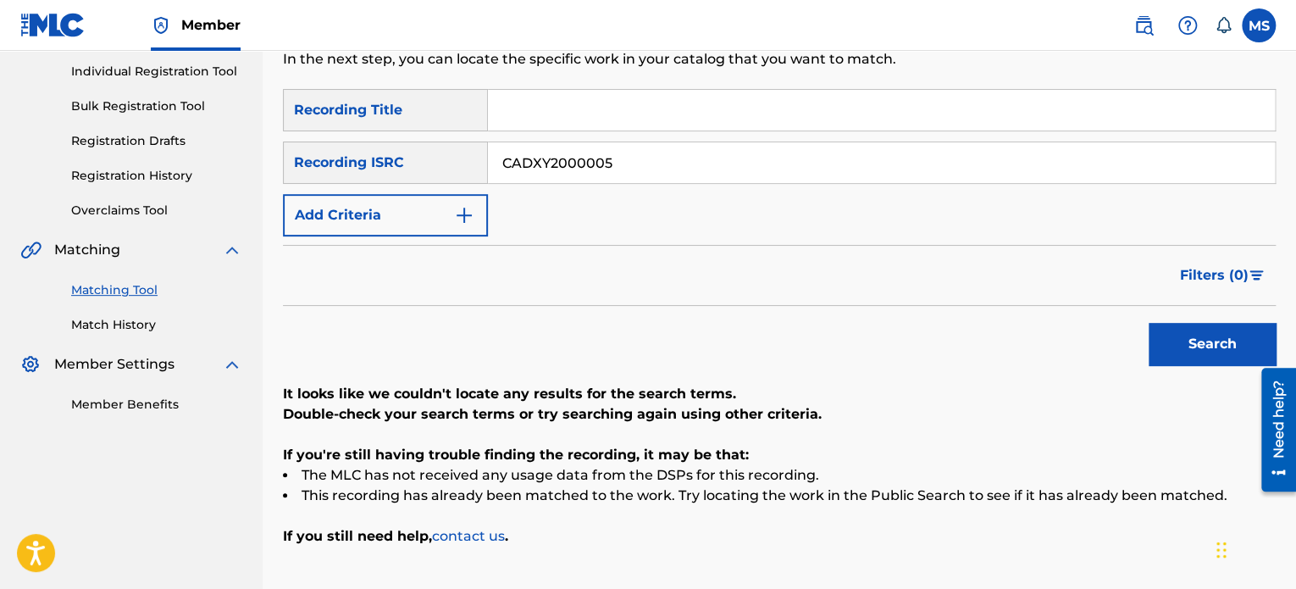
scroll to position [201, 0]
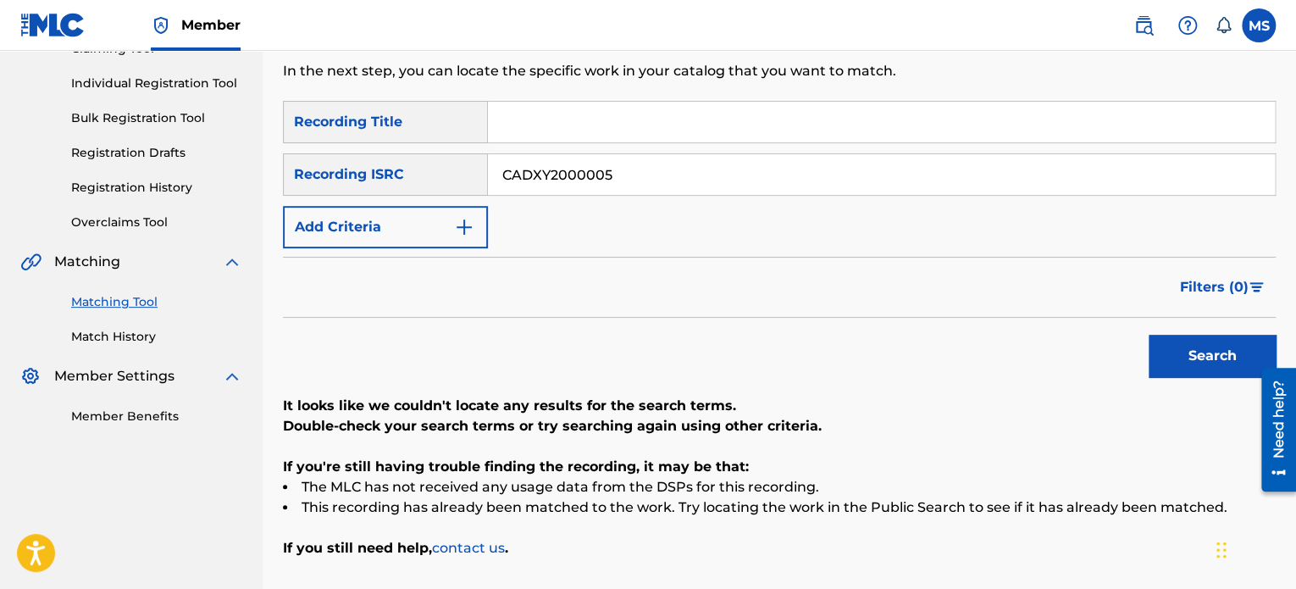
drag, startPoint x: 615, startPoint y: 179, endPoint x: 345, endPoint y: 138, distance: 273.2
click at [345, 138] on div "SearchWithCriteriaada29f91-2cea-4886-aa57-4c8e84e9b321 Recording Title SearchWi…" at bounding box center [779, 174] width 993 height 147
paste input "CA7K21800006"
click at [1149, 335] on button "Search" at bounding box center [1212, 356] width 127 height 42
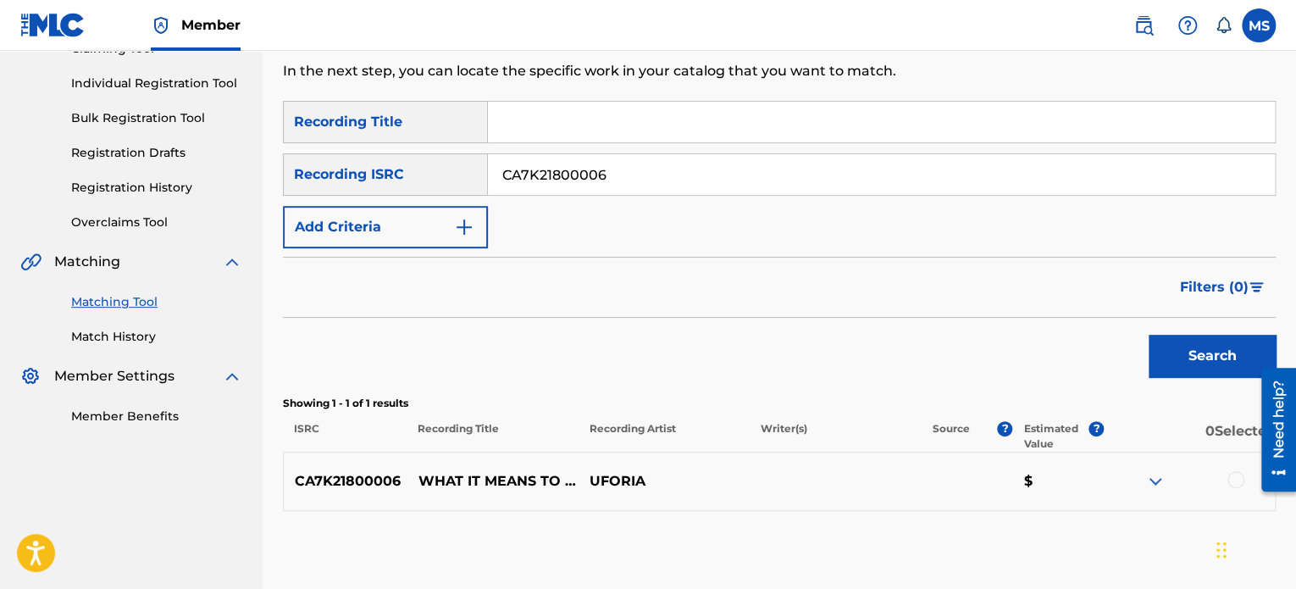
scroll to position [288, 0]
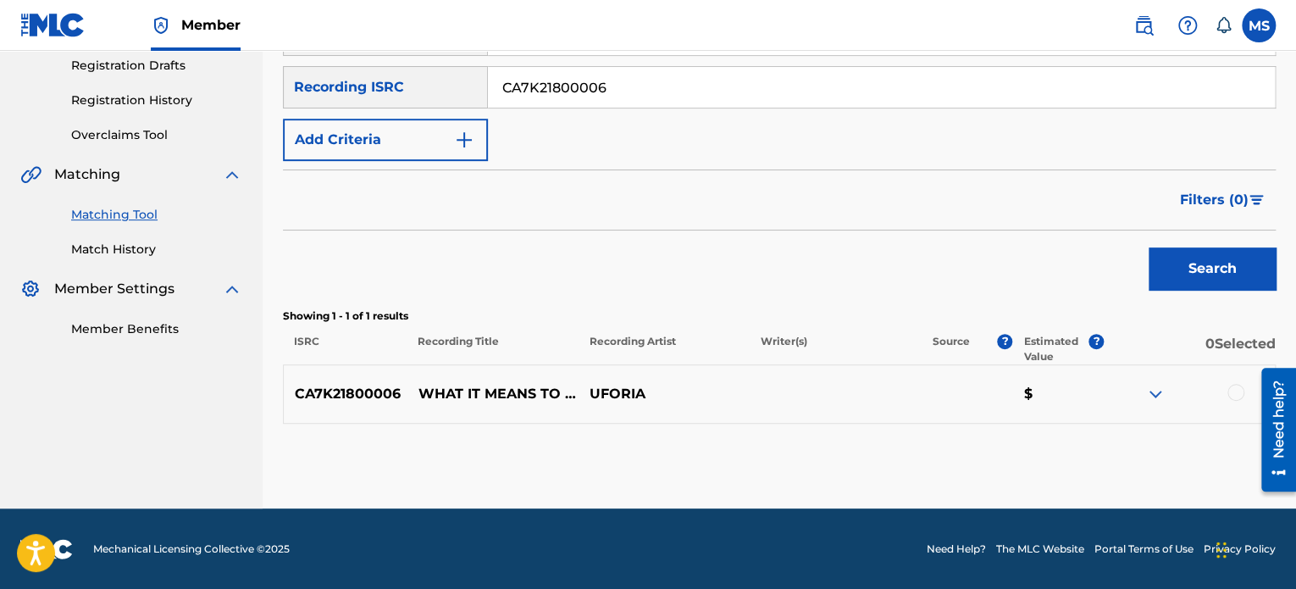
drag, startPoint x: 647, startPoint y: 91, endPoint x: 512, endPoint y: 64, distance: 138.2
click at [518, 67] on input "CA7K21800006" at bounding box center [881, 87] width 787 height 41
paste input "DXY2000008"
click at [1149, 247] on button "Search" at bounding box center [1212, 268] width 127 height 42
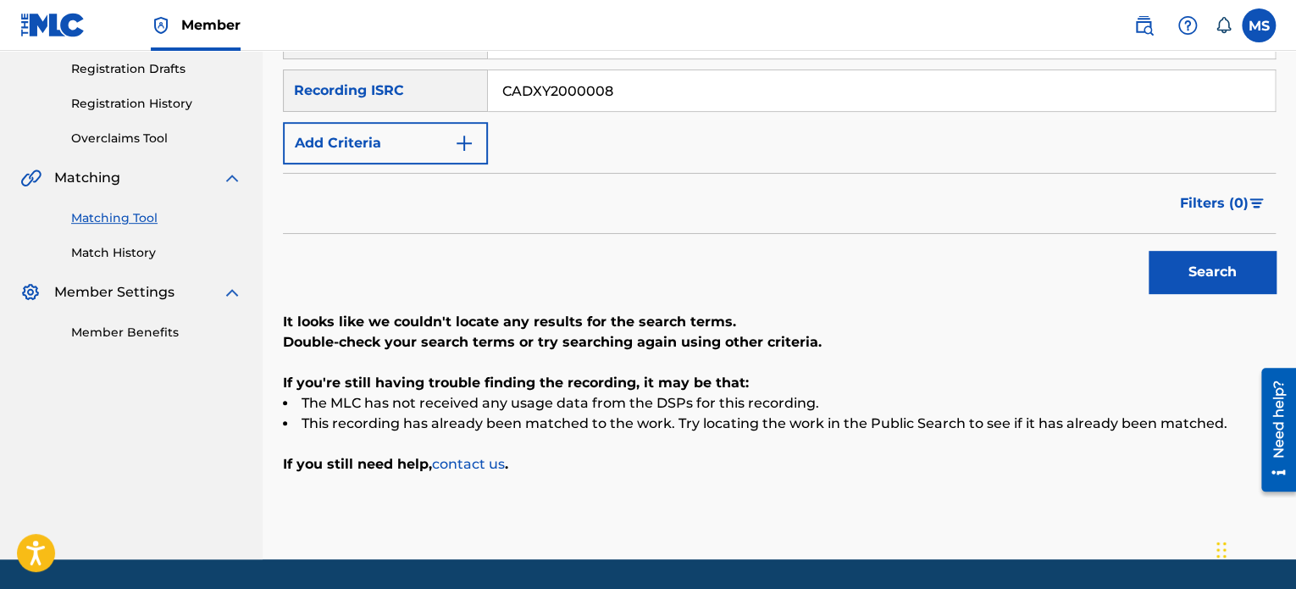
scroll to position [294, 0]
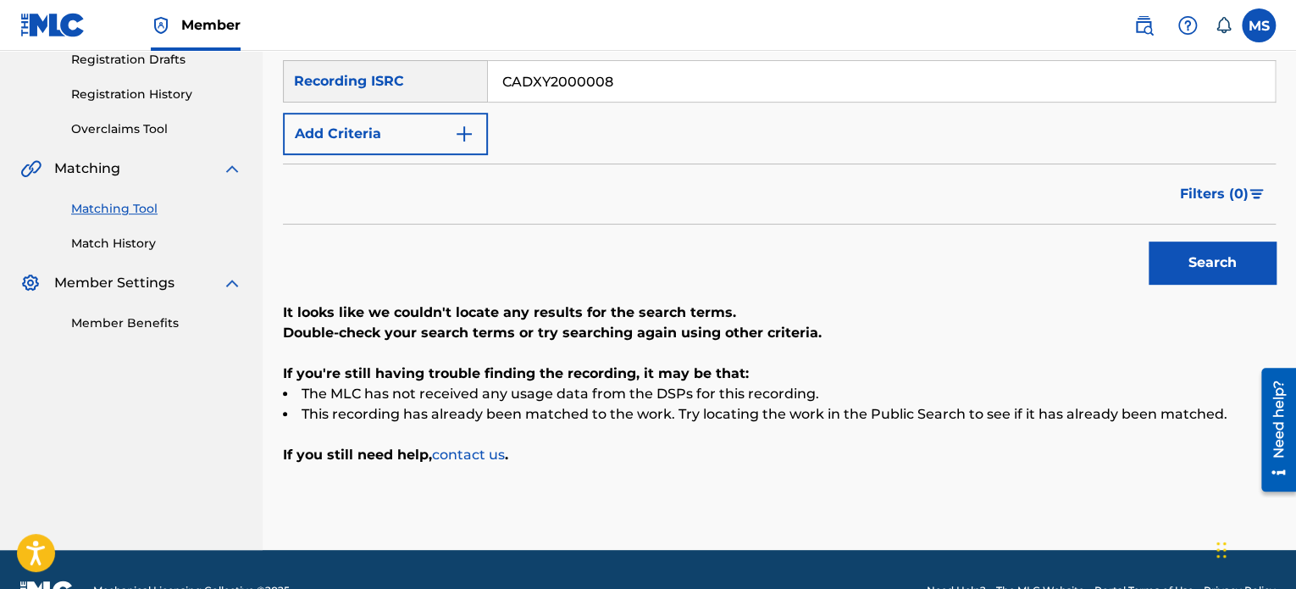
drag, startPoint x: 662, startPoint y: 83, endPoint x: 447, endPoint y: 75, distance: 214.4
click at [447, 75] on div "SearchWithCriteria2f91f187-93f5-4d35-90d2-e852745499d4 Recording ISRC CADXY2000…" at bounding box center [779, 81] width 993 height 42
paste input "USCGJ2406965"
click at [1149, 241] on button "Search" at bounding box center [1212, 262] width 127 height 42
drag, startPoint x: 627, startPoint y: 74, endPoint x: 459, endPoint y: 77, distance: 167.7
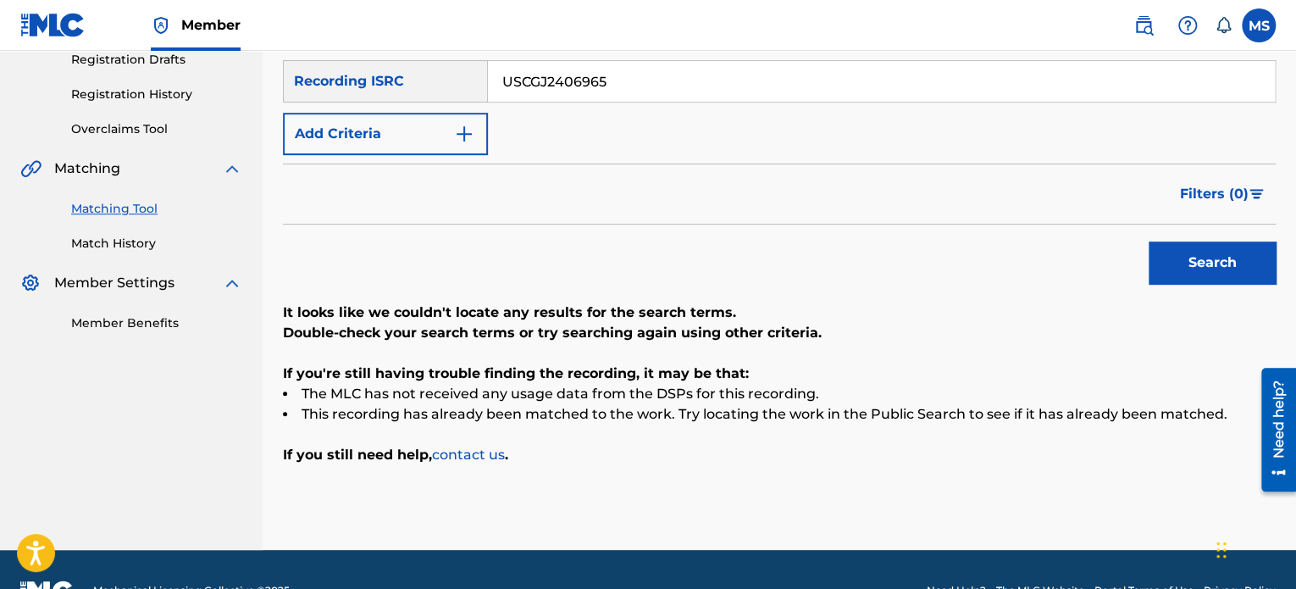
click at [459, 77] on div "SearchWithCriteria2f91f187-93f5-4d35-90d2-e852745499d4 Recording ISRC USCGJ2406…" at bounding box center [779, 81] width 993 height 42
paste input "CAUM81203181"
click at [1149, 241] on button "Search" at bounding box center [1212, 262] width 127 height 42
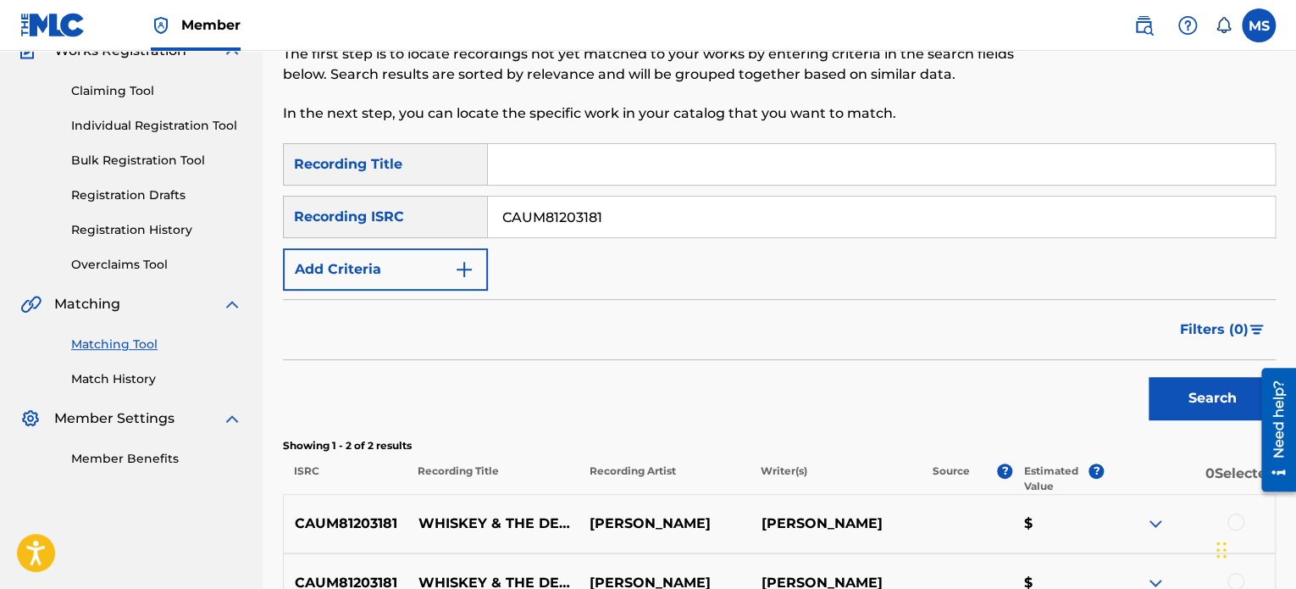
scroll to position [93, 0]
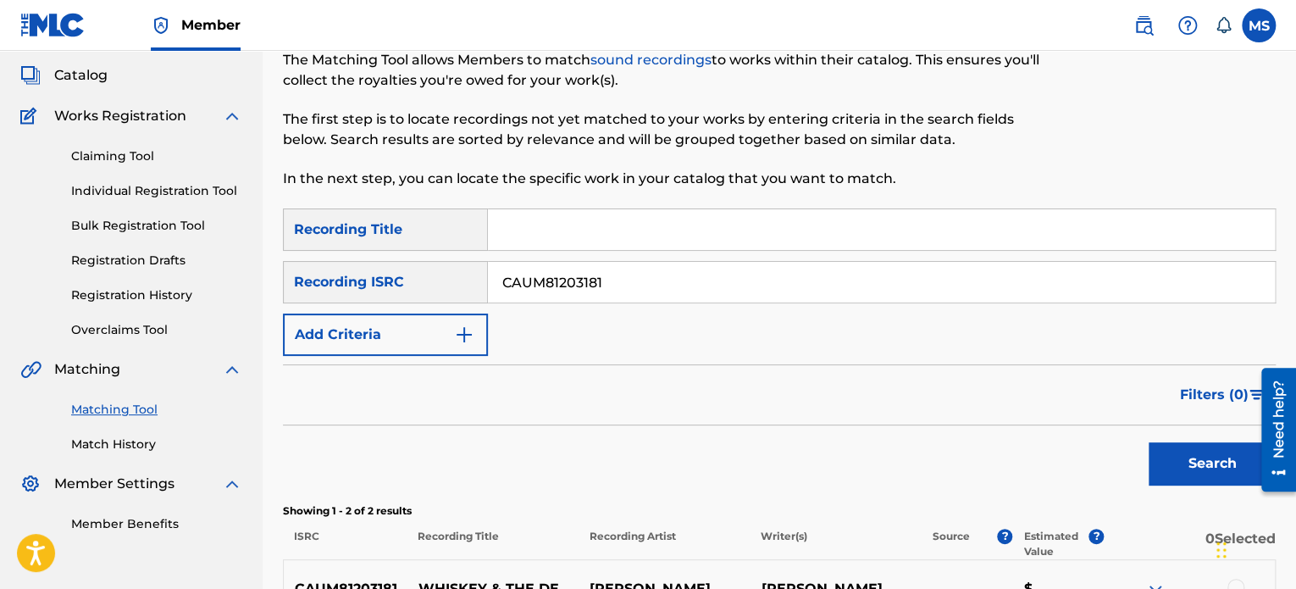
drag, startPoint x: 707, startPoint y: 280, endPoint x: 367, endPoint y: 257, distance: 341.3
click at [367, 257] on div "SearchWithCriteriaada29f91-2cea-4886-aa57-4c8e84e9b321 Recording Title SearchWi…" at bounding box center [779, 281] width 993 height 147
paste input "TCAIG2439912"
click at [1149, 442] on button "Search" at bounding box center [1212, 463] width 127 height 42
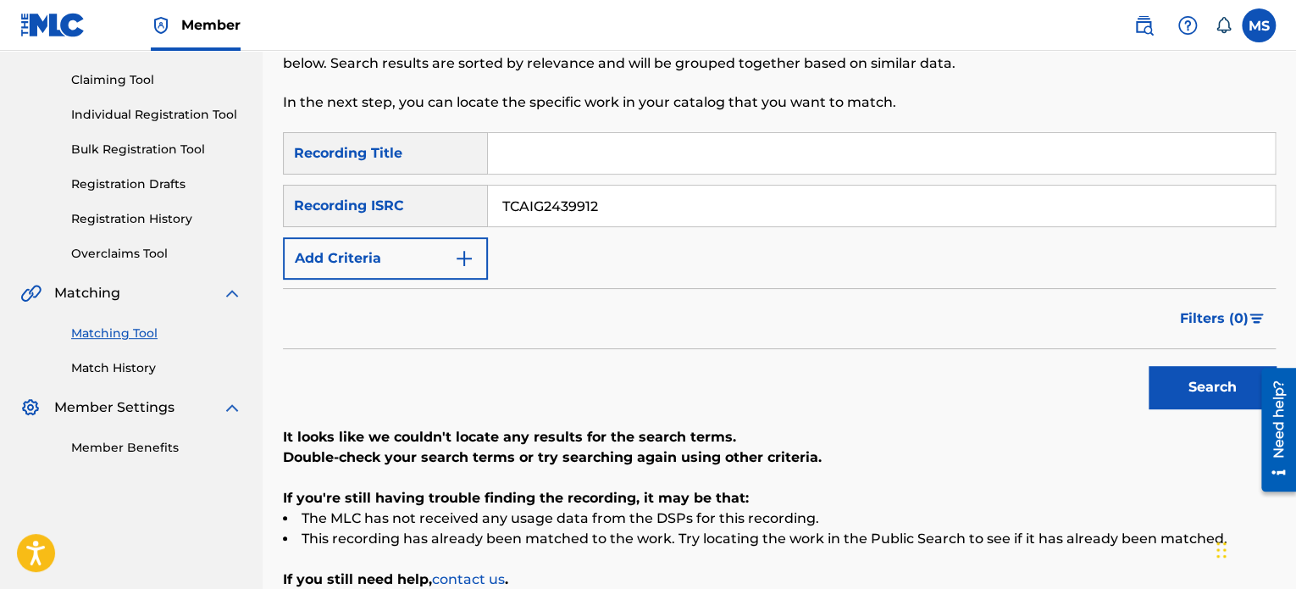
scroll to position [166, 0]
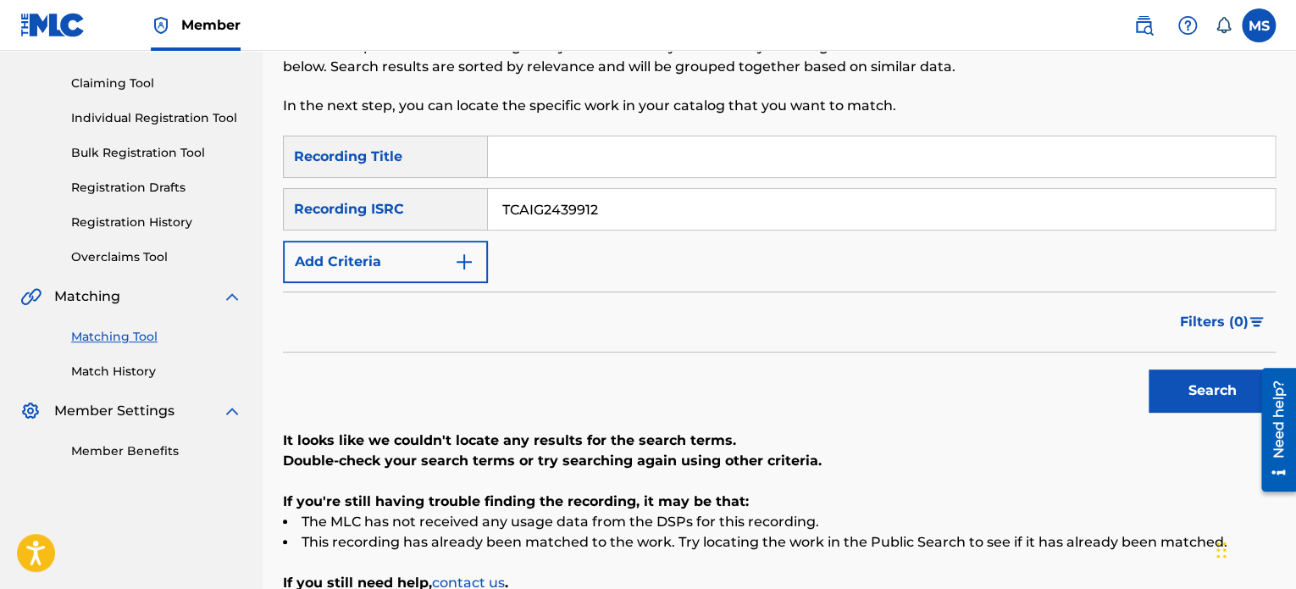
drag, startPoint x: 641, startPoint y: 216, endPoint x: 452, endPoint y: 186, distance: 191.2
click at [452, 188] on div "SearchWithCriteria2f91f187-93f5-4d35-90d2-e852745499d4 Recording ISRC TCAIG2439…" at bounding box center [779, 209] width 993 height 42
paste input "QZK6K2306411"
click at [1149, 369] on button "Search" at bounding box center [1212, 390] width 127 height 42
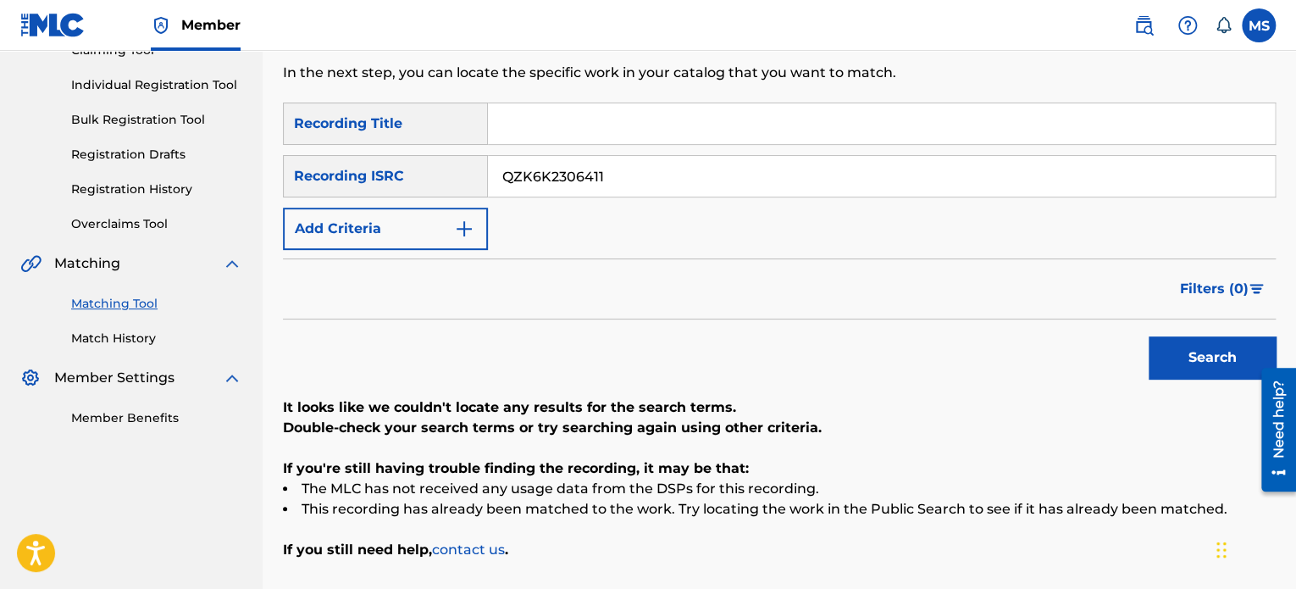
scroll to position [190, 0]
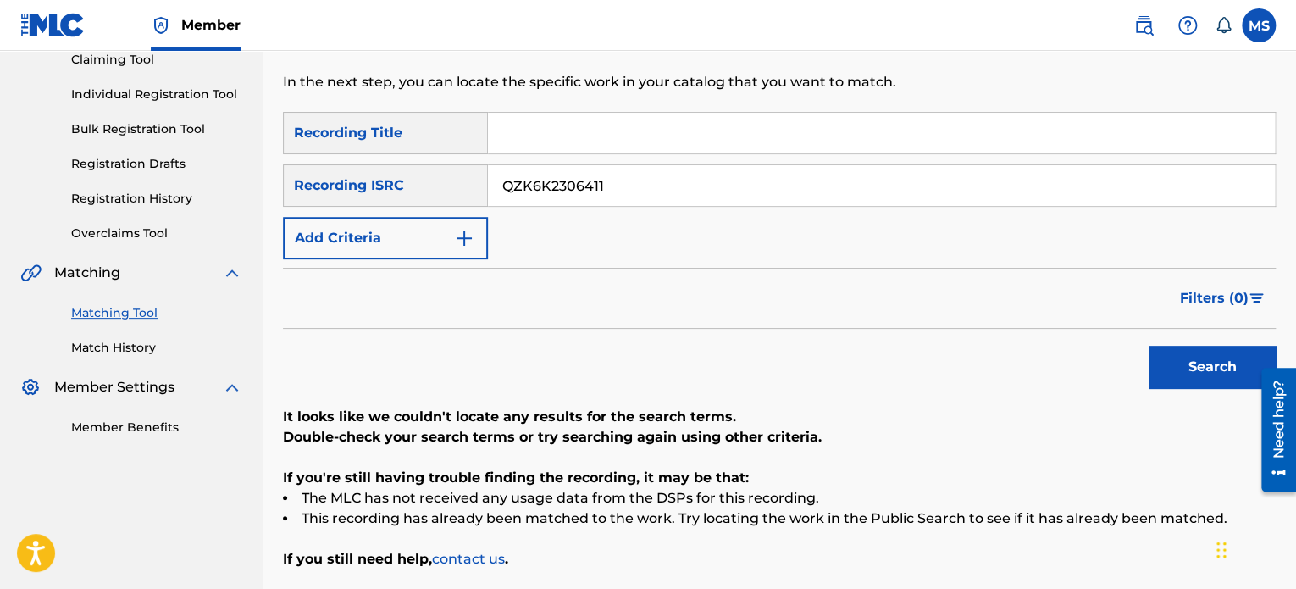
drag, startPoint x: 622, startPoint y: 191, endPoint x: 340, endPoint y: 213, distance: 282.9
click at [340, 213] on div "SearchWithCriteriaada29f91-2cea-4886-aa57-4c8e84e9b321 Recording Title SearchWi…" at bounding box center [779, 185] width 993 height 147
paste input "SE5BU1805398"
click at [1149, 346] on button "Search" at bounding box center [1212, 367] width 127 height 42
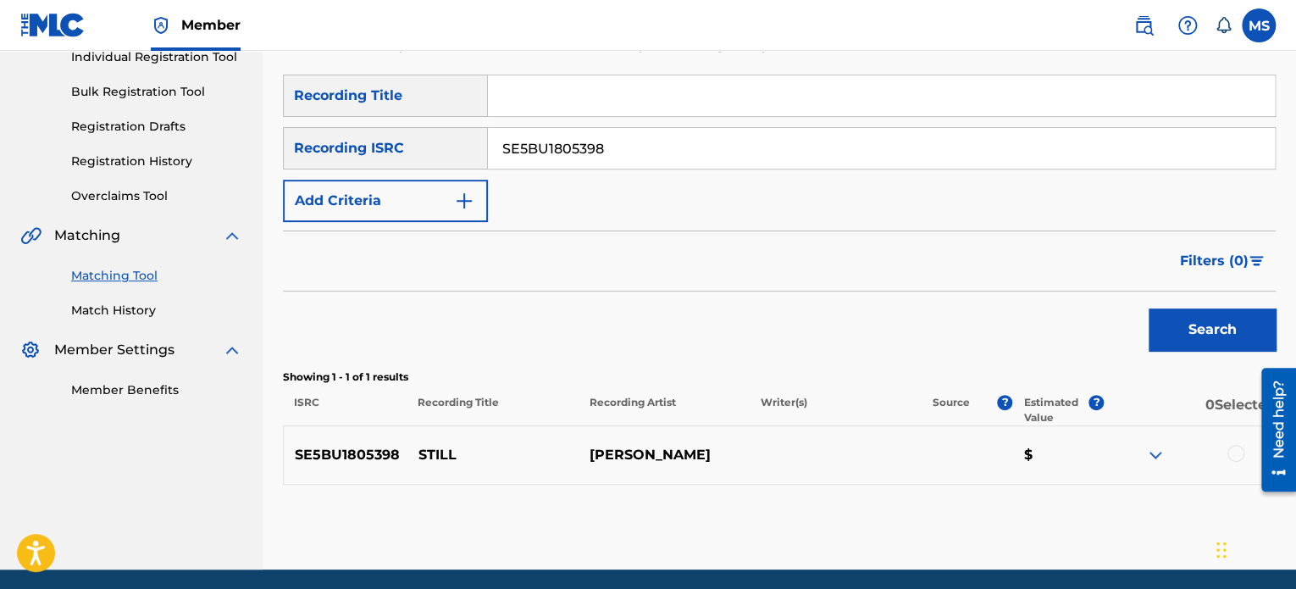
scroll to position [226, 0]
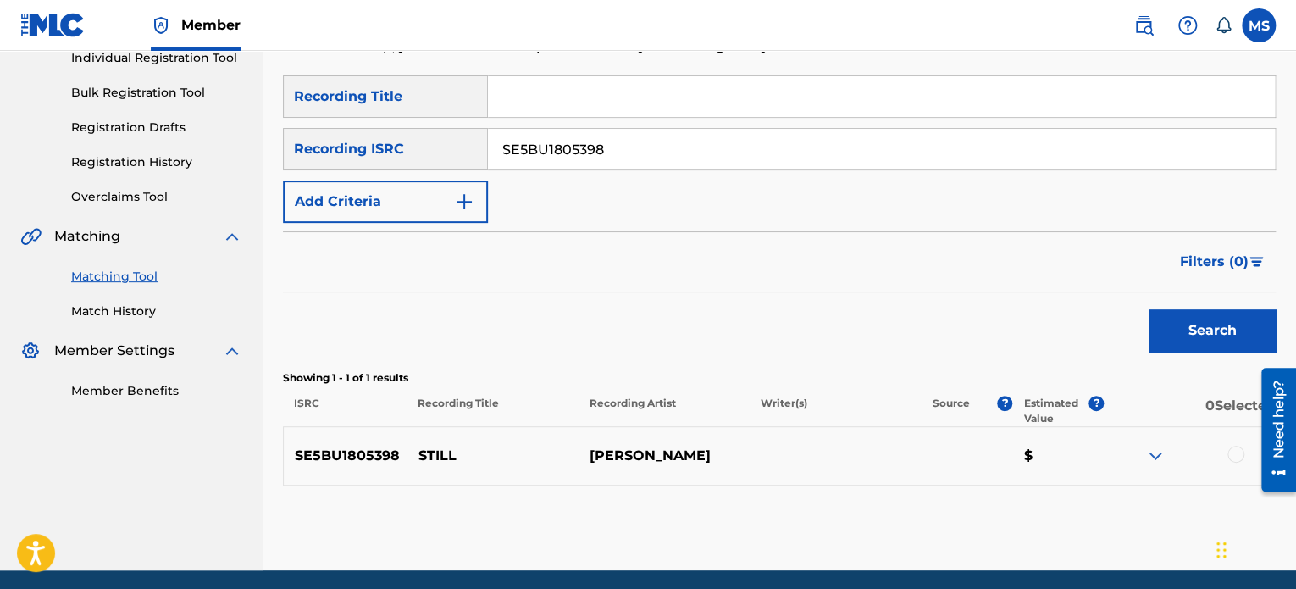
drag, startPoint x: 617, startPoint y: 152, endPoint x: 423, endPoint y: 135, distance: 194.8
click at [423, 135] on div "SearchWithCriteria2f91f187-93f5-4d35-90d2-e852745499d4 Recording ISRC SE5BU1805…" at bounding box center [779, 149] width 993 height 42
paste input "QZF8N2166632"
click at [1149, 309] on button "Search" at bounding box center [1212, 330] width 127 height 42
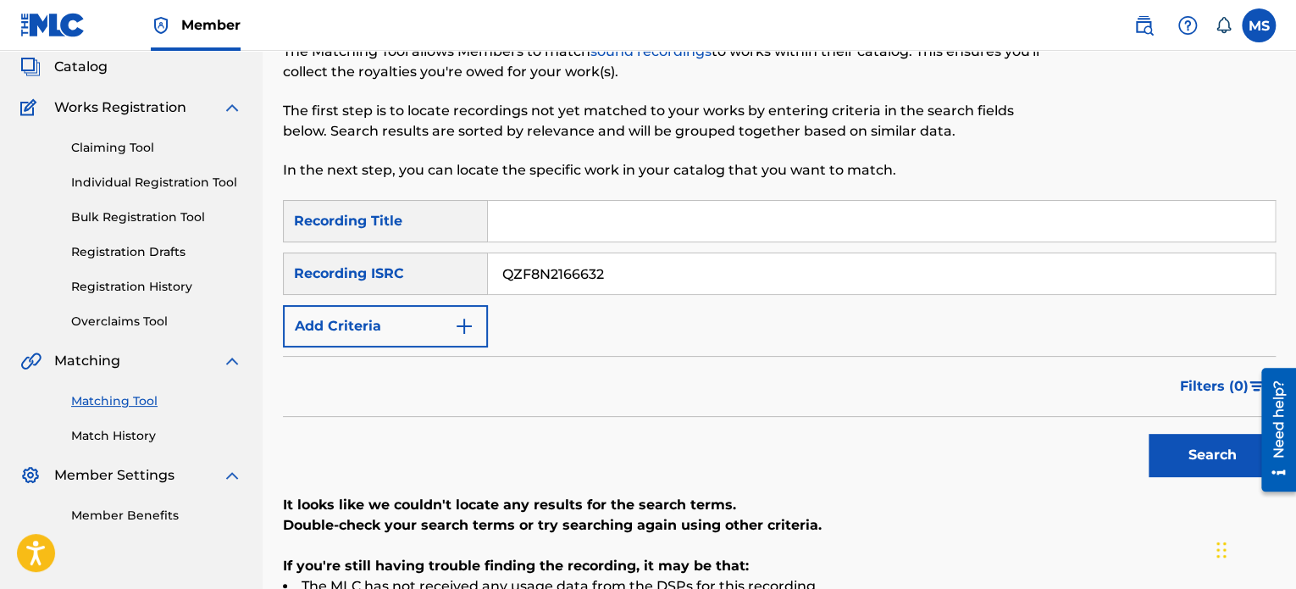
scroll to position [61, 0]
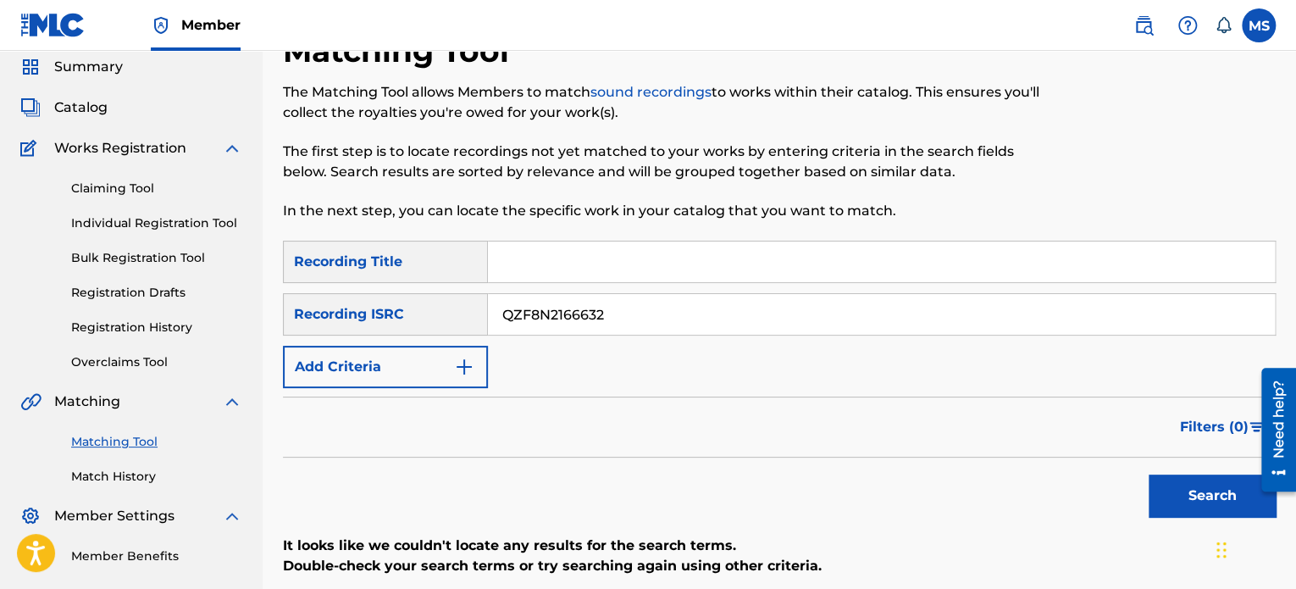
drag, startPoint x: 627, startPoint y: 321, endPoint x: 424, endPoint y: 299, distance: 203.6
click at [424, 299] on div "SearchWithCriteria2f91f187-93f5-4d35-90d2-e852745499d4 Recording ISRC QZF8N2166…" at bounding box center [779, 314] width 993 height 42
paste input "SE5BU1805399"
click at [1149, 474] on button "Search" at bounding box center [1212, 495] width 127 height 42
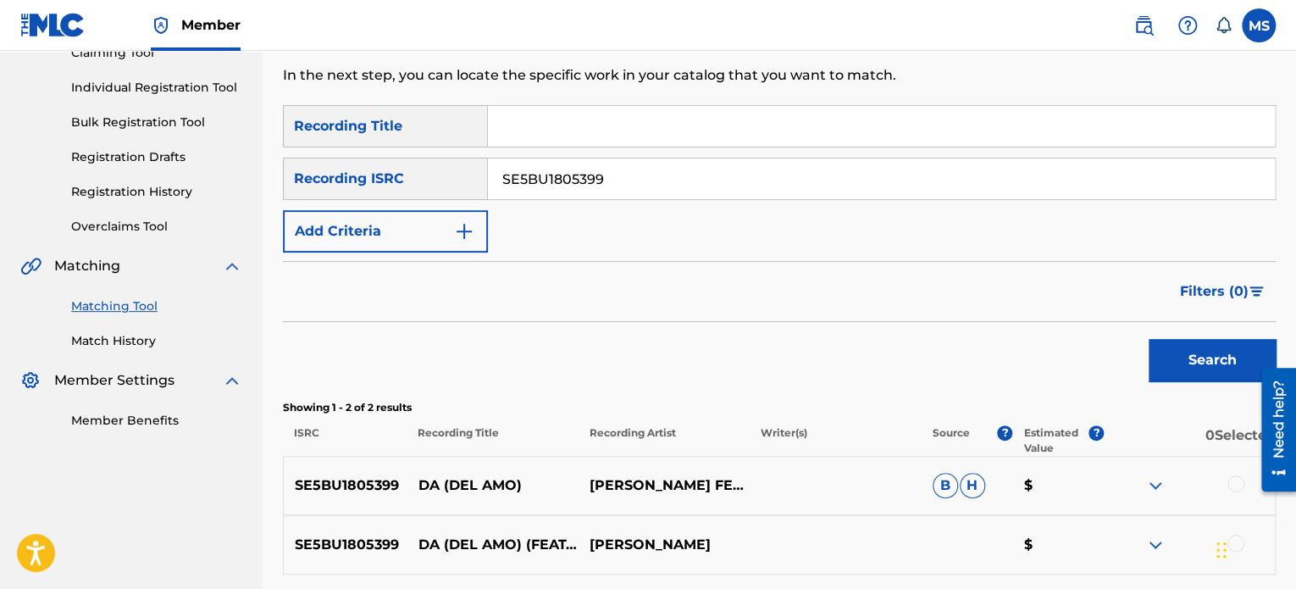
scroll to position [173, 0]
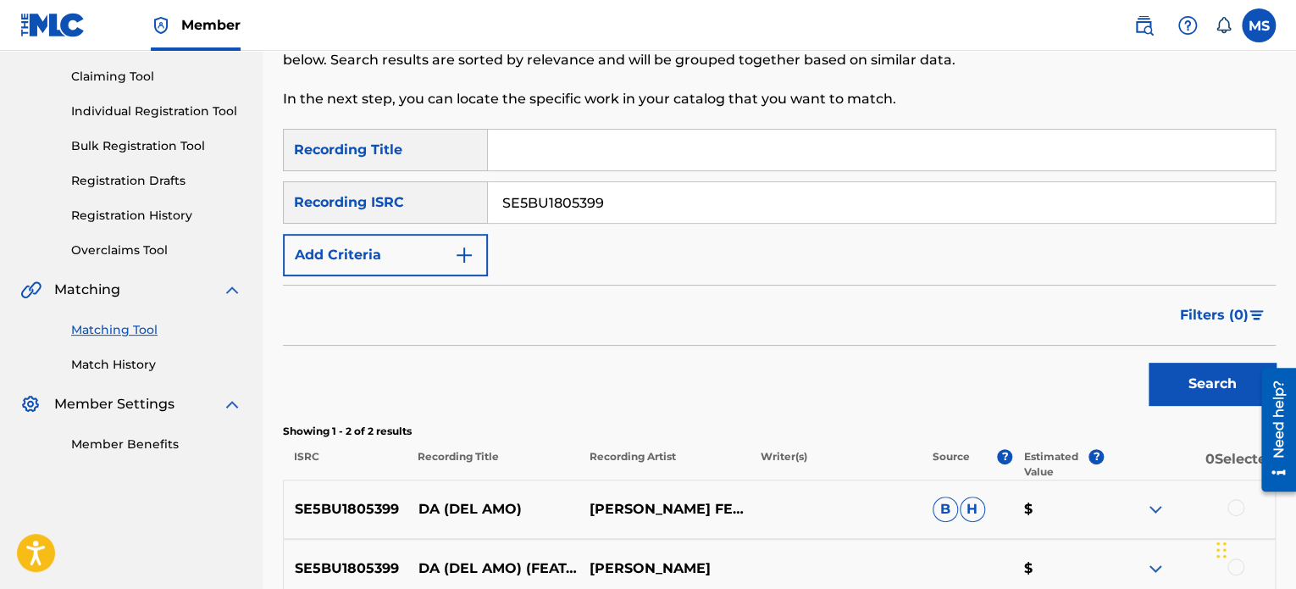
drag, startPoint x: 616, startPoint y: 202, endPoint x: 366, endPoint y: 164, distance: 252.8
click at [366, 164] on div "SearchWithCriteriaada29f91-2cea-4886-aa57-4c8e84e9b321 Recording Title SearchWi…" at bounding box center [779, 202] width 993 height 147
paste input "AUQAD2400003"
click at [1149, 363] on button "Search" at bounding box center [1212, 384] width 127 height 42
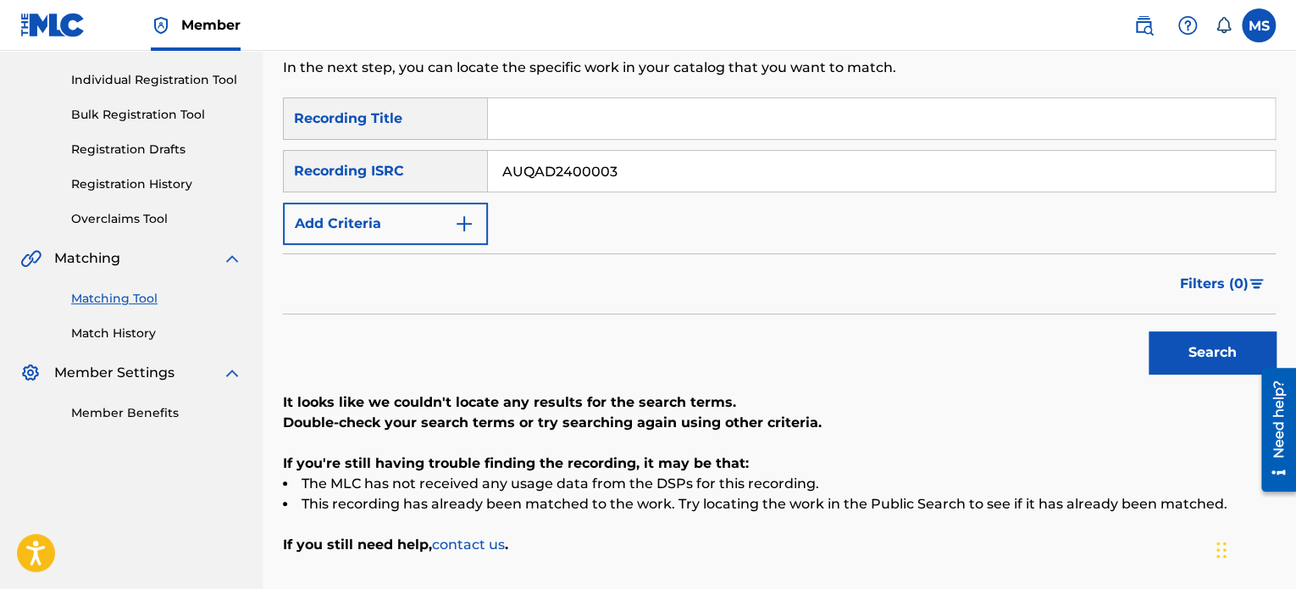
scroll to position [203, 0]
drag, startPoint x: 656, startPoint y: 169, endPoint x: 445, endPoint y: 154, distance: 212.2
click at [445, 154] on div "SearchWithCriteria2f91f187-93f5-4d35-90d2-e852745499d4 Recording ISRC AUQAD2400…" at bounding box center [779, 172] width 993 height 42
paste input "CACN4220002"
click at [1149, 332] on button "Search" at bounding box center [1212, 353] width 127 height 42
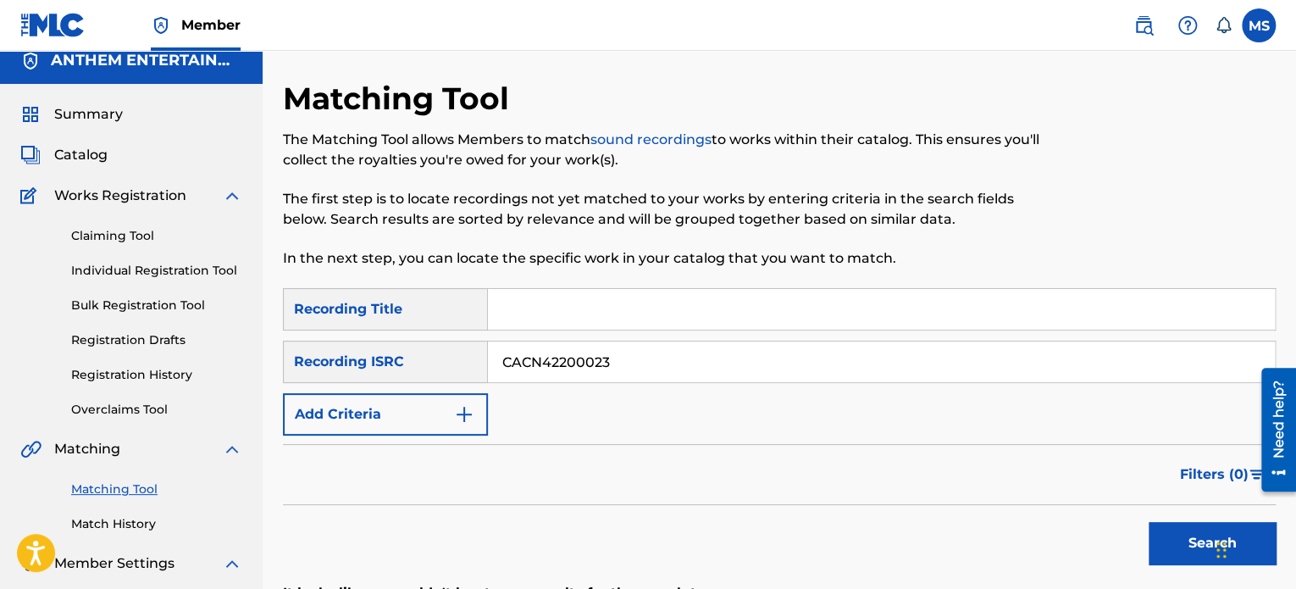
scroll to position [0, 0]
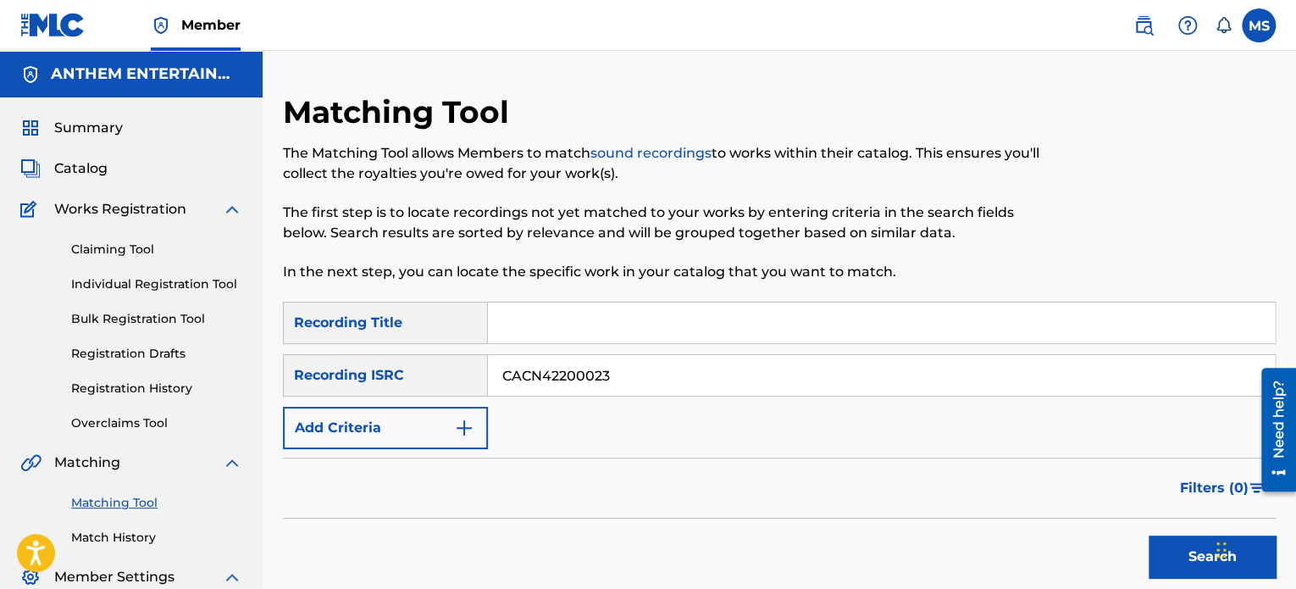
drag, startPoint x: 619, startPoint y: 372, endPoint x: 434, endPoint y: 368, distance: 185.5
click at [434, 368] on div "SearchWithCriteria2f91f187-93f5-4d35-90d2-e852745499d4 Recording ISRC CACN42200…" at bounding box center [779, 375] width 993 height 42
paste input "AUIYA2200014"
click at [1149, 535] on button "Search" at bounding box center [1212, 556] width 127 height 42
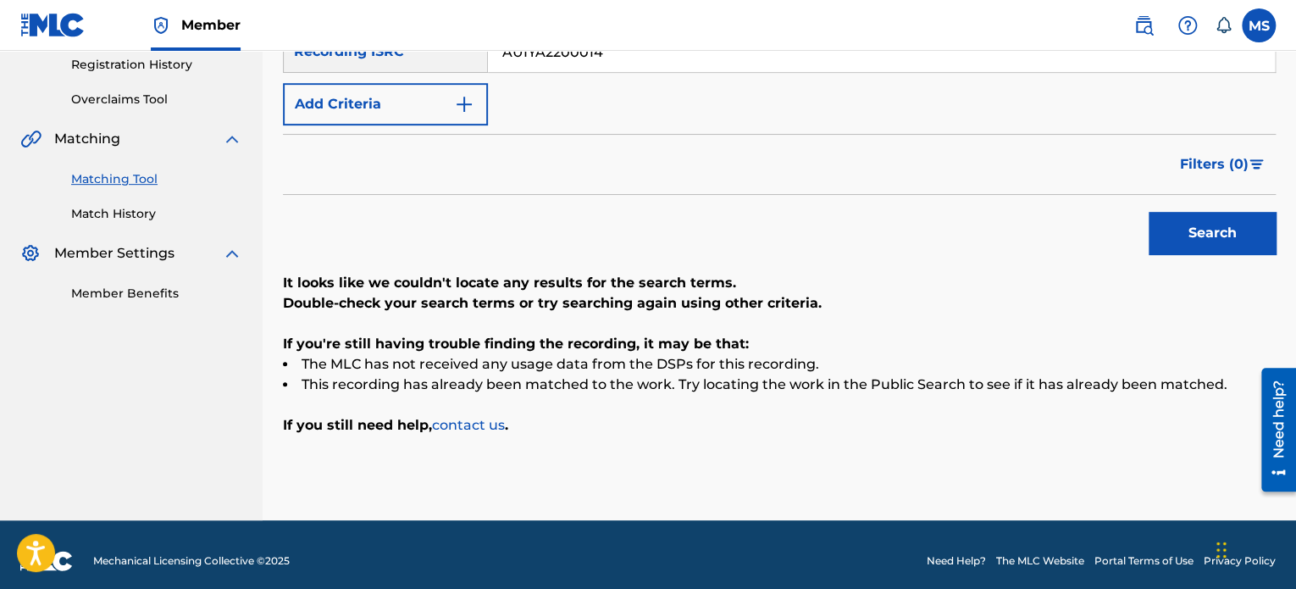
click at [1149, 212] on button "Search" at bounding box center [1212, 233] width 127 height 42
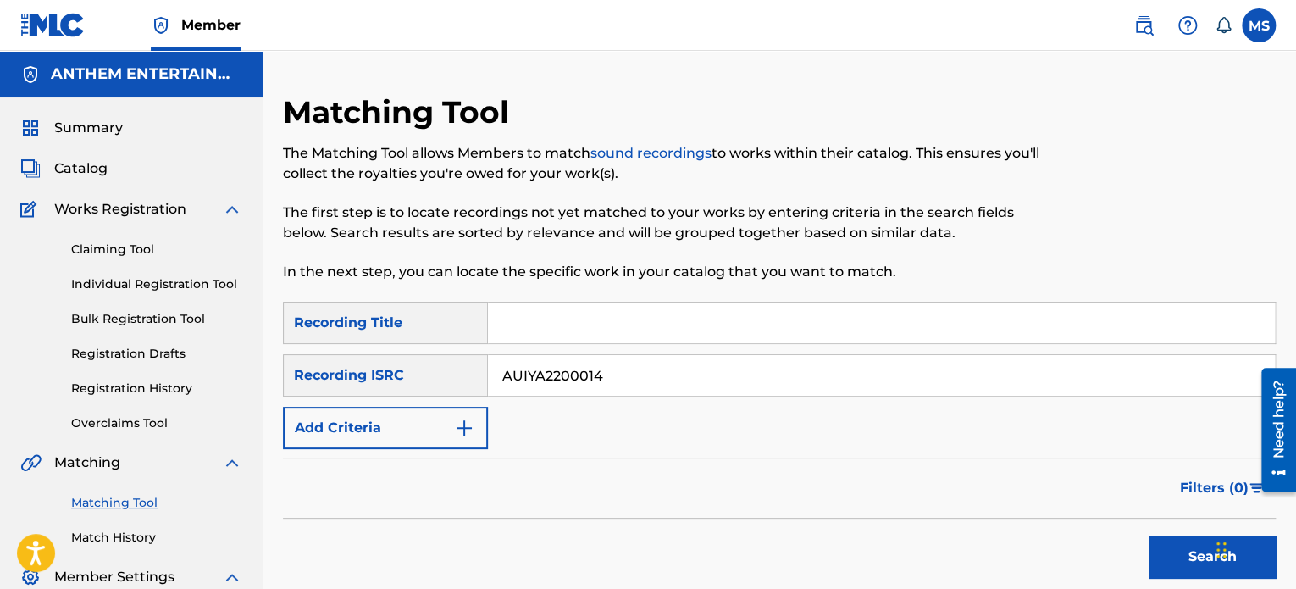
drag, startPoint x: 602, startPoint y: 375, endPoint x: 379, endPoint y: 402, distance: 224.4
click at [379, 402] on div "SearchWithCriteriaada29f91-2cea-4886-aa57-4c8e84e9b321 Recording Title SearchWi…" at bounding box center [779, 375] width 993 height 147
paste input "AUCEK2400002"
click at [1149, 535] on button "Search" at bounding box center [1212, 556] width 127 height 42
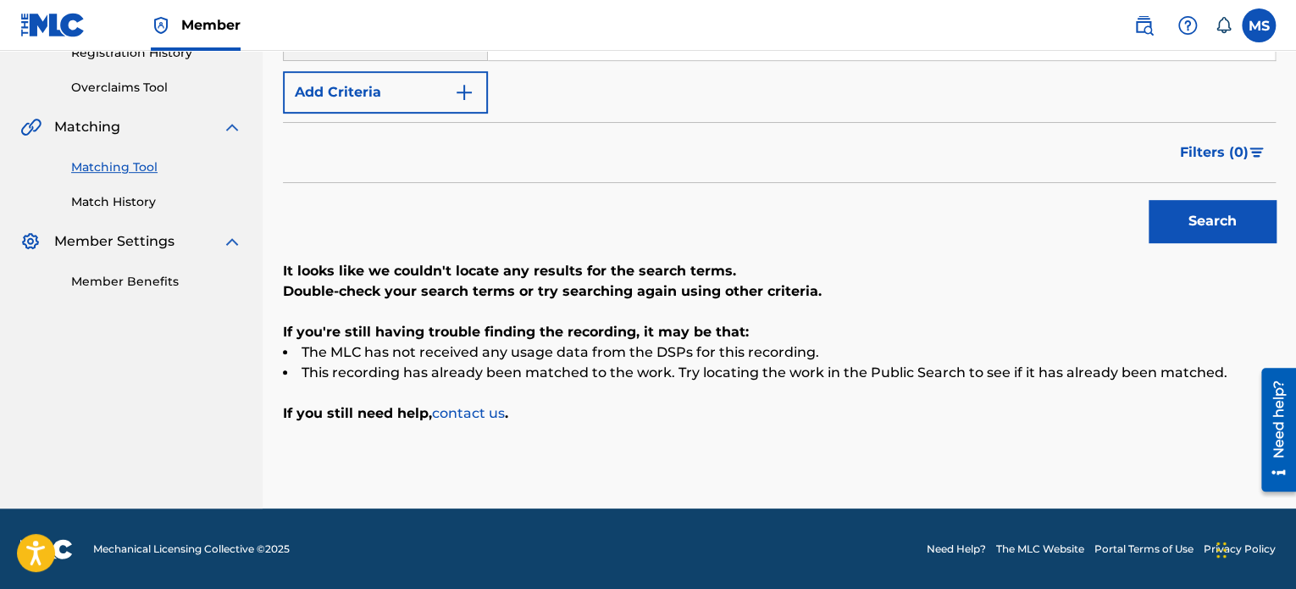
click at [1217, 217] on button "Search" at bounding box center [1212, 221] width 127 height 42
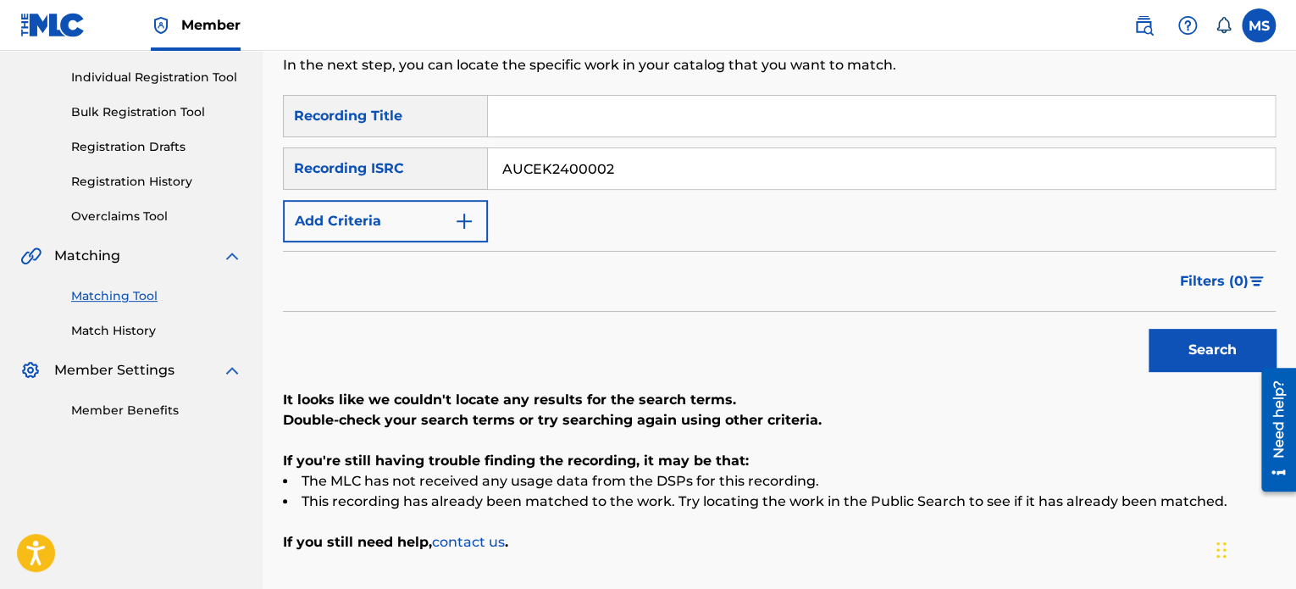
scroll to position [186, 0]
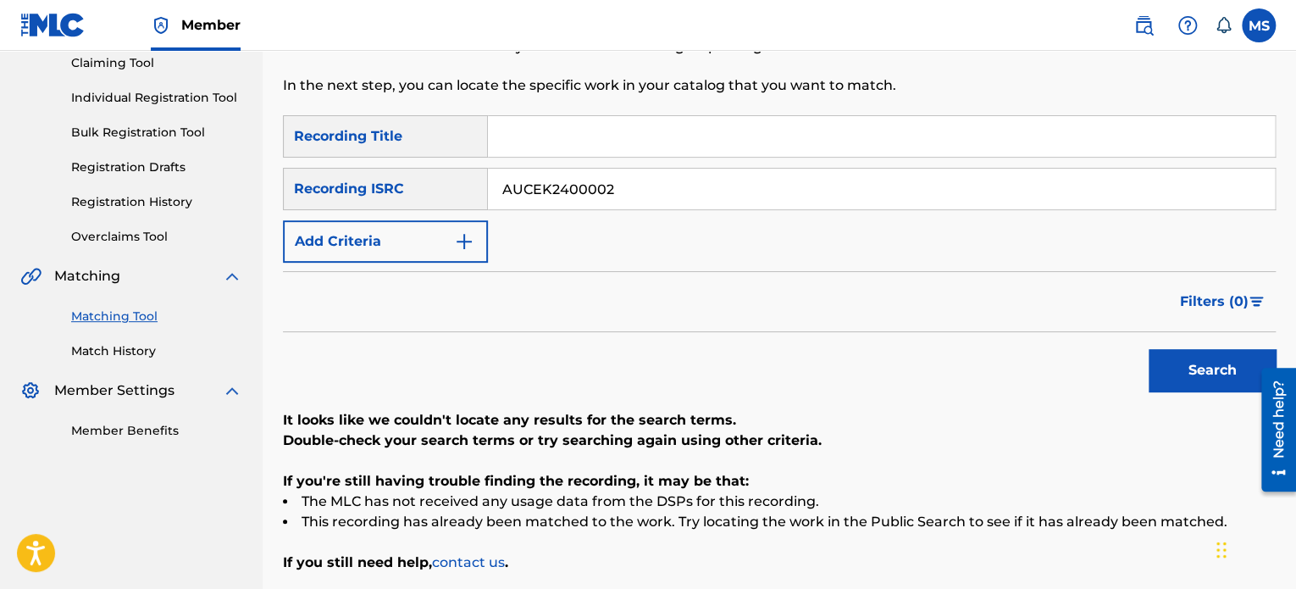
drag, startPoint x: 644, startPoint y: 188, endPoint x: 393, endPoint y: 196, distance: 250.8
click at [393, 196] on div "SearchWithCriteria2f91f187-93f5-4d35-90d2-e852745499d4 Recording ISRC AUCEK2400…" at bounding box center [779, 189] width 993 height 42
paste input "QZEQU2401242"
click at [1149, 349] on button "Search" at bounding box center [1212, 370] width 127 height 42
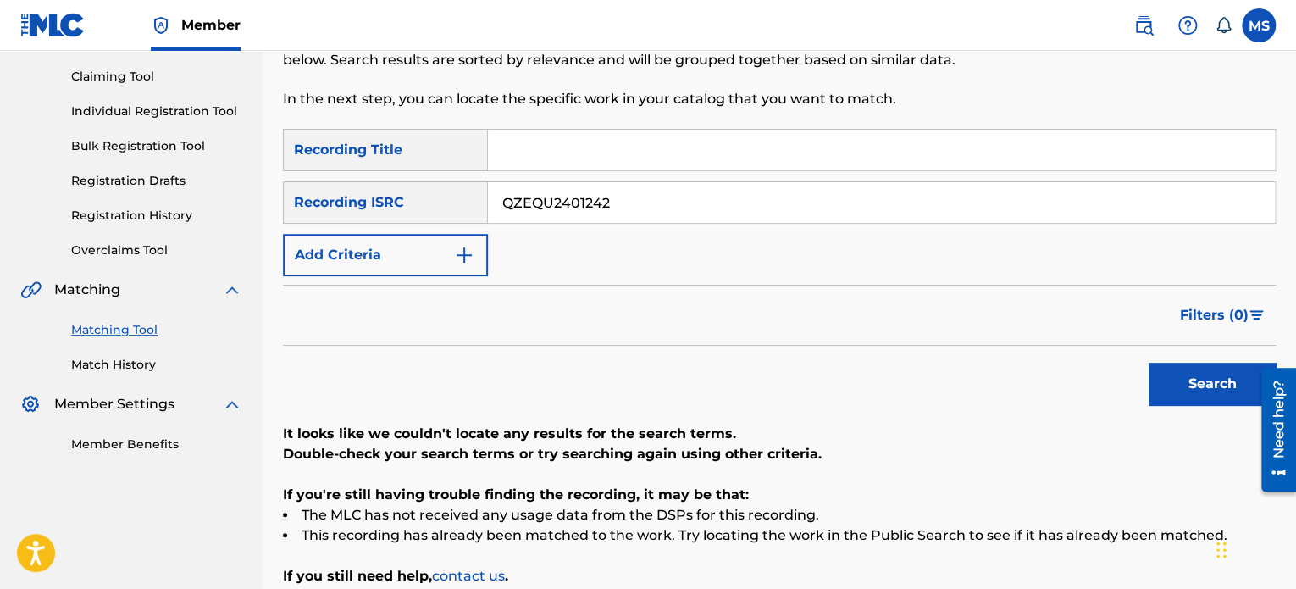
scroll to position [81, 0]
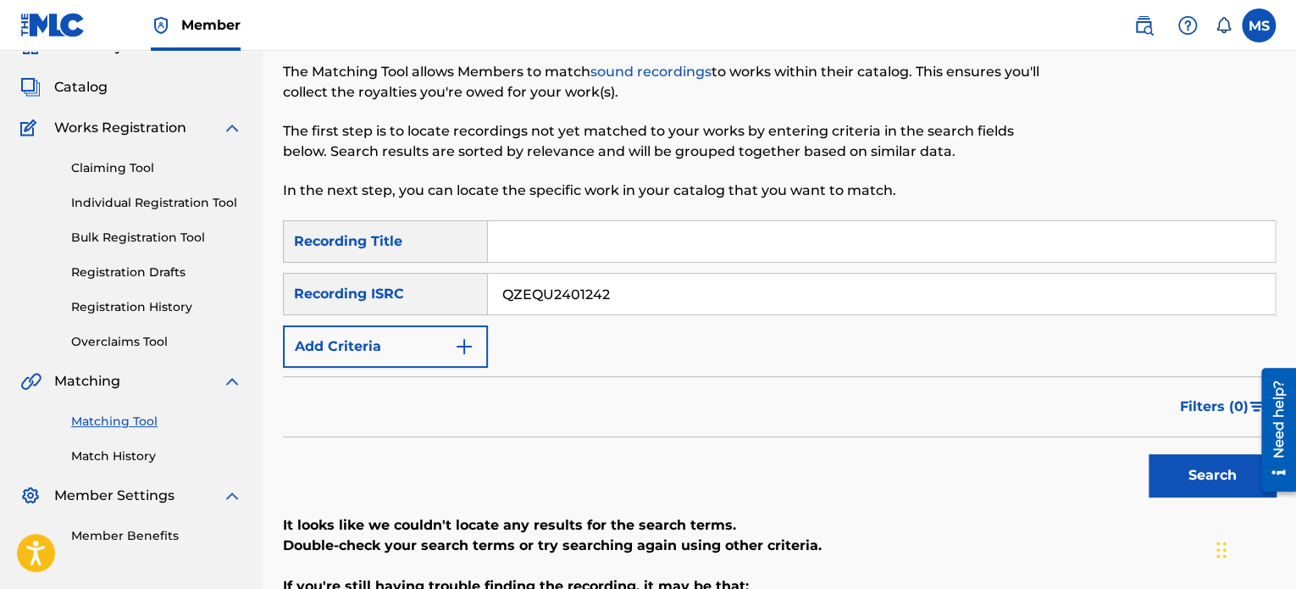
drag, startPoint x: 616, startPoint y: 302, endPoint x: 295, endPoint y: 293, distance: 321.2
click at [310, 307] on div "SearchWithCriteria2f91f187-93f5-4d35-90d2-e852745499d4 Recording ISRC QZEQU2401…" at bounding box center [779, 294] width 993 height 42
paste input "F8N2166634"
click at [1149, 454] on button "Search" at bounding box center [1212, 475] width 127 height 42
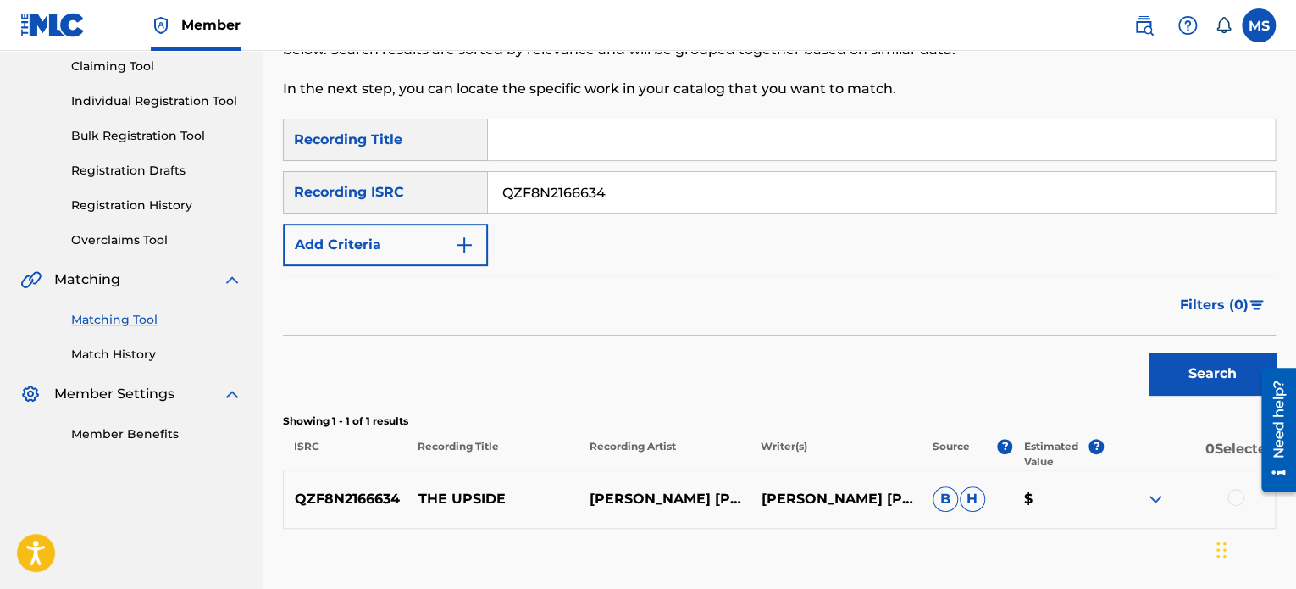
scroll to position [288, 0]
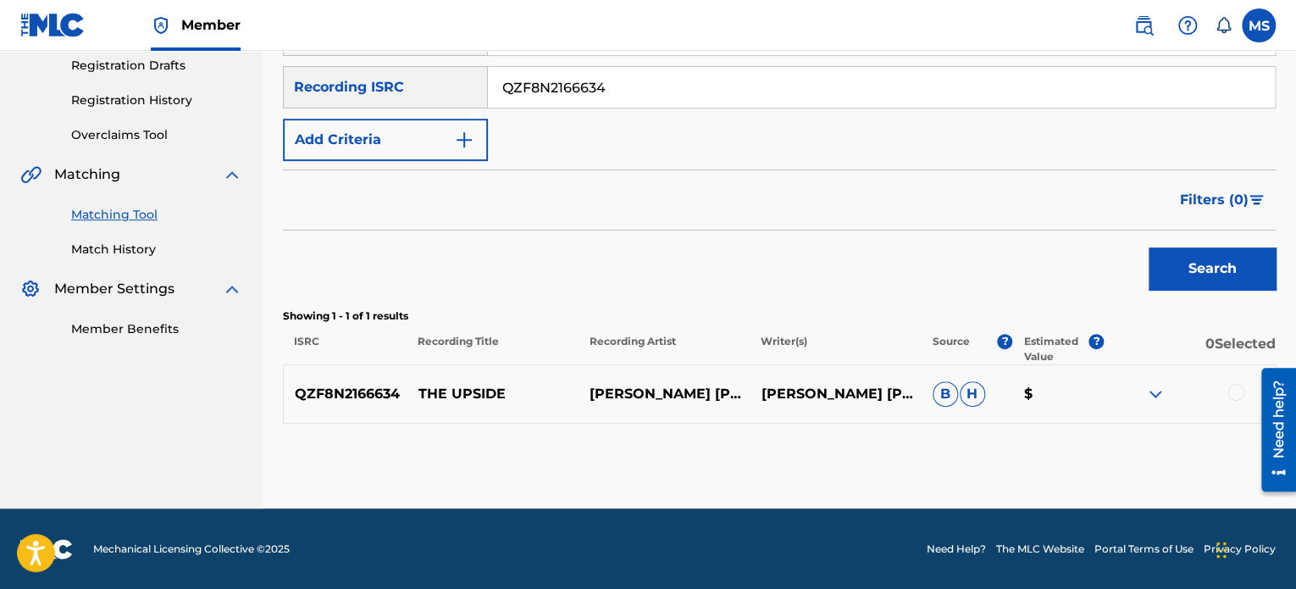
drag, startPoint x: 624, startPoint y: 91, endPoint x: 338, endPoint y: 67, distance: 287.3
click at [338, 67] on div "SearchWithCriteria2f91f187-93f5-4d35-90d2-e852745499d4 Recording ISRC QZF8N2166…" at bounding box center [779, 87] width 993 height 42
paste input "CAOA8240004"
click at [1149, 247] on button "Search" at bounding box center [1212, 268] width 127 height 42
drag, startPoint x: 630, startPoint y: 94, endPoint x: 269, endPoint y: 77, distance: 362.1
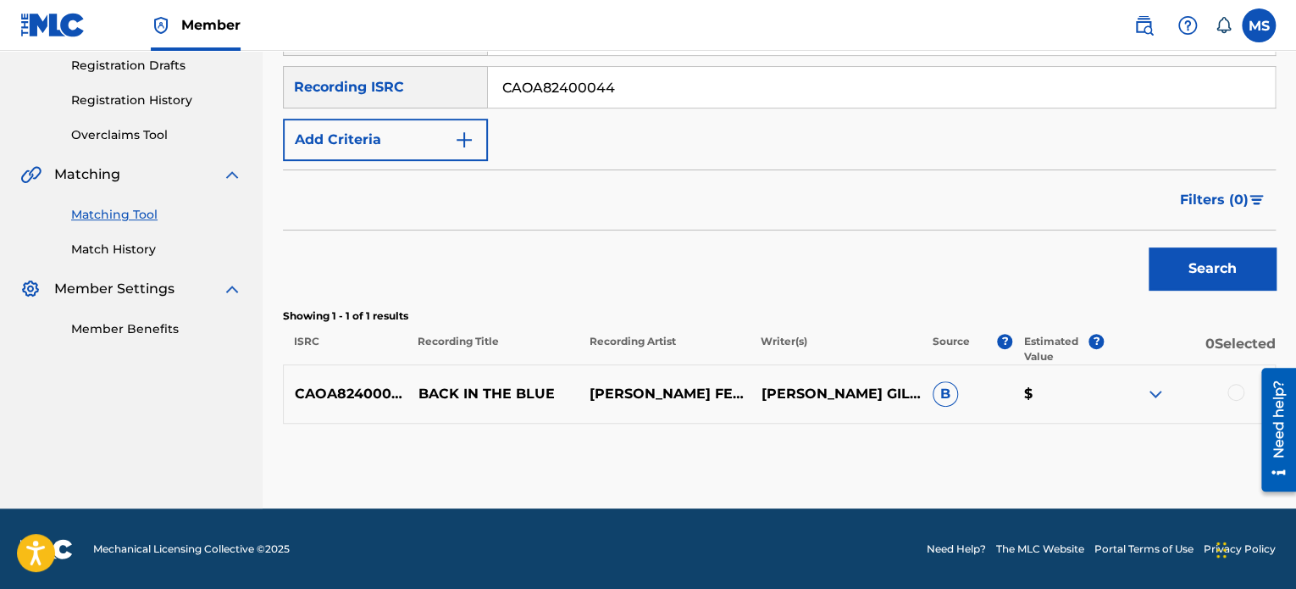
click at [269, 77] on div "Matching Tool The Matching Tool allows Members to match sound recordings to wor…" at bounding box center [779, 156] width 1033 height 703
paste input "USUYG1522322"
click at [1149, 247] on button "Search" at bounding box center [1212, 268] width 127 height 42
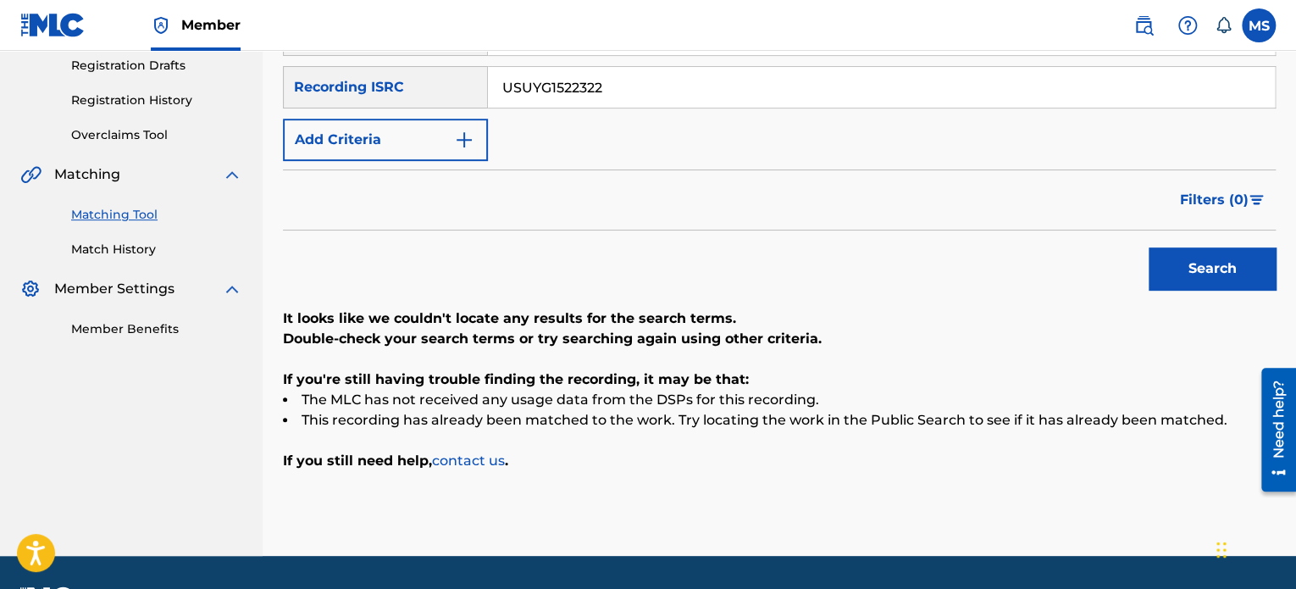
scroll to position [291, 0]
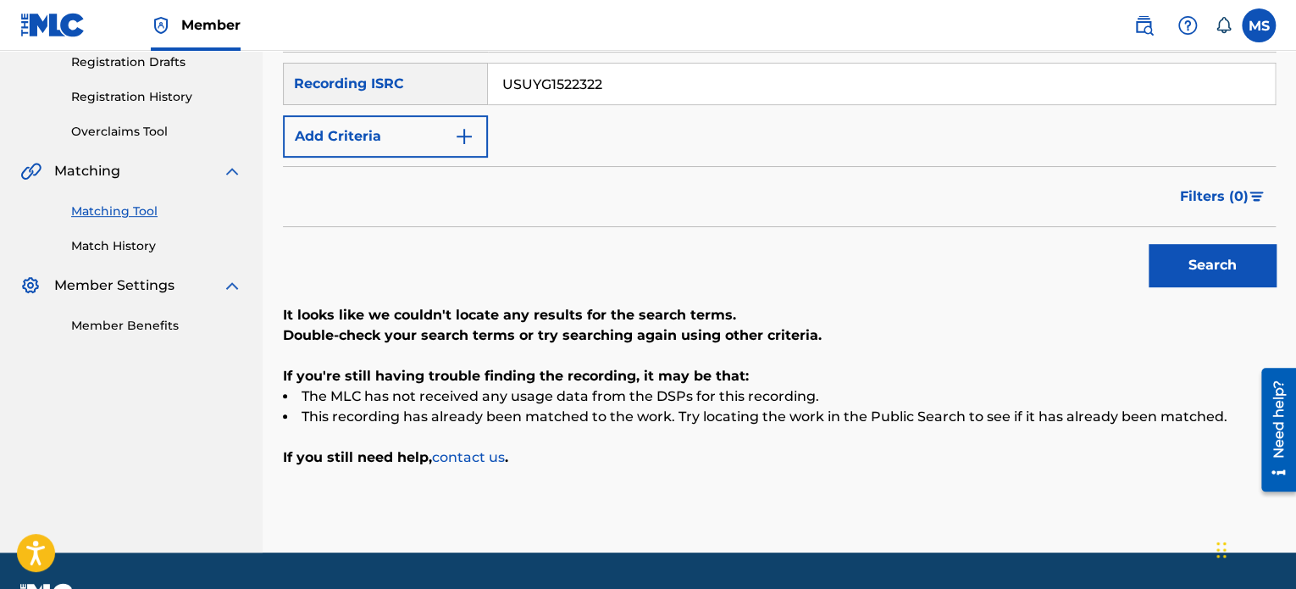
drag, startPoint x: 634, startPoint y: 90, endPoint x: 409, endPoint y: 72, distance: 225.2
click at [409, 72] on div "SearchWithCriteria2f91f187-93f5-4d35-90d2-e852745499d4 Recording ISRC USUYG1522…" at bounding box center [779, 84] width 993 height 42
paste input "MH92351388"
click at [1149, 244] on button "Search" at bounding box center [1212, 265] width 127 height 42
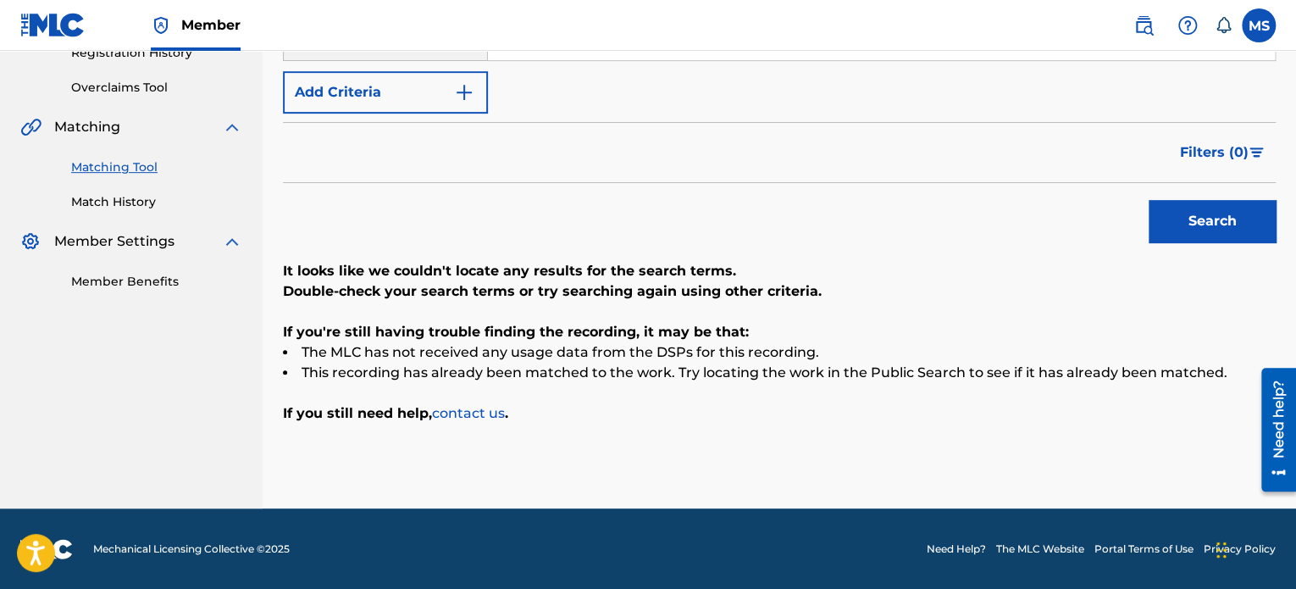
scroll to position [108, 0]
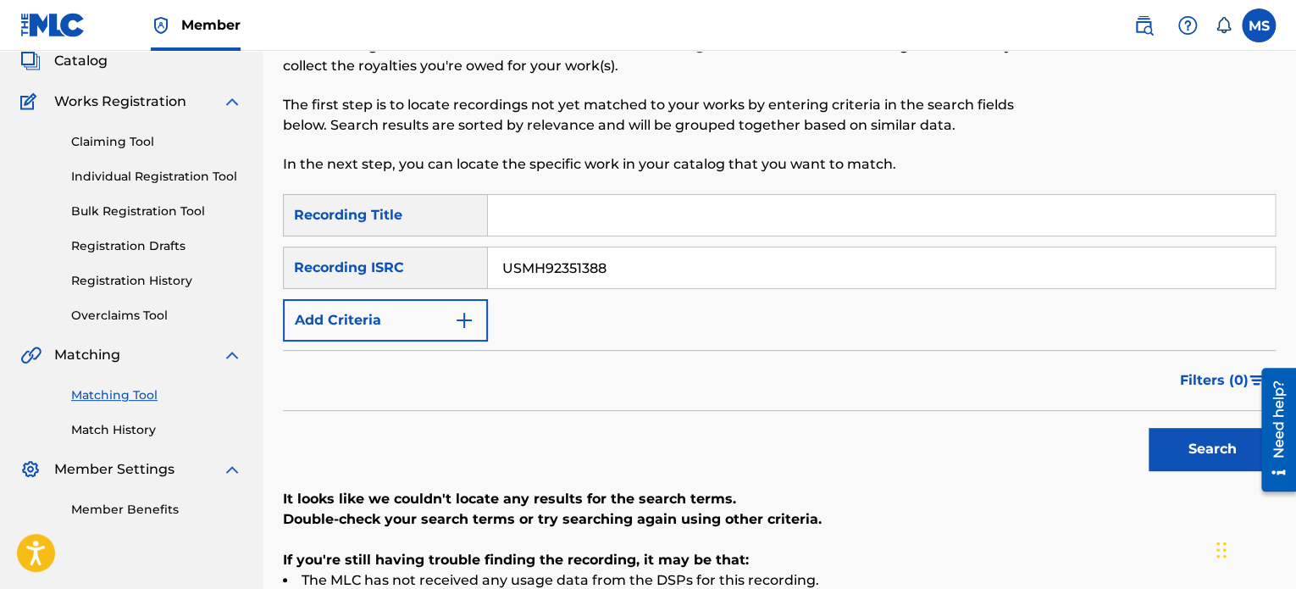
drag, startPoint x: 618, startPoint y: 275, endPoint x: 359, endPoint y: 225, distance: 264.0
click at [359, 225] on div "SearchWithCriteriaada29f91-2cea-4886-aa57-4c8e84e9b321 Recording Title SearchWi…" at bounding box center [779, 267] width 993 height 147
paste input "TCAEO194317"
click at [1149, 428] on button "Search" at bounding box center [1212, 449] width 127 height 42
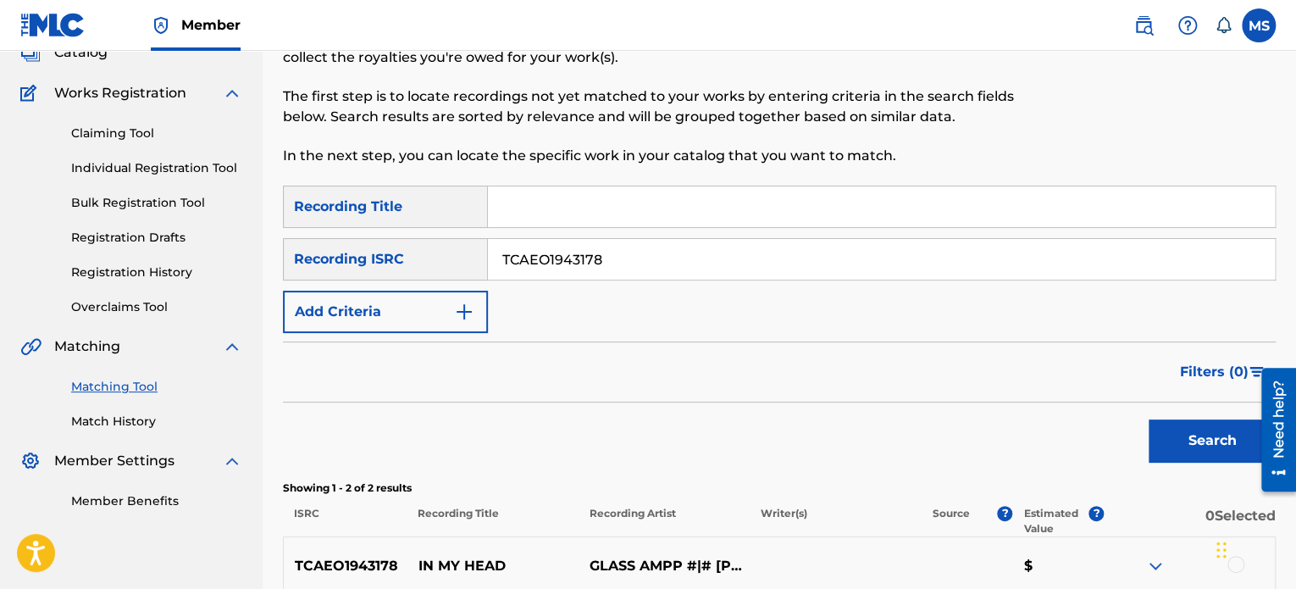
scroll to position [117, 0]
drag, startPoint x: 665, startPoint y: 252, endPoint x: 445, endPoint y: 259, distance: 220.4
click at [445, 259] on div "SearchWithCriteria2f91f187-93f5-4d35-90d2-e852745499d4 Recording ISRC TCAEO1943…" at bounding box center [779, 258] width 993 height 42
paste input "CADXY2000007"
click at [1149, 418] on button "Search" at bounding box center [1212, 439] width 127 height 42
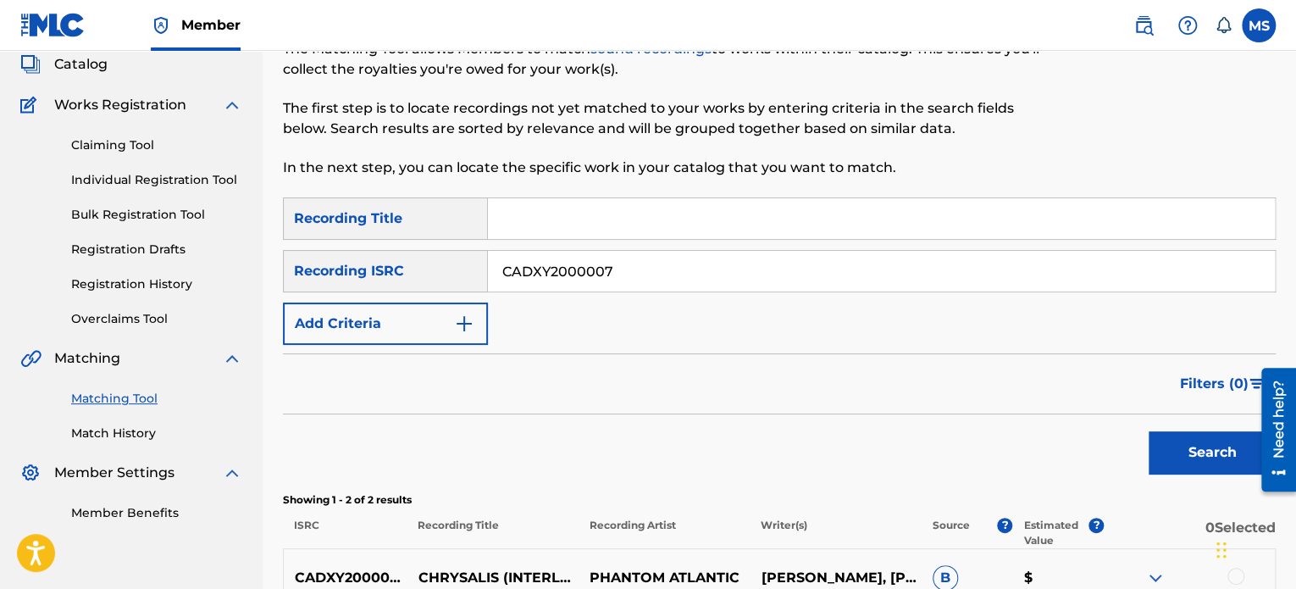
scroll to position [98, 0]
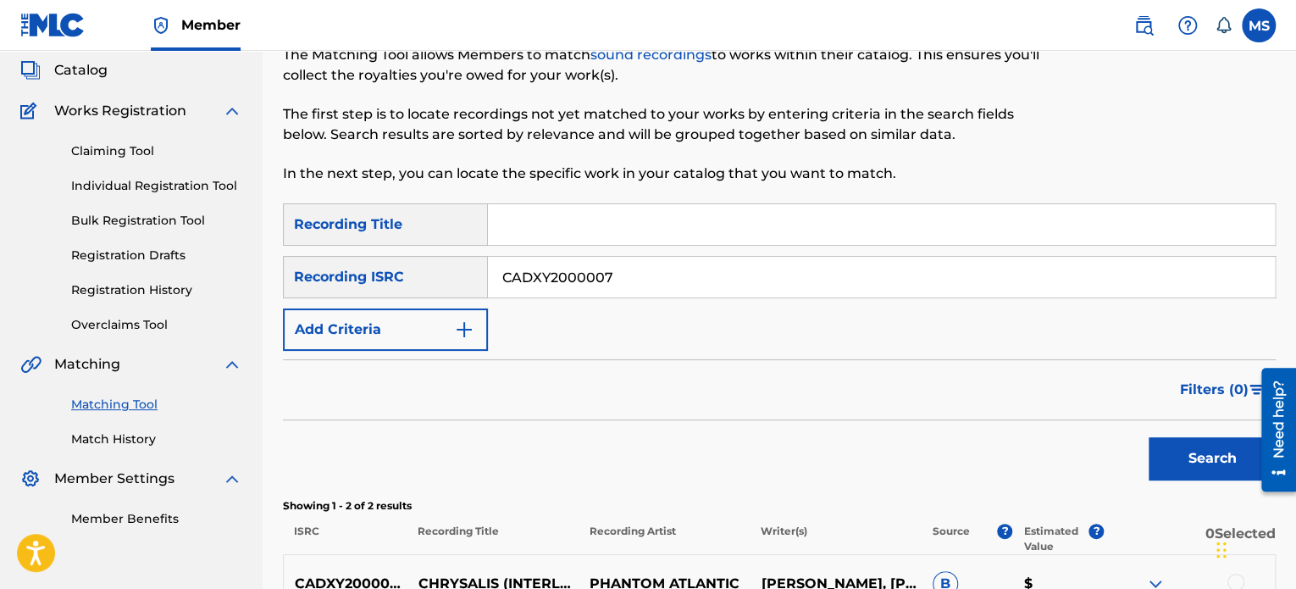
drag, startPoint x: 614, startPoint y: 280, endPoint x: 307, endPoint y: 263, distance: 307.1
click at [307, 263] on div "SearchWithCriteria2f91f187-93f5-4d35-90d2-e852745499d4 Recording ISRC CADXY2000…" at bounding box center [779, 277] width 993 height 42
paste input "CABWH1700002"
click at [1149, 437] on button "Search" at bounding box center [1212, 458] width 127 height 42
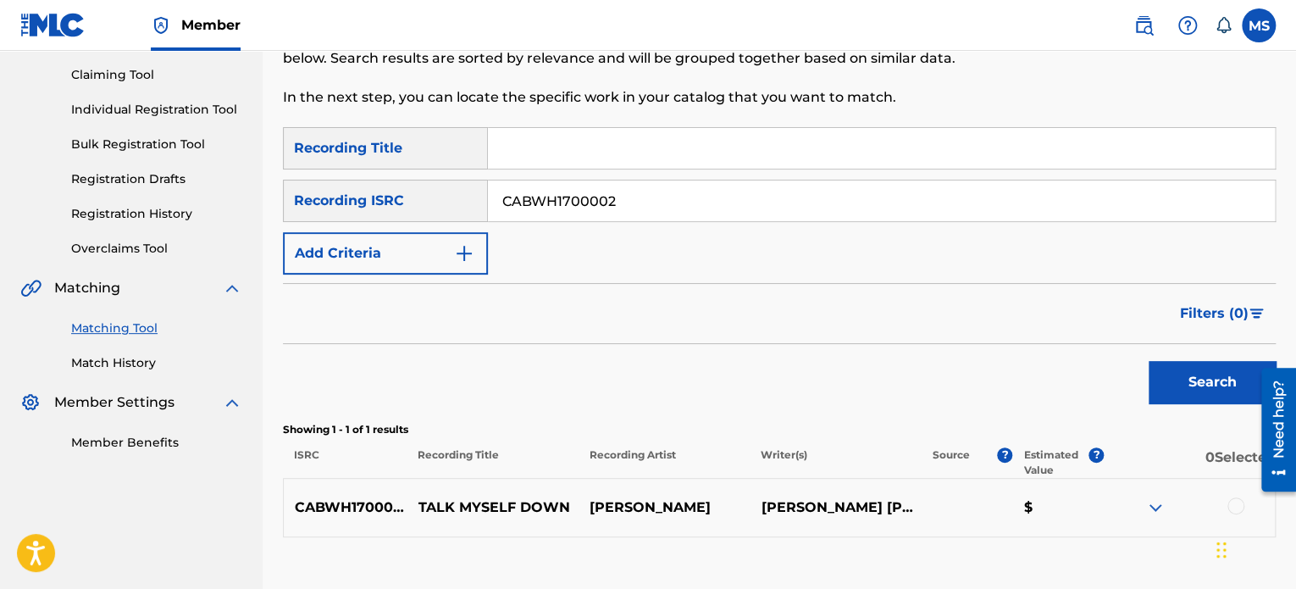
scroll to position [0, 0]
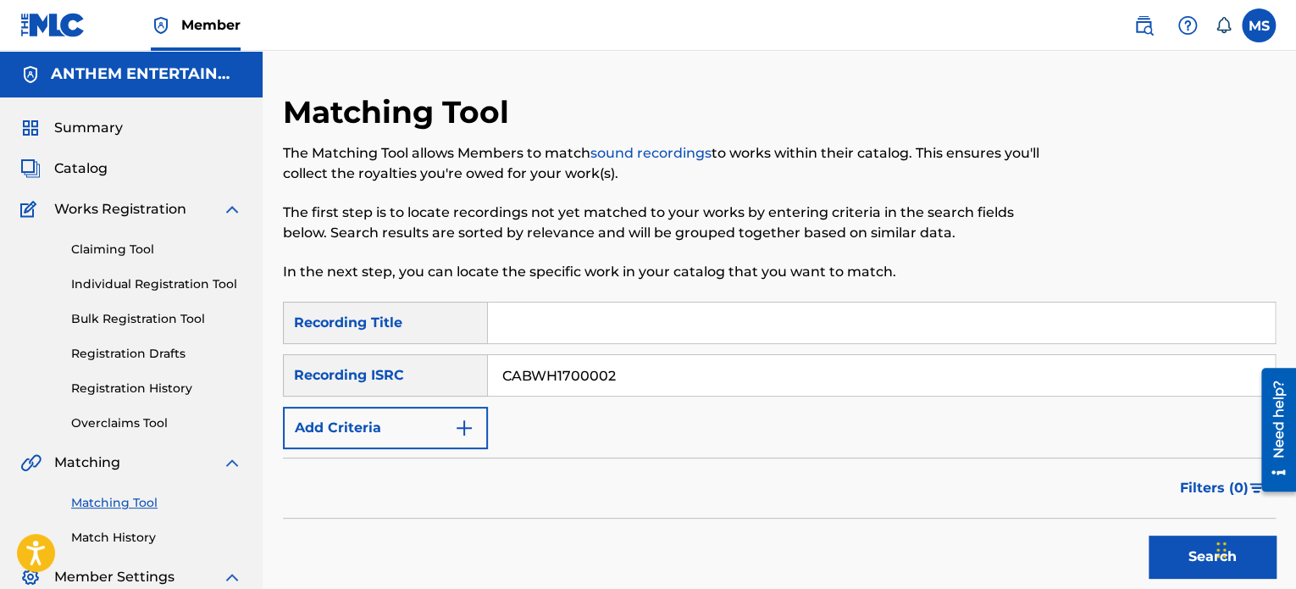
drag, startPoint x: 694, startPoint y: 379, endPoint x: 390, endPoint y: 349, distance: 304.8
click at [390, 349] on div "SearchWithCriteriaada29f91-2cea-4886-aa57-4c8e84e9b321 Recording Title SearchWi…" at bounding box center [779, 375] width 993 height 147
paste input "CA7K216"
click at [1149, 535] on button "Search" at bounding box center [1212, 556] width 127 height 42
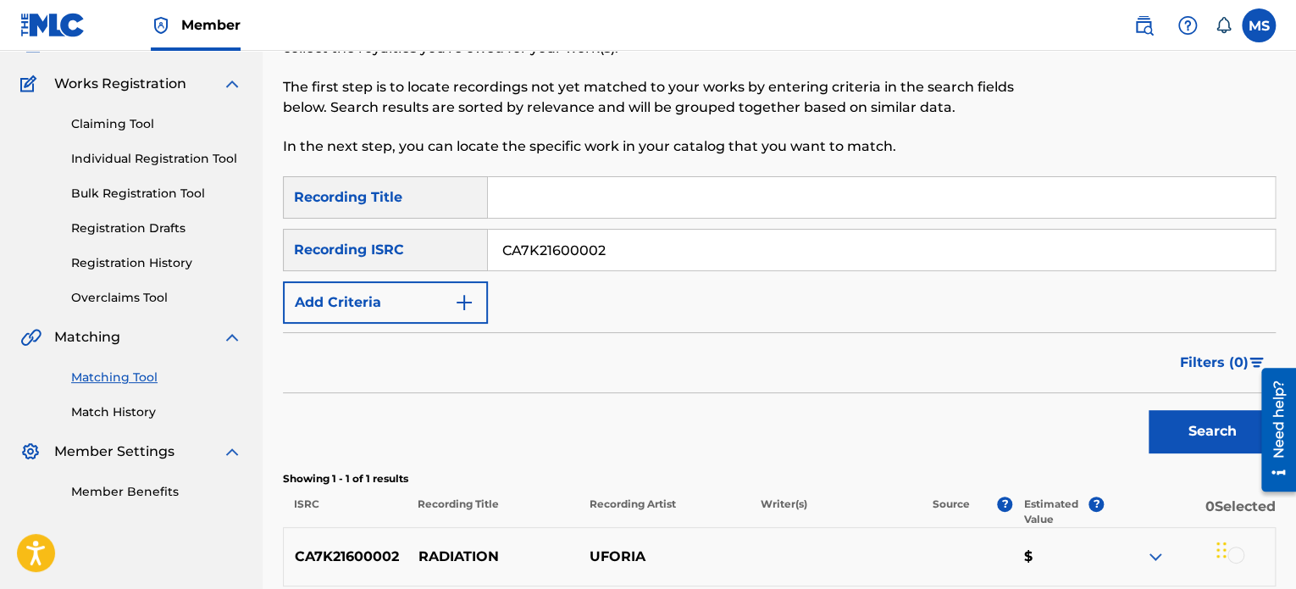
scroll to position [288, 0]
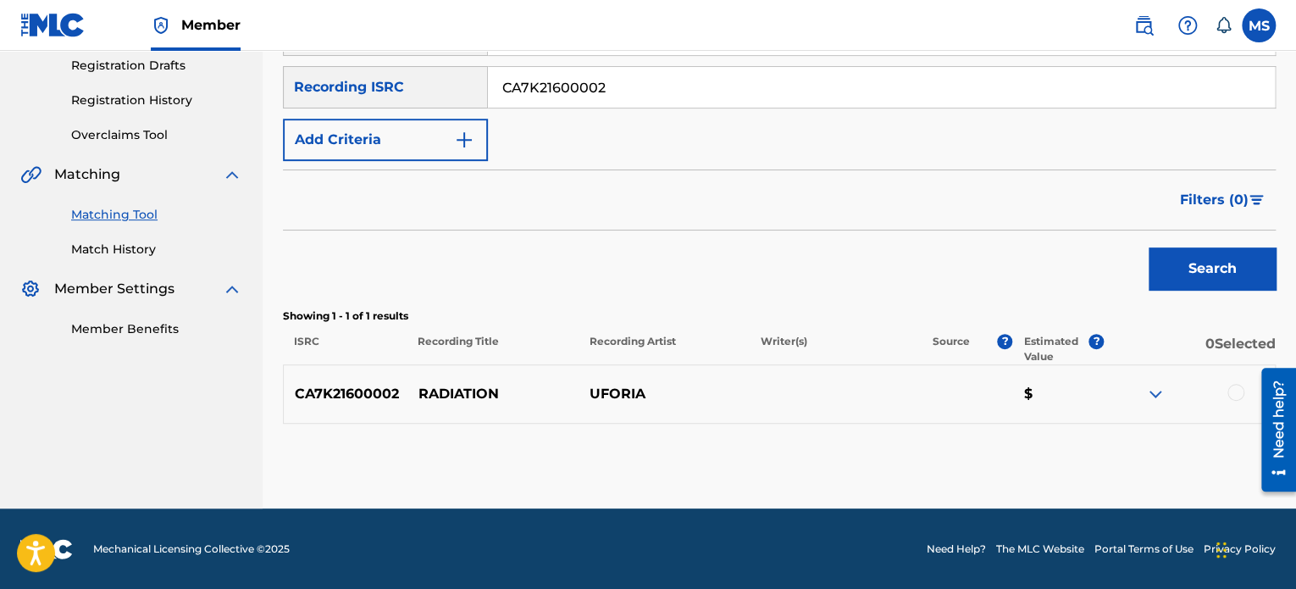
drag, startPoint x: 629, startPoint y: 84, endPoint x: 343, endPoint y: 99, distance: 286.7
click at [343, 99] on div "SearchWithCriteria2f91f187-93f5-4d35-90d2-e852745499d4 Recording ISRC CA7K21600…" at bounding box center [779, 87] width 993 height 42
paste input "800007"
click at [1149, 247] on button "Search" at bounding box center [1212, 268] width 127 height 42
drag, startPoint x: 622, startPoint y: 97, endPoint x: 488, endPoint y: 92, distance: 133.9
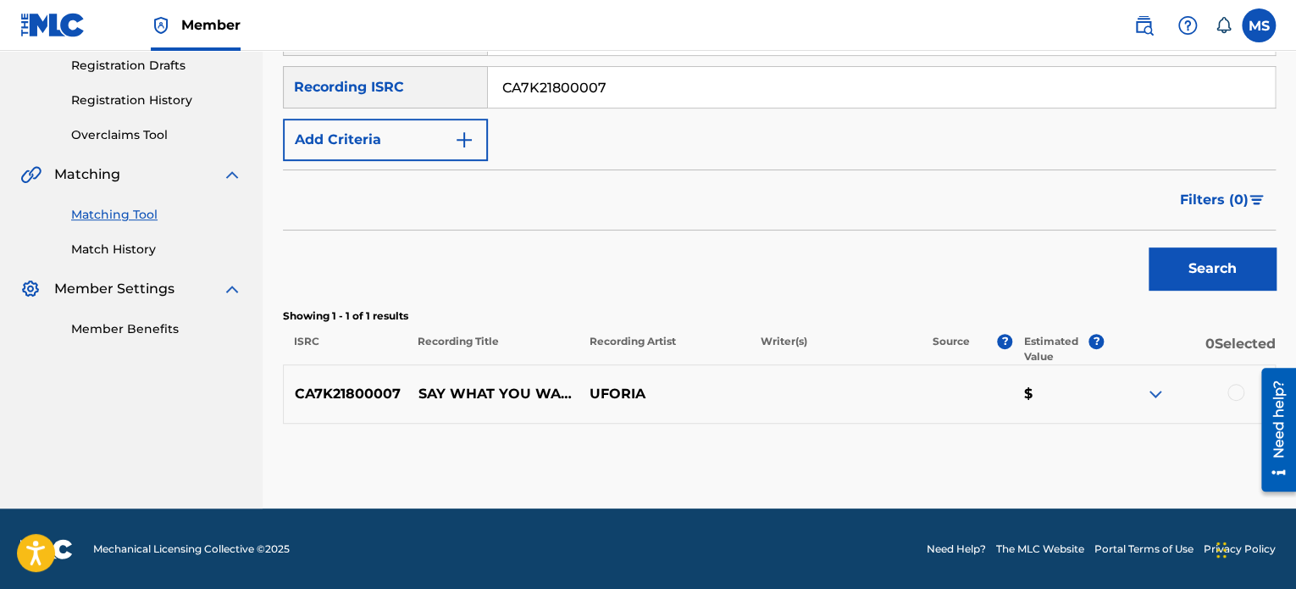
click at [488, 92] on input "CA7K21800007" at bounding box center [881, 87] width 787 height 41
paste input "WU01800002"
click at [1149, 247] on button "Search" at bounding box center [1212, 268] width 127 height 42
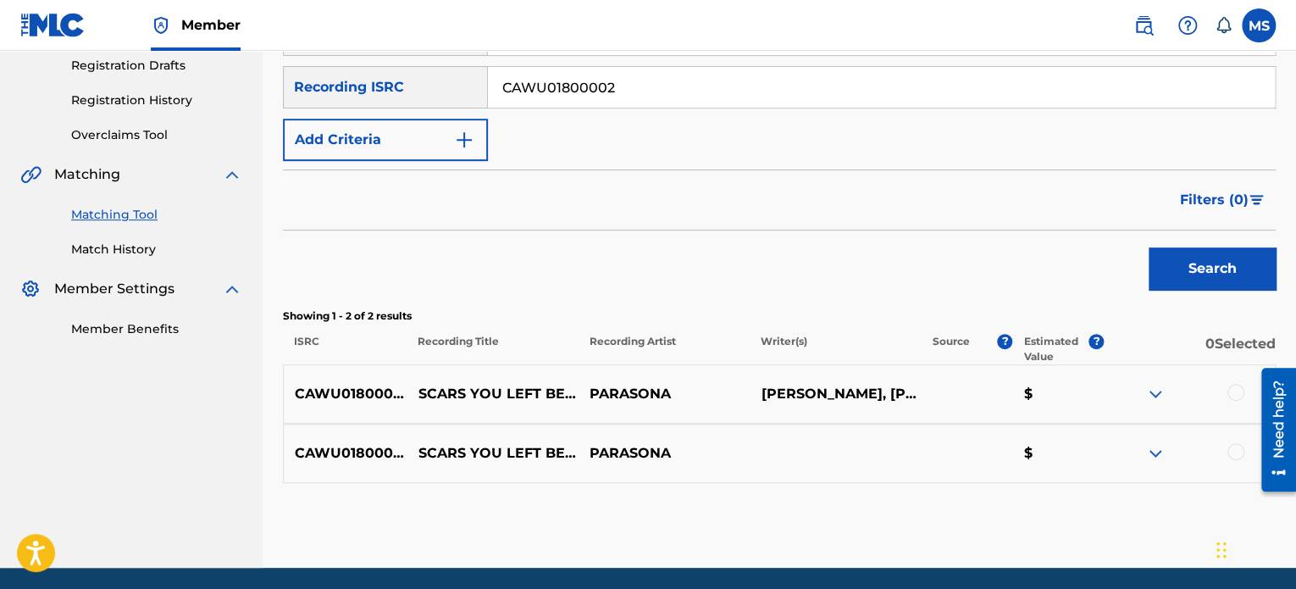
drag, startPoint x: 628, startPoint y: 96, endPoint x: 335, endPoint y: 86, distance: 293.2
click at [335, 86] on div "SearchWithCriteria2f91f187-93f5-4d35-90d2-e852745499d4 Recording ISRC CAWU01800…" at bounding box center [779, 87] width 993 height 42
paste input "DXY2000009"
click at [1149, 247] on button "Search" at bounding box center [1212, 268] width 127 height 42
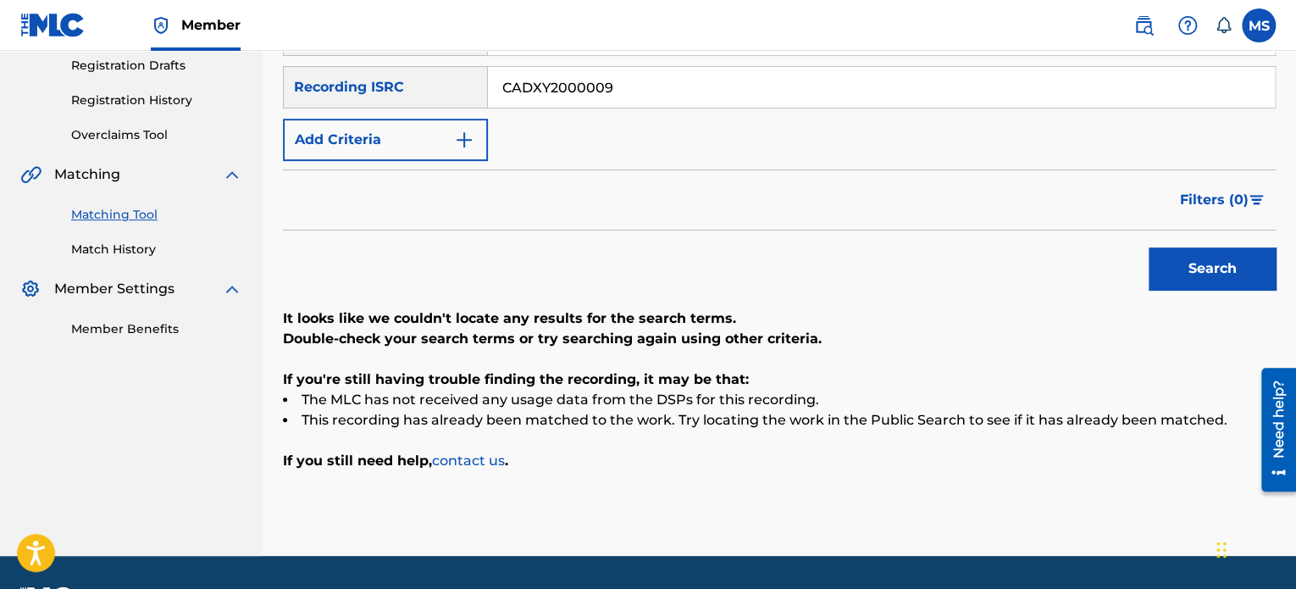
click at [1170, 278] on button "Search" at bounding box center [1212, 268] width 127 height 42
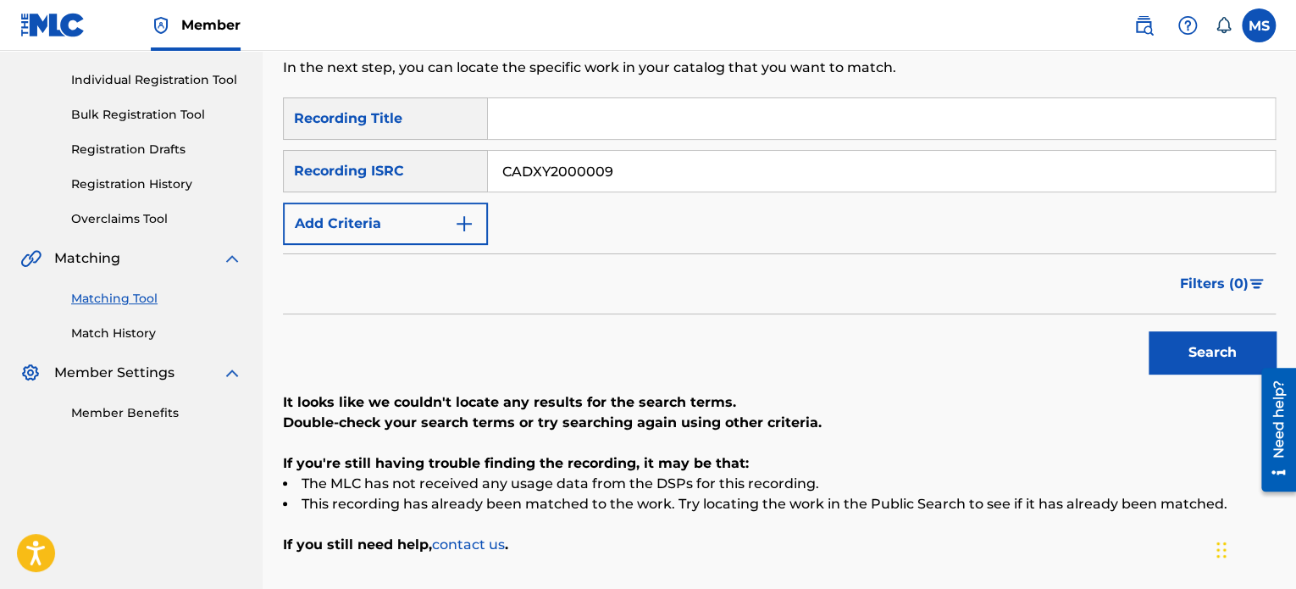
scroll to position [203, 0]
drag, startPoint x: 630, startPoint y: 179, endPoint x: 382, endPoint y: 159, distance: 248.9
click at [382, 159] on div "SearchWithCriteria2f91f187-93f5-4d35-90d2-e852745499d4 Recording ISRC CADXY2000…" at bounding box center [779, 172] width 993 height 42
paste input "CA7K21600001"
click at [1149, 332] on button "Search" at bounding box center [1212, 353] width 127 height 42
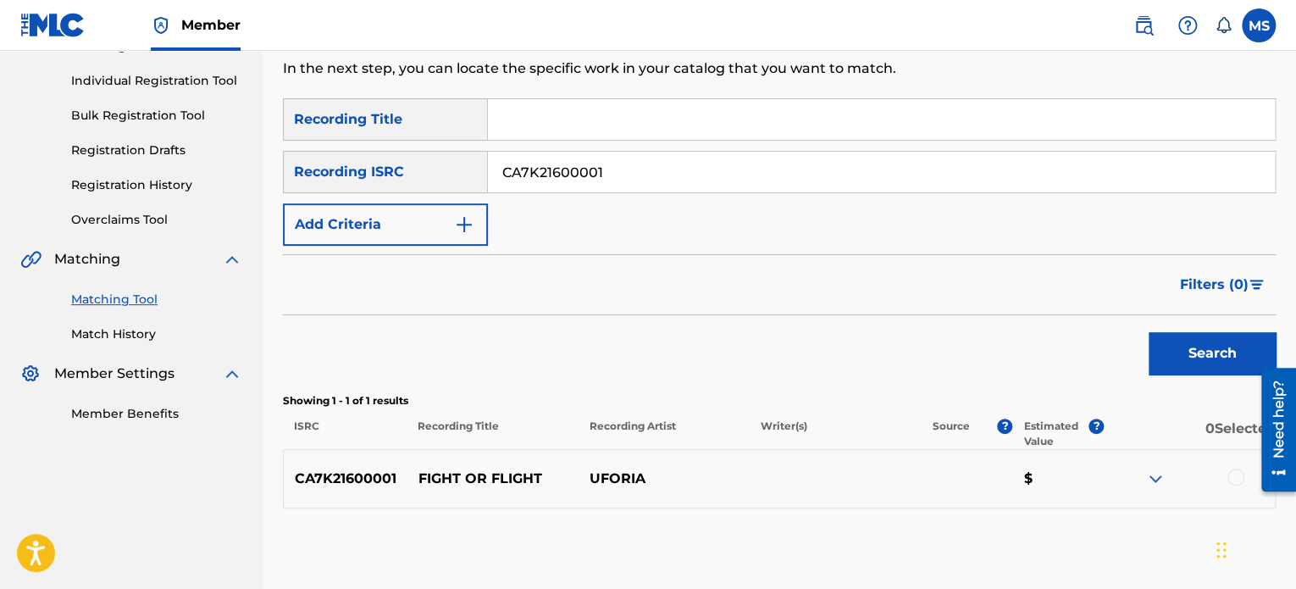
drag, startPoint x: 708, startPoint y: 176, endPoint x: 406, endPoint y: 175, distance: 302.4
click at [406, 175] on div "SearchWithCriteria2f91f187-93f5-4d35-90d2-e852745499d4 Recording ISRC CA7K21600…" at bounding box center [779, 172] width 993 height 42
paste input "GBLLT1708775"
click at [1149, 332] on button "Search" at bounding box center [1212, 353] width 127 height 42
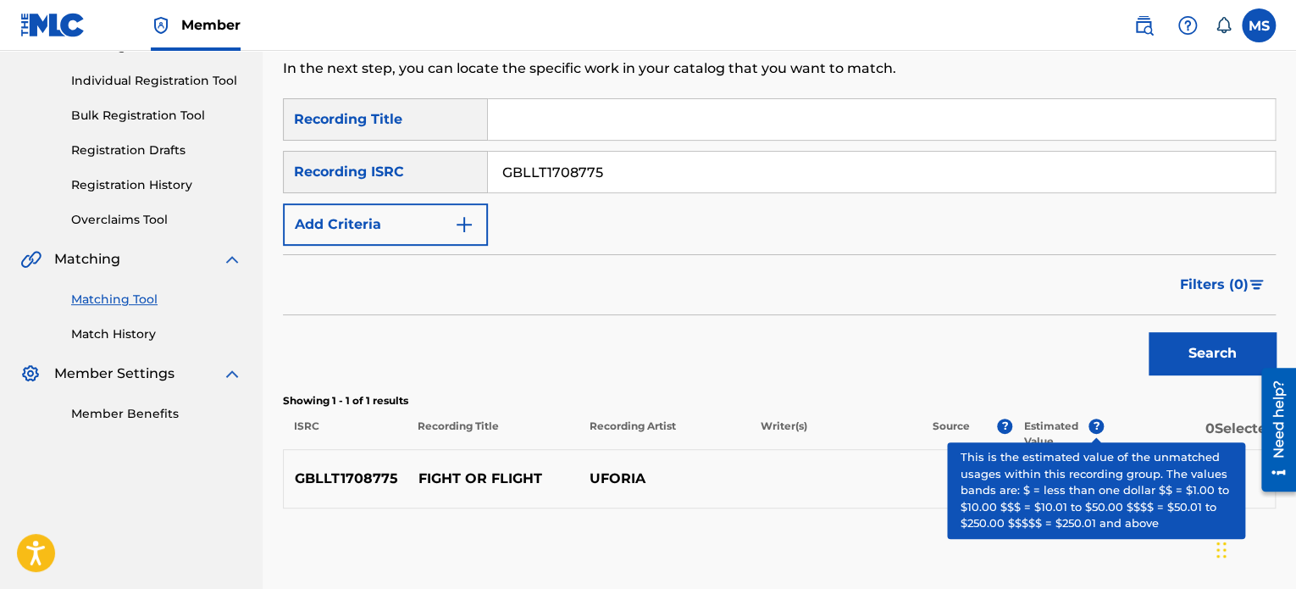
drag, startPoint x: 650, startPoint y: 167, endPoint x: 440, endPoint y: 165, distance: 210.9
click at [440, 165] on div "SearchWithCriteria2f91f187-93f5-4d35-90d2-e852745499d4 Recording ISRC GBLLT1708…" at bounding box center [779, 172] width 993 height 42
paste input "TCAEO1943139"
click at [1149, 332] on button "Search" at bounding box center [1212, 353] width 127 height 42
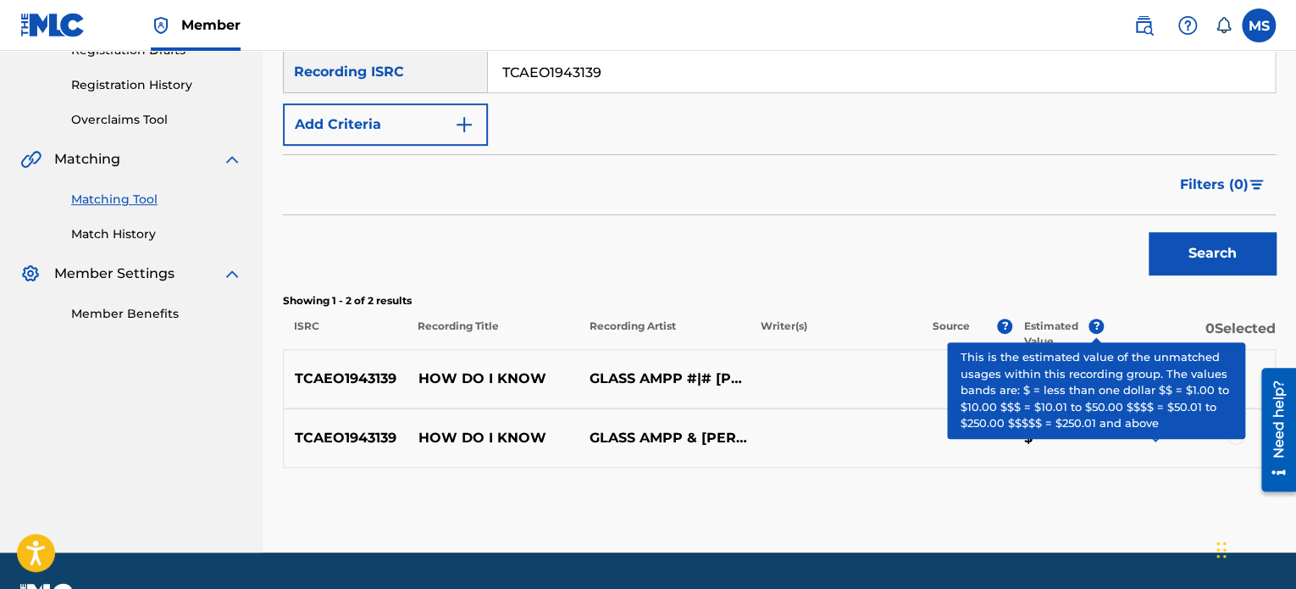
scroll to position [347, 0]
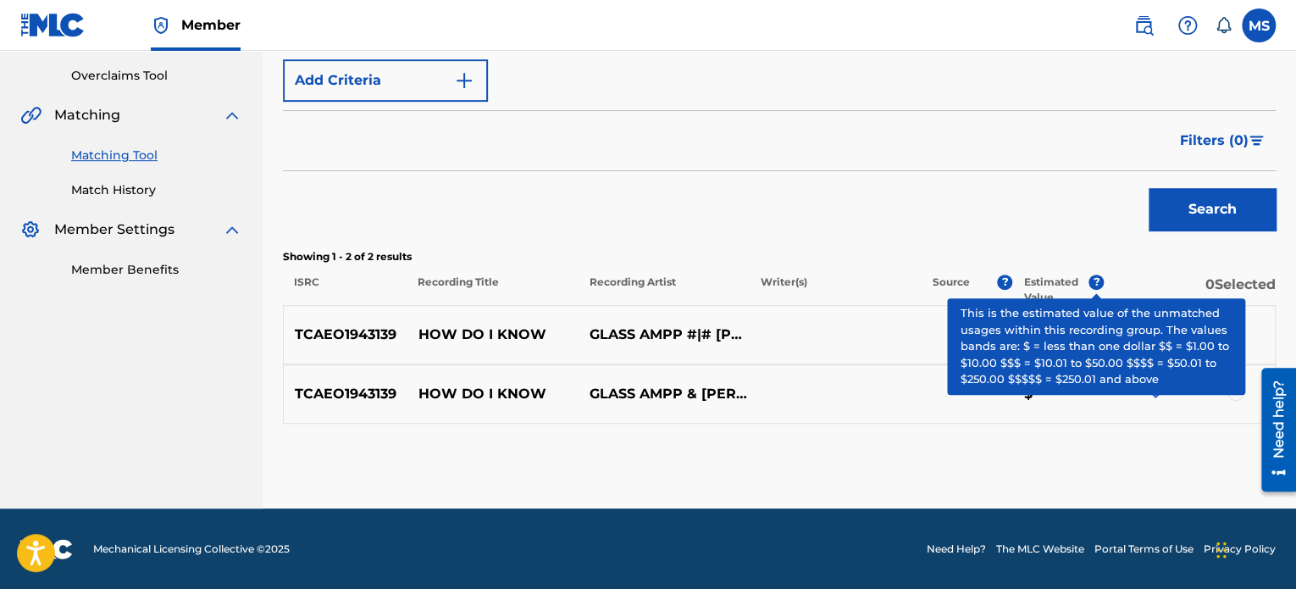
click at [1096, 275] on span "?" at bounding box center [1095, 281] width 15 height 15
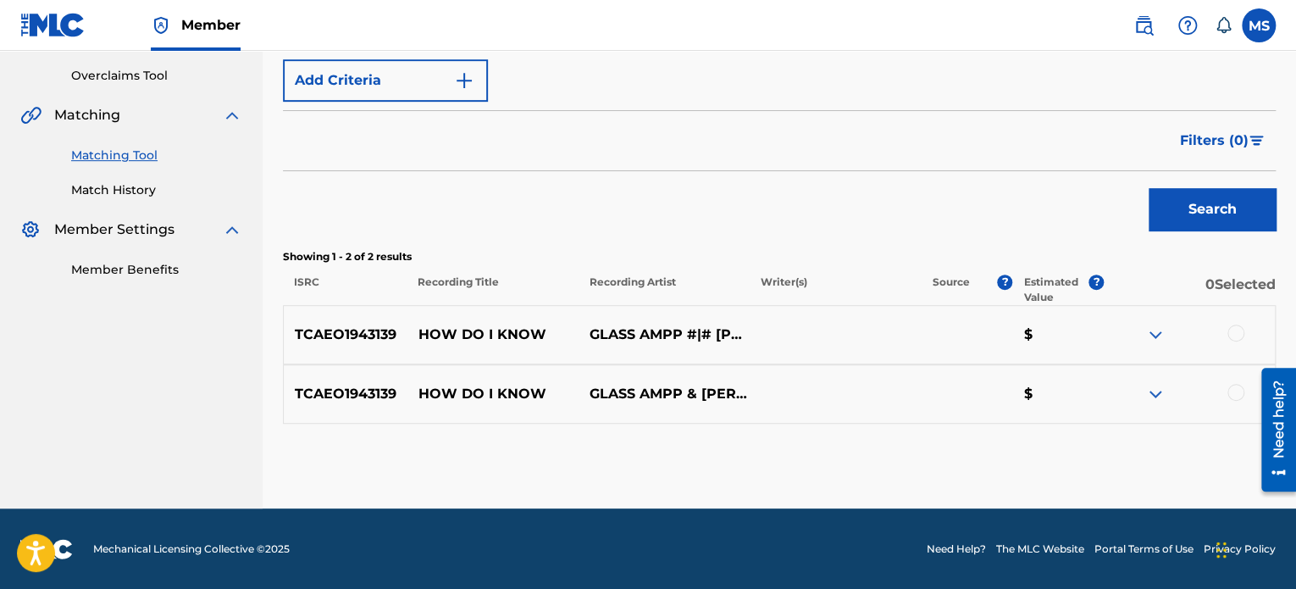
click at [1074, 203] on div "Search" at bounding box center [779, 205] width 993 height 68
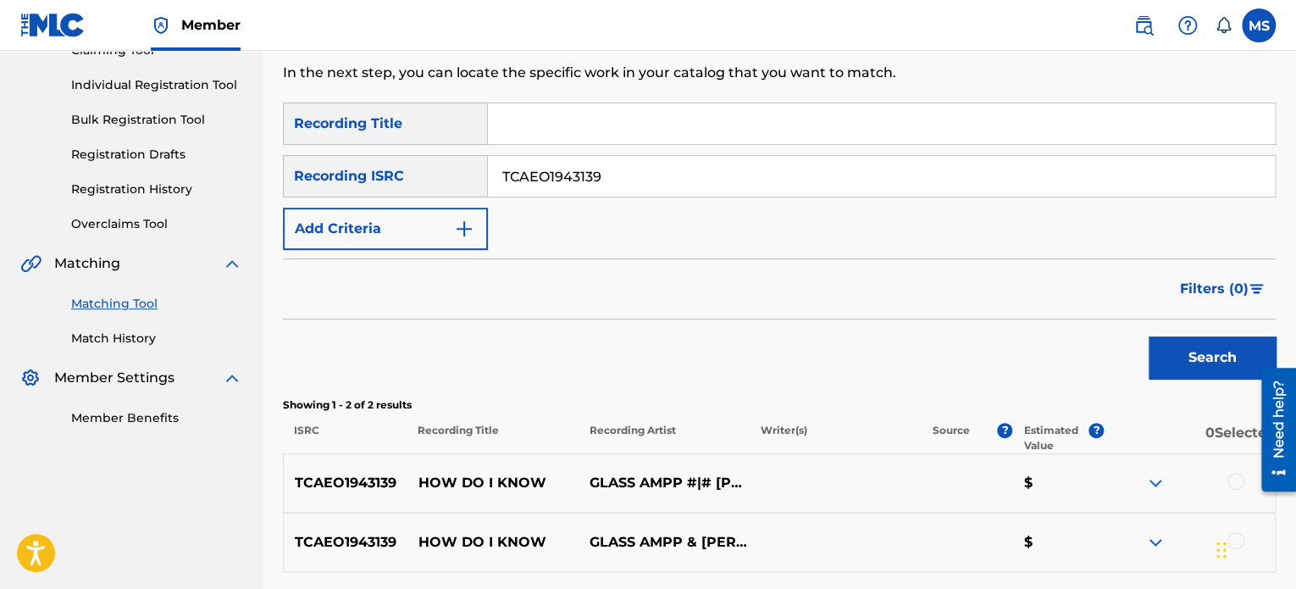
scroll to position [198, 0]
drag, startPoint x: 628, startPoint y: 170, endPoint x: 315, endPoint y: 185, distance: 313.8
click at [315, 185] on div "SearchWithCriteria2f91f187-93f5-4d35-90d2-e852745499d4 Recording ISRC TCAEO1943…" at bounding box center [779, 177] width 993 height 42
paste input "CAWU02000001"
click at [1149, 337] on button "Search" at bounding box center [1212, 358] width 127 height 42
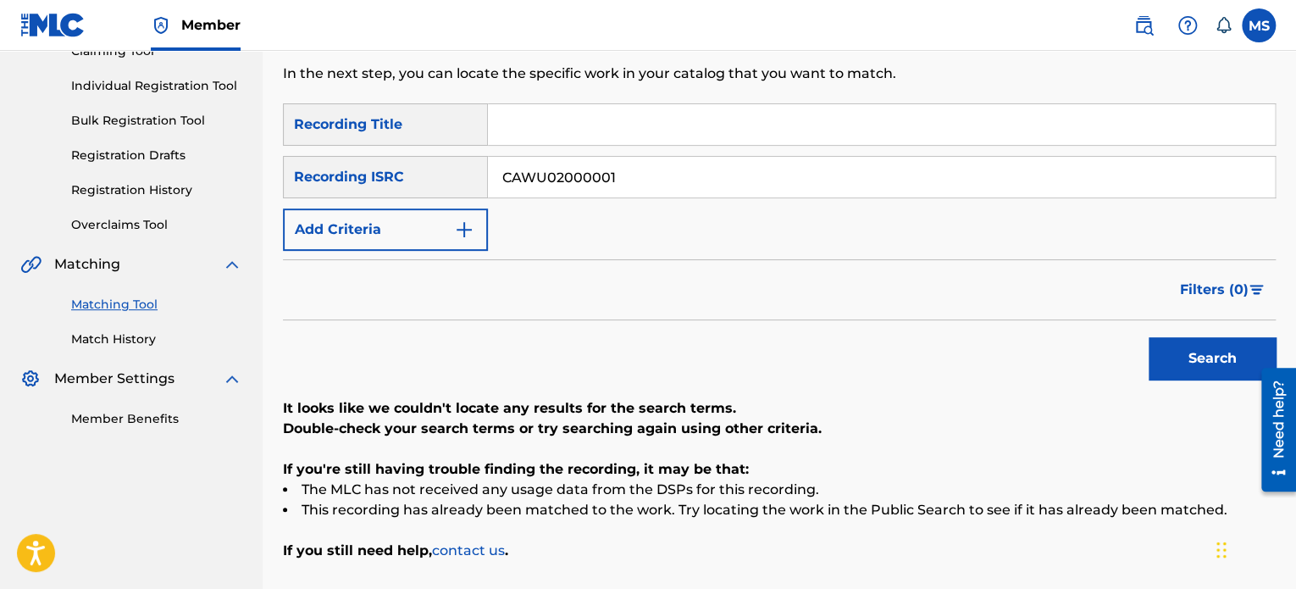
scroll to position [171, 0]
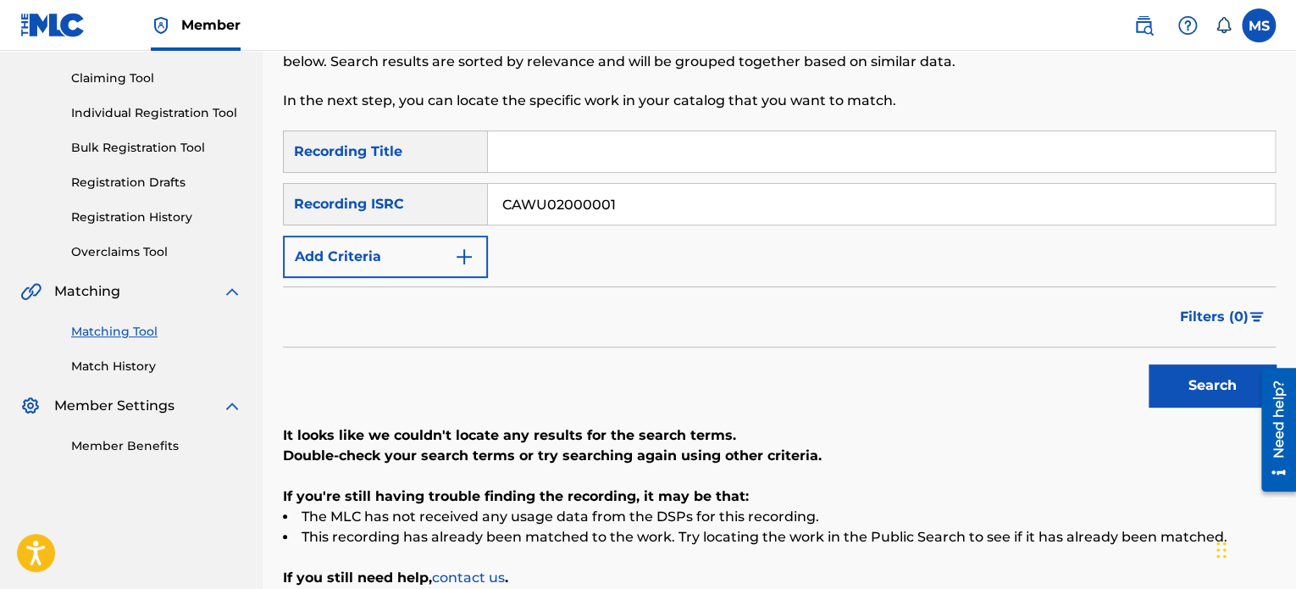
drag, startPoint x: 640, startPoint y: 196, endPoint x: 398, endPoint y: 226, distance: 244.2
click at [398, 226] on div "SearchWithCriteriaada29f91-2cea-4886-aa57-4c8e84e9b321 Recording Title SearchWi…" at bounding box center [779, 203] width 993 height 147
paste input "QZFZ4243773"
click at [1149, 364] on button "Search" at bounding box center [1212, 385] width 127 height 42
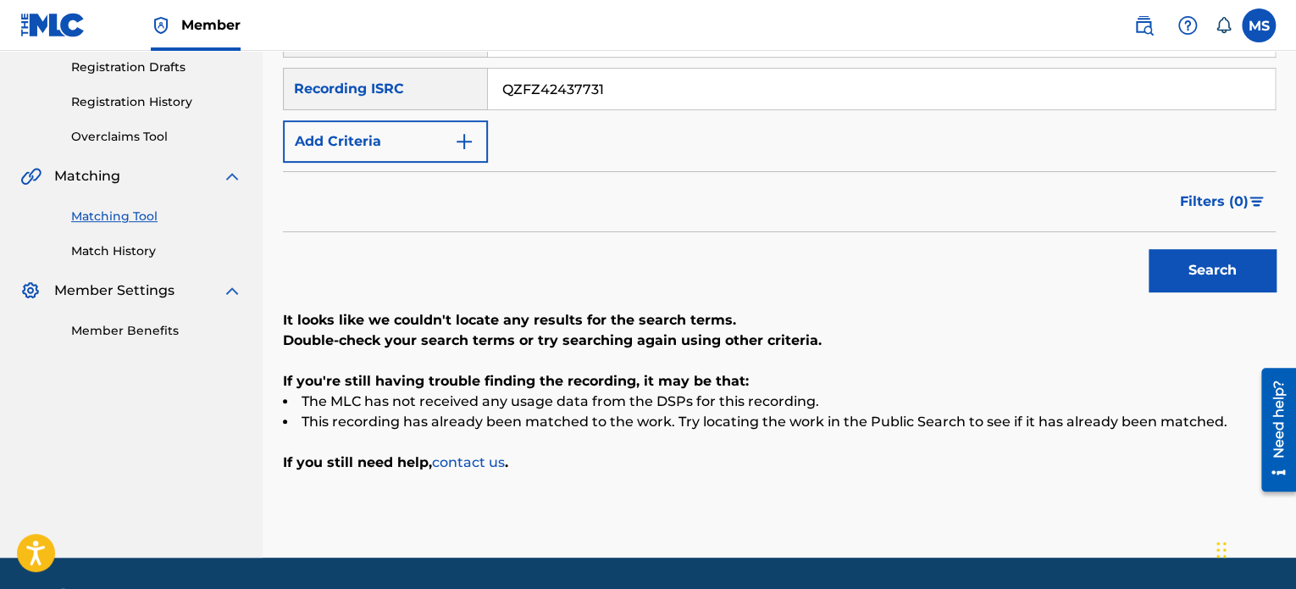
scroll to position [81, 0]
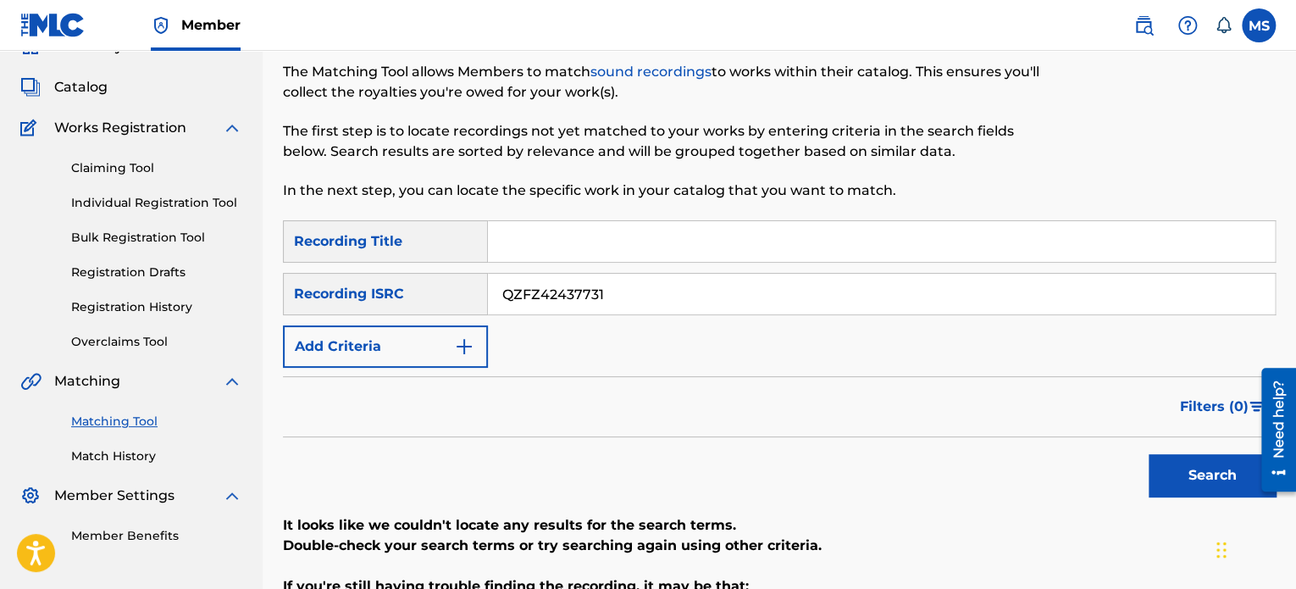
drag, startPoint x: 664, startPoint y: 301, endPoint x: 88, endPoint y: 214, distance: 582.4
click at [88, 214] on main "ANTHEM ENTERTAINMENT LP Summary Catalog Works Registration Claiming Tool Indivi…" at bounding box center [648, 366] width 1296 height 793
paste input "TCAHZ2465942"
click at [1149, 454] on button "Search" at bounding box center [1212, 475] width 127 height 42
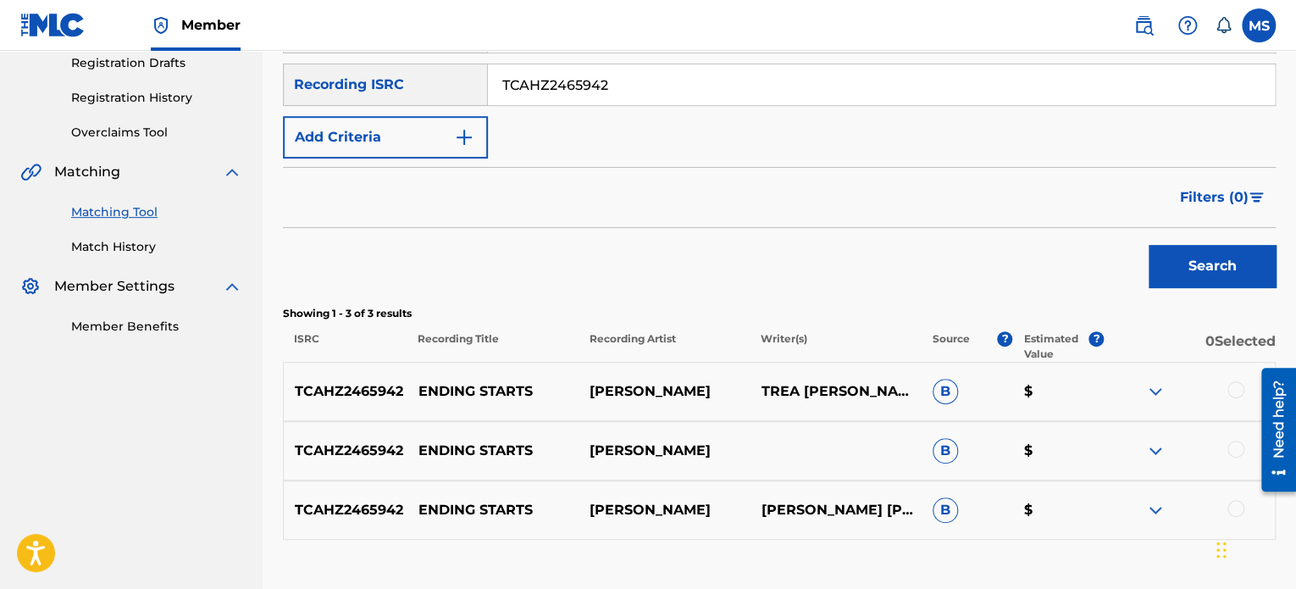
scroll to position [152, 0]
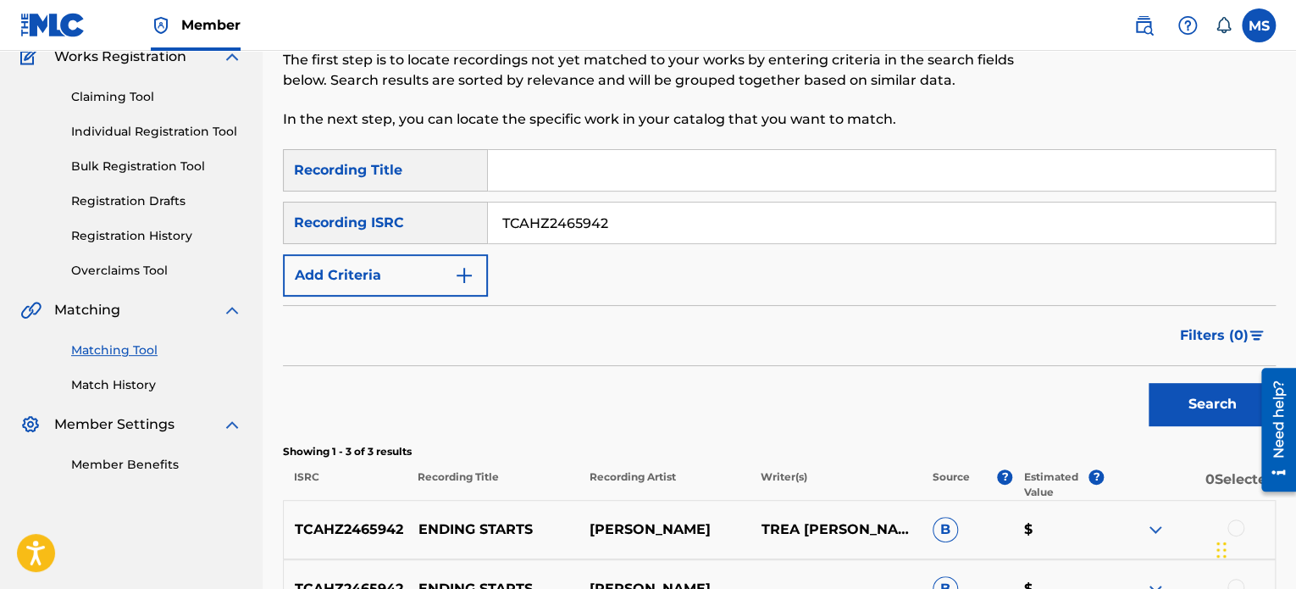
drag, startPoint x: 650, startPoint y: 216, endPoint x: 434, endPoint y: 186, distance: 218.9
click at [434, 186] on div "SearchWithCriteriaada29f91-2cea-4886-aa57-4c8e84e9b321 Recording Title SearchWi…" at bounding box center [779, 222] width 993 height 147
paste input "US38Y2407365"
click at [1149, 383] on button "Search" at bounding box center [1212, 404] width 127 height 42
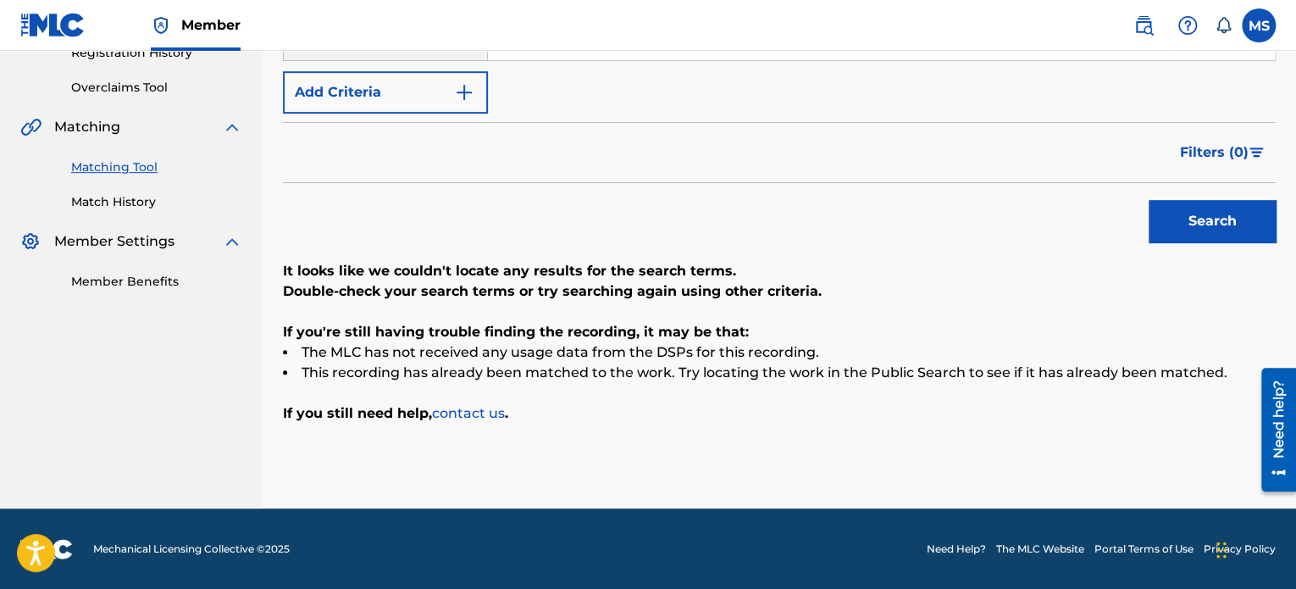
scroll to position [166, 0]
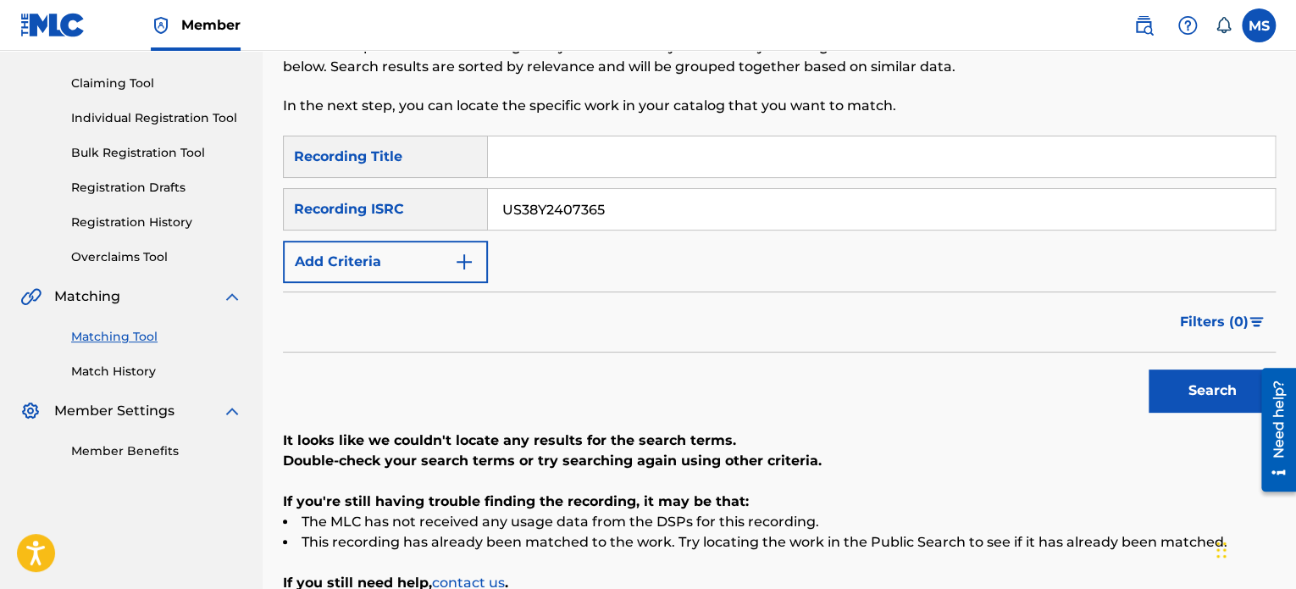
drag, startPoint x: 694, startPoint y: 226, endPoint x: 473, endPoint y: 189, distance: 224.2
click at [473, 189] on div "SearchWithCriteria2f91f187-93f5-4d35-90d2-e852745499d4 Recording ISRC US38Y2407…" at bounding box center [779, 209] width 993 height 42
paste input "QZHNB239195"
click at [1149, 369] on button "Search" at bounding box center [1212, 390] width 127 height 42
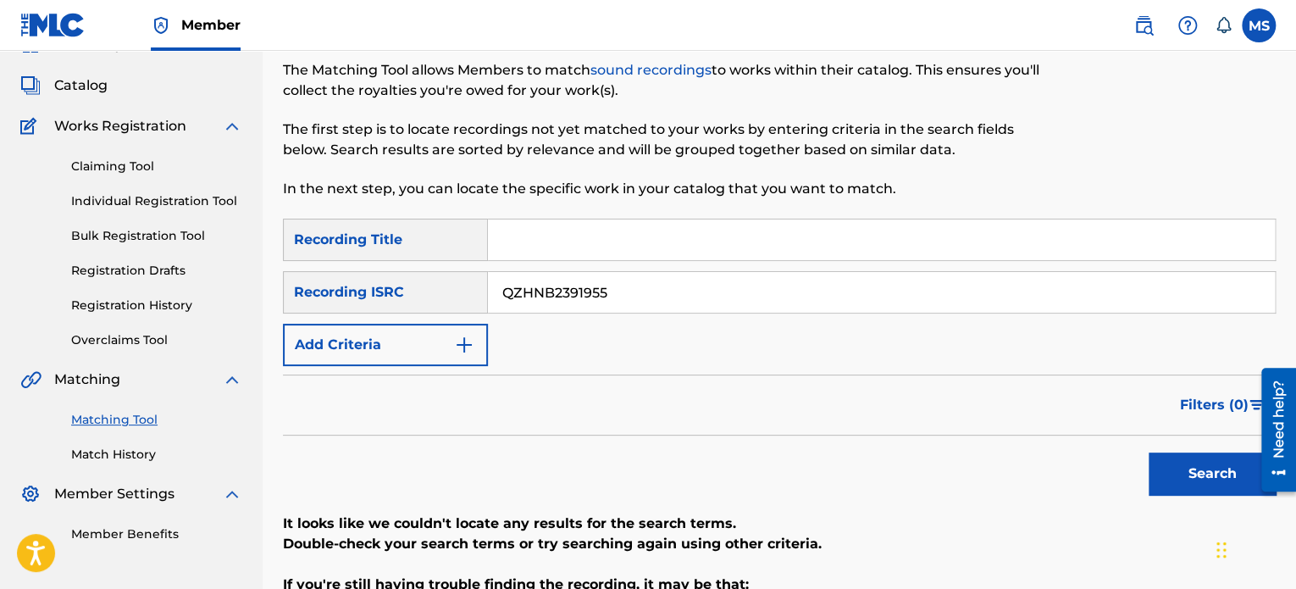
scroll to position [81, 0]
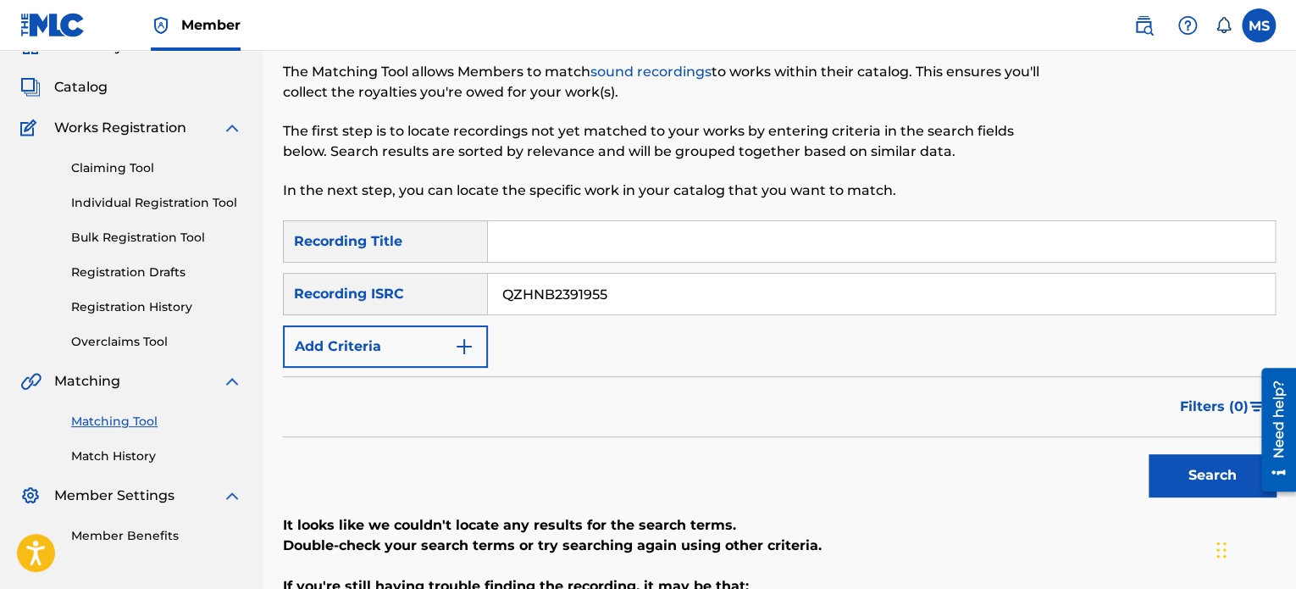
drag, startPoint x: 458, startPoint y: 269, endPoint x: 384, endPoint y: 257, distance: 75.3
click at [384, 257] on div "SearchWithCriteriaada29f91-2cea-4886-aa57-4c8e84e9b321 Recording Title SearchWi…" at bounding box center [779, 293] width 993 height 147
paste input "Z662478167"
click at [1149, 454] on button "Search" at bounding box center [1212, 475] width 127 height 42
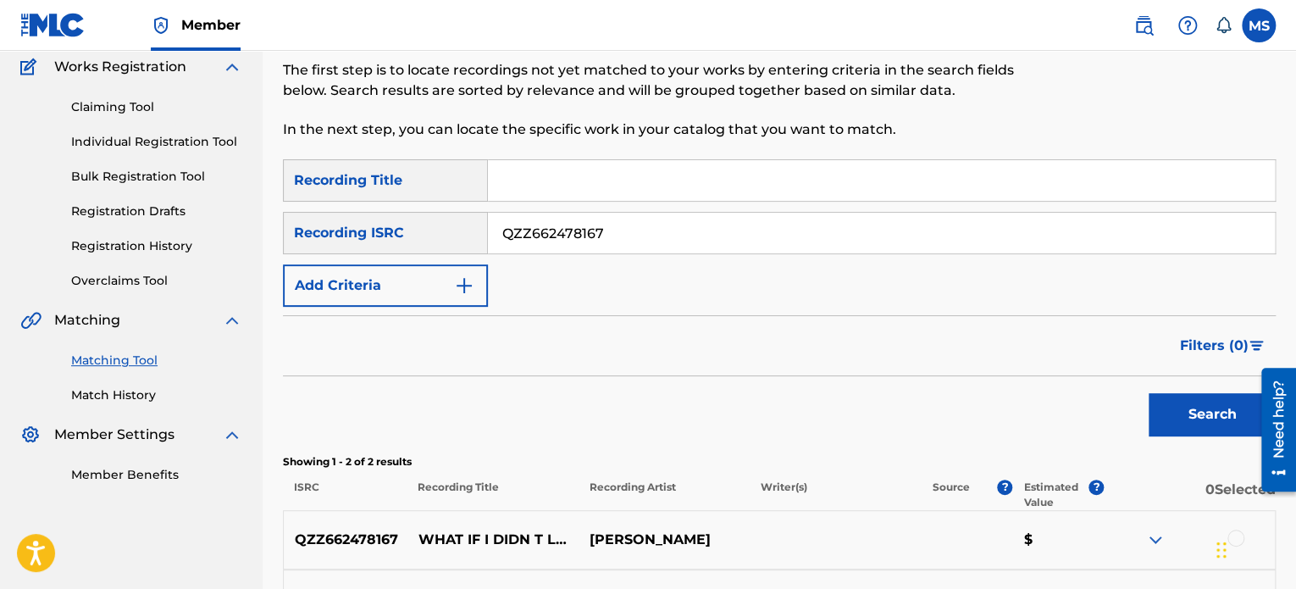
scroll to position [93, 0]
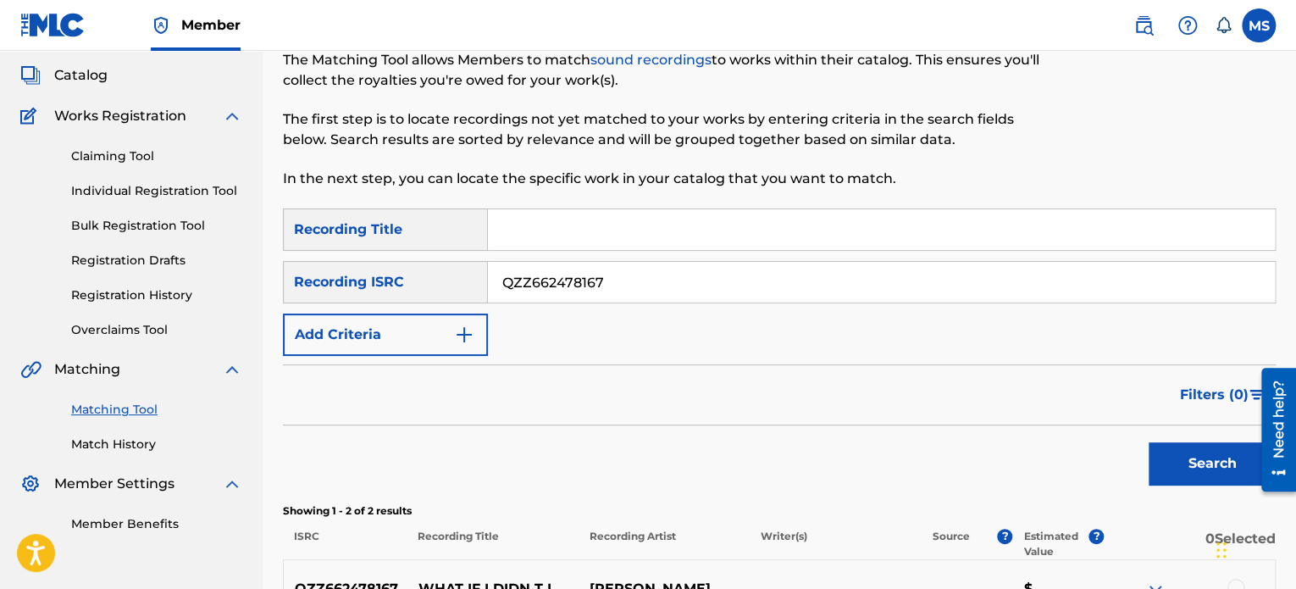
drag, startPoint x: 705, startPoint y: 272, endPoint x: 385, endPoint y: 273, distance: 320.2
click at [385, 273] on div "SearchWithCriteria2f91f187-93f5-4d35-90d2-e852745499d4 Recording ISRC QZZ662478…" at bounding box center [779, 282] width 993 height 42
paste input "QZEWA2400105"
click at [1149, 442] on button "Search" at bounding box center [1212, 463] width 127 height 42
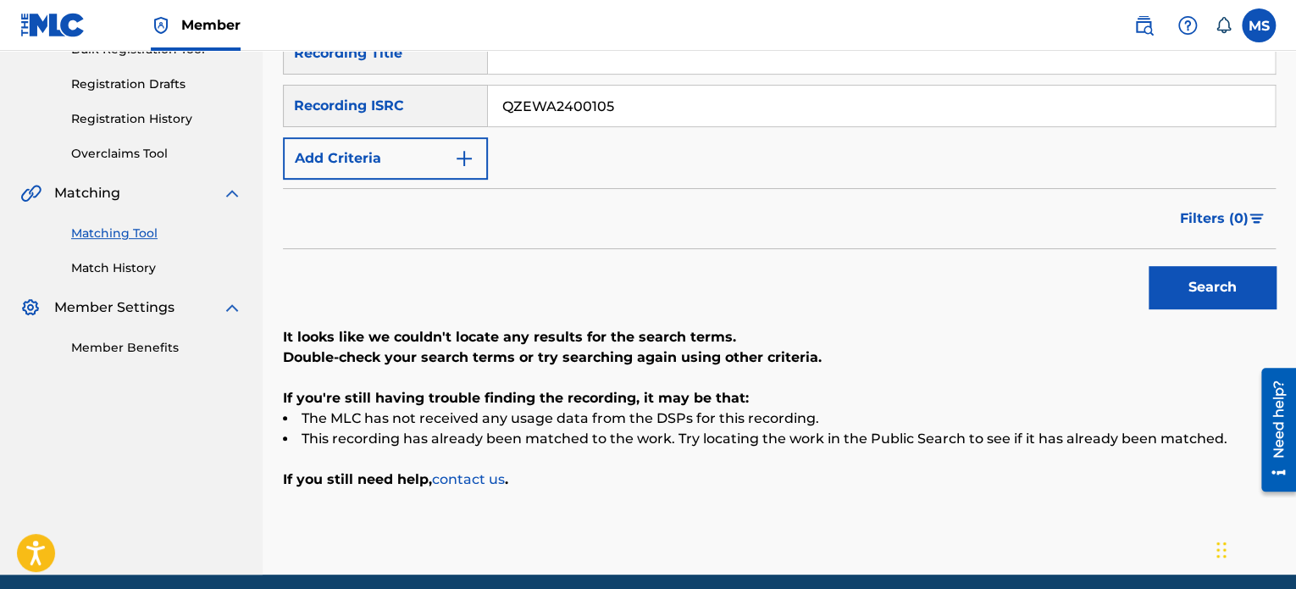
scroll to position [251, 0]
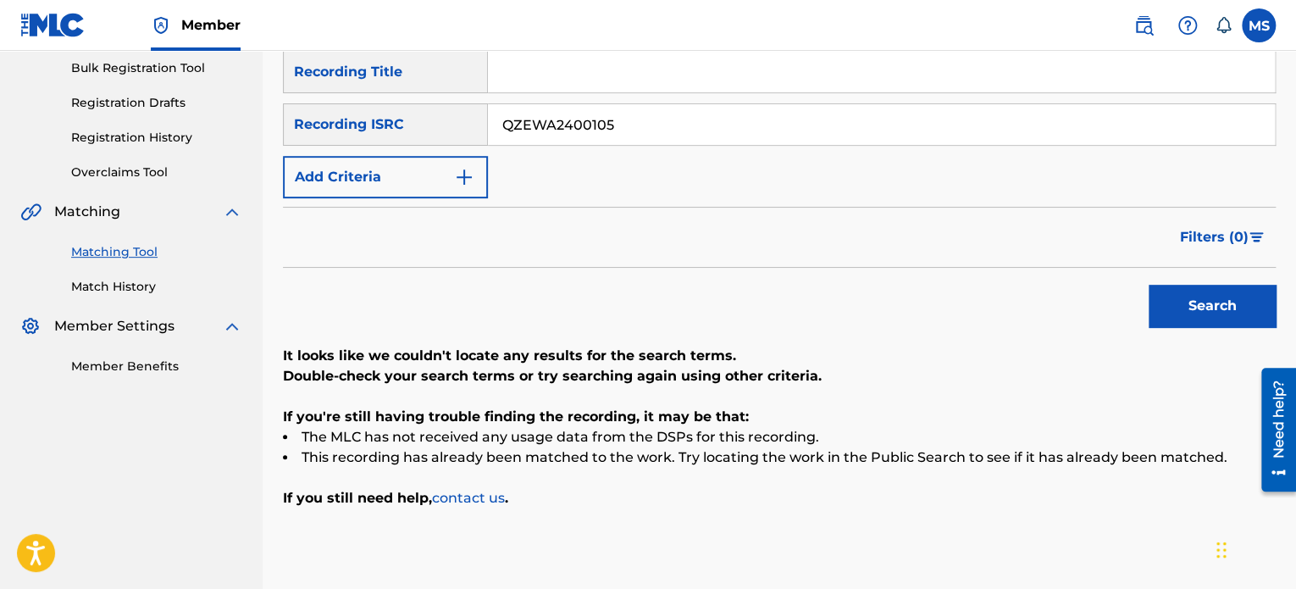
drag, startPoint x: 631, startPoint y: 126, endPoint x: 169, endPoint y: 114, distance: 462.6
click at [169, 114] on main "ANTHEM ENTERTAINMENT LP Summary Catalog Works Registration Claiming Tool Indivi…" at bounding box center [648, 196] width 1296 height 793
paste input "CA3XZ1600002"
click at [1149, 285] on button "Search" at bounding box center [1212, 306] width 127 height 42
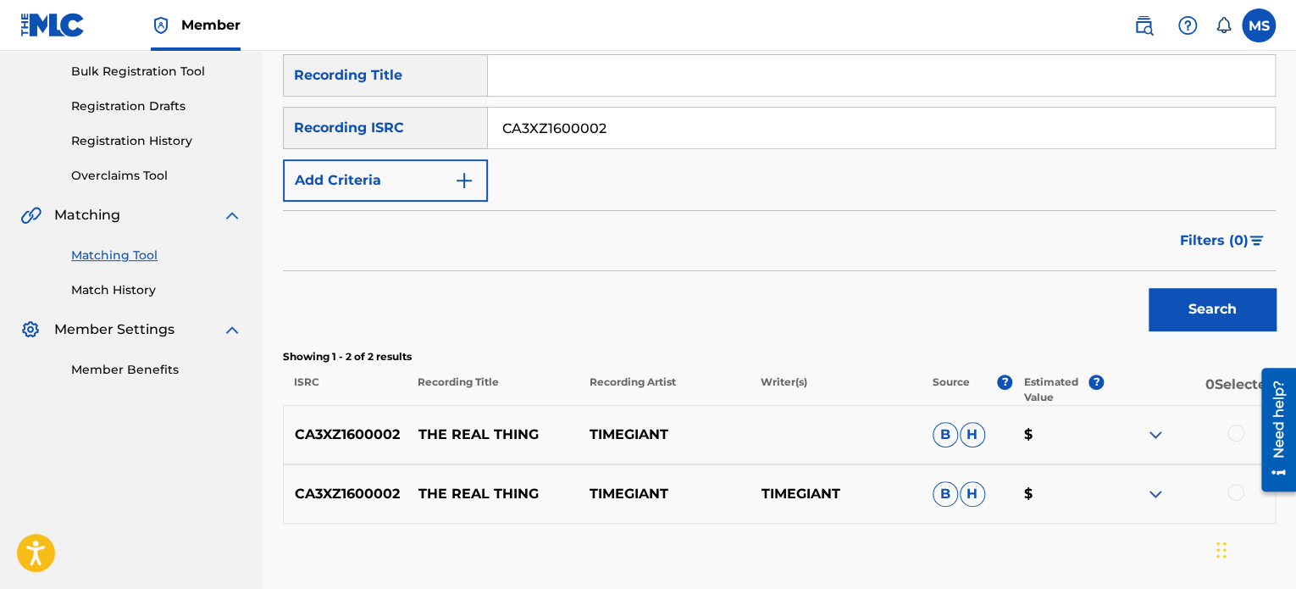
scroll to position [244, 0]
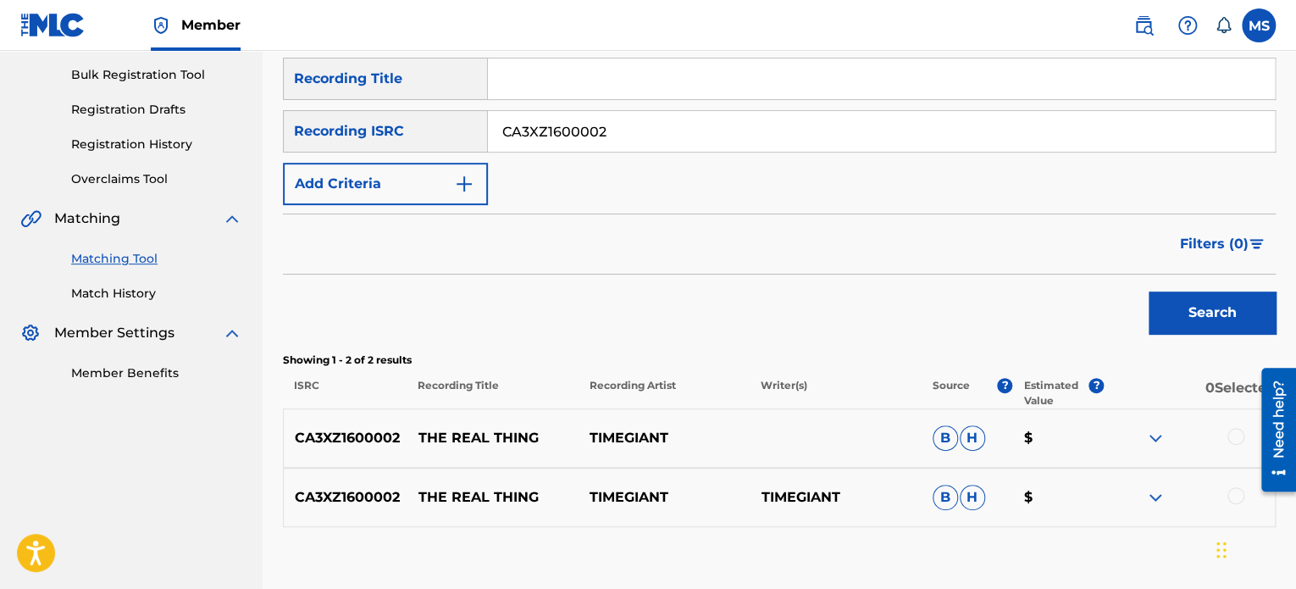
drag, startPoint x: 631, startPoint y: 125, endPoint x: 439, endPoint y: 136, distance: 192.6
click at [439, 136] on div "SearchWithCriteria2f91f187-93f5-4d35-90d2-e852745499d4 Recording ISRC CA3XZ1600…" at bounding box center [779, 131] width 993 height 42
paste input "B0W2400004"
click at [1149, 291] on button "Search" at bounding box center [1212, 312] width 127 height 42
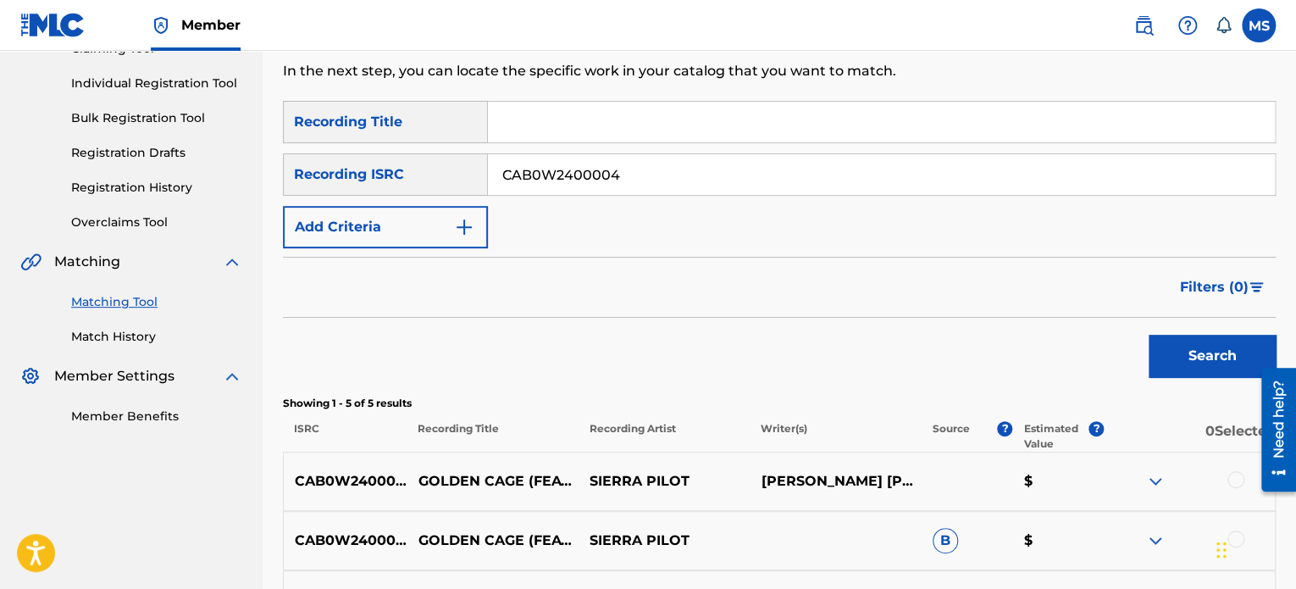
scroll to position [197, 0]
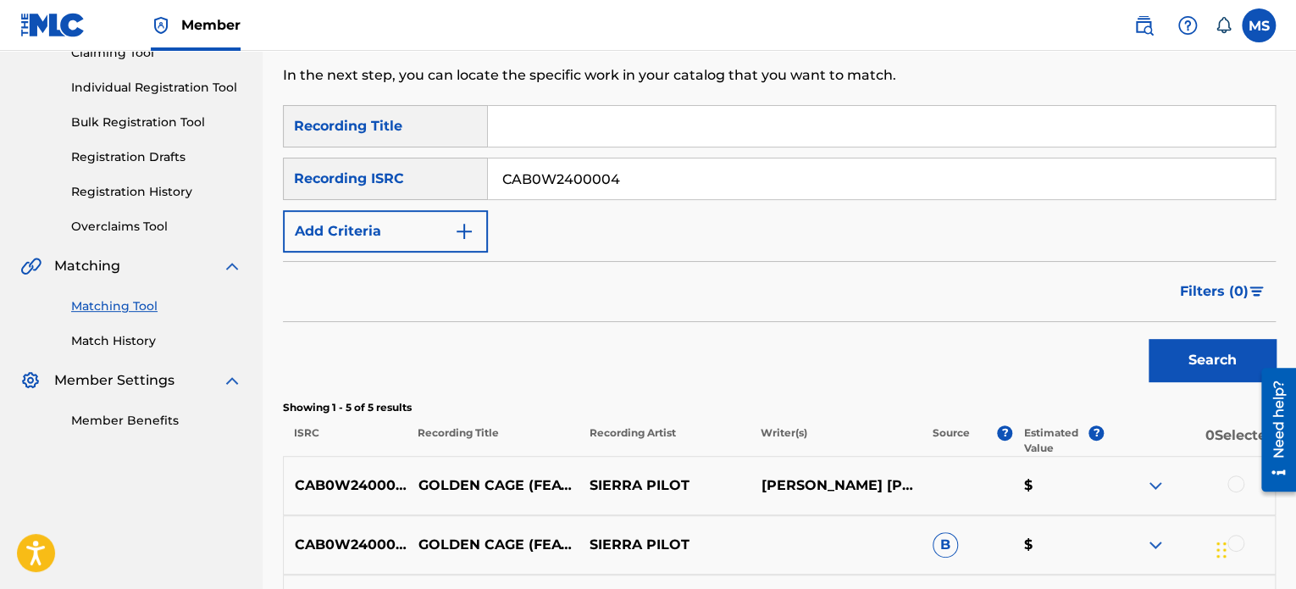
drag, startPoint x: 630, startPoint y: 169, endPoint x: 498, endPoint y: 179, distance: 132.5
click at [498, 179] on input "CAB0W2400004" at bounding box center [881, 178] width 787 height 41
paste input "TCAGW2353809"
type input "TCAGW2353809"
click at [1149, 339] on button "Search" at bounding box center [1212, 360] width 127 height 42
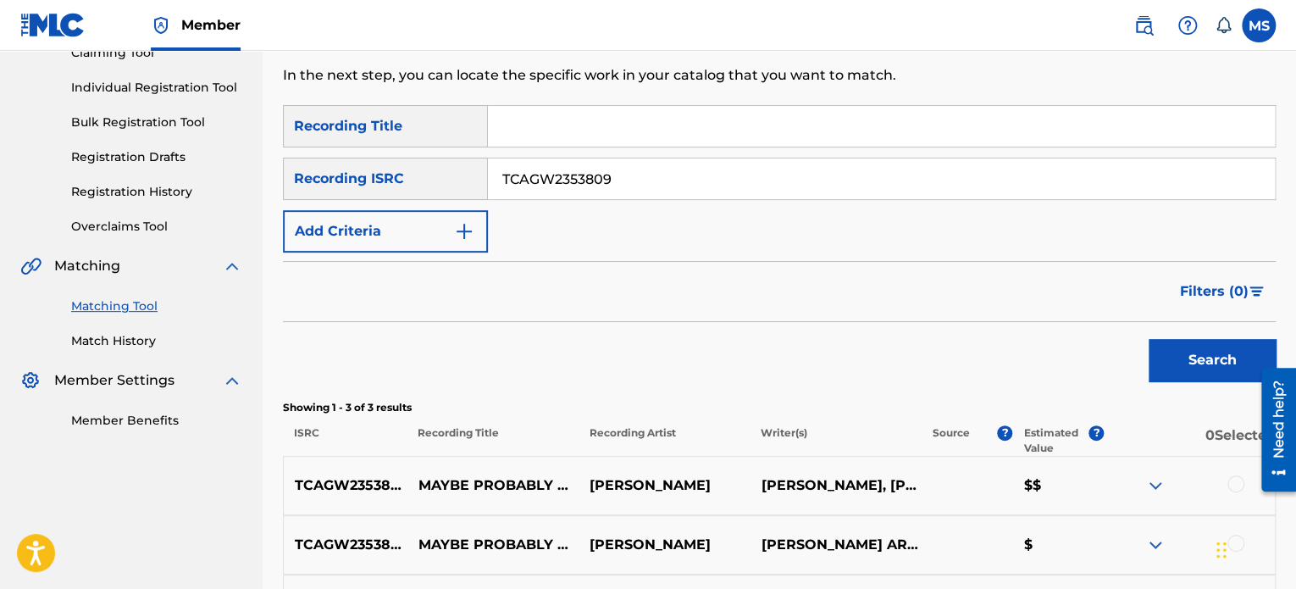
scroll to position [407, 0]
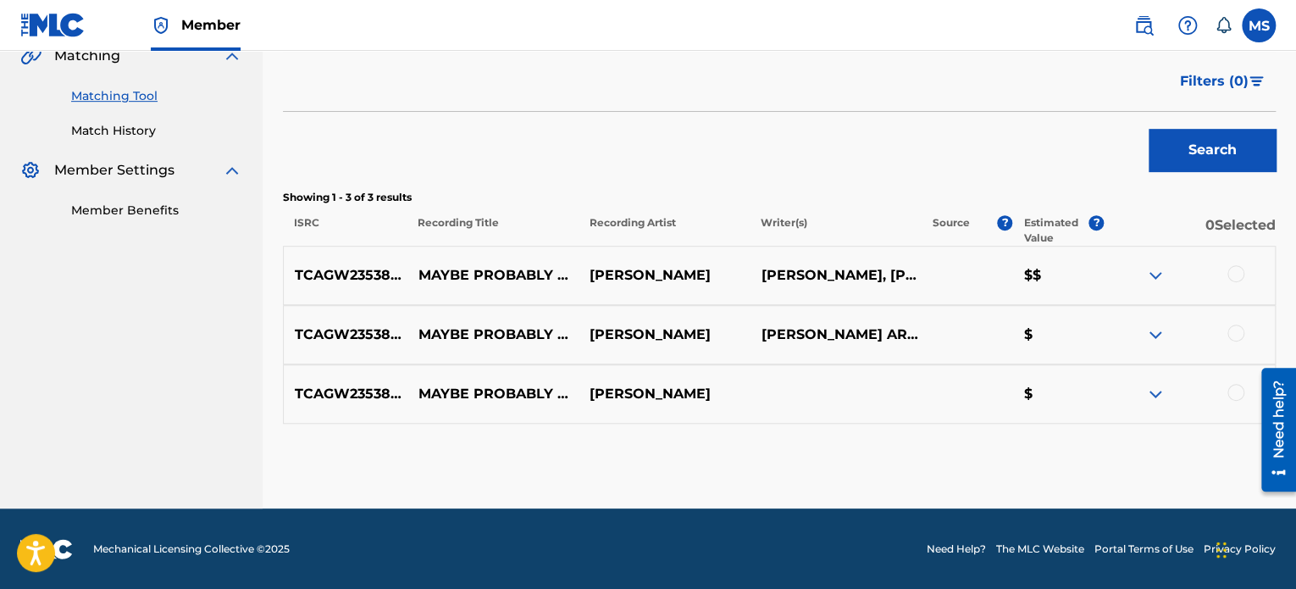
click at [1233, 265] on div at bounding box center [1235, 273] width 17 height 17
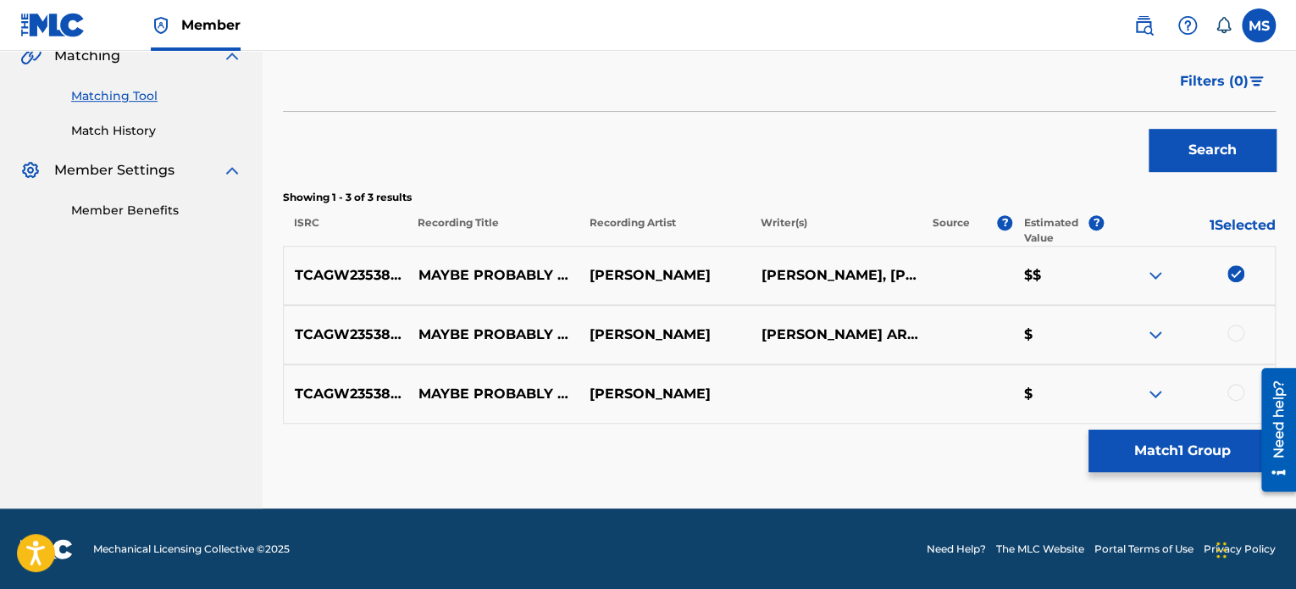
click at [1139, 451] on button "Match 1 Group" at bounding box center [1181, 450] width 187 height 42
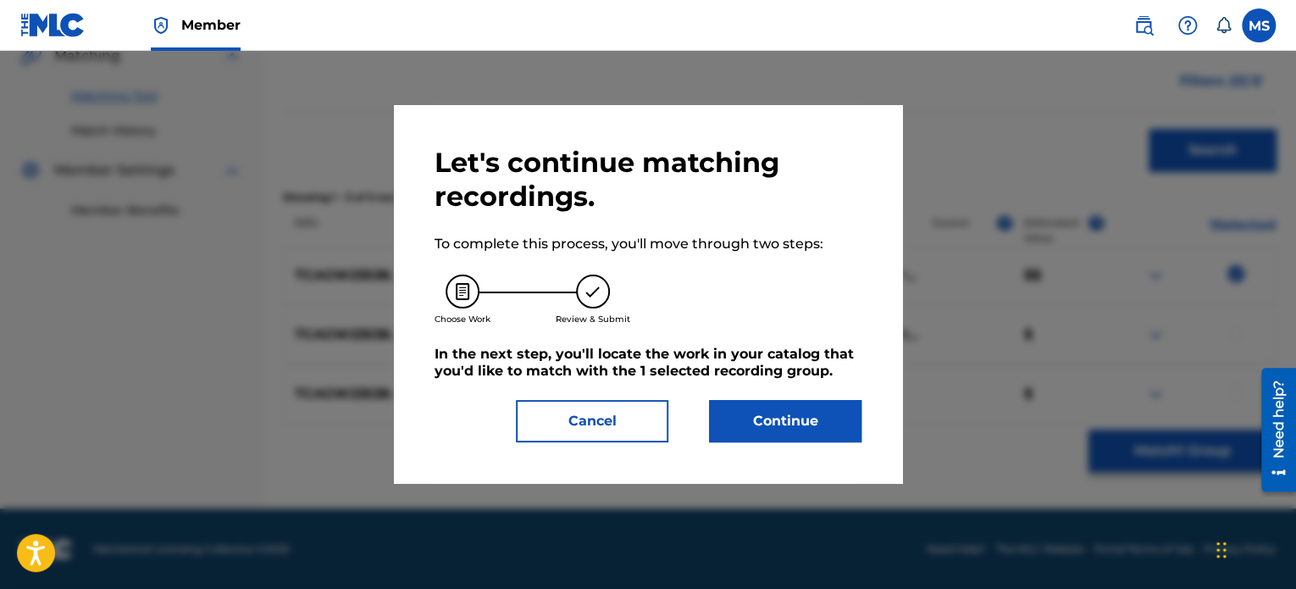
click at [782, 410] on button "Continue" at bounding box center [785, 421] width 152 height 42
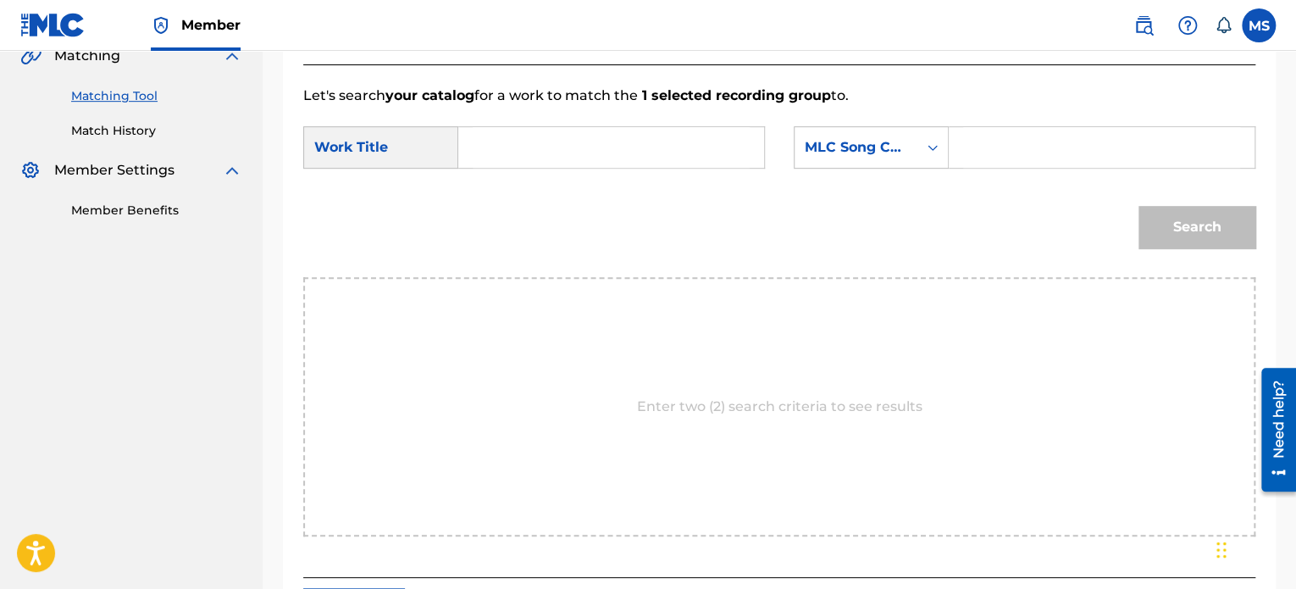
click at [474, 164] on input "Search Form" at bounding box center [611, 147] width 277 height 41
type input "MAYBE PROBABLY NEVER"
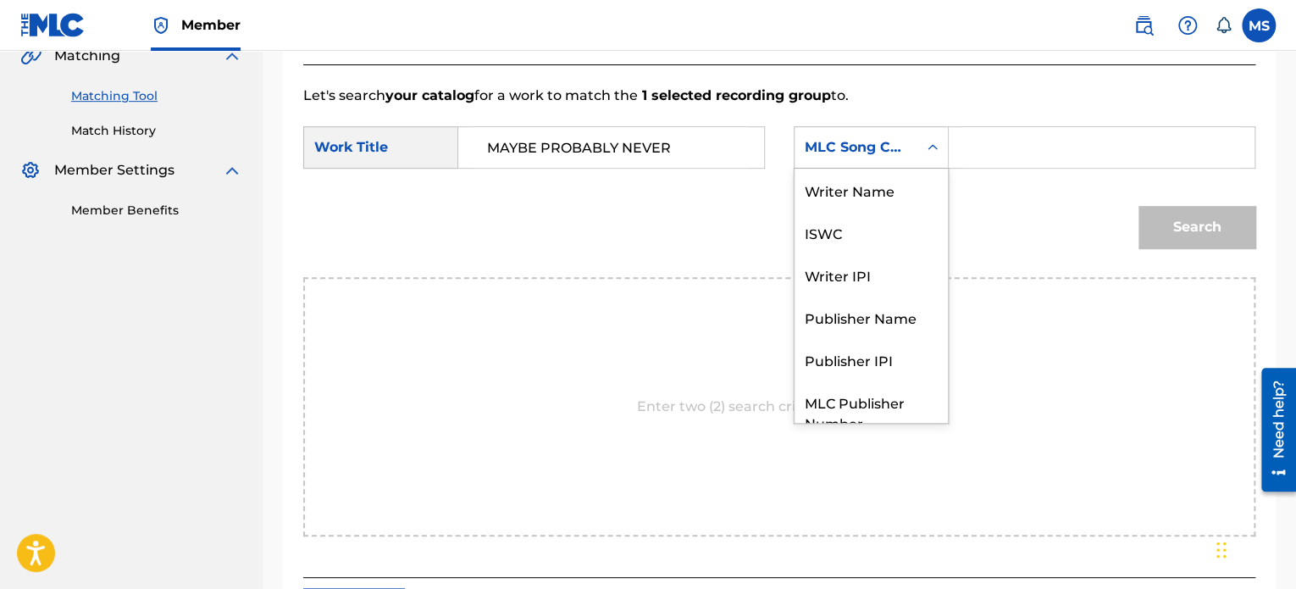
click at [835, 141] on div "MLC Song Code" at bounding box center [856, 147] width 102 height 20
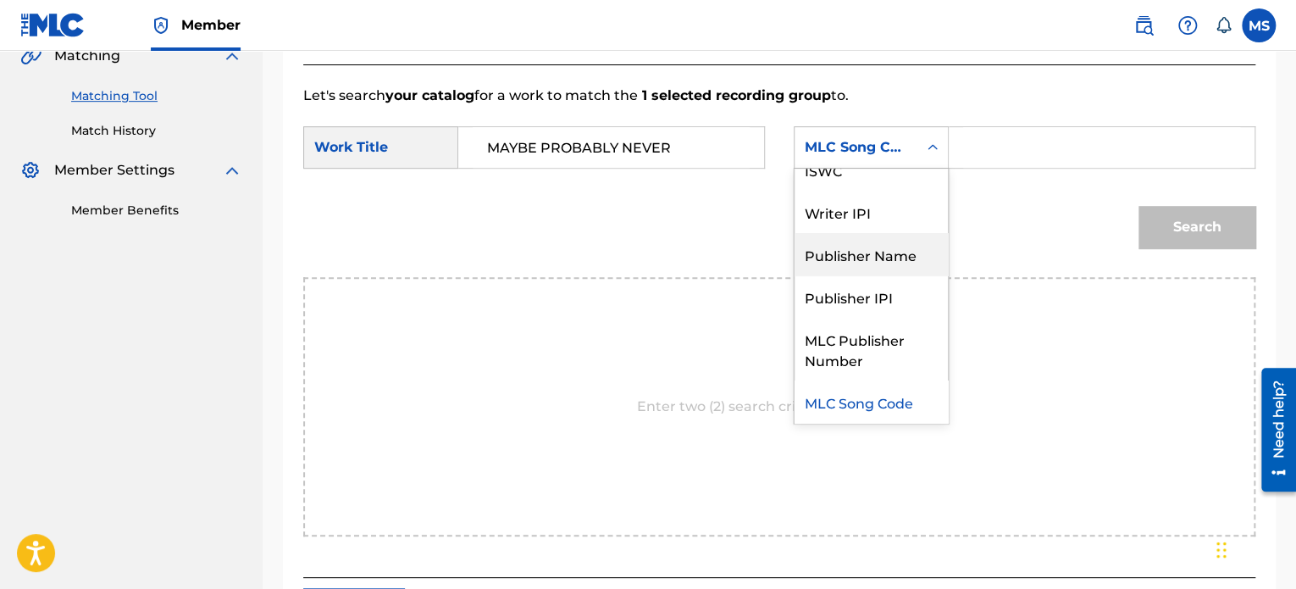
scroll to position [0, 0]
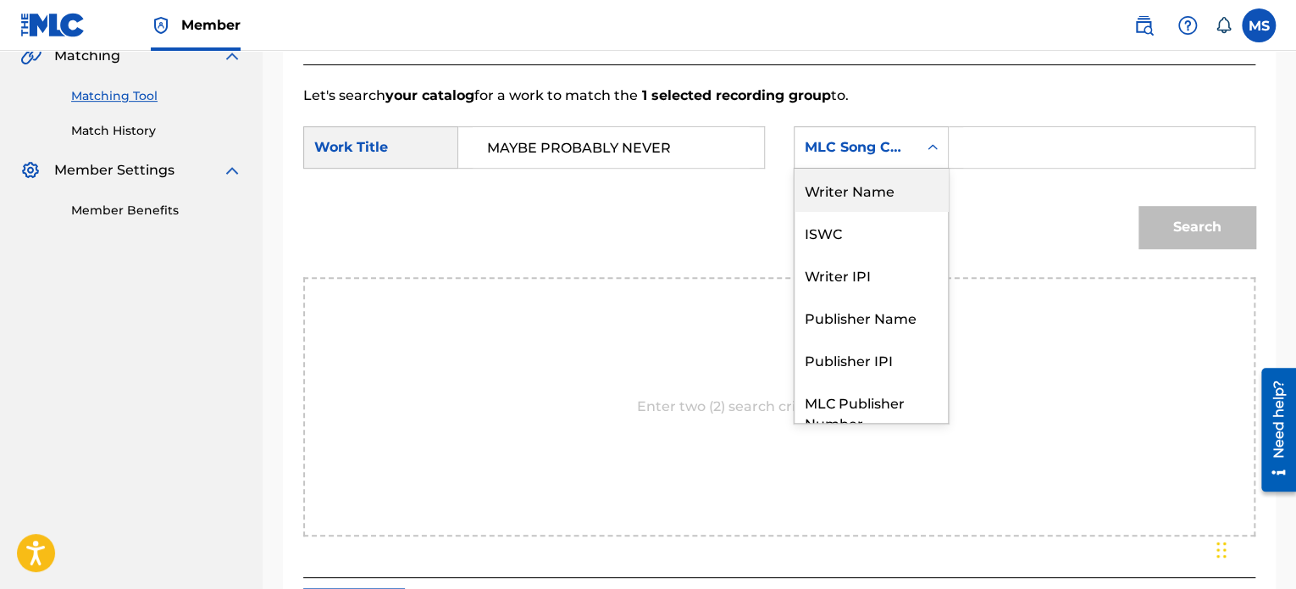
click at [839, 199] on div "Writer Name" at bounding box center [870, 190] width 153 height 42
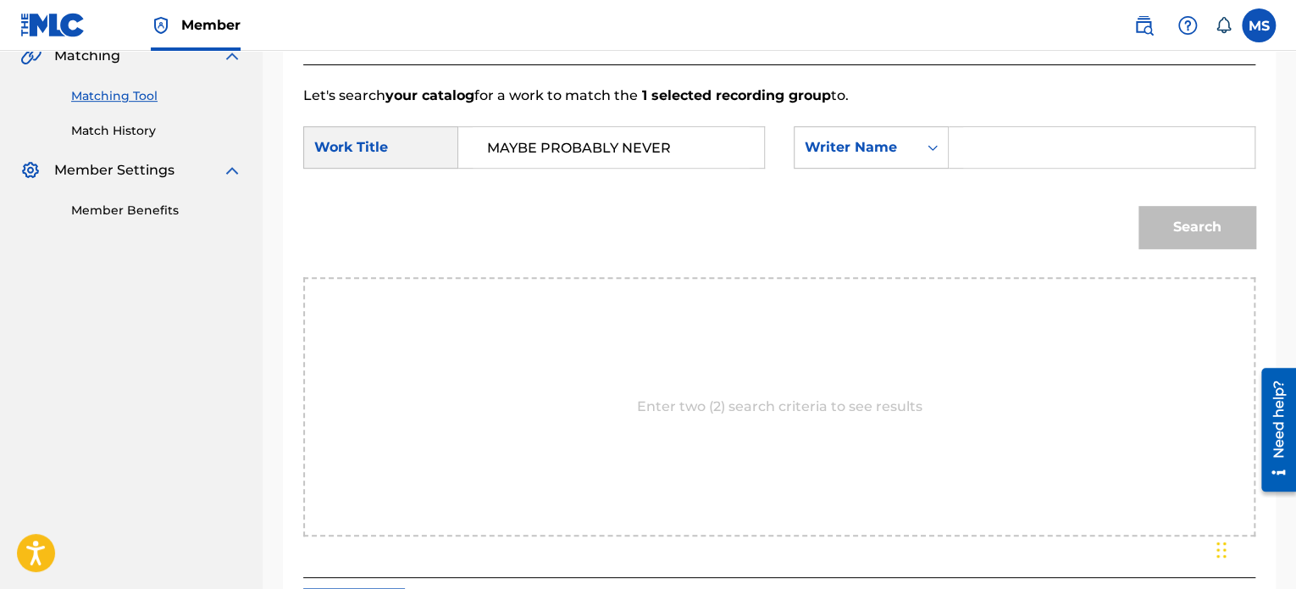
click at [972, 139] on input "Search Form" at bounding box center [1101, 147] width 277 height 41
type input "[PERSON_NAME]"
click at [1138, 206] on button "Search" at bounding box center [1196, 227] width 117 height 42
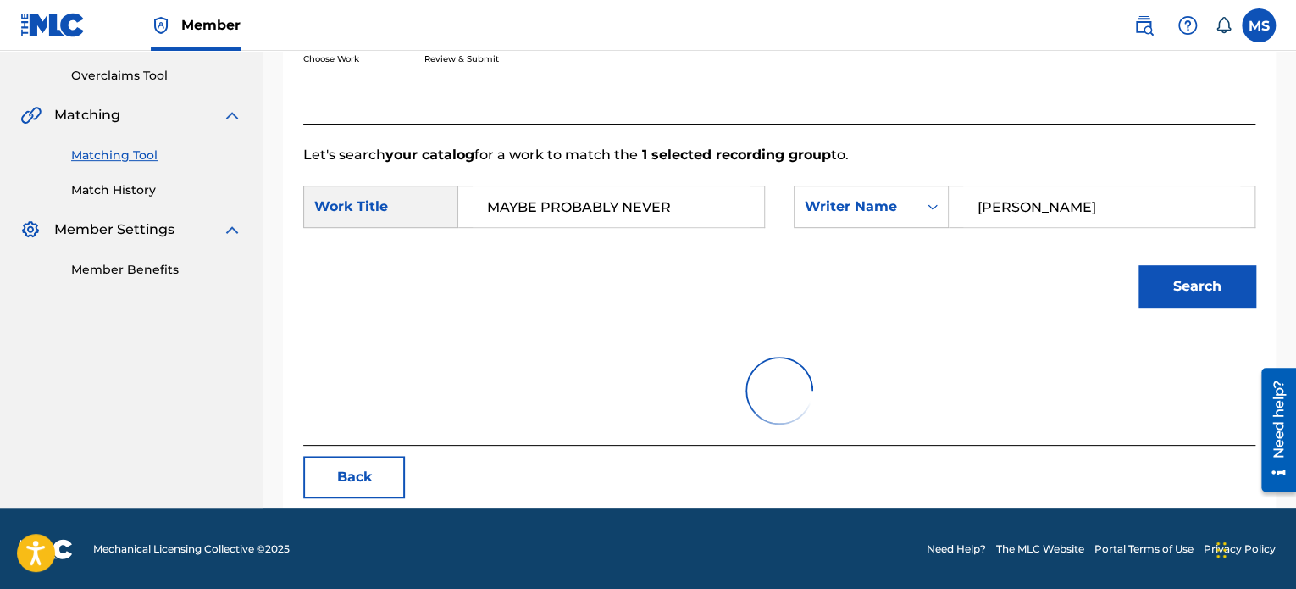
scroll to position [407, 0]
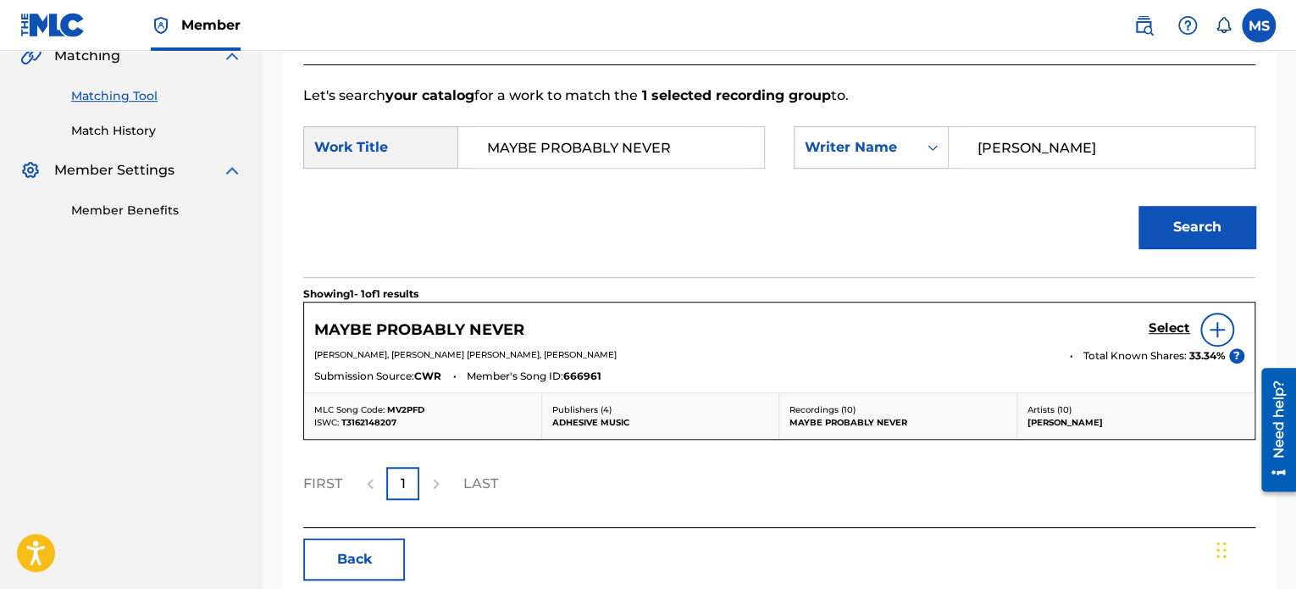
click at [1173, 323] on h5 "Select" at bounding box center [1170, 328] width 42 height 16
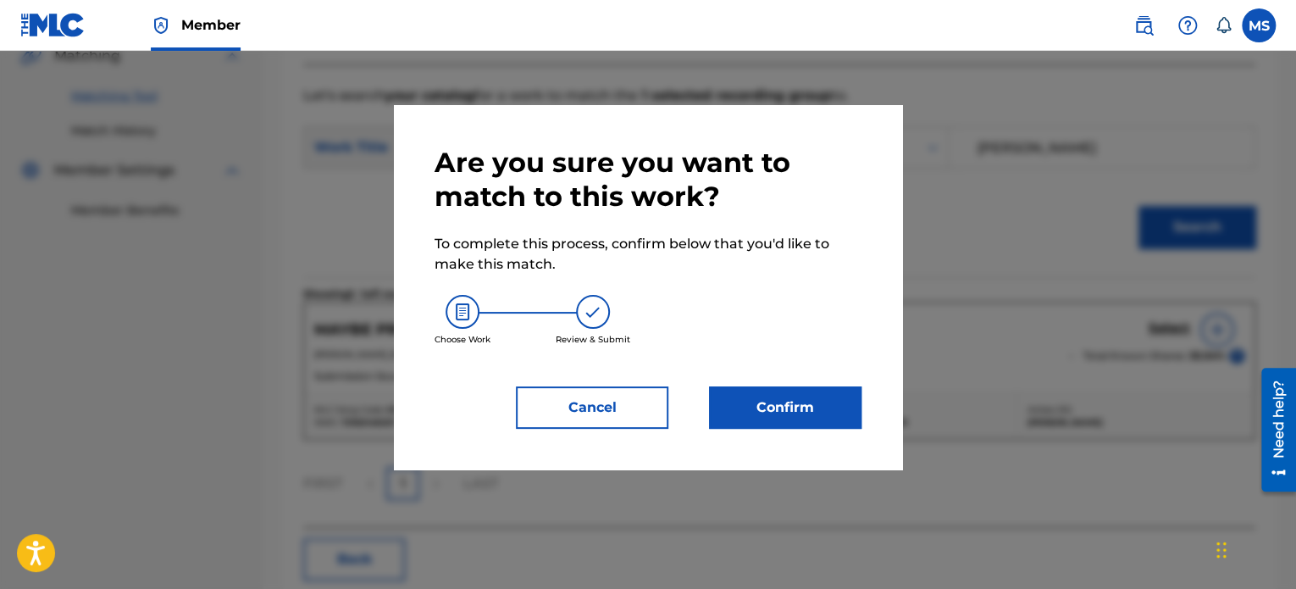
click at [817, 402] on button "Confirm" at bounding box center [785, 407] width 152 height 42
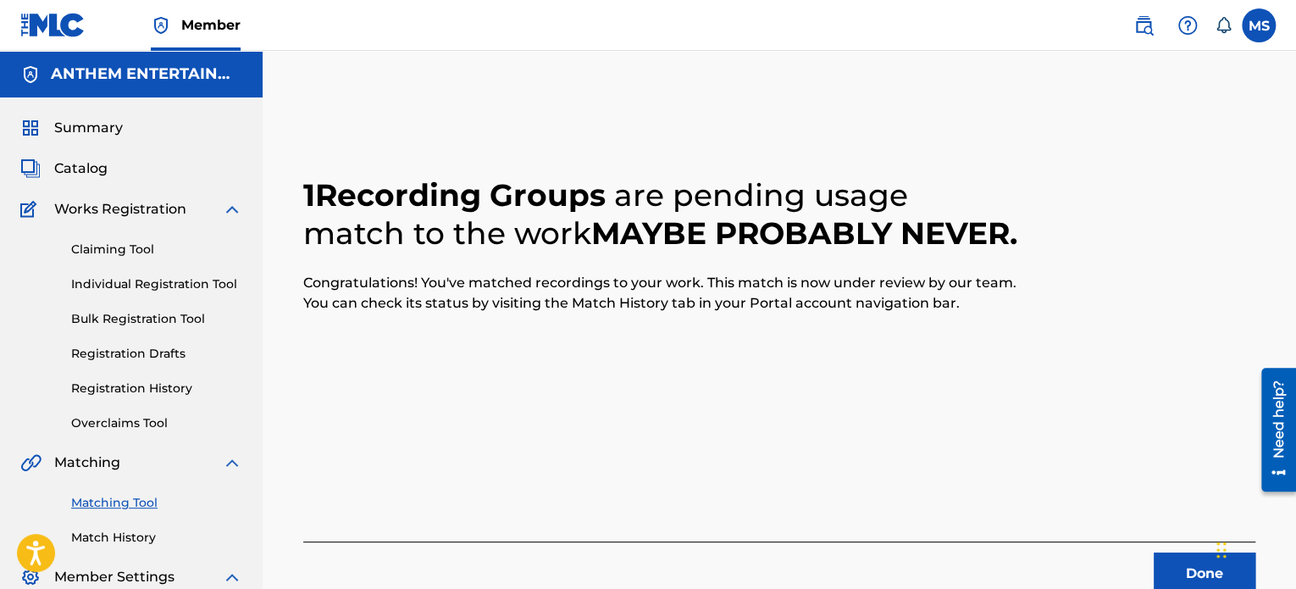
scroll to position [139, 0]
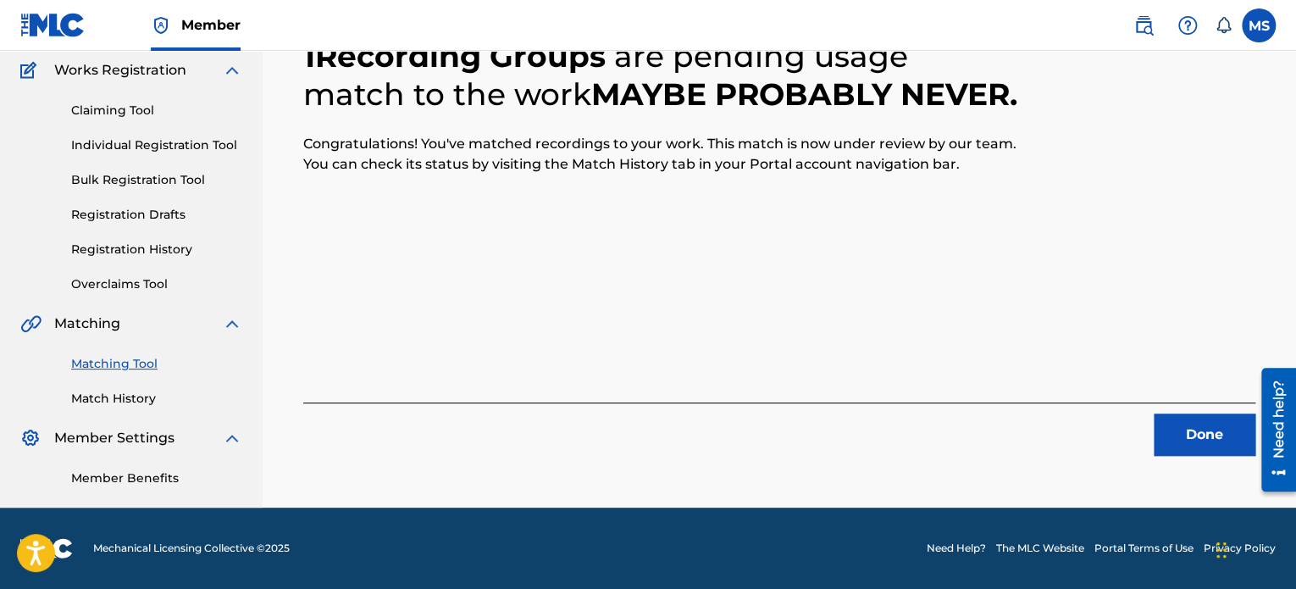
click at [1158, 429] on button "Done" at bounding box center [1205, 434] width 102 height 42
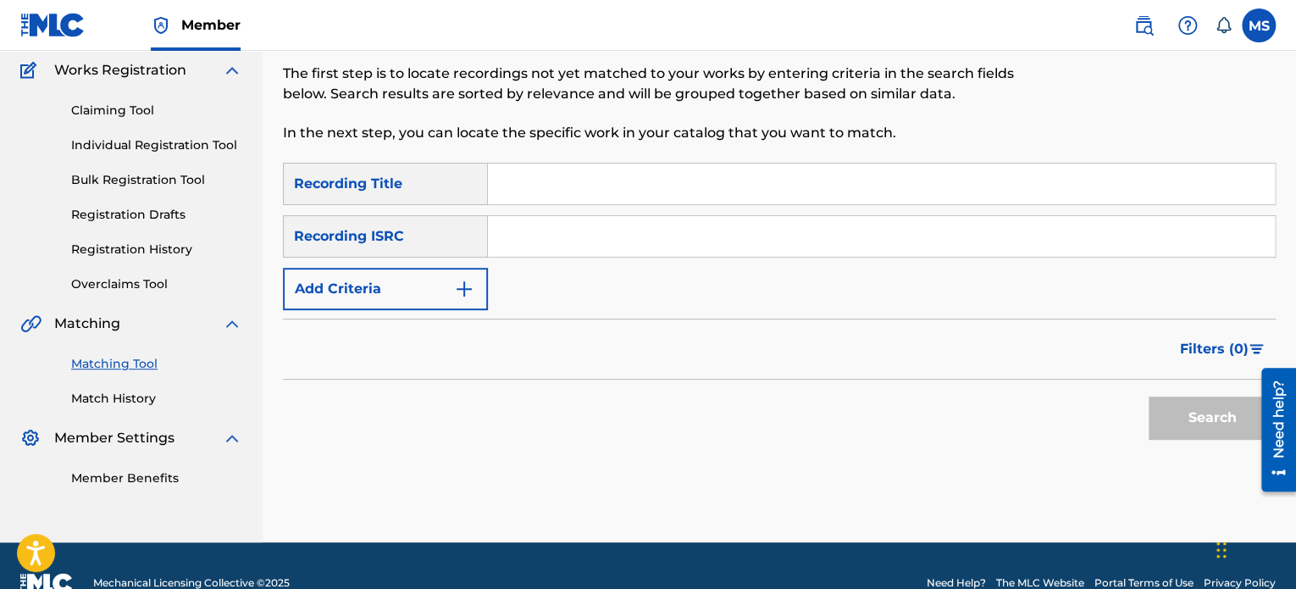
click at [559, 248] on input "Search Form" at bounding box center [881, 236] width 787 height 41
paste input "CAB0W2400002"
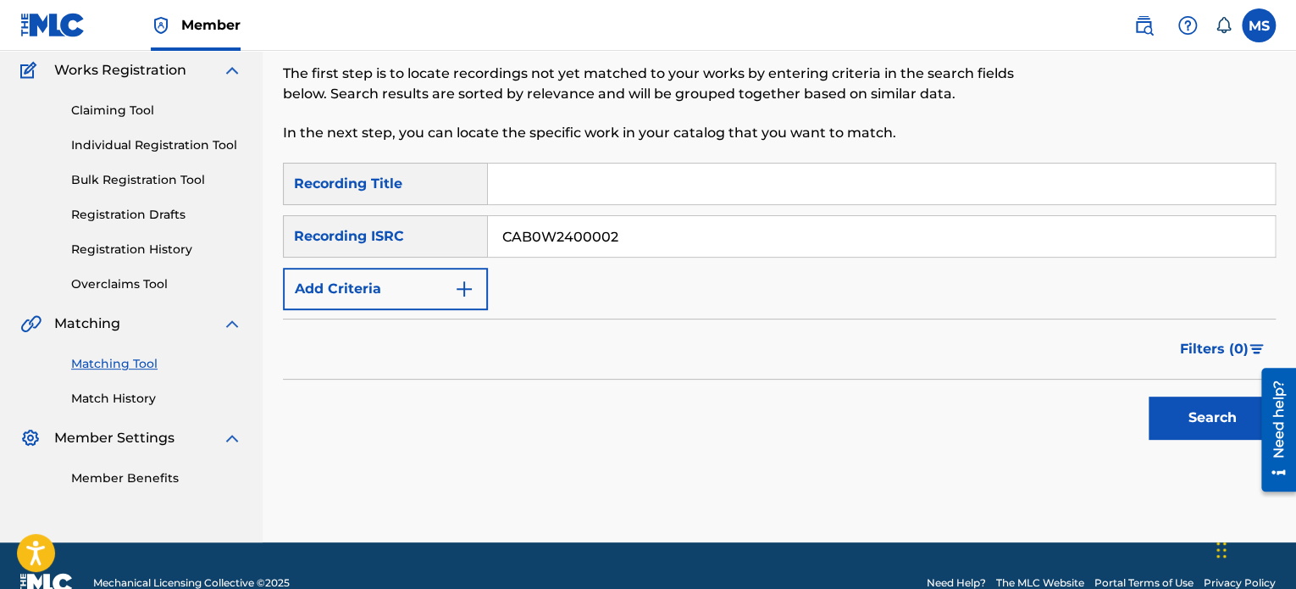
type input "CAB0W2400002"
click at [1149, 396] on button "Search" at bounding box center [1212, 417] width 127 height 42
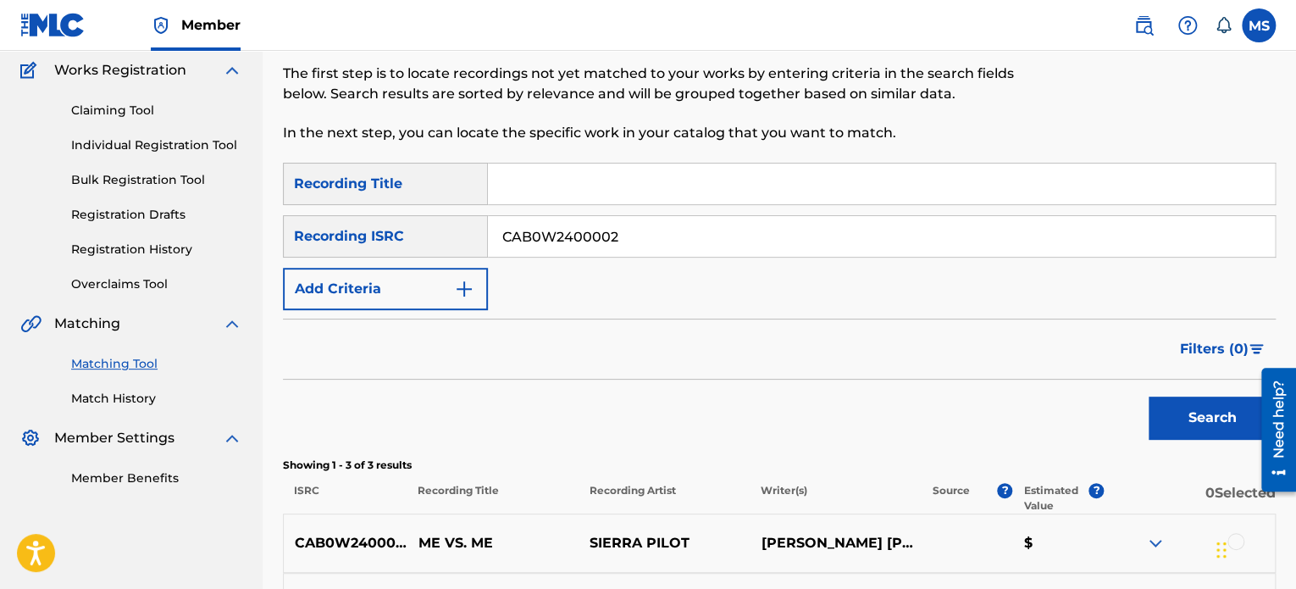
scroll to position [407, 0]
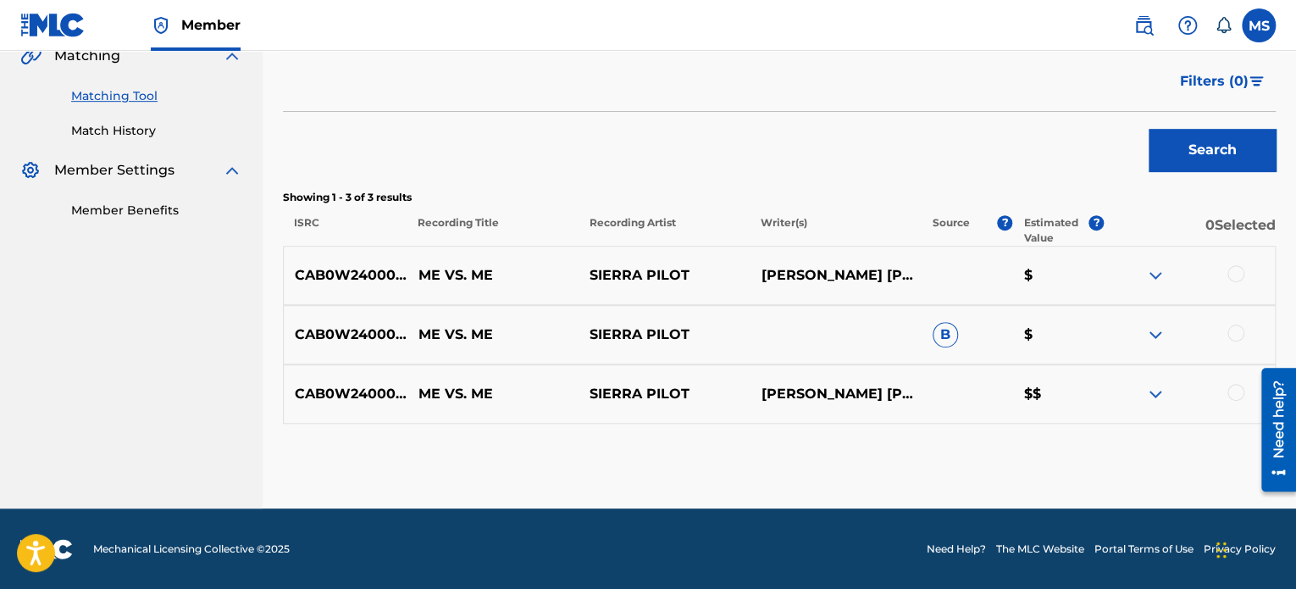
click at [1232, 390] on div at bounding box center [1235, 392] width 17 height 17
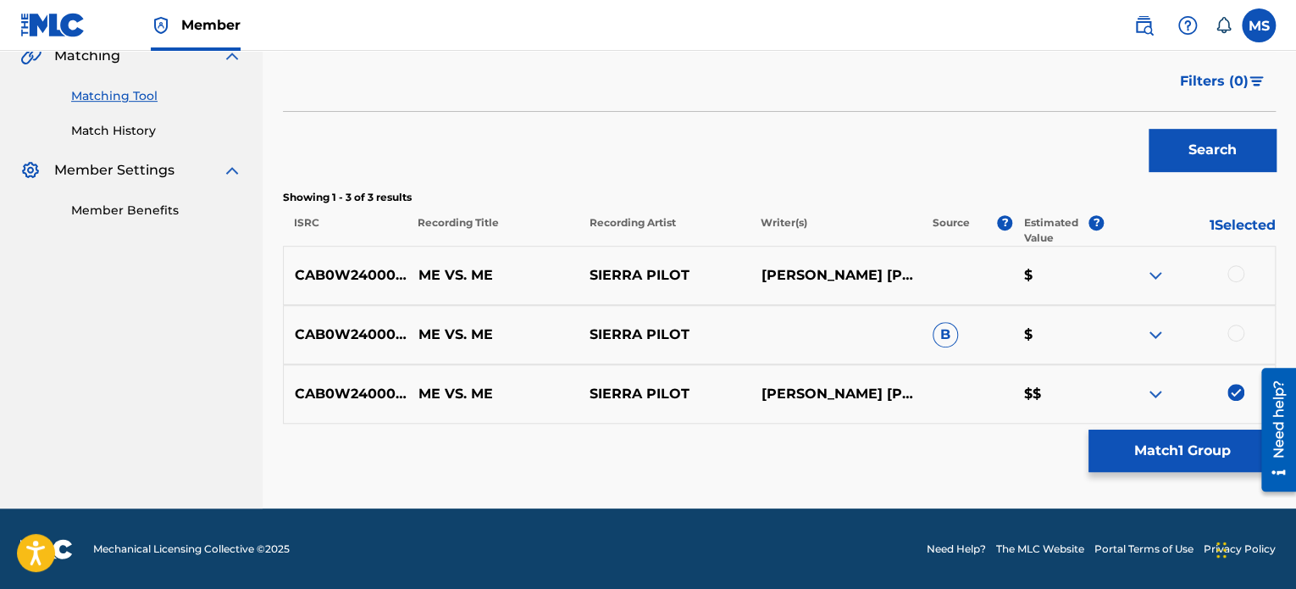
click at [1091, 451] on button "Match 1 Group" at bounding box center [1181, 450] width 187 height 42
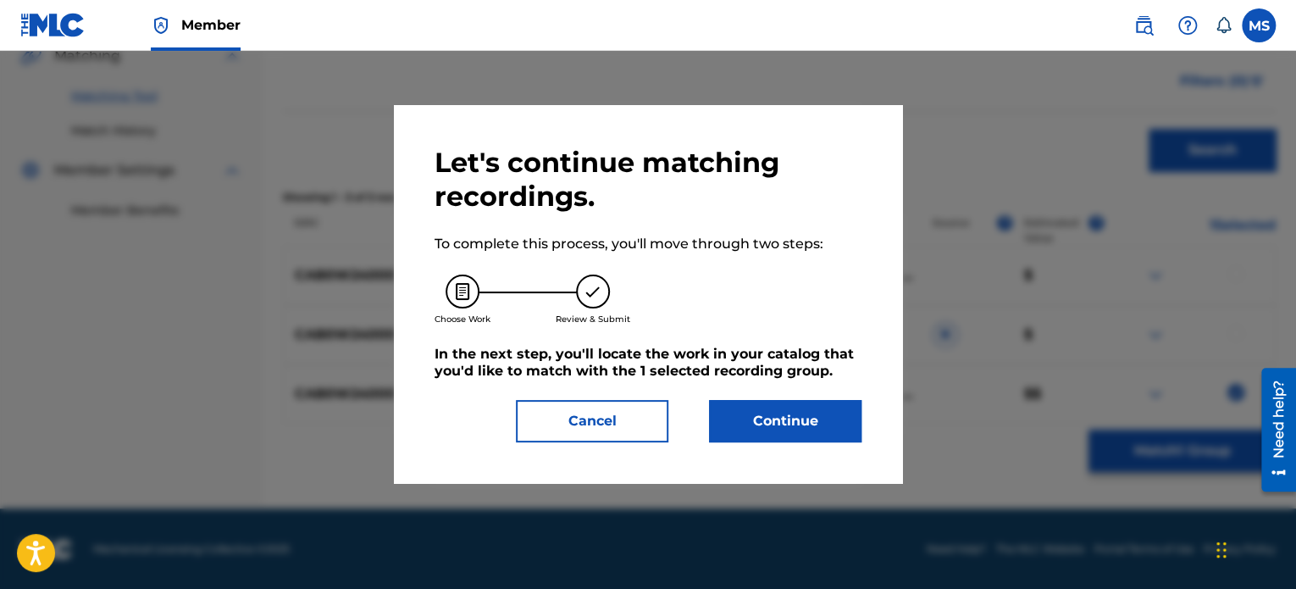
click at [766, 419] on button "Continue" at bounding box center [785, 421] width 152 height 42
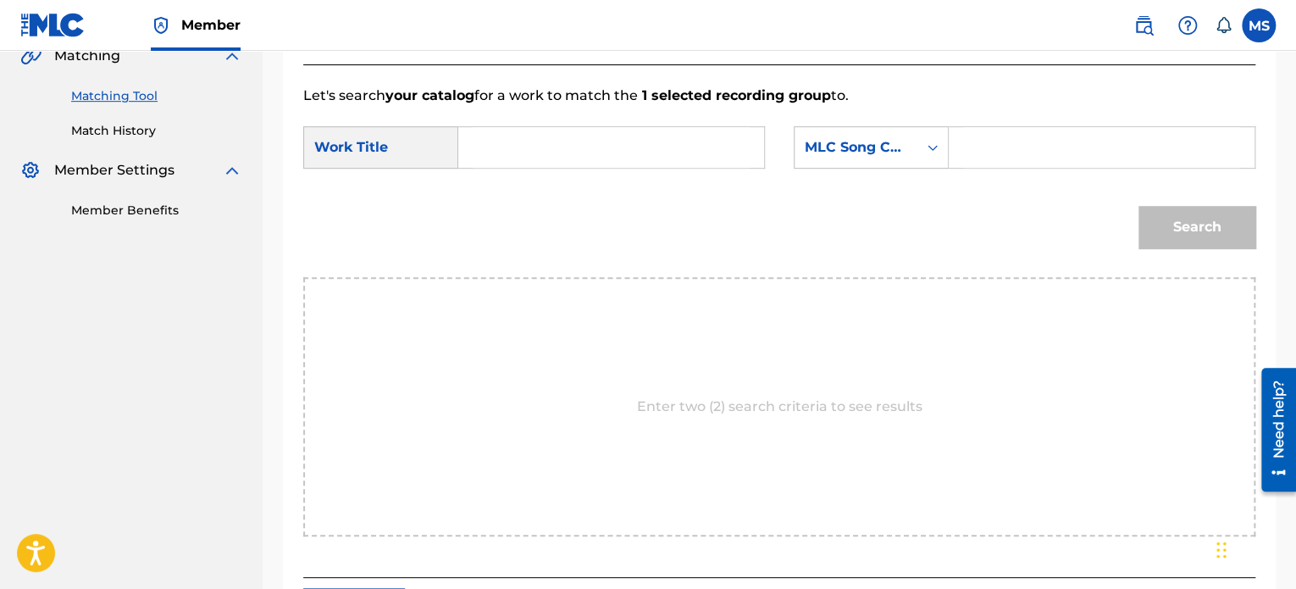
click at [513, 146] on input "Search Form" at bounding box center [611, 147] width 277 height 41
click at [485, 219] on div "me vs . me" at bounding box center [487, 195] width 29 height 51
type input "me vs. me"
drag, startPoint x: 976, startPoint y: 139, endPoint x: 877, endPoint y: 142, distance: 98.3
click at [976, 139] on input "Search Form" at bounding box center [1101, 147] width 277 height 41
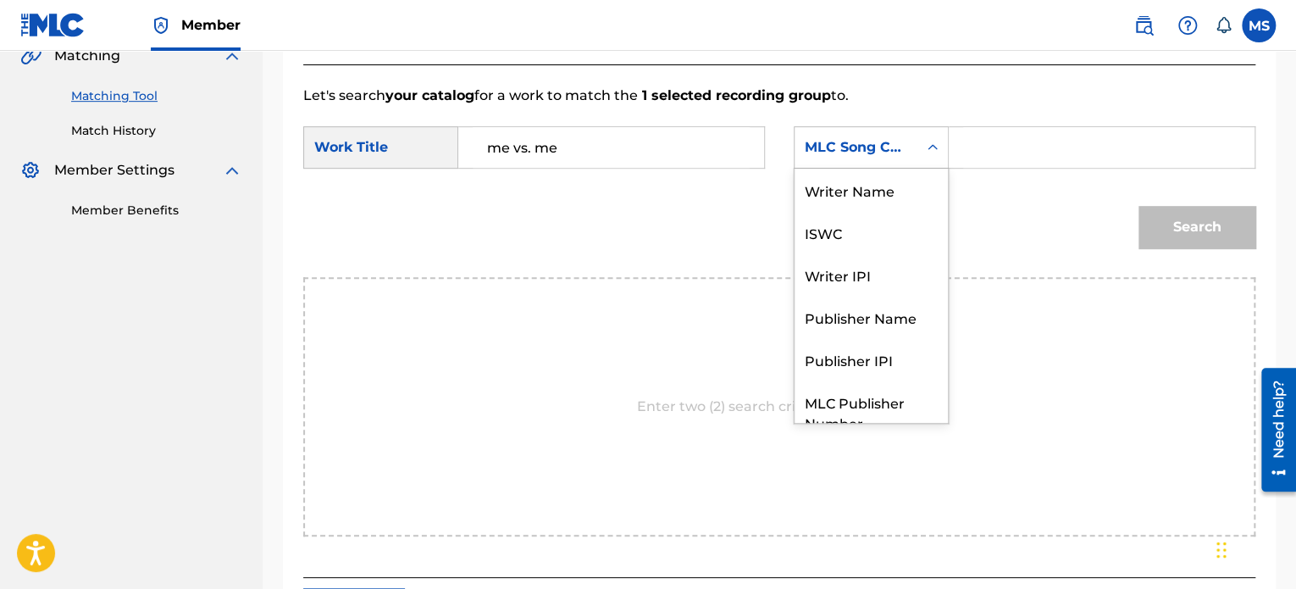
click at [877, 142] on div "MLC Song Code" at bounding box center [856, 147] width 102 height 20
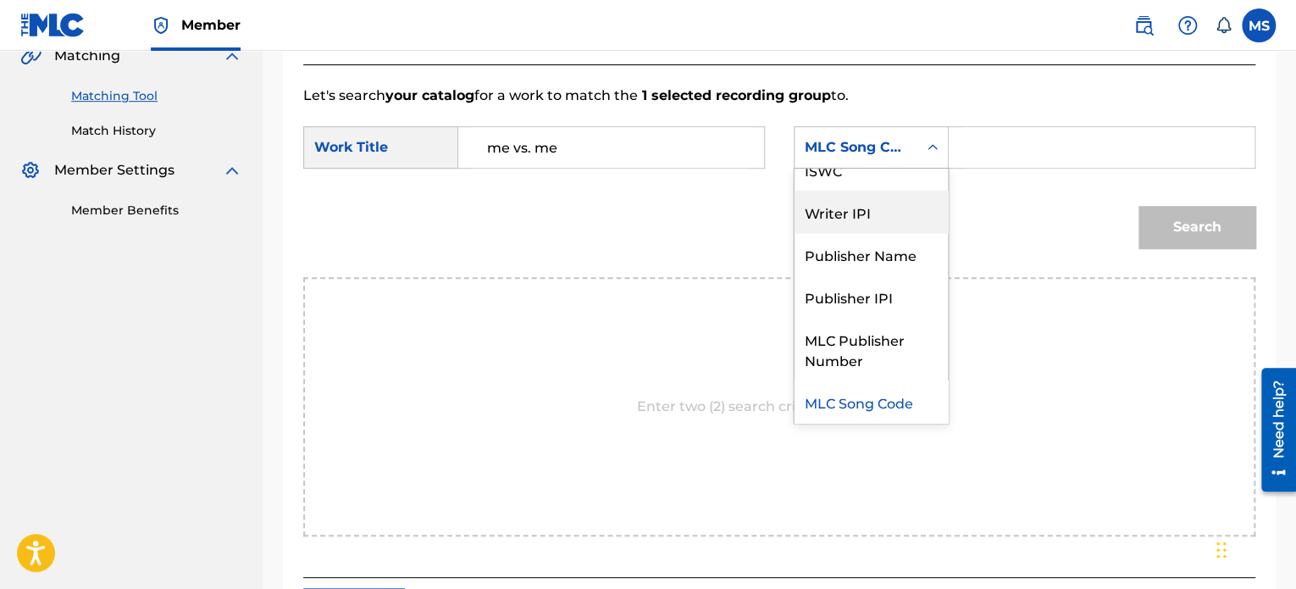
scroll to position [0, 0]
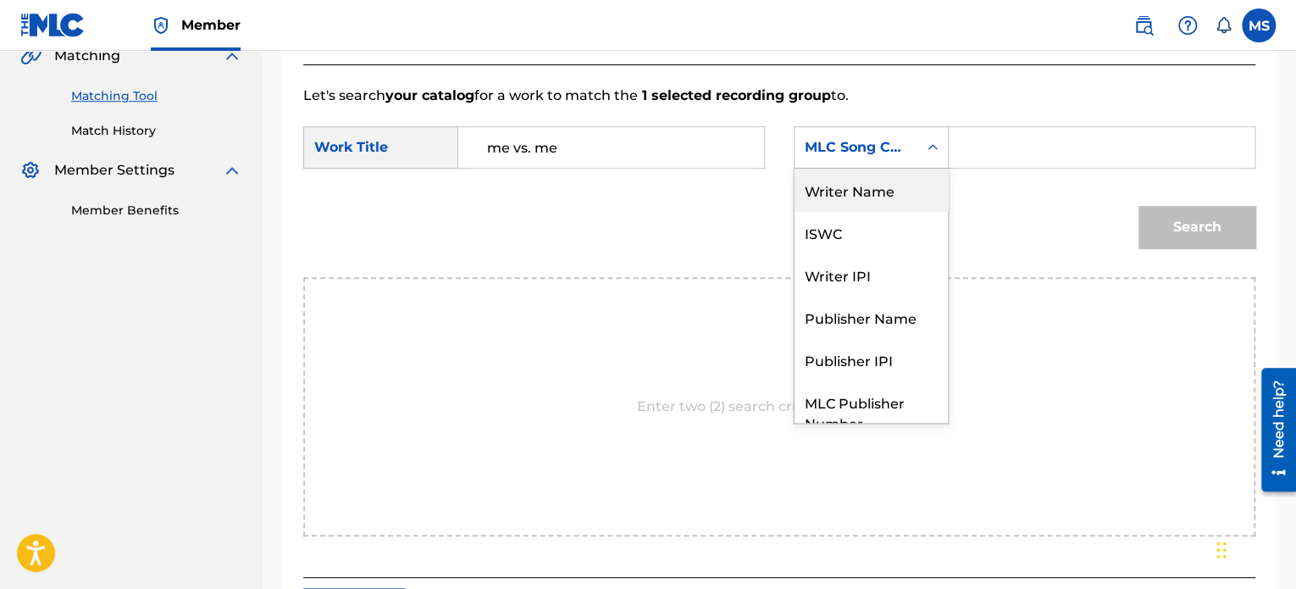
click at [867, 180] on div "Writer Name" at bounding box center [870, 190] width 153 height 42
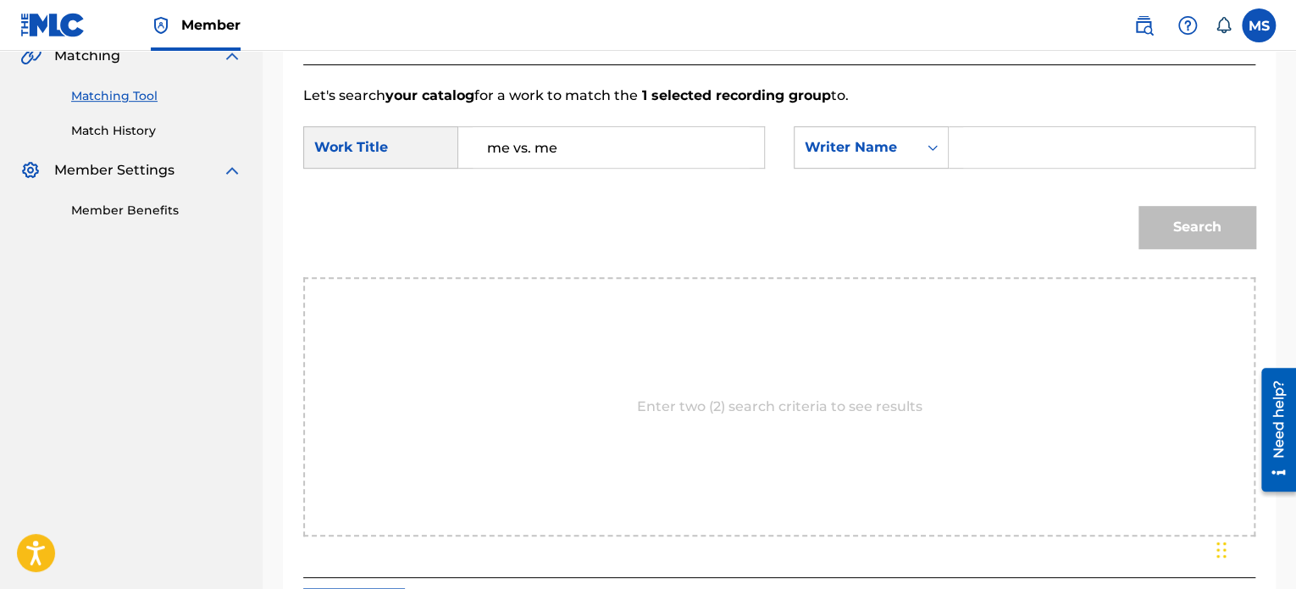
click at [976, 154] on input "Search Form" at bounding box center [1101, 147] width 277 height 41
type input "[PERSON_NAME]"
click at [1163, 219] on button "Search" at bounding box center [1196, 227] width 117 height 42
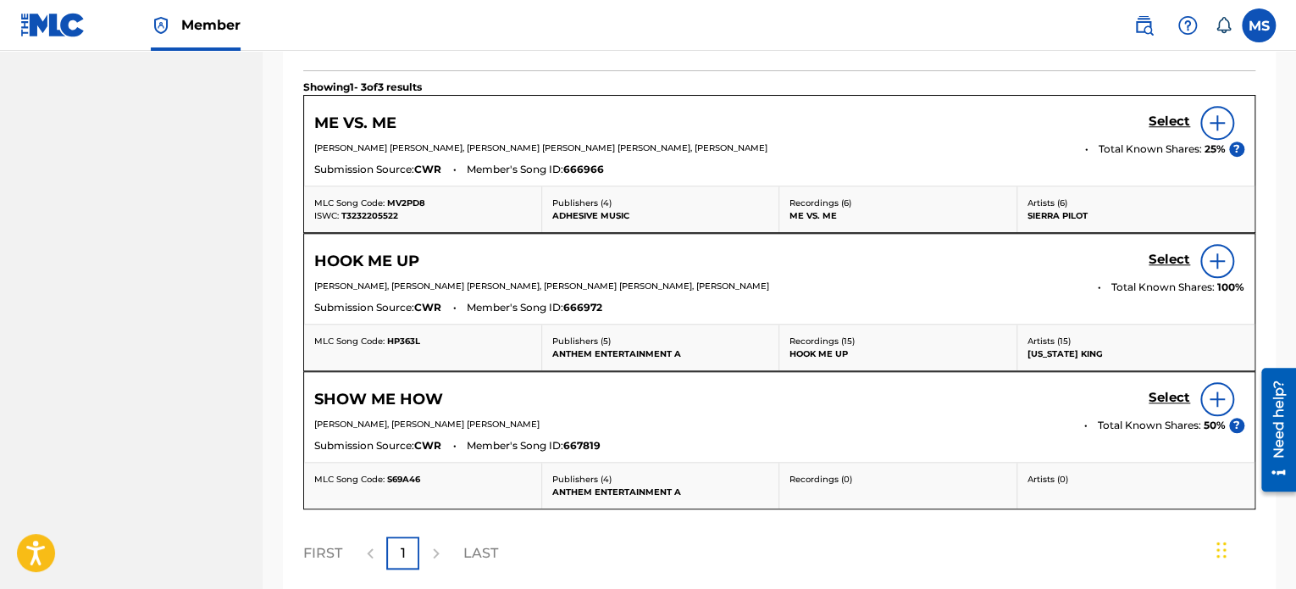
scroll to position [576, 0]
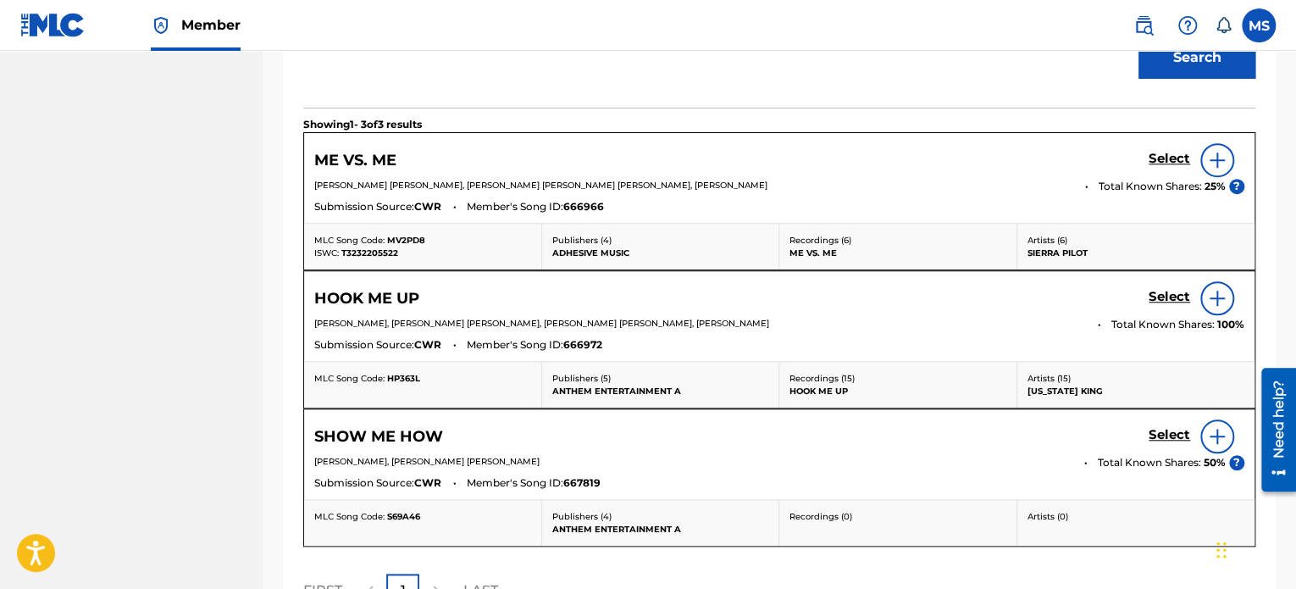
click at [1155, 154] on h5 "Select" at bounding box center [1170, 159] width 42 height 16
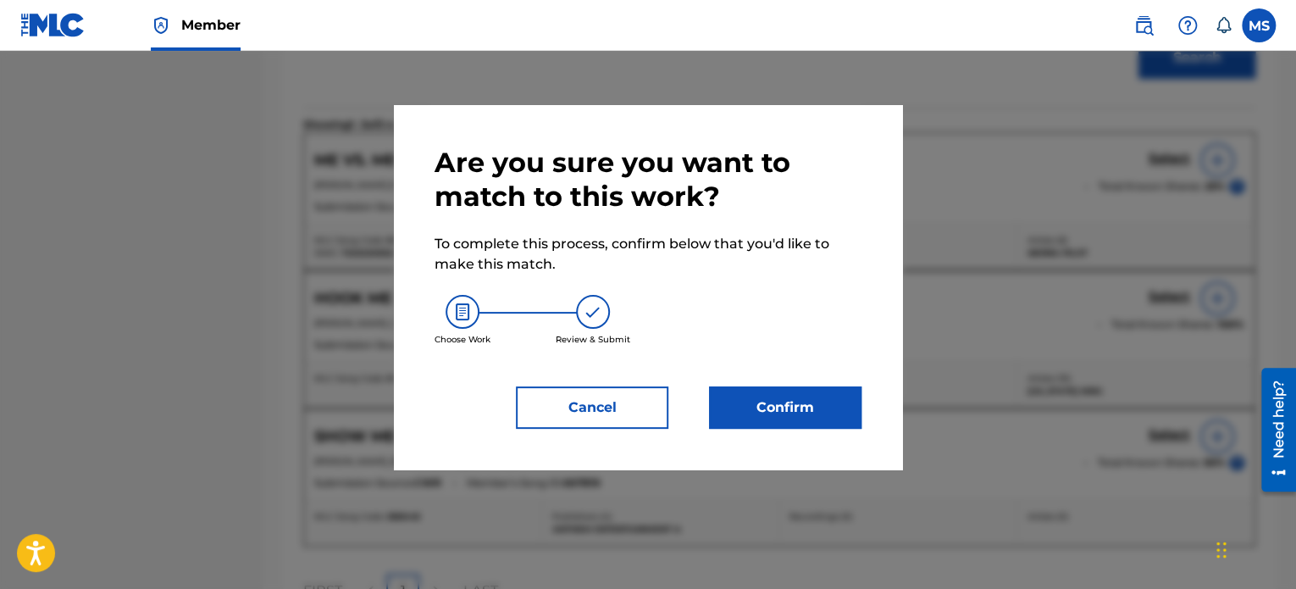
click at [790, 398] on button "Confirm" at bounding box center [785, 407] width 152 height 42
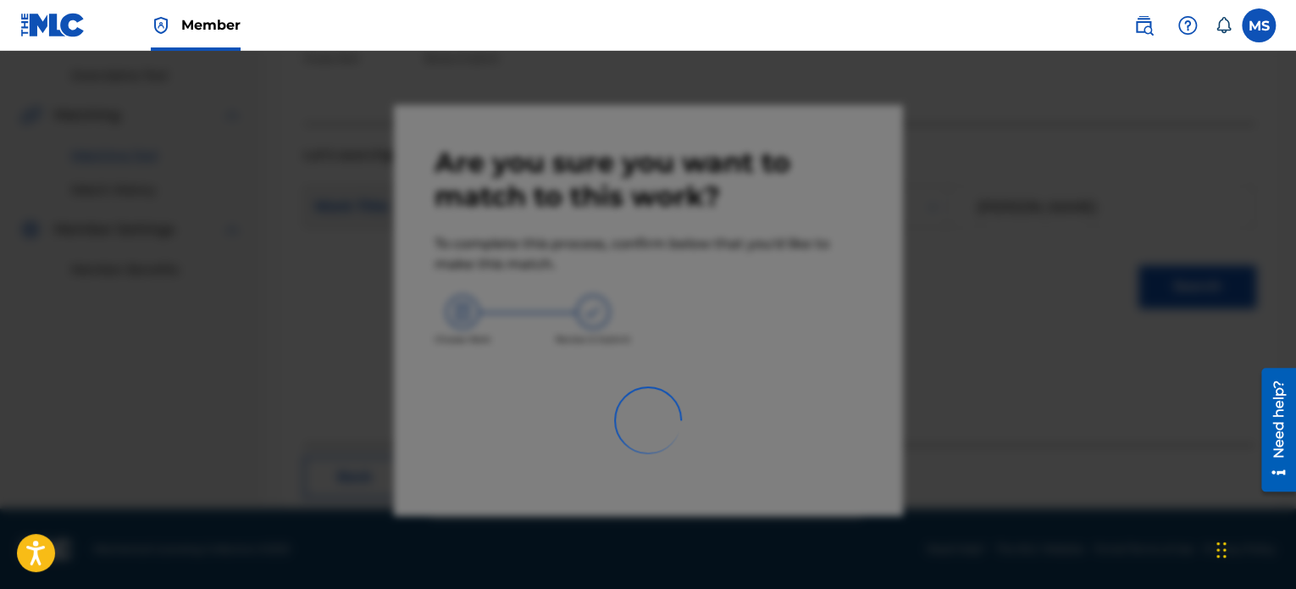
scroll to position [139, 0]
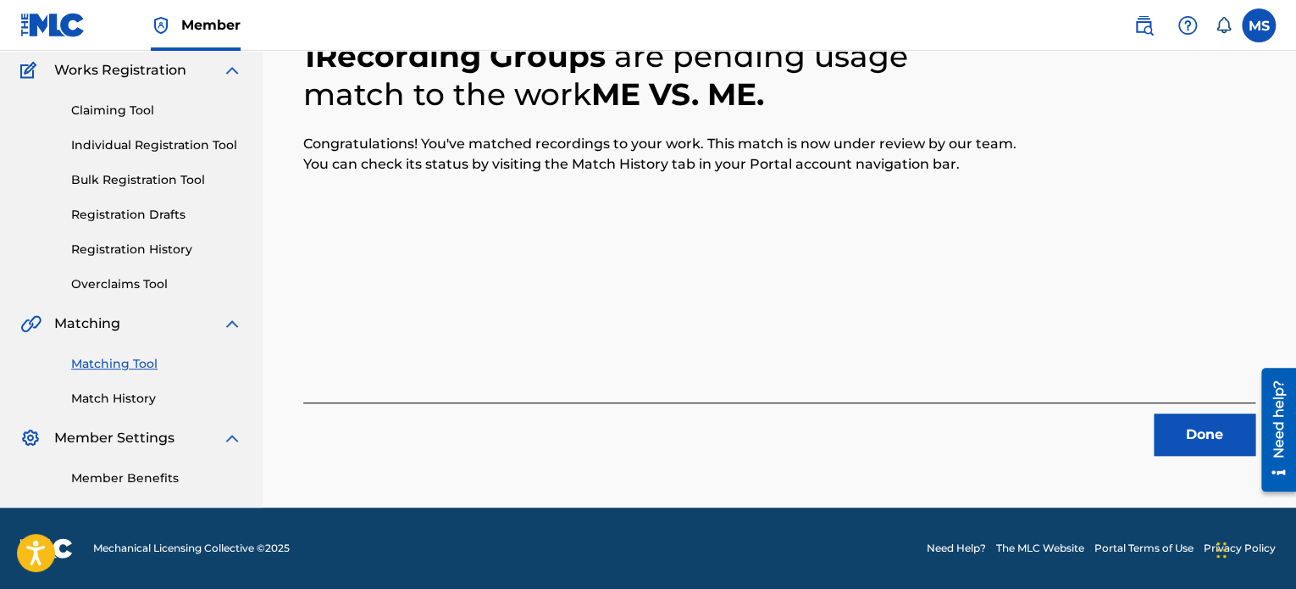
click at [1176, 439] on button "Done" at bounding box center [1205, 434] width 102 height 42
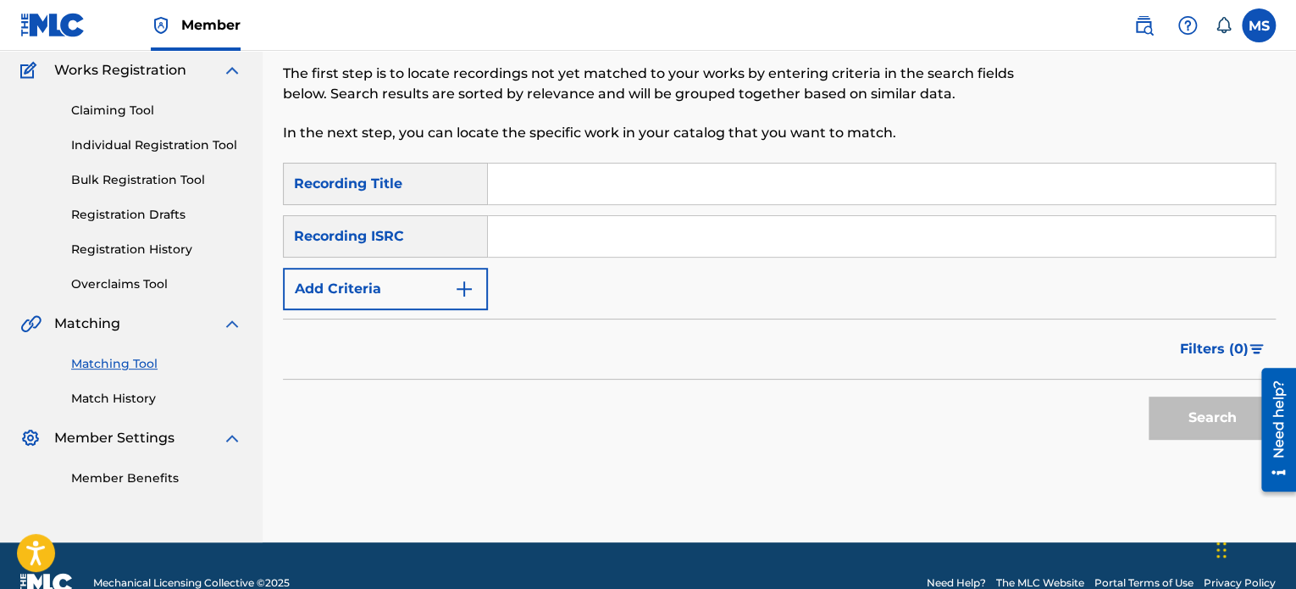
click at [643, 245] on input "Search Form" at bounding box center [881, 236] width 787 height 41
paste input "QZEQU2401241"
click at [1149, 396] on button "Search" at bounding box center [1212, 417] width 127 height 42
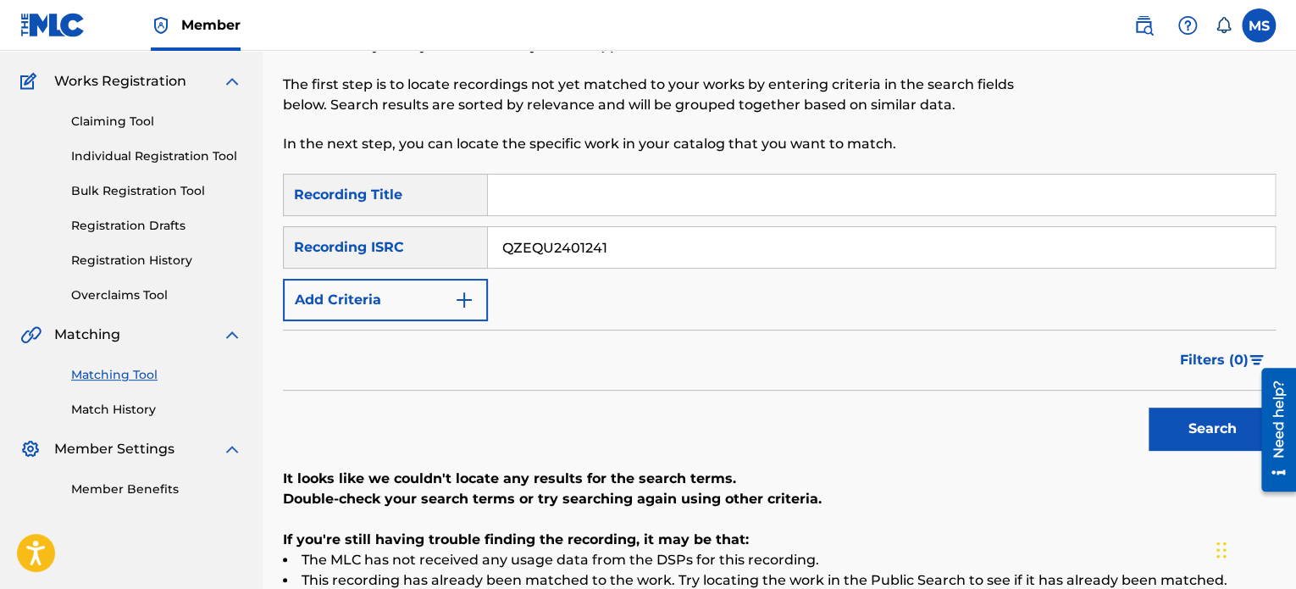
scroll to position [0, 0]
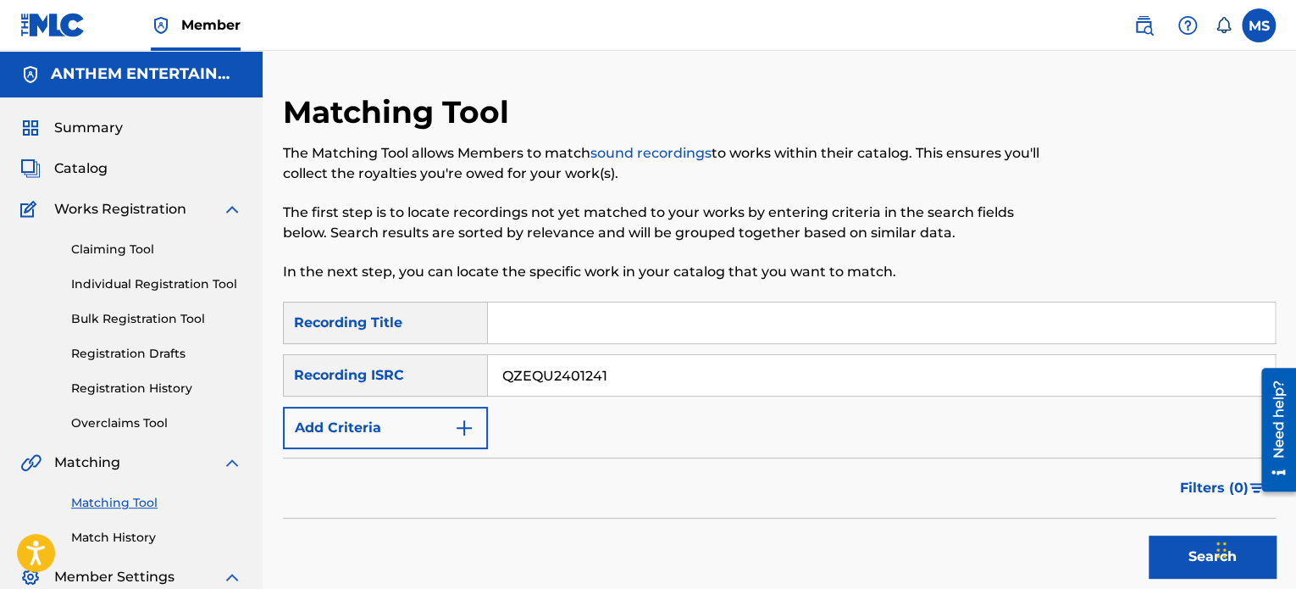
drag, startPoint x: 640, startPoint y: 374, endPoint x: 346, endPoint y: 374, distance: 294.8
click at [346, 374] on div "SearchWithCriteria2f91f187-93f5-4d35-90d2-e852745499d4 Recording ISRC QZEQU2401…" at bounding box center [779, 375] width 993 height 42
paste input "M6P42490857"
click at [1149, 535] on button "Search" at bounding box center [1212, 556] width 127 height 42
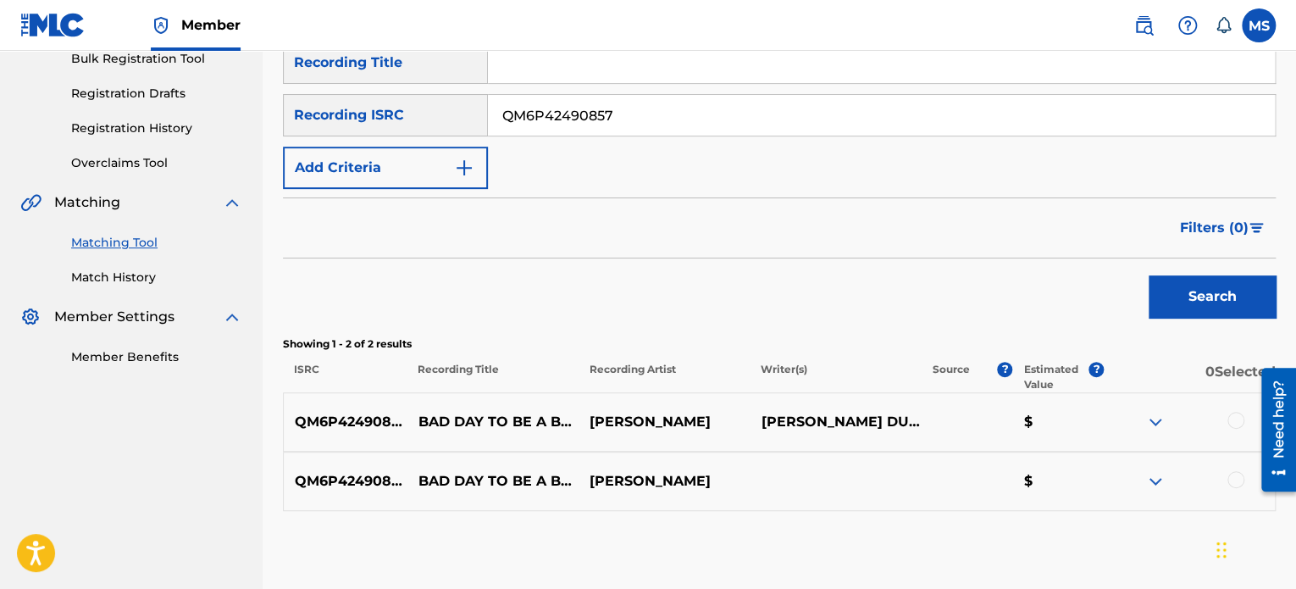
scroll to position [178, 0]
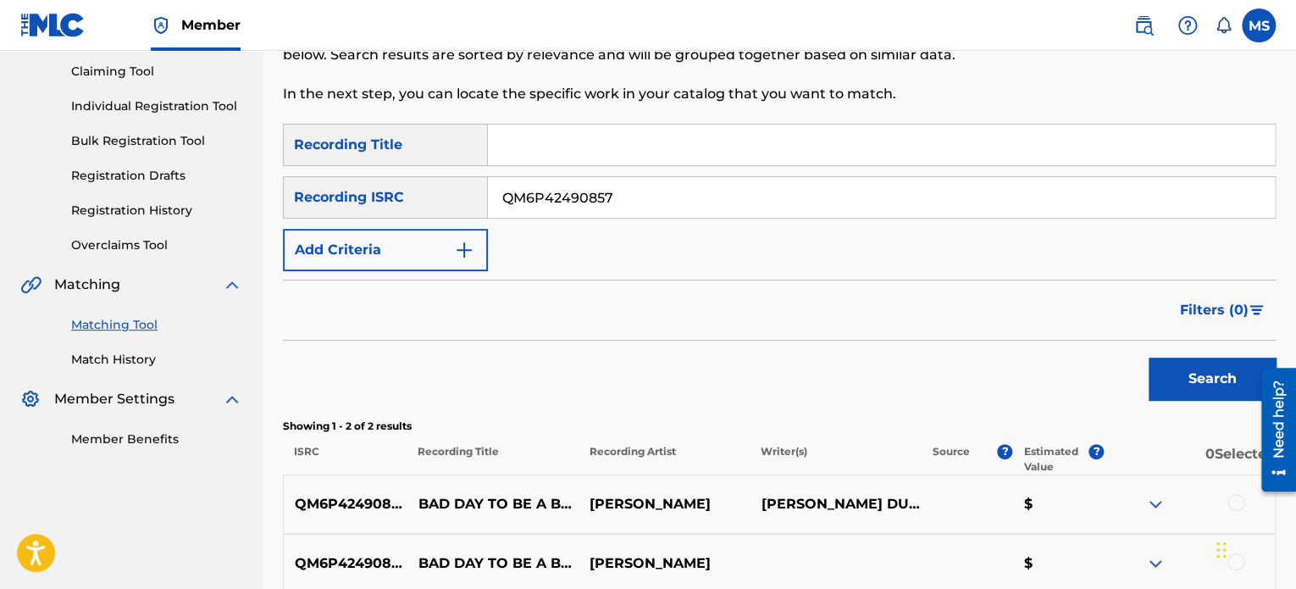
drag, startPoint x: 650, startPoint y: 197, endPoint x: 224, endPoint y: 196, distance: 426.0
click at [224, 196] on main "ANTHEM ENTERTAINMENT LP Summary Catalog Works Registration Claiming Tool Indivi…" at bounding box center [648, 275] width 1296 height 805
paste input "QZWV32406495"
click at [1149, 357] on button "Search" at bounding box center [1212, 378] width 127 height 42
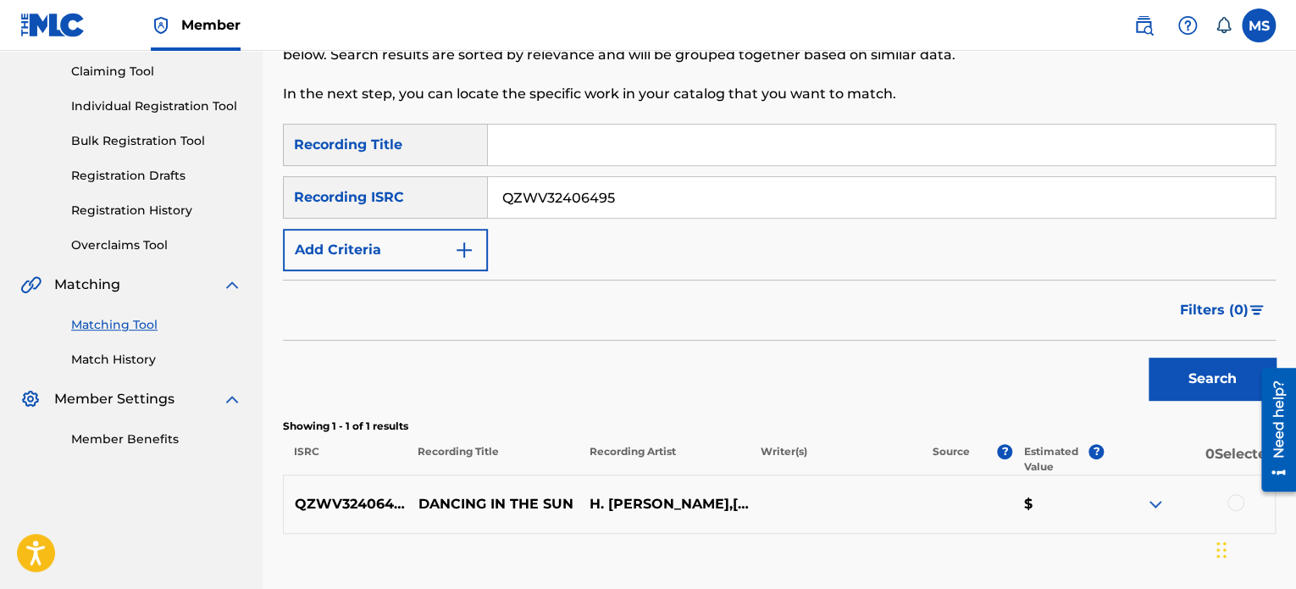
drag, startPoint x: 671, startPoint y: 199, endPoint x: 366, endPoint y: 176, distance: 305.8
click at [366, 176] on div "SearchWithCriteria2f91f187-93f5-4d35-90d2-e852745499d4 Recording ISRC QZWV32406…" at bounding box center [779, 197] width 993 height 42
paste input "QZHN5190730"
click at [1149, 357] on button "Search" at bounding box center [1212, 378] width 127 height 42
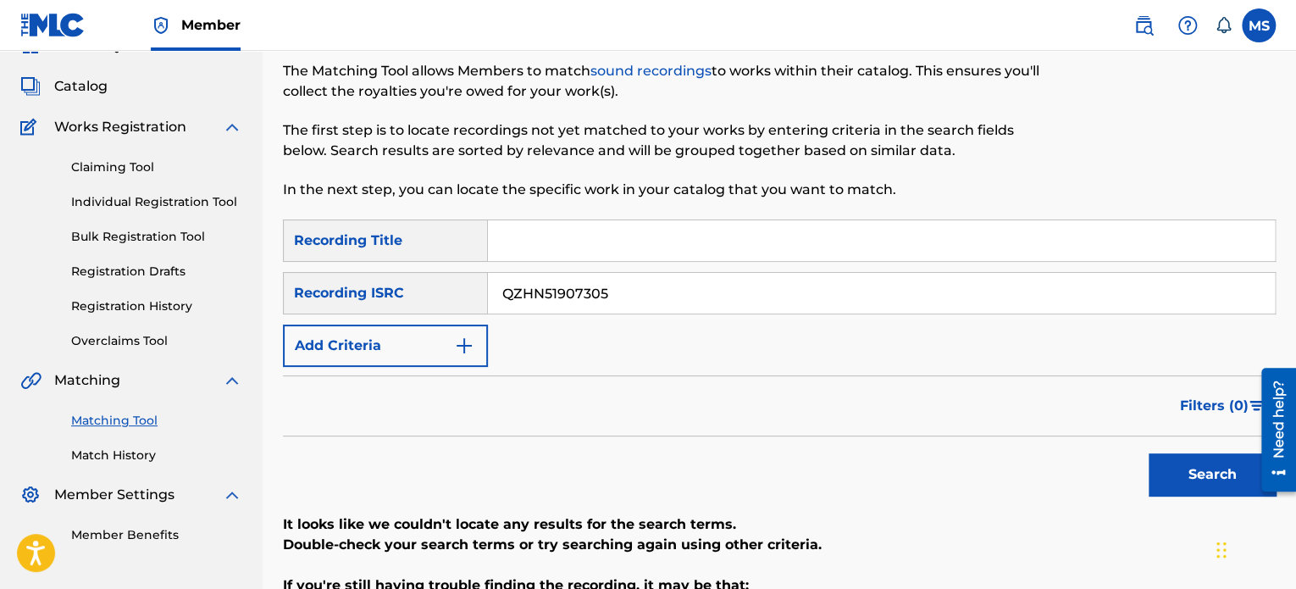
scroll to position [81, 0]
drag, startPoint x: 625, startPoint y: 284, endPoint x: 339, endPoint y: 286, distance: 286.3
click at [339, 286] on div "SearchWithCriteria2f91f187-93f5-4d35-90d2-e852745499d4 Recording ISRC QZHN51907…" at bounding box center [779, 294] width 993 height 42
paste input "6"
drag, startPoint x: 637, startPoint y: 303, endPoint x: 441, endPoint y: 288, distance: 196.3
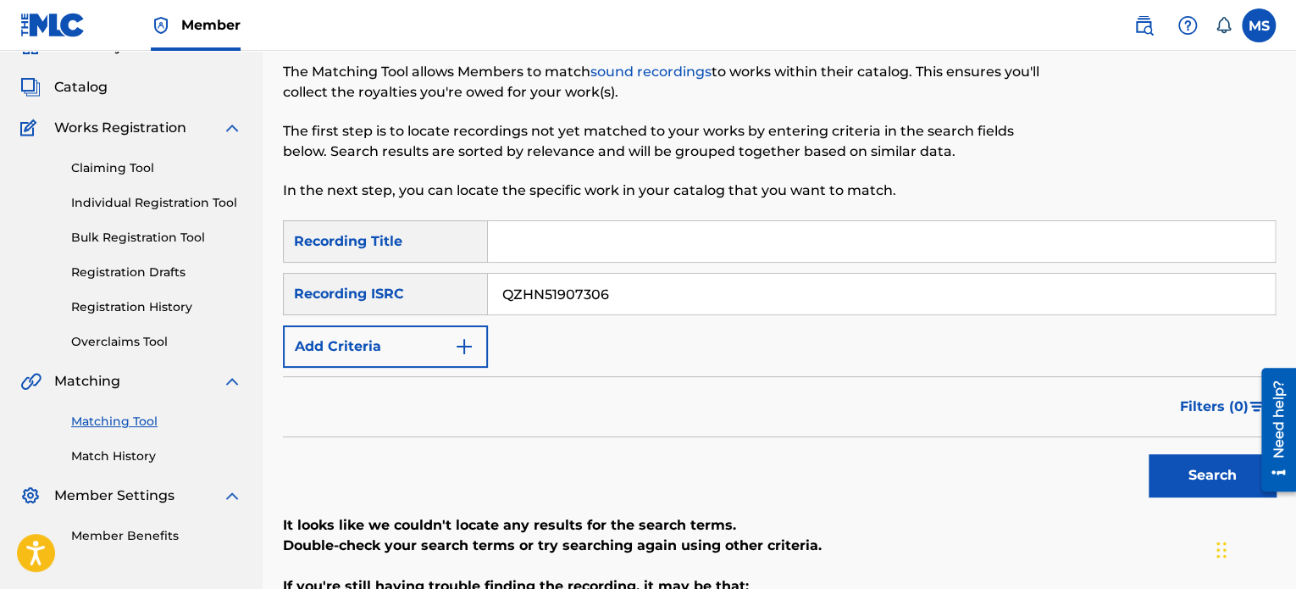
click at [441, 288] on div "SearchWithCriteria2f91f187-93f5-4d35-90d2-e852745499d4 Recording ISRC QZHN51907…" at bounding box center [779, 294] width 993 height 42
paste input "Search Form"
click at [1149, 454] on button "Search" at bounding box center [1212, 475] width 127 height 42
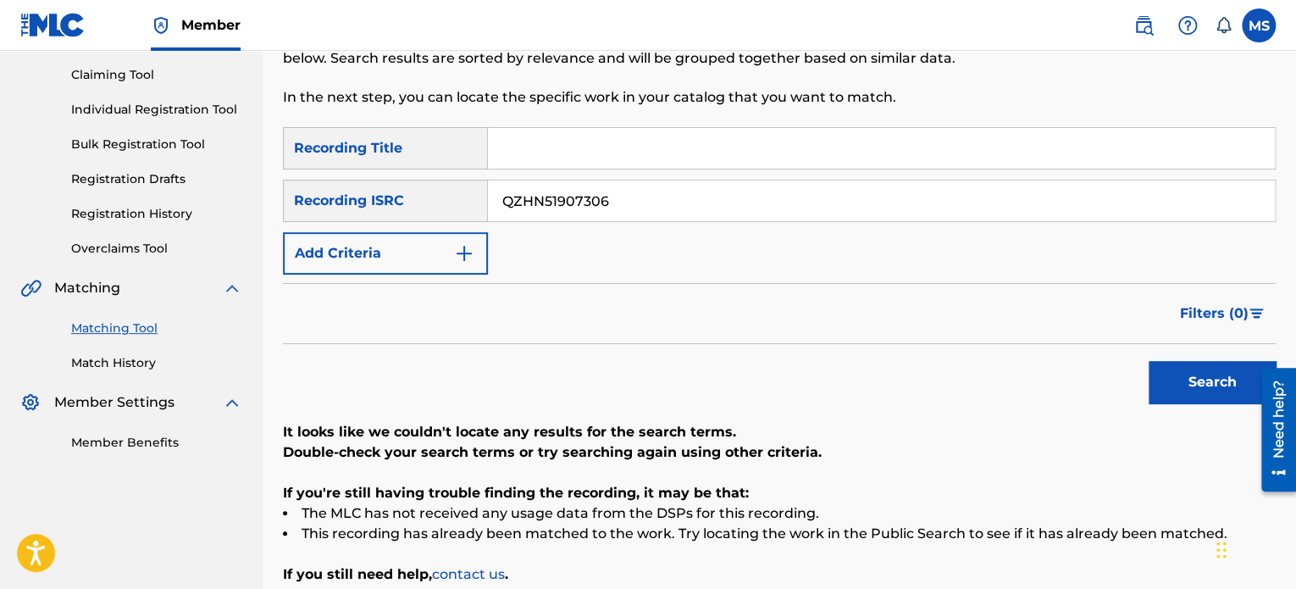
scroll to position [166, 0]
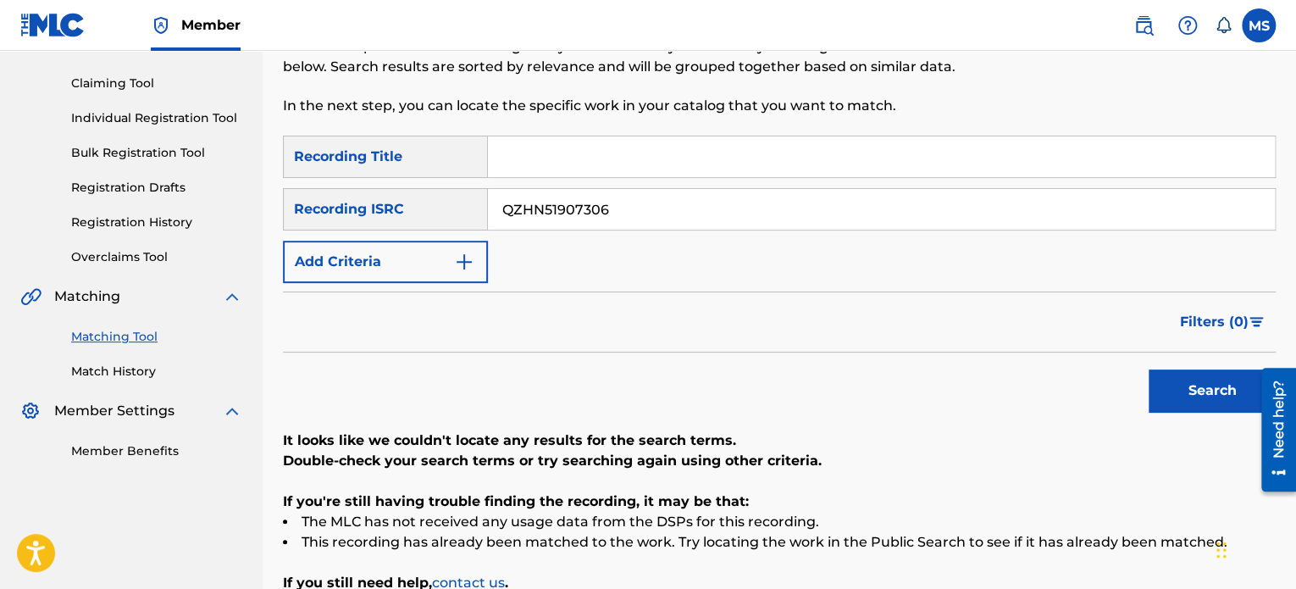
drag, startPoint x: 638, startPoint y: 219, endPoint x: 417, endPoint y: 196, distance: 222.3
click at [417, 196] on div "SearchWithCriteria2f91f187-93f5-4d35-90d2-e852745499d4 Recording ISRC QZHN51907…" at bounding box center [779, 209] width 993 height 42
click at [1149, 369] on button "Search" at bounding box center [1212, 390] width 127 height 42
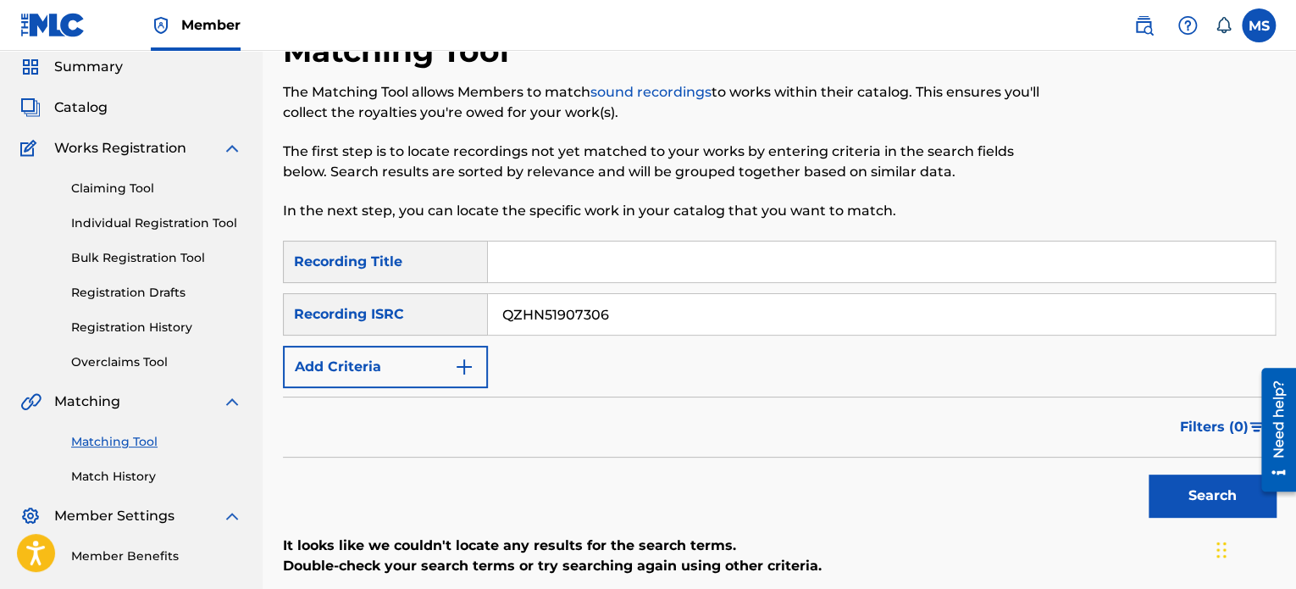
scroll to position [0, 0]
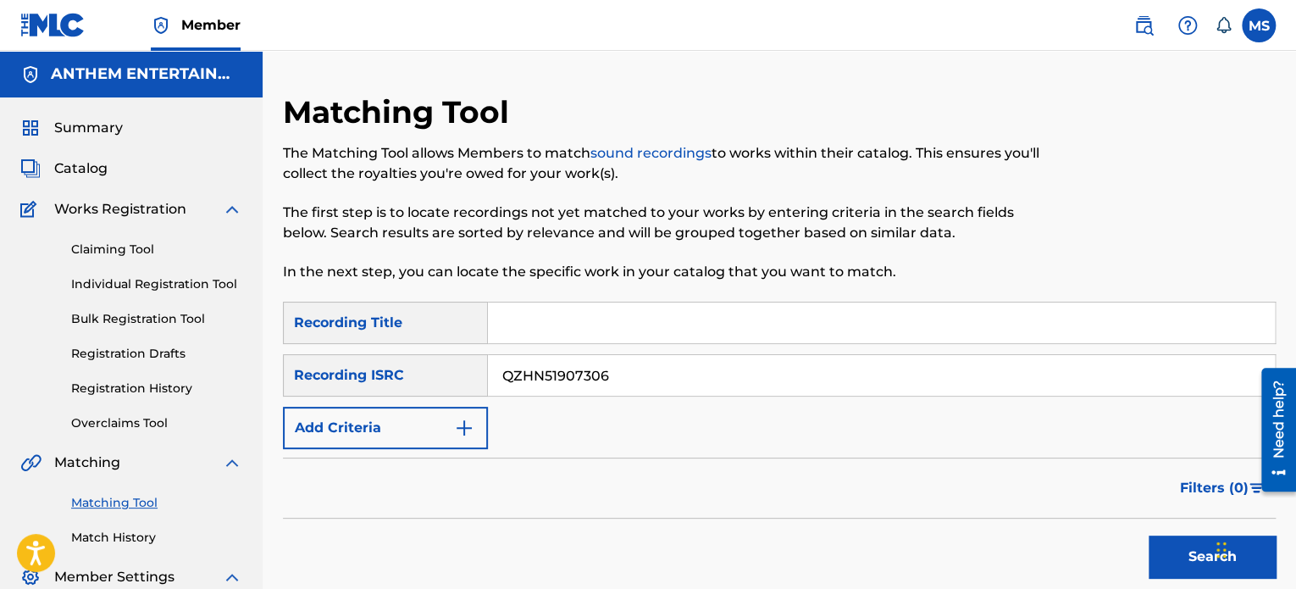
drag, startPoint x: 643, startPoint y: 372, endPoint x: 395, endPoint y: 375, distance: 248.2
click at [395, 375] on div "SearchWithCriteria2f91f187-93f5-4d35-90d2-e852745499d4 Recording ISRC QZHN51907…" at bounding box center [779, 375] width 993 height 42
paste input "NWV2396381"
click at [1149, 535] on button "Search" at bounding box center [1212, 556] width 127 height 42
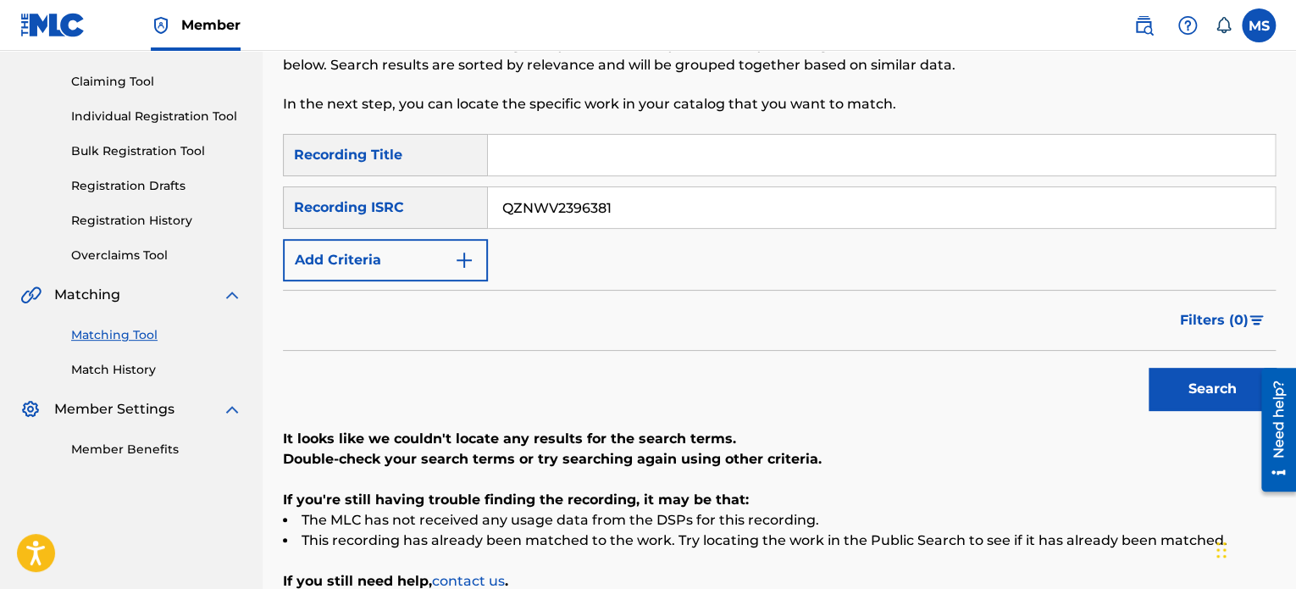
scroll to position [166, 0]
drag, startPoint x: 643, startPoint y: 208, endPoint x: 296, endPoint y: 172, distance: 348.3
click at [296, 172] on div "SearchWithCriteriaada29f91-2cea-4886-aa57-4c8e84e9b321 Recording Title SearchWi…" at bounding box center [779, 209] width 993 height 147
paste input "RP52403942"
type input "QZRP52403942"
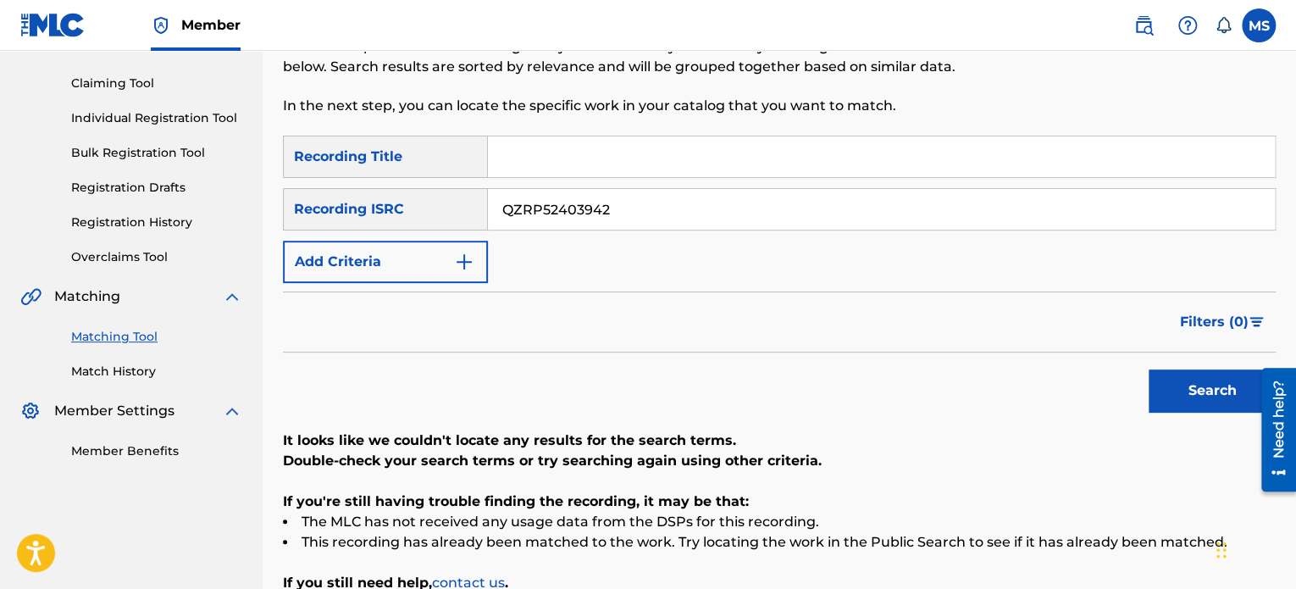
click at [1149, 369] on button "Search" at bounding box center [1212, 390] width 127 height 42
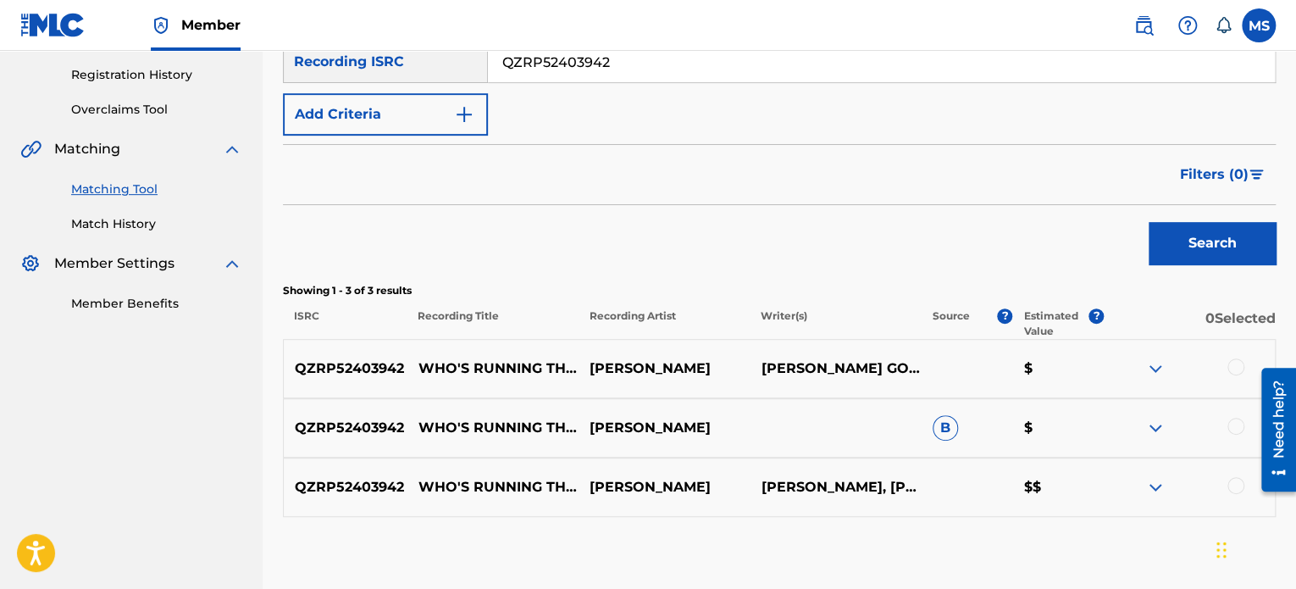
scroll to position [407, 0]
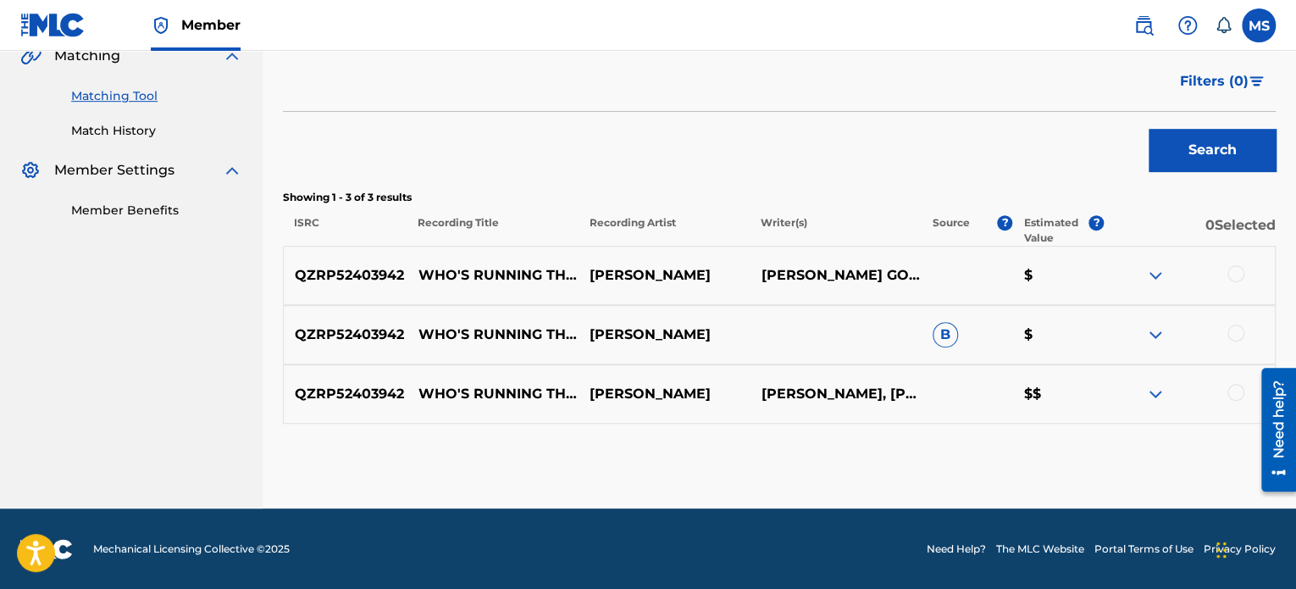
click at [1231, 394] on div at bounding box center [1235, 392] width 17 height 17
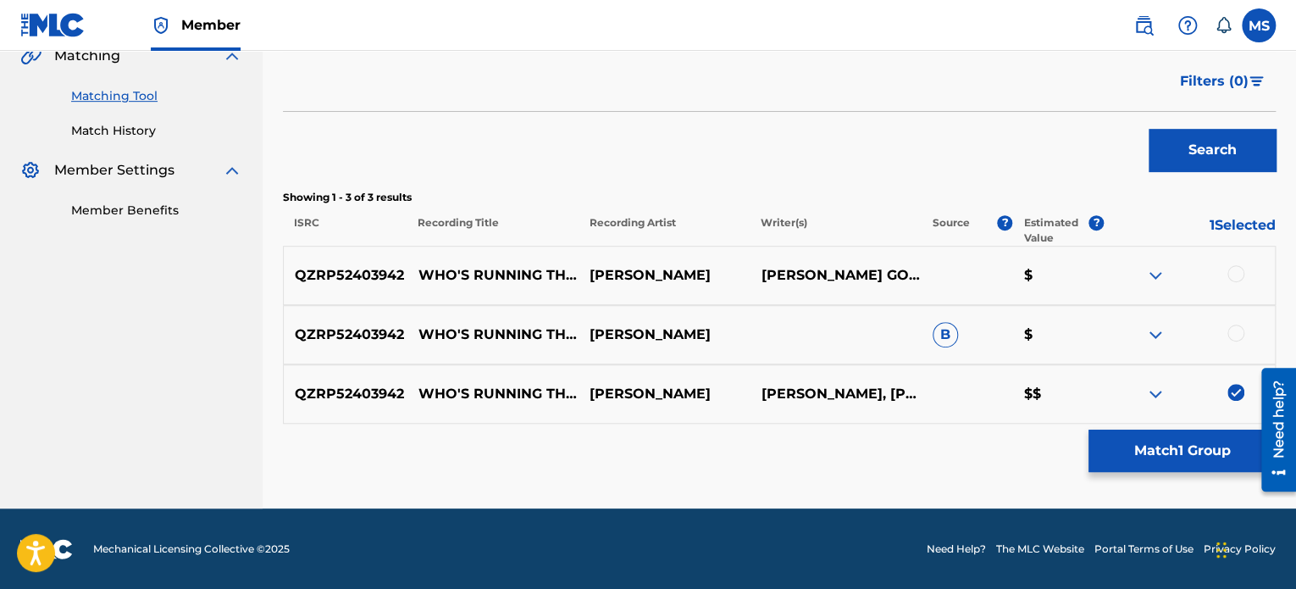
click at [1160, 465] on button "Match 1 Group" at bounding box center [1181, 450] width 187 height 42
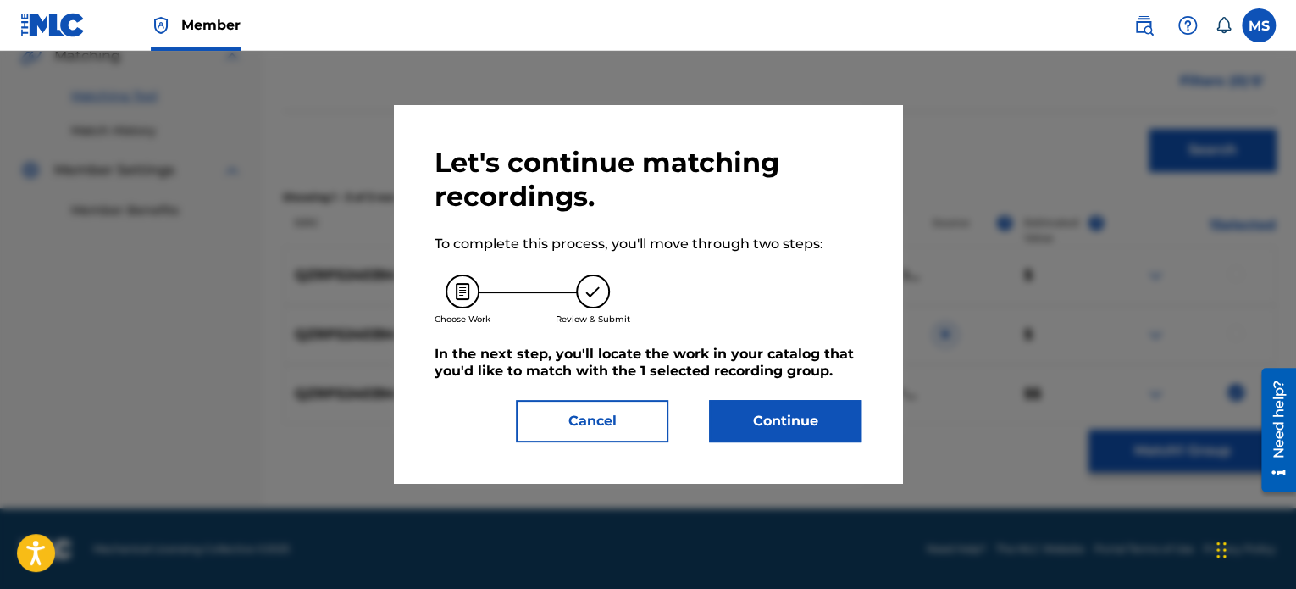
click at [782, 422] on button "Continue" at bounding box center [785, 421] width 152 height 42
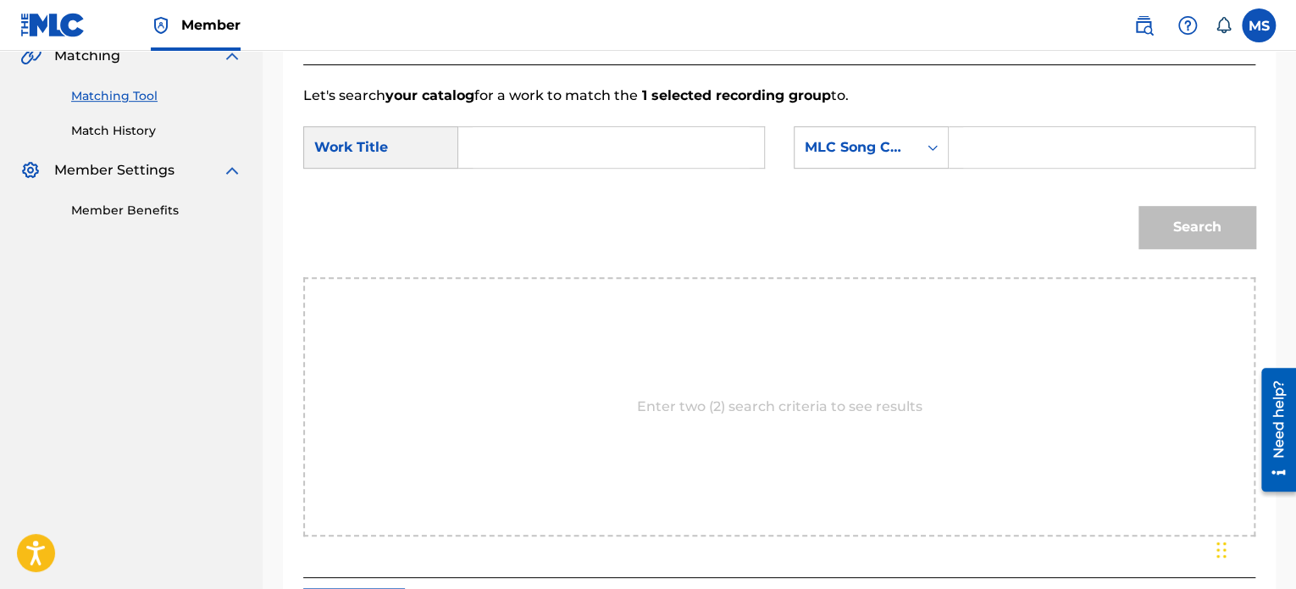
drag, startPoint x: 552, startPoint y: 138, endPoint x: 562, endPoint y: 122, distance: 18.6
click at [552, 137] on input "Search Form" at bounding box center [611, 147] width 277 height 41
type input "WHO'S RUNNING THIS TOWN"
click at [874, 138] on div "MLC Song Code" at bounding box center [856, 147] width 102 height 20
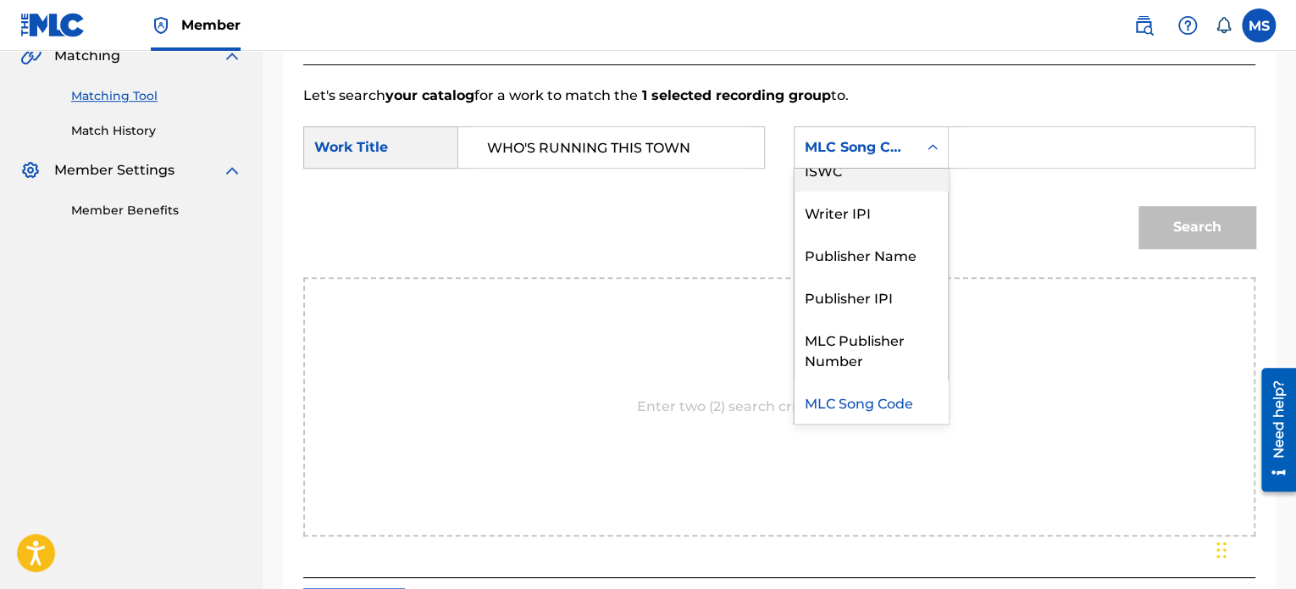
scroll to position [0, 0]
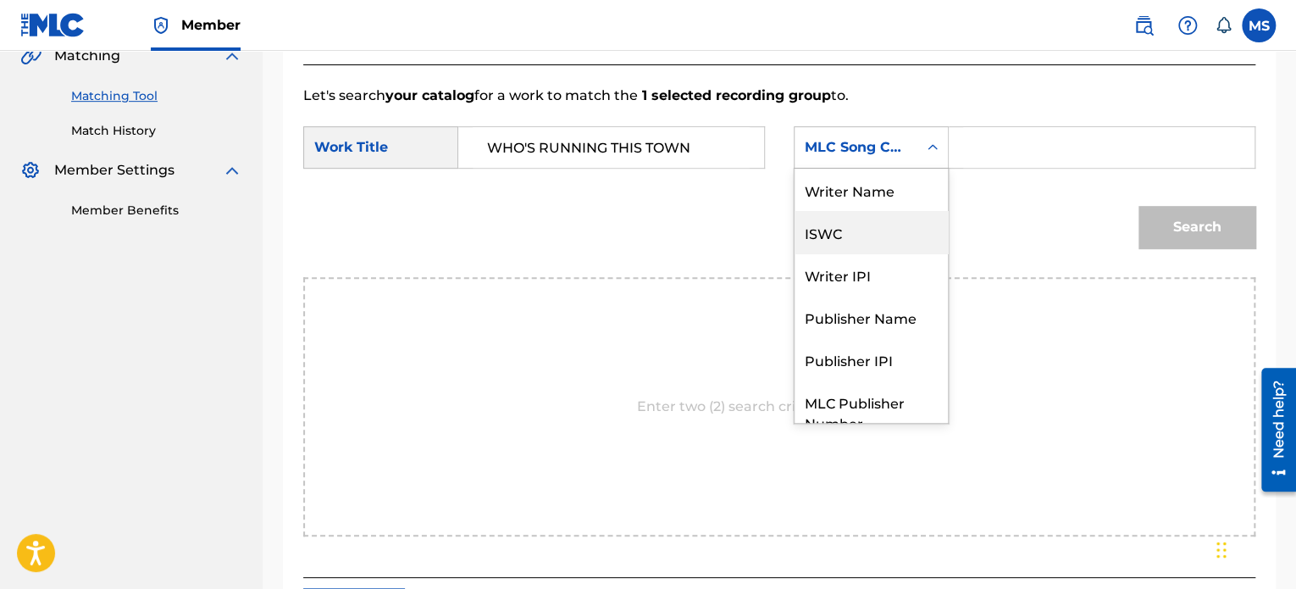
click at [845, 179] on div "Writer Name" at bounding box center [870, 190] width 153 height 42
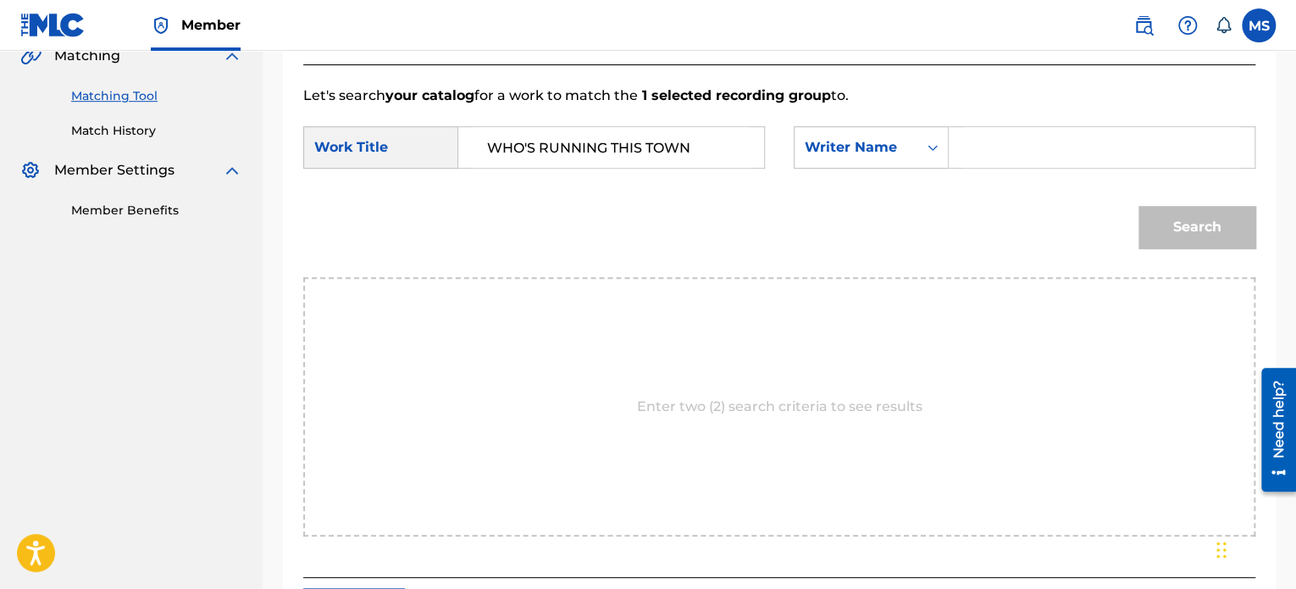
click at [983, 165] on input "Search Form" at bounding box center [1101, 147] width 277 height 41
type input "[PERSON_NAME]"
click at [1138, 206] on button "Search" at bounding box center [1196, 227] width 117 height 42
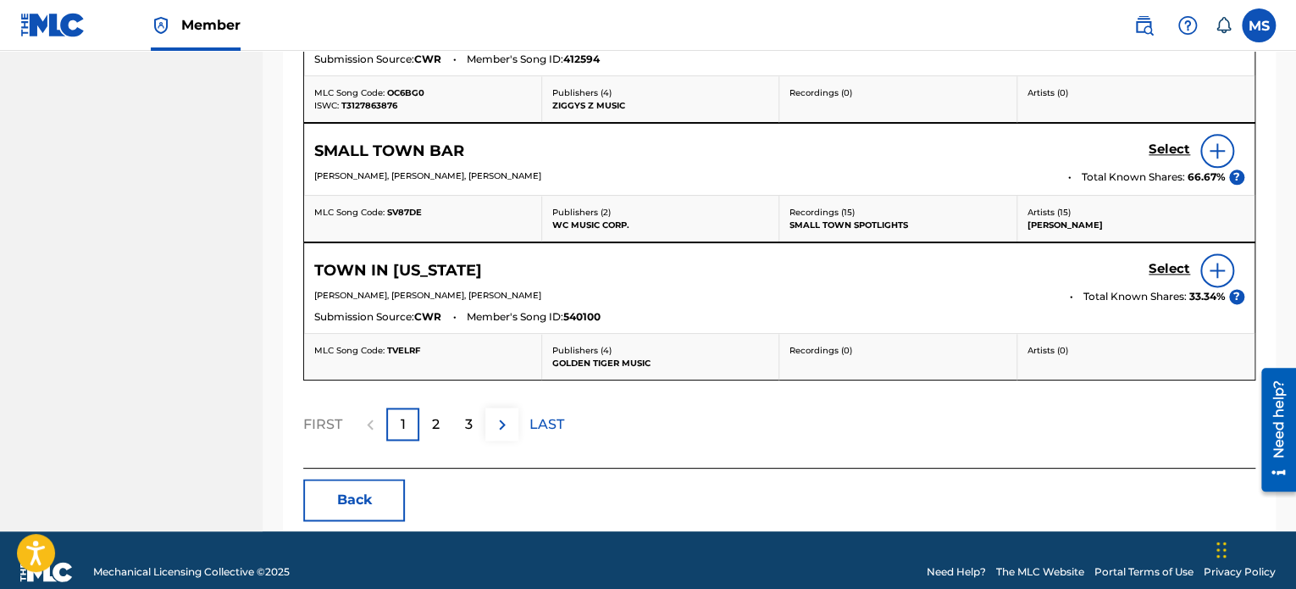
scroll to position [491, 0]
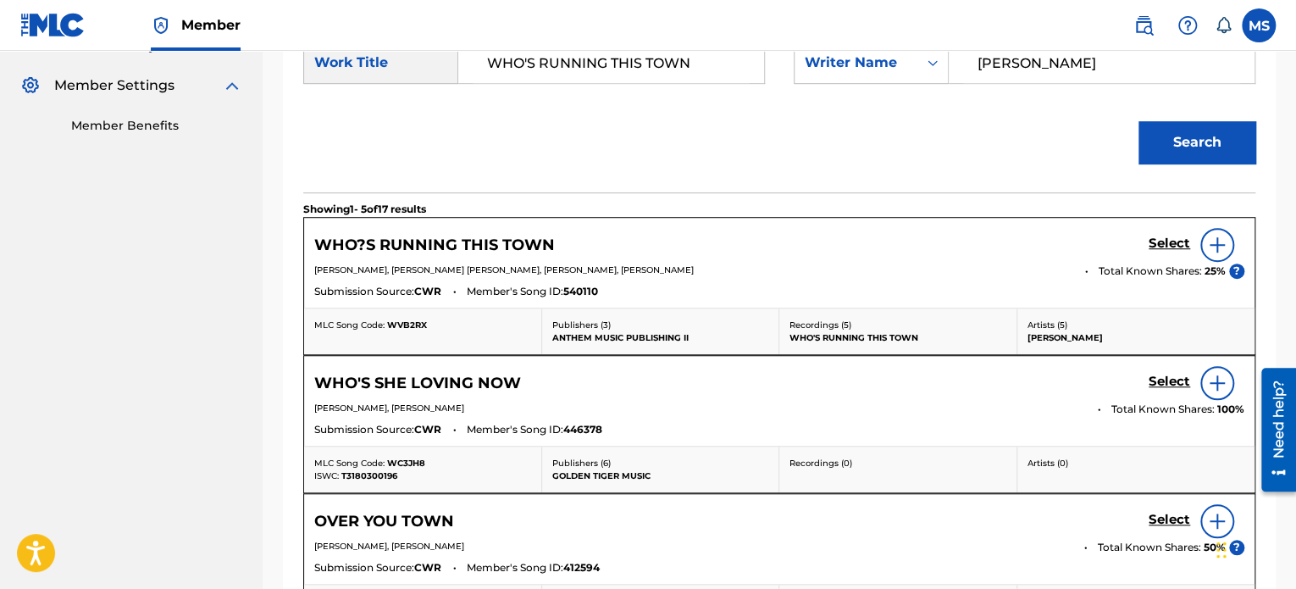
click at [1155, 240] on h5 "Select" at bounding box center [1170, 243] width 42 height 16
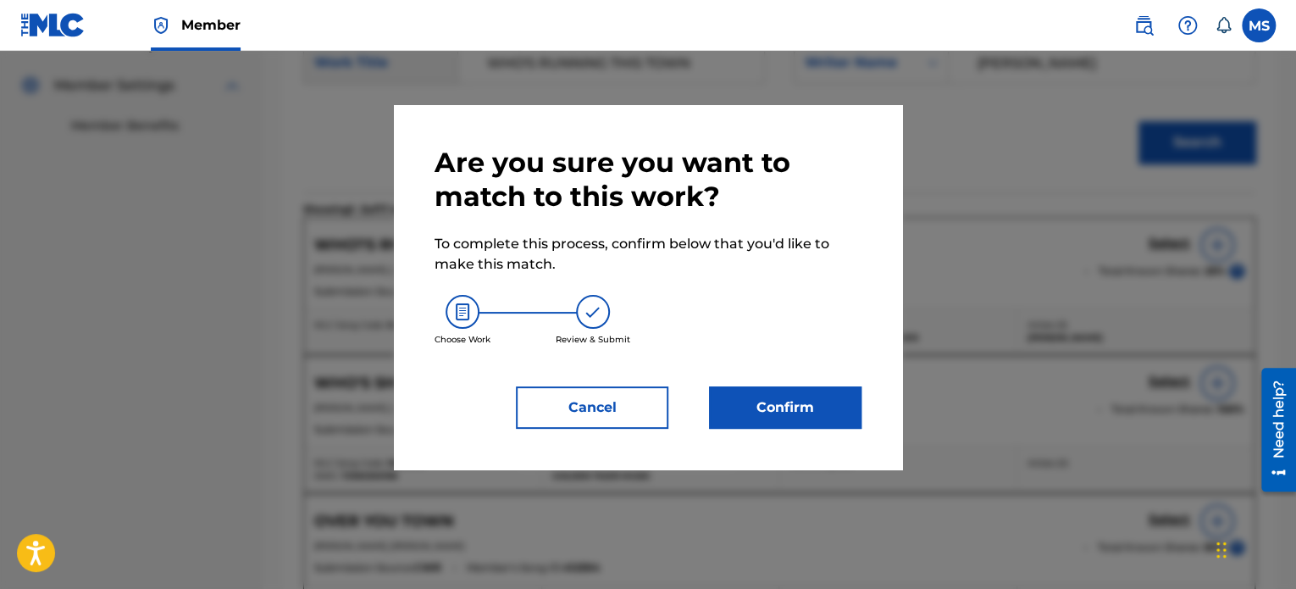
click at [717, 414] on button "Confirm" at bounding box center [785, 407] width 152 height 42
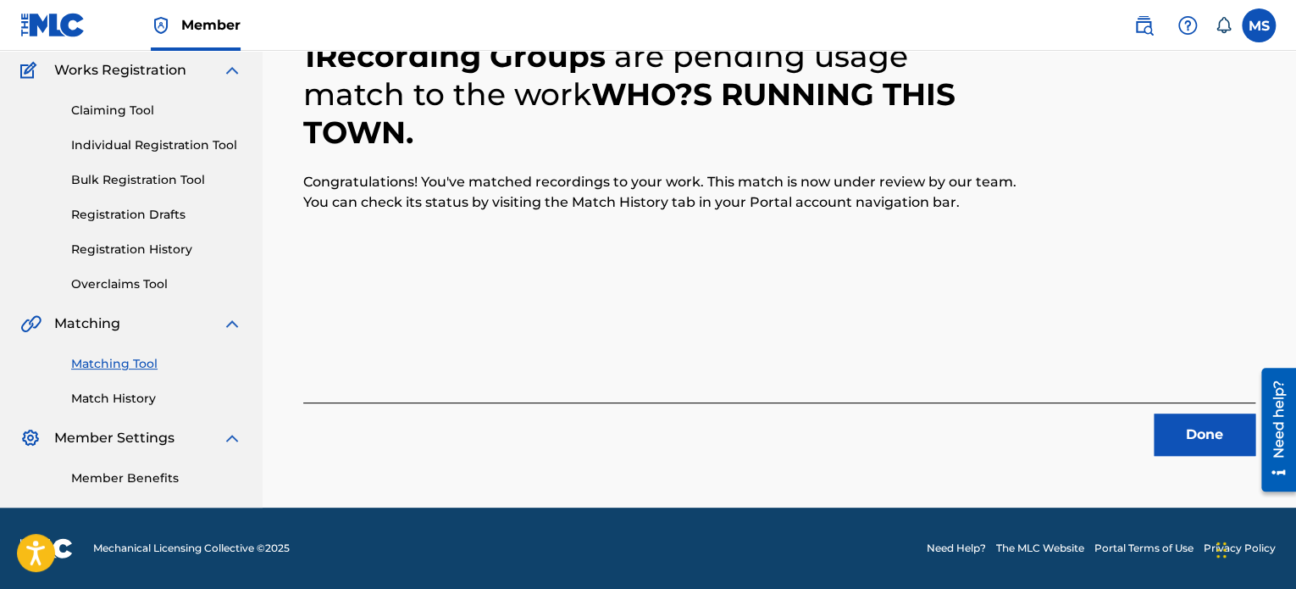
scroll to position [139, 0]
click at [1186, 442] on button "Done" at bounding box center [1205, 434] width 102 height 42
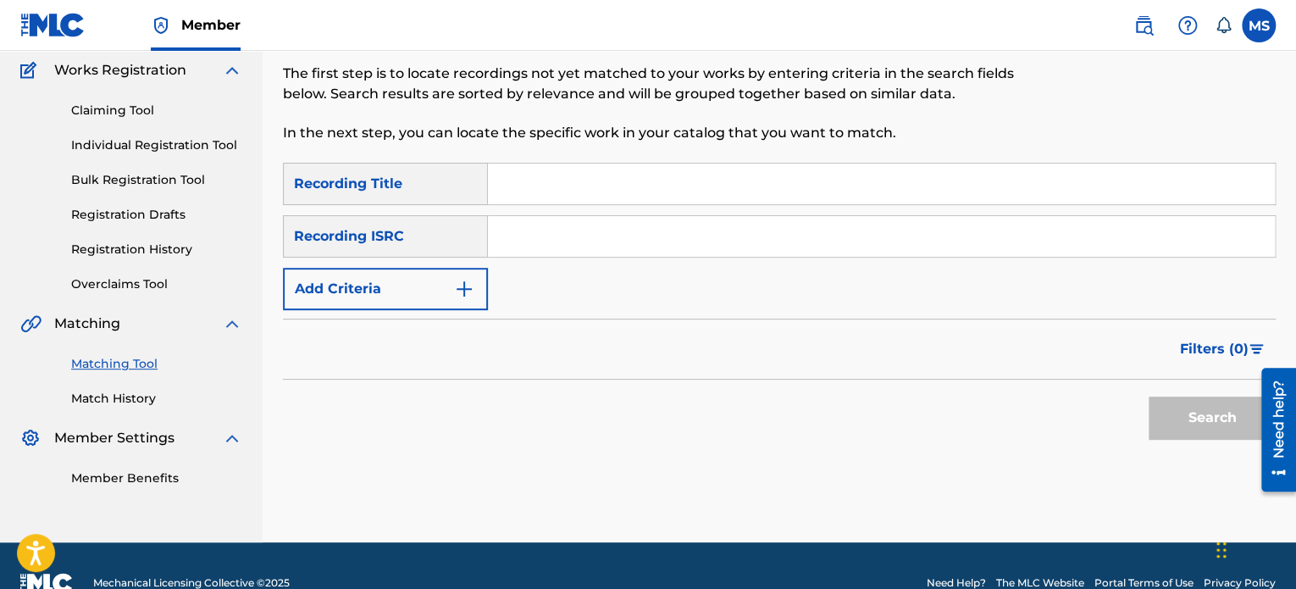
click at [625, 240] on input "Search Form" at bounding box center [881, 236] width 787 height 41
paste input "QZWDD2440093"
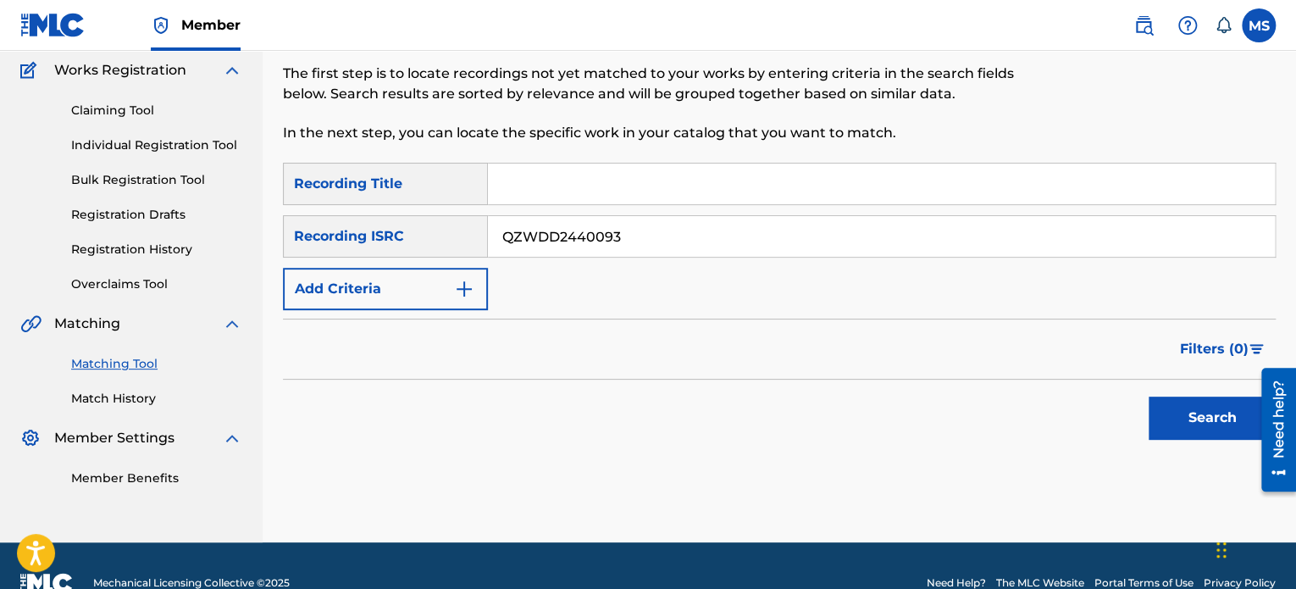
type input "QZWDD2440093"
click at [1149, 396] on button "Search" at bounding box center [1212, 417] width 127 height 42
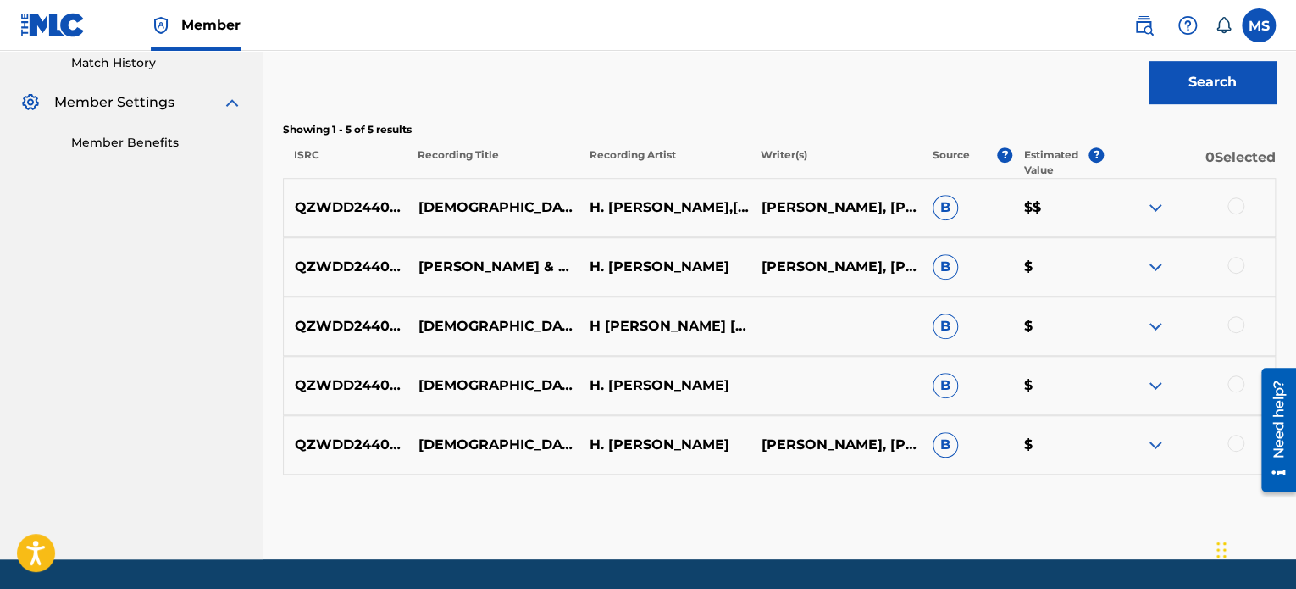
scroll to position [478, 0]
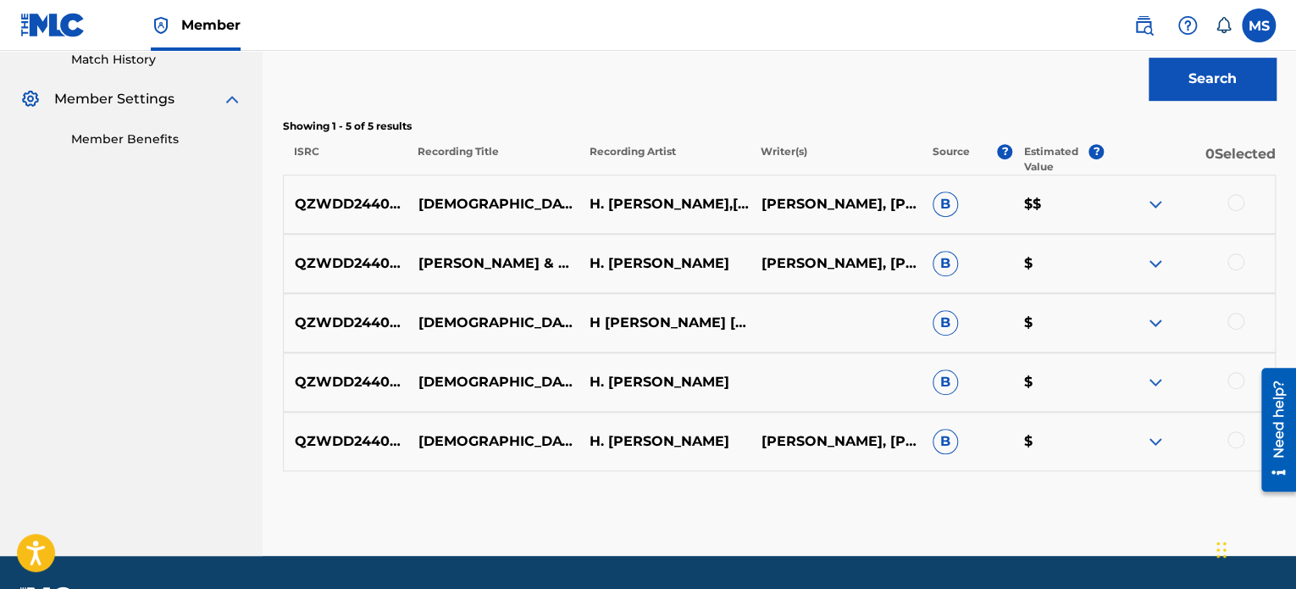
click at [1233, 202] on div at bounding box center [1235, 202] width 17 height 17
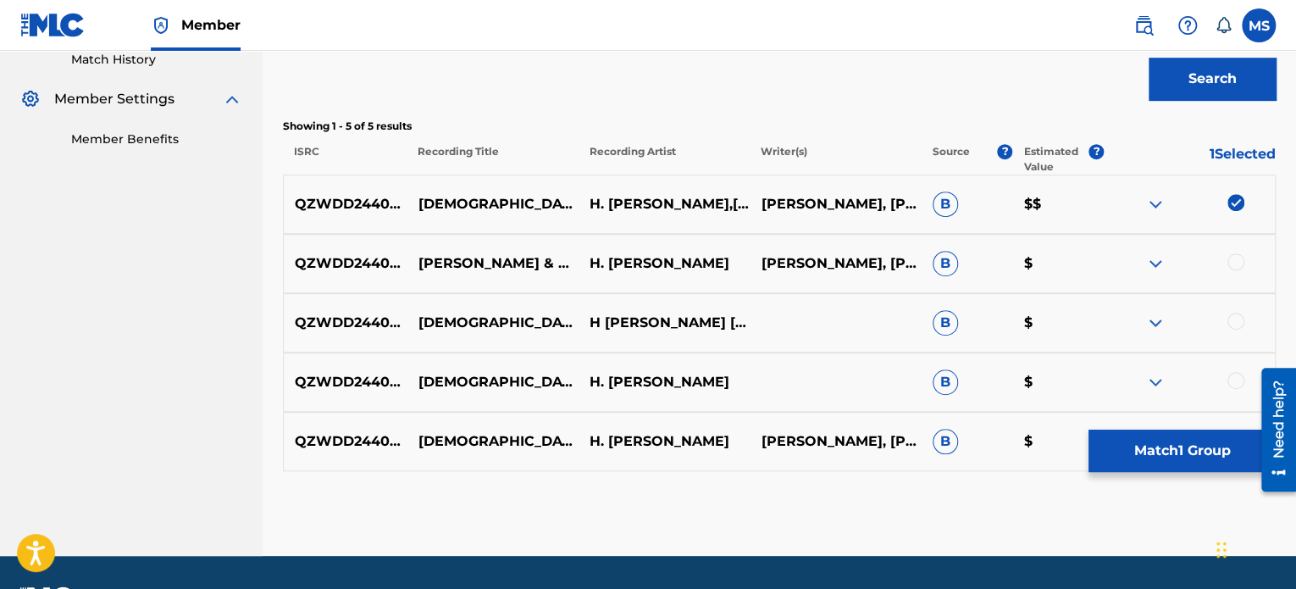
click at [1165, 444] on button "Match 1 Group" at bounding box center [1181, 450] width 187 height 42
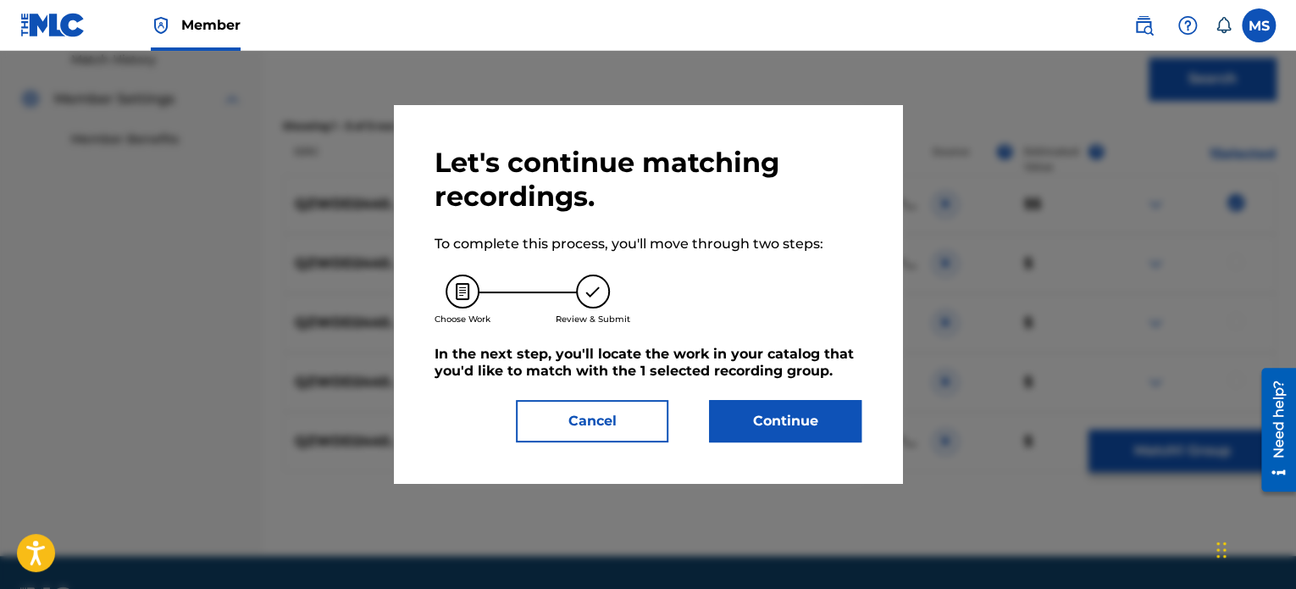
click at [772, 397] on div "Let's continue matching recordings. To complete this process, you'll move throu…" at bounding box center [648, 294] width 427 height 296
click at [775, 412] on button "Continue" at bounding box center [785, 421] width 152 height 42
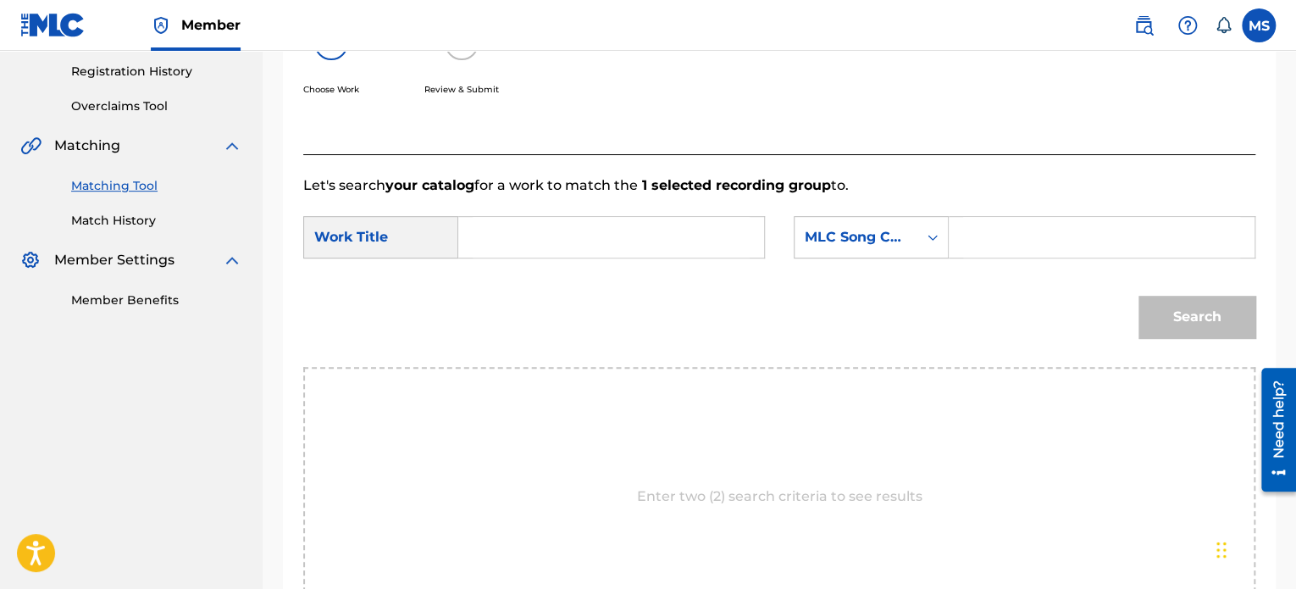
scroll to position [308, 0]
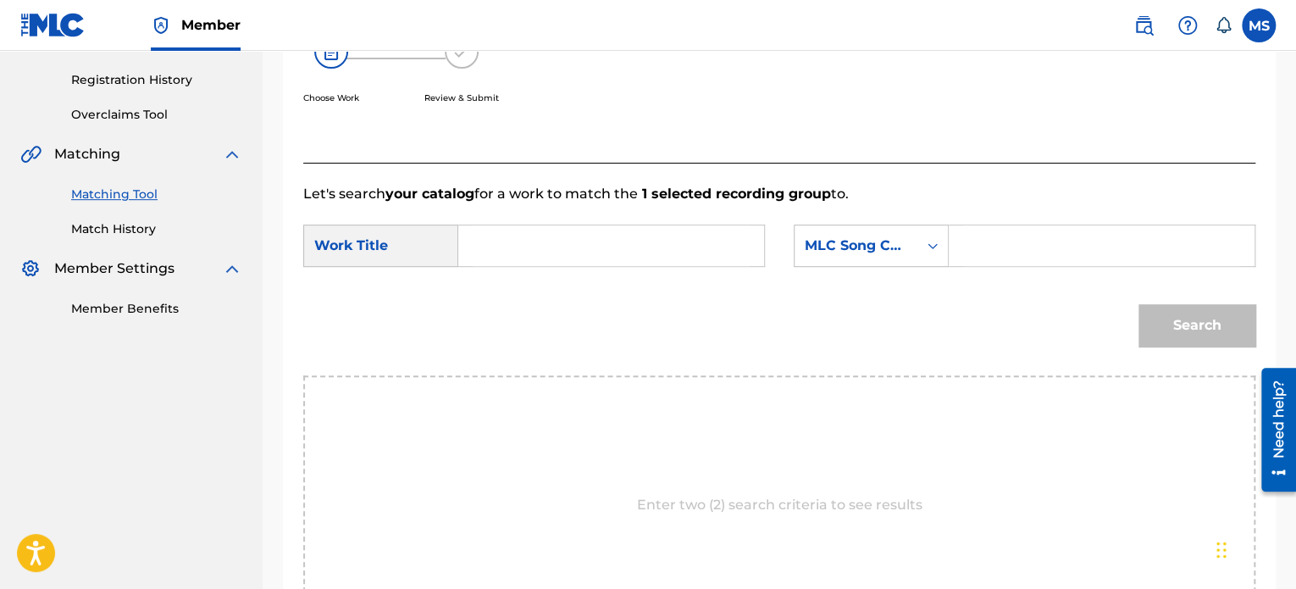
click at [667, 246] on input "Search Form" at bounding box center [611, 245] width 277 height 41
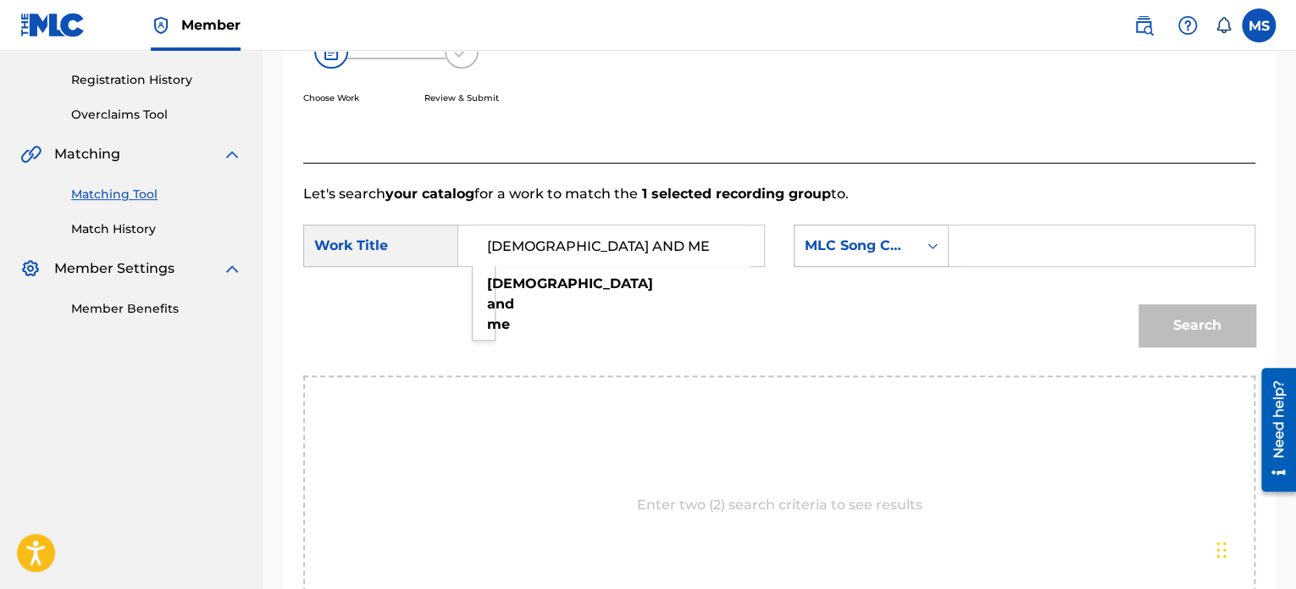
type input "[DEMOGRAPHIC_DATA] AND ME"
click at [851, 235] on div "MLC Song Code" at bounding box center [856, 245] width 102 height 20
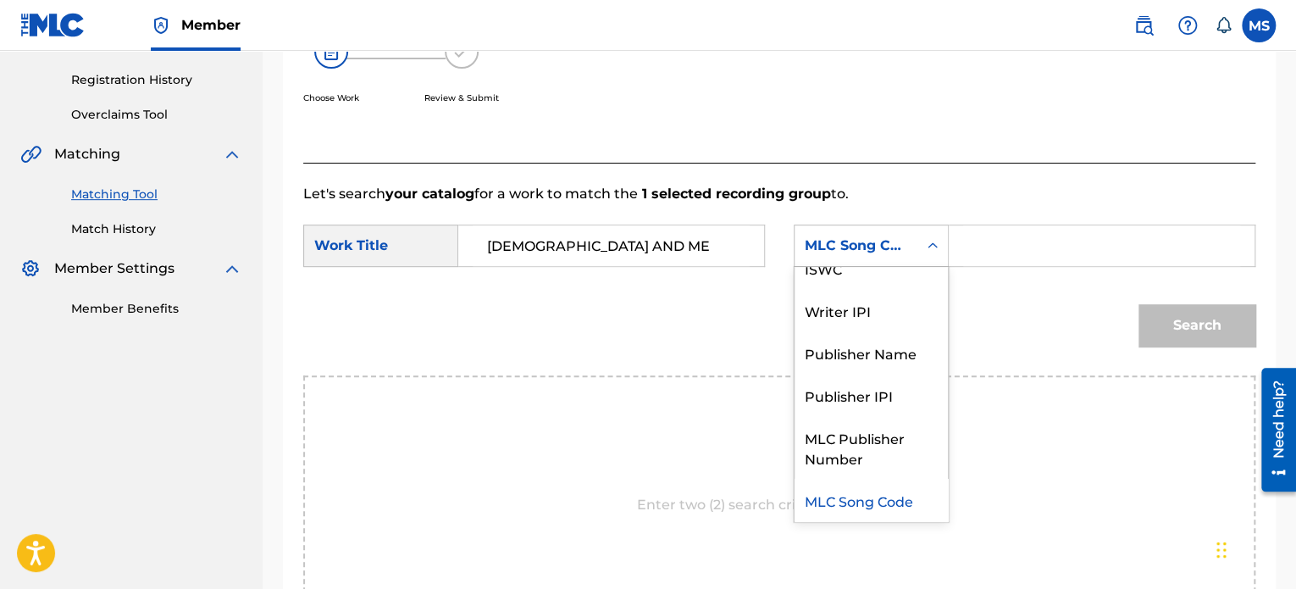
scroll to position [0, 0]
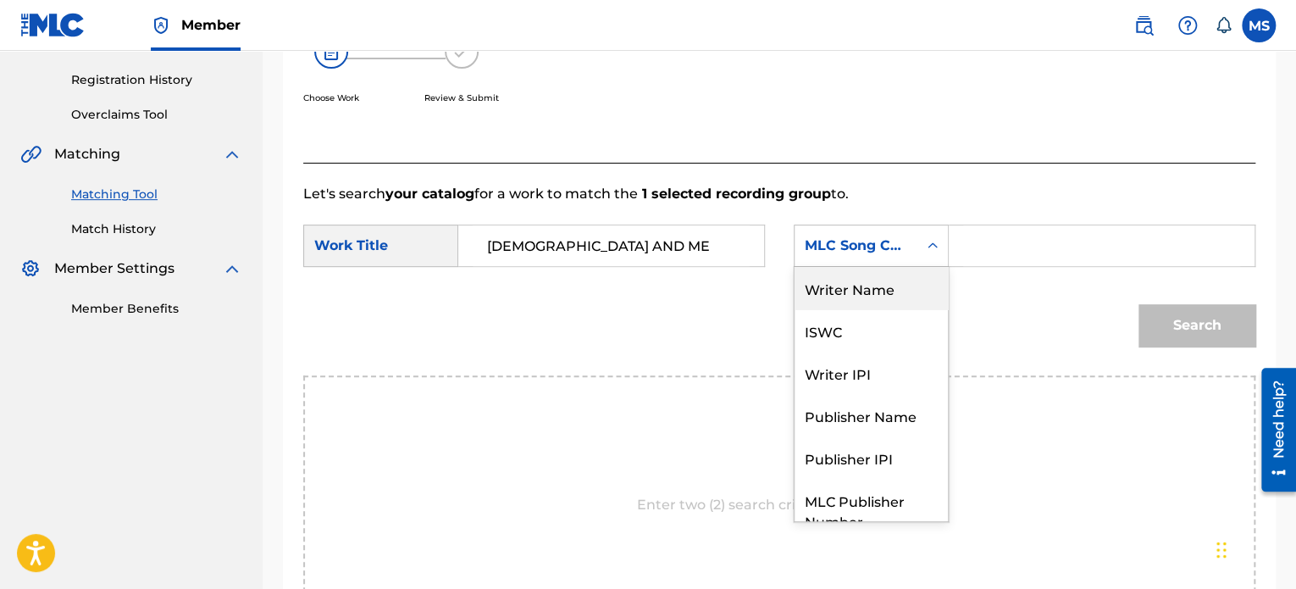
click at [861, 297] on div "Writer Name" at bounding box center [870, 288] width 153 height 42
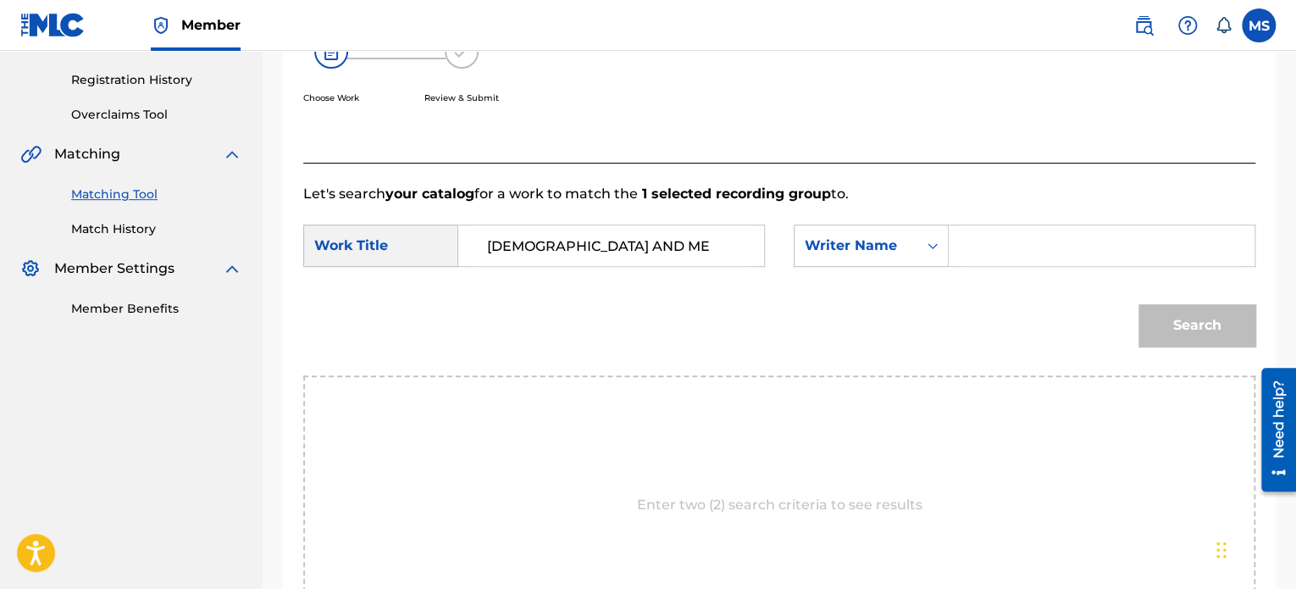
click at [999, 245] on input "Search Form" at bounding box center [1101, 245] width 277 height 41
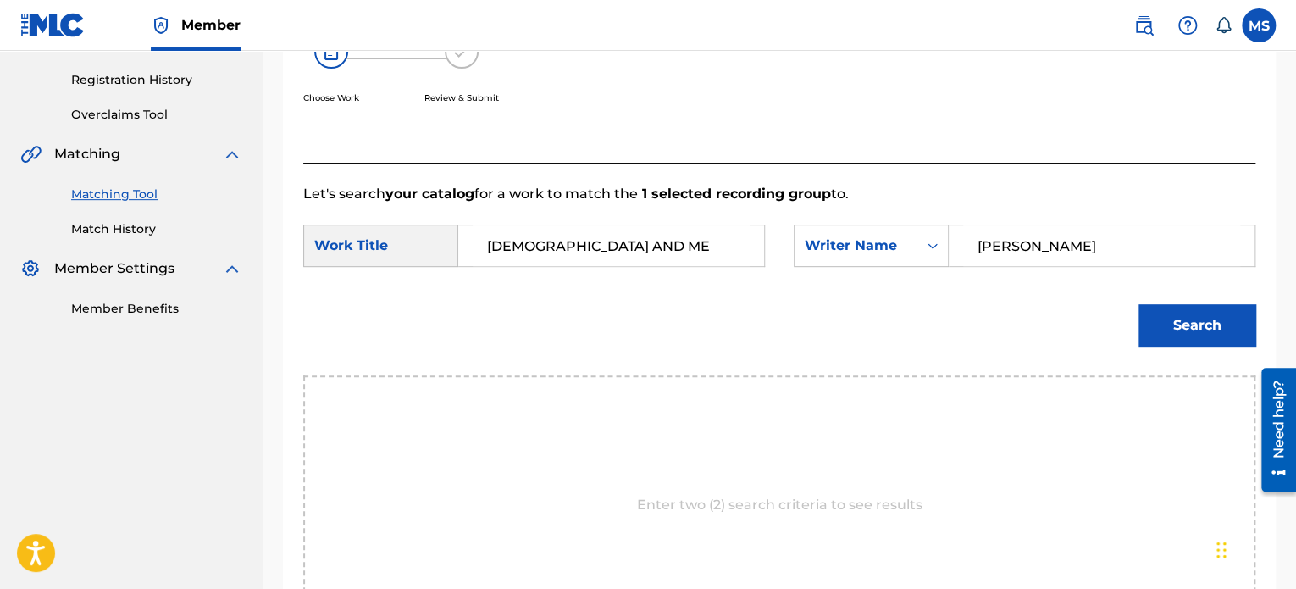
type input "[PERSON_NAME]"
click at [1138, 304] on button "Search" at bounding box center [1196, 325] width 117 height 42
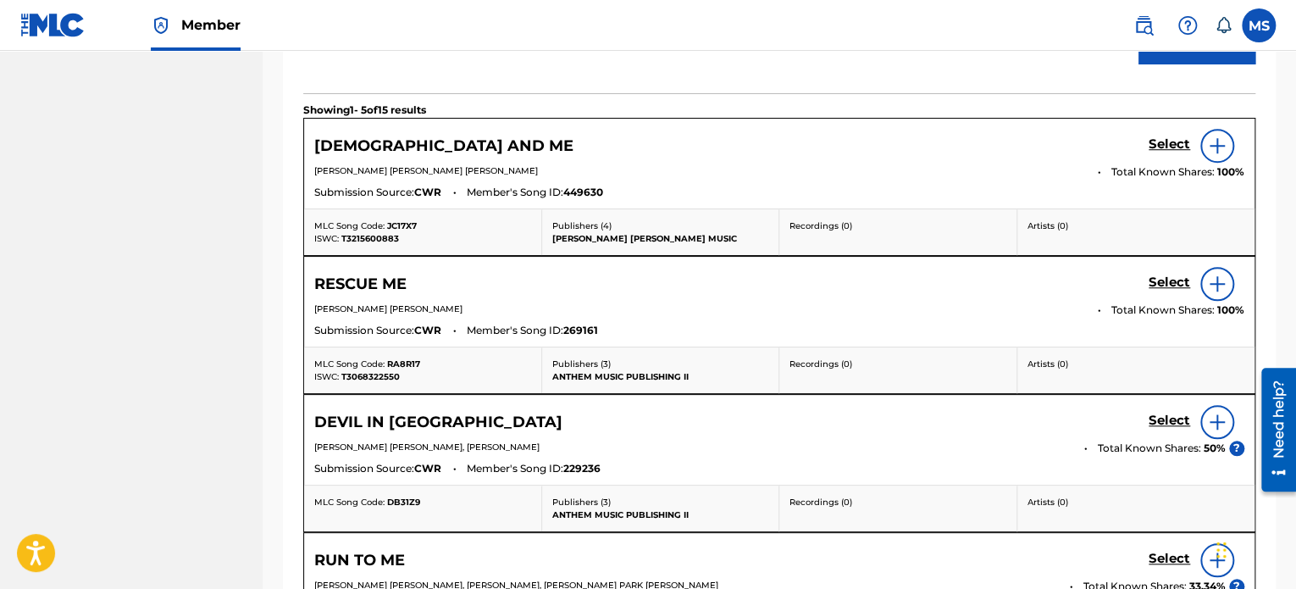
scroll to position [562, 0]
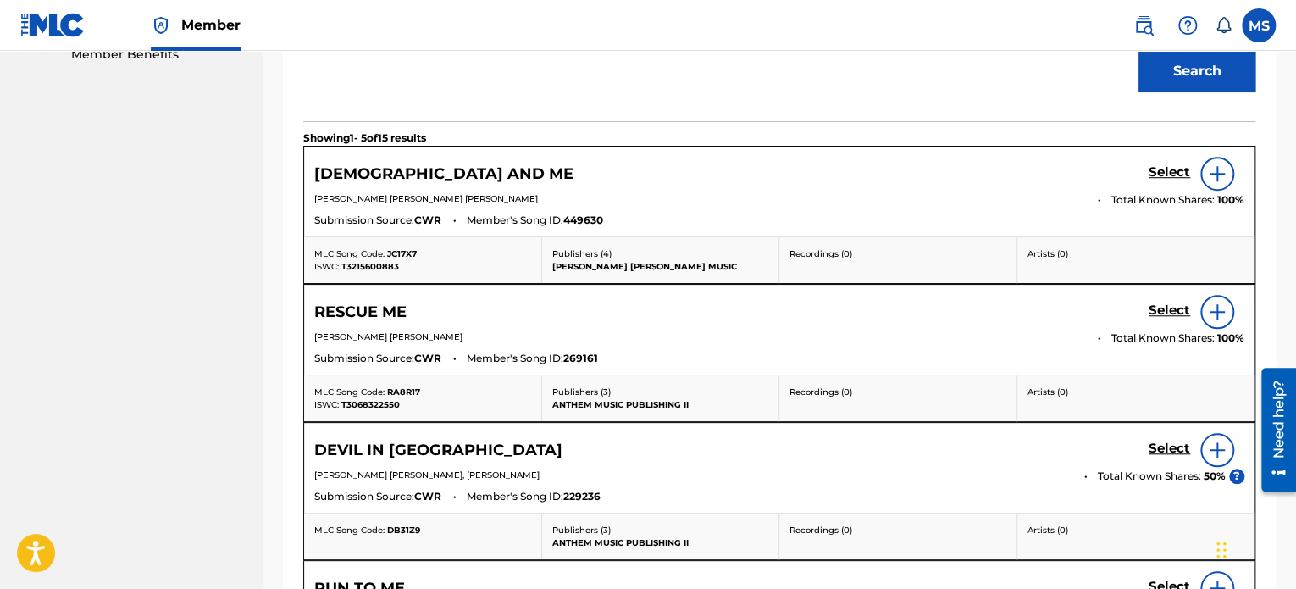
click at [1171, 164] on h5 "Select" at bounding box center [1170, 172] width 42 height 16
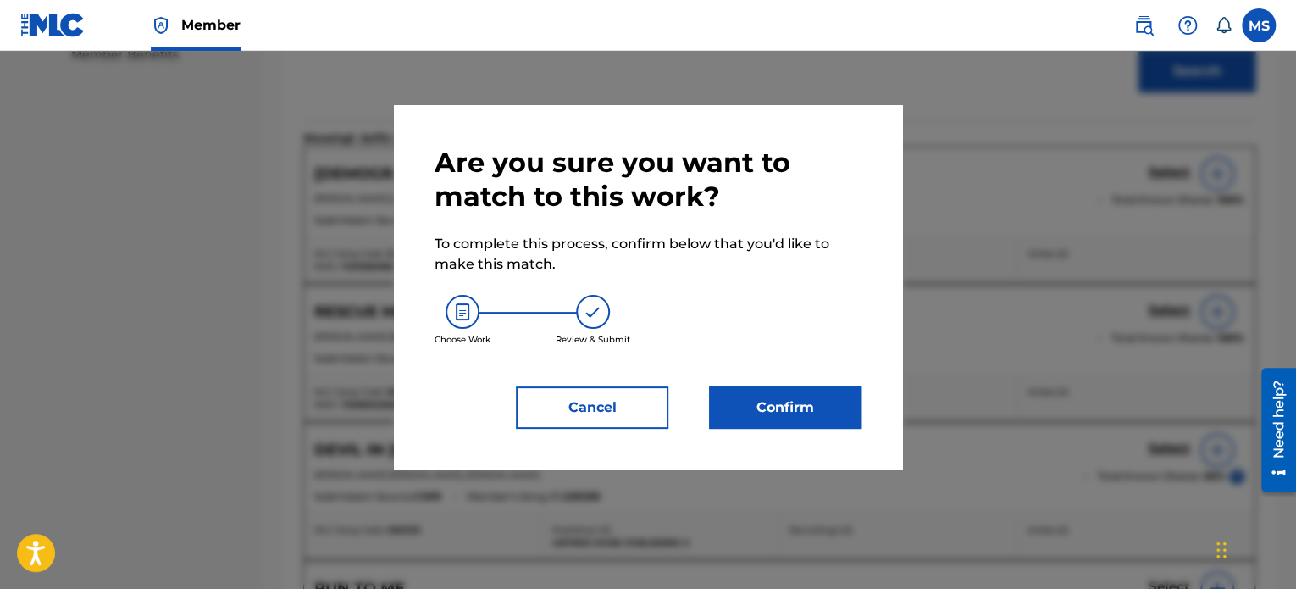
click at [747, 400] on button "Confirm" at bounding box center [785, 407] width 152 height 42
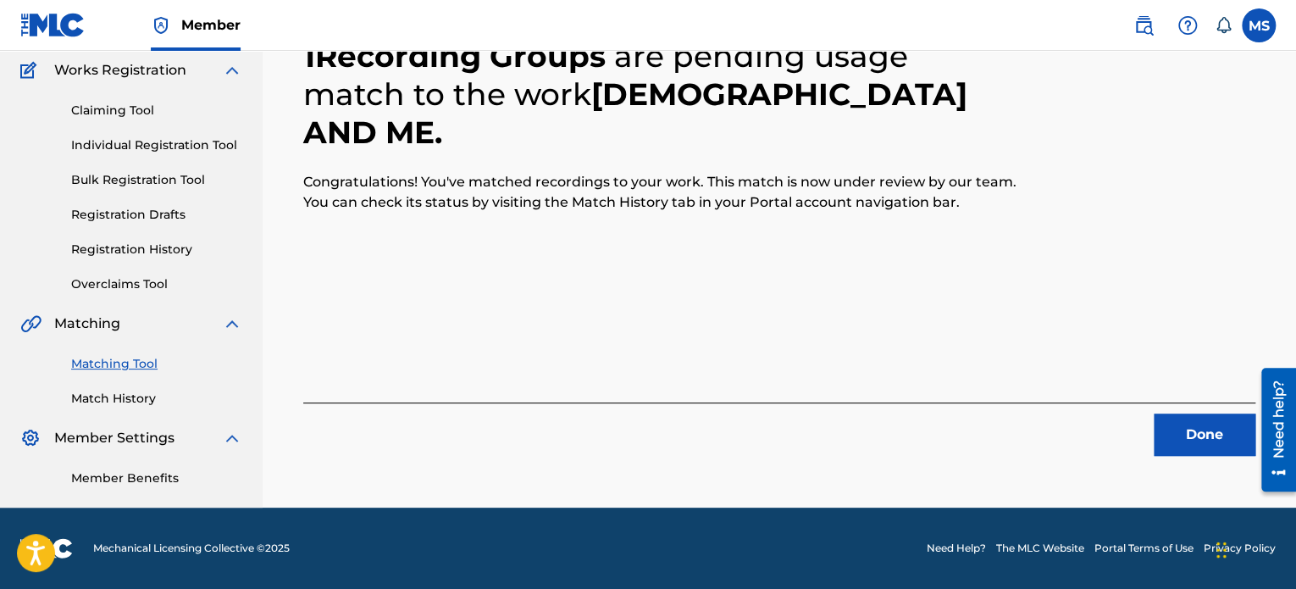
scroll to position [139, 0]
click at [1211, 428] on button "Done" at bounding box center [1205, 434] width 102 height 42
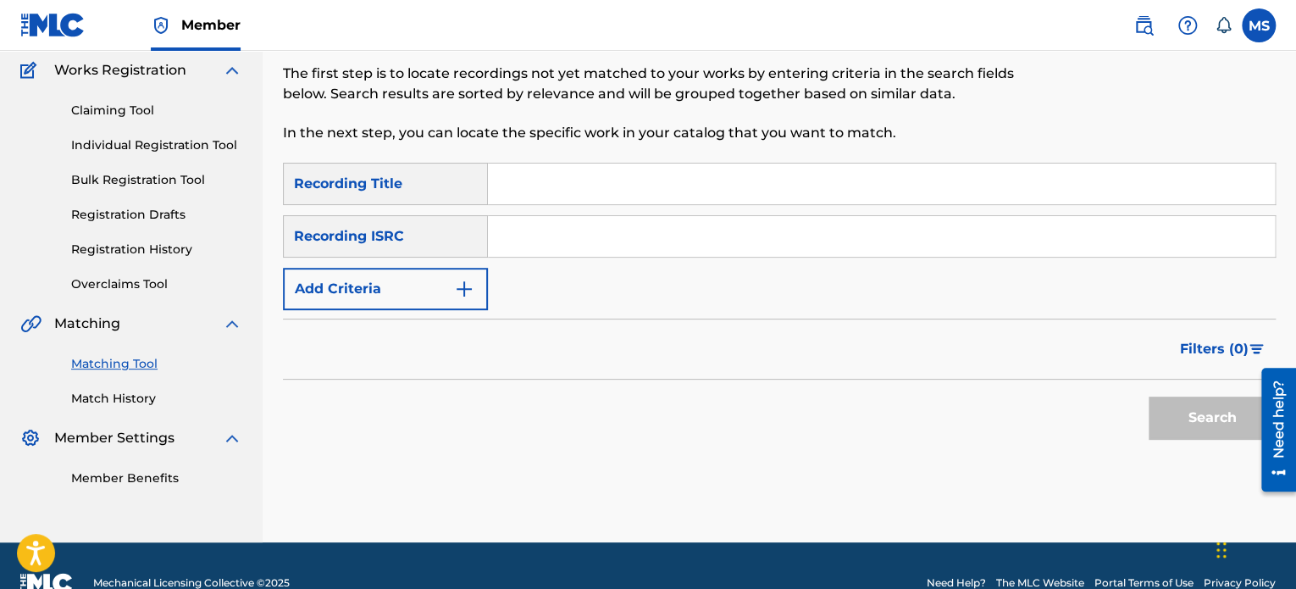
click at [576, 245] on input "Search Form" at bounding box center [881, 236] width 787 height 41
paste input "QZWV32463964"
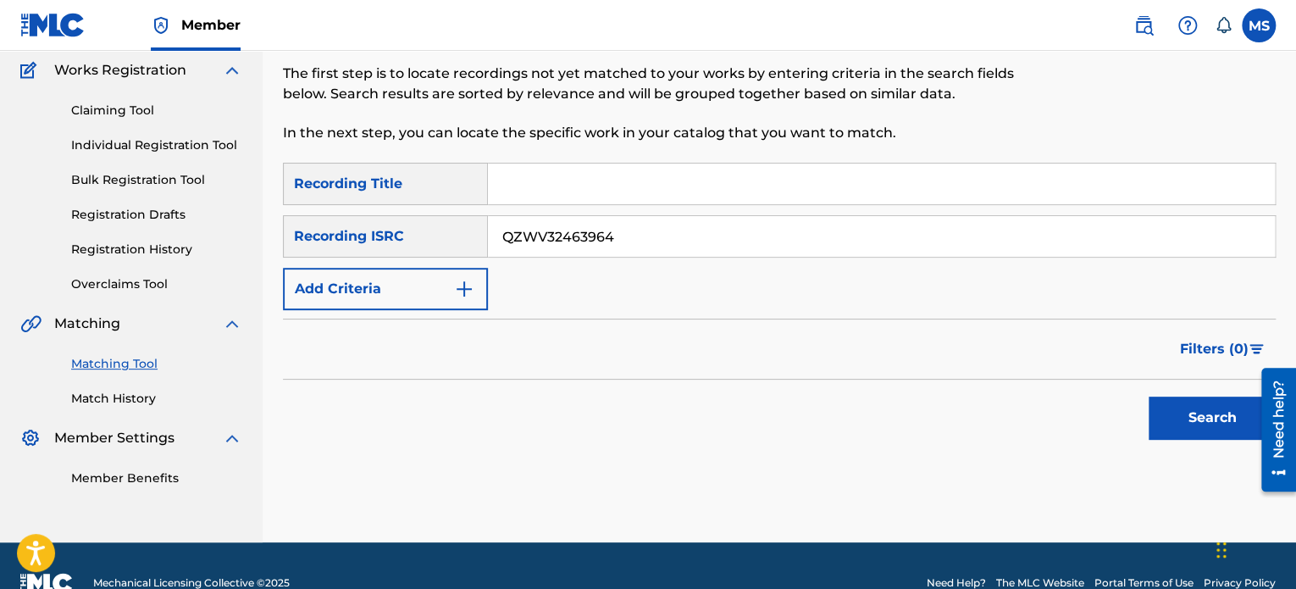
click at [1149, 396] on button "Search" at bounding box center [1212, 417] width 127 height 42
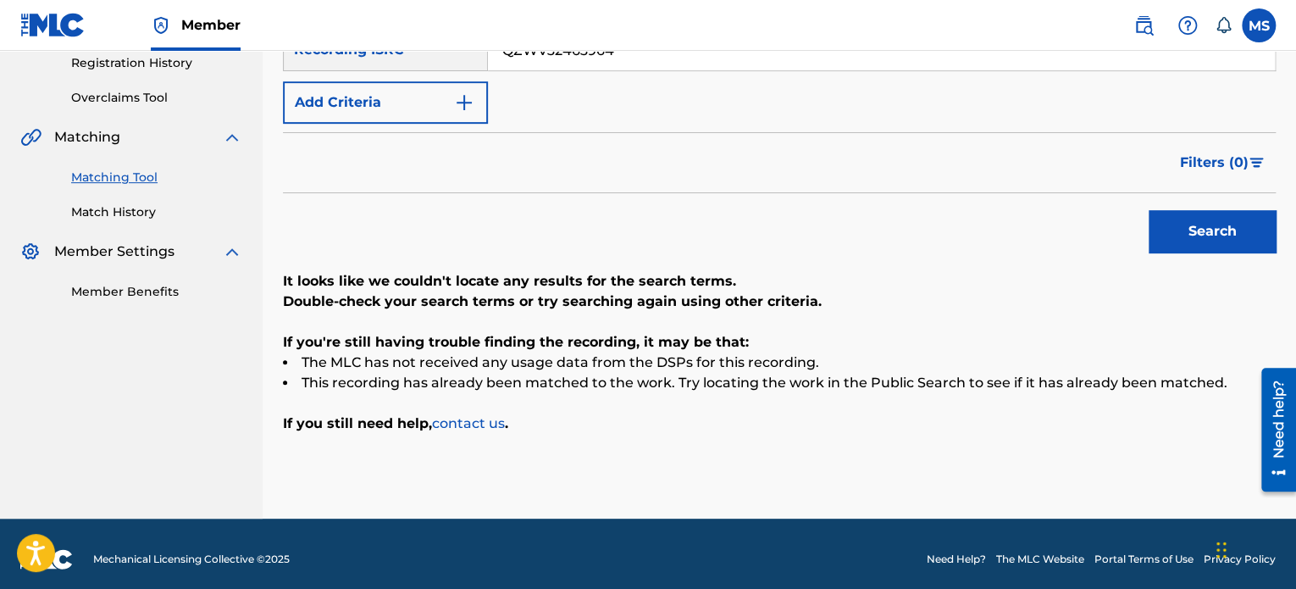
scroll to position [251, 0]
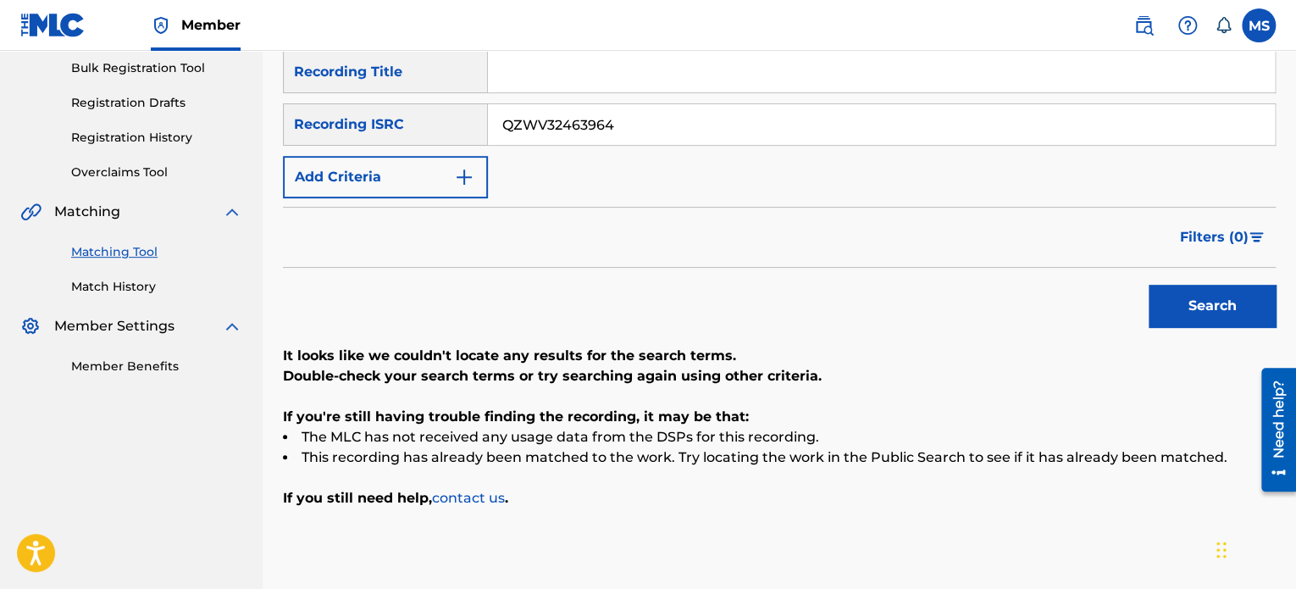
drag, startPoint x: 627, startPoint y: 134, endPoint x: 322, endPoint y: 119, distance: 305.3
click at [322, 119] on div "SearchWithCriteria2f91f187-93f5-4d35-90d2-e852745499d4 Recording ISRC QZWV32463…" at bounding box center [779, 124] width 993 height 42
paste input "QZNMV2470673"
click at [1149, 285] on button "Search" at bounding box center [1212, 306] width 127 height 42
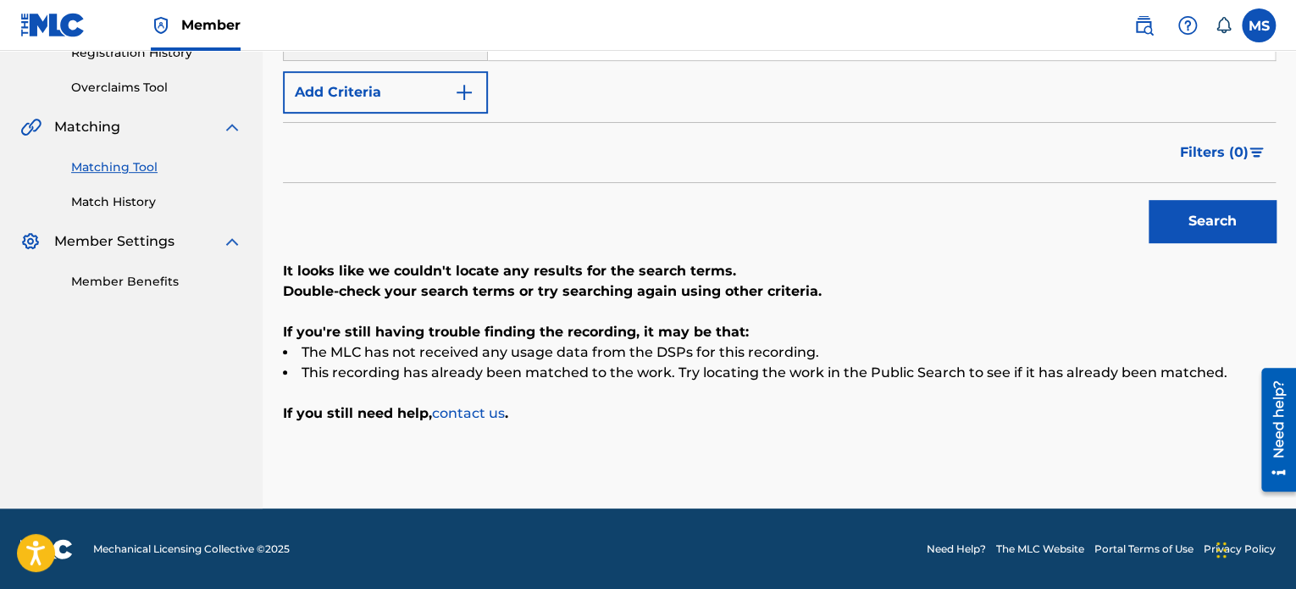
scroll to position [166, 0]
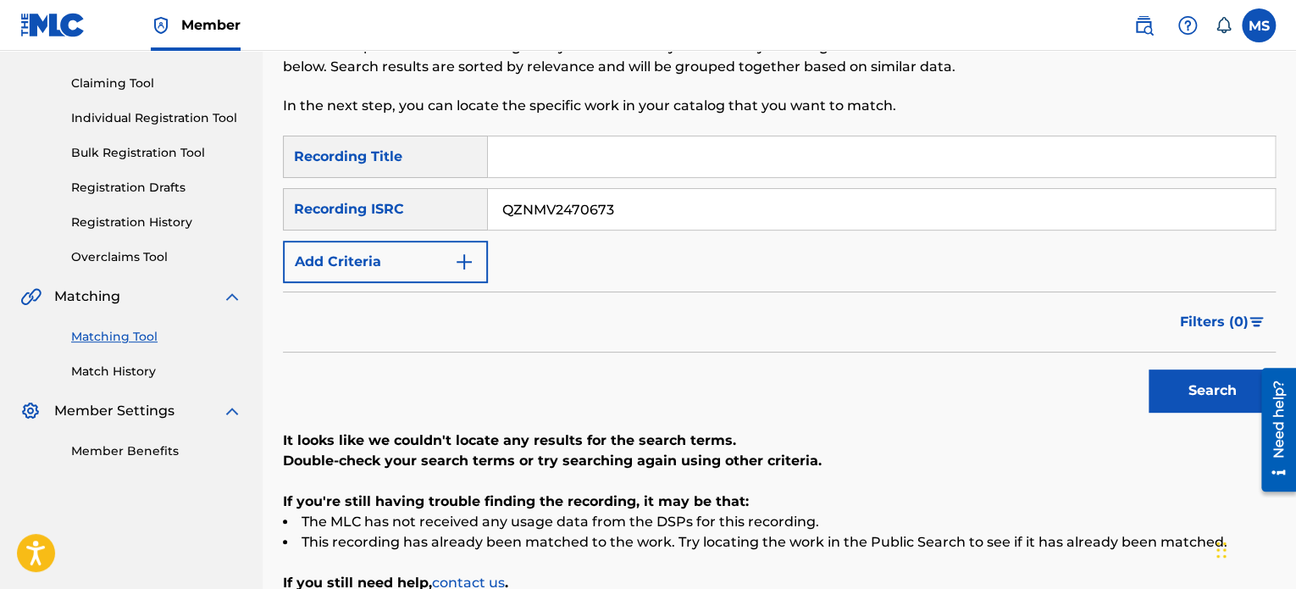
drag, startPoint x: 684, startPoint y: 201, endPoint x: 369, endPoint y: 201, distance: 315.1
click at [369, 201] on div "SearchWithCriteria2f91f187-93f5-4d35-90d2-e852745499d4 Recording ISRC QZNMV2470…" at bounding box center [779, 209] width 993 height 42
paste input "TCAIU246313"
click at [1149, 369] on button "Search" at bounding box center [1212, 390] width 127 height 42
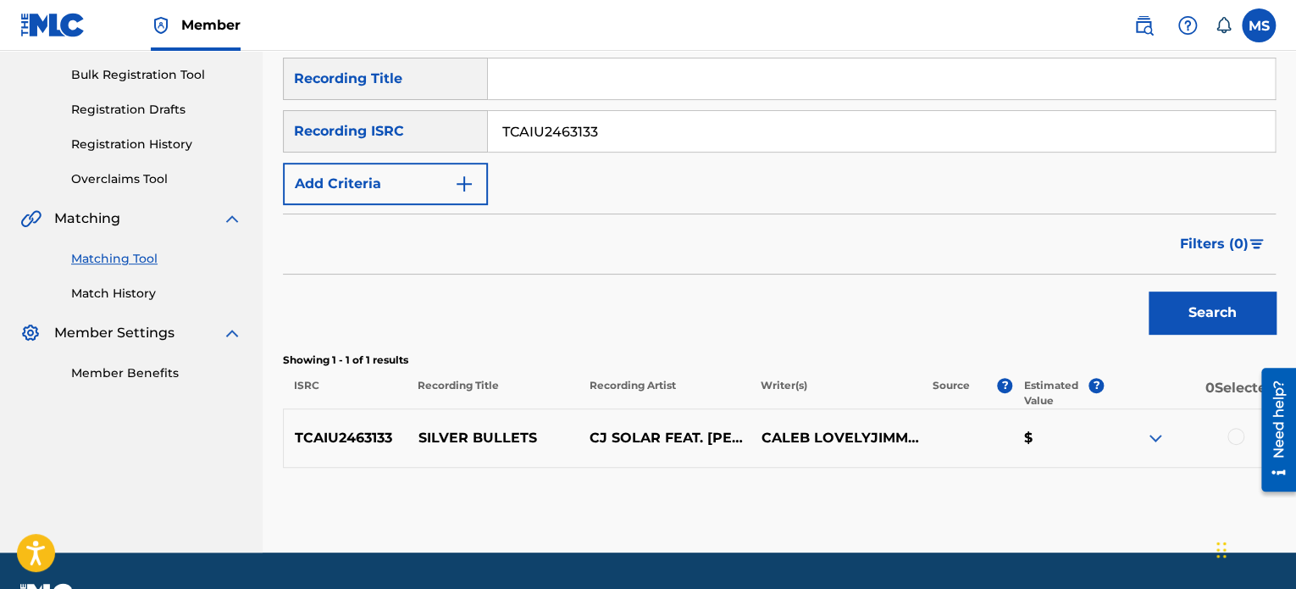
scroll to position [203, 0]
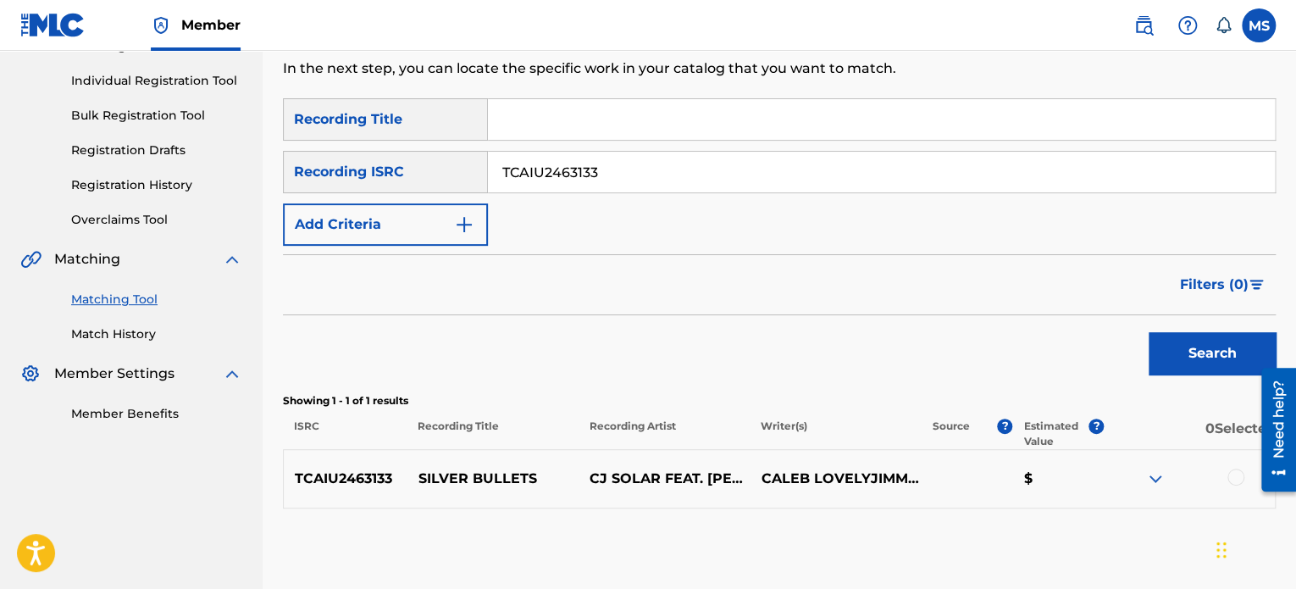
drag, startPoint x: 621, startPoint y: 173, endPoint x: 193, endPoint y: 128, distance: 430.1
click at [193, 128] on main "ANTHEM ENTERTAINMENT LP Summary Catalog Works Registration Claiming Tool Indivi…" at bounding box center [648, 220] width 1296 height 745
paste input "QZL382253962"
click at [1149, 332] on button "Search" at bounding box center [1212, 353] width 127 height 42
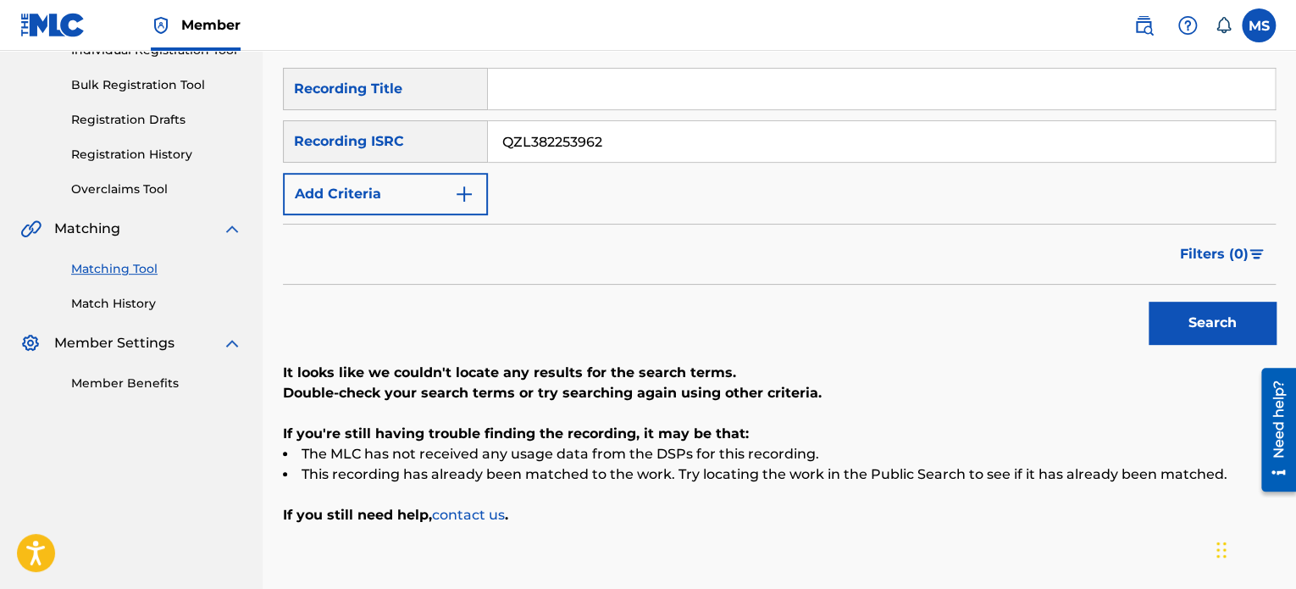
scroll to position [166, 0]
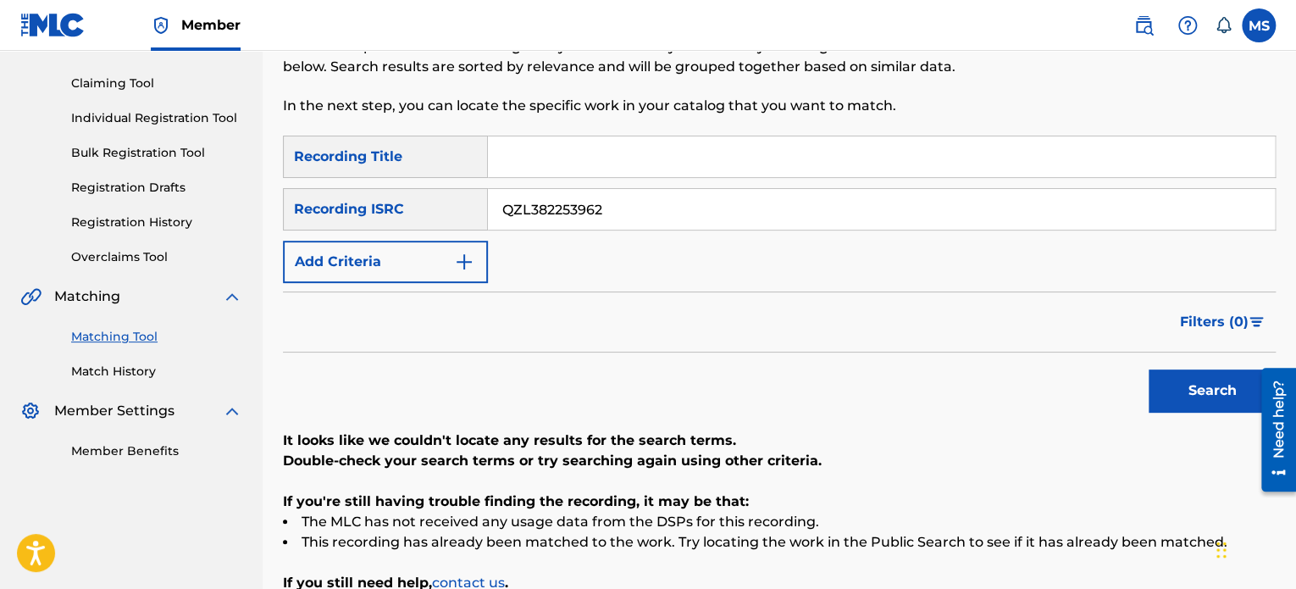
drag, startPoint x: 622, startPoint y: 208, endPoint x: 276, endPoint y: 219, distance: 345.8
click at [276, 219] on div "Matching Tool The Matching Tool allows Members to match sound recordings to wor…" at bounding box center [779, 302] width 1033 height 750
paste input "59"
click at [1149, 369] on button "Search" at bounding box center [1212, 390] width 127 height 42
drag, startPoint x: 600, startPoint y: 199, endPoint x: 302, endPoint y: 206, distance: 298.2
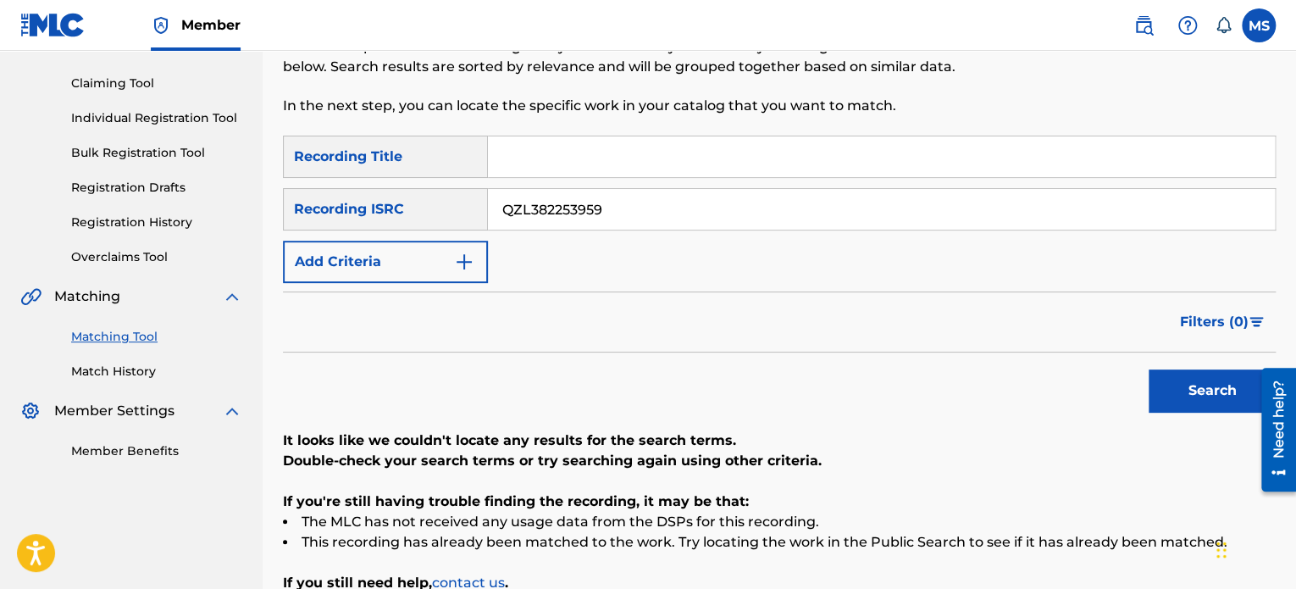
click at [302, 206] on div "SearchWithCriteria2f91f187-93f5-4d35-90d2-e852745499d4 Recording ISRC QZL382253…" at bounding box center [779, 209] width 993 height 42
paste
click at [1149, 369] on button "Search" at bounding box center [1212, 390] width 127 height 42
drag, startPoint x: 650, startPoint y: 204, endPoint x: 396, endPoint y: 215, distance: 255.2
click at [396, 215] on div "SearchWithCriteria2f91f187-93f5-4d35-90d2-e852745499d4 Recording ISRC QZNMX2374…" at bounding box center [779, 209] width 993 height 42
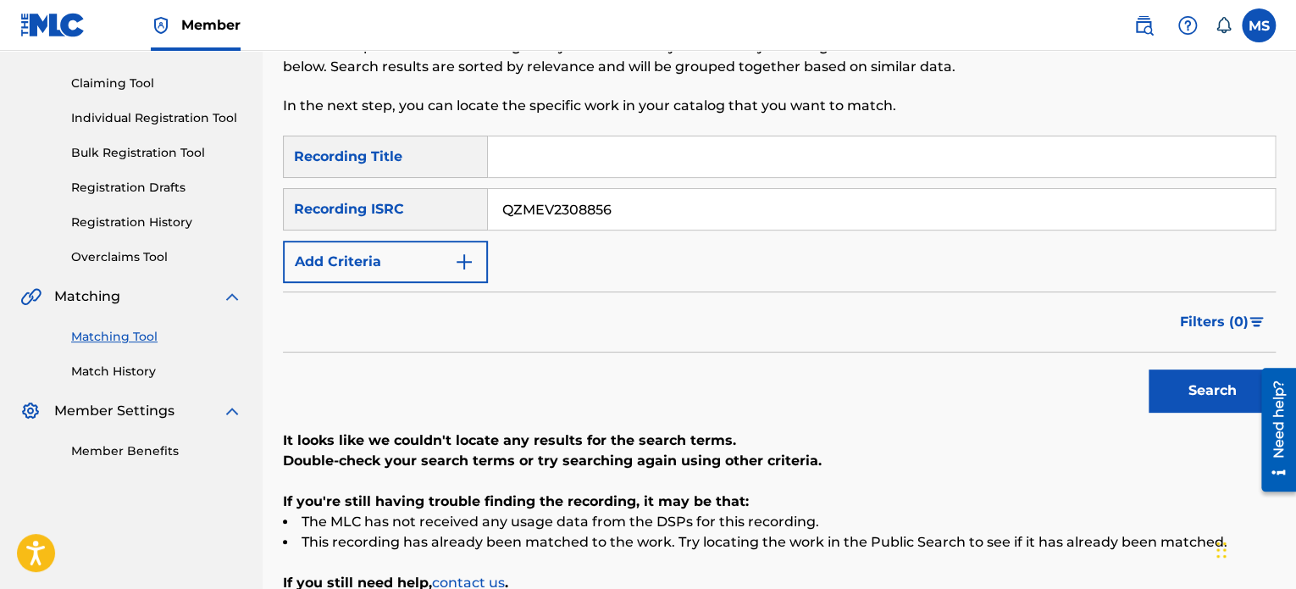
click at [1149, 369] on button "Search" at bounding box center [1212, 390] width 127 height 42
drag, startPoint x: 630, startPoint y: 212, endPoint x: 127, endPoint y: 202, distance: 503.2
click at [127, 202] on main "ANTHEM ENTERTAINMENT LP Summary Catalog Works Registration Claiming Tool Indivi…" at bounding box center [648, 281] width 1296 height 793
click at [1149, 369] on button "Search" at bounding box center [1212, 390] width 127 height 42
drag, startPoint x: 490, startPoint y: 197, endPoint x: 440, endPoint y: 198, distance: 49.1
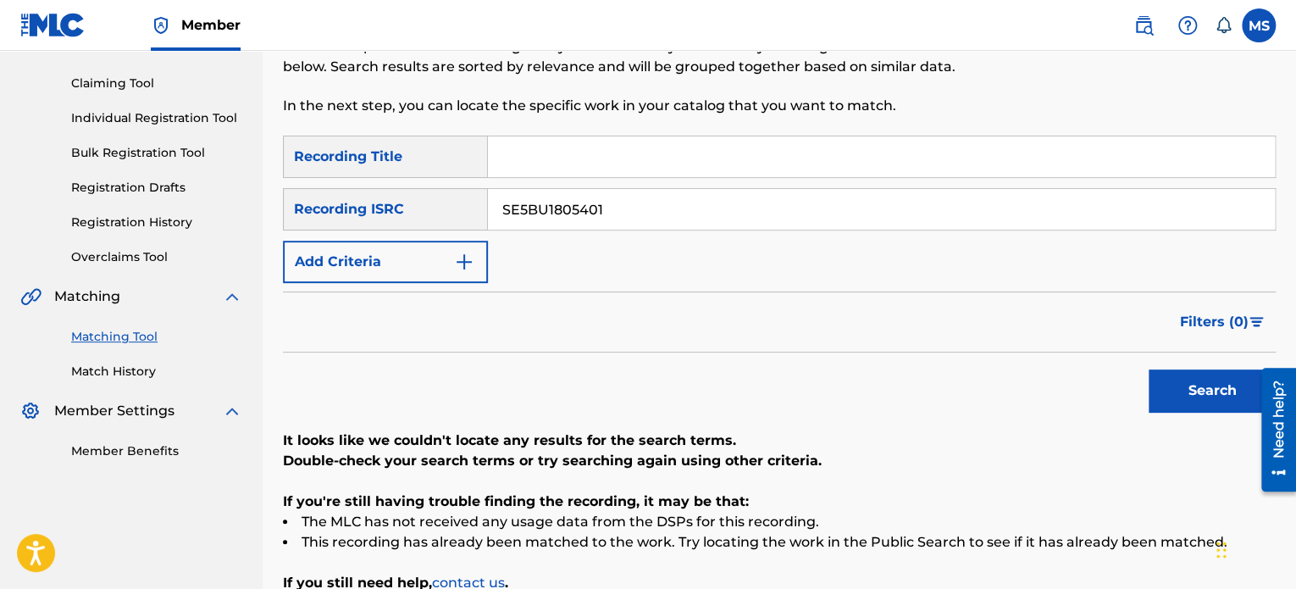
click at [440, 198] on div "SearchWithCriteria2f91f187-93f5-4d35-90d2-e852745499d4 Recording ISRC SE5BU1805…" at bounding box center [779, 209] width 993 height 42
click at [1149, 369] on button "Search" at bounding box center [1212, 390] width 127 height 42
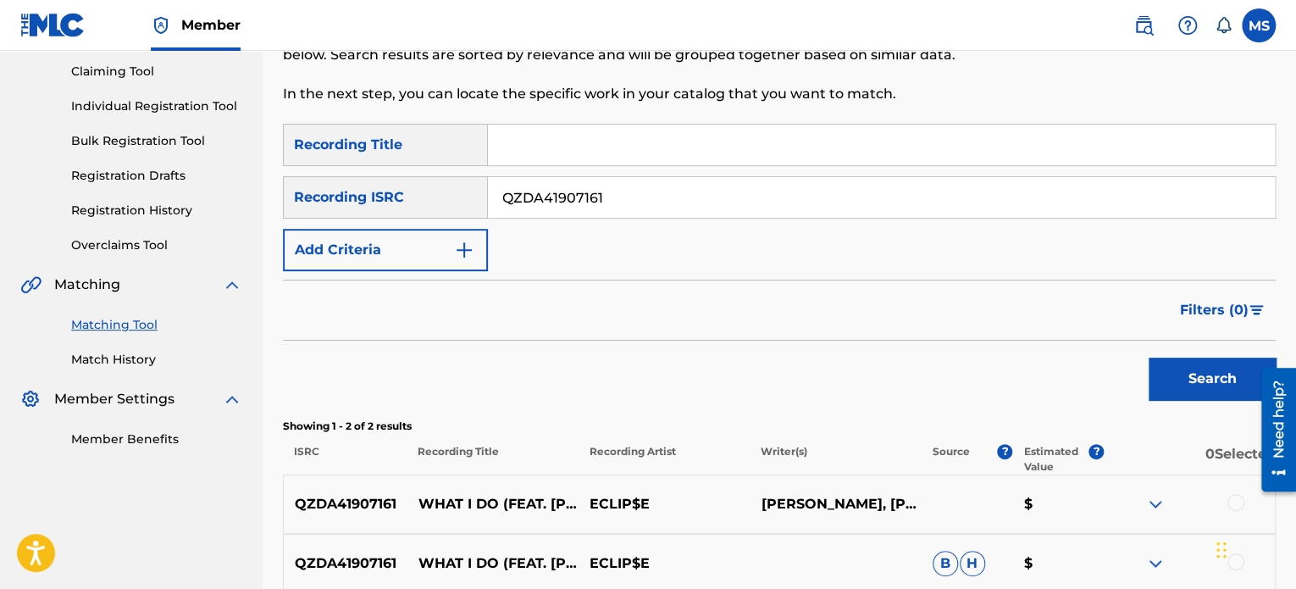
scroll to position [8, 0]
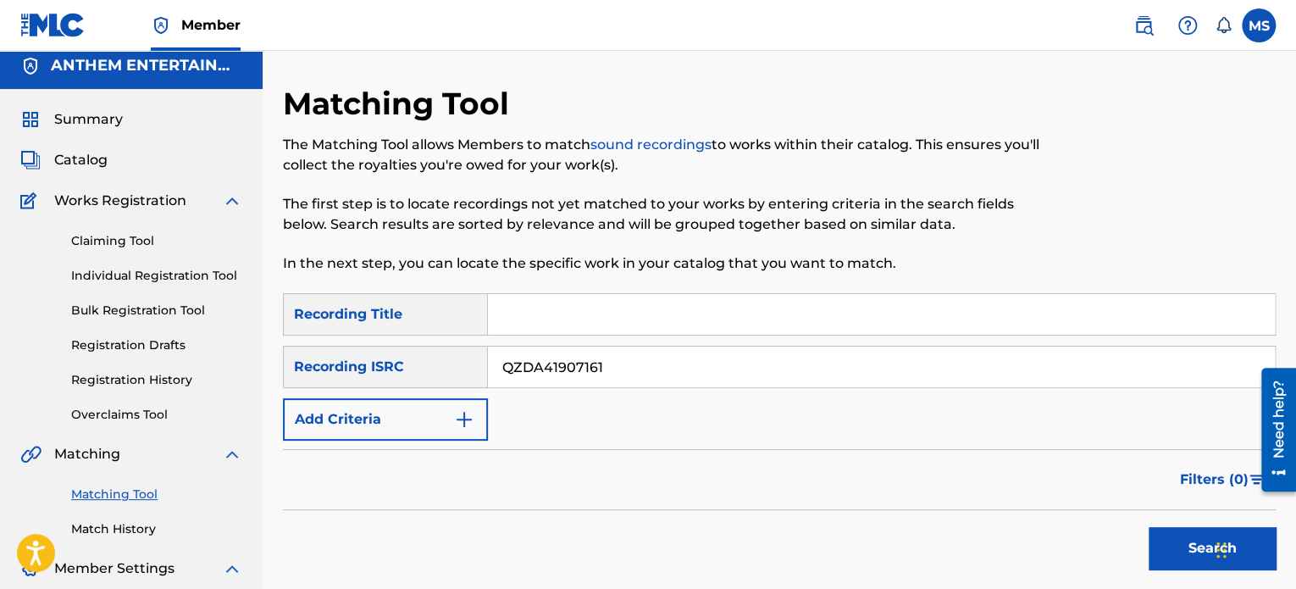
drag, startPoint x: 570, startPoint y: 359, endPoint x: 530, endPoint y: 359, distance: 39.8
click at [530, 359] on input "QZDA41907161" at bounding box center [881, 366] width 787 height 41
click at [610, 368] on input "QZDA41907161" at bounding box center [881, 366] width 787 height 41
drag, startPoint x: 623, startPoint y: 365, endPoint x: 475, endPoint y: 365, distance: 147.4
click at [475, 365] on div "SearchWithCriteria2f91f187-93f5-4d35-90d2-e852745499d4 Recording ISRC QZDA41907…" at bounding box center [779, 367] width 993 height 42
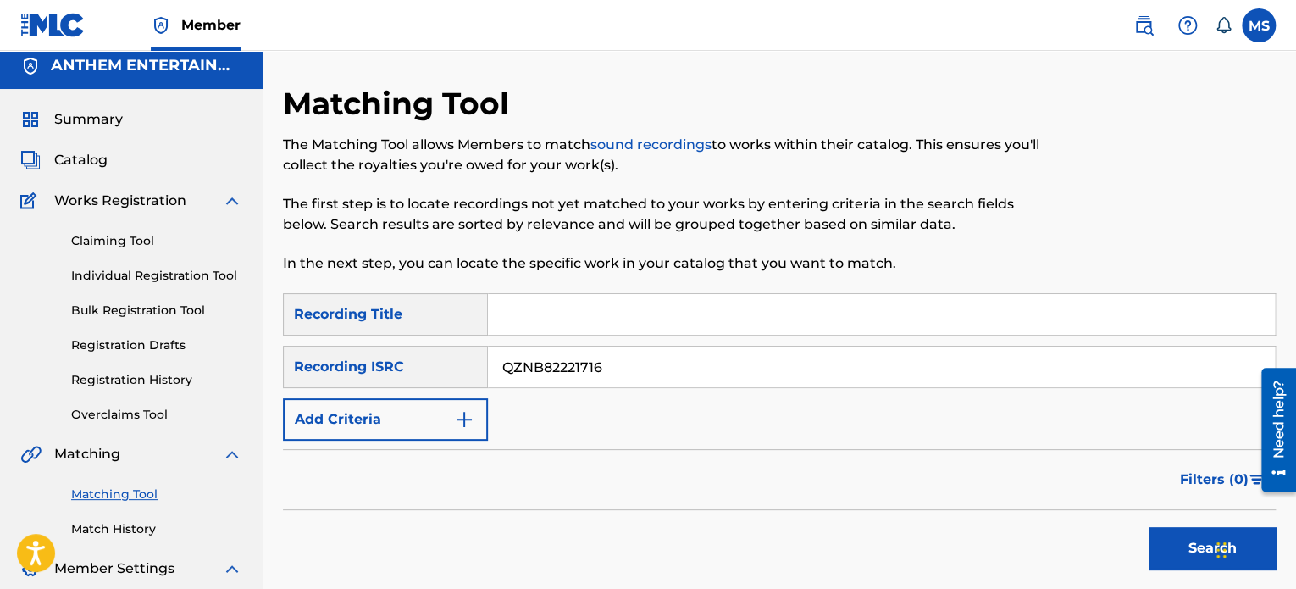
click at [1149, 527] on button "Search" at bounding box center [1212, 548] width 127 height 42
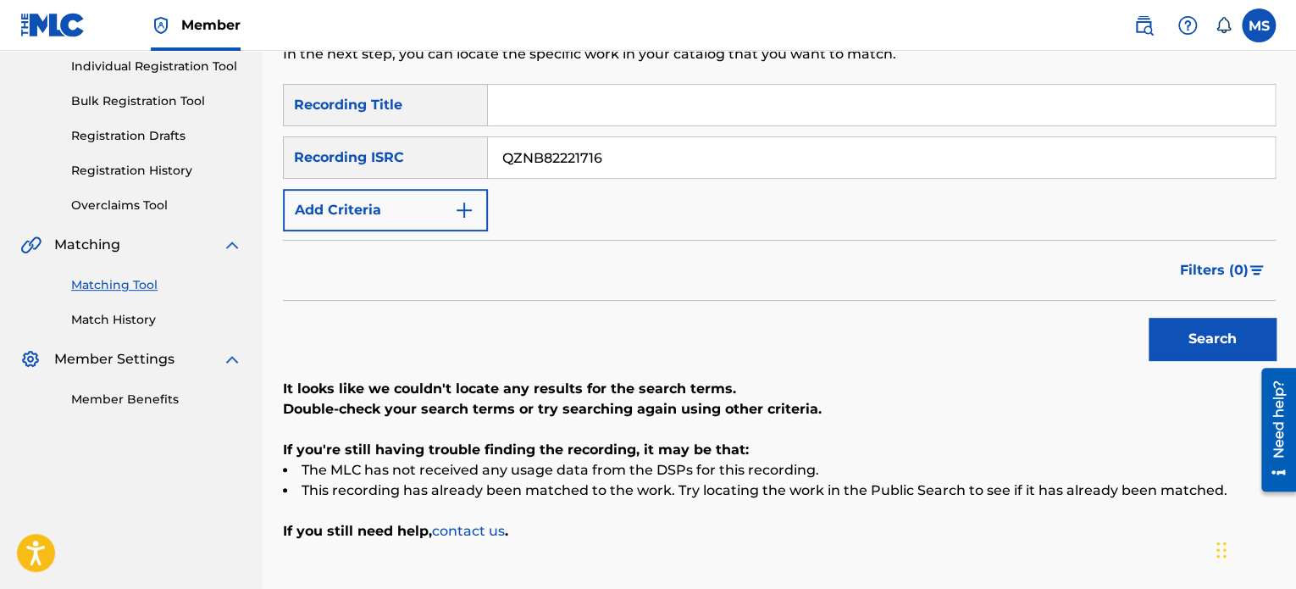
scroll to position [81, 0]
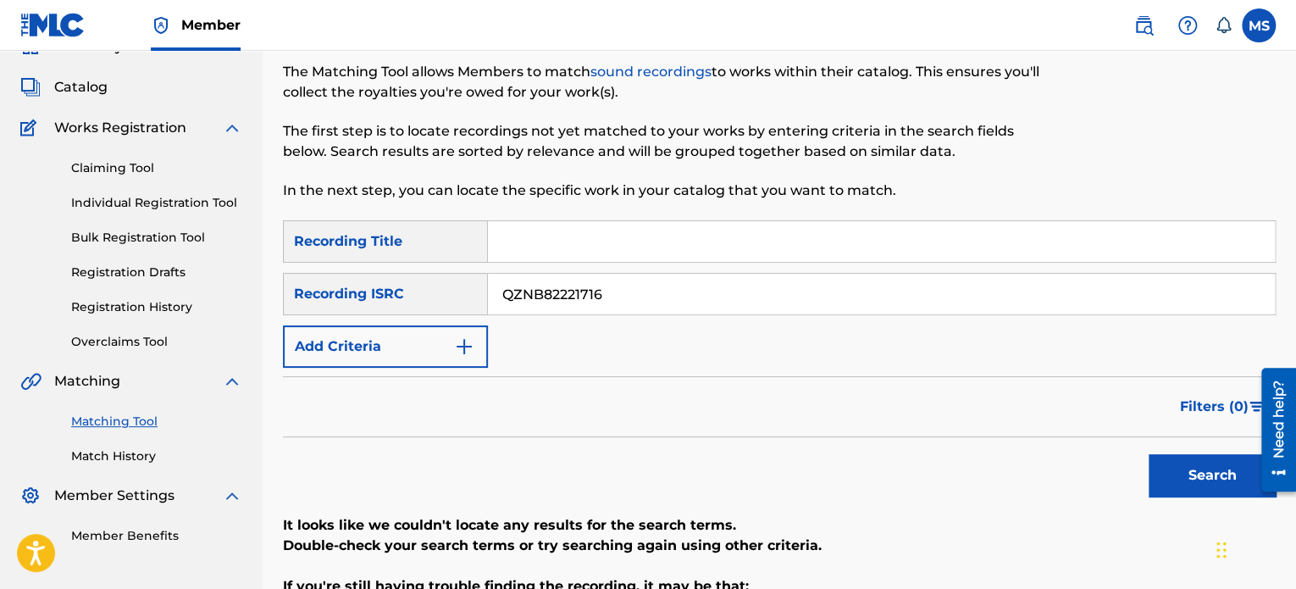
drag, startPoint x: 645, startPoint y: 294, endPoint x: 284, endPoint y: 249, distance: 363.6
click at [284, 249] on div "SearchWithCriteriaada29f91-2cea-4886-aa57-4c8e84e9b321 Recording Title SearchWi…" at bounding box center [779, 293] width 993 height 147
click at [1149, 454] on button "Search" at bounding box center [1212, 475] width 127 height 42
drag, startPoint x: 676, startPoint y: 290, endPoint x: 325, endPoint y: 290, distance: 350.7
click at [325, 290] on div "SearchWithCriteria2f91f187-93f5-4d35-90d2-e852745499d4 Recording ISRC QZNMX2374…" at bounding box center [779, 294] width 993 height 42
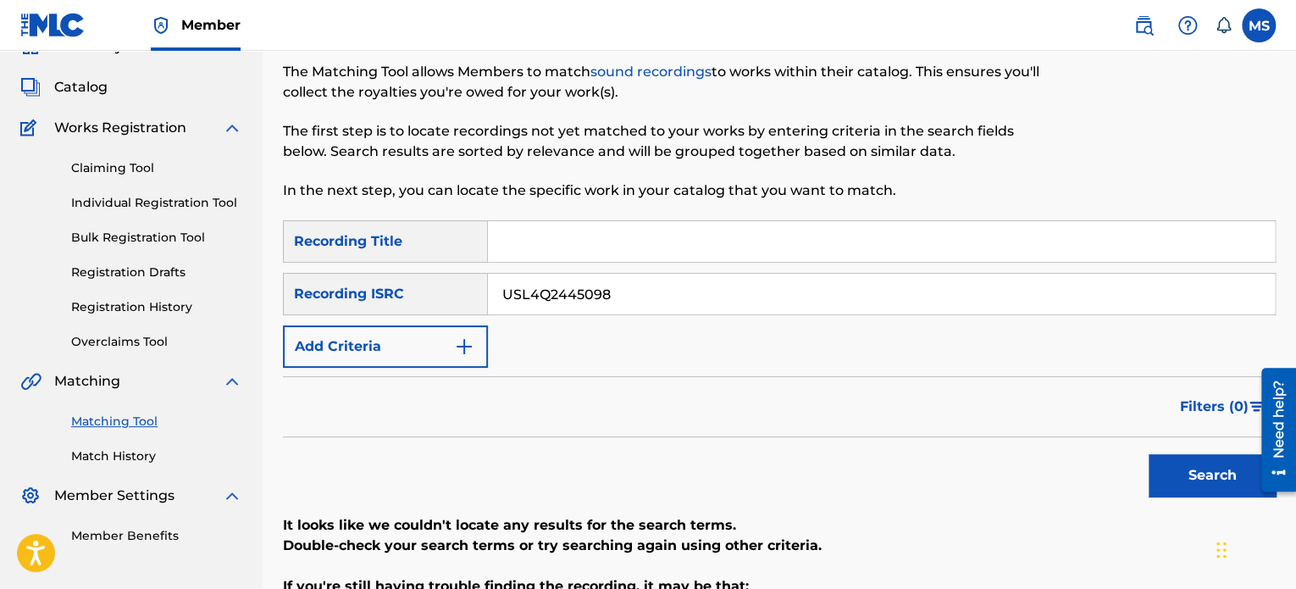
type input "USL4Q2445098"
click at [1149, 454] on button "Search" at bounding box center [1212, 475] width 127 height 42
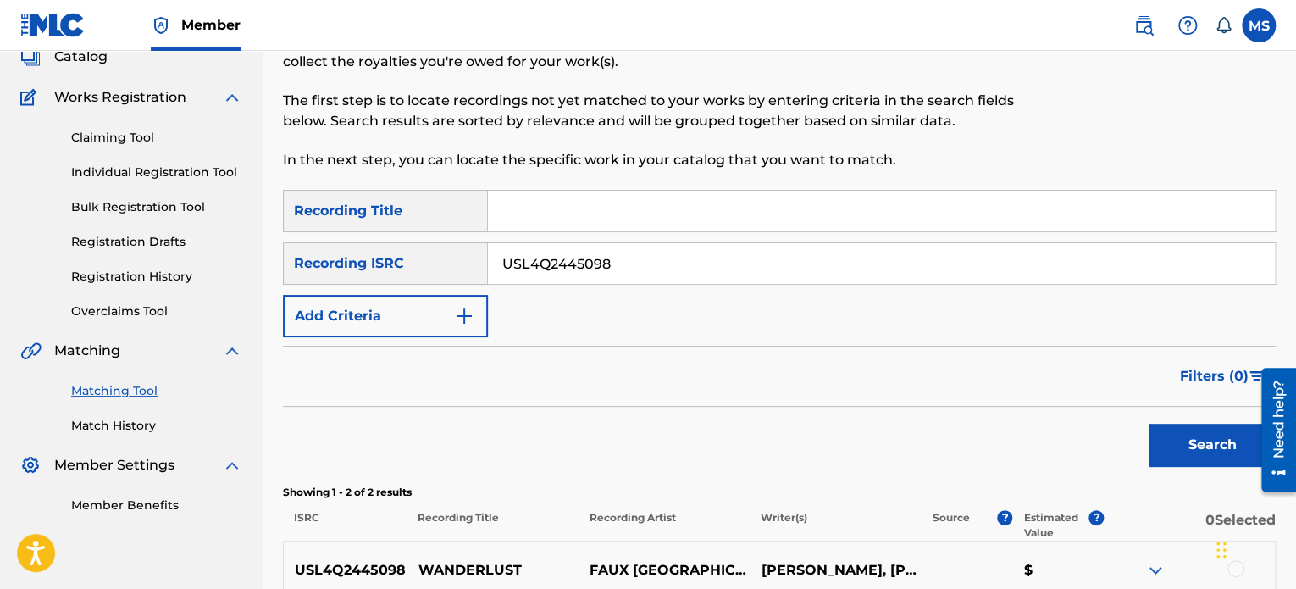
scroll to position [0, 0]
